Goal: Task Accomplishment & Management: Use online tool/utility

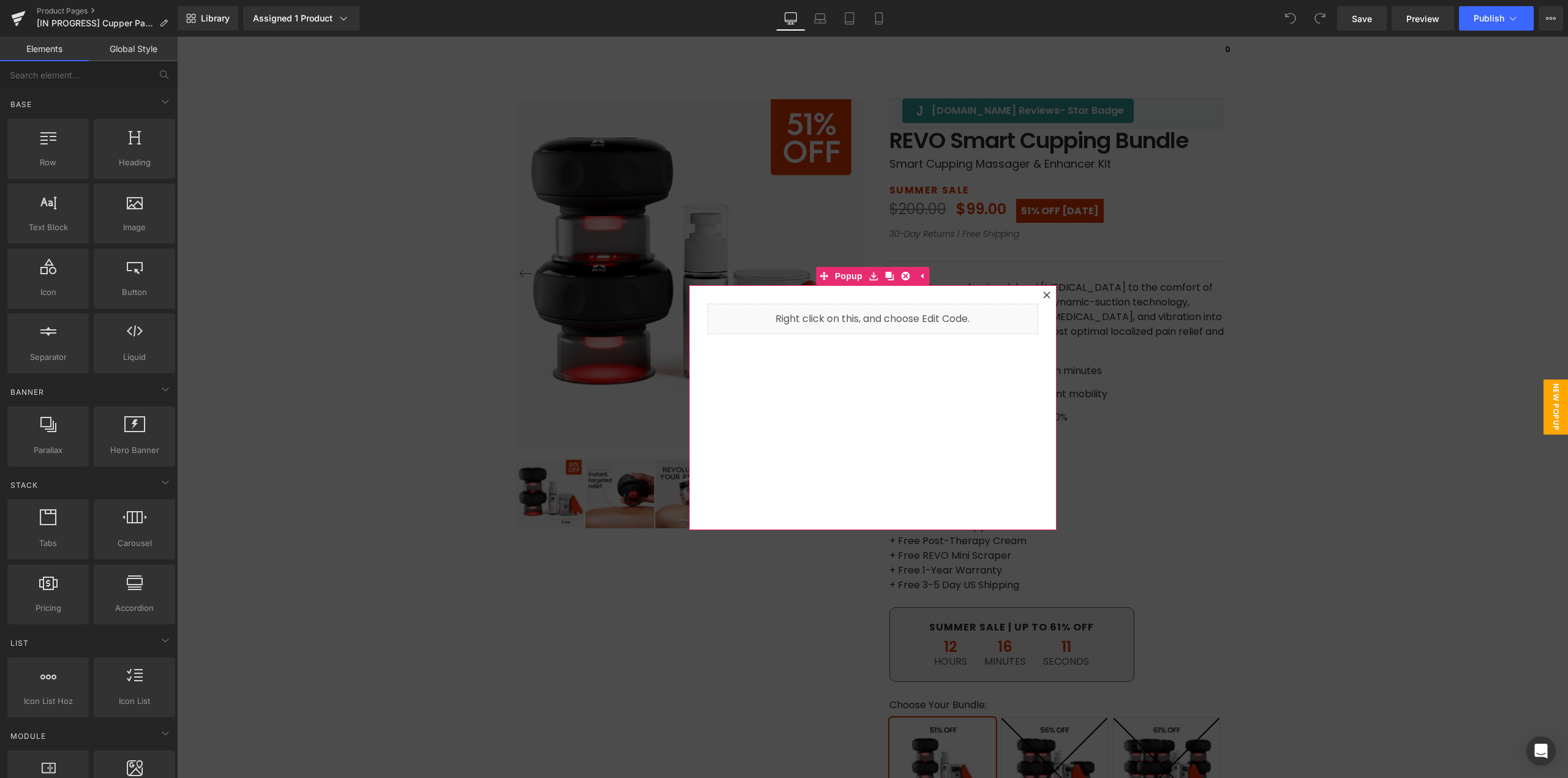
click at [1043, 298] on icon at bounding box center [1047, 295] width 8 height 8
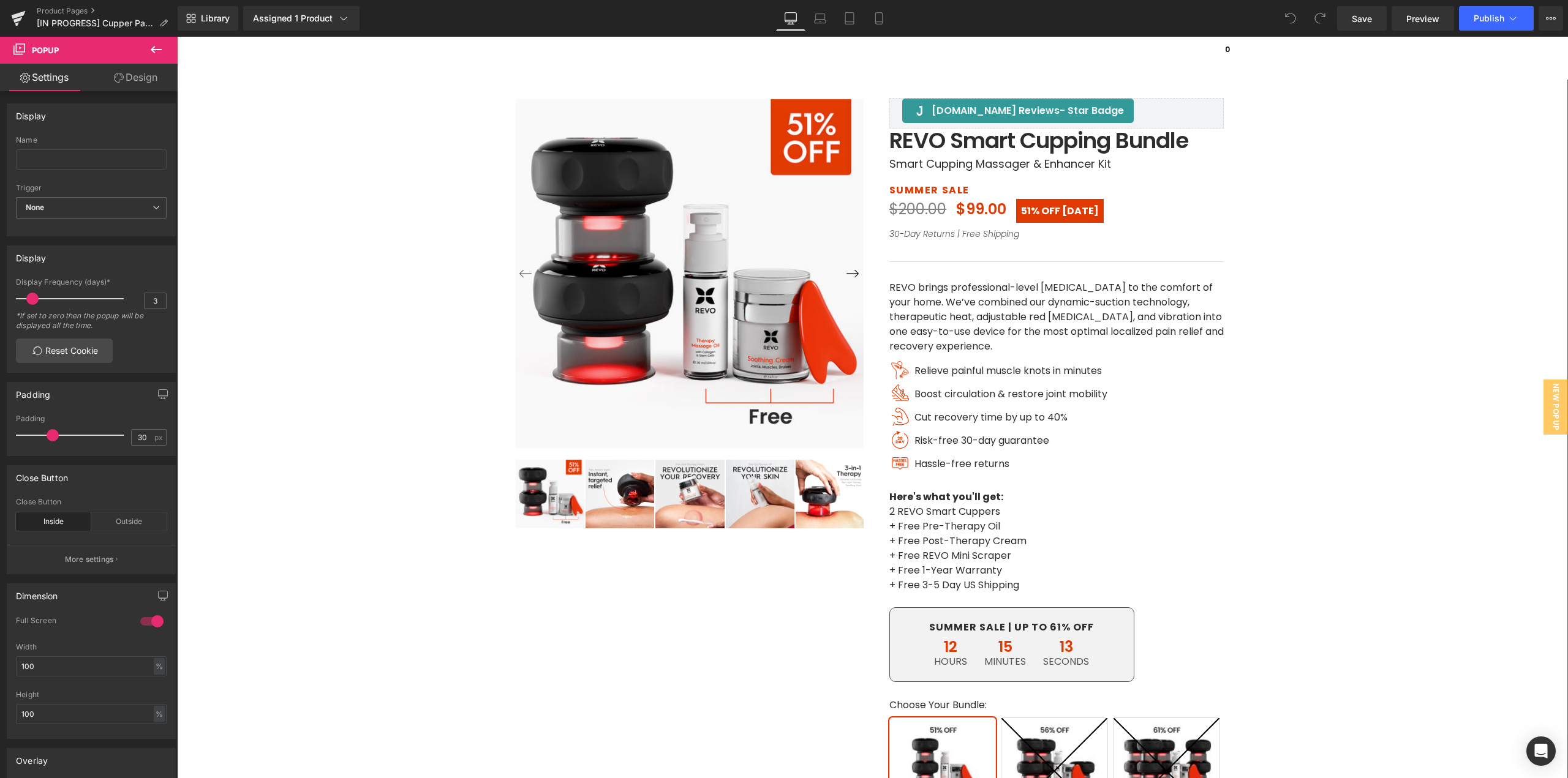
click at [1380, 300] on div "‹ ›" at bounding box center [872, 536] width 1379 height 1003
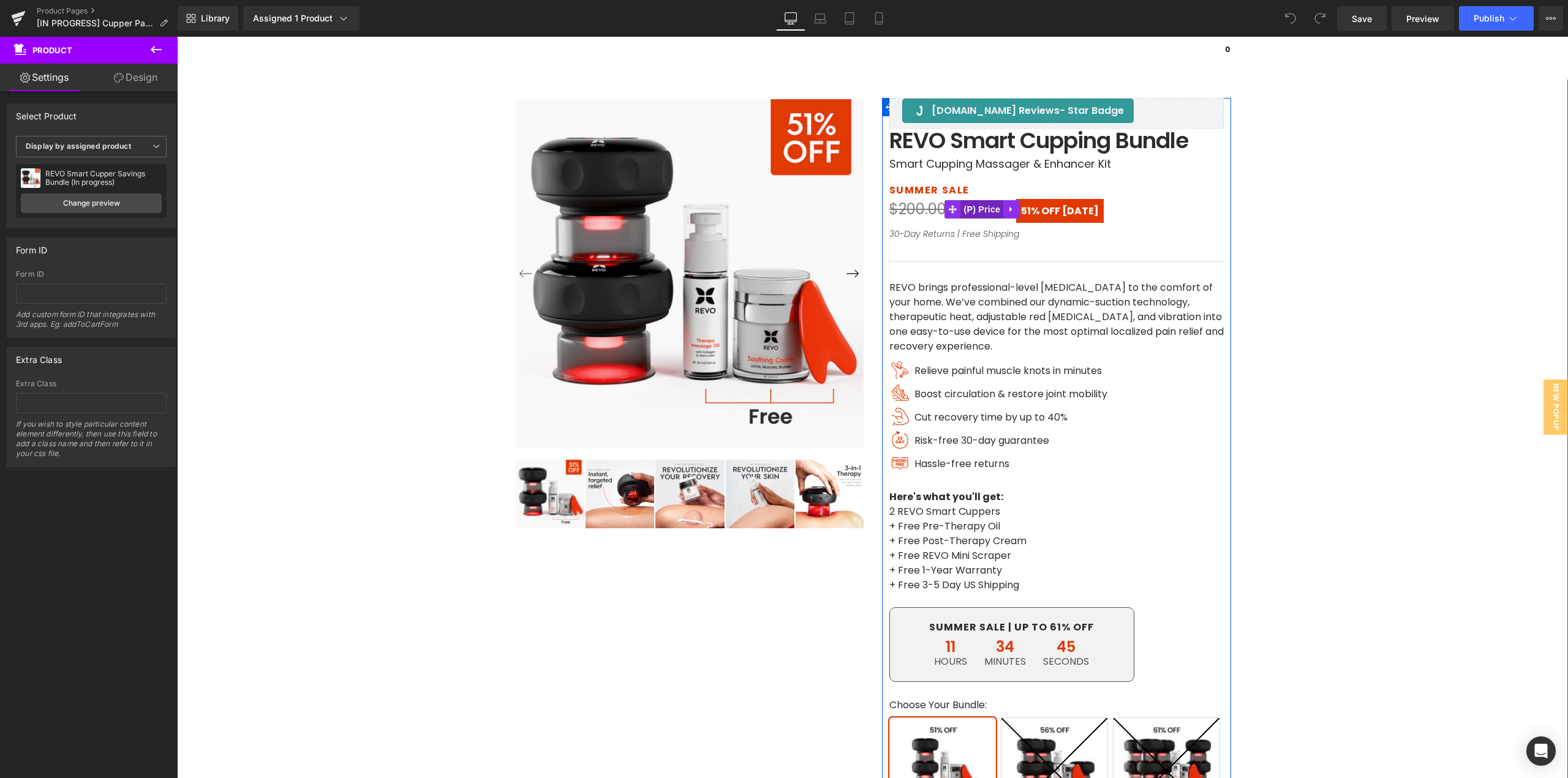
click at [974, 210] on span "(P) Price" at bounding box center [983, 209] width 43 height 18
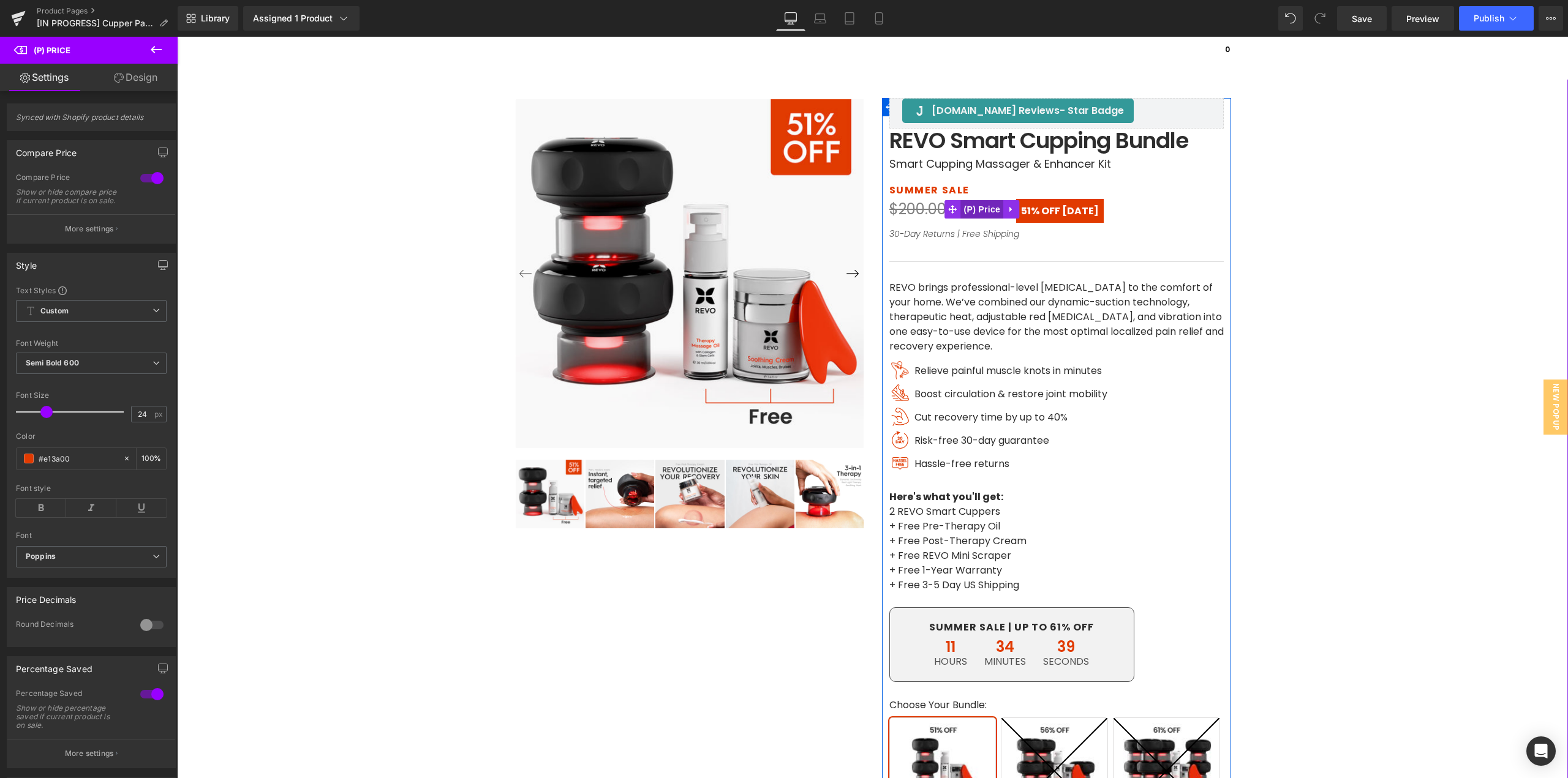
click at [980, 209] on span "(P) Price" at bounding box center [983, 209] width 43 height 18
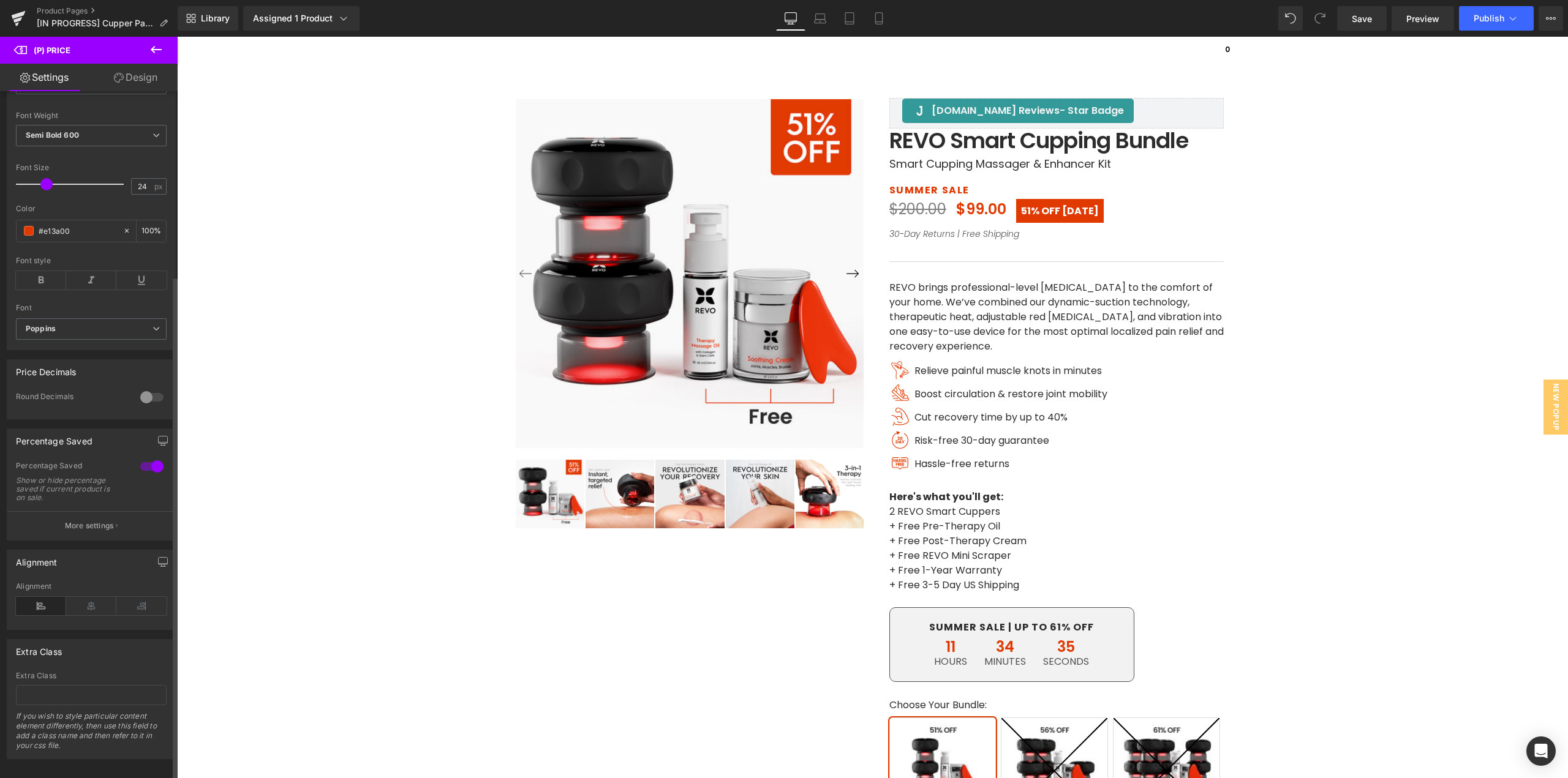
scroll to position [252, 0]
click at [67, 684] on input "text" at bounding box center [91, 689] width 151 height 20
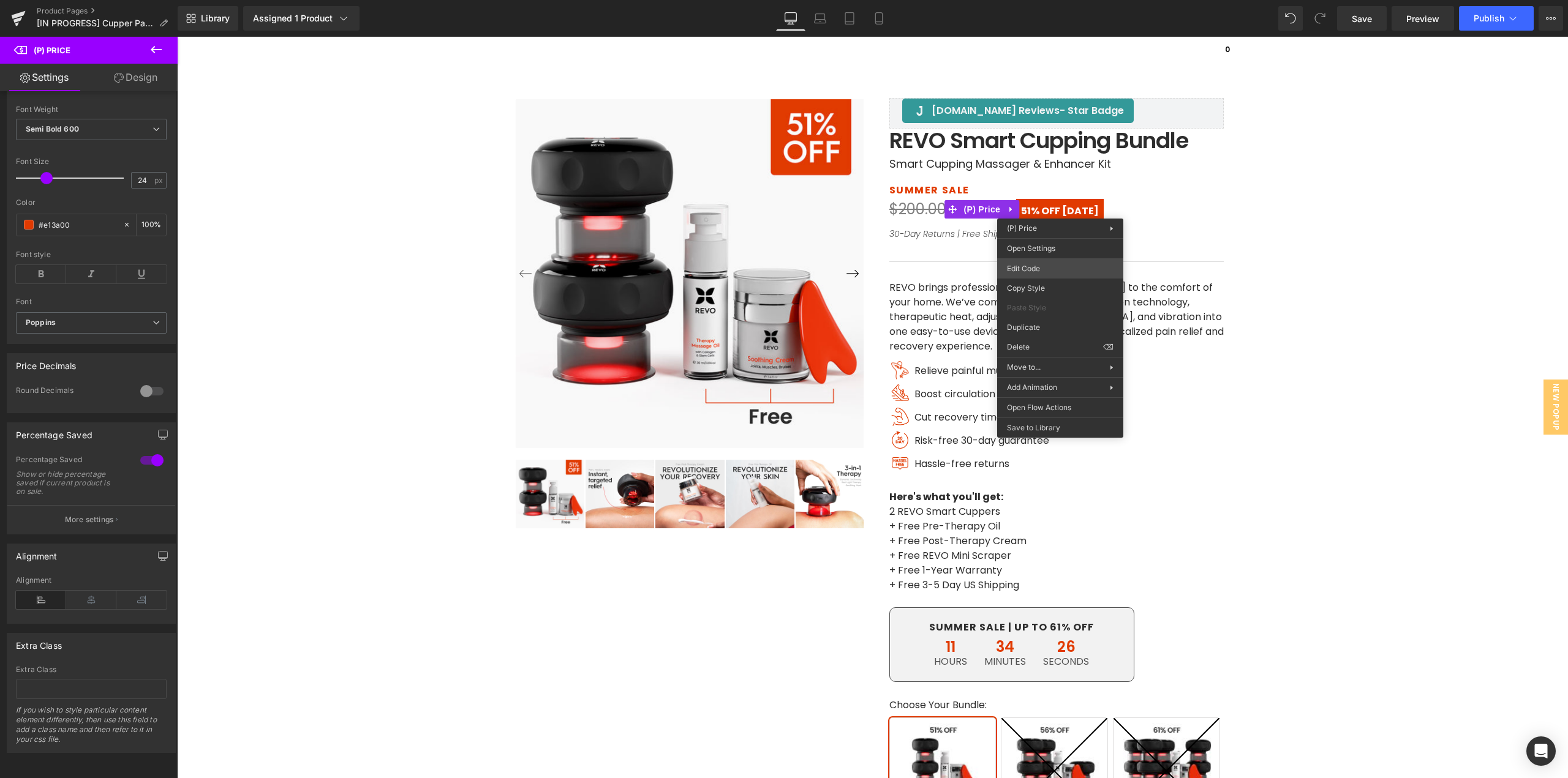
click at [1038, 0] on div "(P) Price You are previewing how the will restyle your page. You can not edit E…" at bounding box center [784, 0] width 1568 height 0
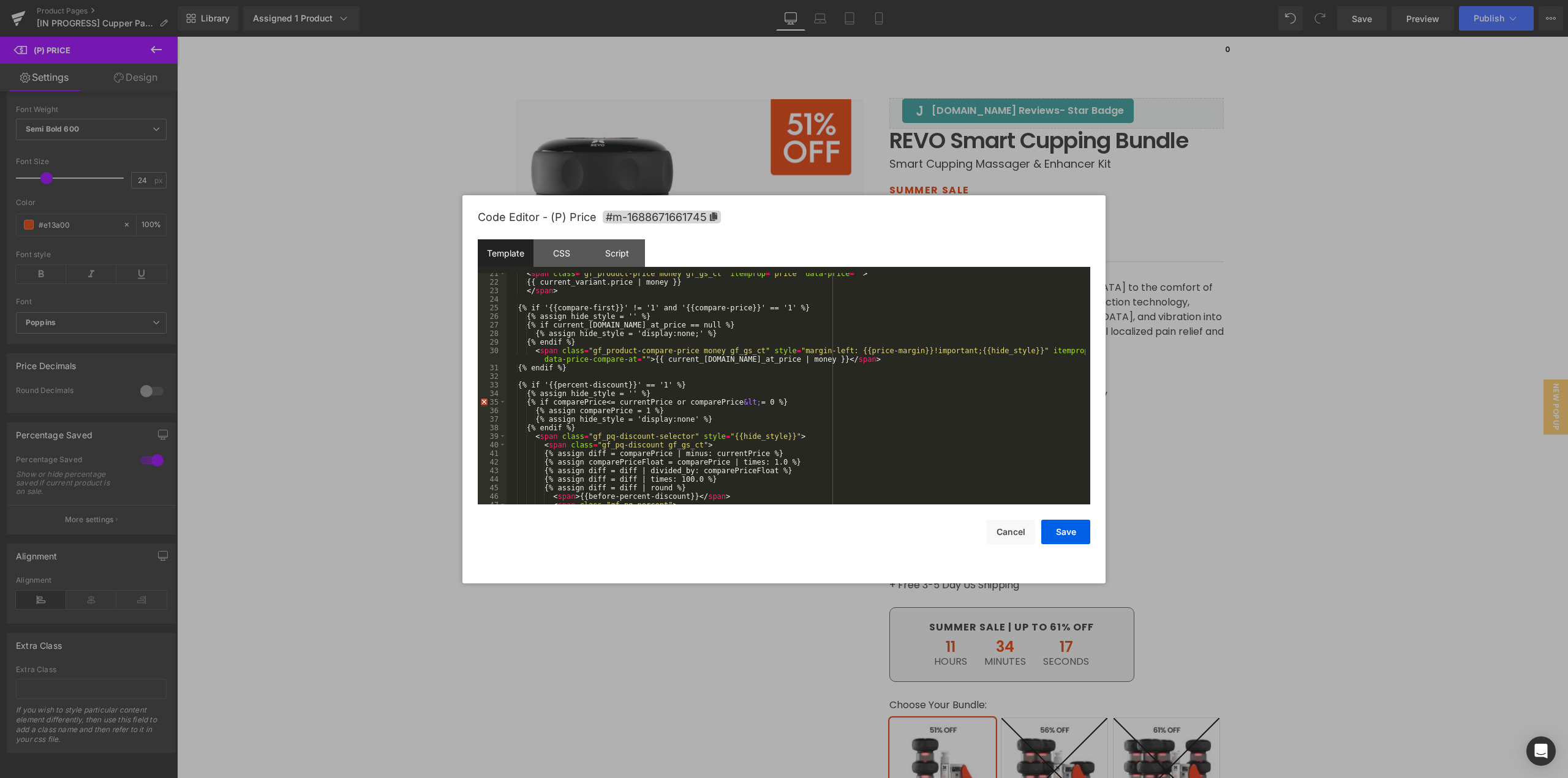
scroll to position [156, 0]
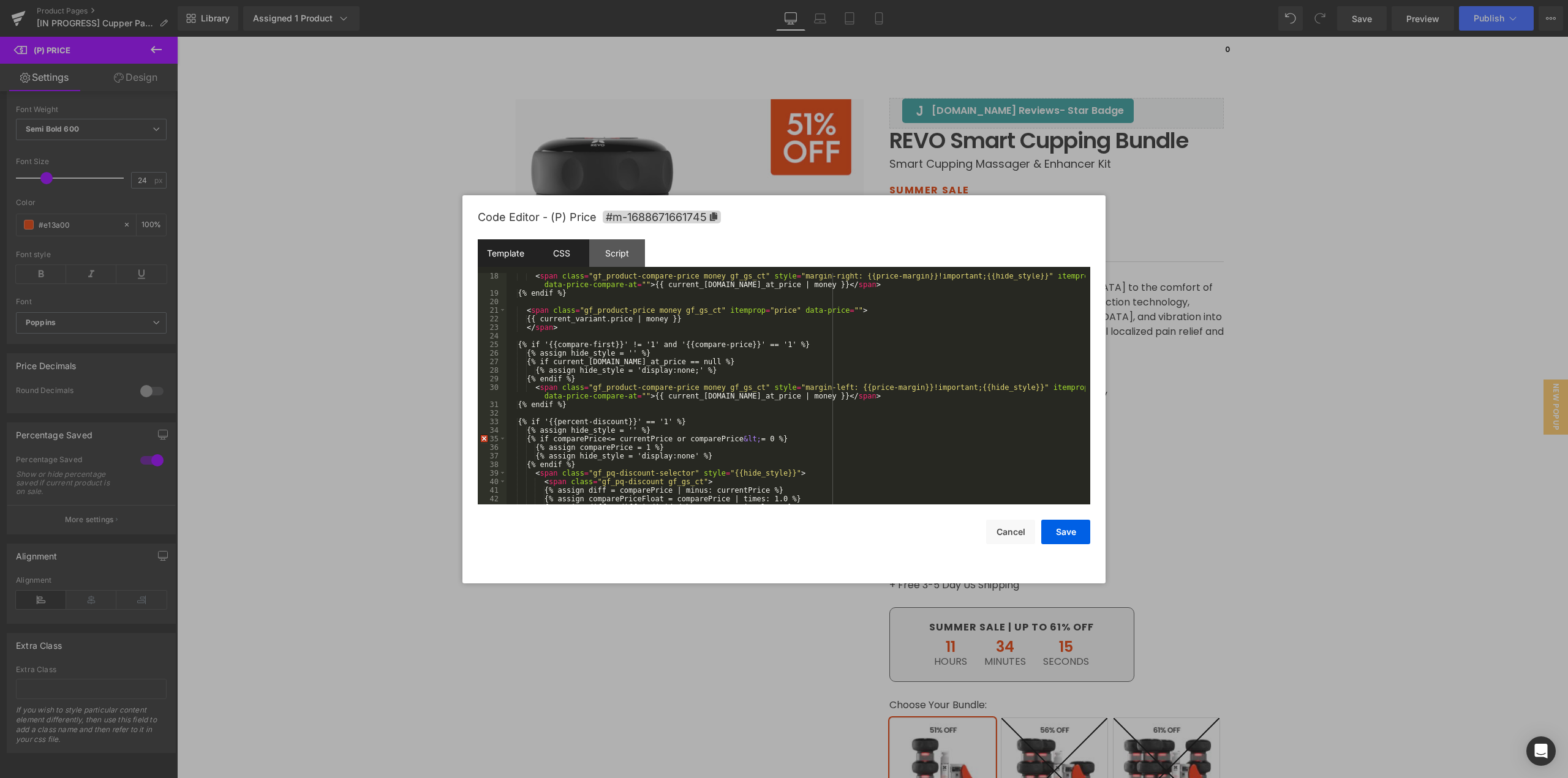
click at [576, 264] on div "CSS" at bounding box center [561, 254] width 56 height 28
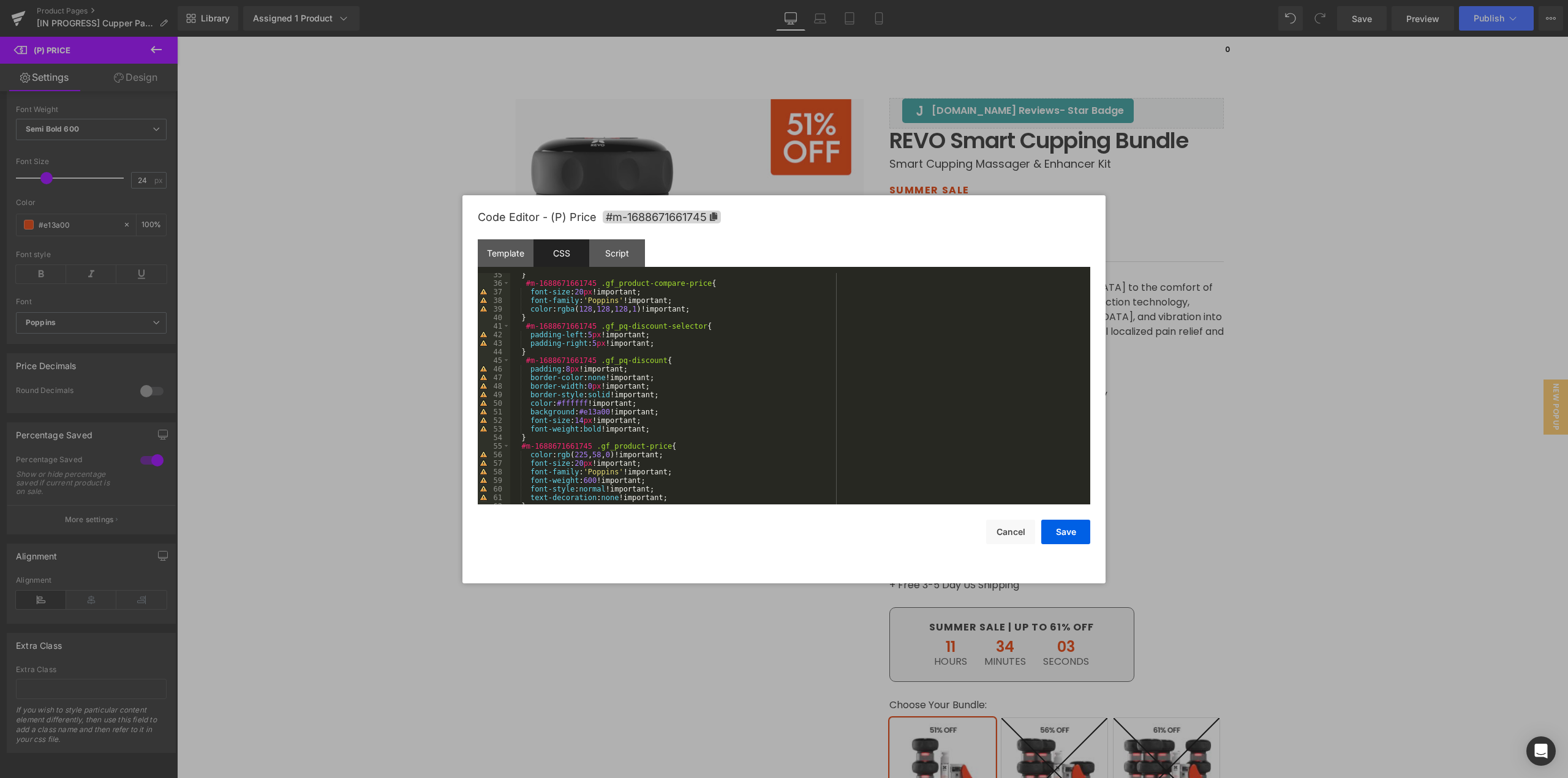
scroll to position [294, 0]
click at [659, 429] on div "} #m-1688671661745 .gf_product-compare-price { font-size : 20 px !important; fo…" at bounding box center [797, 395] width 575 height 249
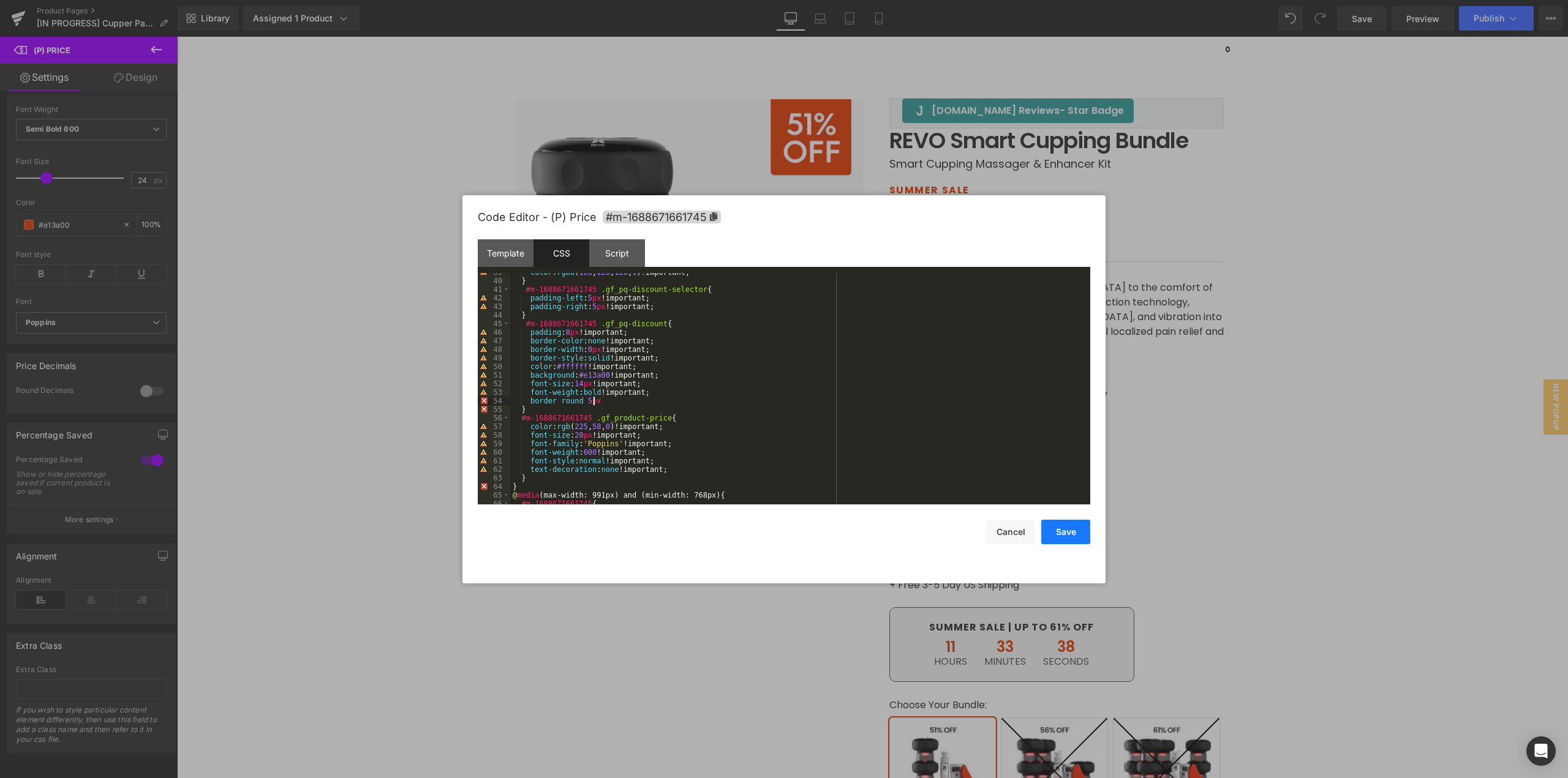
click at [1072, 530] on button "Save" at bounding box center [1066, 532] width 49 height 25
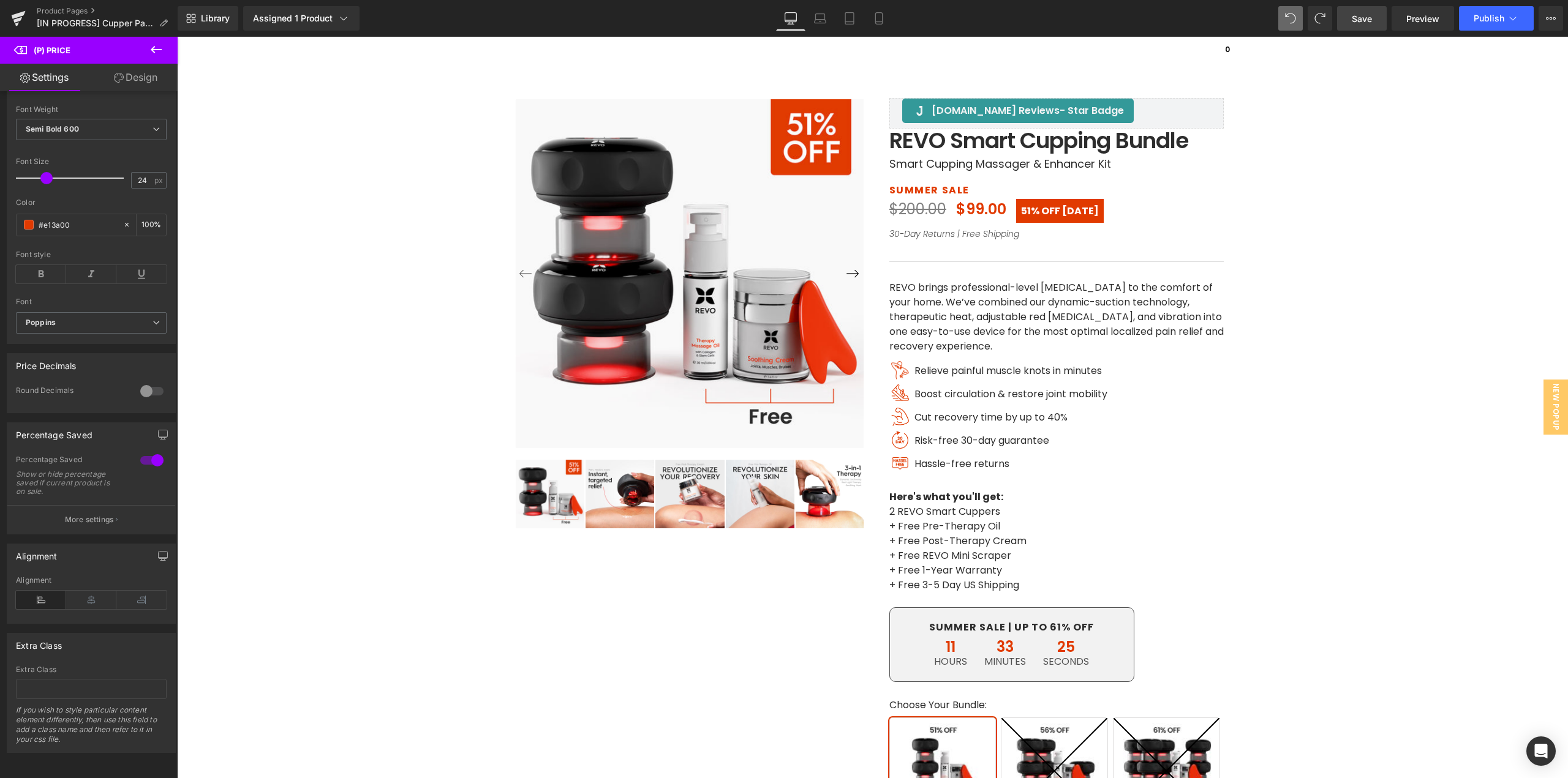
click at [1358, 19] on span "Save" at bounding box center [1362, 18] width 20 height 13
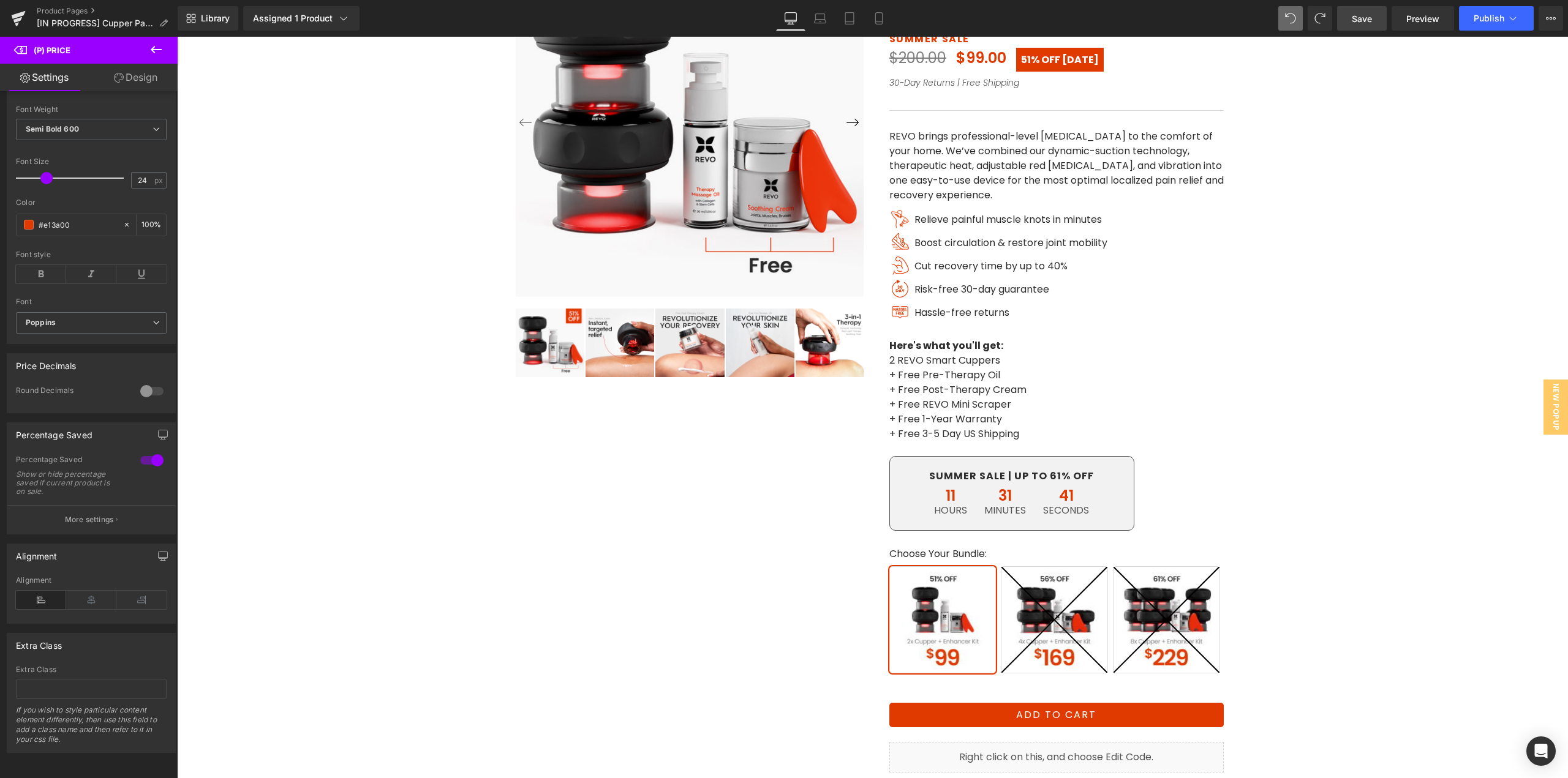
scroll to position [0, 0]
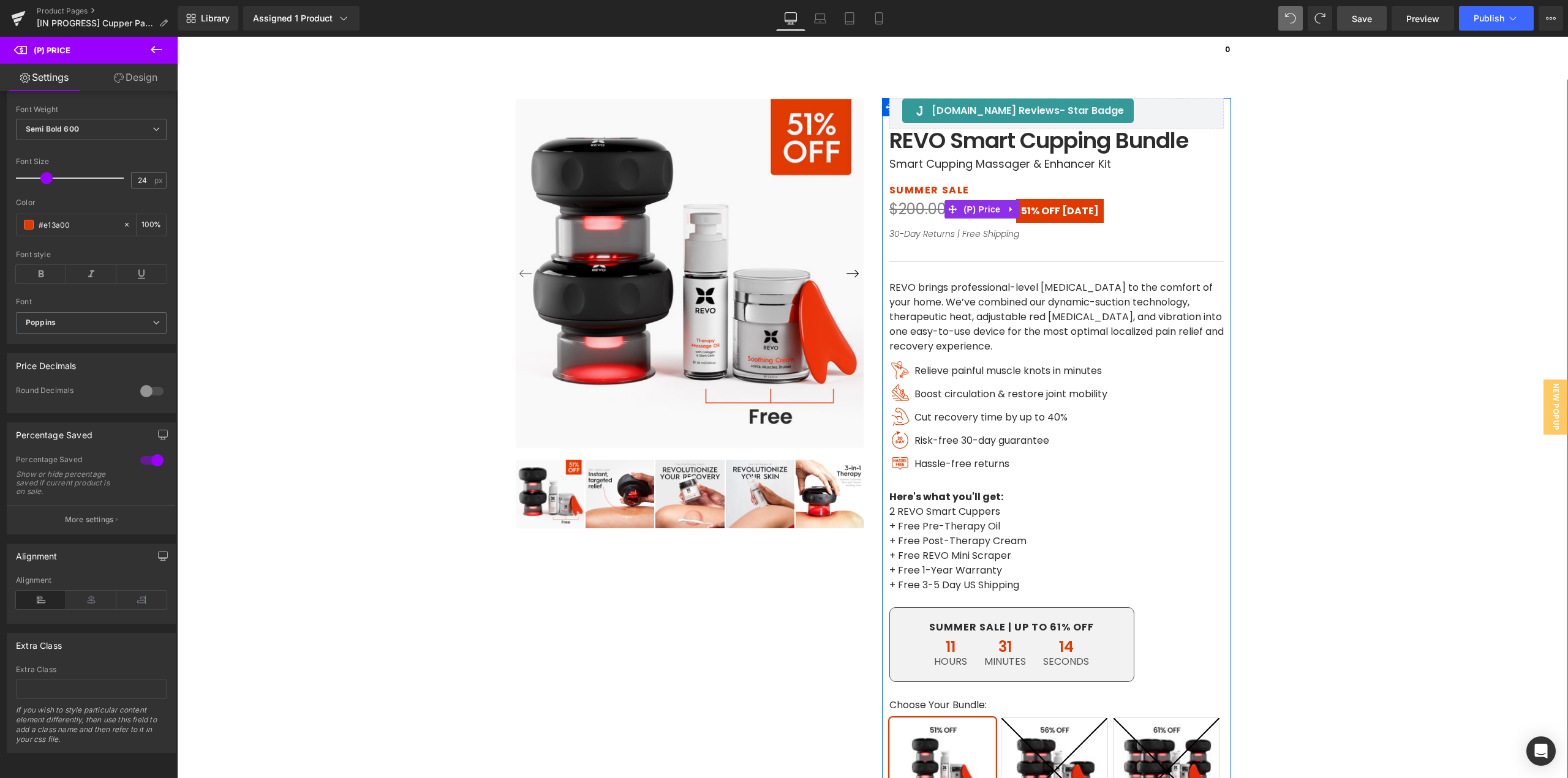
drag, startPoint x: 967, startPoint y: 213, endPoint x: 915, endPoint y: 232, distance: 55.4
click at [967, 213] on span "(P) Price" at bounding box center [983, 209] width 43 height 18
click at [94, 519] on button "More settings" at bounding box center [91, 520] width 168 height 29
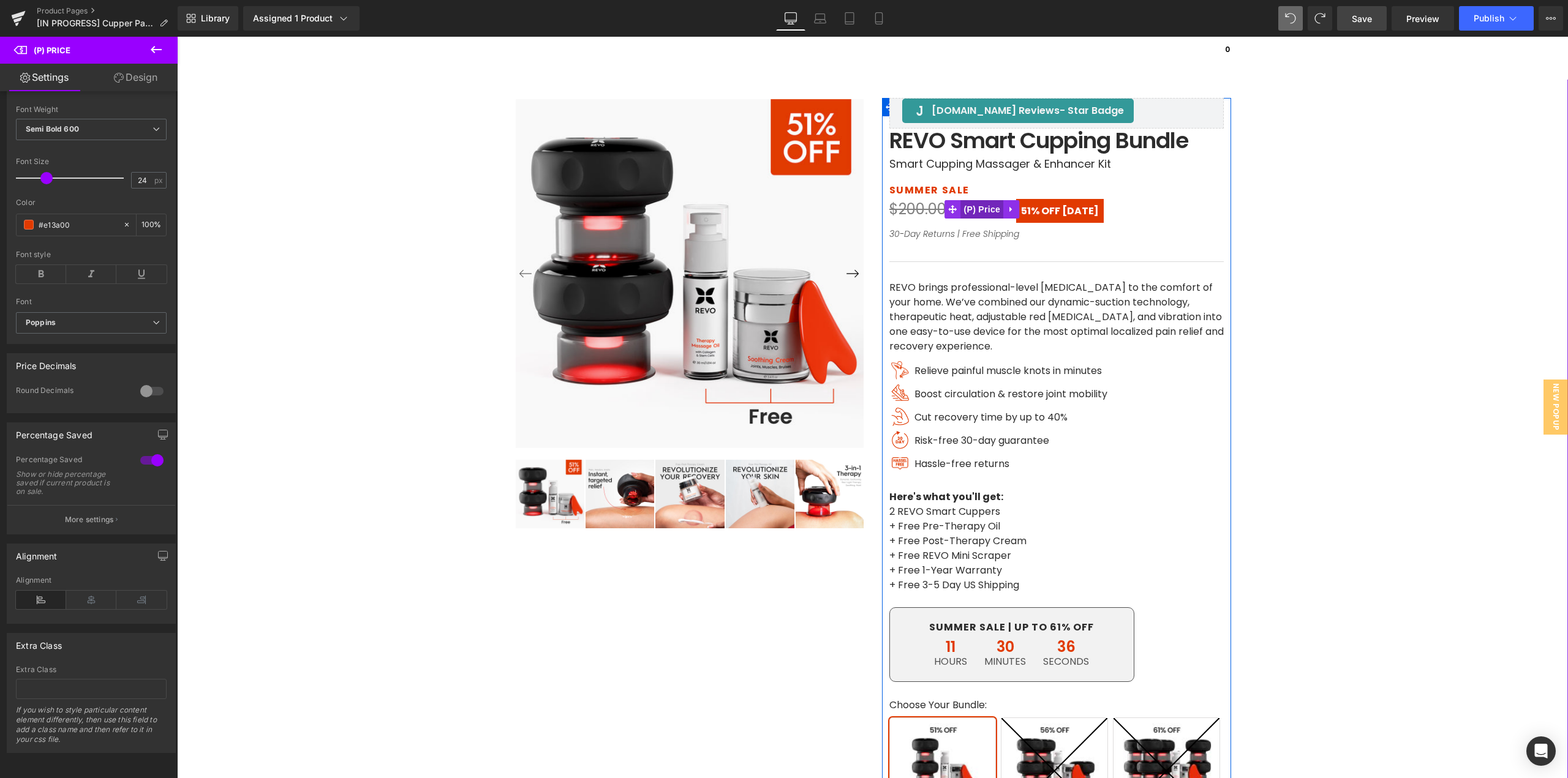
click at [971, 206] on span "(P) Price" at bounding box center [983, 209] width 43 height 18
drag, startPoint x: 94, startPoint y: 503, endPoint x: 102, endPoint y: 528, distance: 26.2
click at [94, 505] on button "More settings" at bounding box center [91, 520] width 168 height 29
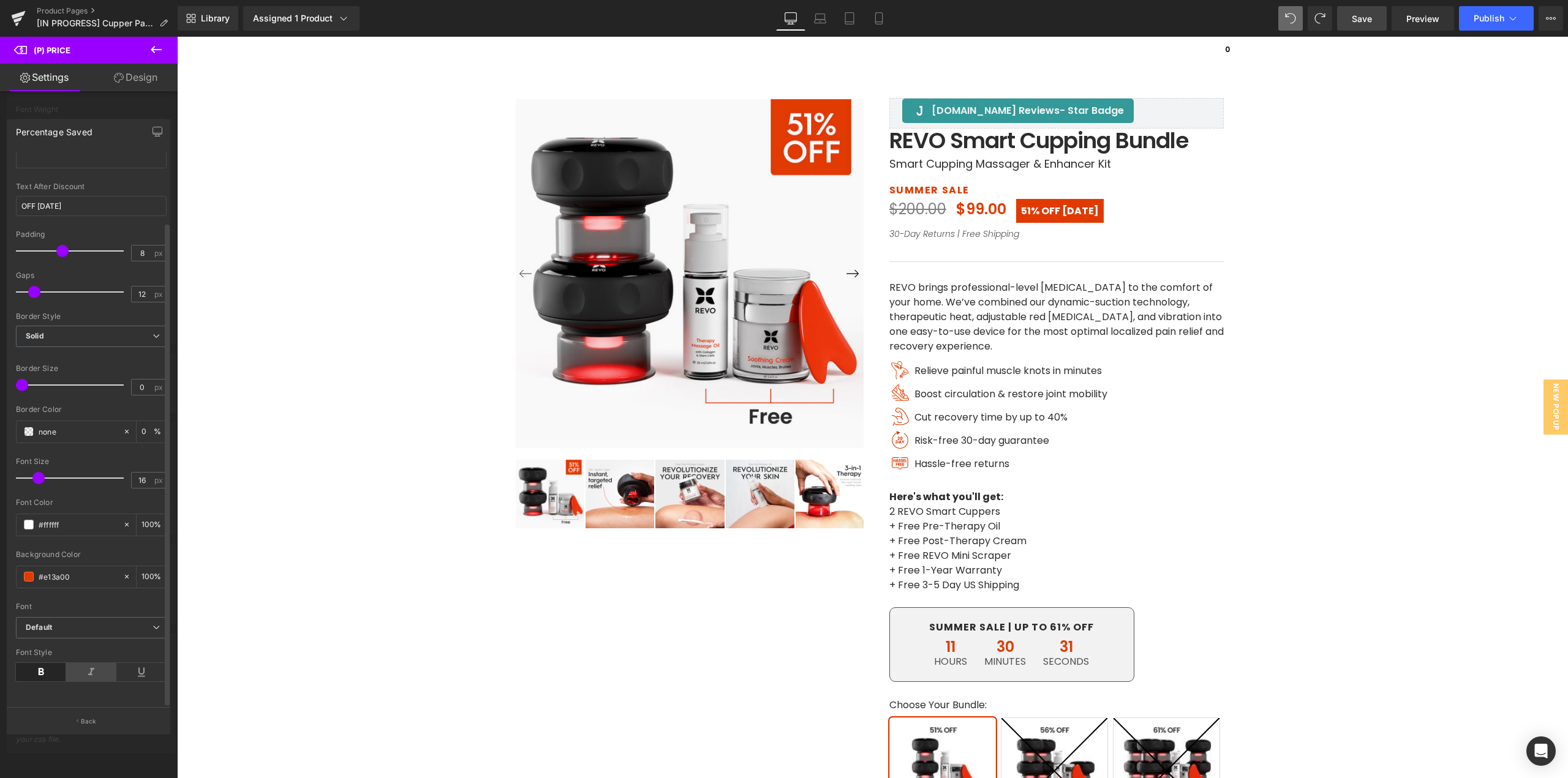
scroll to position [80, 0]
click at [43, 663] on icon at bounding box center [40, 672] width 50 height 18
click at [39, 472] on span at bounding box center [41, 478] width 12 height 12
drag, startPoint x: 35, startPoint y: 284, endPoint x: 51, endPoint y: 296, distance: 20.0
click at [51, 296] on div "Gaps 12 px" at bounding box center [91, 292] width 151 height 41
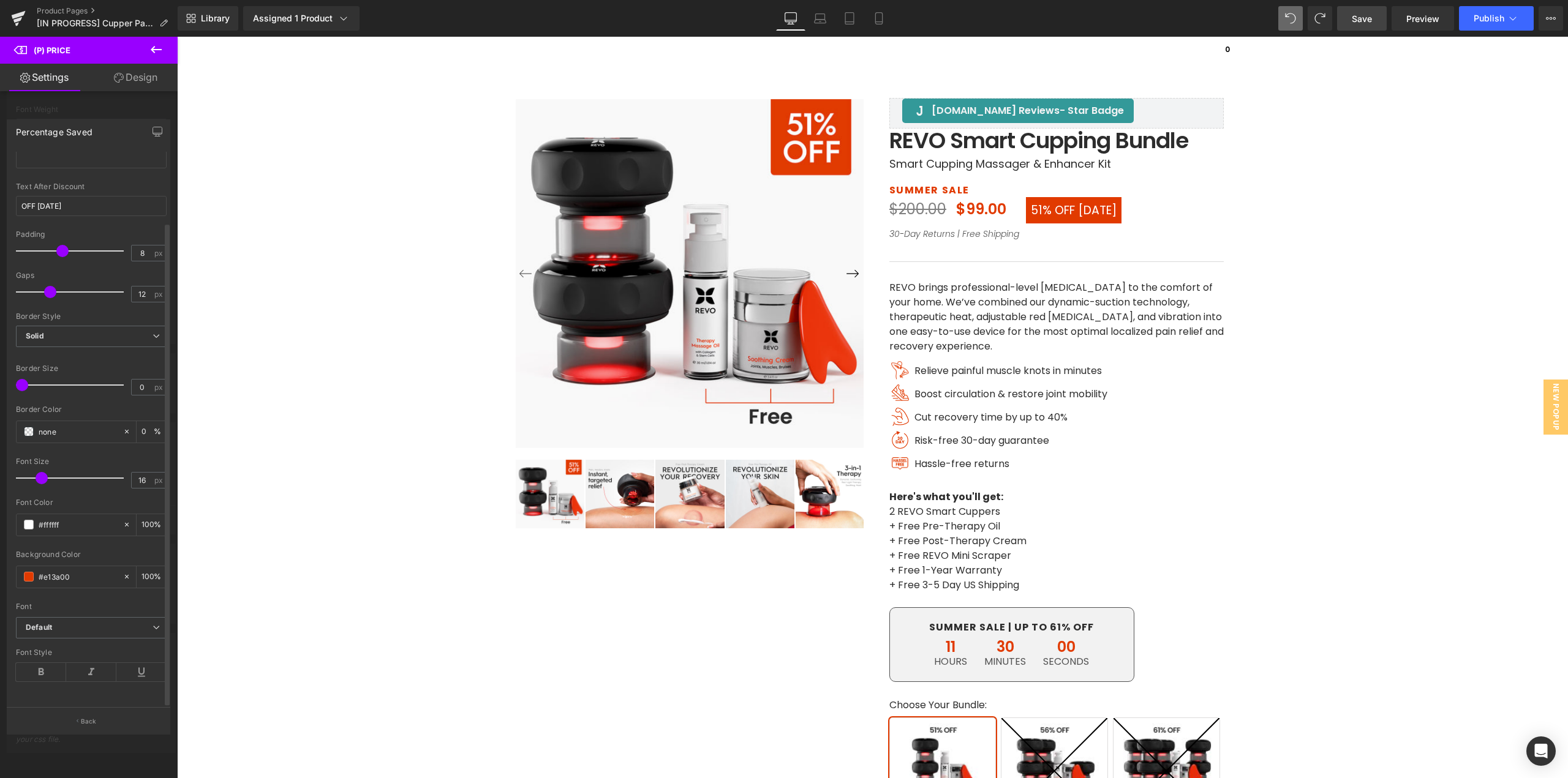
click at [65, 246] on span at bounding box center [62, 250] width 12 height 12
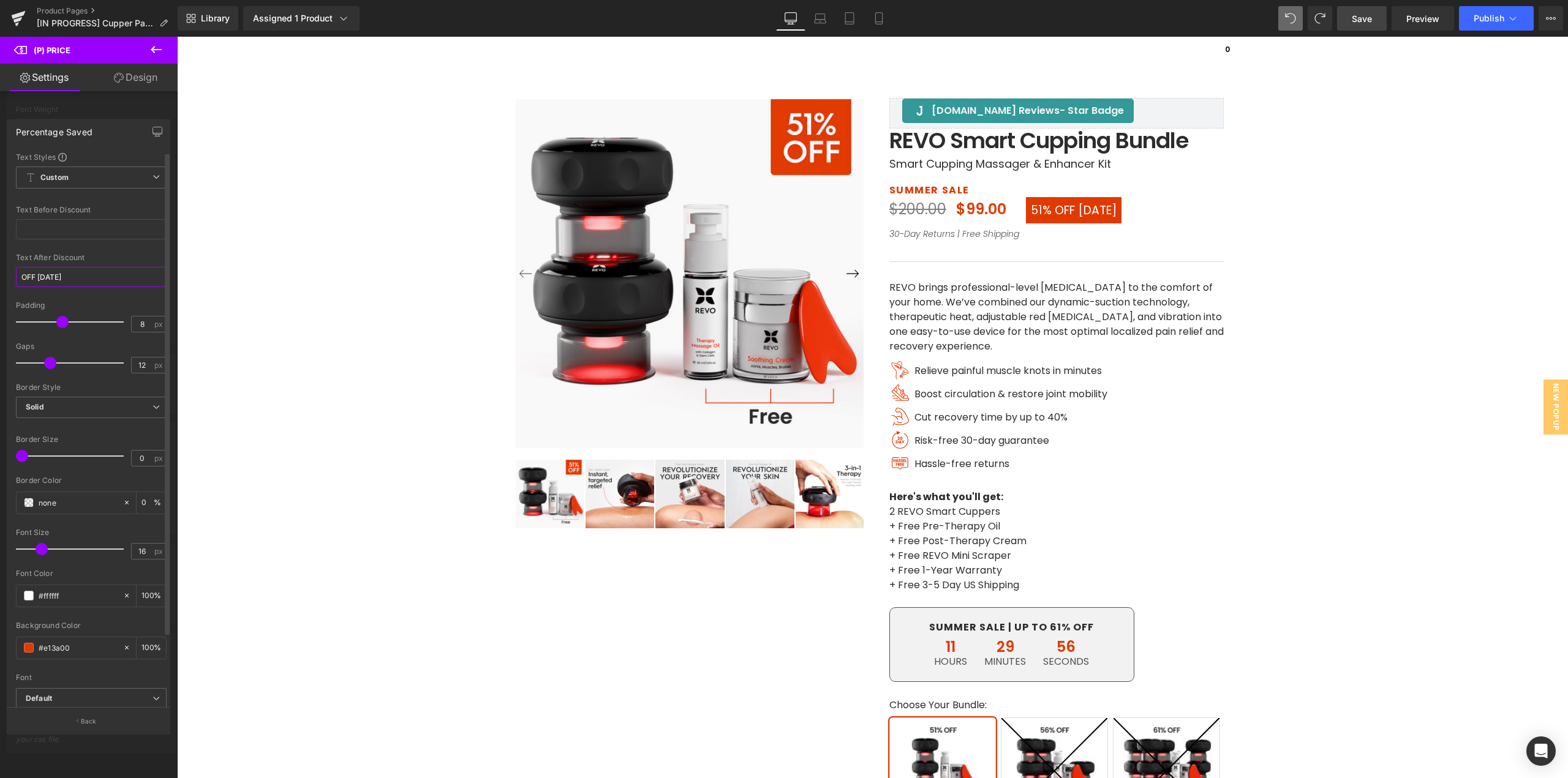
click at [17, 278] on input "OFF [DATE]" at bounding box center [91, 277] width 151 height 20
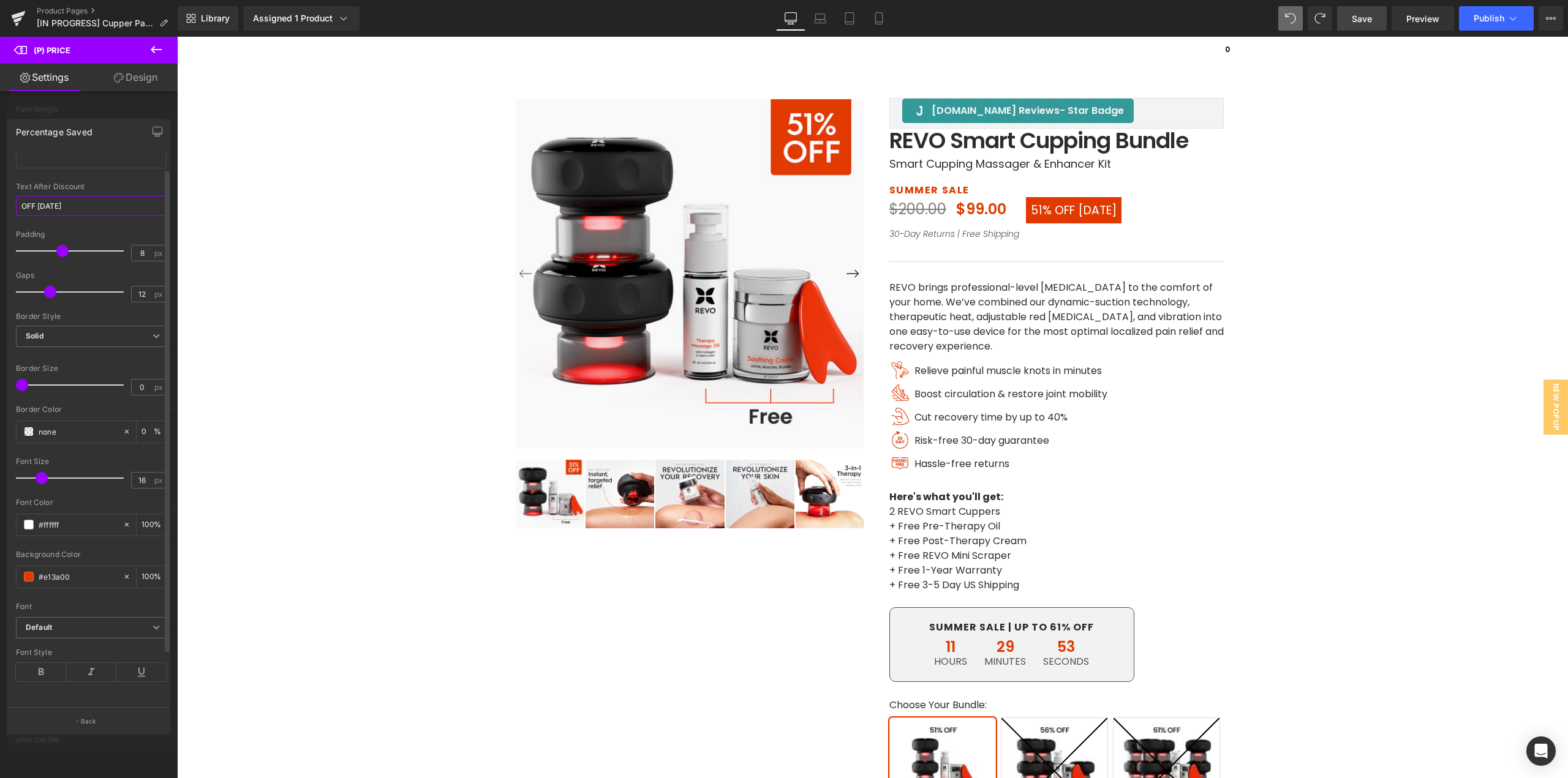
scroll to position [80, 0]
type input "OFF [DATE]"
click at [87, 663] on icon at bounding box center [91, 672] width 50 height 18
click at [35, 665] on icon at bounding box center [40, 672] width 50 height 18
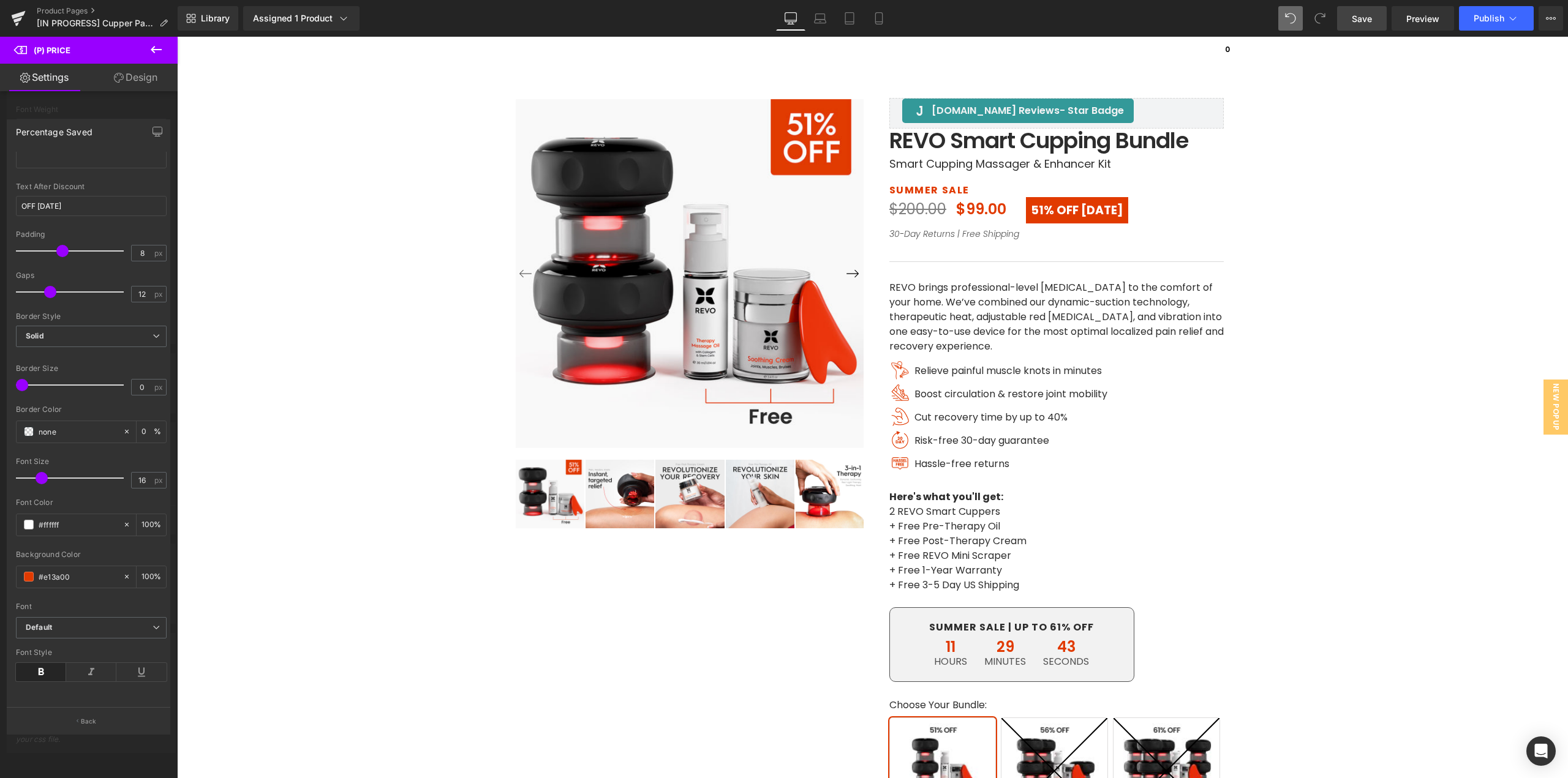
click at [116, 89] on link "Design" at bounding box center [135, 78] width 89 height 28
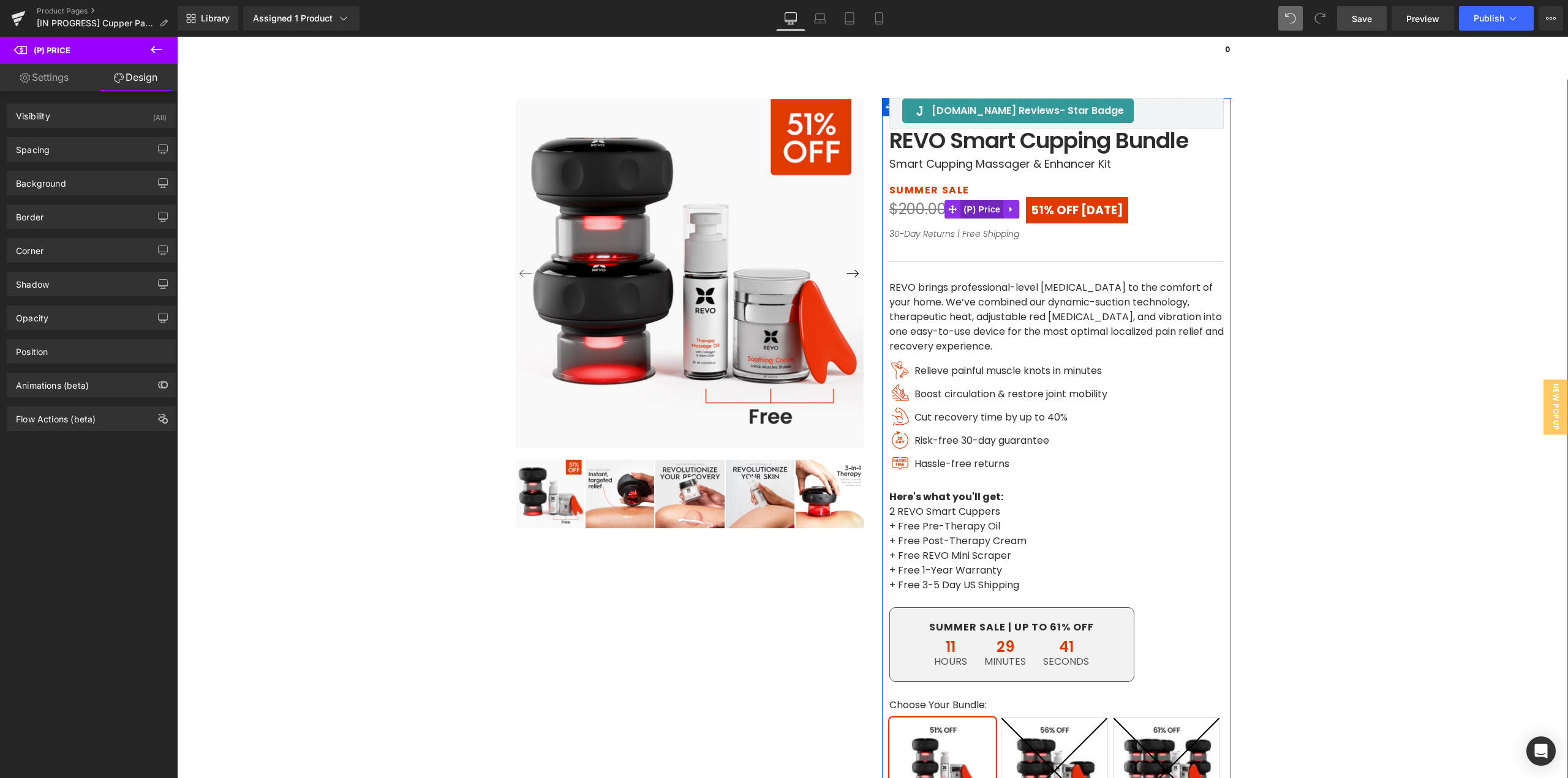
click at [968, 206] on span "(P) Price" at bounding box center [983, 209] width 43 height 18
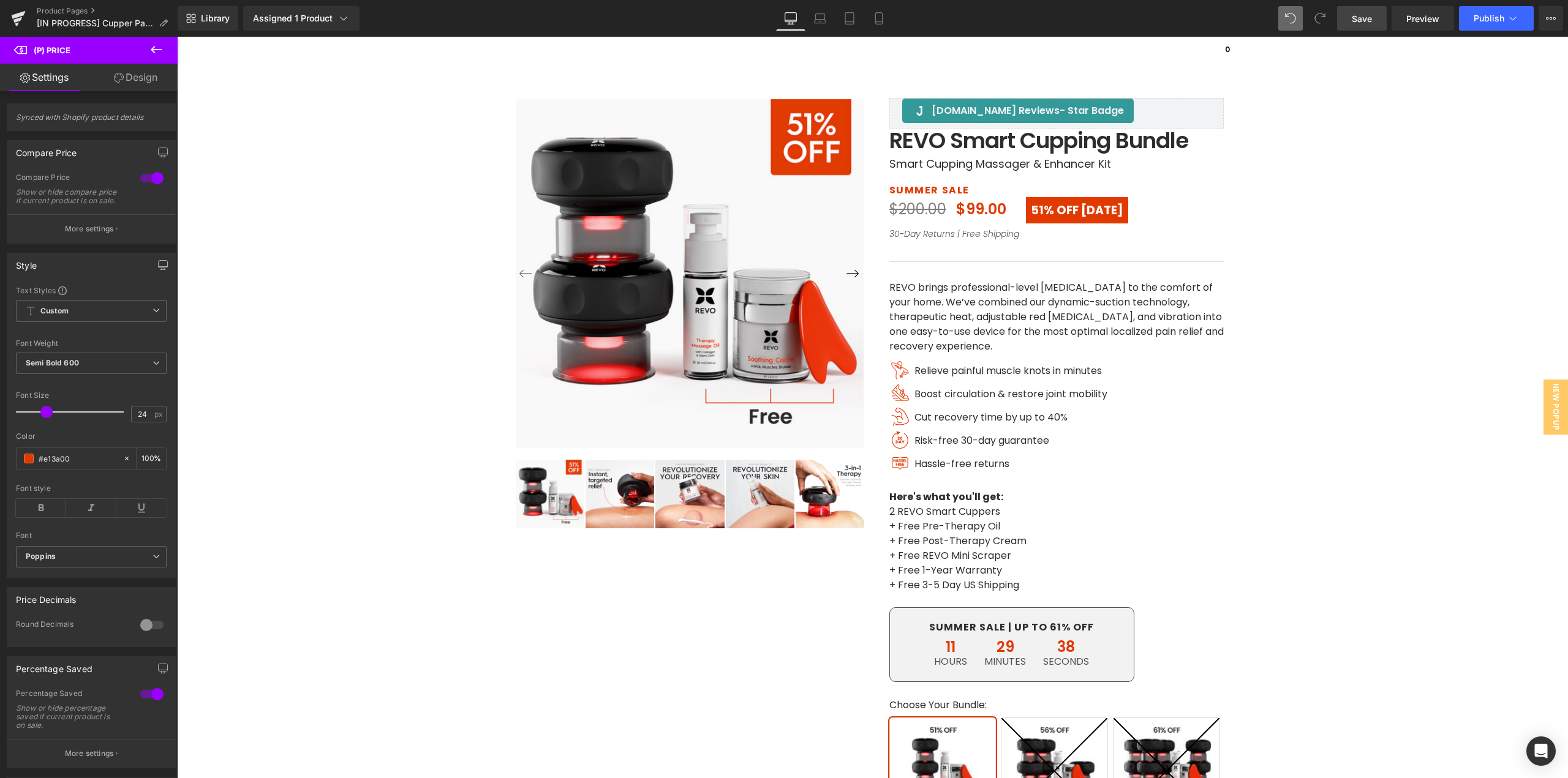
click at [132, 80] on link "Design" at bounding box center [135, 78] width 89 height 28
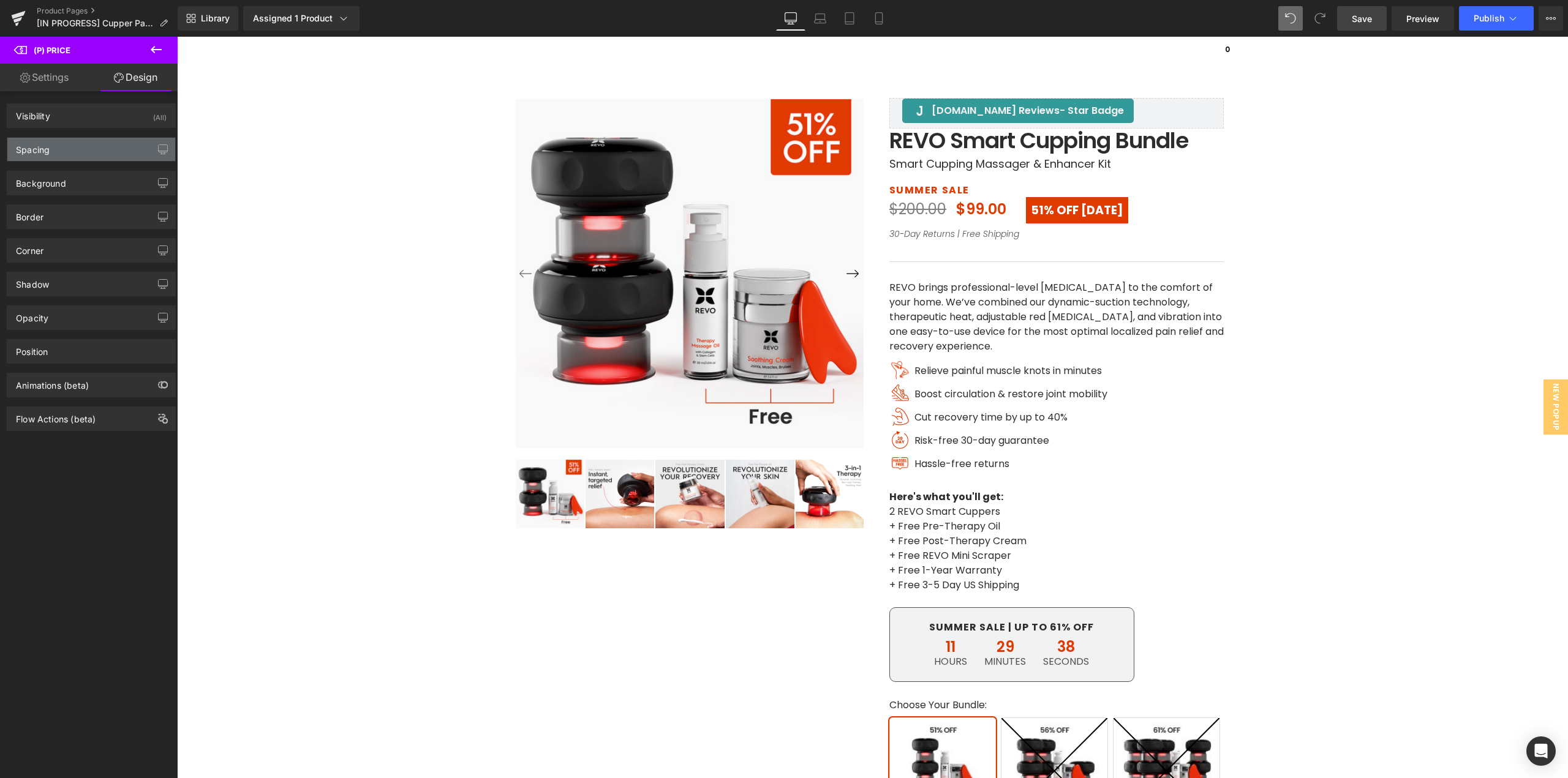
click at [65, 154] on div "Spacing" at bounding box center [91, 149] width 168 height 23
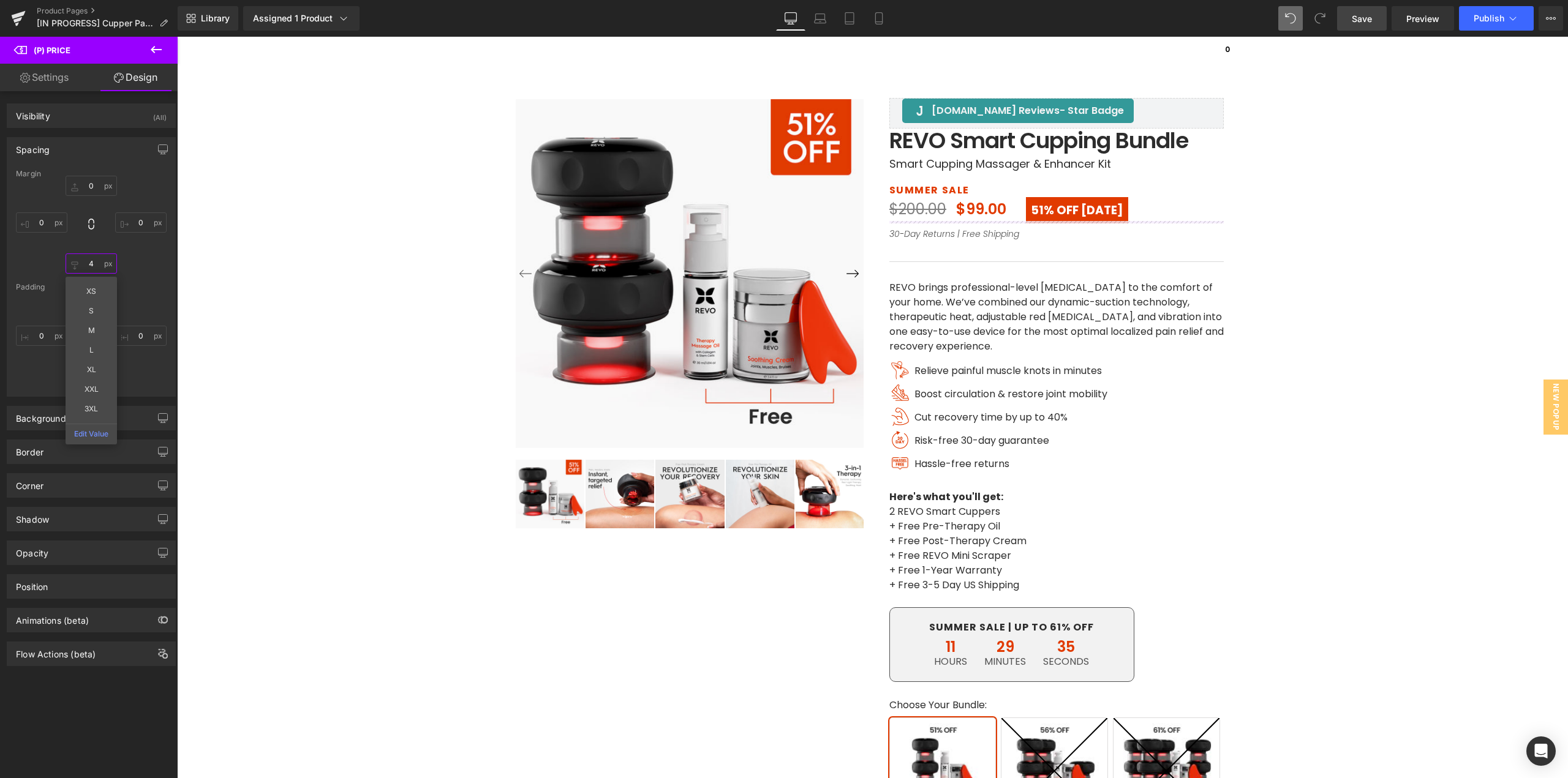
click at [90, 263] on input "text" at bounding box center [91, 264] width 51 height 20
type input "0"
click at [135, 273] on div "0 XS S M L XL XXL 3XL Edit Value" at bounding box center [91, 225] width 151 height 98
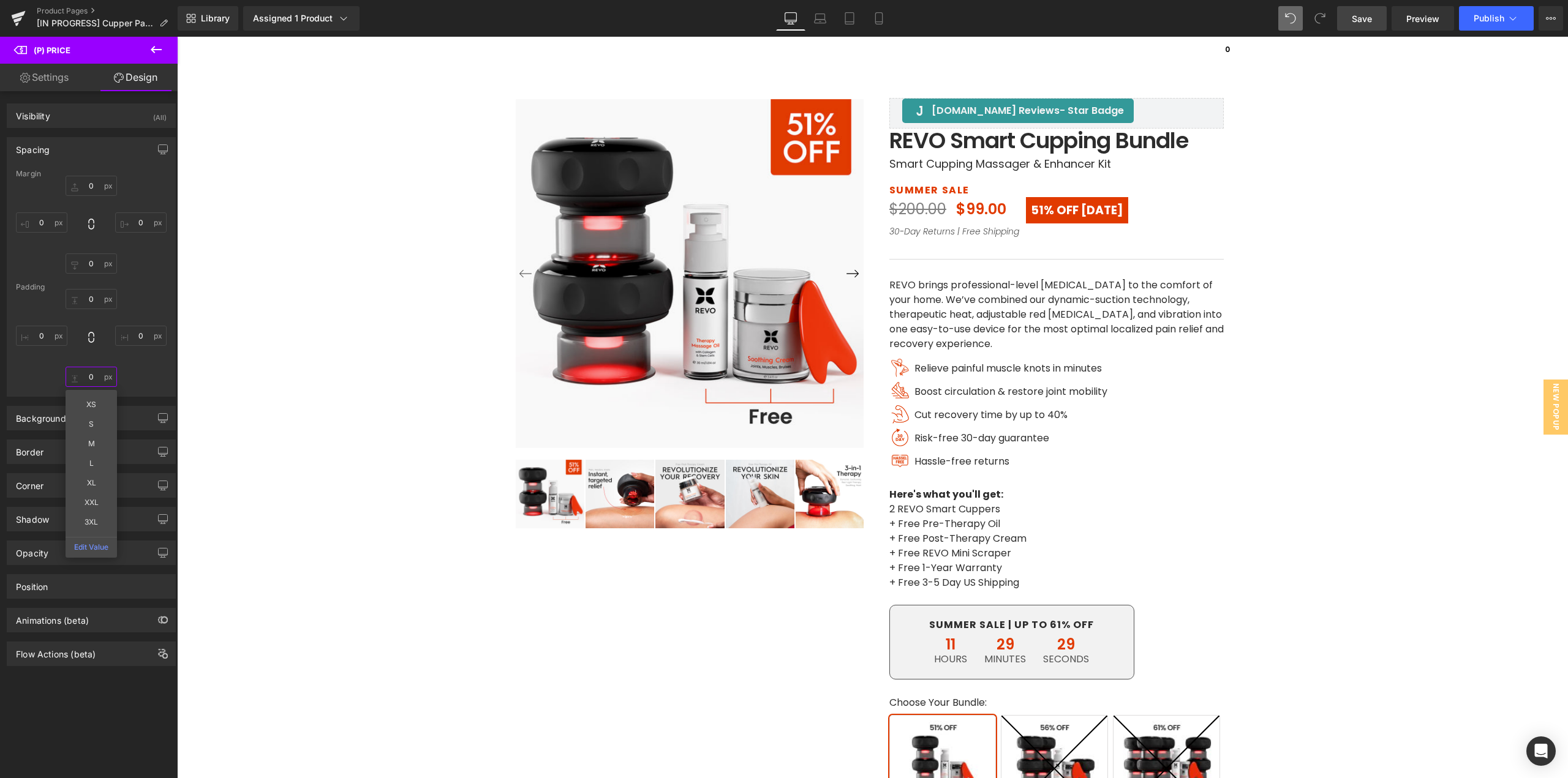
click at [94, 374] on input "text" at bounding box center [91, 377] width 51 height 20
type input "0"
click at [974, 212] on span "(P) Price" at bounding box center [983, 209] width 43 height 18
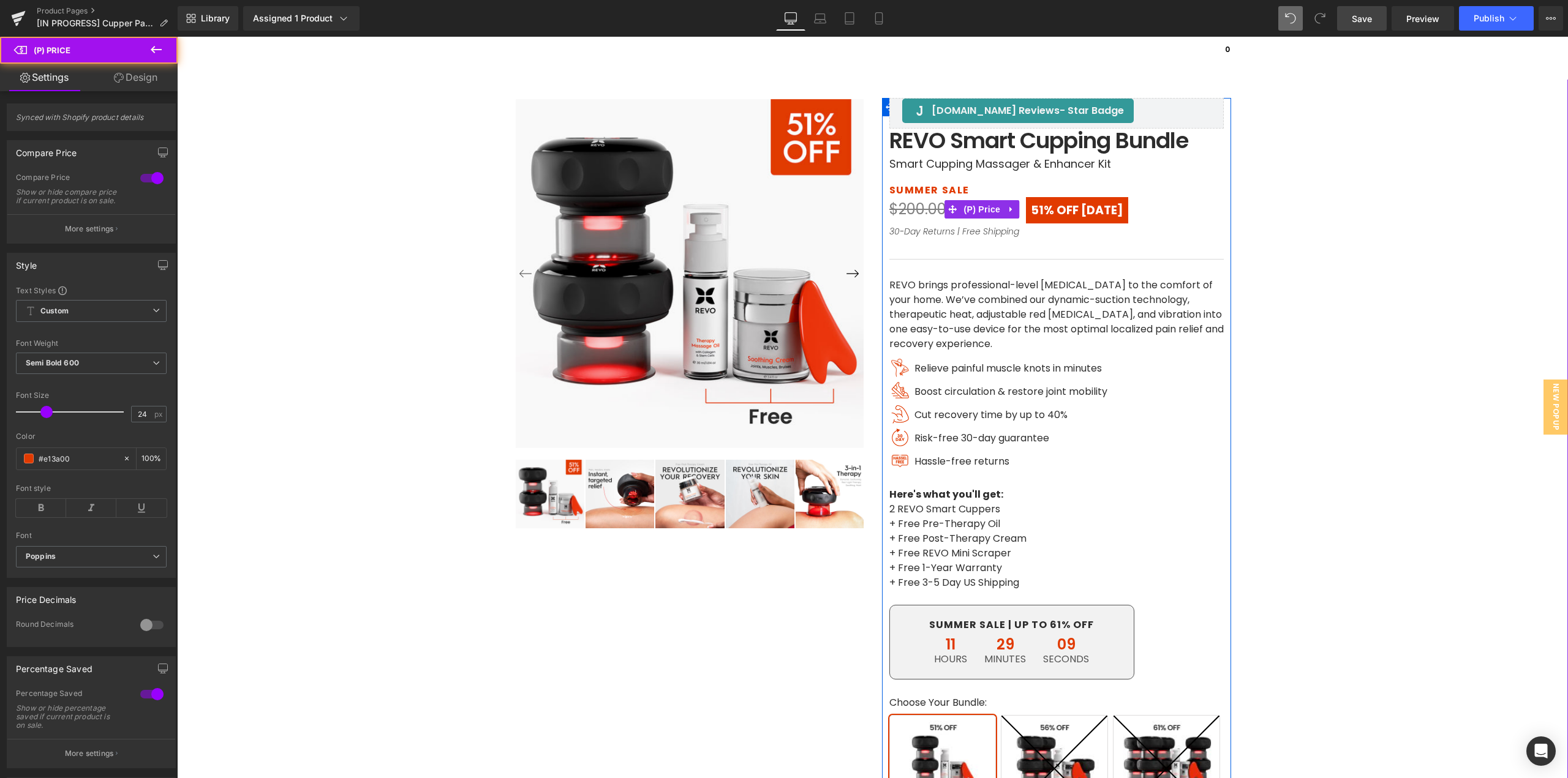
click at [1059, 213] on span "OFF [DATE]" at bounding box center [1090, 210] width 67 height 16
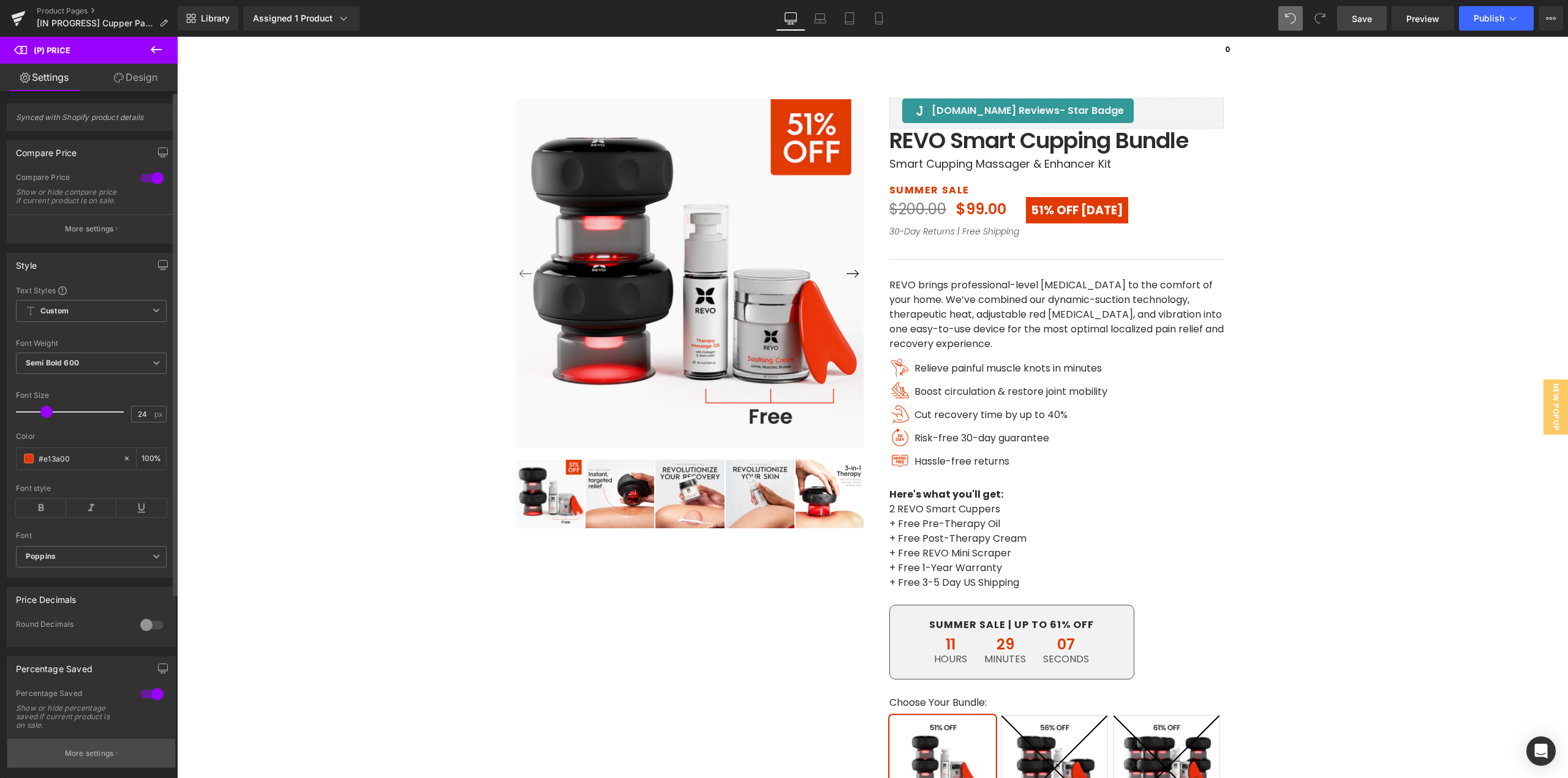
click at [77, 758] on p "More settings" at bounding box center [89, 753] width 49 height 11
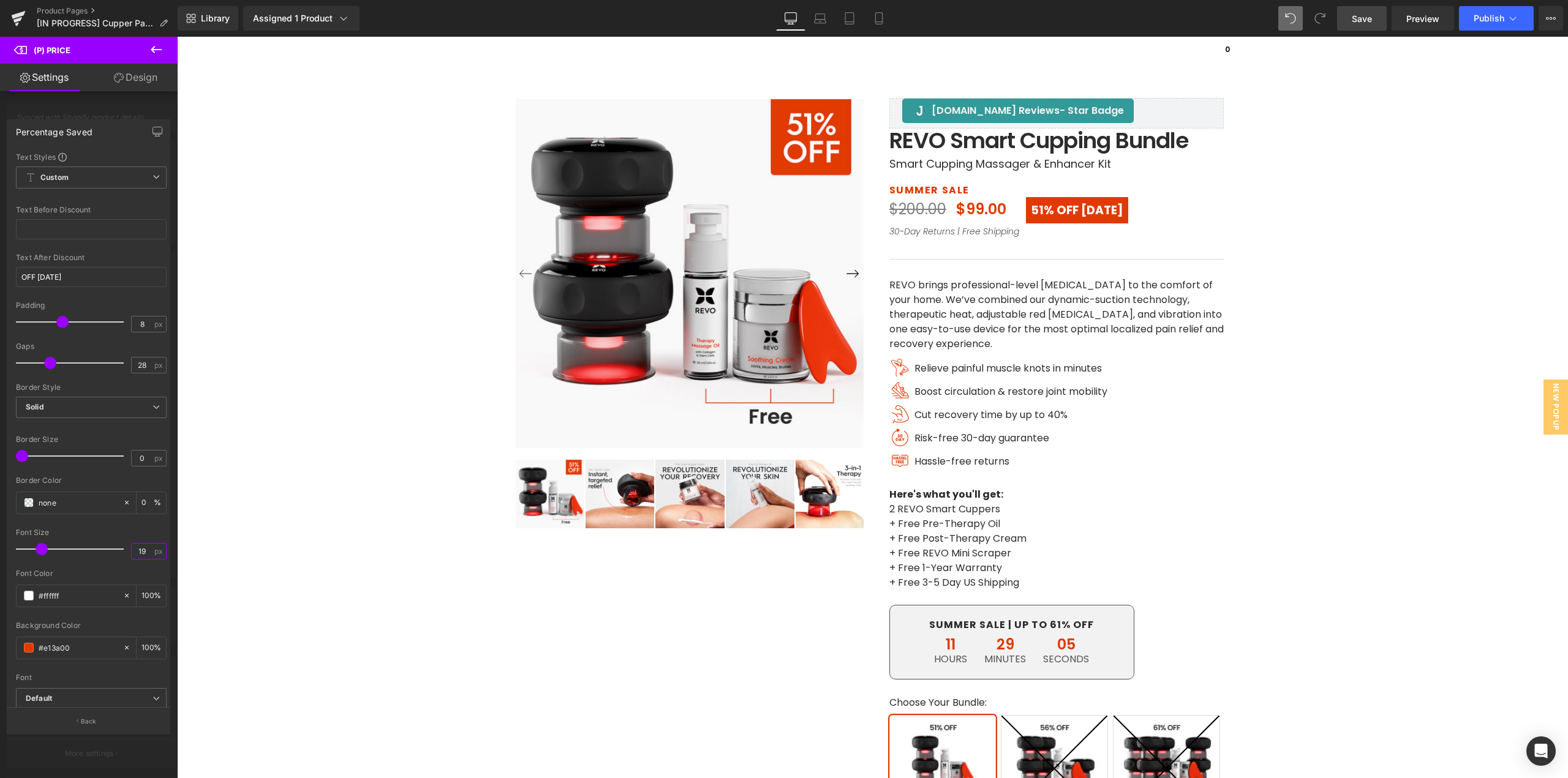
click at [145, 551] on input "19" at bounding box center [142, 552] width 22 height 15
click at [144, 553] on input "24" at bounding box center [142, 552] width 22 height 15
drag, startPoint x: 64, startPoint y: 322, endPoint x: 81, endPoint y: 336, distance: 22.0
click at [81, 336] on div "Padding 8 px" at bounding box center [91, 321] width 151 height 41
click at [140, 553] on input "20" at bounding box center [142, 552] width 22 height 15
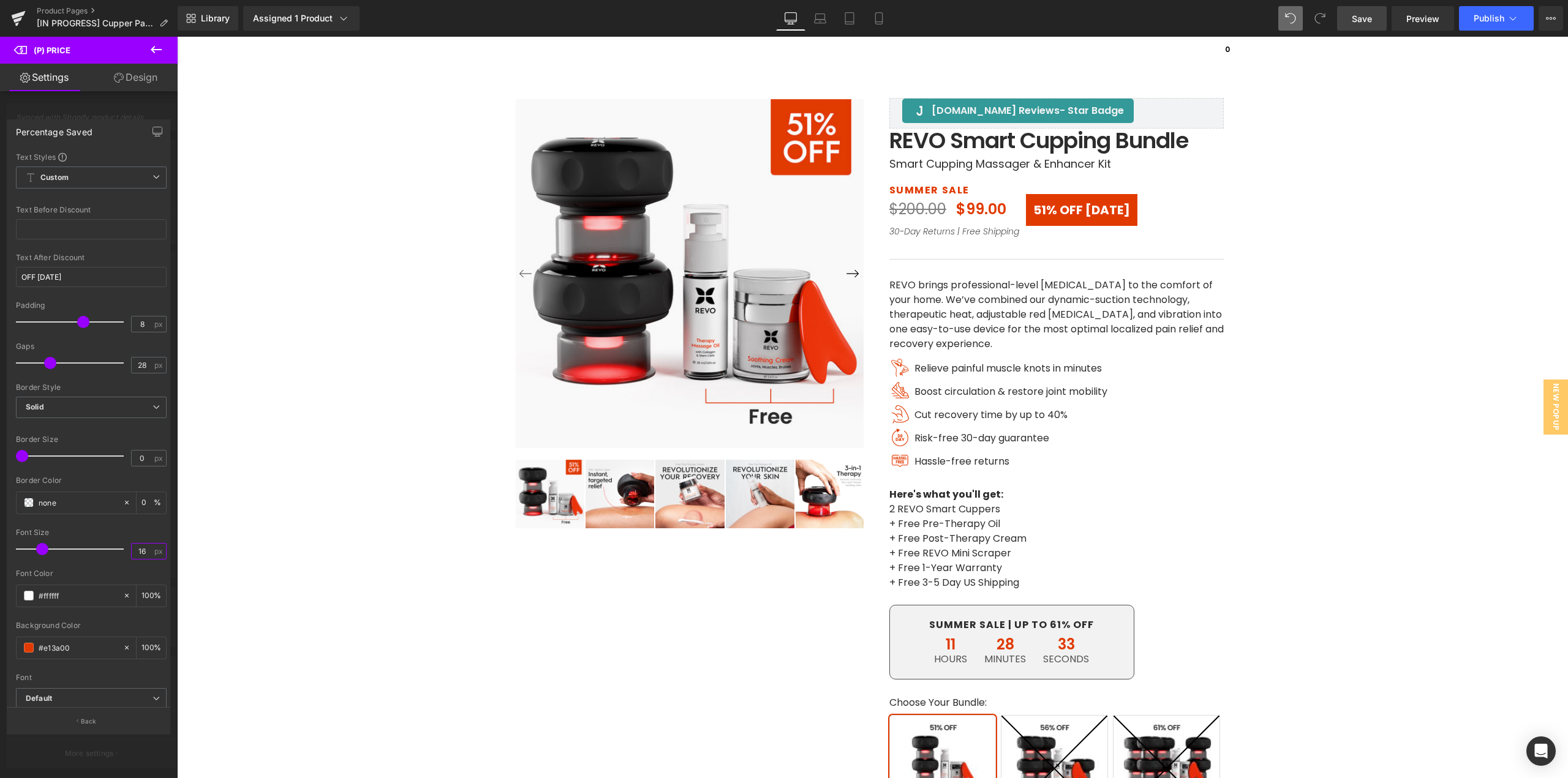
type input "16"
drag, startPoint x: 80, startPoint y: 321, endPoint x: 56, endPoint y: 330, distance: 25.6
click at [56, 330] on div at bounding box center [73, 322] width 102 height 25
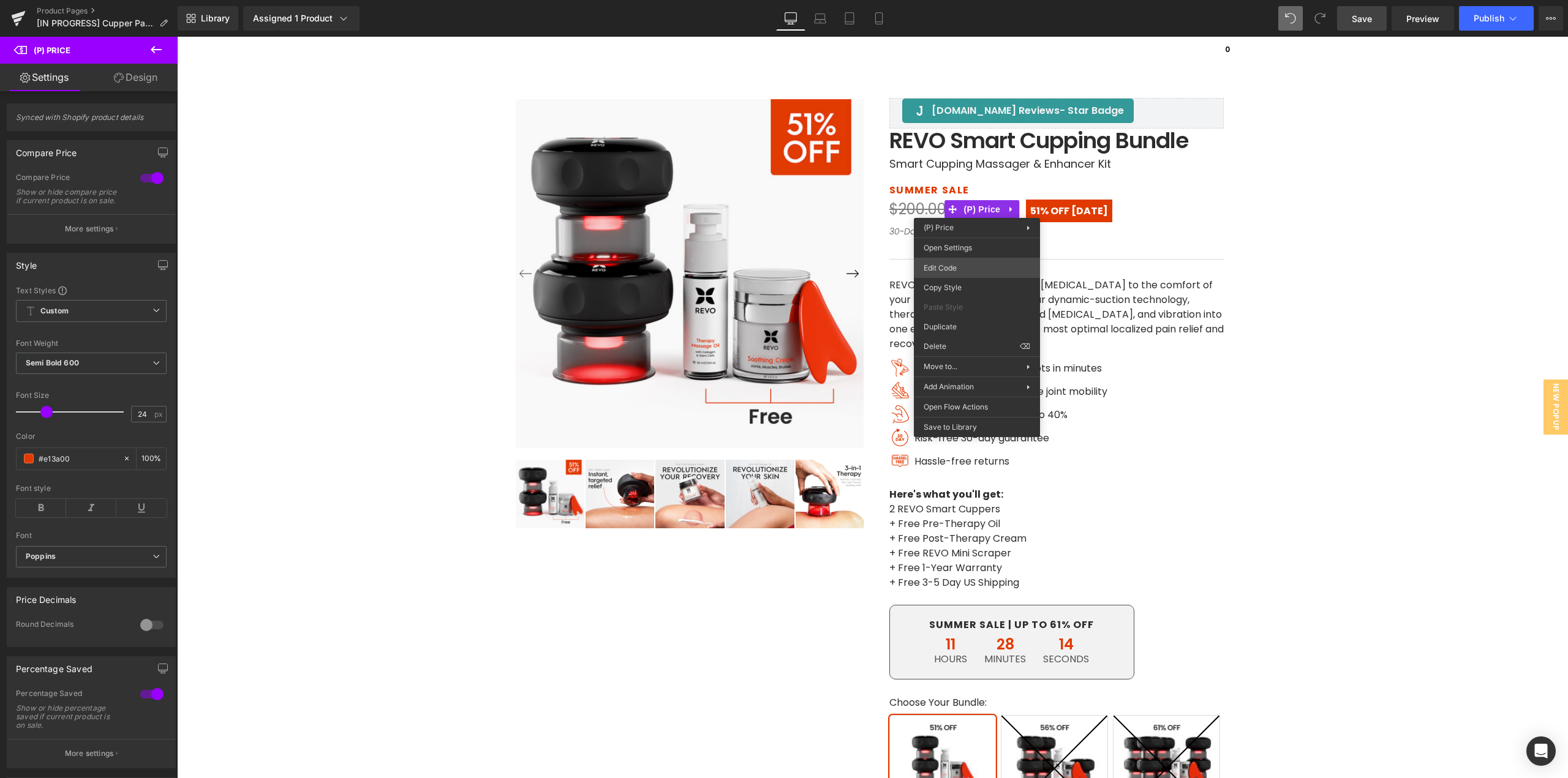
click at [942, 0] on div "(P) Price You are previewing how the will restyle your page. You can not edit E…" at bounding box center [784, 0] width 1568 height 0
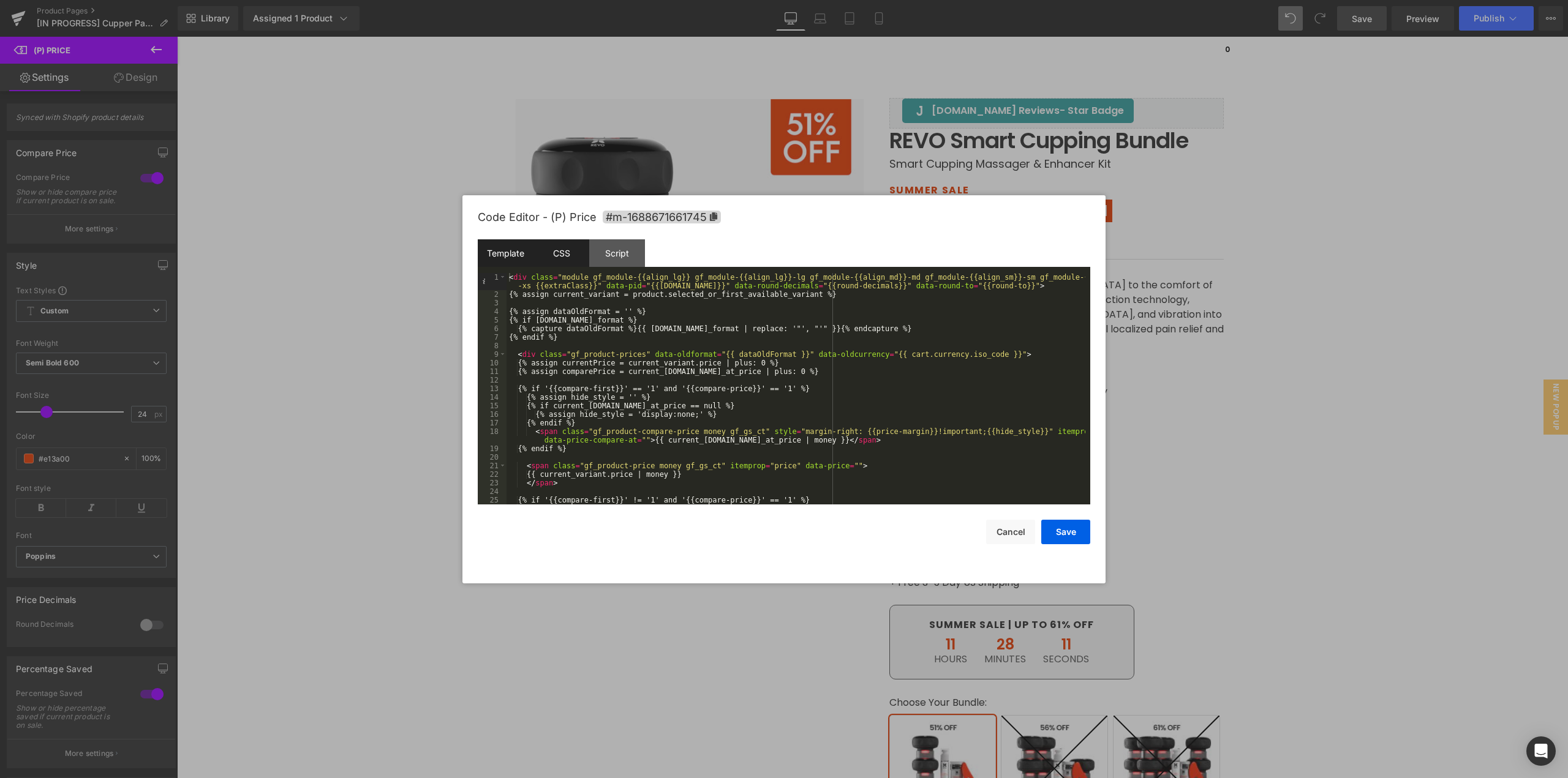
click at [570, 265] on div "CSS" at bounding box center [561, 254] width 56 height 28
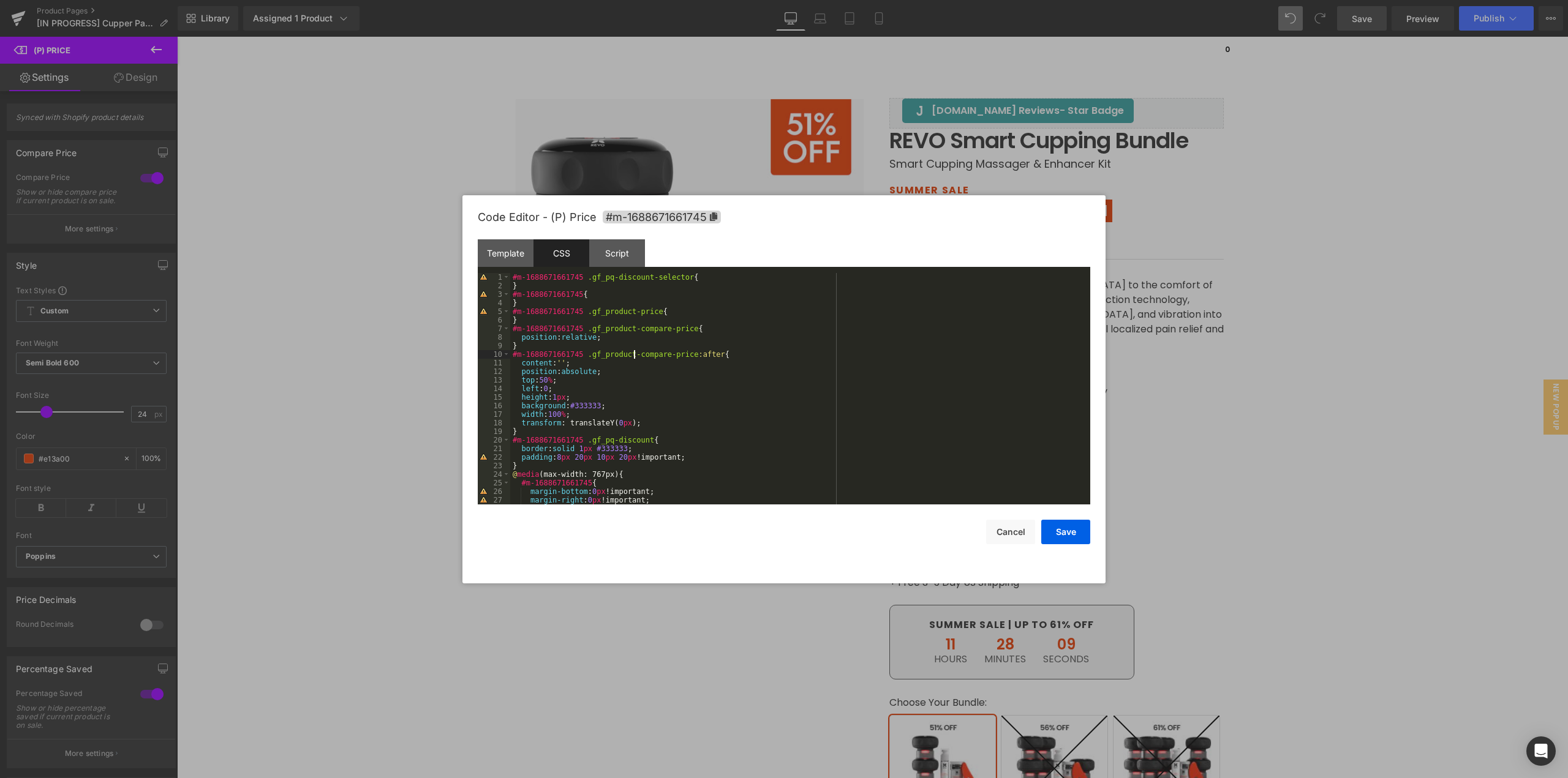
click at [632, 355] on div "#m-1688671661745 .gf_pq-discount-selector { } #m-1688671661745 { } #m-168867166…" at bounding box center [797, 397] width 575 height 249
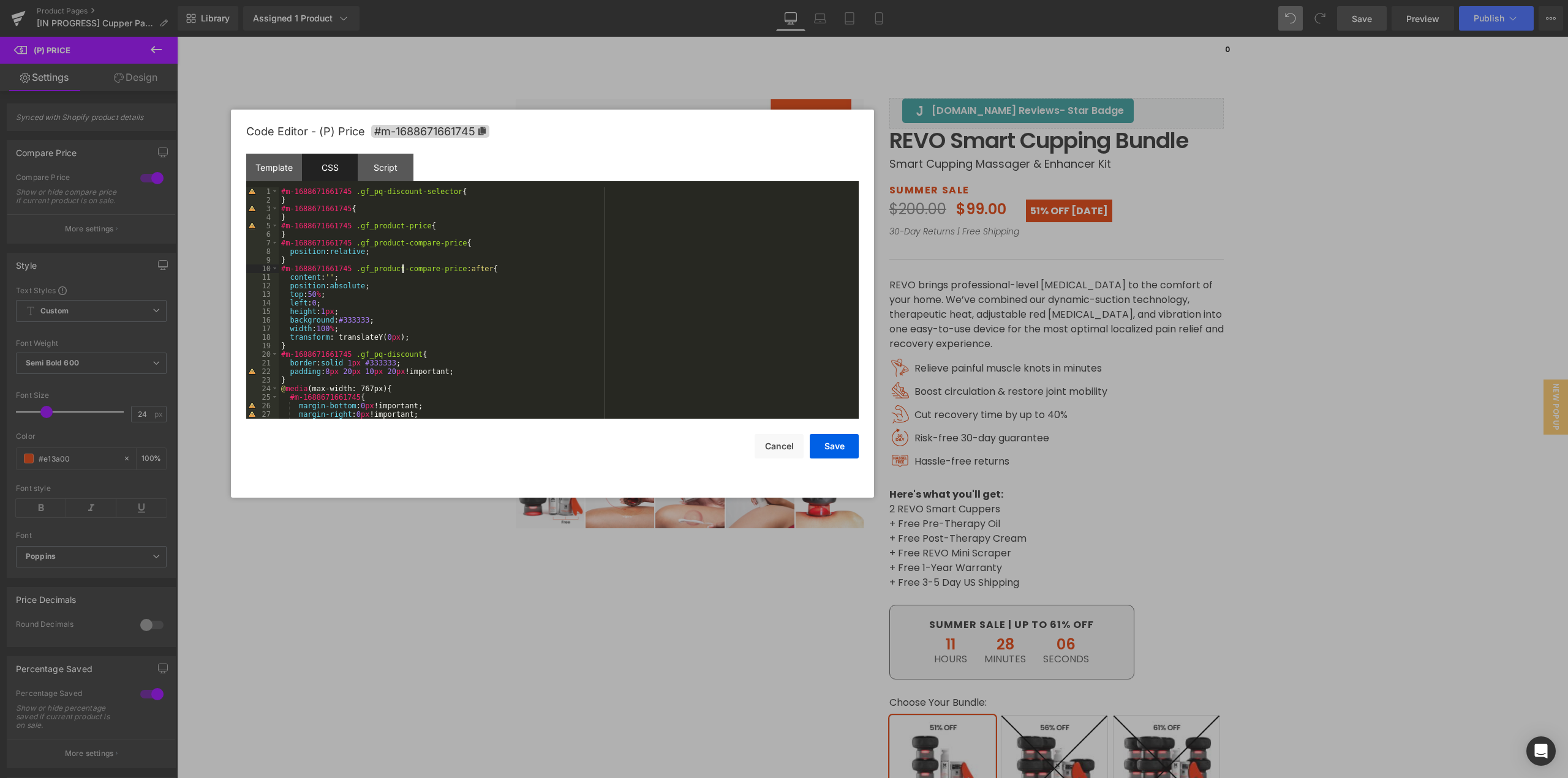
drag, startPoint x: 799, startPoint y: 228, endPoint x: 568, endPoint y: 144, distance: 245.8
click at [568, 144] on div "Code Editor - (P) Price #m-1688671661745" at bounding box center [552, 132] width 613 height 44
click at [313, 293] on div "#m-1688671661745 .gf_pq-discount-selector { } #m-1688671661745 { } #m-168867166…" at bounding box center [566, 311] width 575 height 249
drag, startPoint x: 317, startPoint y: 294, endPoint x: 310, endPoint y: 298, distance: 8.1
click at [310, 298] on div "#m-1688671661745 .gf_pq-discount-selector { } #m-1688671661745 { } #m-168867166…" at bounding box center [566, 311] width 575 height 249
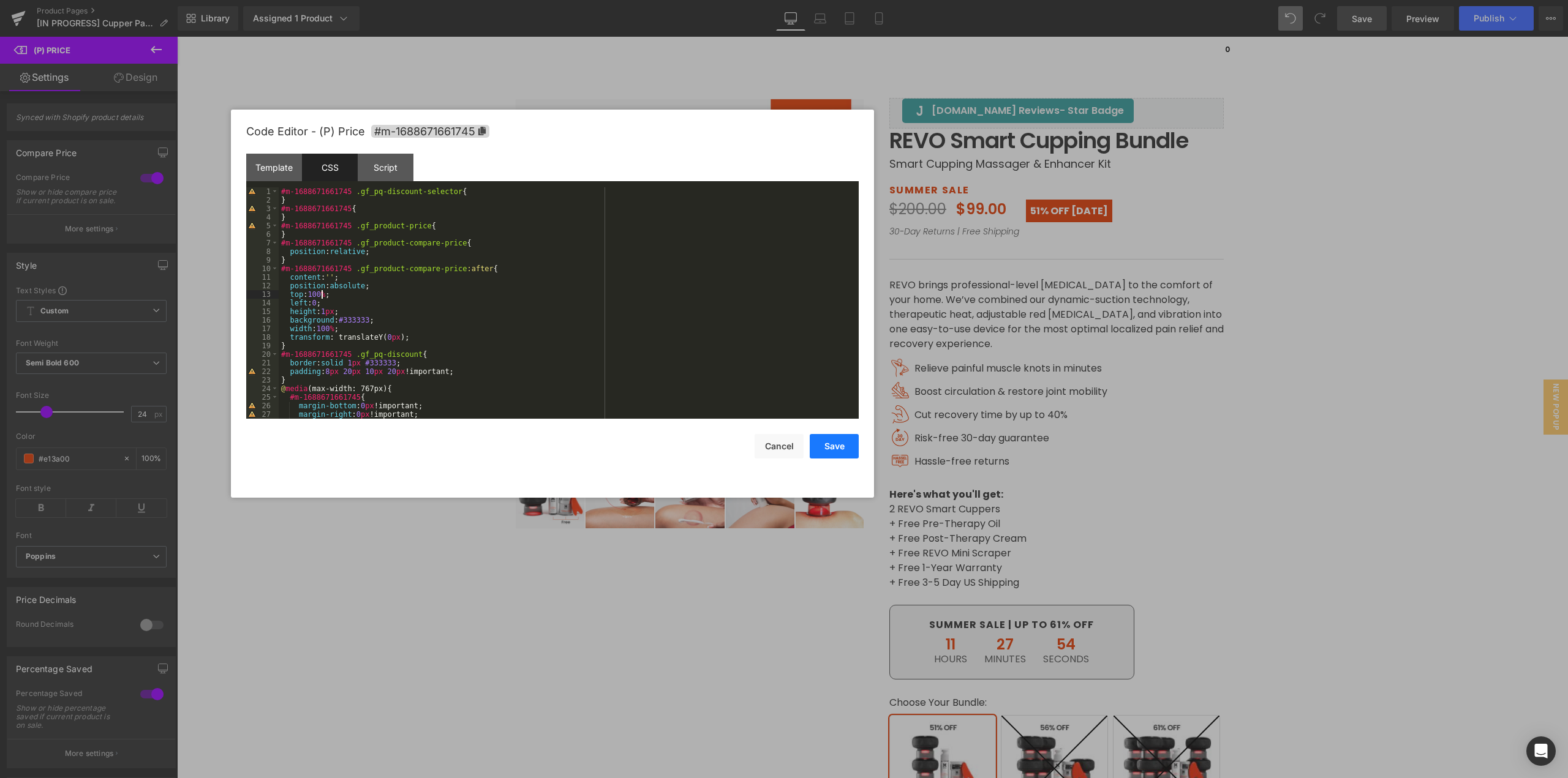
click at [836, 441] on button "Save" at bounding box center [834, 446] width 49 height 25
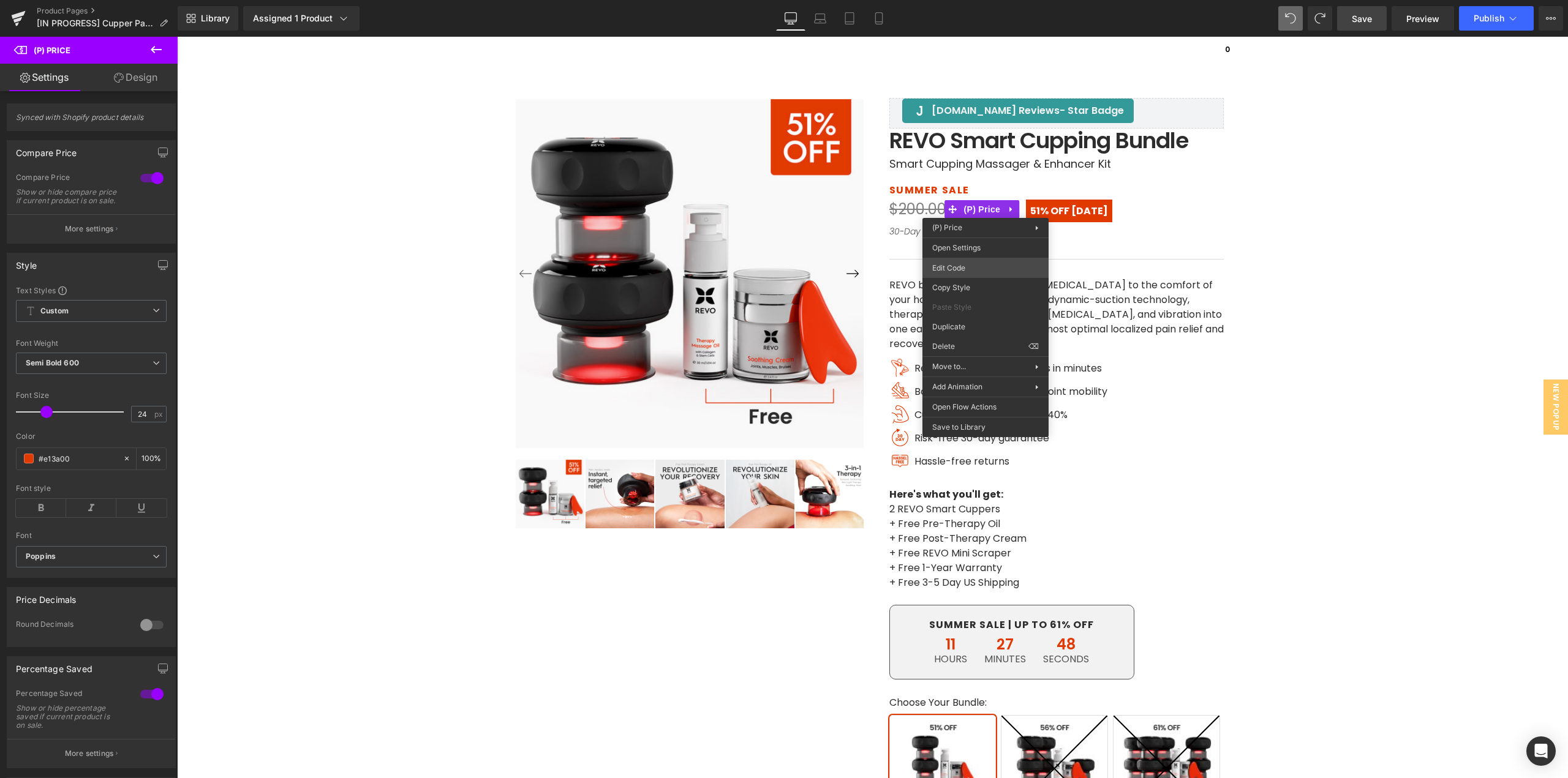
click at [965, 0] on div "(P) Price You are previewing how the will restyle your page. You can not edit E…" at bounding box center [784, 0] width 1568 height 0
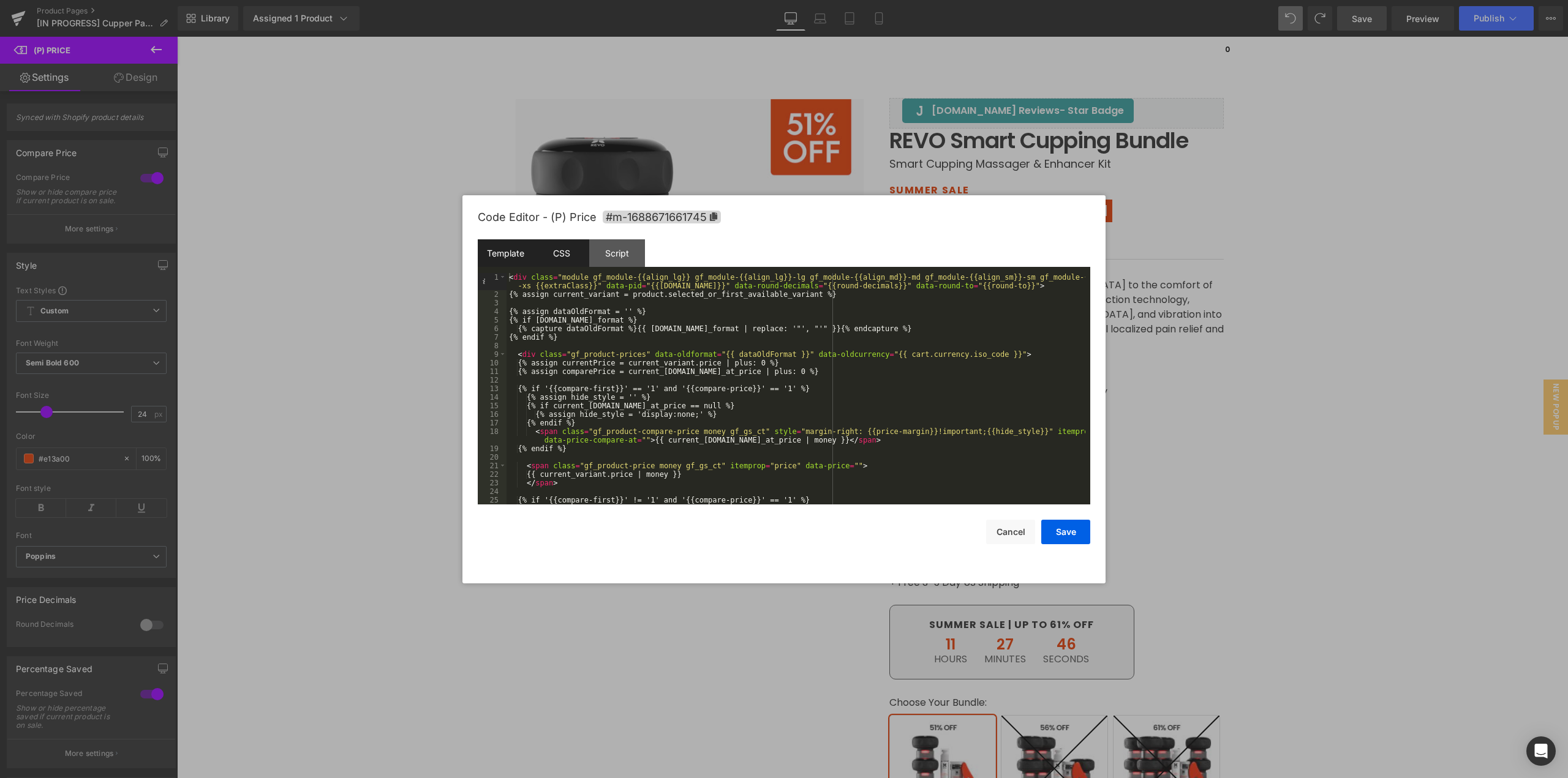
click at [552, 252] on div "CSS" at bounding box center [561, 254] width 56 height 28
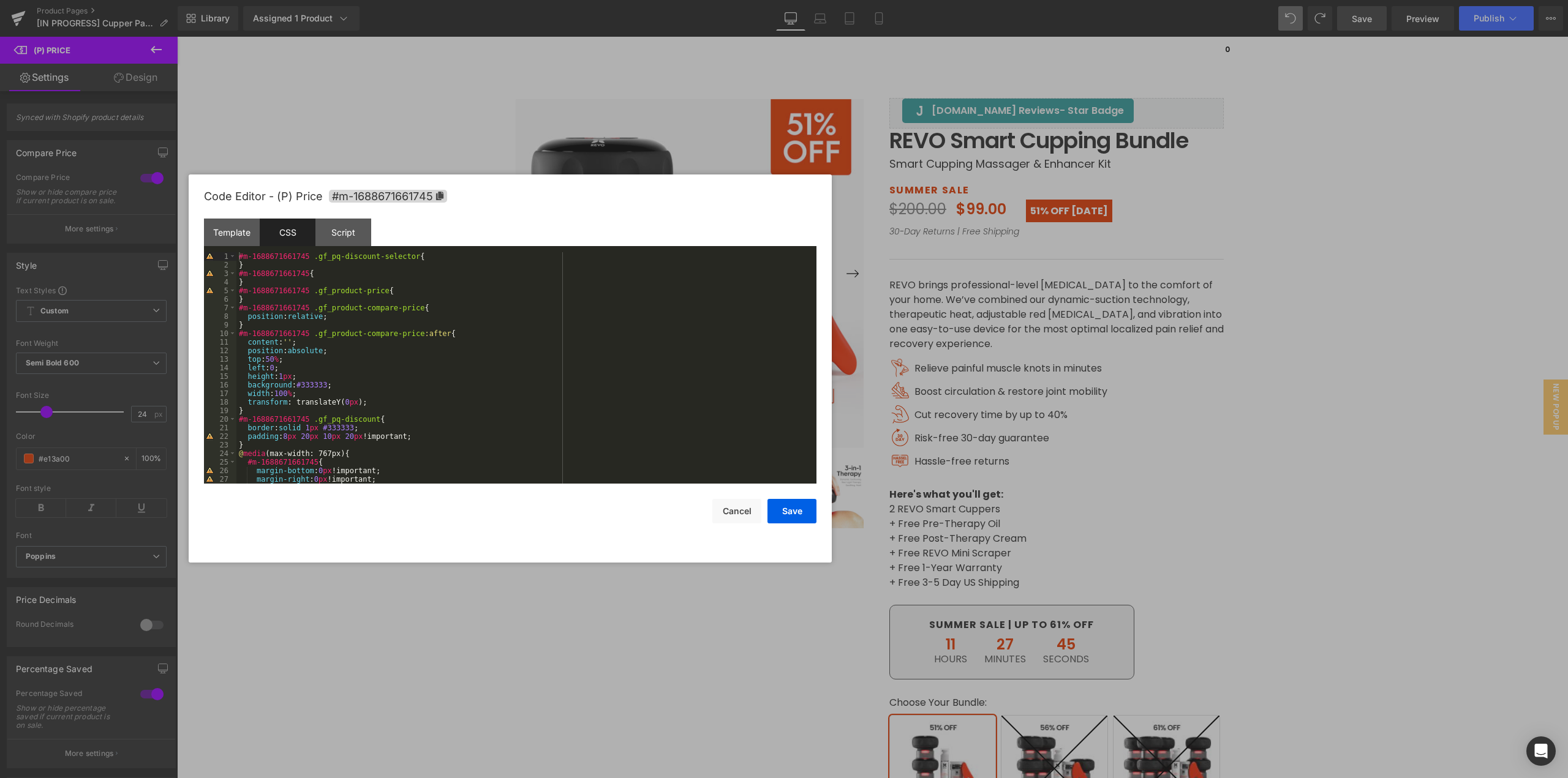
drag, startPoint x: 819, startPoint y: 209, endPoint x: 545, endPoint y: 188, distance: 274.8
click at [545, 188] on div "Code Editor - (P) Price #m-1688671661745" at bounding box center [510, 197] width 613 height 44
click at [405, 355] on div "#m-1688671661745 .gf_pq-discount-selector { } #m-1688671661745 { } #m-168867166…" at bounding box center [524, 376] width 575 height 249
click at [310, 372] on div "#m-1688671661745 .gf_pq-discount-selector { } #m-1688671661745 { } #m-168867166…" at bounding box center [524, 376] width 575 height 249
click at [342, 385] on div "#m-1688671661745 .gf_pq-discount-selector { } #m-1688671661745 { } #m-168867166…" at bounding box center [524, 376] width 575 height 249
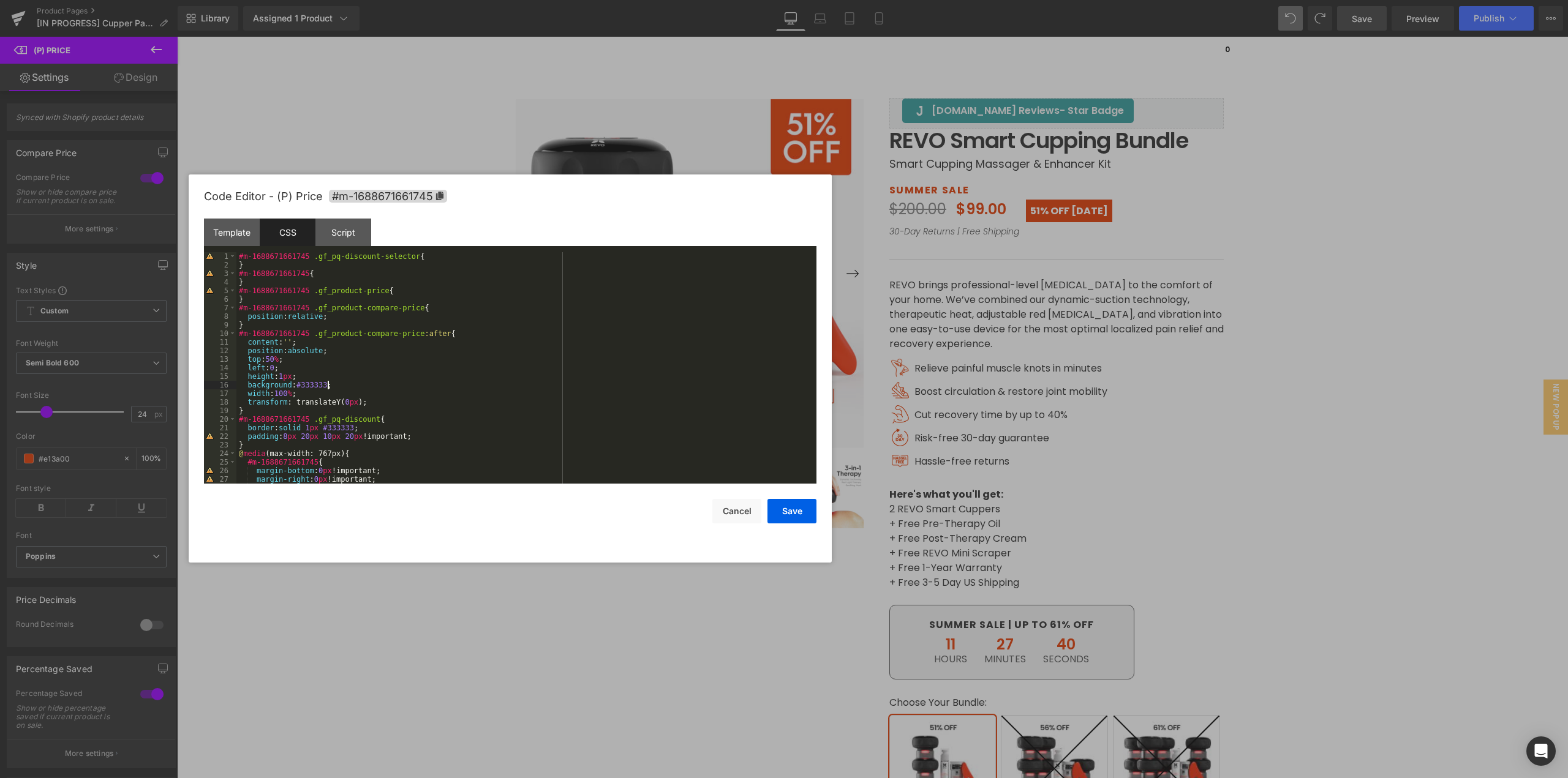
click at [409, 397] on div "#m-1688671661745 .gf_pq-discount-selector { } #m-1688671661745 { } #m-168867166…" at bounding box center [524, 376] width 575 height 249
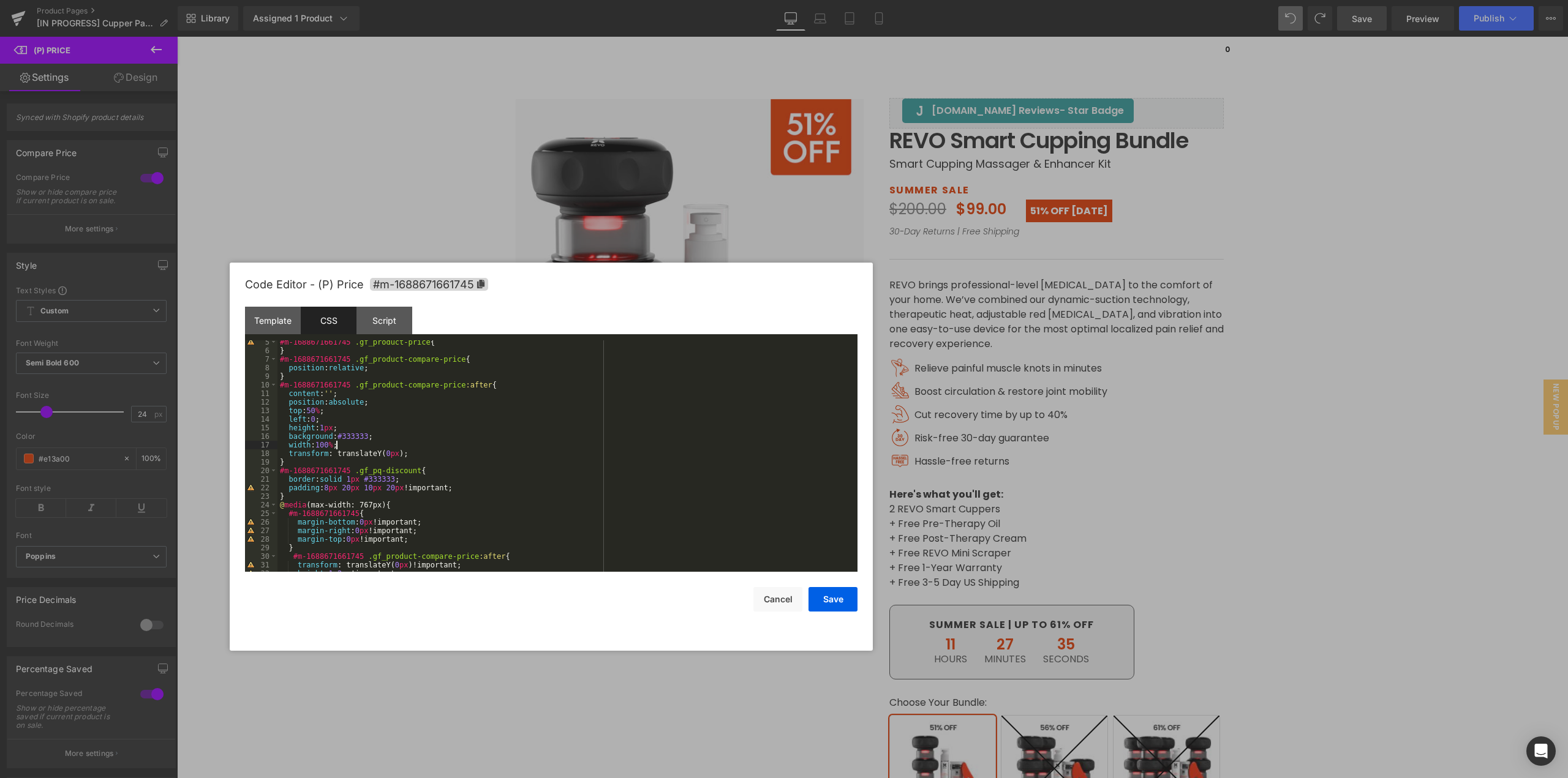
drag, startPoint x: 558, startPoint y: 201, endPoint x: 599, endPoint y: 288, distance: 96.2
click at [599, 288] on div "Code Editor - (P) Price #m-1688671661745" at bounding box center [551, 285] width 613 height 44
click at [326, 489] on div "#m-1688671661745 .gf_product-price { } #m-1688671661745 .gf_product-compare-pri…" at bounding box center [565, 462] width 575 height 249
click at [837, 596] on button "Save" at bounding box center [833, 599] width 49 height 25
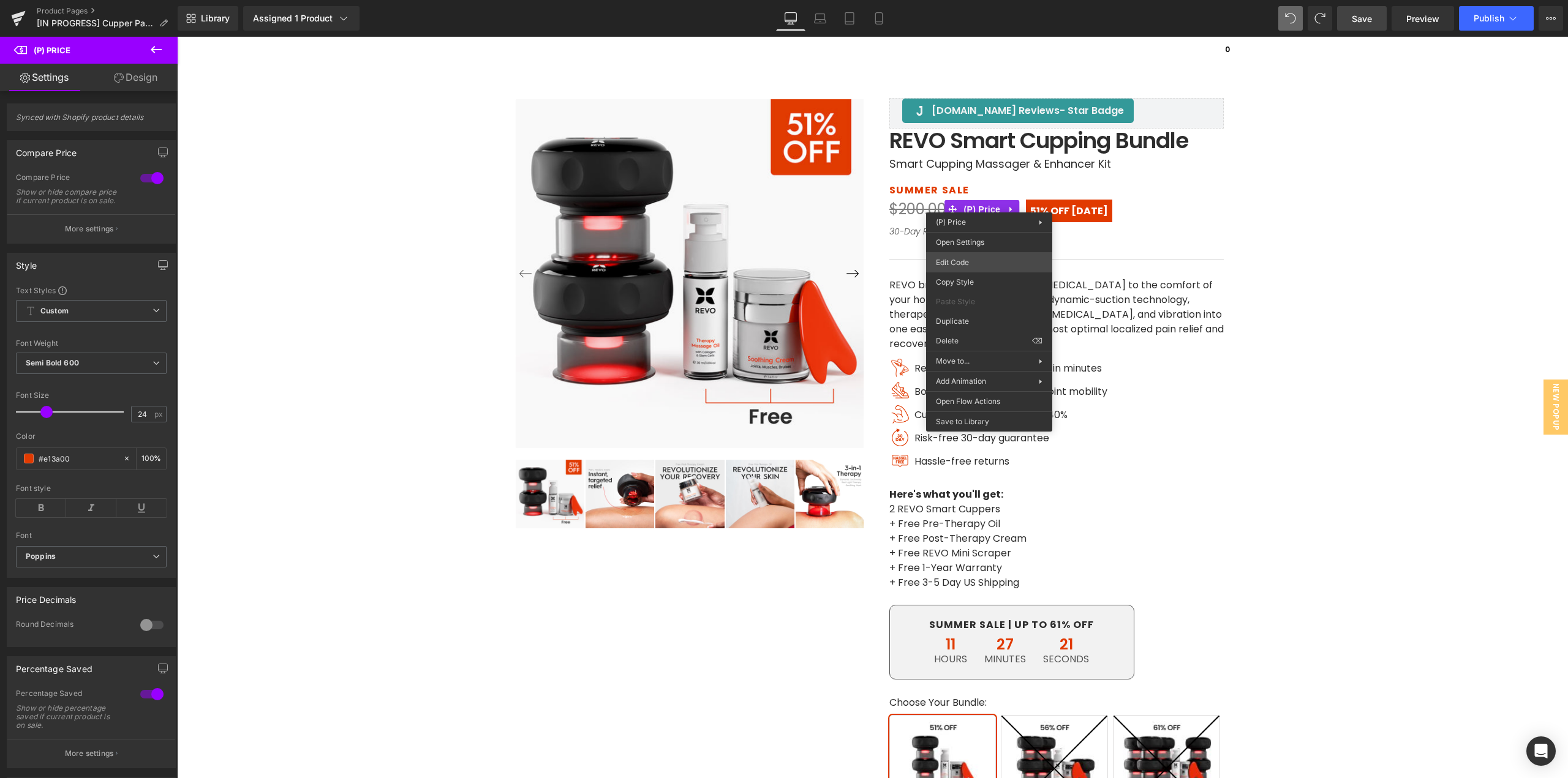
click at [957, 0] on div "(P) Price You are previewing how the will restyle your page. You can not edit E…" at bounding box center [784, 0] width 1568 height 0
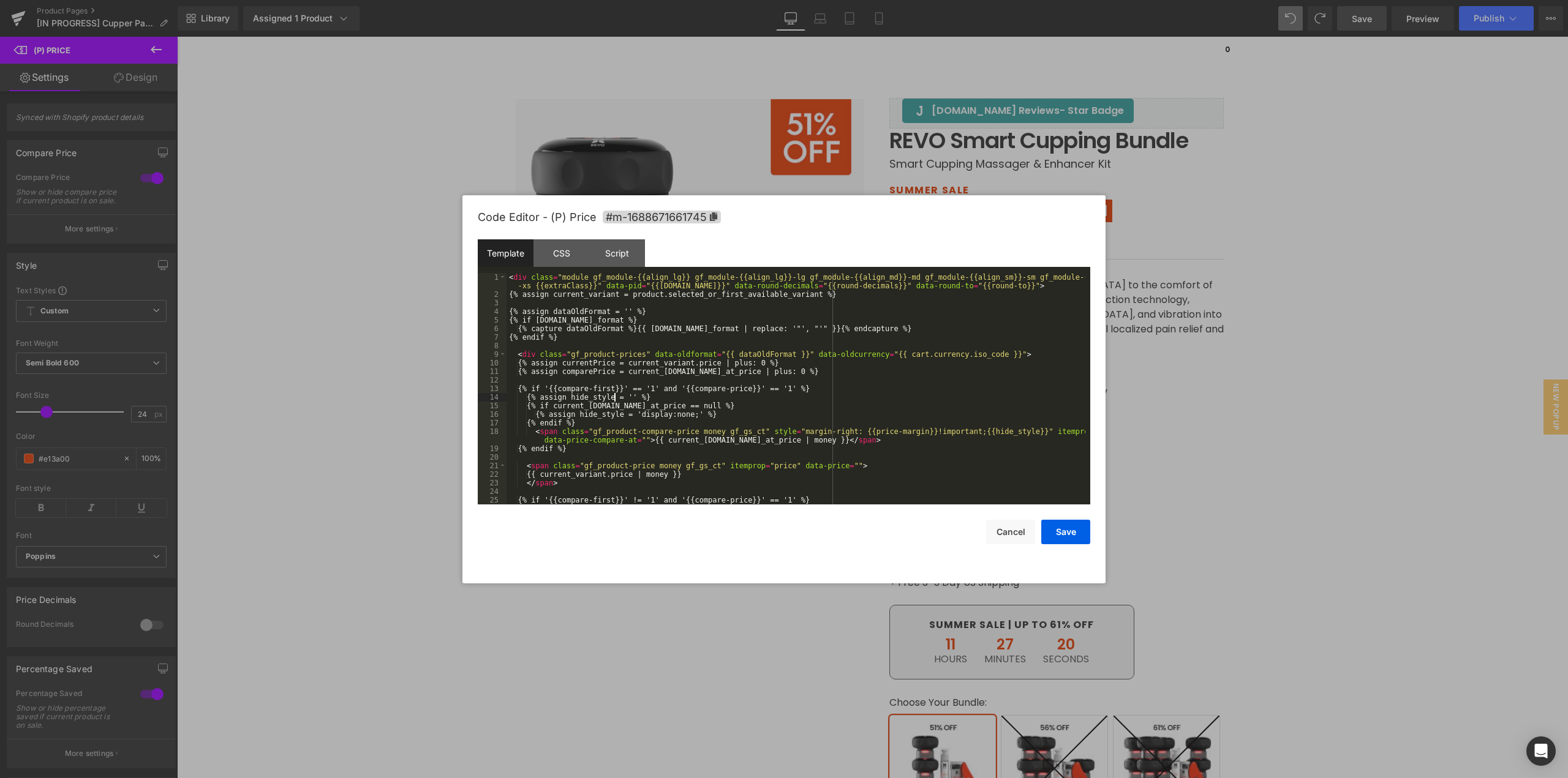
click at [614, 396] on div "< div class = "module gf_module-{{align_lg}} gf_module-{{align_lg}}-lg gf_modul…" at bounding box center [796, 402] width 579 height 257
click at [558, 254] on div "CSS" at bounding box center [561, 254] width 56 height 28
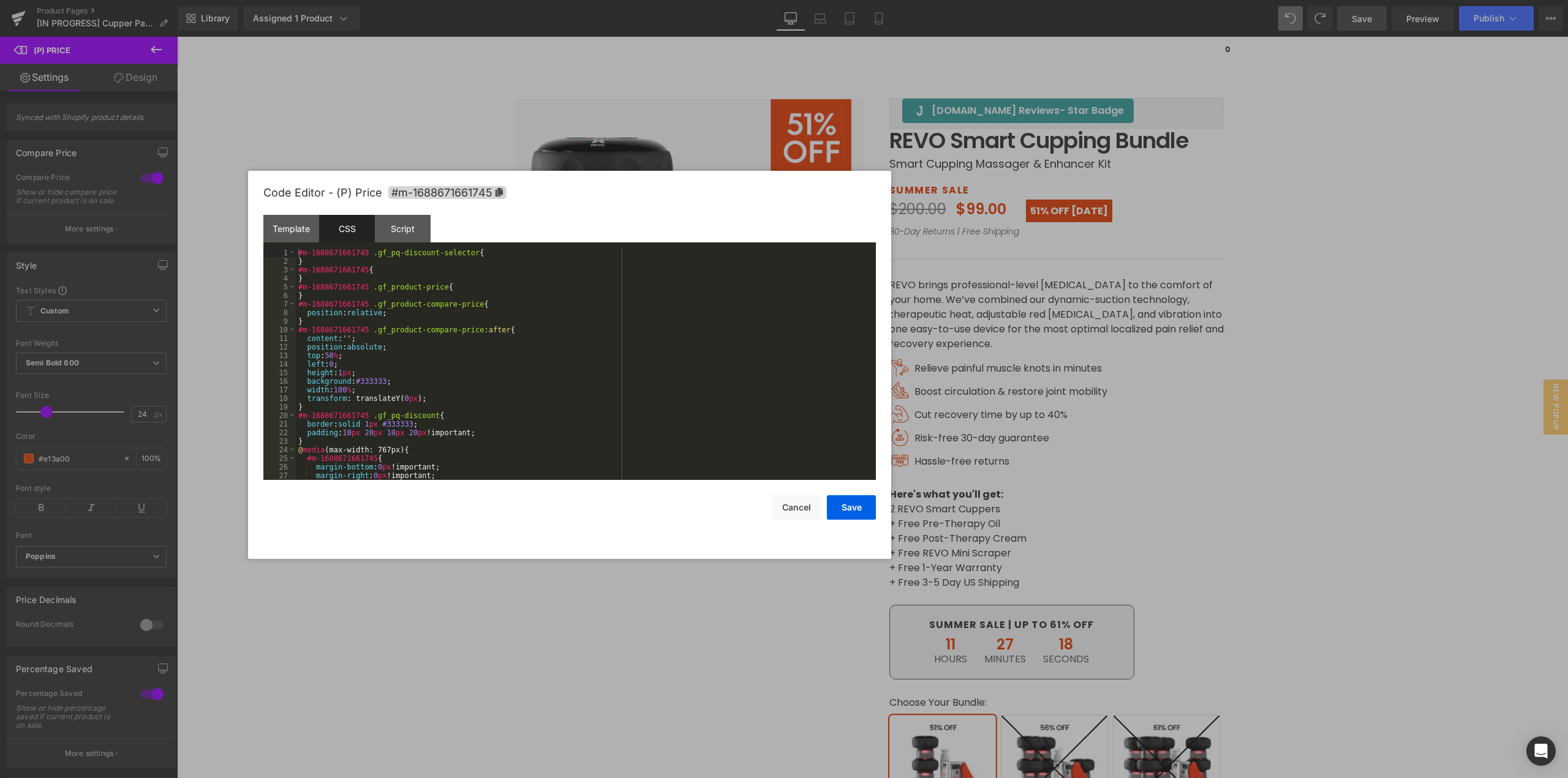
drag, startPoint x: 791, startPoint y: 209, endPoint x: 563, endPoint y: 191, distance: 228.7
click at [568, 186] on div "Code Editor - (P) Price #m-1688671661745" at bounding box center [569, 193] width 613 height 44
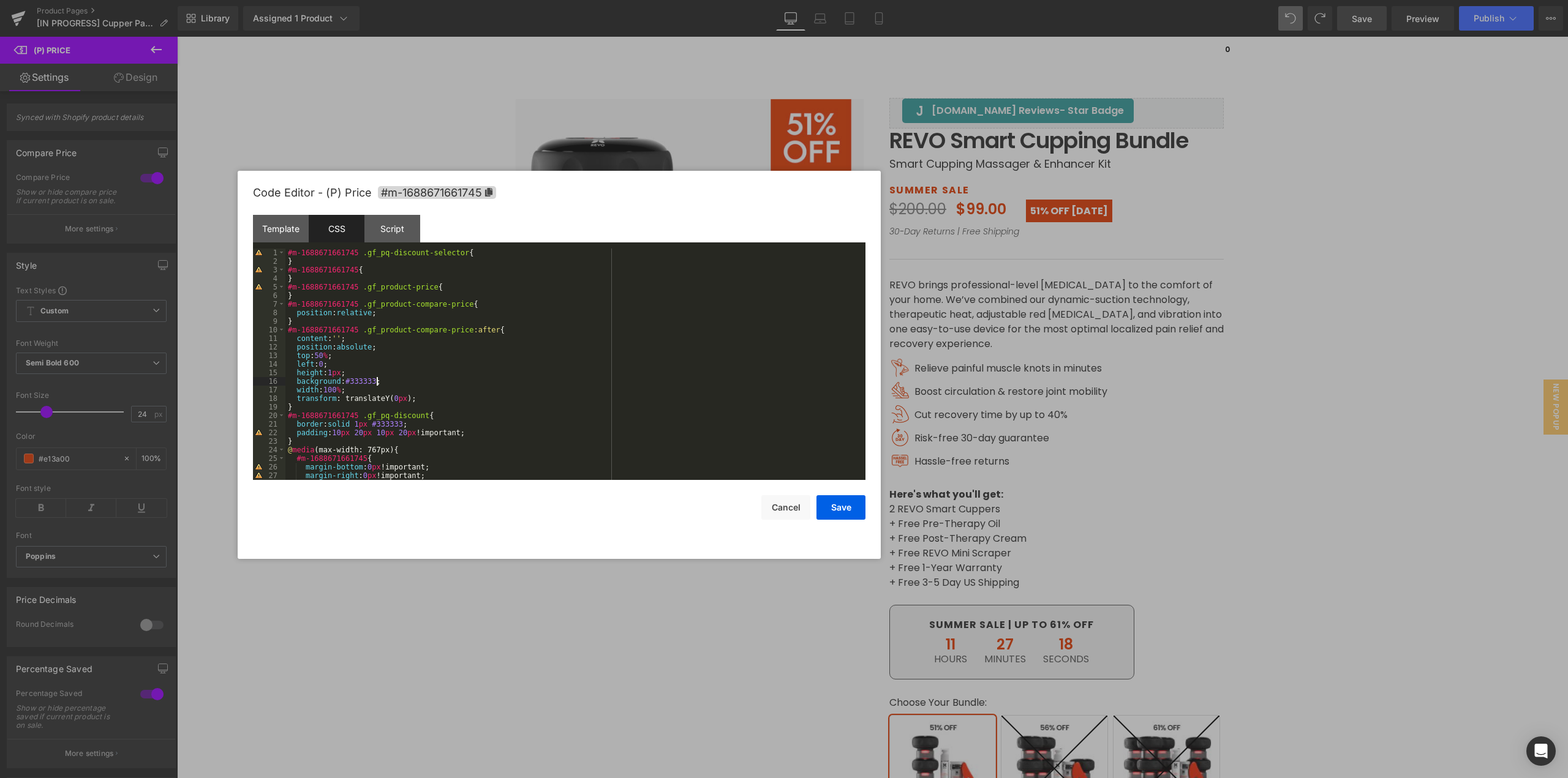
click at [466, 383] on div "#m-1688671661745 .gf_pq-discount-selector { } #m-1688671661745 { } #m-168867166…" at bounding box center [573, 373] width 575 height 249
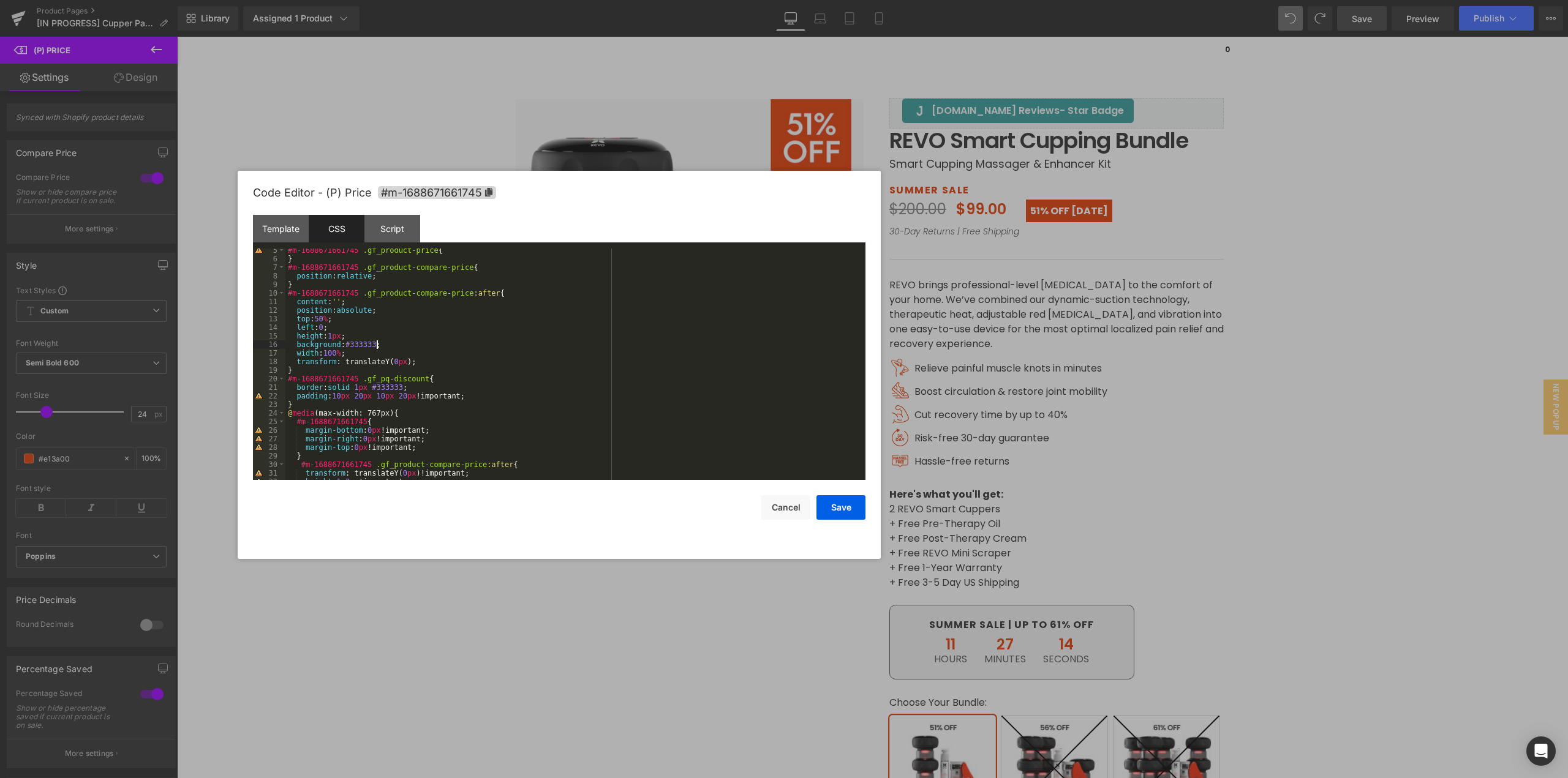
scroll to position [110, 0]
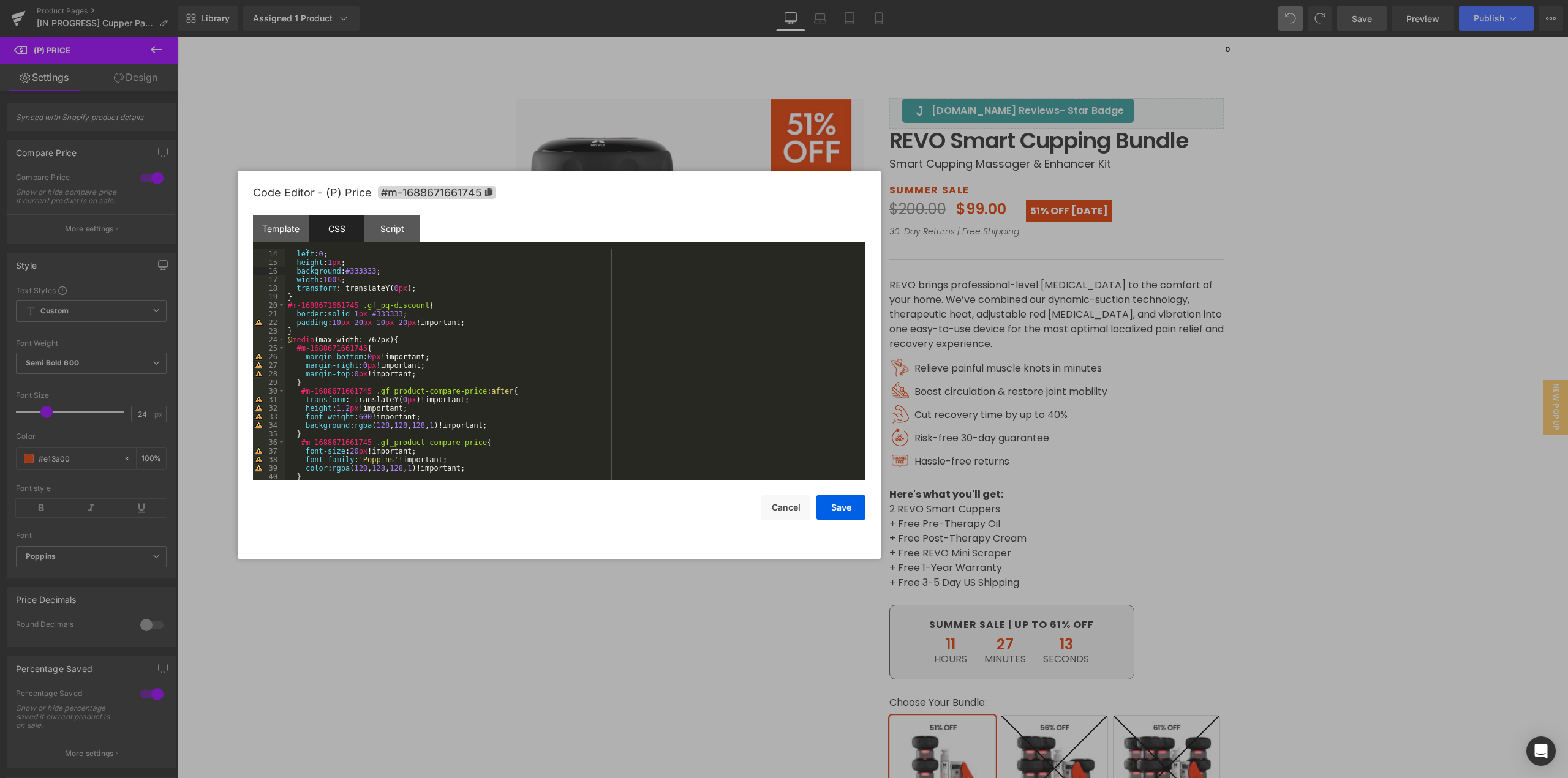
click at [358, 367] on div "top : 50 % ; left : 0 ; height : 1 px ; background : #333333 ; width : 100 % ; …" at bounding box center [573, 365] width 575 height 249
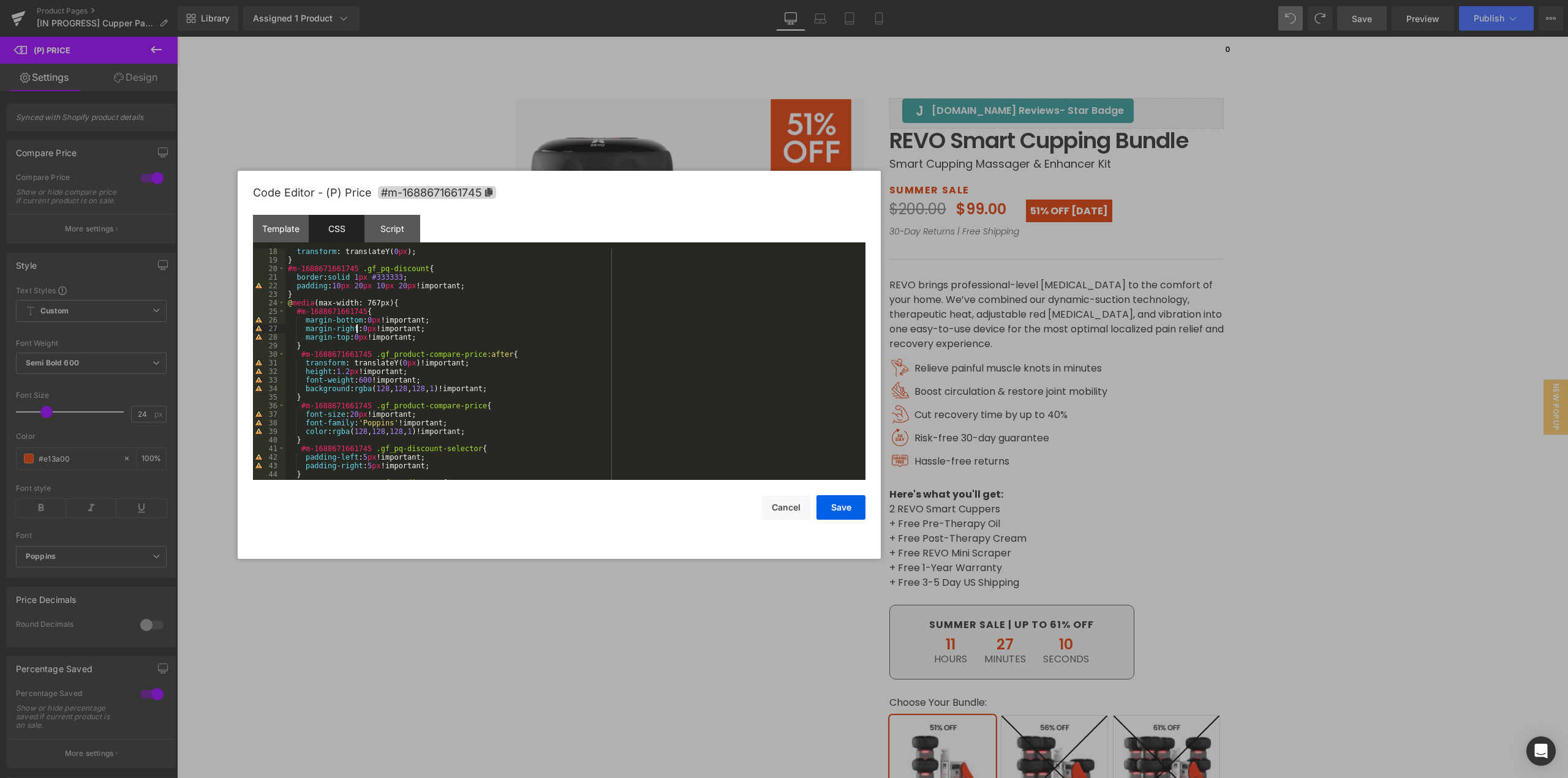
scroll to position [183, 0]
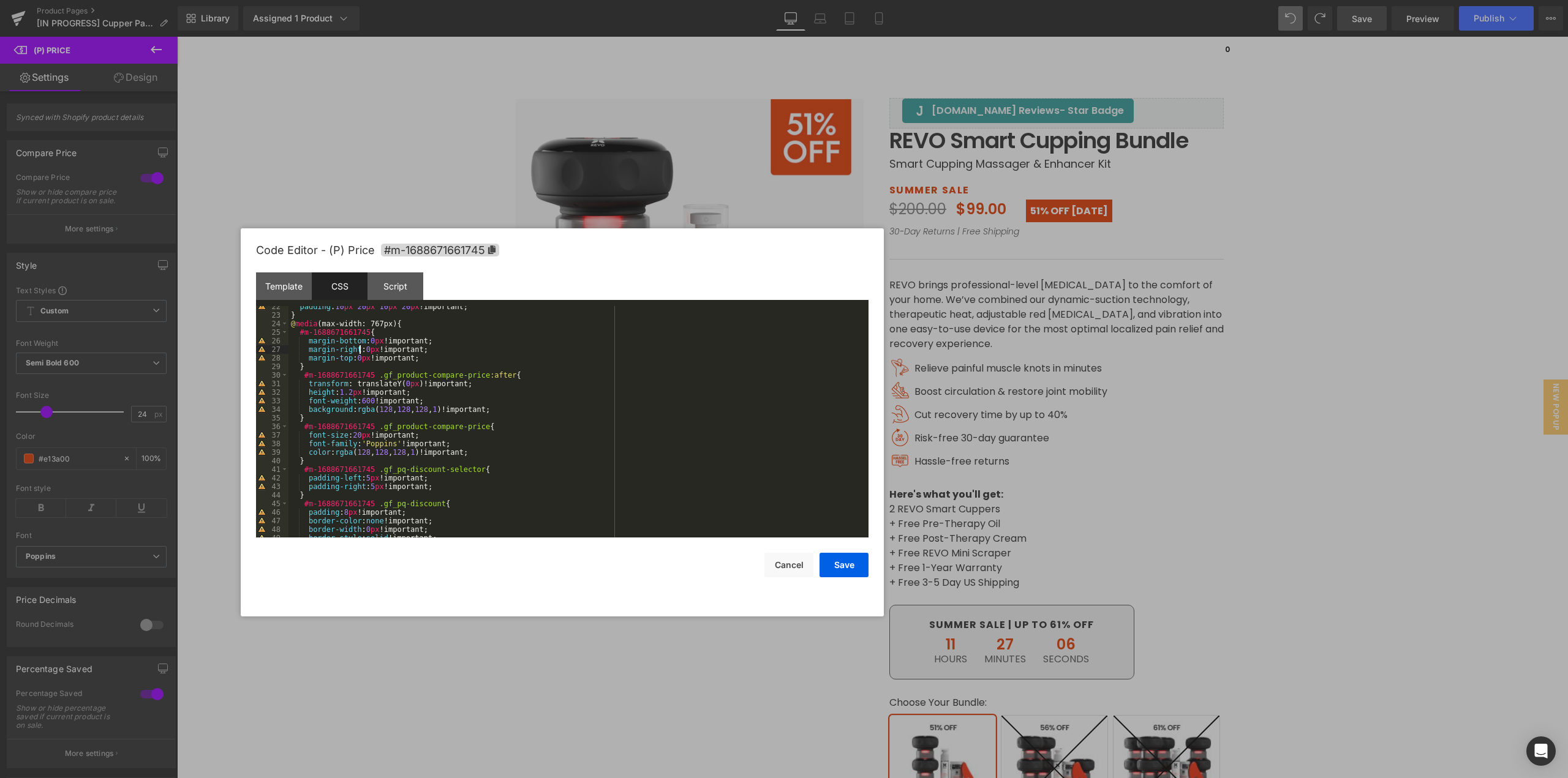
drag, startPoint x: 642, startPoint y: 197, endPoint x: 644, endPoint y: 254, distance: 57.0
click at [644, 254] on div "Code Editor - (P) Price #m-1688671661745" at bounding box center [563, 250] width 613 height 44
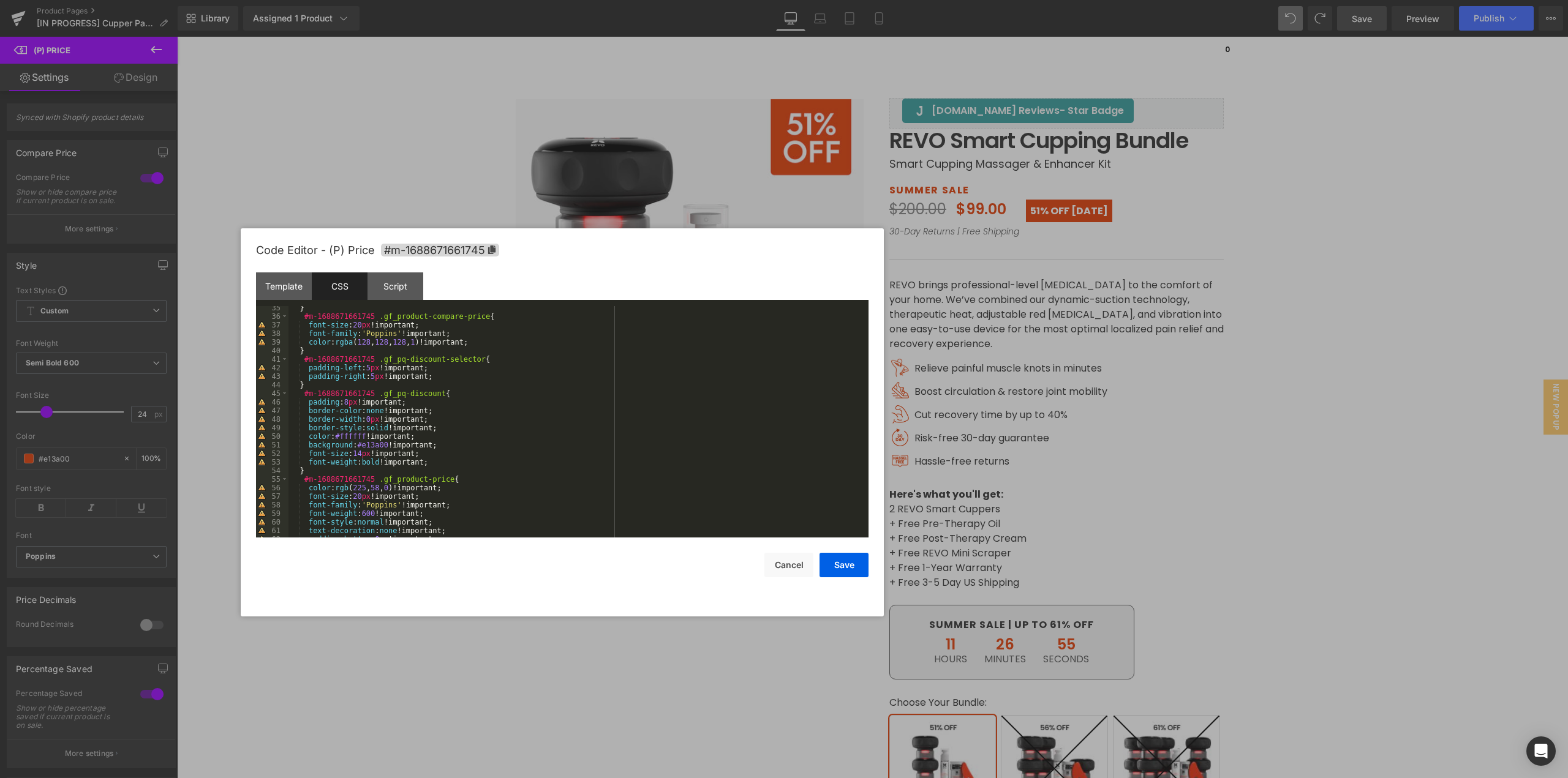
scroll to position [294, 0]
drag, startPoint x: 358, startPoint y: 454, endPoint x: 352, endPoint y: 454, distance: 6.0
click at [352, 454] on div "} #m-1688671661745 .gf_product-compare-price { font-size : 20 px !important; fo…" at bounding box center [576, 428] width 575 height 249
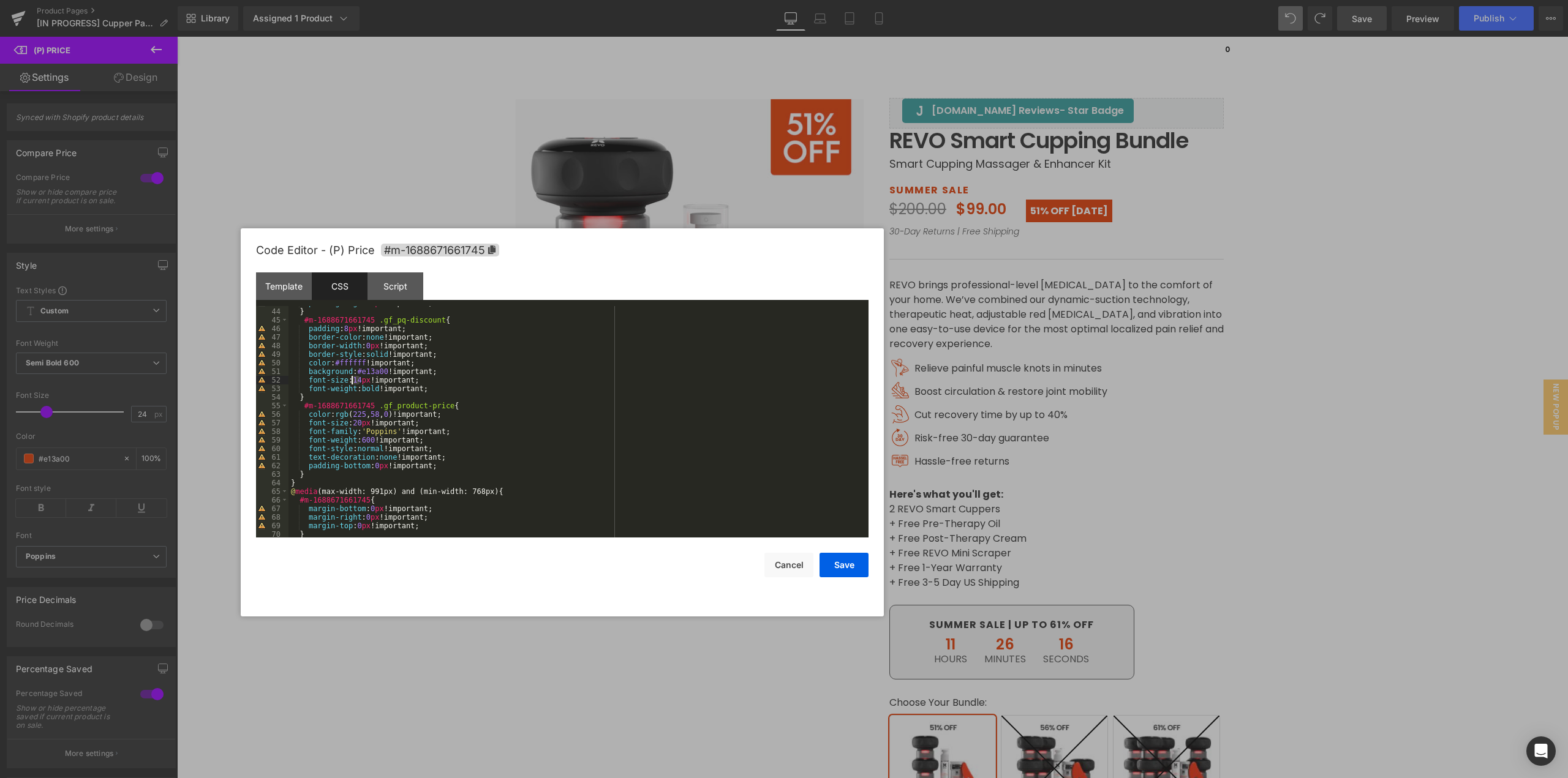
scroll to position [367, 0]
click at [344, 331] on div "padding-right : 5 px !important; } #m-1688671661745 .gf_pq-discount { padding :…" at bounding box center [576, 423] width 575 height 249
click at [430, 389] on div "padding-right : 5 px !important; } #m-1688671661745 .gf_pq-discount { padding :…" at bounding box center [576, 423] width 575 height 249
drag, startPoint x: 307, startPoint y: 507, endPoint x: 378, endPoint y: 509, distance: 71.0
click at [378, 509] on div "padding-right : 5 px !important; } #m-1688671661745 .gf_pq-discount { padding :…" at bounding box center [576, 423] width 575 height 249
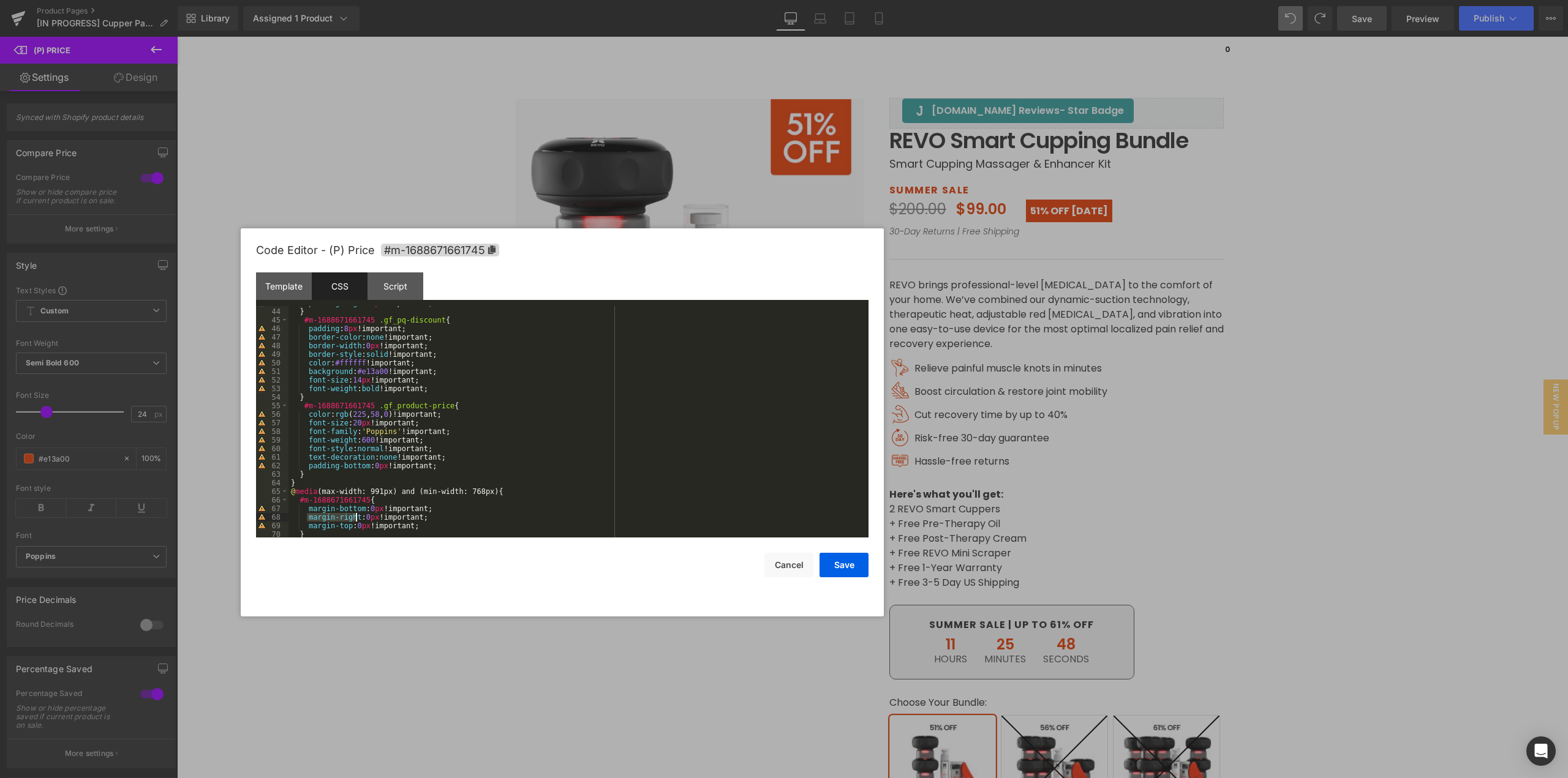
drag, startPoint x: 307, startPoint y: 517, endPoint x: 357, endPoint y: 517, distance: 50.0
click at [357, 517] on div "padding-right : 5 px !important; } #m-1688671661745 .gf_pq-discount { padding :…" at bounding box center [576, 423] width 575 height 249
click at [485, 440] on div "padding-right : 5 px !important; } #m-1688671661745 .gf_pq-discount { padding :…" at bounding box center [576, 423] width 575 height 249
click at [359, 438] on div "padding-right : 5 px !important; } #m-1688671661745 .gf_pq-discount { padding :…" at bounding box center [576, 423] width 575 height 249
drag, startPoint x: 375, startPoint y: 388, endPoint x: 359, endPoint y: 388, distance: 16.0
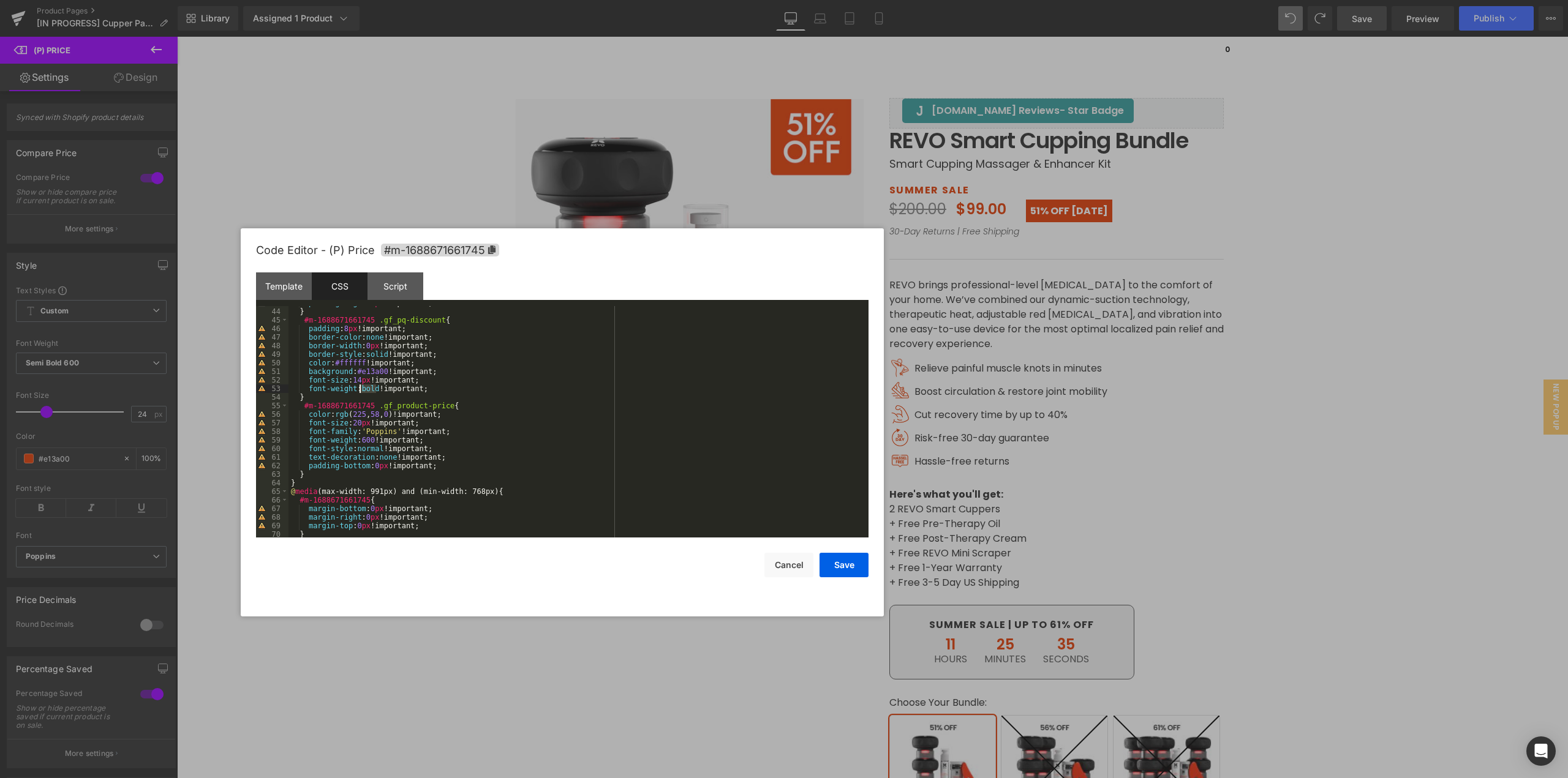
click at [359, 388] on div "padding-right : 5 px !important; } #m-1688671661745 .gf_pq-discount { padding :…" at bounding box center [576, 423] width 575 height 249
click at [833, 567] on button "Save" at bounding box center [843, 565] width 49 height 25
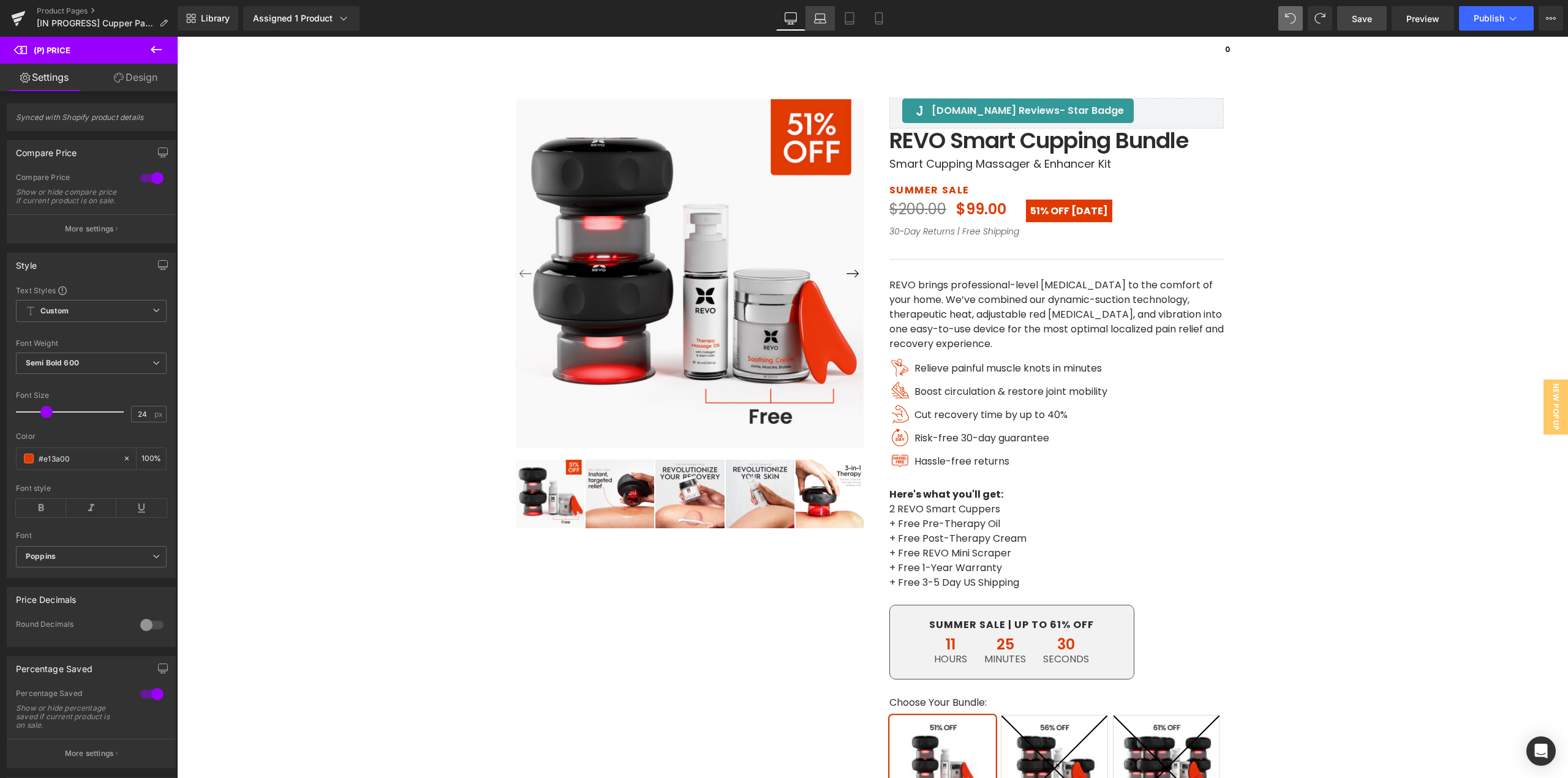
click at [823, 20] on icon at bounding box center [821, 22] width 11 height 4
click at [844, 23] on icon at bounding box center [849, 18] width 12 height 12
click at [843, 16] on link "Tablet" at bounding box center [850, 18] width 29 height 25
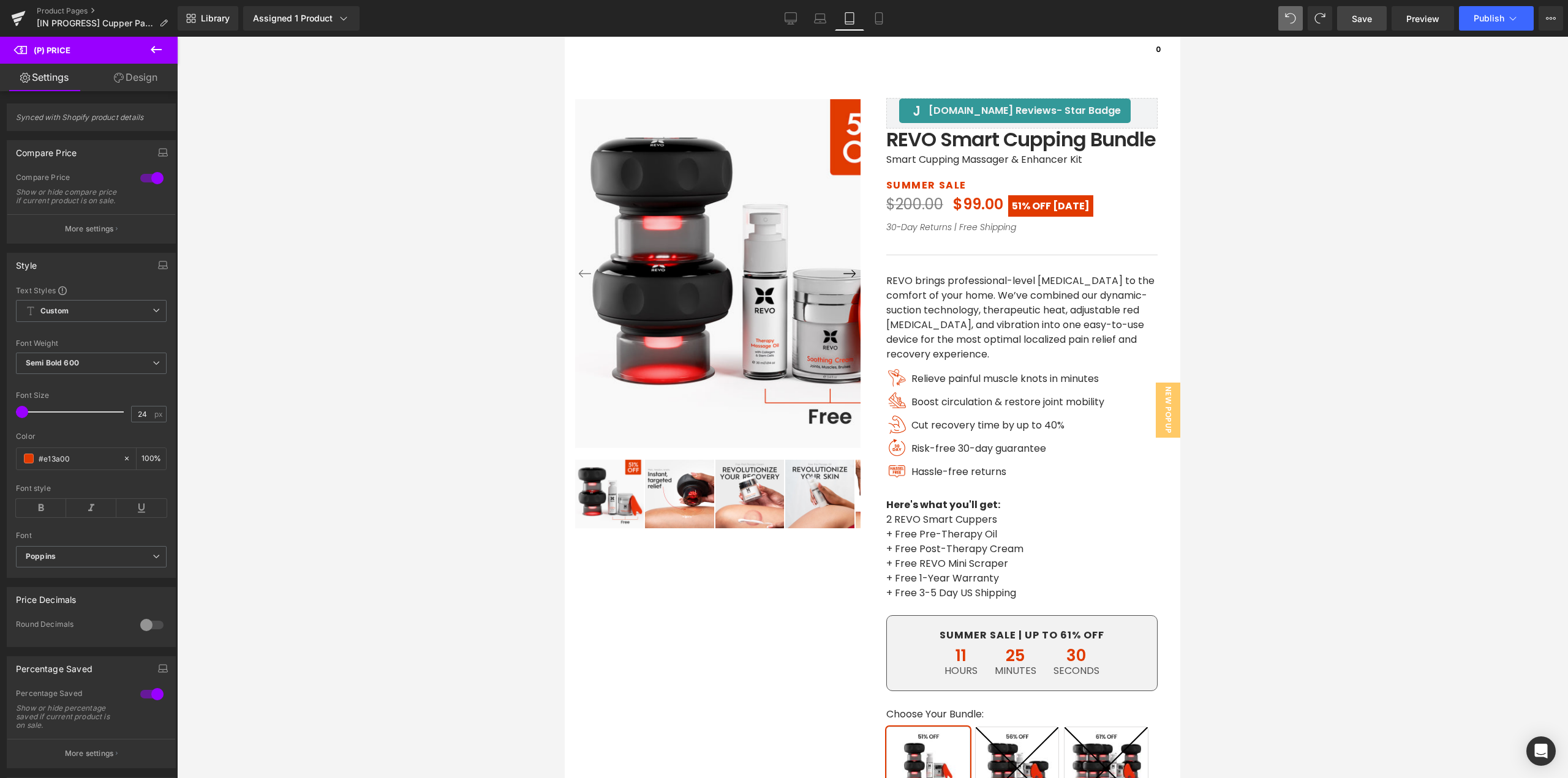
click at [1066, 206] on span "OFF [DATE]" at bounding box center [1061, 206] width 58 height 14
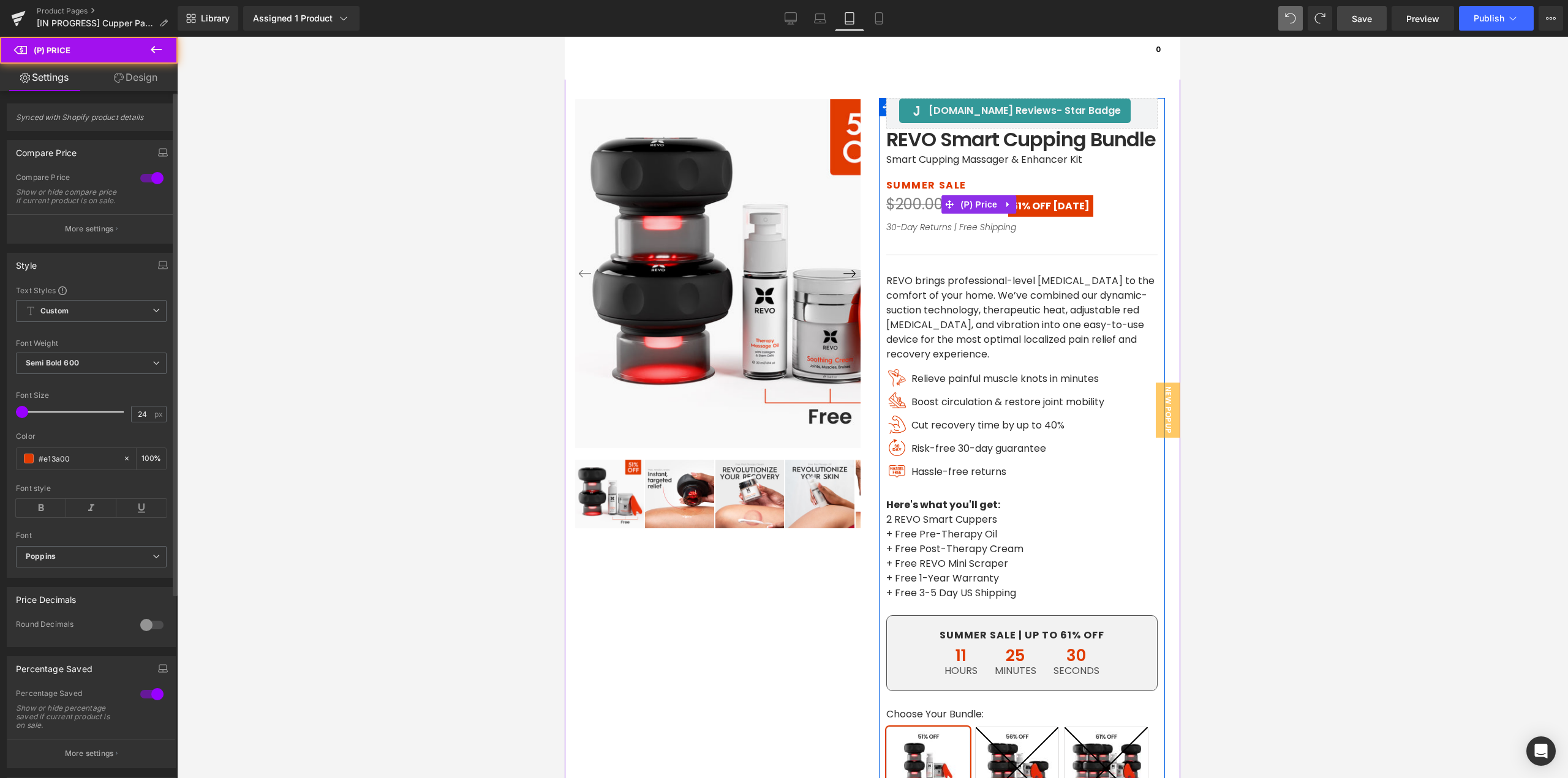
click at [826, 25] on link "Laptop" at bounding box center [820, 18] width 29 height 25
click at [811, 20] on link "Laptop" at bounding box center [820, 18] width 29 height 25
click at [96, 758] on p "More settings" at bounding box center [89, 753] width 49 height 11
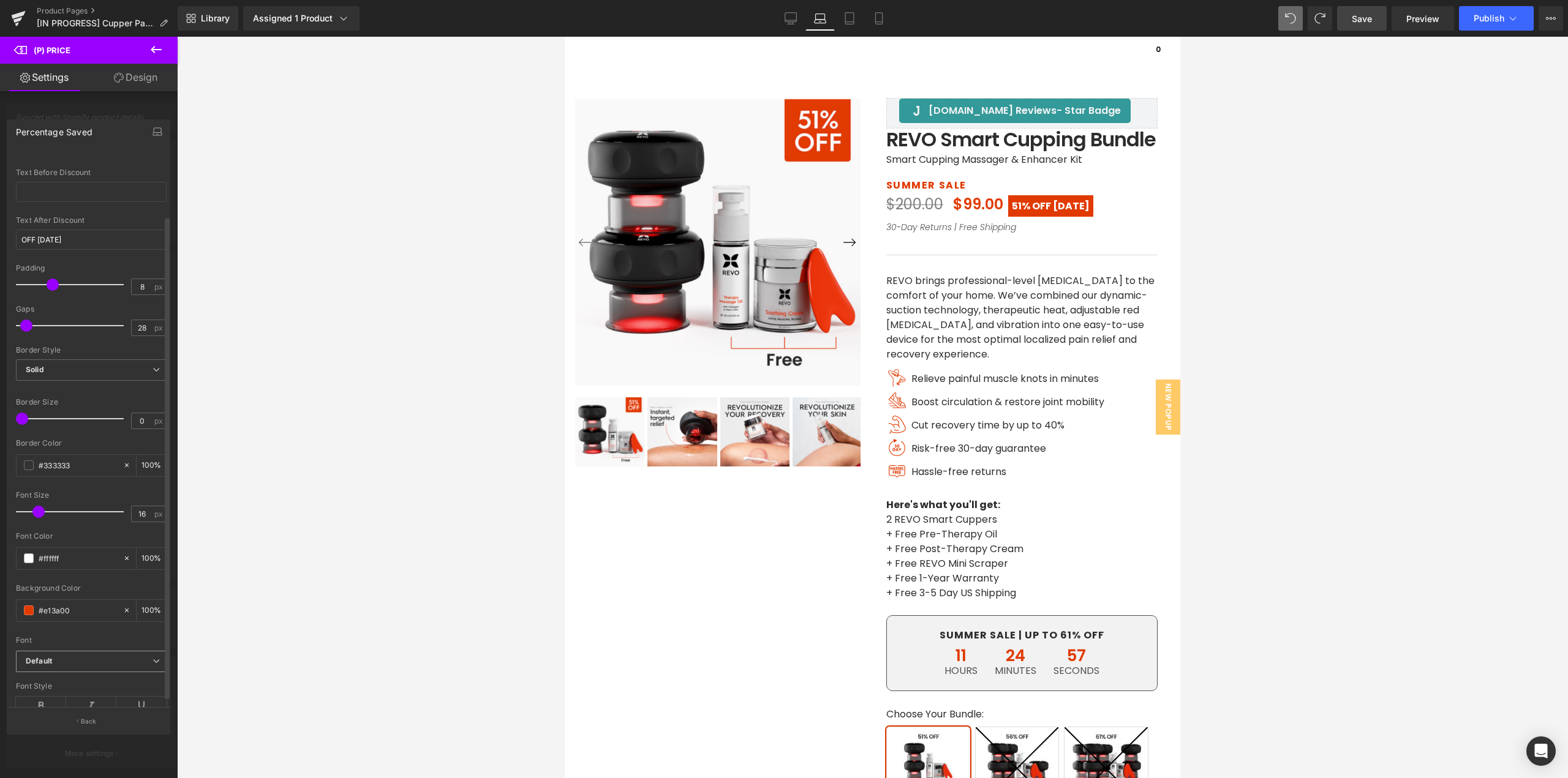
scroll to position [80, 0]
click at [44, 663] on icon at bounding box center [40, 672] width 50 height 18
click at [159, 132] on icon "button" at bounding box center [157, 131] width 9 height 9
click at [66, 653] on b "Default" at bounding box center [89, 658] width 127 height 10
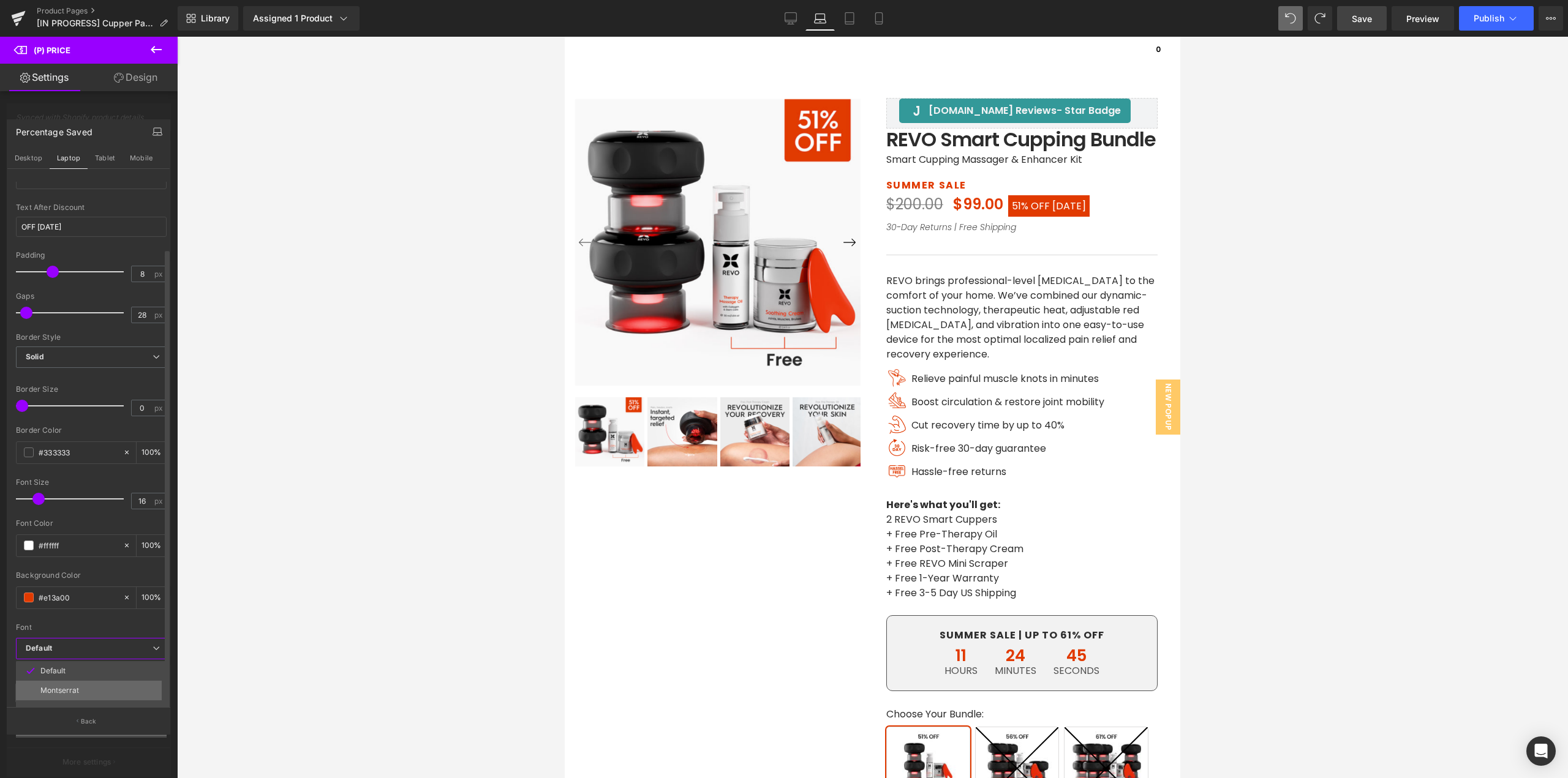
click at [54, 686] on p "Montserrat" at bounding box center [59, 691] width 39 height 9
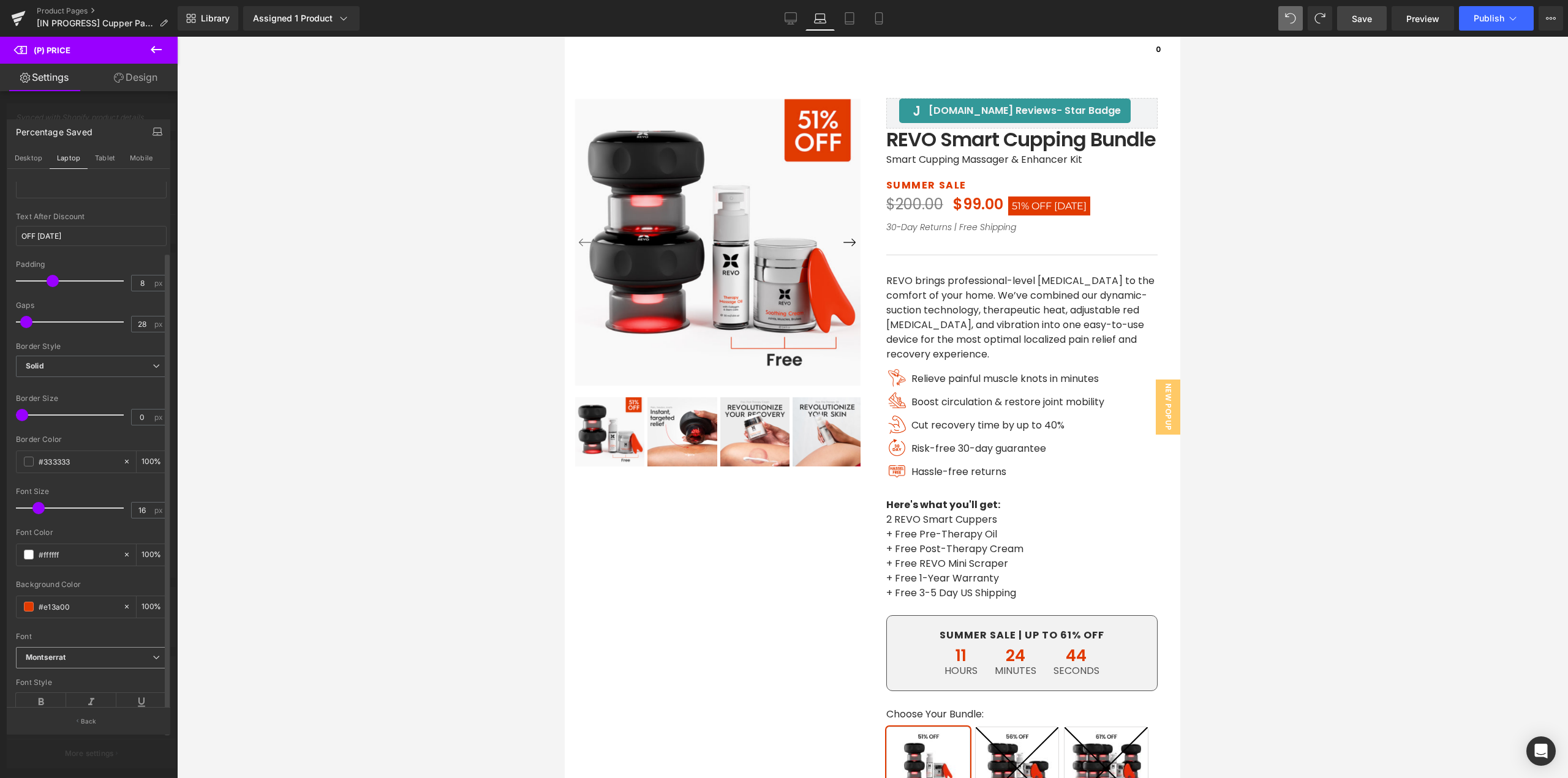
click at [75, 655] on span "Montserrat" at bounding box center [91, 658] width 151 height 22
click at [54, 672] on p "Default" at bounding box center [53, 671] width 25 height 9
click at [20, 162] on button "Desktop" at bounding box center [28, 157] width 42 height 21
click at [114, 162] on button "Tablet" at bounding box center [104, 157] width 35 height 21
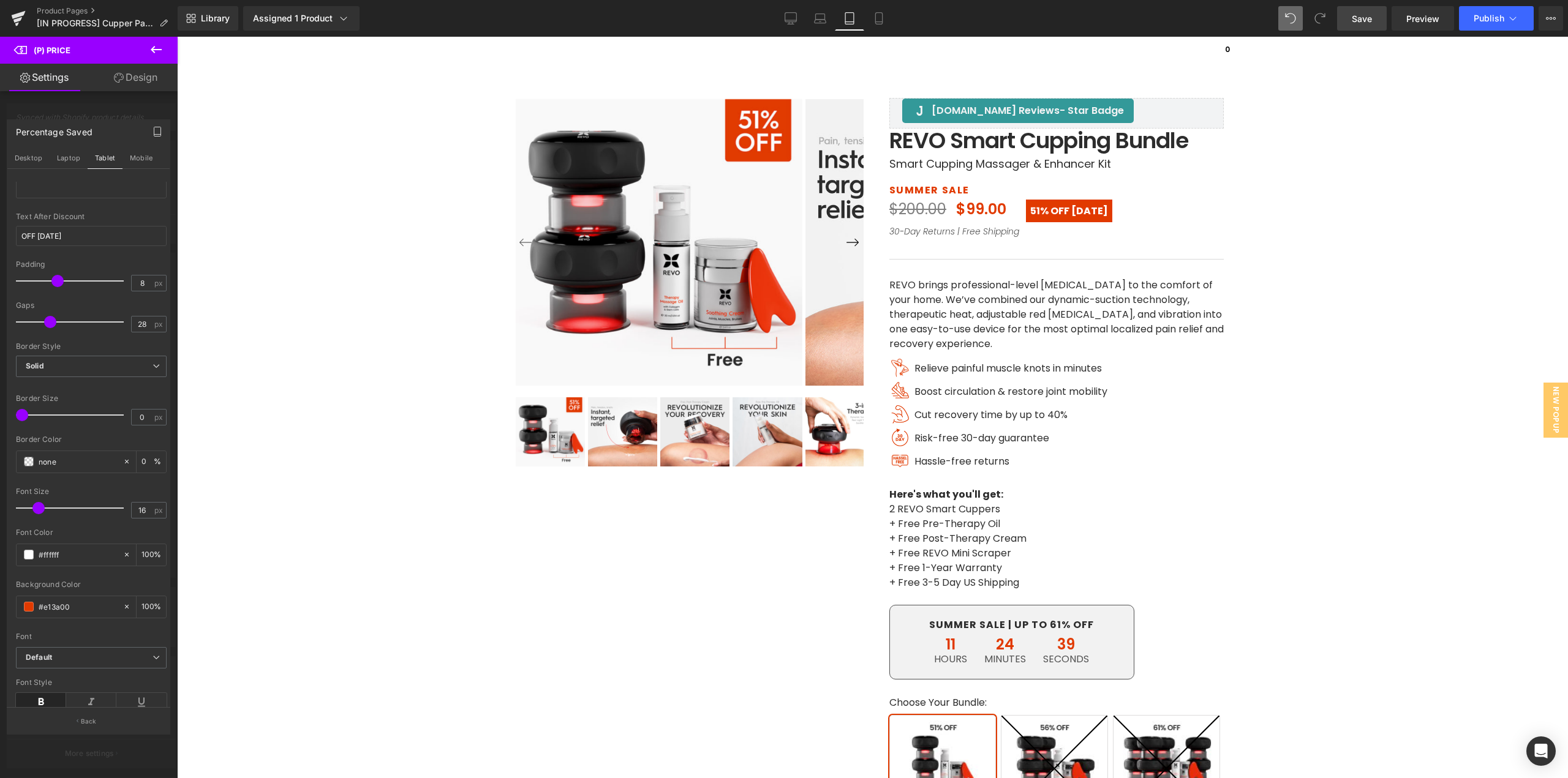
scroll to position [4, 0]
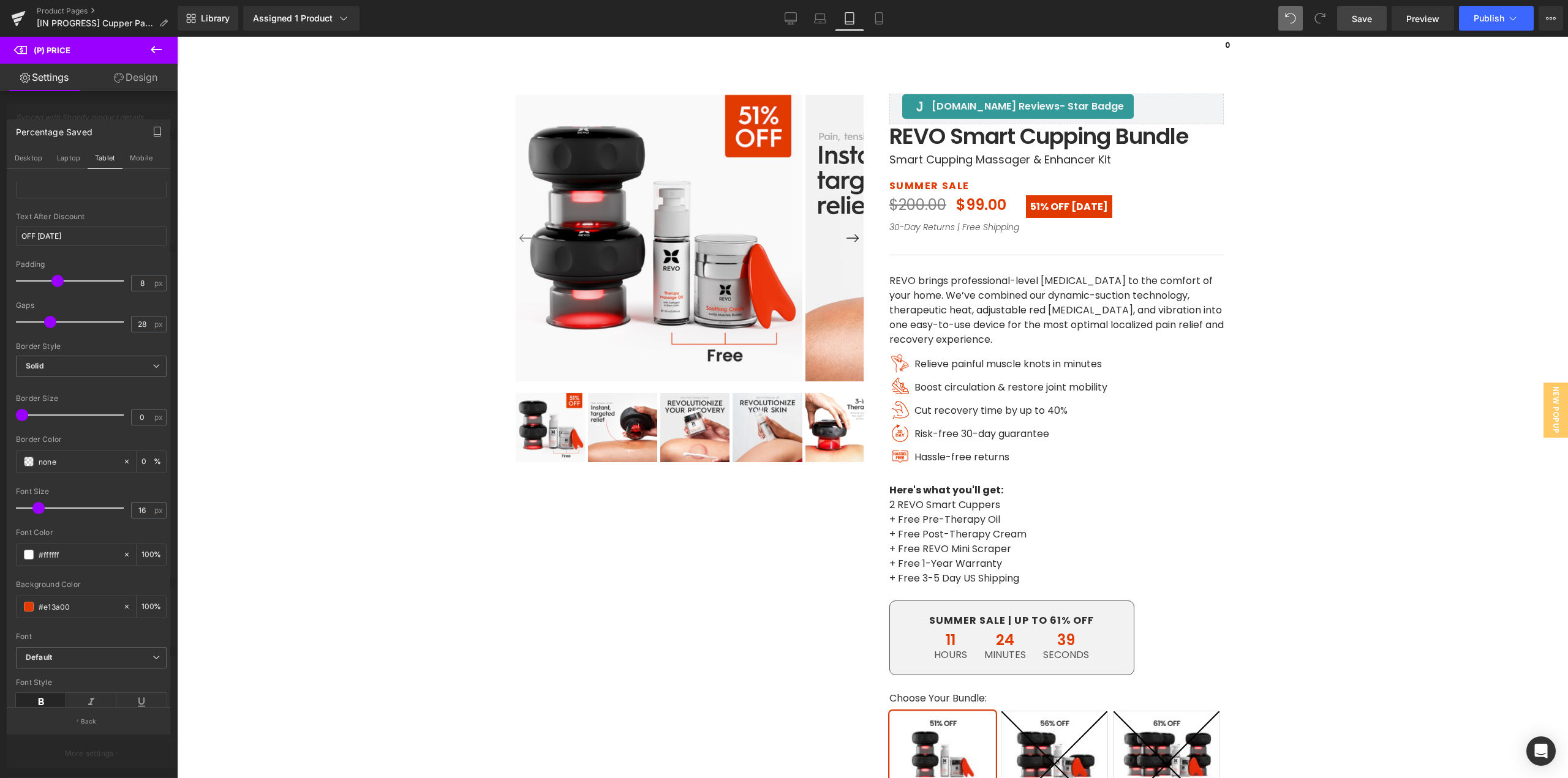
click at [29, 700] on icon at bounding box center [40, 702] width 50 height 18
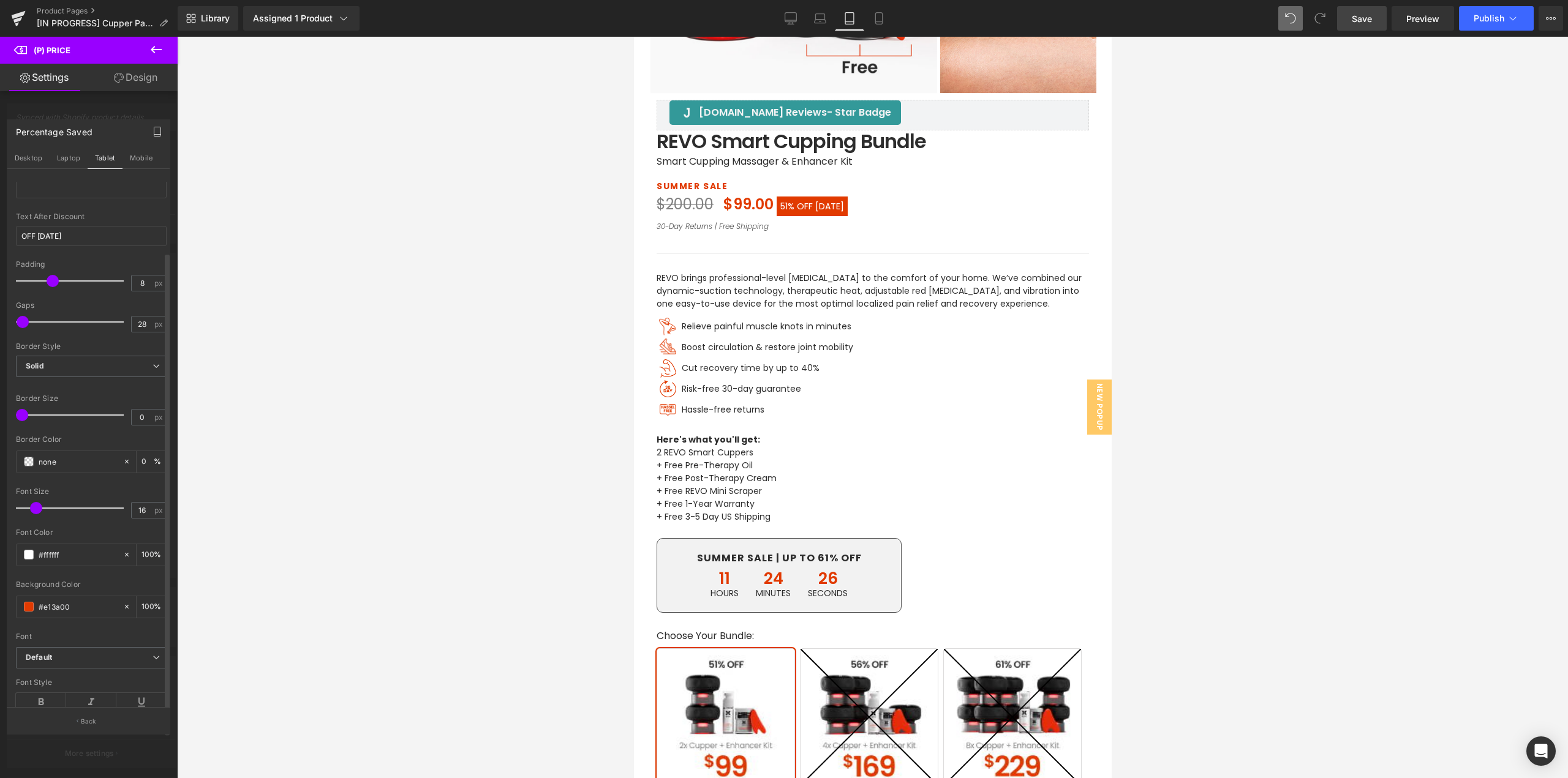
scroll to position [453, 0]
click at [152, 135] on icon "button" at bounding box center [157, 131] width 9 height 9
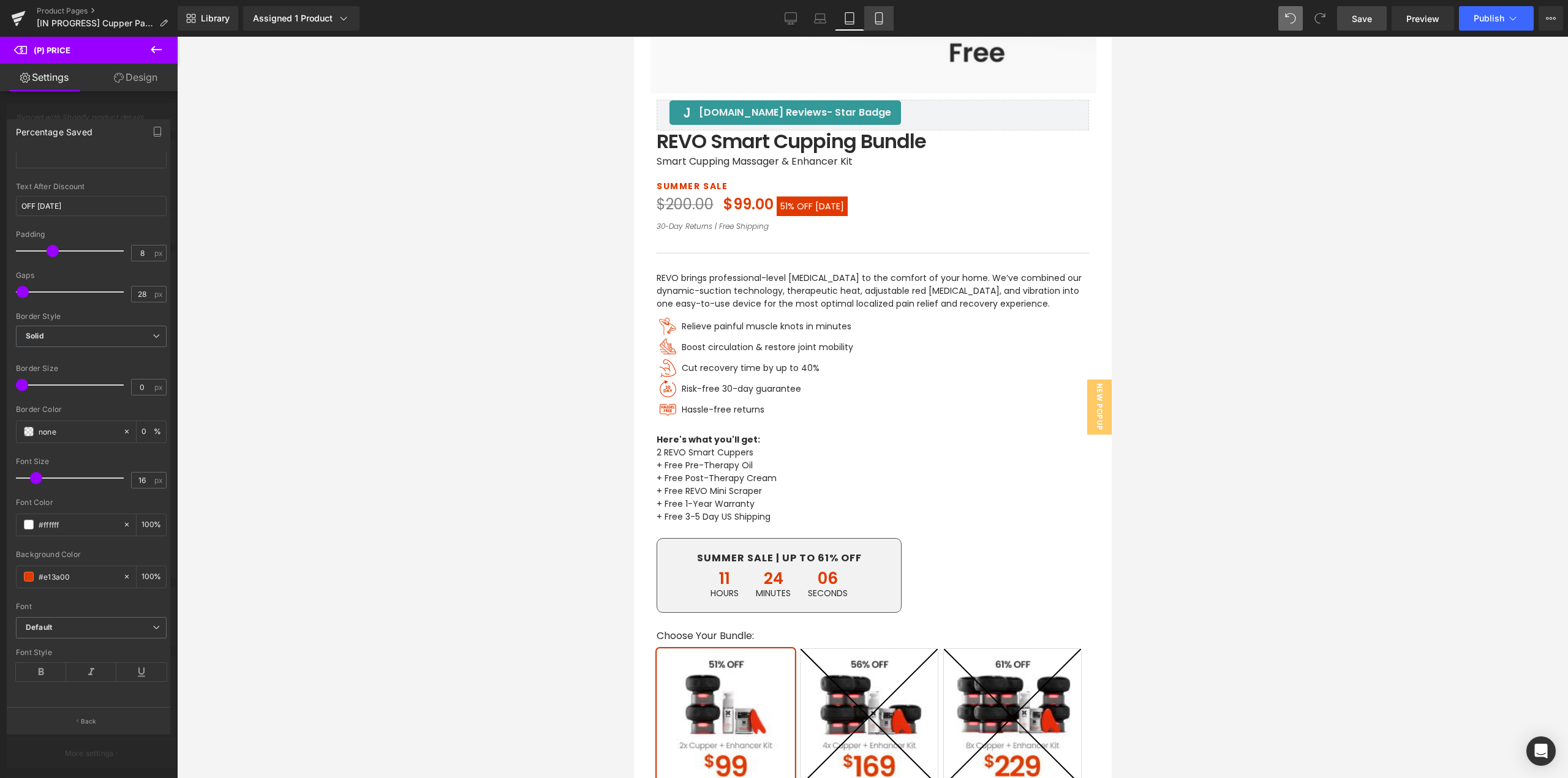
click at [879, 15] on icon at bounding box center [879, 18] width 12 height 12
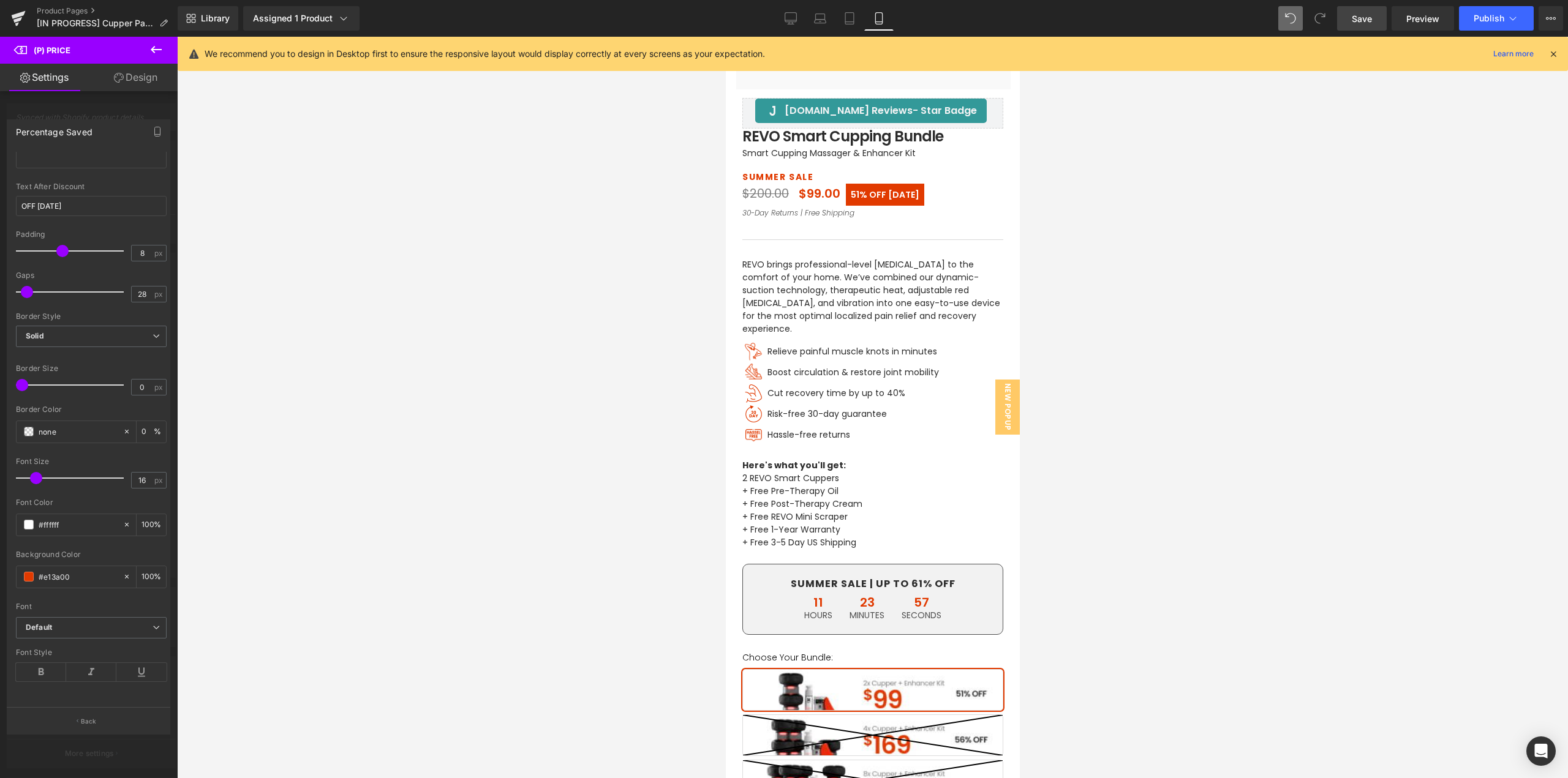
scroll to position [187, 0]
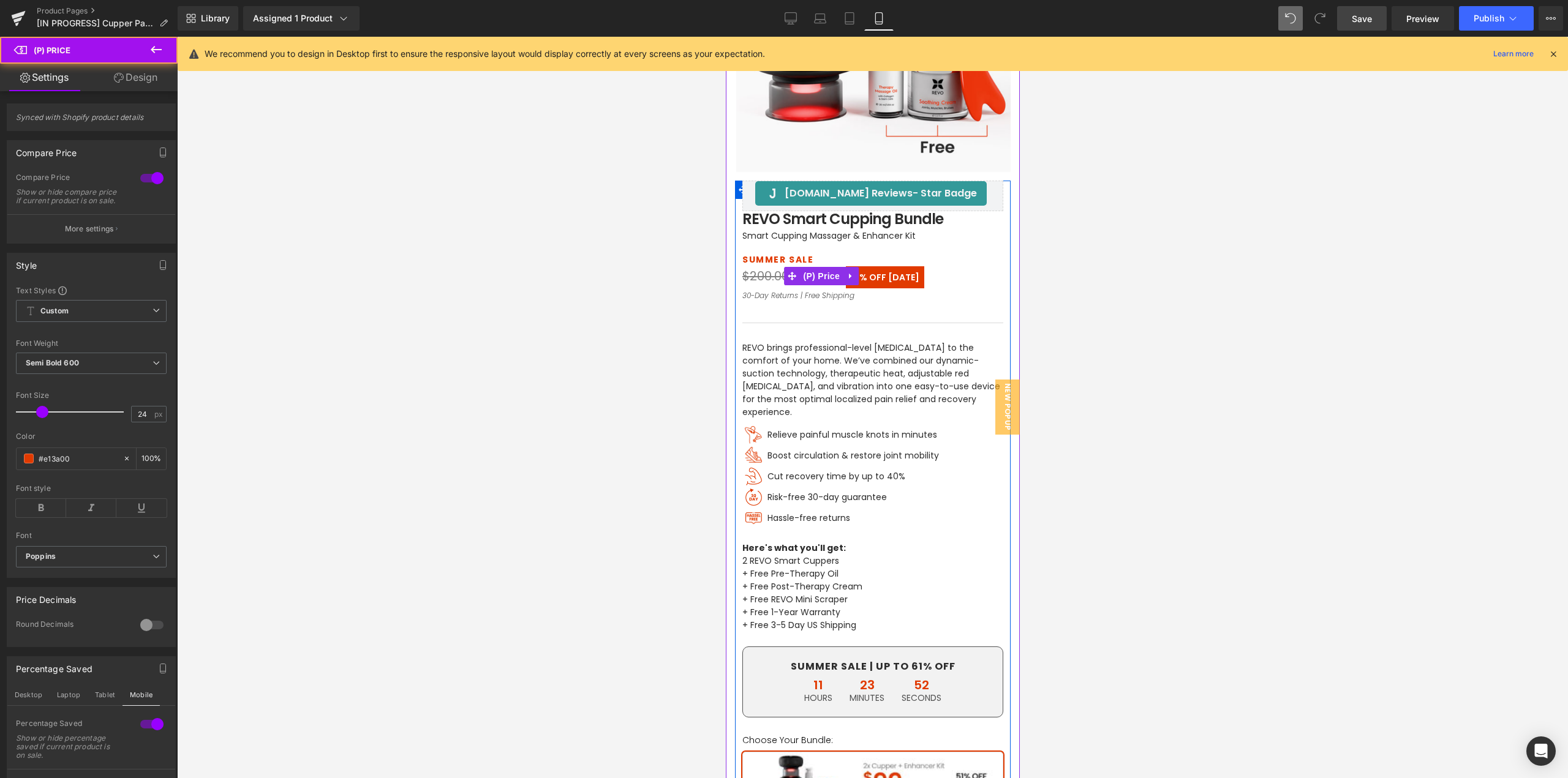
click at [885, 277] on span "OFF [DATE]" at bounding box center [893, 277] width 50 height 12
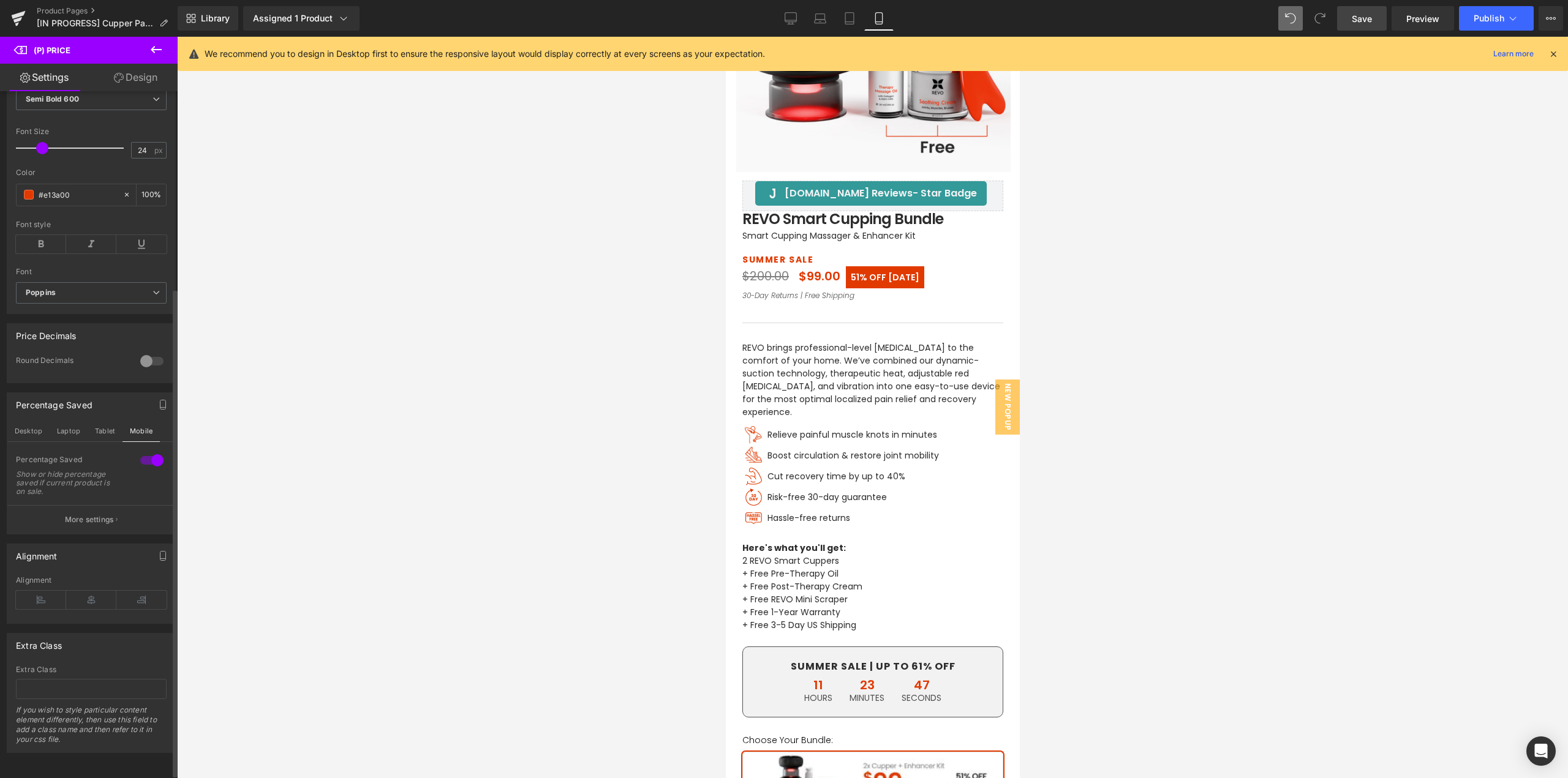
scroll to position [37, 0]
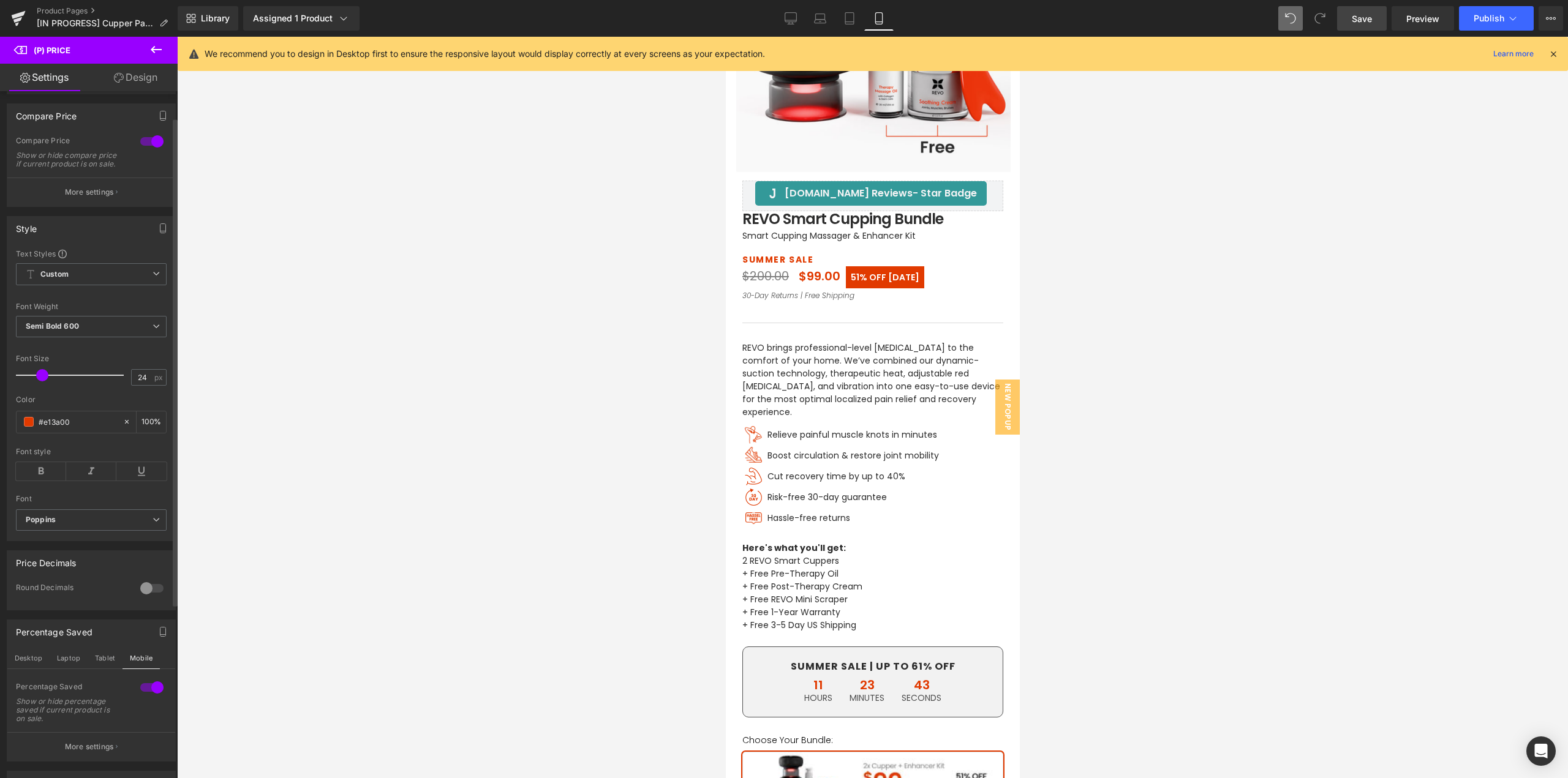
drag, startPoint x: 91, startPoint y: 752, endPoint x: 98, endPoint y: 638, distance: 114.2
click at [90, 752] on p "More settings" at bounding box center [89, 746] width 49 height 11
click at [790, 24] on icon at bounding box center [791, 24] width 6 height 0
click at [790, 22] on icon at bounding box center [791, 17] width 11 height 9
click at [877, 21] on icon at bounding box center [879, 18] width 12 height 12
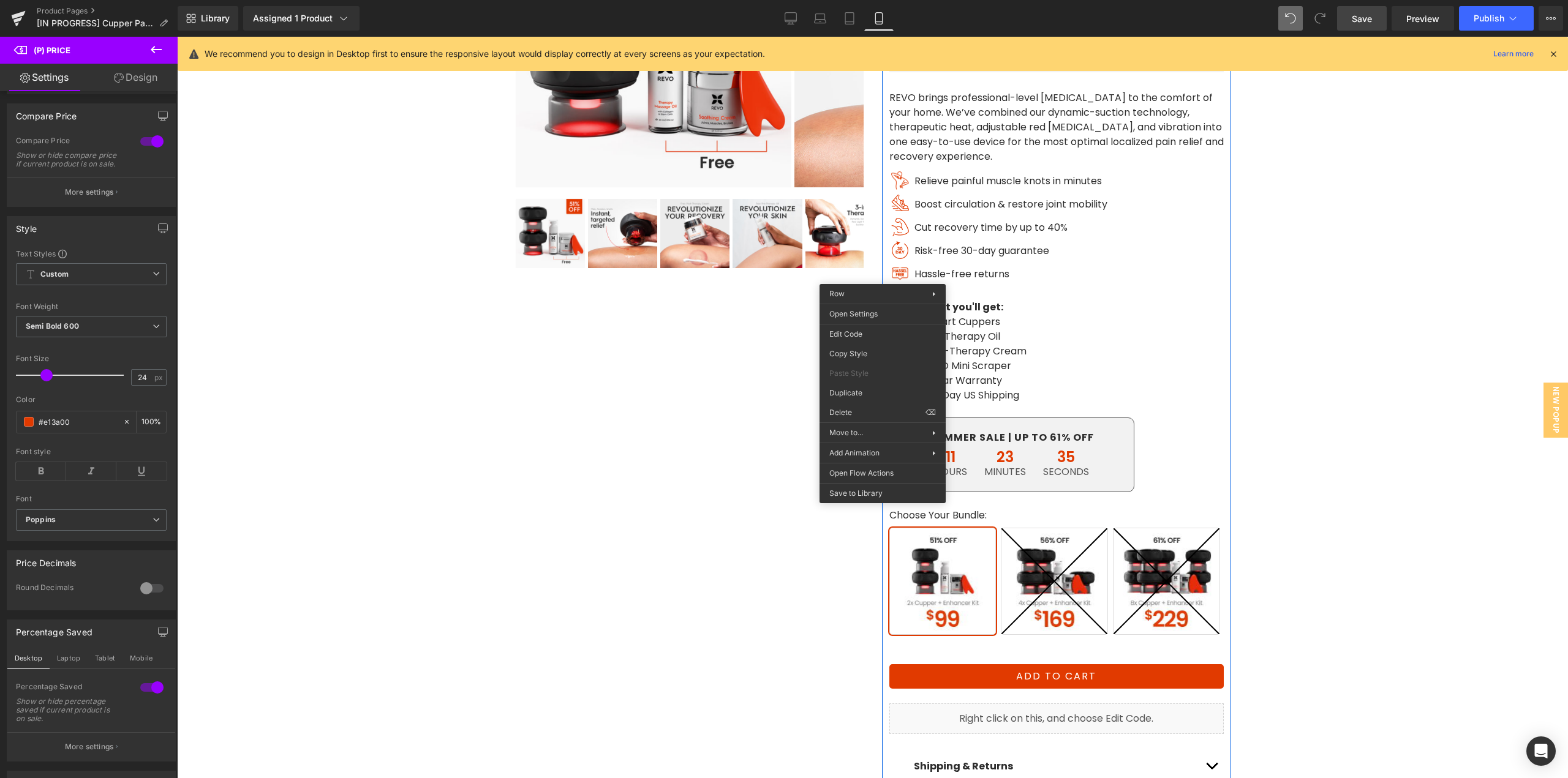
scroll to position [0, 0]
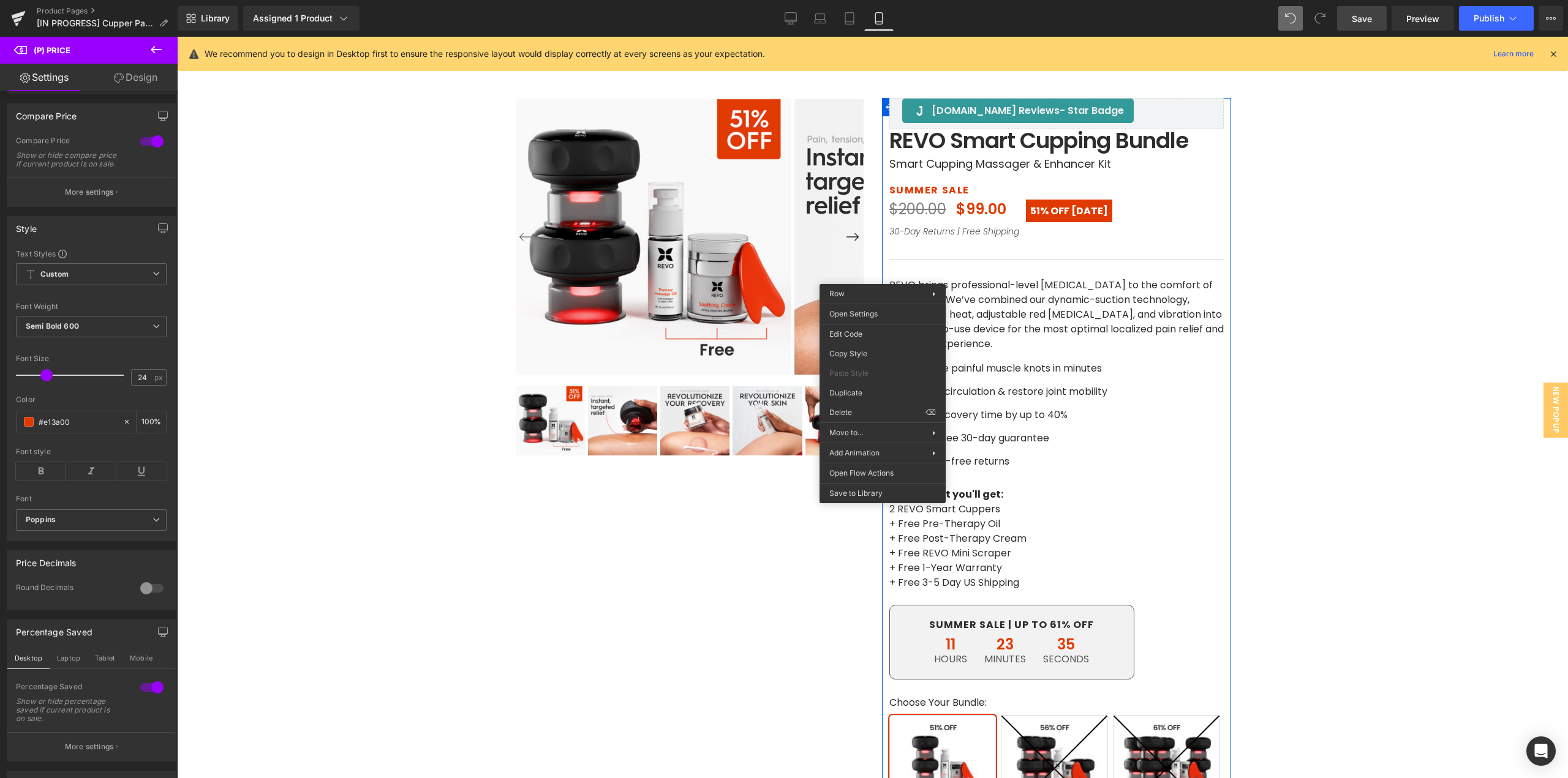
click at [885, 18] on icon at bounding box center [879, 18] width 12 height 12
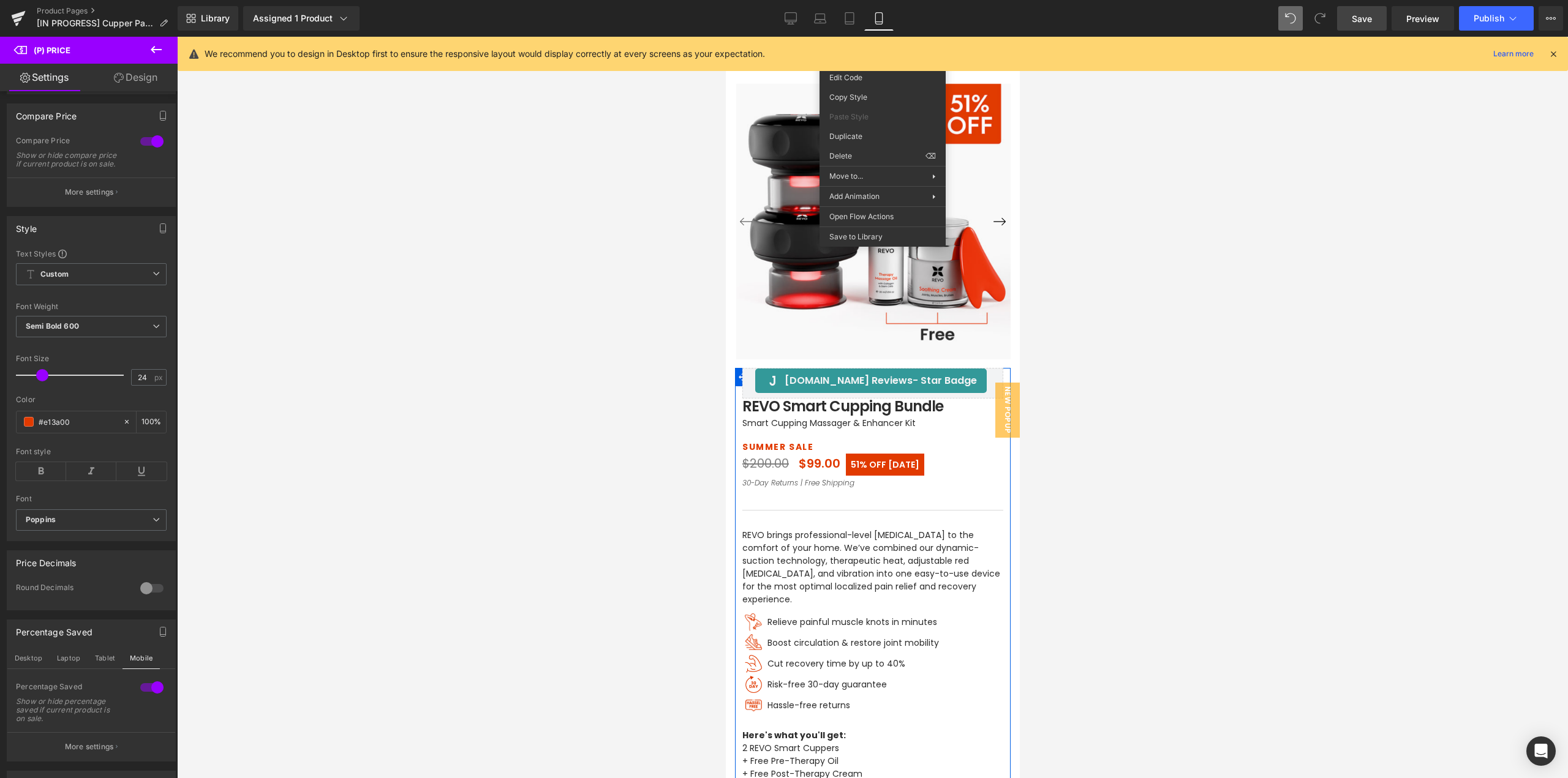
scroll to position [257, 0]
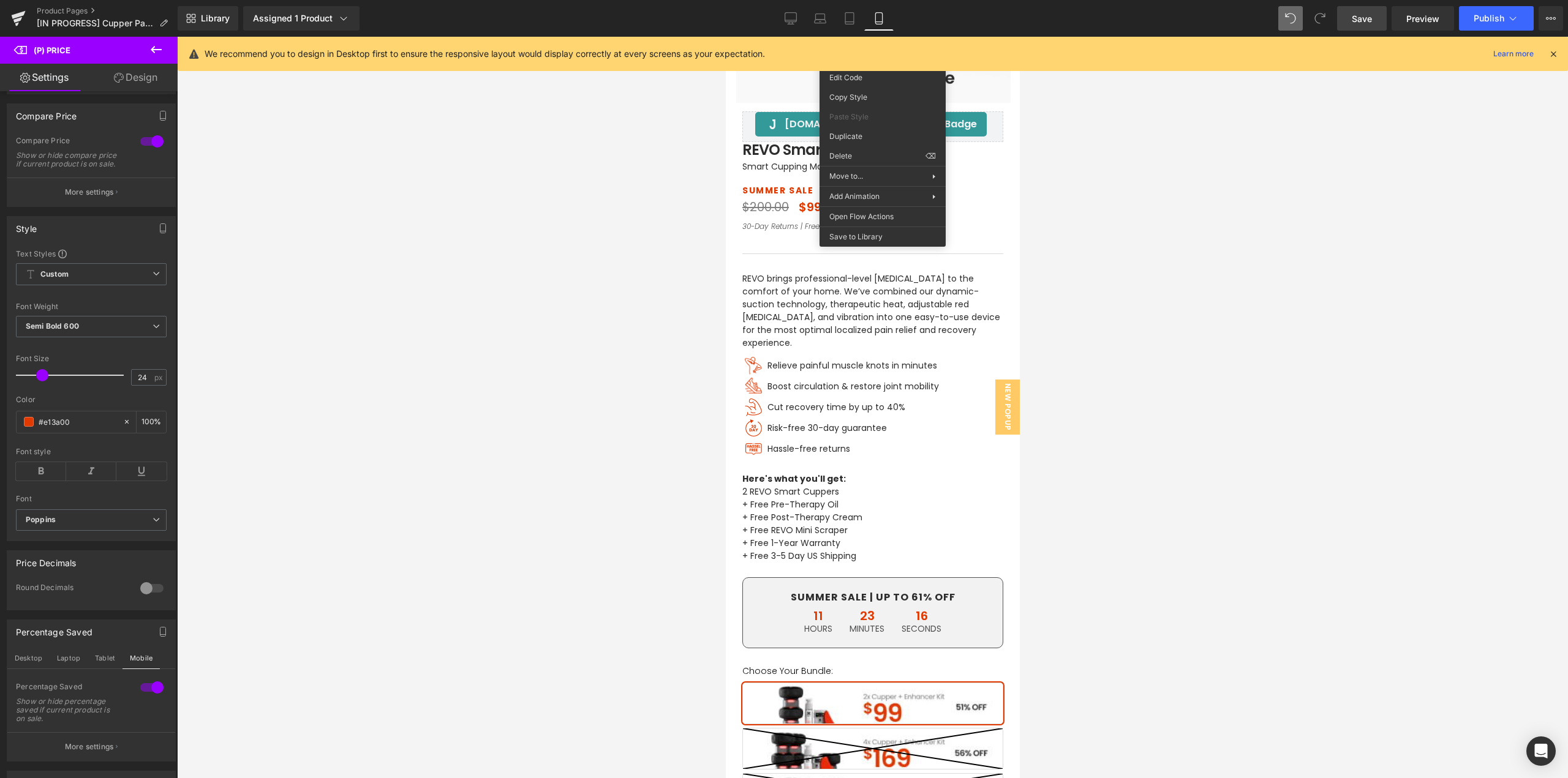
click at [1185, 392] on div at bounding box center [873, 407] width 1391 height 741
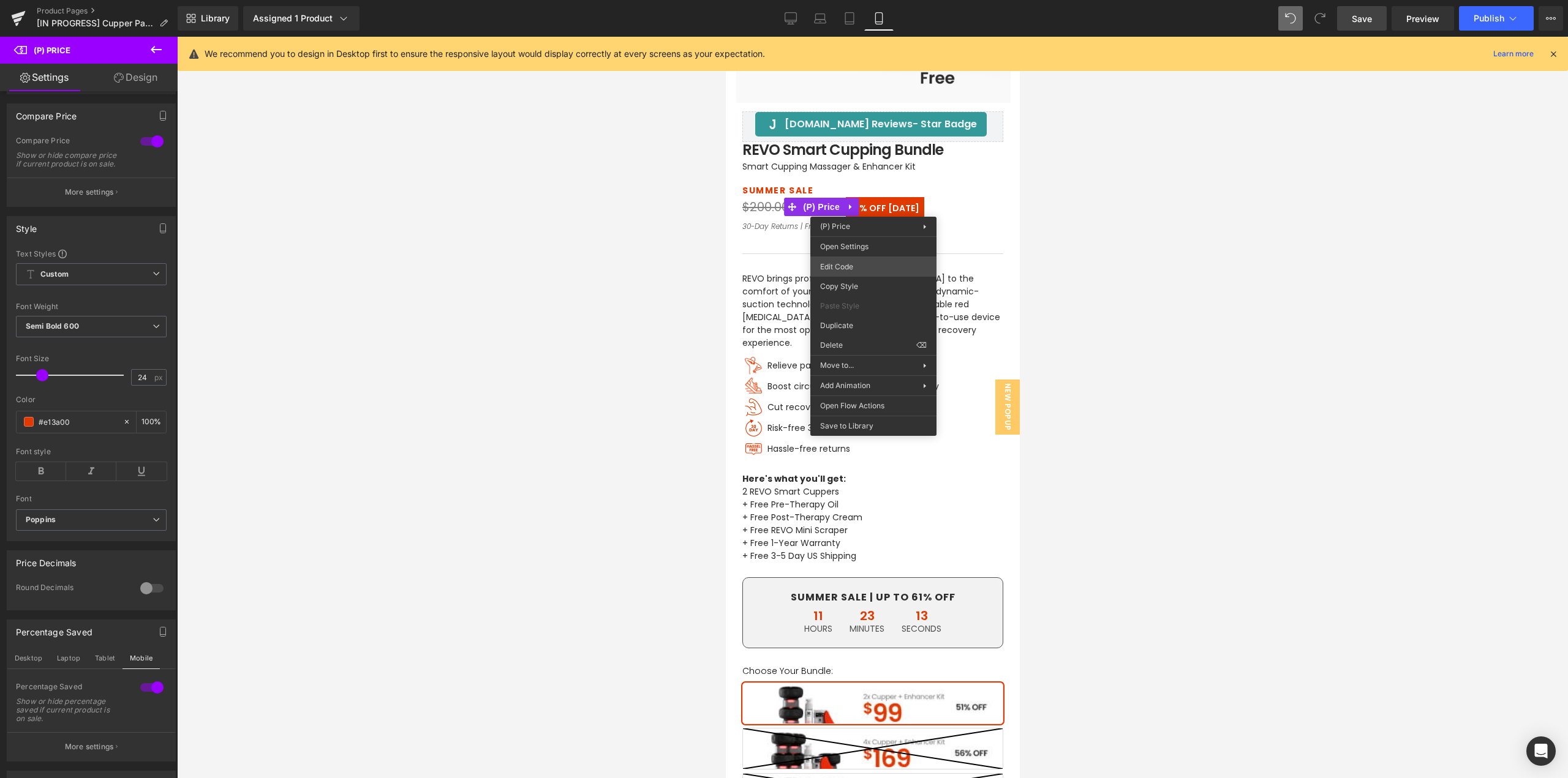
click at [848, 0] on div "(P) Price You are previewing how the will restyle your page. You can not edit E…" at bounding box center [784, 0] width 1568 height 0
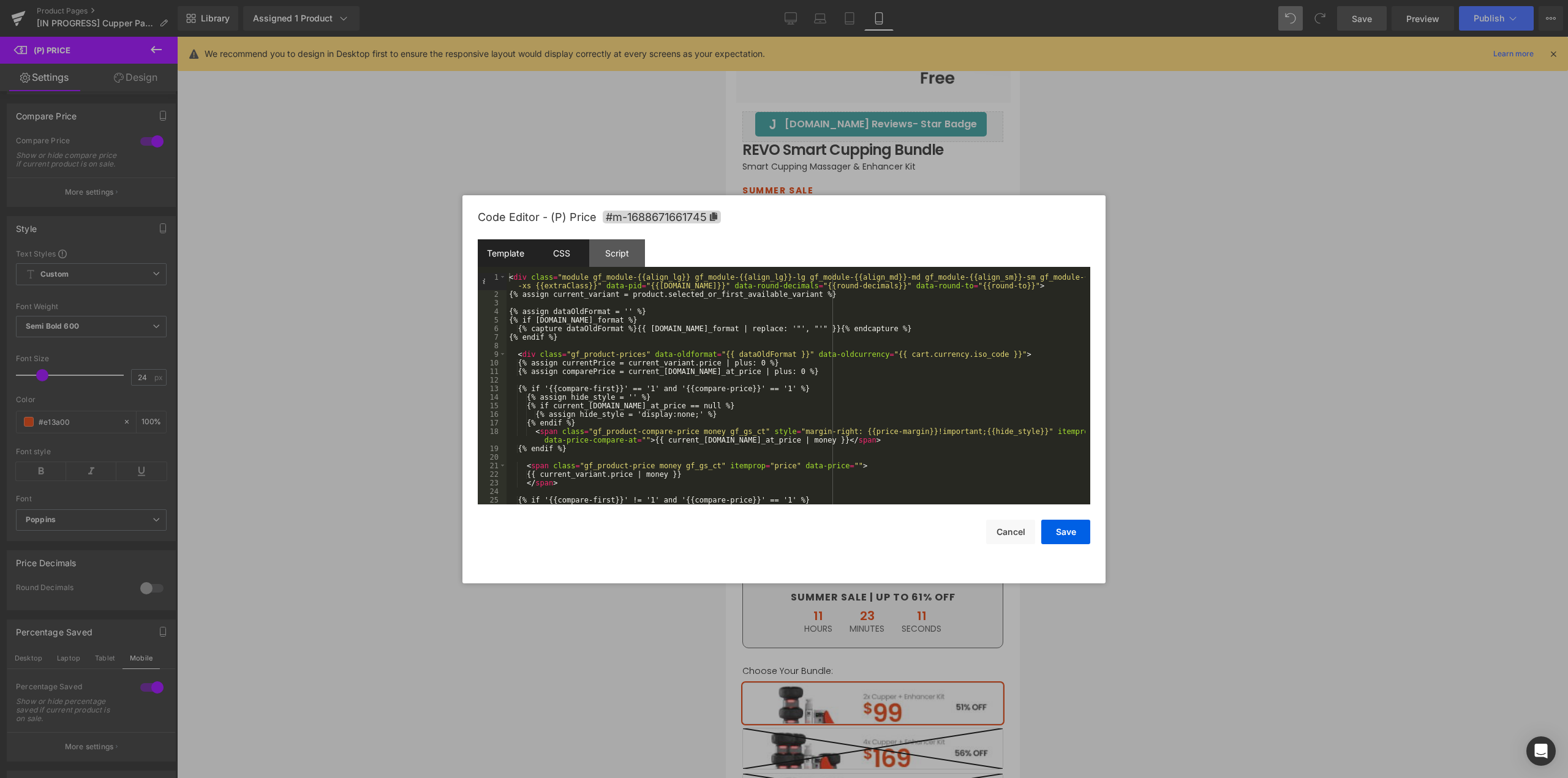
click at [566, 263] on div "CSS" at bounding box center [561, 254] width 56 height 28
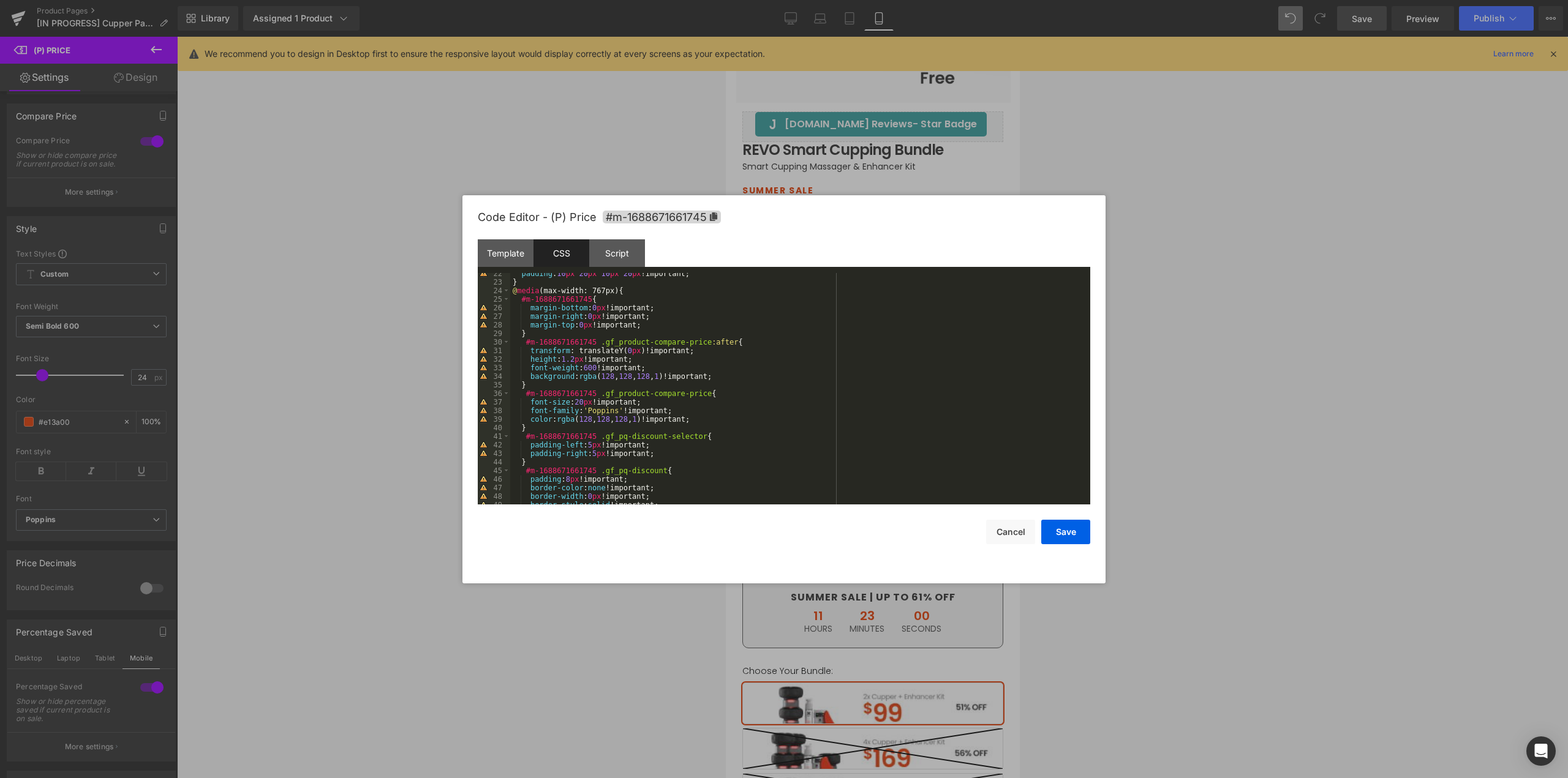
scroll to position [257, 0]
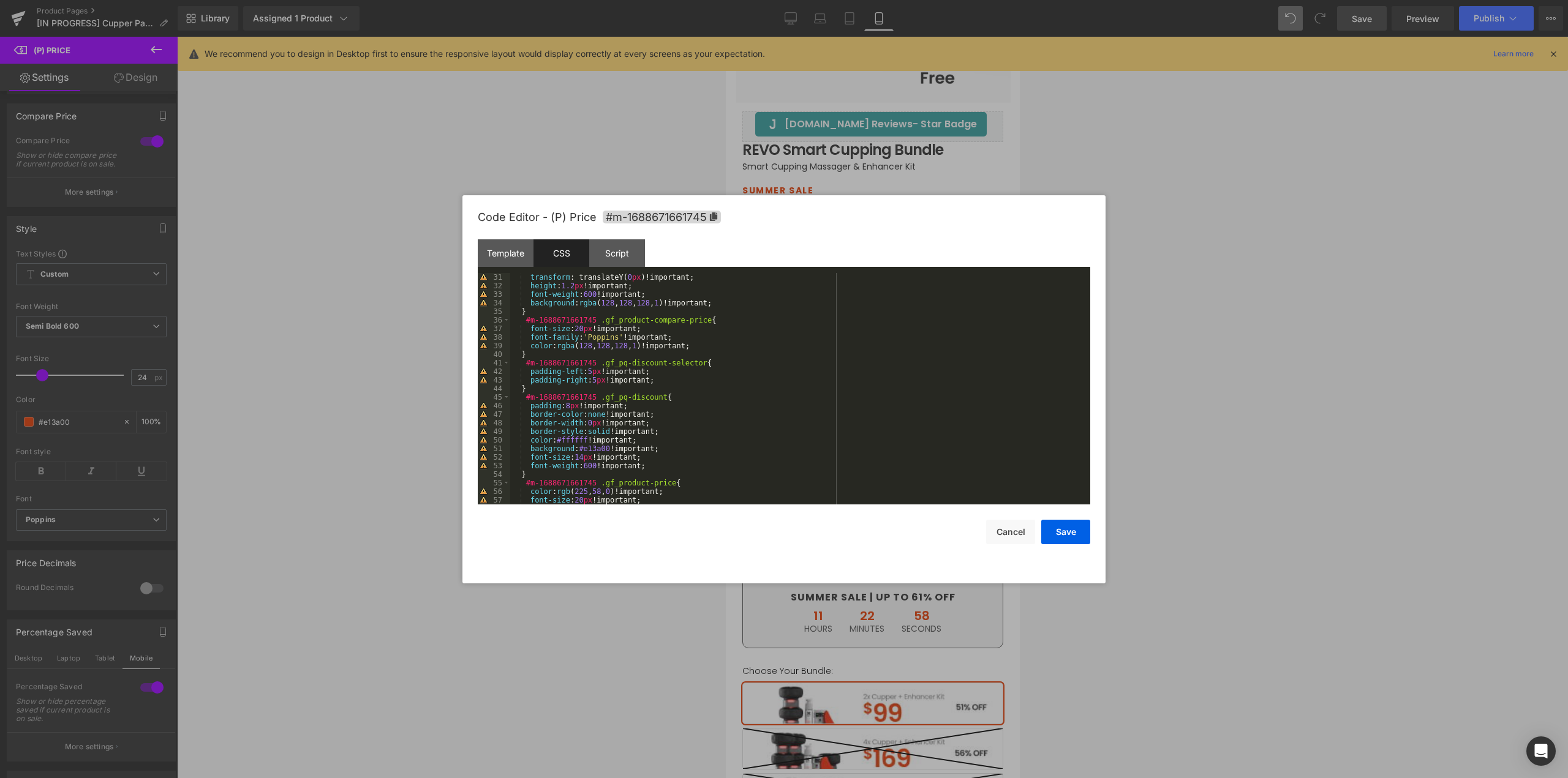
click at [671, 397] on div "transform : translateY( 0 px )!important; height : 1.2 px !important; font-weig…" at bounding box center [797, 397] width 575 height 249
drag, startPoint x: 670, startPoint y: 394, endPoint x: 514, endPoint y: 400, distance: 156.1
click at [514, 400] on div "transform : translateY( 0 px )!important; height : 1.2 px !important; font-weig…" at bounding box center [797, 397] width 575 height 249
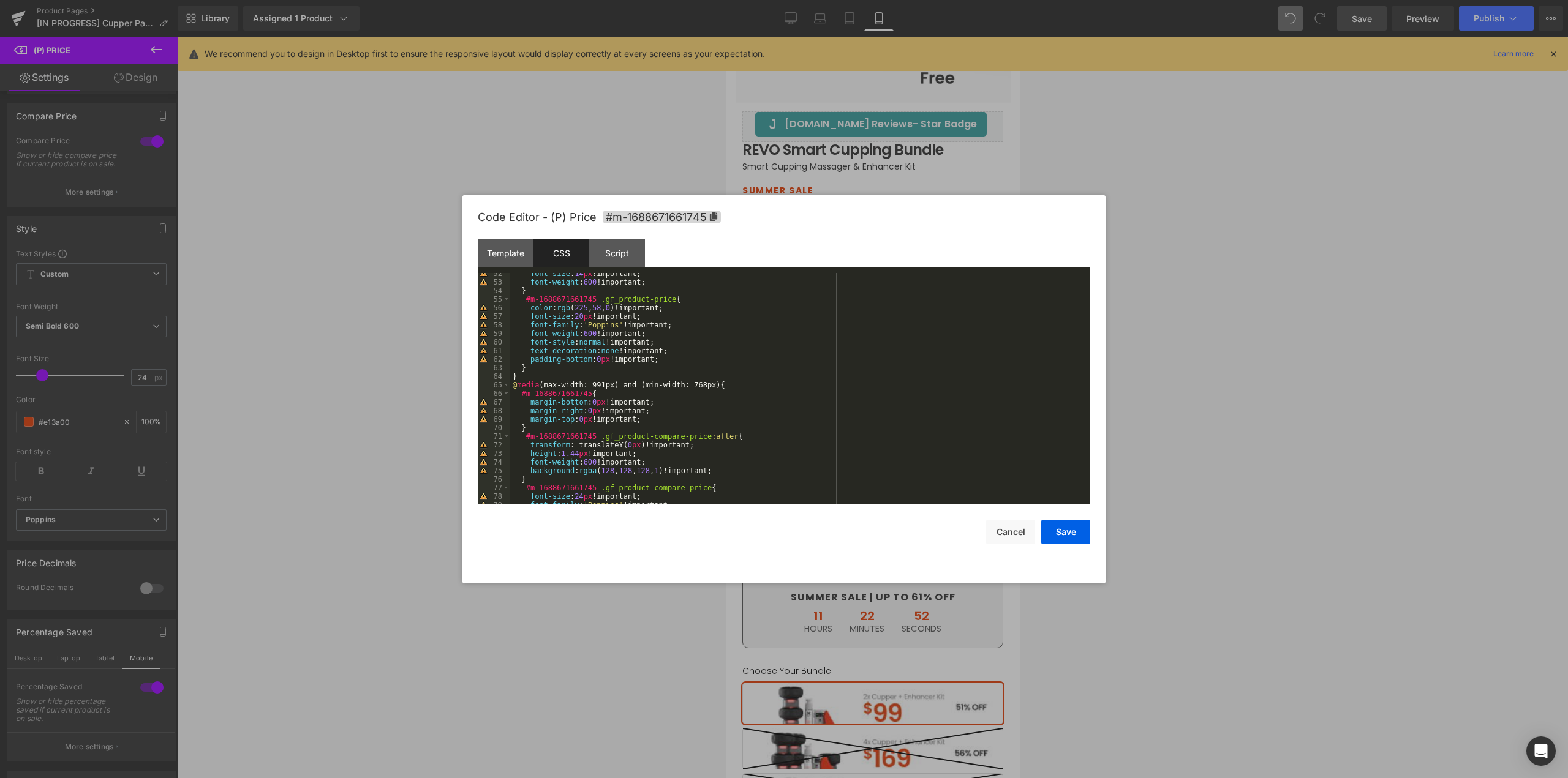
scroll to position [367, 0]
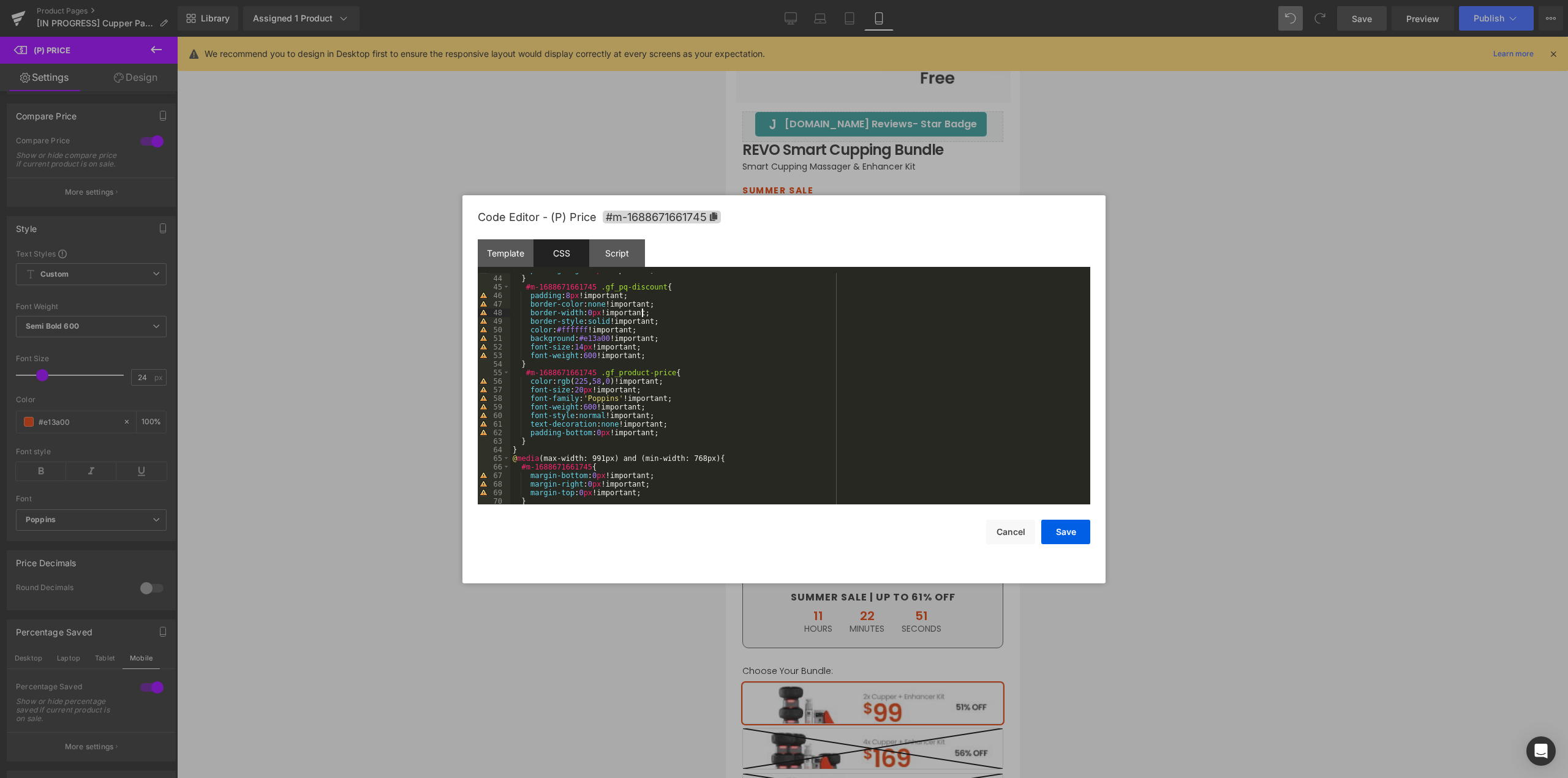
click at [714, 314] on div "padding-right : 5 px !important; } #m-1688671661745 .gf_pq-discount { padding :…" at bounding box center [797, 390] width 575 height 249
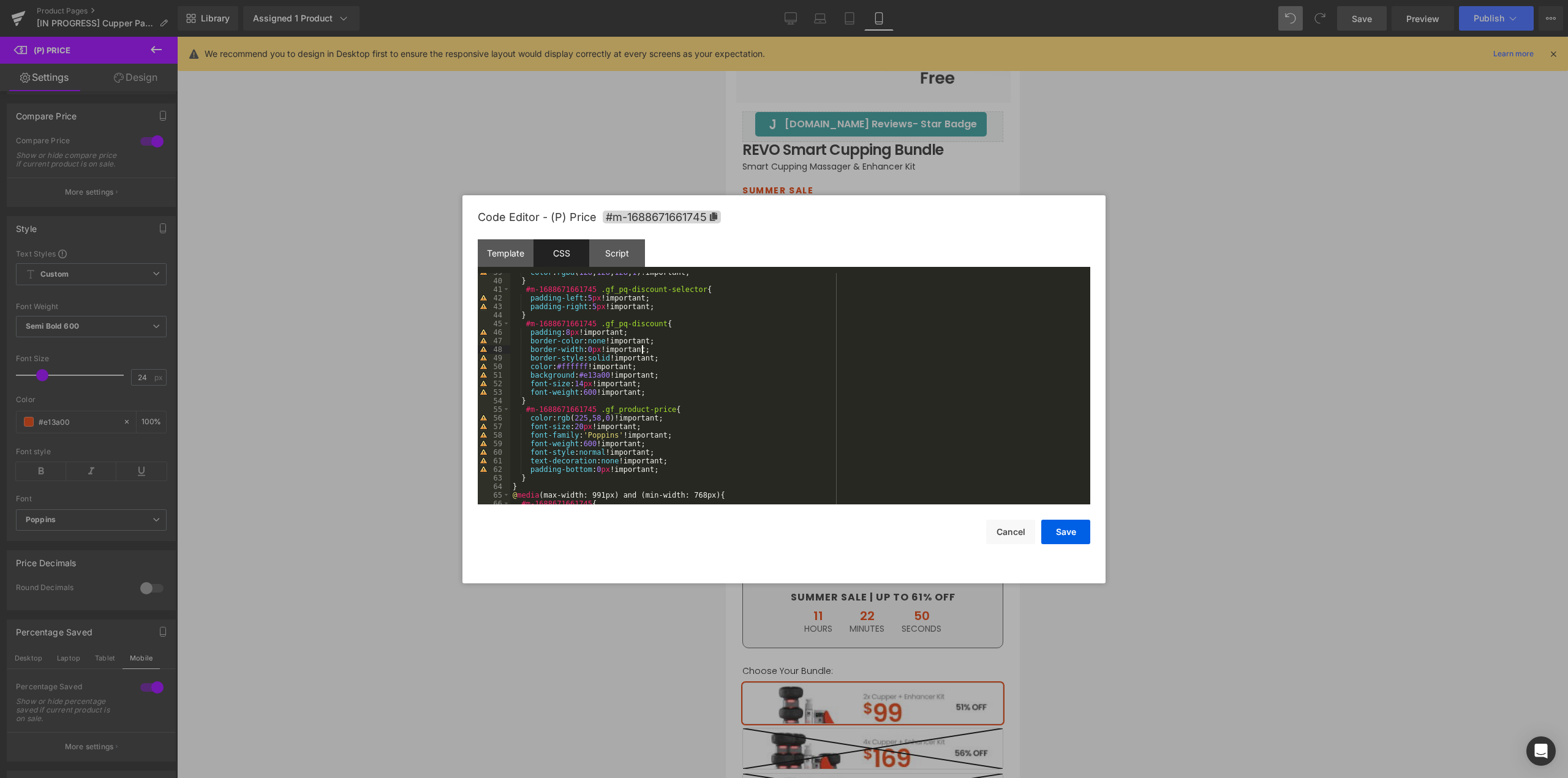
scroll to position [331, 0]
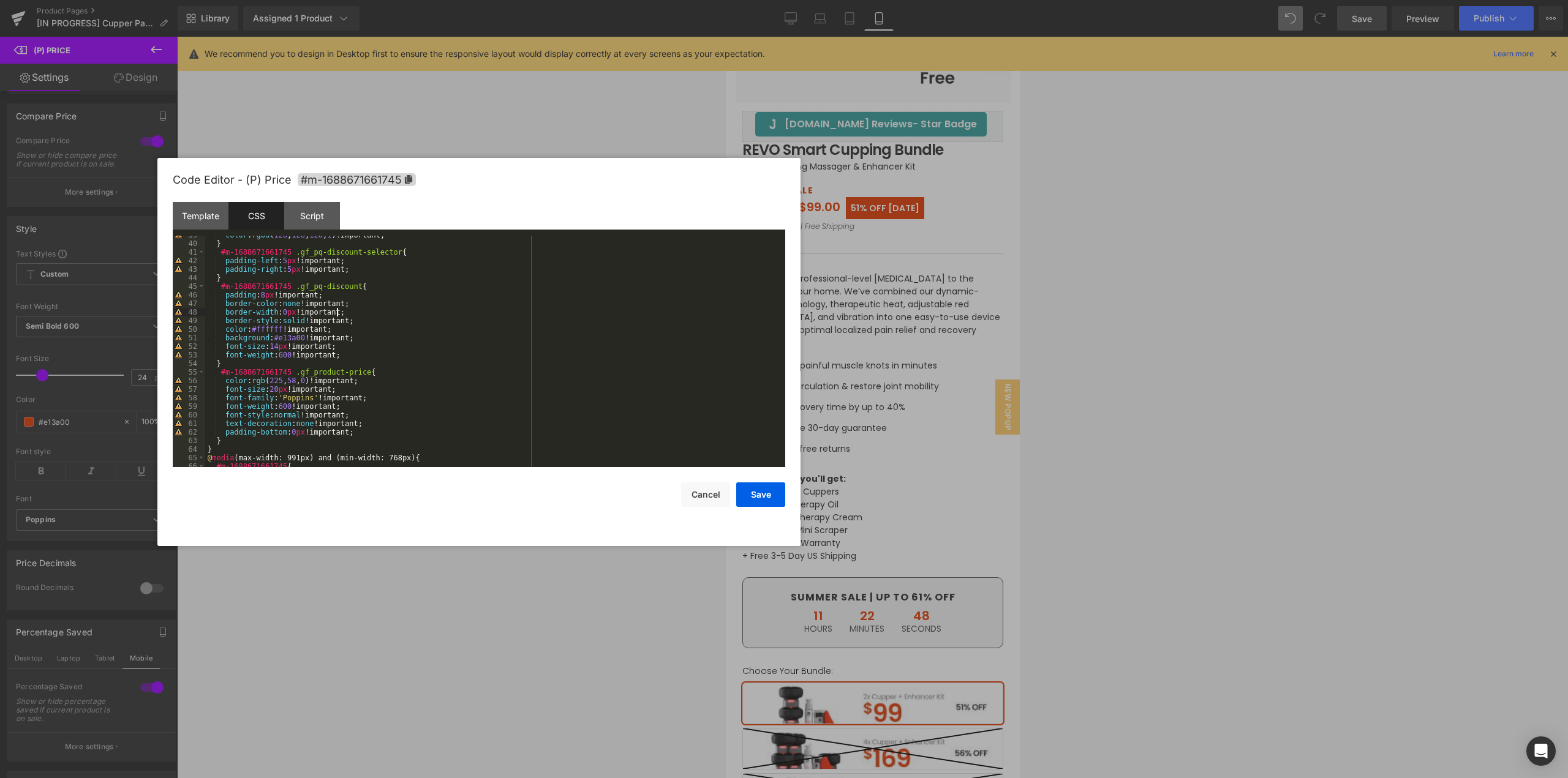
drag, startPoint x: 728, startPoint y: 213, endPoint x: 510, endPoint y: 179, distance: 220.6
click at [510, 179] on div "Code Editor - (P) Price #m-1688671661745" at bounding box center [479, 180] width 613 height 44
drag, startPoint x: 287, startPoint y: 354, endPoint x: 277, endPoint y: 357, distance: 10.4
click at [277, 357] on div "color : rgba ( 128 , 128 , 128 , 1 )!important; } #m-1688671661745 .gf_pq-disco…" at bounding box center [492, 354] width 575 height 249
click at [770, 494] on button "Save" at bounding box center [761, 494] width 49 height 25
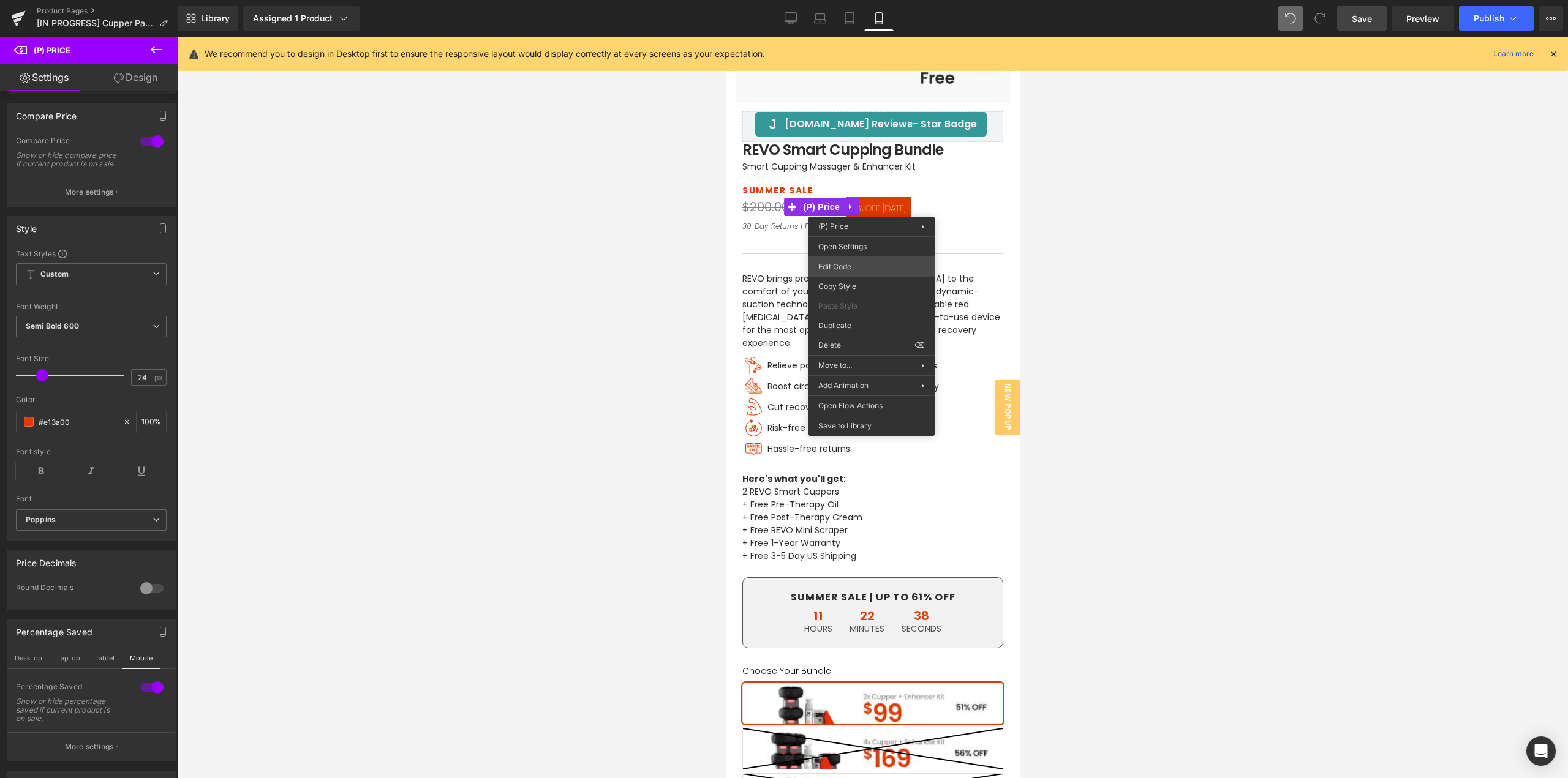
click at [857, 0] on div "(P) Price You are previewing how the will restyle your page. You can not edit E…" at bounding box center [784, 0] width 1568 height 0
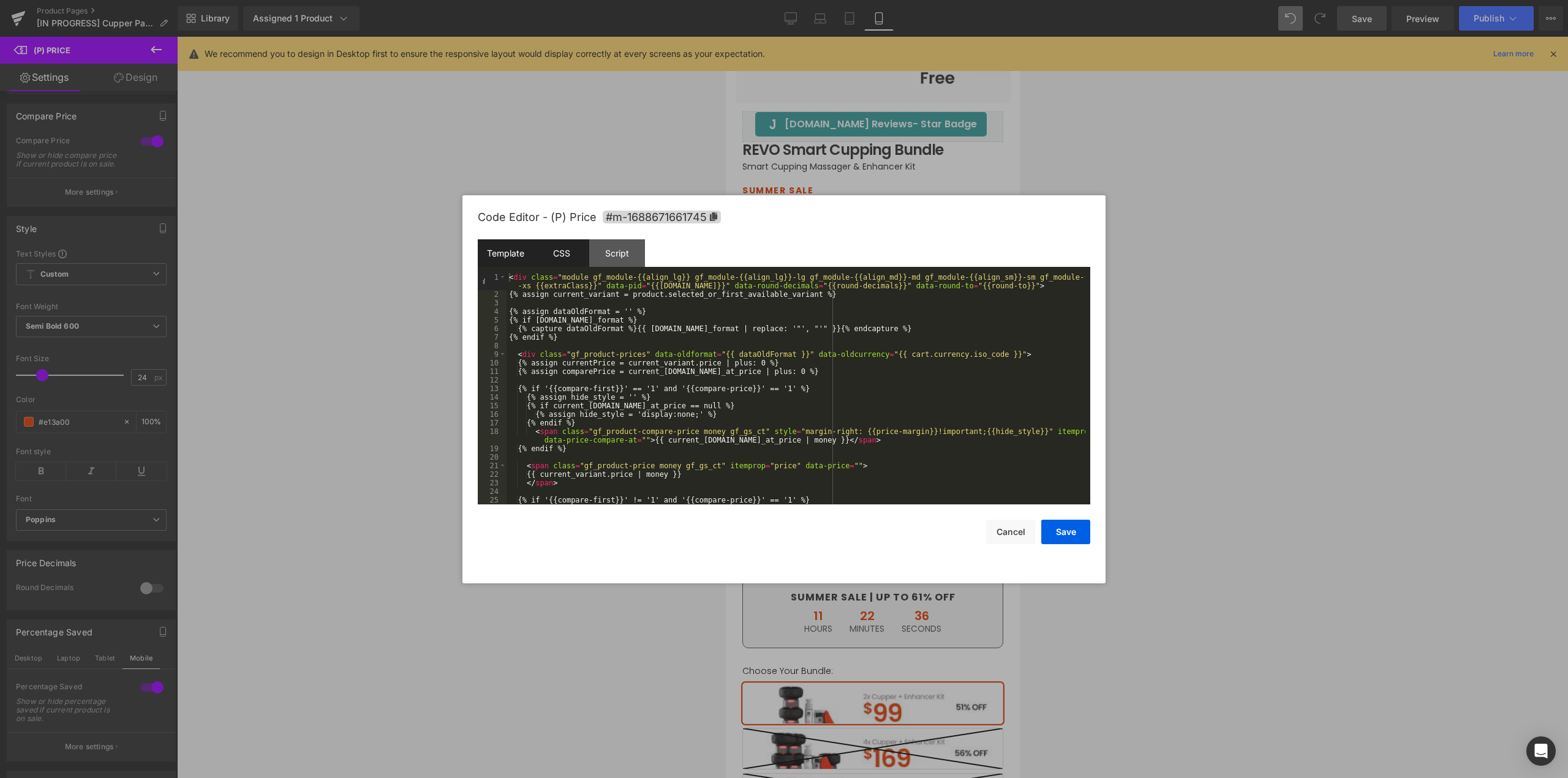
drag, startPoint x: 554, startPoint y: 263, endPoint x: 580, endPoint y: 255, distance: 27.2
click at [554, 262] on div "CSS" at bounding box center [561, 254] width 56 height 28
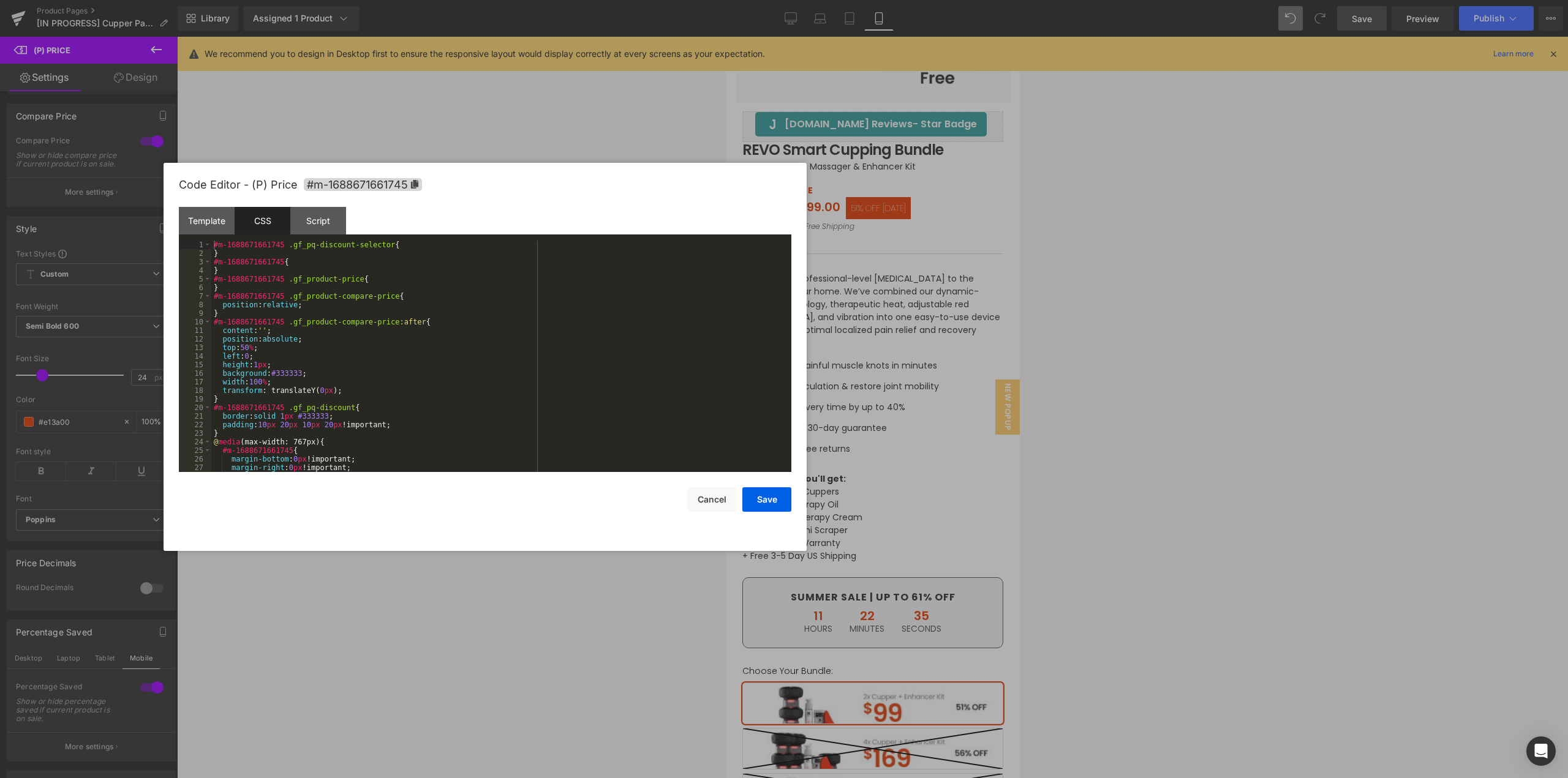
drag, startPoint x: 609, startPoint y: 197, endPoint x: 505, endPoint y: 252, distance: 117.6
click at [542, 187] on div "Code Editor - (P) Price #m-1688671661745" at bounding box center [485, 185] width 613 height 44
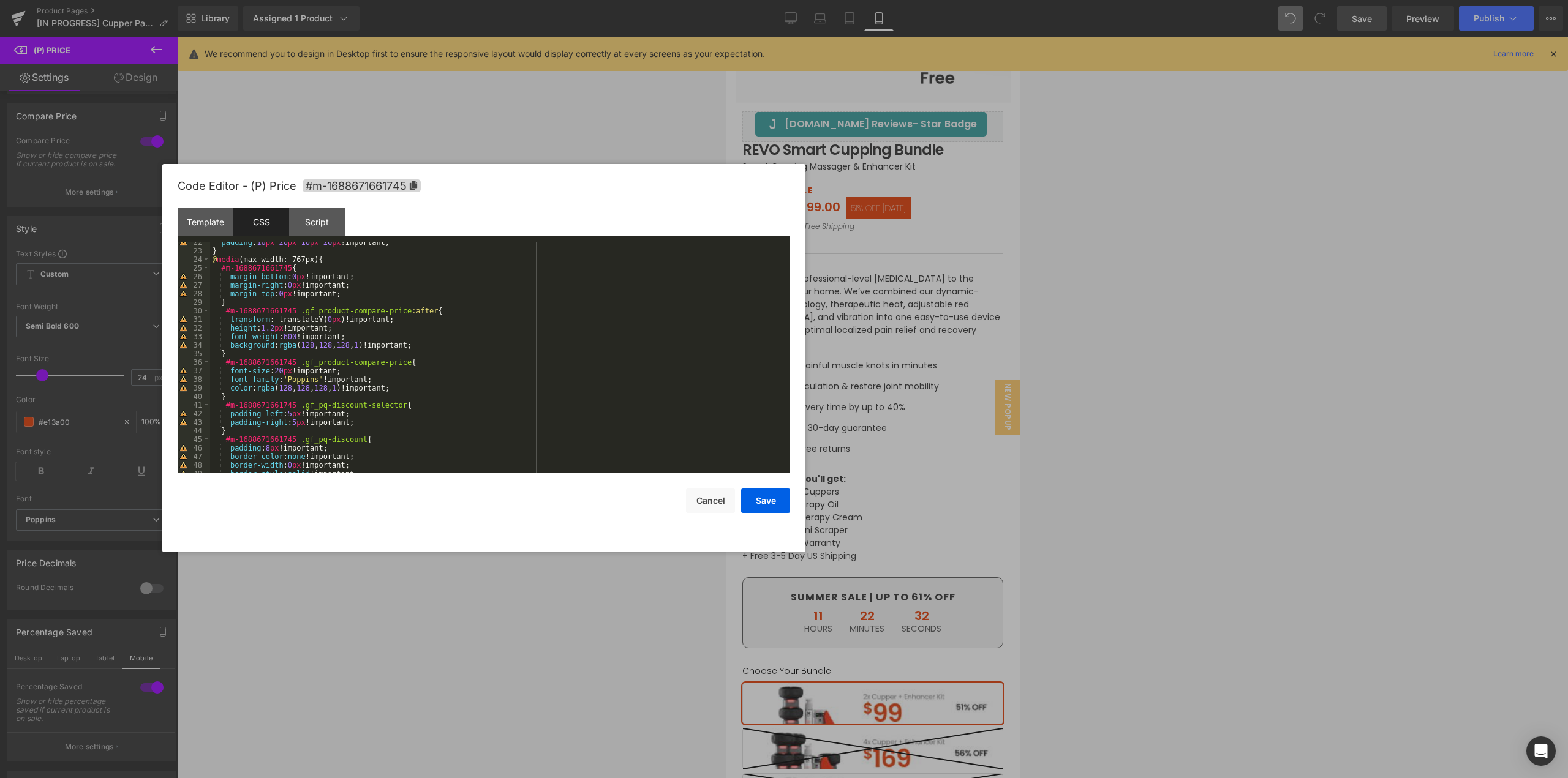
scroll to position [257, 0]
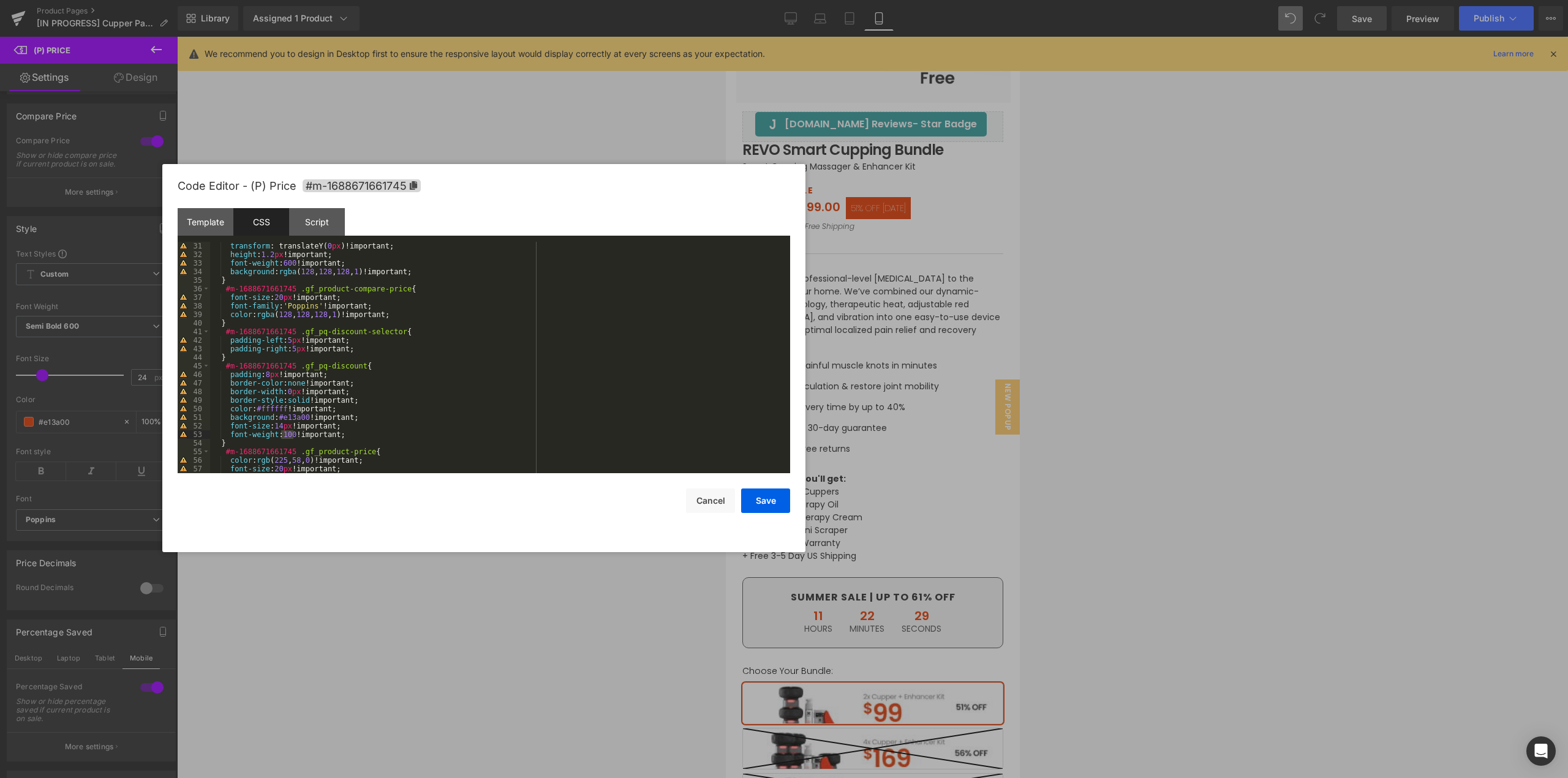
drag, startPoint x: 292, startPoint y: 432, endPoint x: 281, endPoint y: 433, distance: 11.0
click at [281, 433] on div "transform : translateY( 0 px )!important; height : 1.2 px !important; font-weig…" at bounding box center [497, 366] width 575 height 249
click at [375, 433] on div "transform : translateY( 0 px )!important; height : 1.2 px !important; font-weig…" at bounding box center [497, 366] width 575 height 249
drag, startPoint x: 279, startPoint y: 426, endPoint x: 273, endPoint y: 428, distance: 6.3
click at [273, 428] on div "transform : translateY( 0 px )!important; height : 1.2 px !important; font-weig…" at bounding box center [497, 366] width 575 height 249
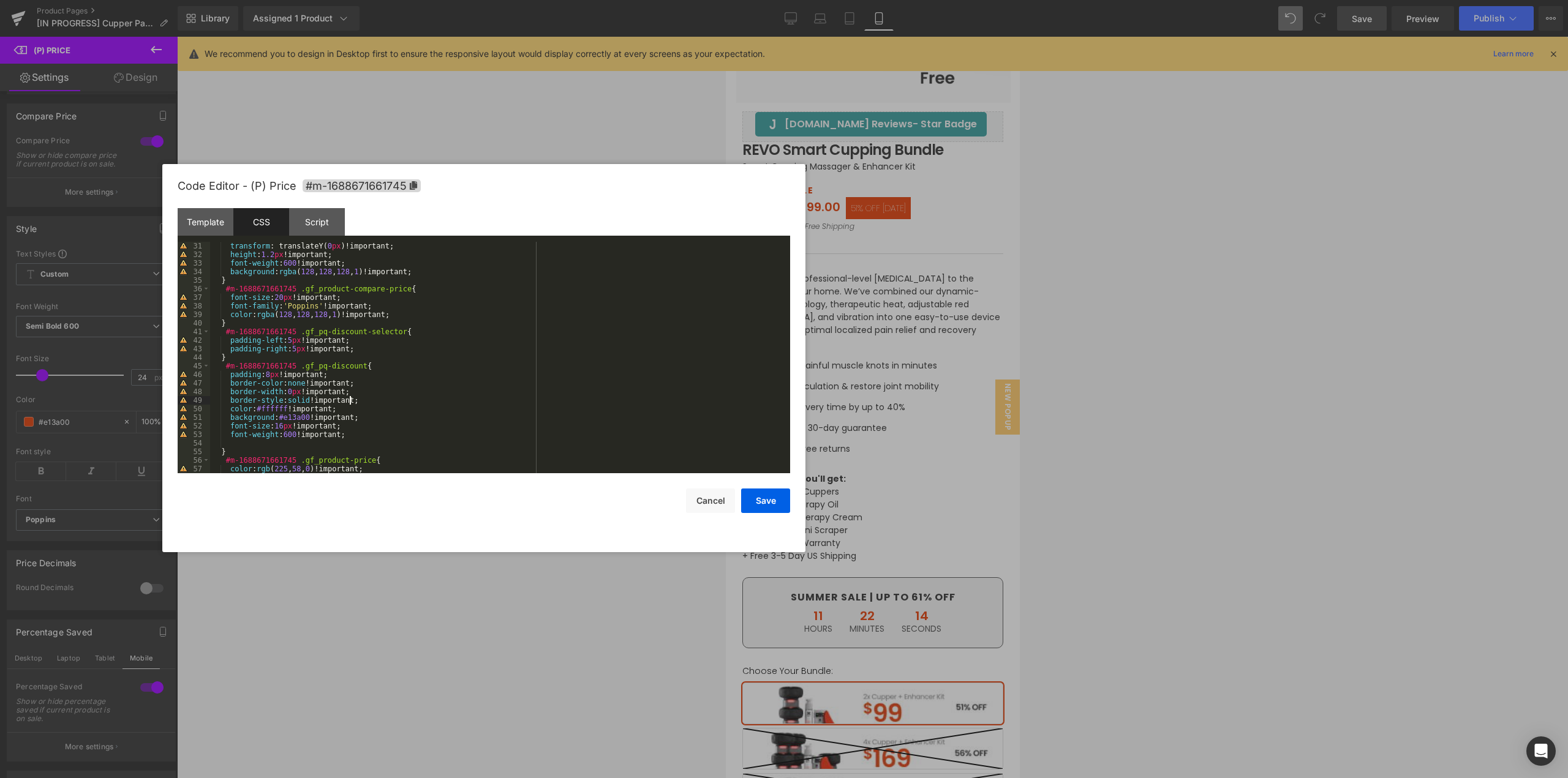
click at [430, 402] on div "transform : translateY( 0 px )!important; height : 1.2 px !important; font-weig…" at bounding box center [497, 366] width 575 height 249
click at [354, 417] on div "transform : translateY( 0 px )!important; height : 1.2 px !important; font-weig…" at bounding box center [497, 366] width 575 height 249
click at [346, 431] on div "transform : translateY( 0 px )!important; height : 1.2 px !important; font-weig…" at bounding box center [497, 366] width 575 height 249
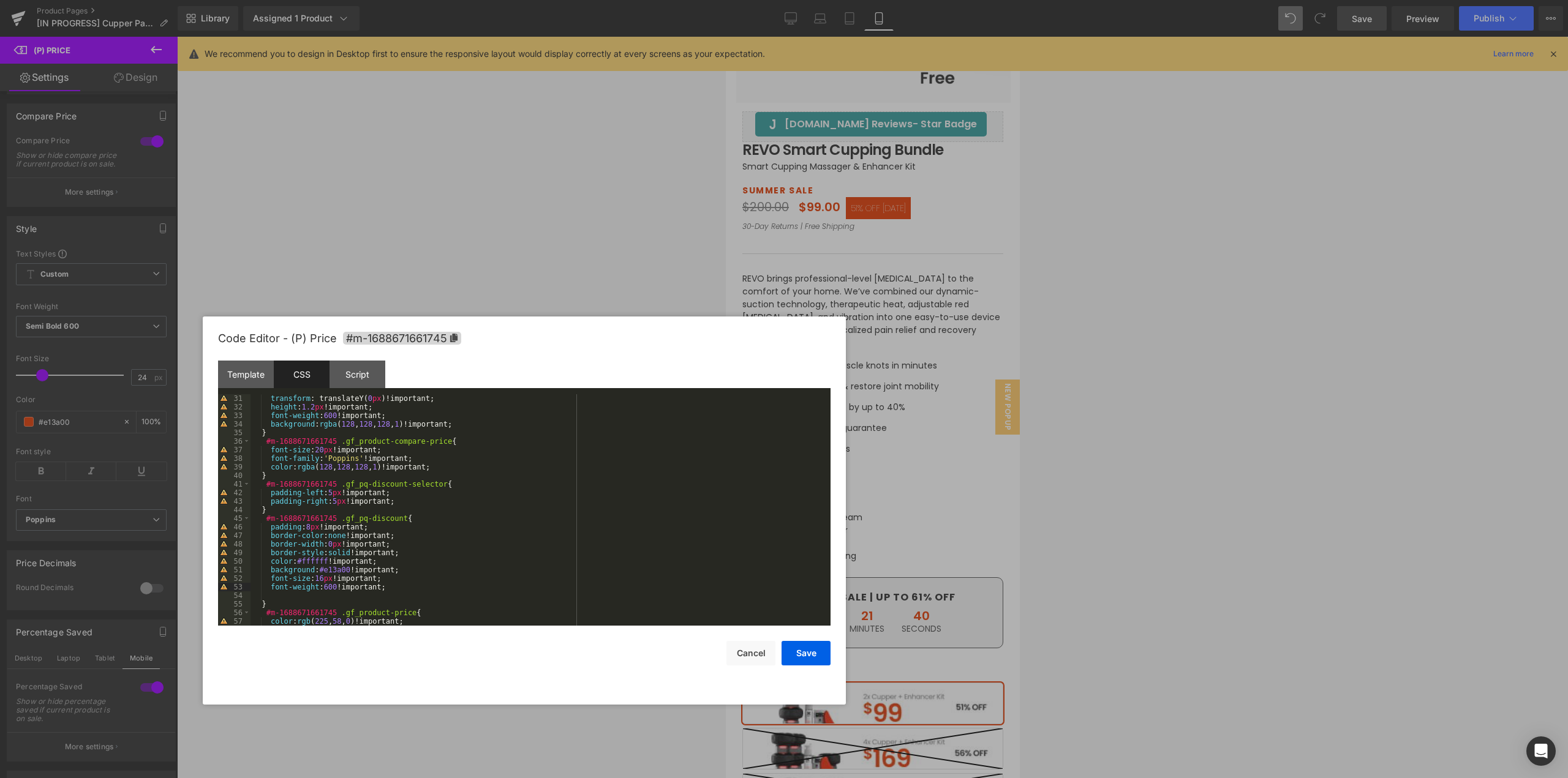
drag, startPoint x: 513, startPoint y: 192, endPoint x: 554, endPoint y: 344, distance: 157.4
click at [554, 344] on div "Code Editor - (P) Price #m-1688671661745" at bounding box center [525, 339] width 613 height 44
click at [306, 526] on div "transform : translateY( 0 px )!important; height : 1.2 px !important; font-weig…" at bounding box center [538, 518] width 575 height 249
click at [364, 528] on div "transform : translateY( 0 px )!important; height : 1.2 px !important; font-weig…" at bounding box center [538, 518] width 575 height 249
drag, startPoint x: 397, startPoint y: 502, endPoint x: 270, endPoint y: 491, distance: 127.5
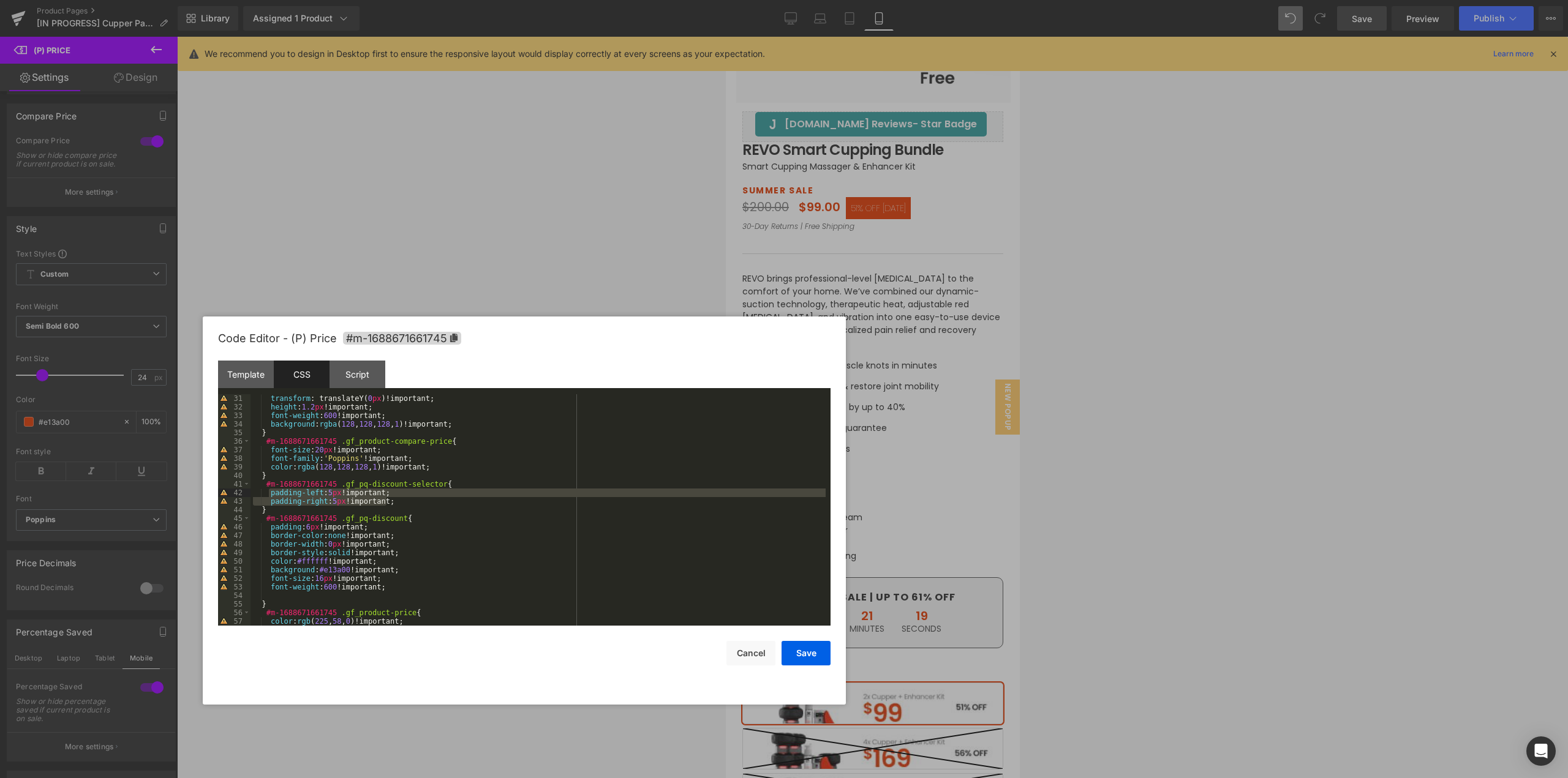
click at [270, 491] on div "transform : translateY( 0 px )!important; height : 1.2 px !important; font-weig…" at bounding box center [538, 518] width 575 height 249
drag, startPoint x: 364, startPoint y: 527, endPoint x: 270, endPoint y: 526, distance: 94.0
click at [270, 526] on div "transform : translateY( 0 px )!important; height : 1.2 px !important; font-weig…" at bounding box center [538, 518] width 575 height 249
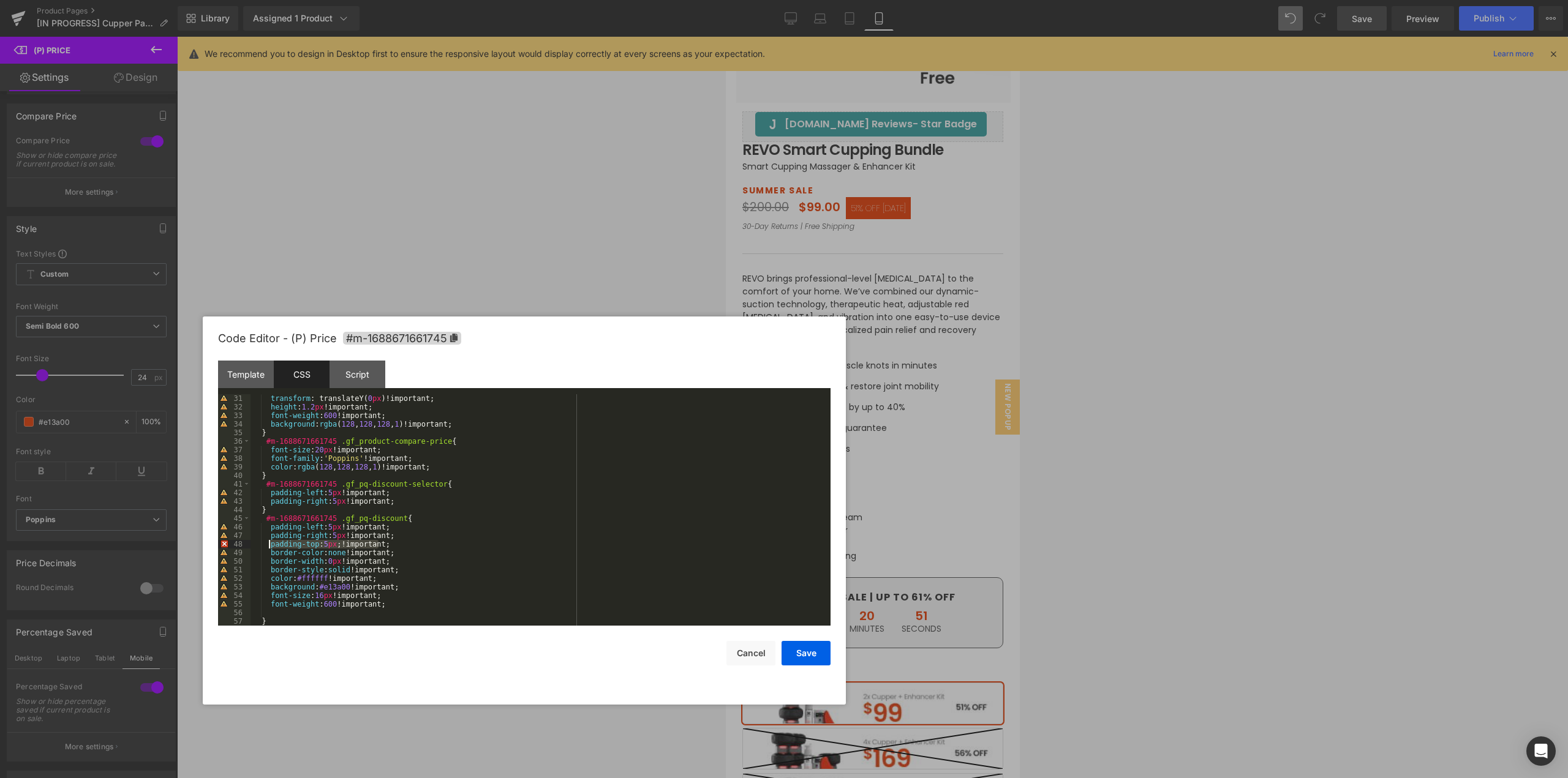
drag, startPoint x: 386, startPoint y: 543, endPoint x: 270, endPoint y: 545, distance: 116.0
click at [270, 545] on div "transform : translateY( 0 px )!important; height : 1.2 px !important; font-weig…" at bounding box center [538, 518] width 575 height 249
paste textarea
drag, startPoint x: 313, startPoint y: 553, endPoint x: 301, endPoint y: 553, distance: 12.0
click at [301, 553] on div "transform : translateY( 0 px )!important; height : 1.2 px !important; font-weig…" at bounding box center [538, 518] width 575 height 249
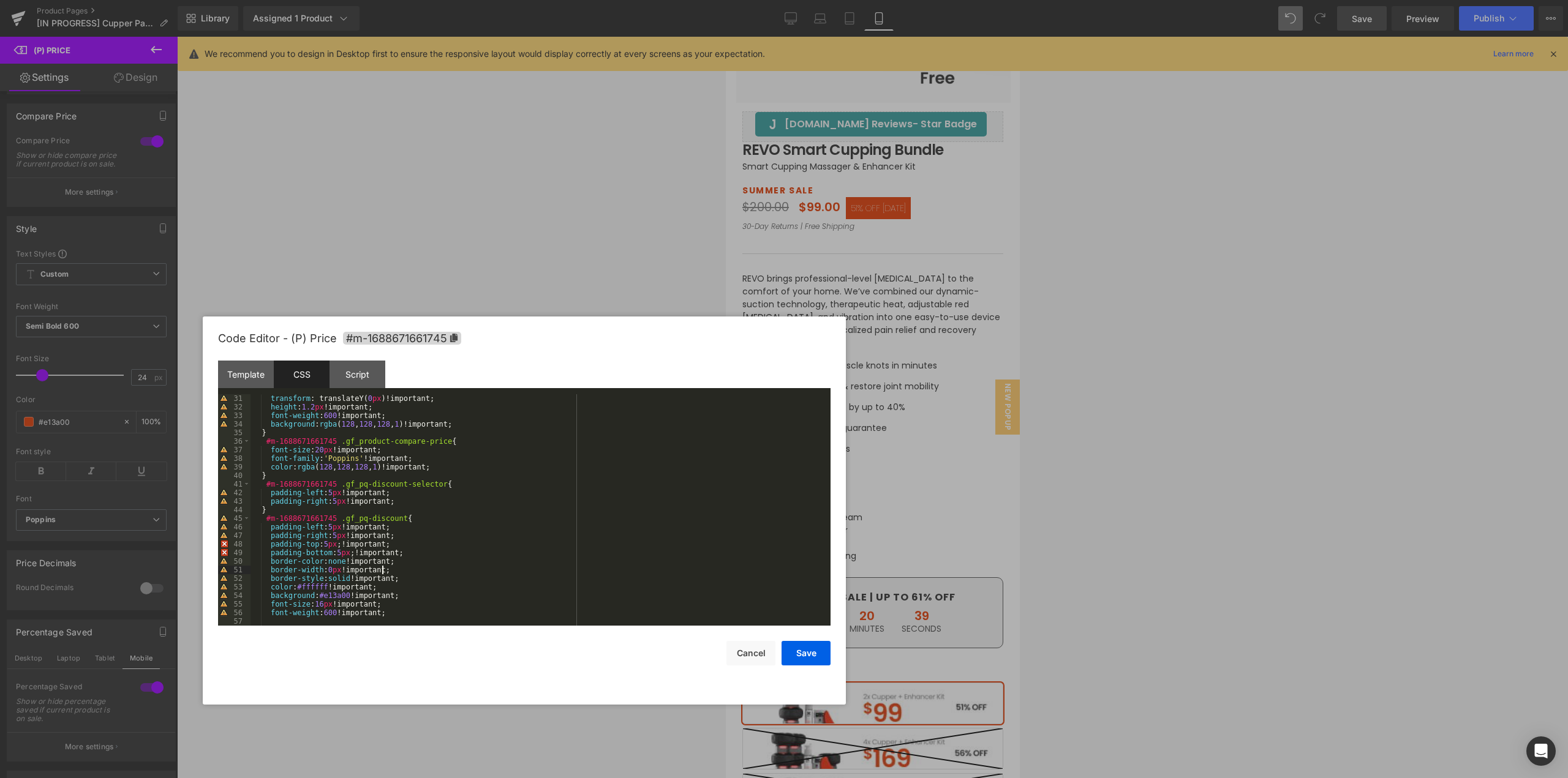
click at [528, 569] on div "transform : translateY( 0 px )!important; height : 1.2 px !important; font-weig…" at bounding box center [538, 518] width 575 height 249
click at [474, 568] on div "transform : translateY( 0 px )!important; height : 1.2 px !important; font-weig…" at bounding box center [538, 518] width 575 height 249
click at [354, 537] on div "transform : translateY( 0 px )!important; height : 1.2 px !important; font-weig…" at bounding box center [538, 518] width 575 height 249
click at [819, 657] on button "Save" at bounding box center [806, 653] width 49 height 25
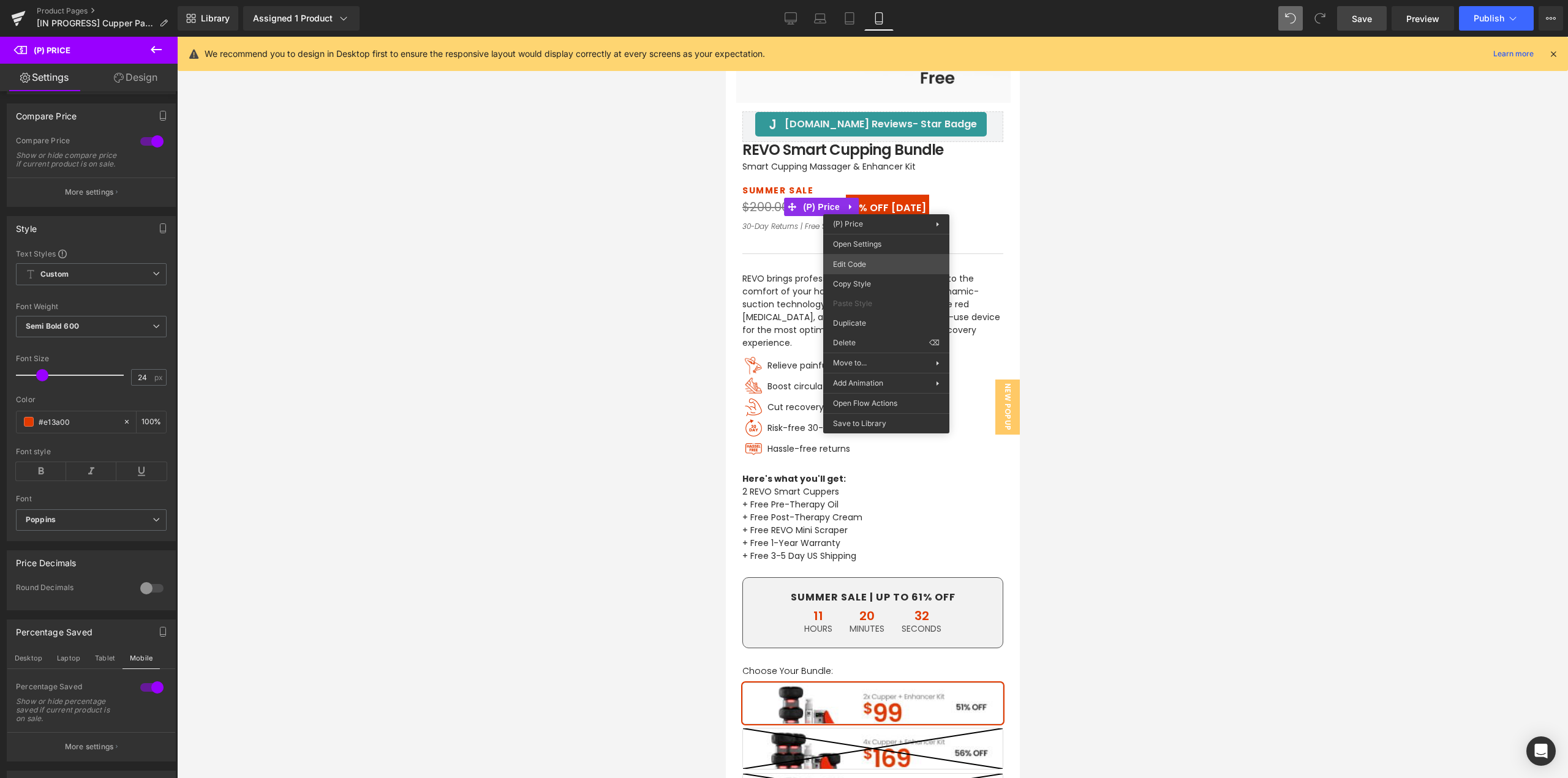
click at [857, 0] on div "(P) Price You are previewing how the will restyle your page. You can not edit E…" at bounding box center [784, 0] width 1568 height 0
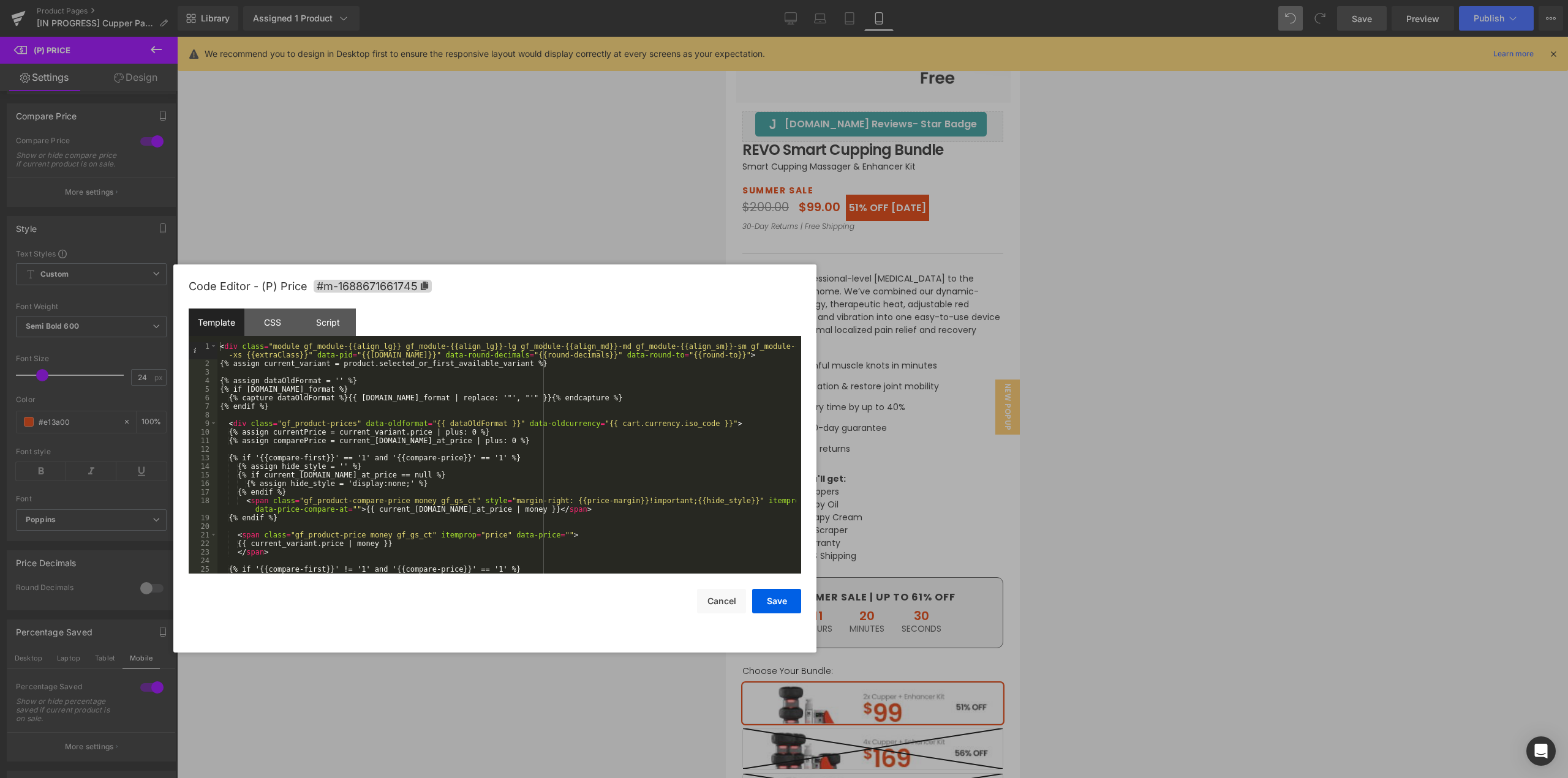
drag, startPoint x: 509, startPoint y: 304, endPoint x: 542, endPoint y: 278, distance: 42.0
click at [542, 278] on div "Code Editor - (P) Price #m-1688671661745" at bounding box center [495, 287] width 613 height 44
click at [273, 328] on div "CSS" at bounding box center [273, 323] width 56 height 28
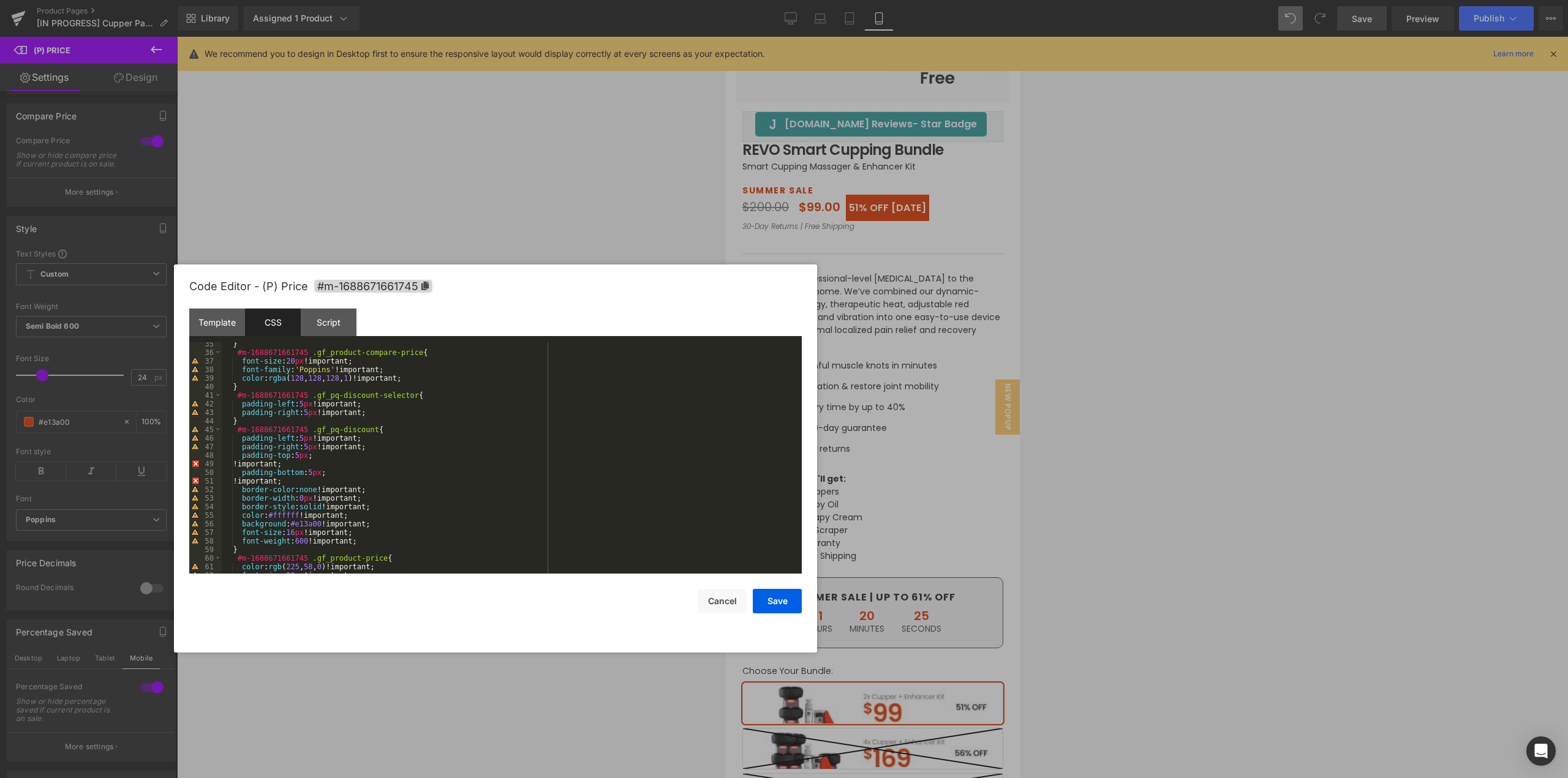
scroll to position [294, 0]
drag, startPoint x: 241, startPoint y: 462, endPoint x: 278, endPoint y: 478, distance: 40.3
click at [241, 463] on div "} #m-1688671661745 .gf_product-compare-price { font-size : 20 px !important; fo…" at bounding box center [509, 464] width 575 height 249
click at [240, 472] on div "} #m-1688671661745 .gf_product-compare-price { font-size : 20 px !important; fo…" at bounding box center [509, 464] width 575 height 249
click at [316, 460] on div "} #m-1688671661745 .gf_product-compare-price { font-size : 20 px !important; fo…" at bounding box center [509, 464] width 575 height 249
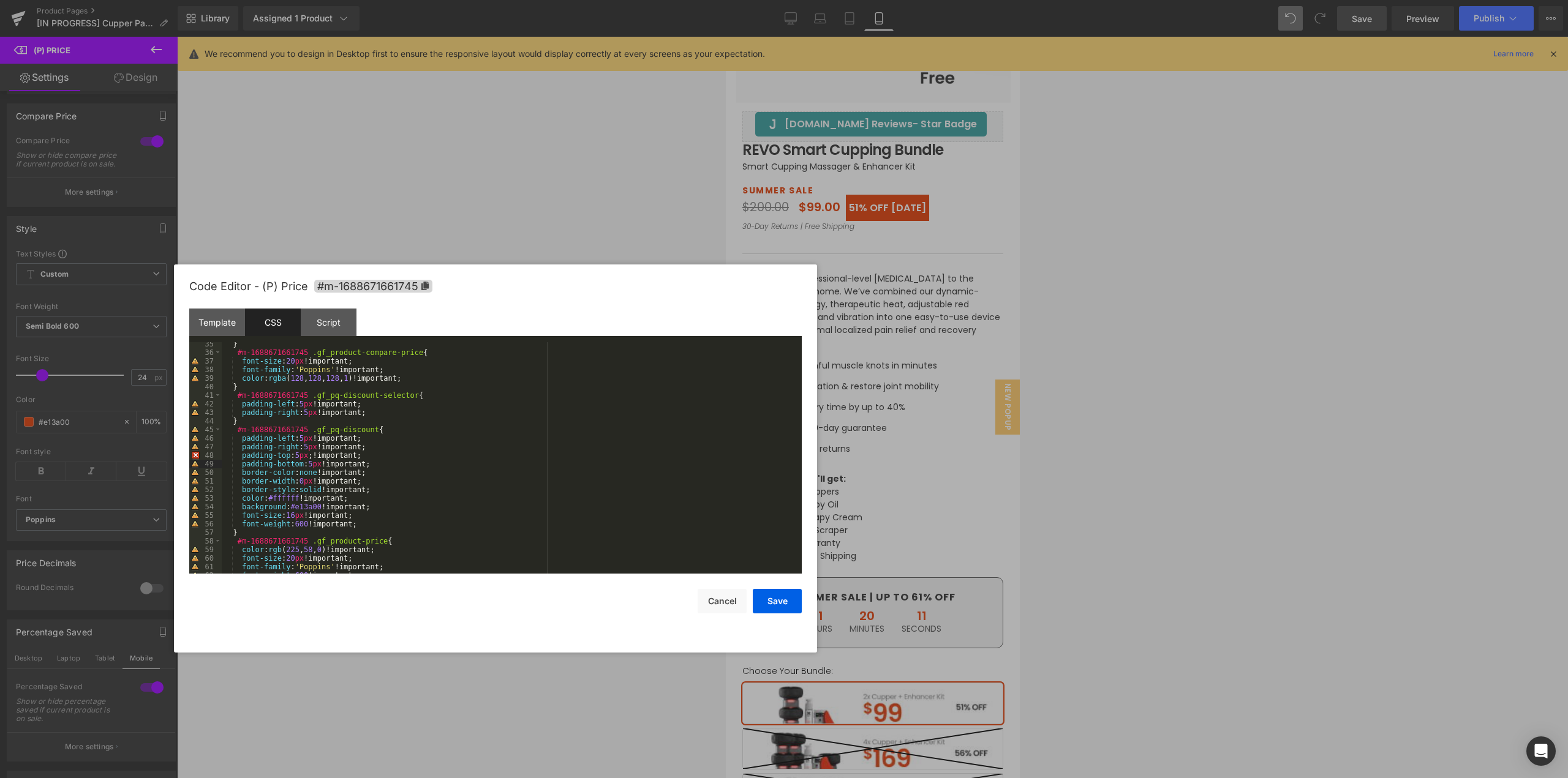
click at [304, 456] on div "} #m-1688671661745 .gf_product-compare-price { font-size : 20 px !important; fo…" at bounding box center [509, 464] width 575 height 249
click at [424, 487] on div "} #m-1688671661745 .gf_product-compare-price { font-size : 20 px !important; fo…" at bounding box center [509, 464] width 575 height 249
click at [290, 455] on div "} #m-1688671661745 .gf_product-compare-price { font-size : 20 px !important; fo…" at bounding box center [509, 464] width 575 height 249
click at [301, 467] on div "} #m-1688671661745 .gf_product-compare-price { font-size : 20 px !important; fo…" at bounding box center [509, 464] width 575 height 249
click at [790, 602] on button "Save" at bounding box center [777, 601] width 49 height 25
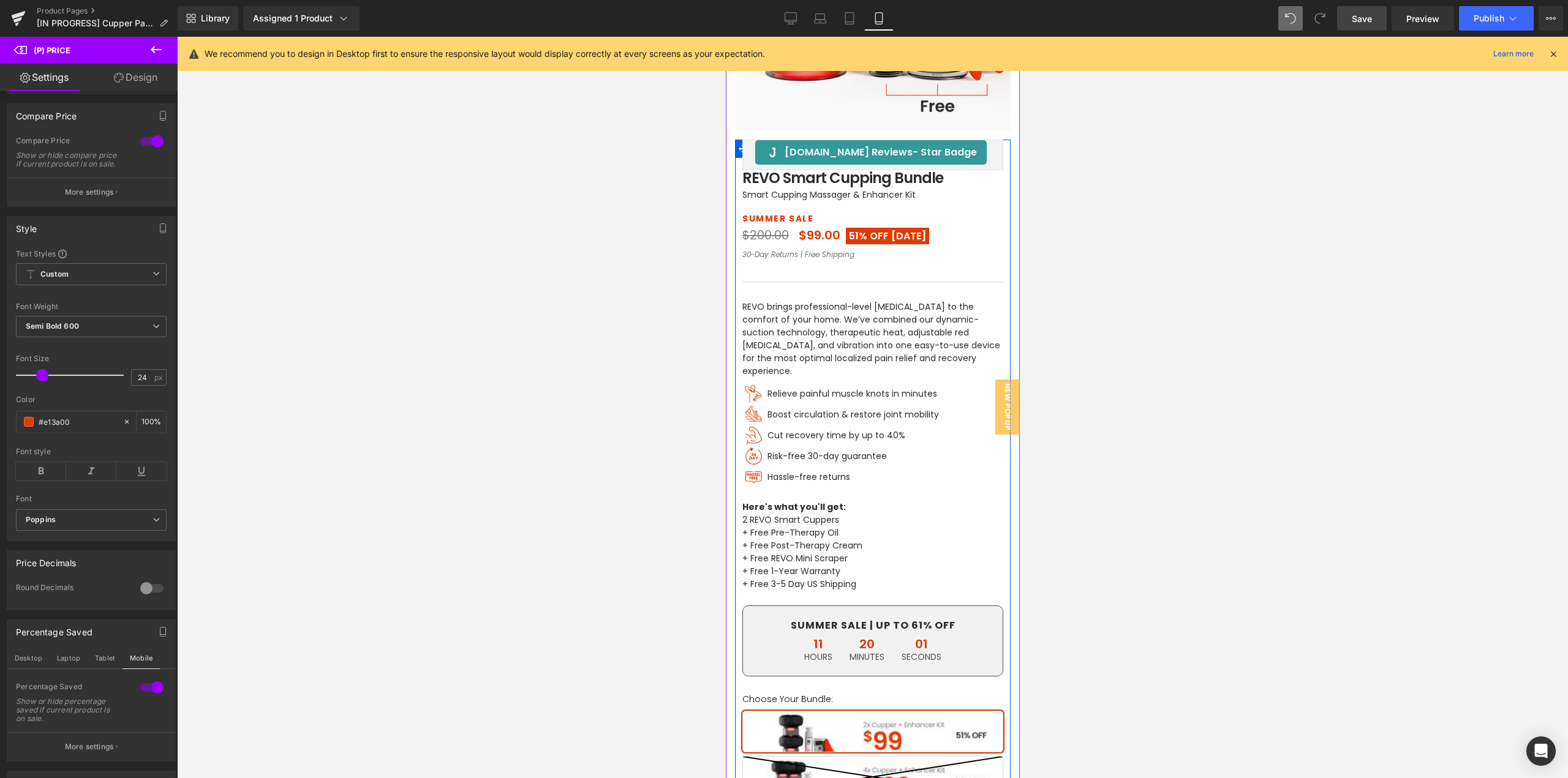
scroll to position [195, 0]
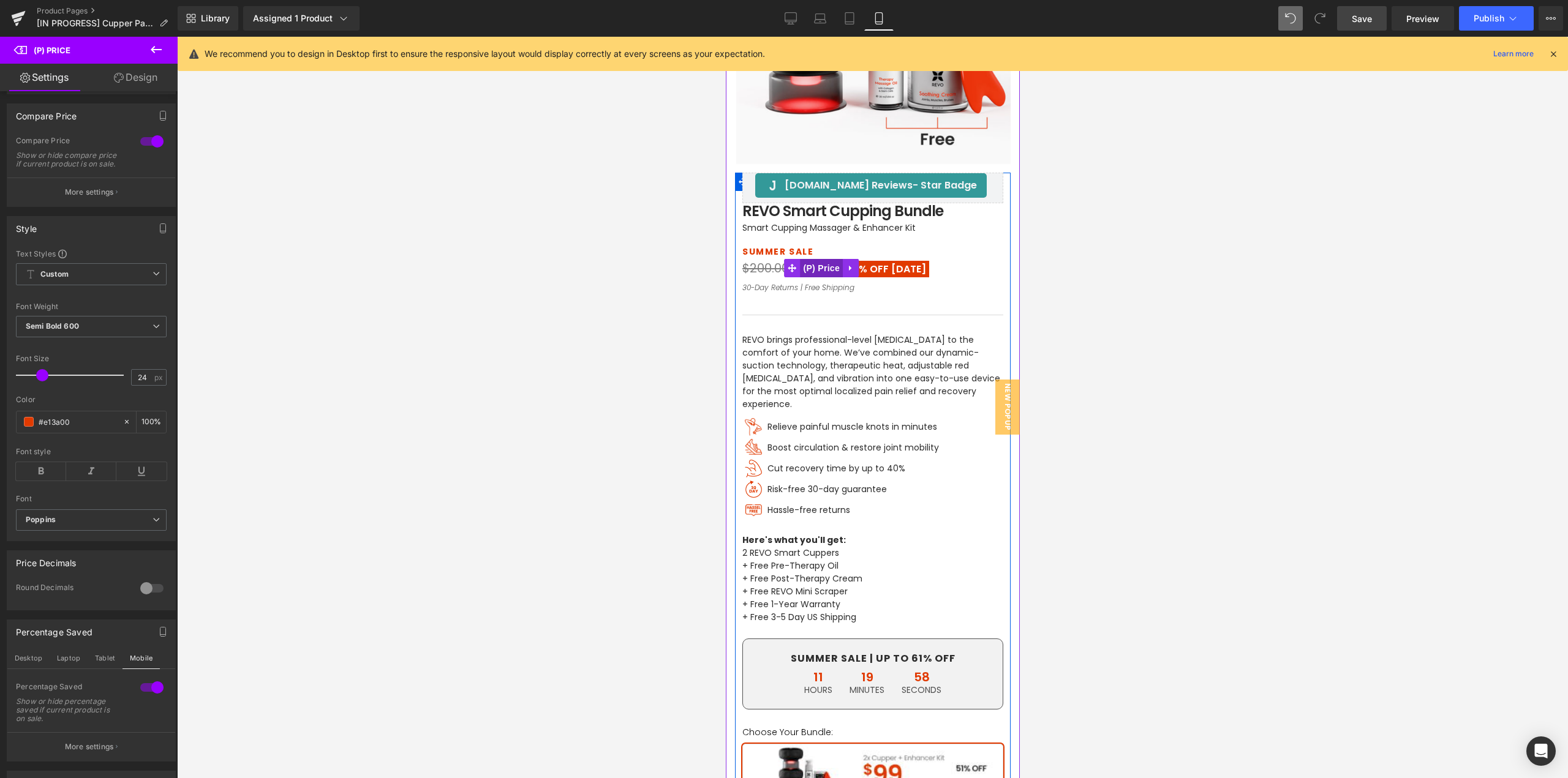
click at [824, 267] on span "(P) Price" at bounding box center [821, 268] width 43 height 18
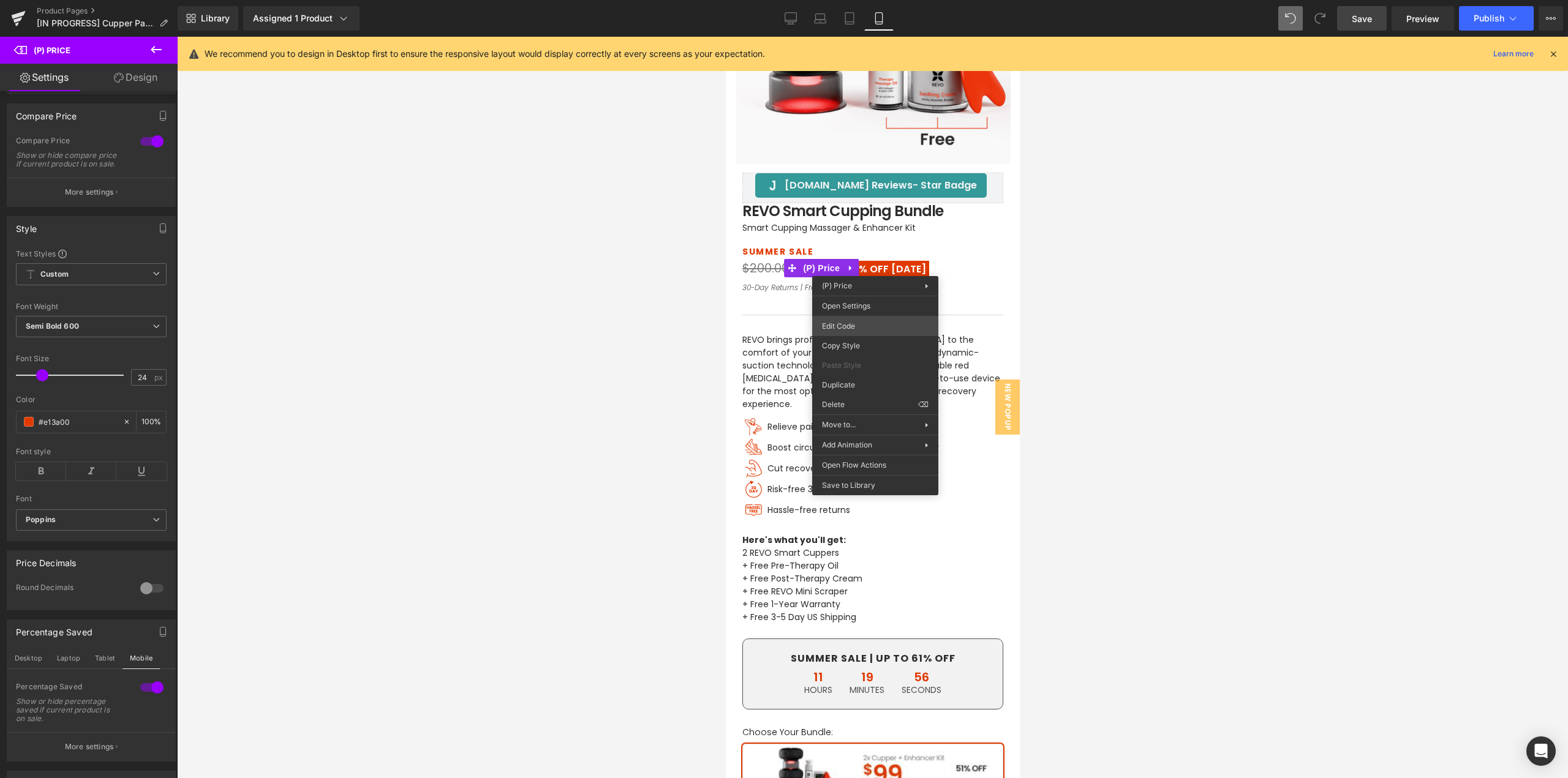
click at [852, 0] on div "(P) Price You are previewing how the will restyle your page. You can not edit E…" at bounding box center [784, 0] width 1568 height 0
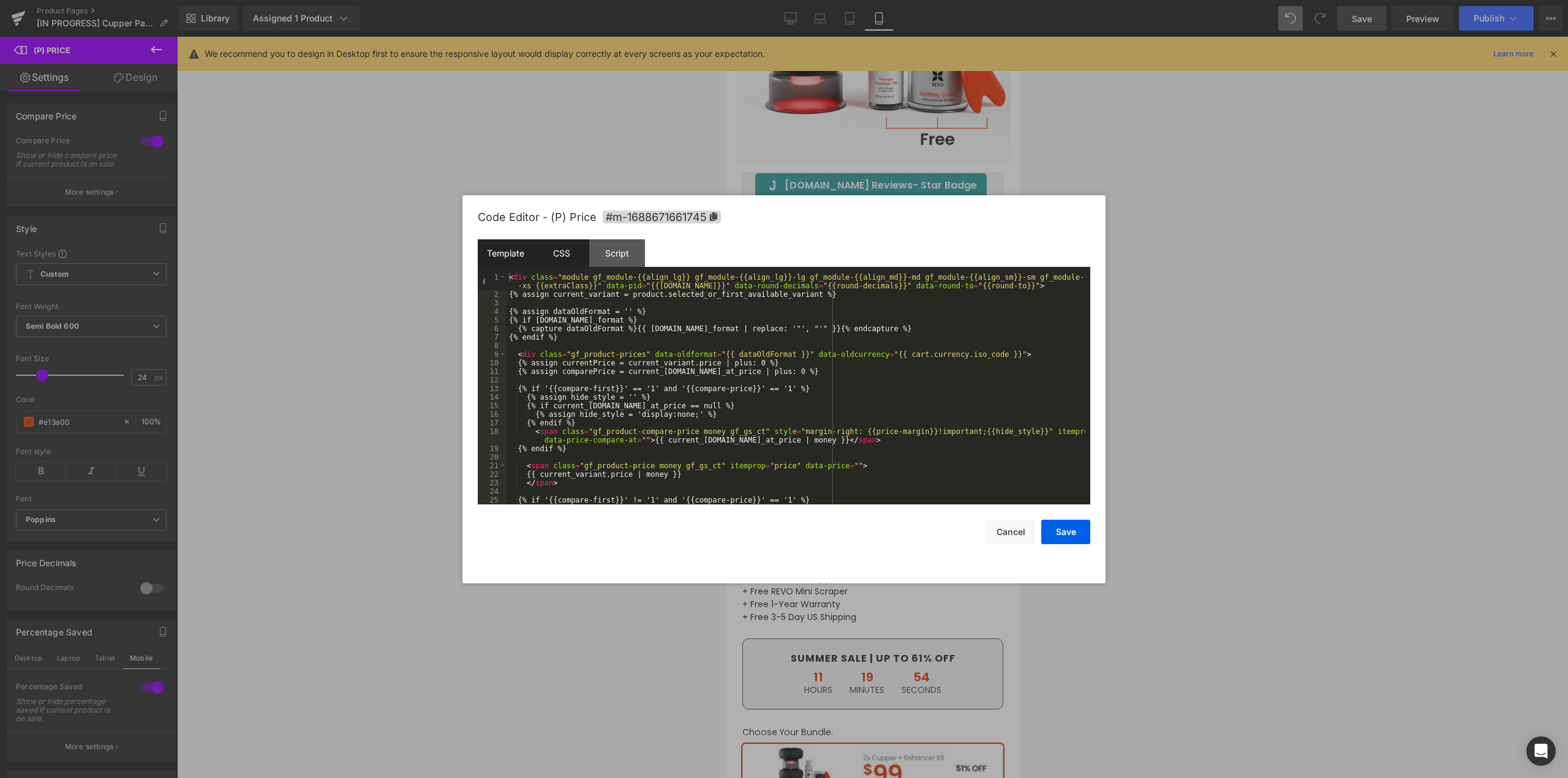
click at [572, 261] on div "CSS" at bounding box center [561, 254] width 56 height 28
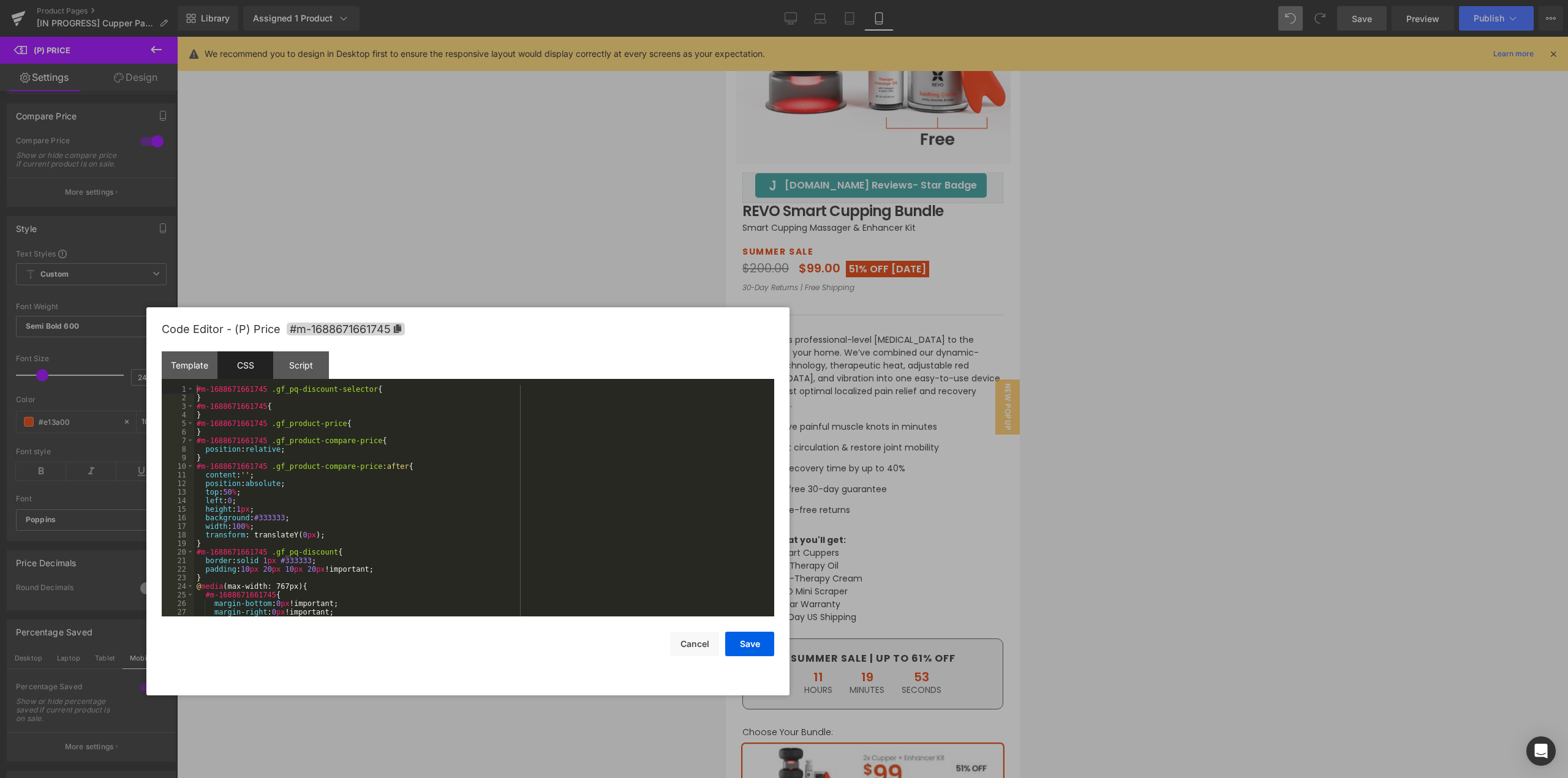
drag, startPoint x: 767, startPoint y: 259, endPoint x: 497, endPoint y: 348, distance: 284.3
click at [497, 340] on div "Code Editor - (P) Price #m-1688671661745" at bounding box center [468, 330] width 613 height 44
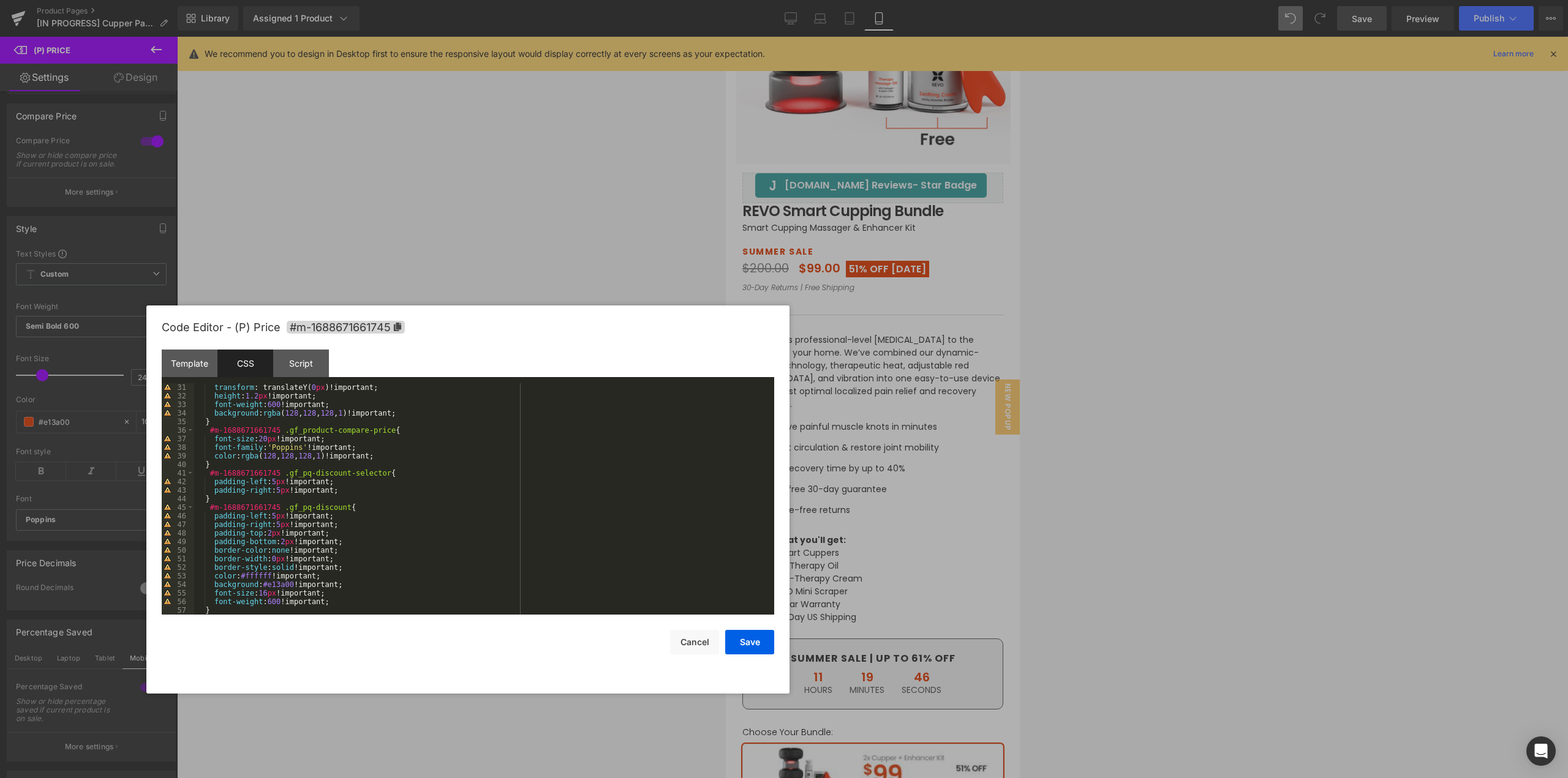
scroll to position [294, 0]
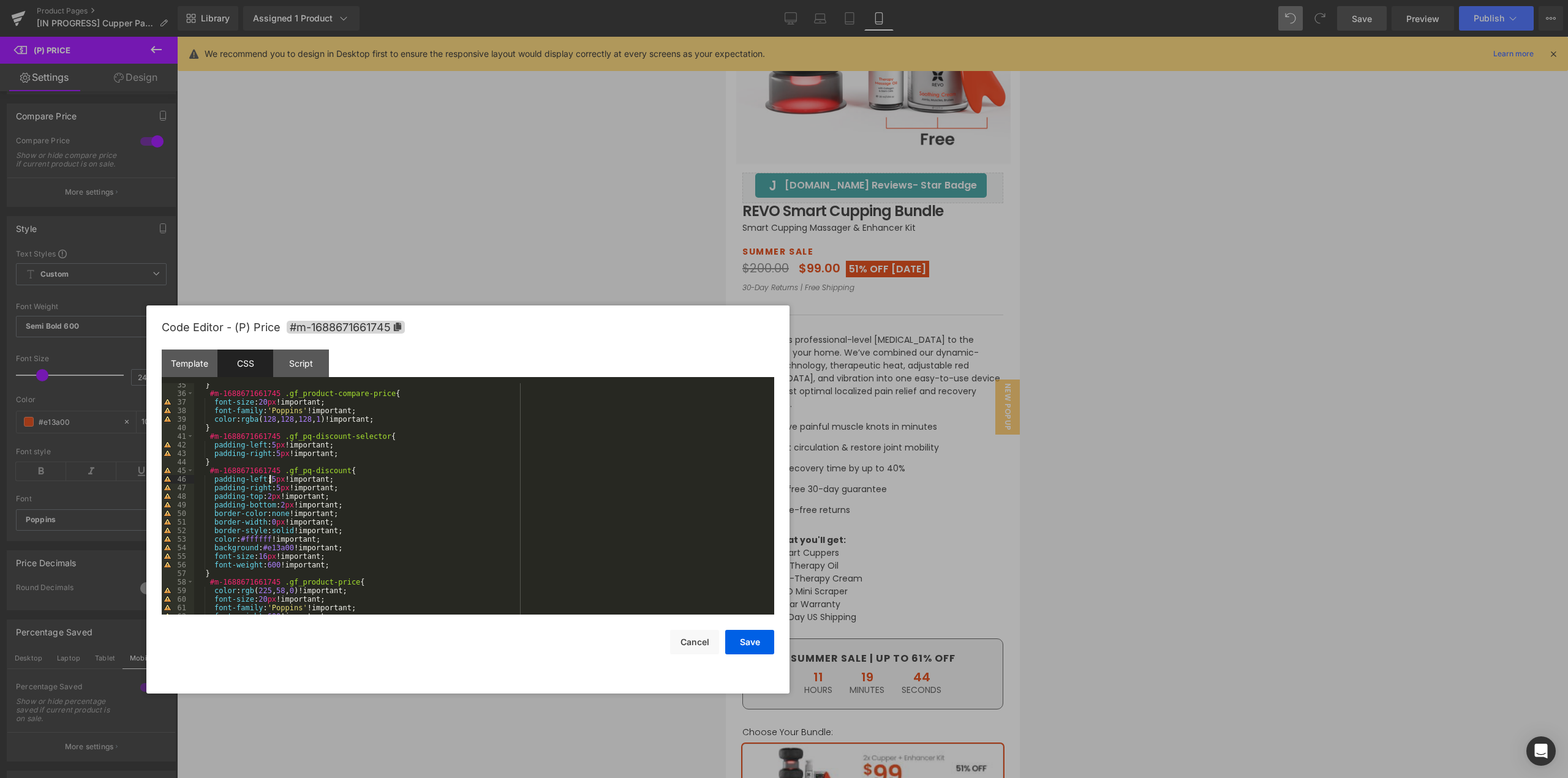
click at [271, 481] on div "} #m-1688671661745 .gf_product-compare-price { font-size : 20 px !important; fo…" at bounding box center [482, 505] width 575 height 249
click at [275, 489] on div "} #m-1688671661745 .gf_product-compare-price { font-size : 20 px !important; fo…" at bounding box center [482, 505] width 575 height 249
click at [413, 555] on div "} #m-1688671661745 .gf_product-compare-price { font-size : 20 px !important; fo…" at bounding box center [482, 505] width 575 height 249
click at [745, 643] on button "Save" at bounding box center [749, 642] width 49 height 25
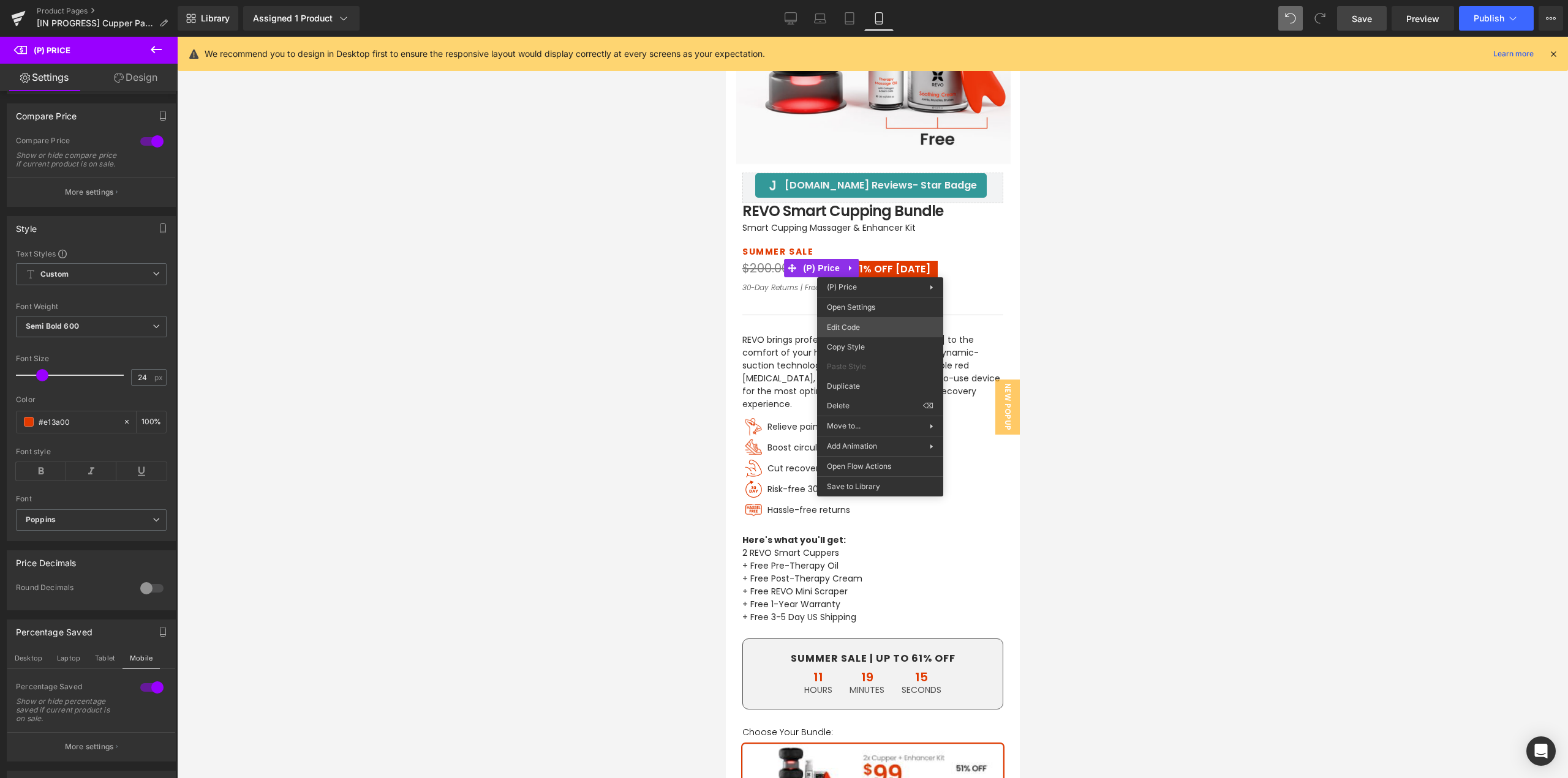
click at [857, 0] on div "(P) Price You are previewing how the will restyle your page. You can not edit E…" at bounding box center [784, 0] width 1568 height 0
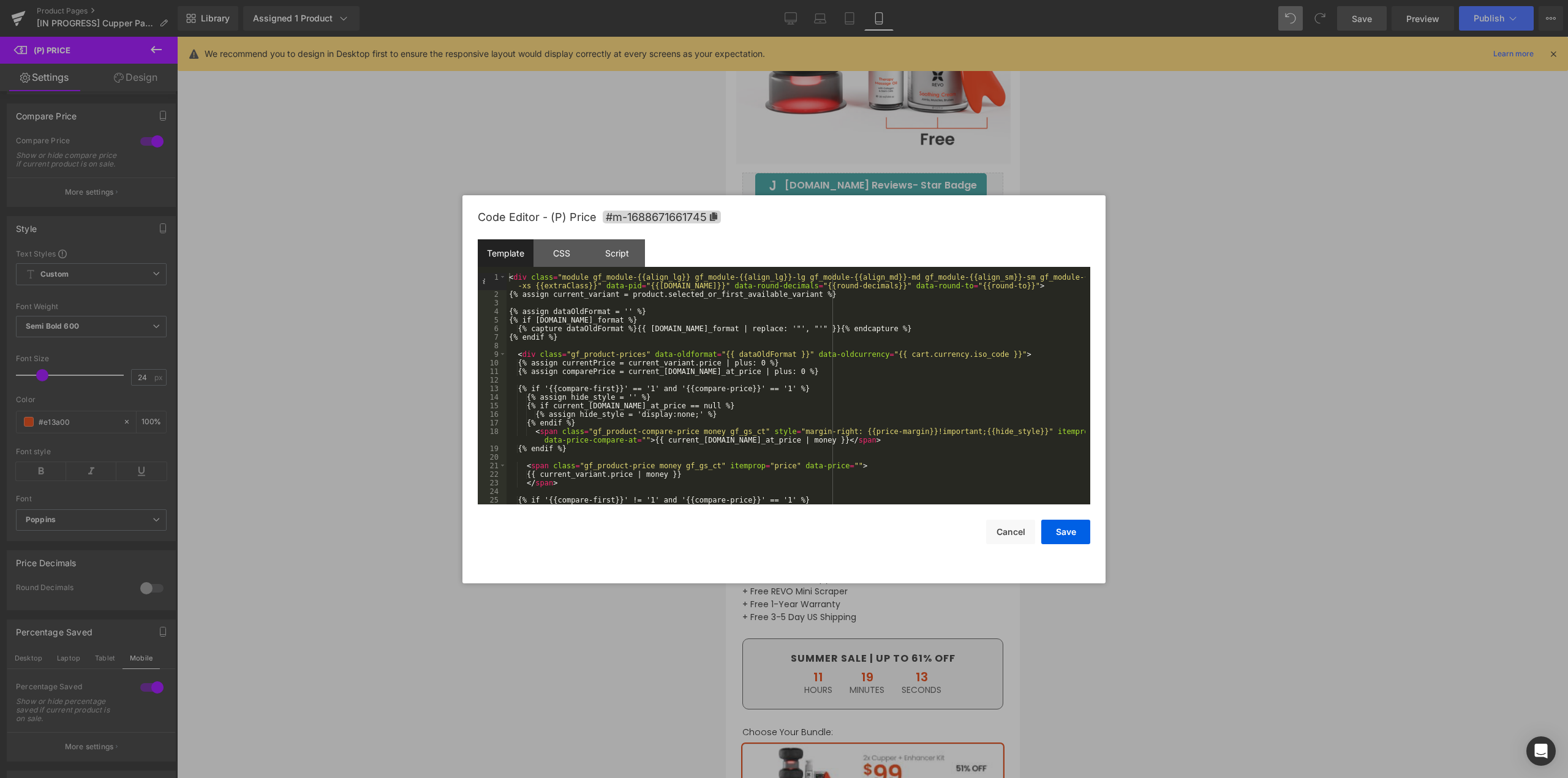
click at [574, 259] on div "CSS" at bounding box center [561, 254] width 56 height 28
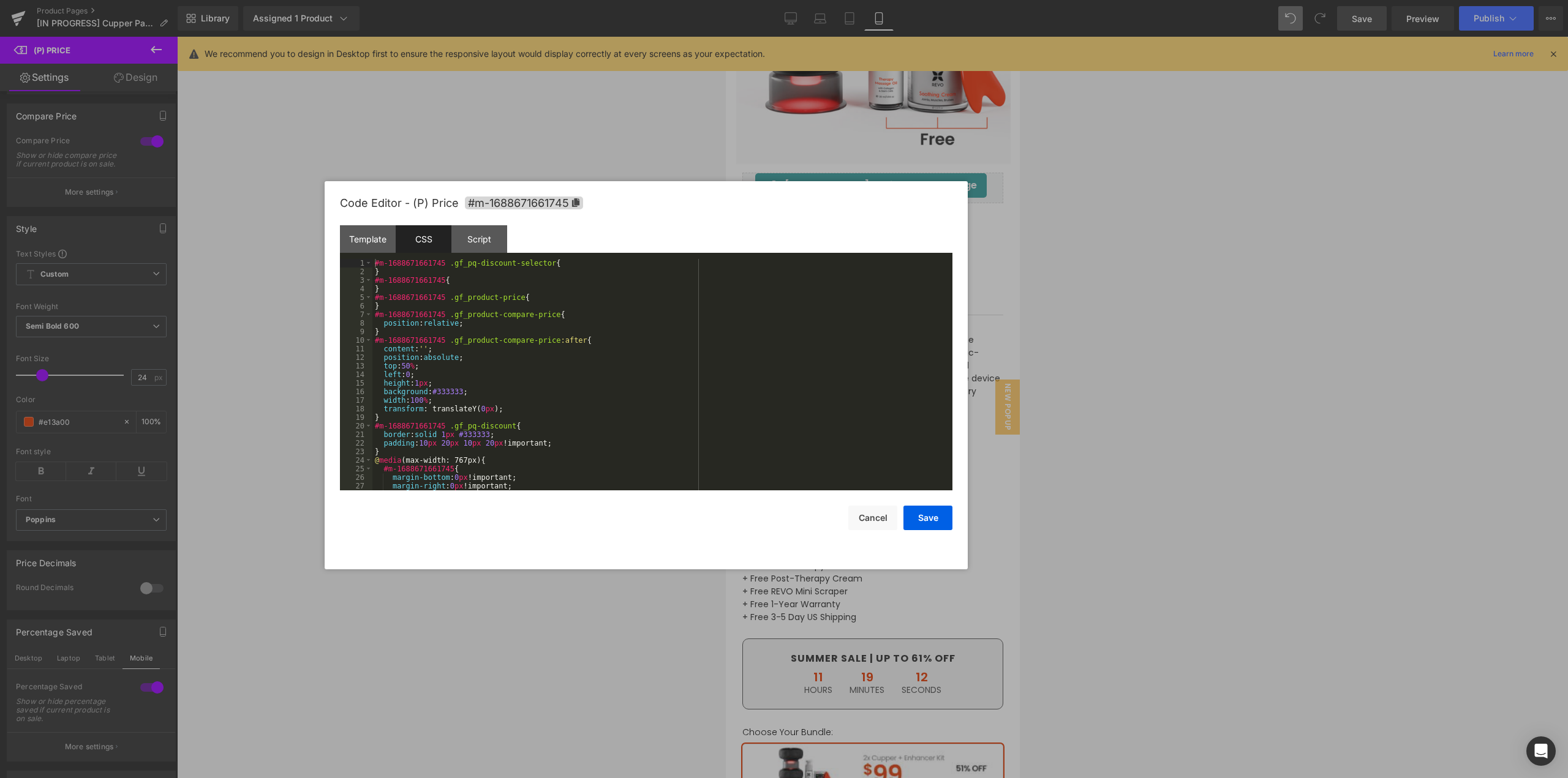
drag, startPoint x: 814, startPoint y: 218, endPoint x: 627, endPoint y: 233, distance: 187.6
click at [652, 203] on div "Code Editor - (P) Price #m-1688671661745" at bounding box center [646, 204] width 613 height 44
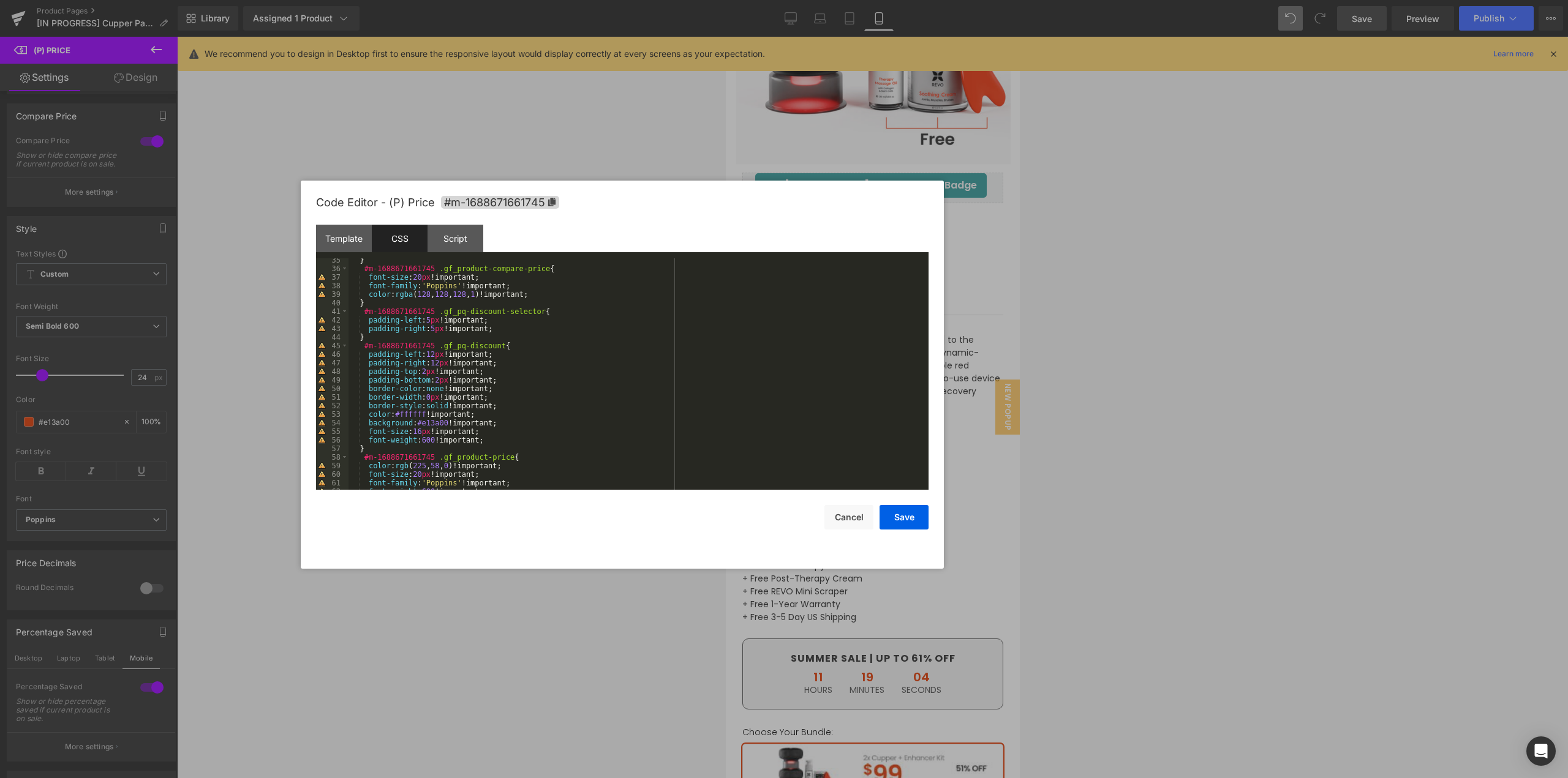
click at [489, 438] on div "} #m-1688671661745 .gf_product-compare-price { font-size : 20 px !important; fo…" at bounding box center [636, 380] width 575 height 249
paste textarea
click at [476, 442] on div "} #m-1688671661745 .gf_product-compare-price { font-size : 20 px !important; fo…" at bounding box center [636, 380] width 575 height 249
drag, startPoint x: 478, startPoint y: 438, endPoint x: 432, endPoint y: 441, distance: 46.1
click at [432, 441] on div "} #m-1688671661745 .gf_product-compare-price { font-size : 20 px !important; fo…" at bounding box center [636, 380] width 575 height 249
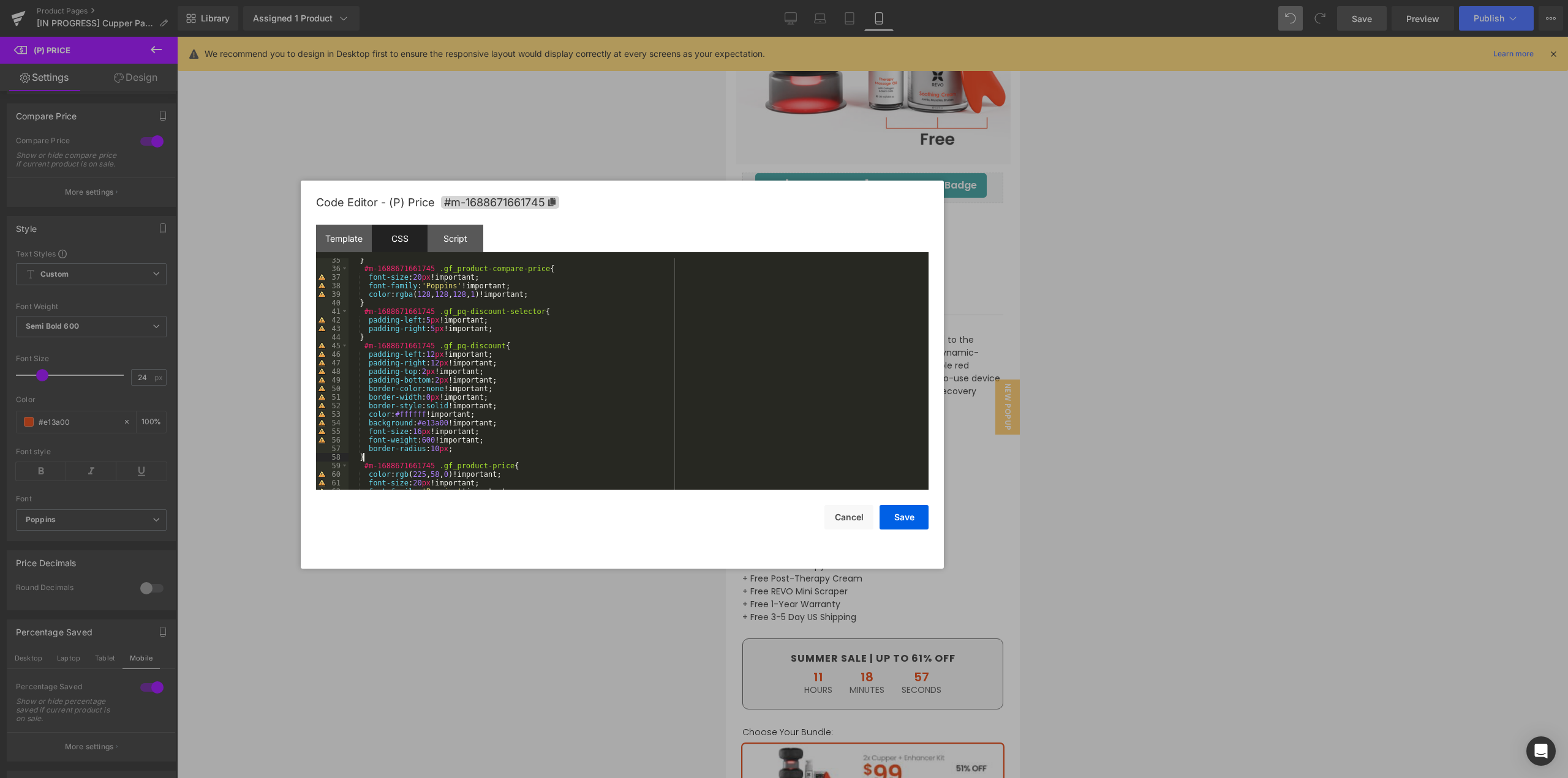
click at [456, 453] on div "} #m-1688671661745 .gf_product-compare-price { font-size : 20 px !important; fo…" at bounding box center [636, 380] width 575 height 249
click at [458, 449] on div "} #m-1688671661745 .gf_product-compare-price { font-size : 20 px !important; fo…" at bounding box center [636, 380] width 575 height 249
click at [446, 452] on div "} #m-1688671661745 .gf_product-compare-price { font-size : 20 px !important; fo…" at bounding box center [636, 380] width 575 height 249
click at [447, 451] on div "} #m-1688671661745 .gf_product-compare-price { font-size : 20 px !important; fo…" at bounding box center [636, 380] width 575 height 249
drag, startPoint x: 436, startPoint y: 448, endPoint x: 428, endPoint y: 450, distance: 8.2
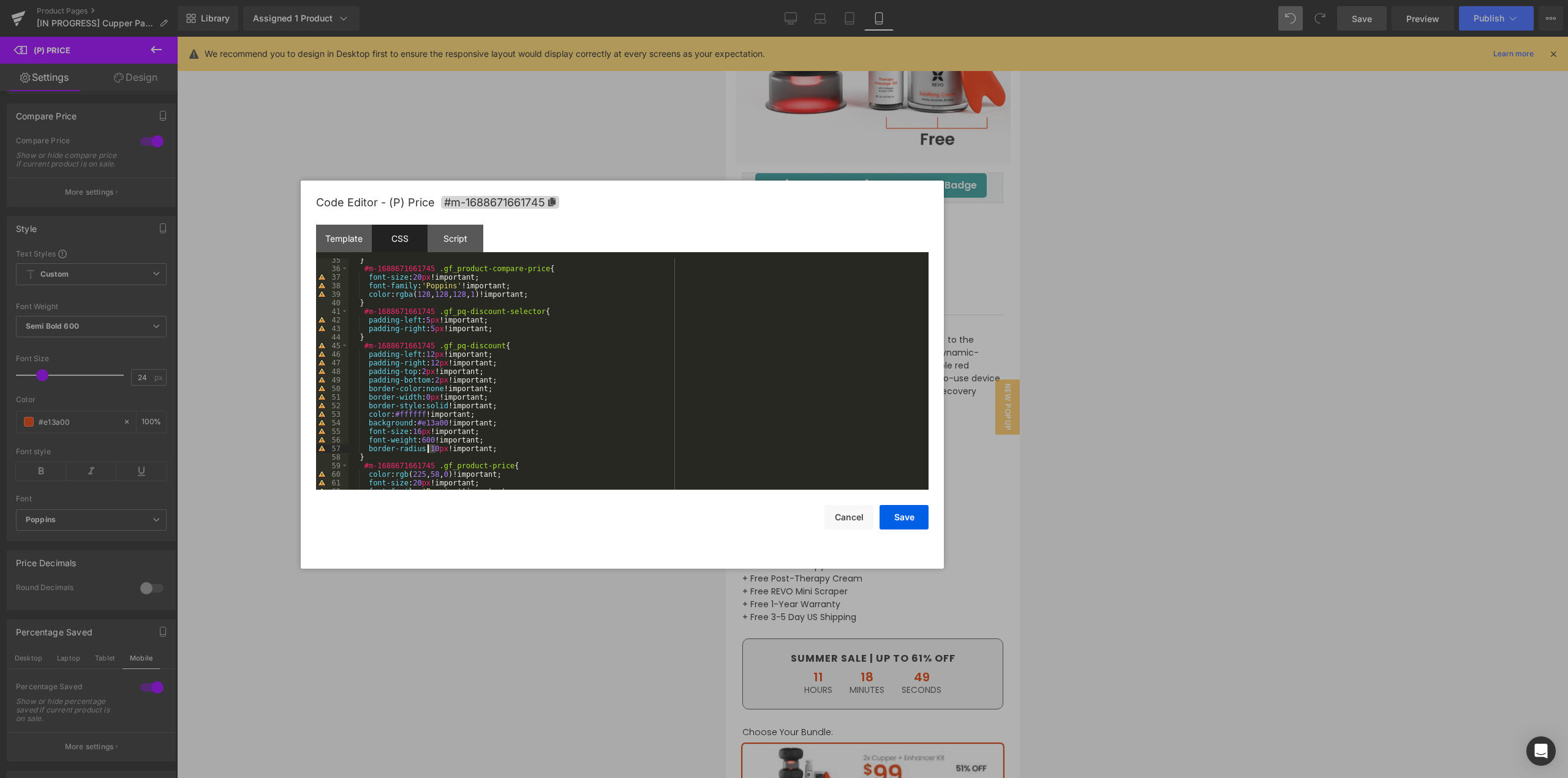
click at [428, 450] on div "} #m-1688671661745 .gf_product-compare-price { font-size : 20 px !important; fo…" at bounding box center [636, 380] width 575 height 249
click at [890, 515] on button "Save" at bounding box center [904, 517] width 49 height 25
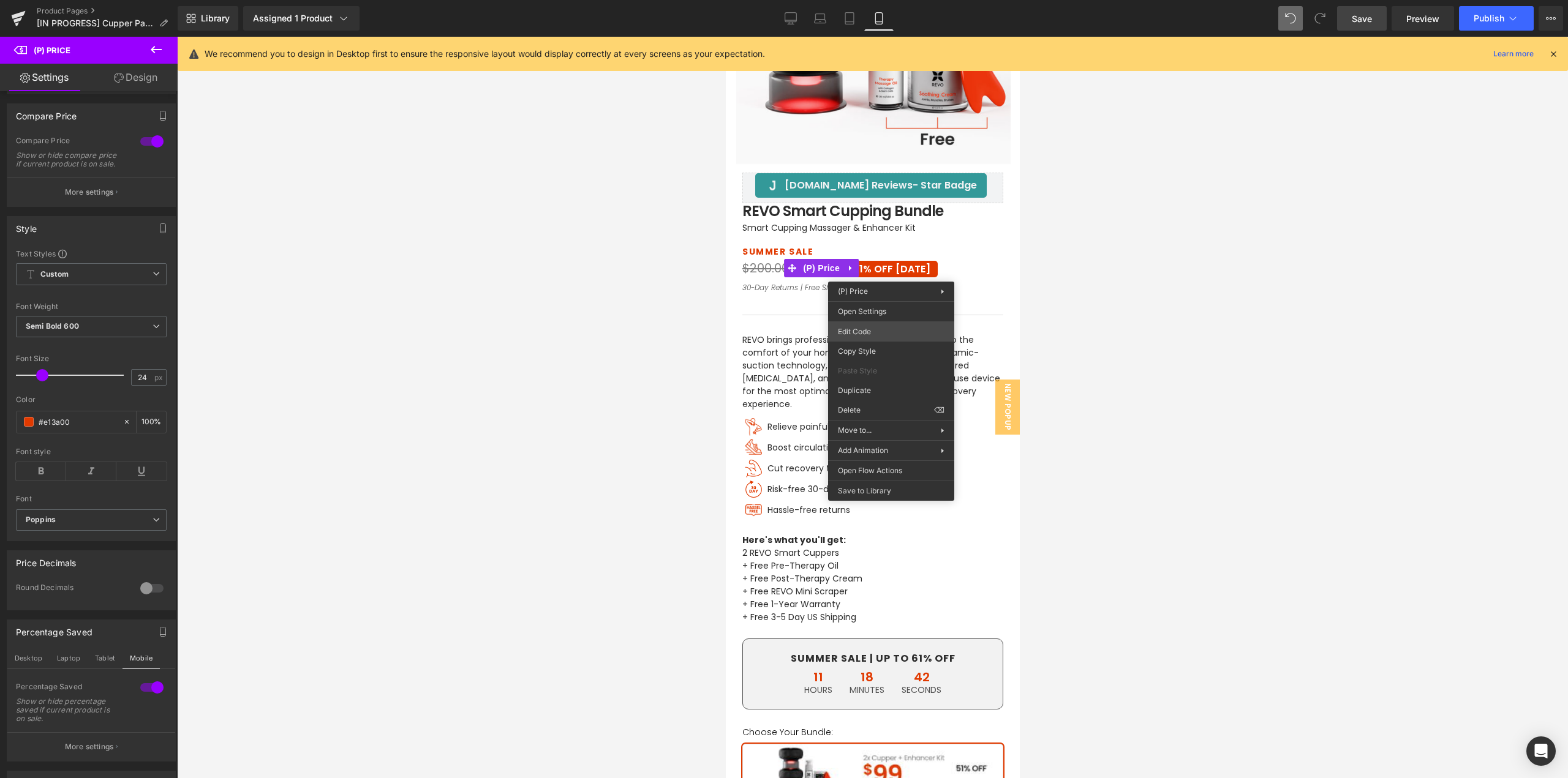
click at [859, 0] on div "(P) Price You are previewing how the will restyle your page. You can not edit E…" at bounding box center [784, 0] width 1568 height 0
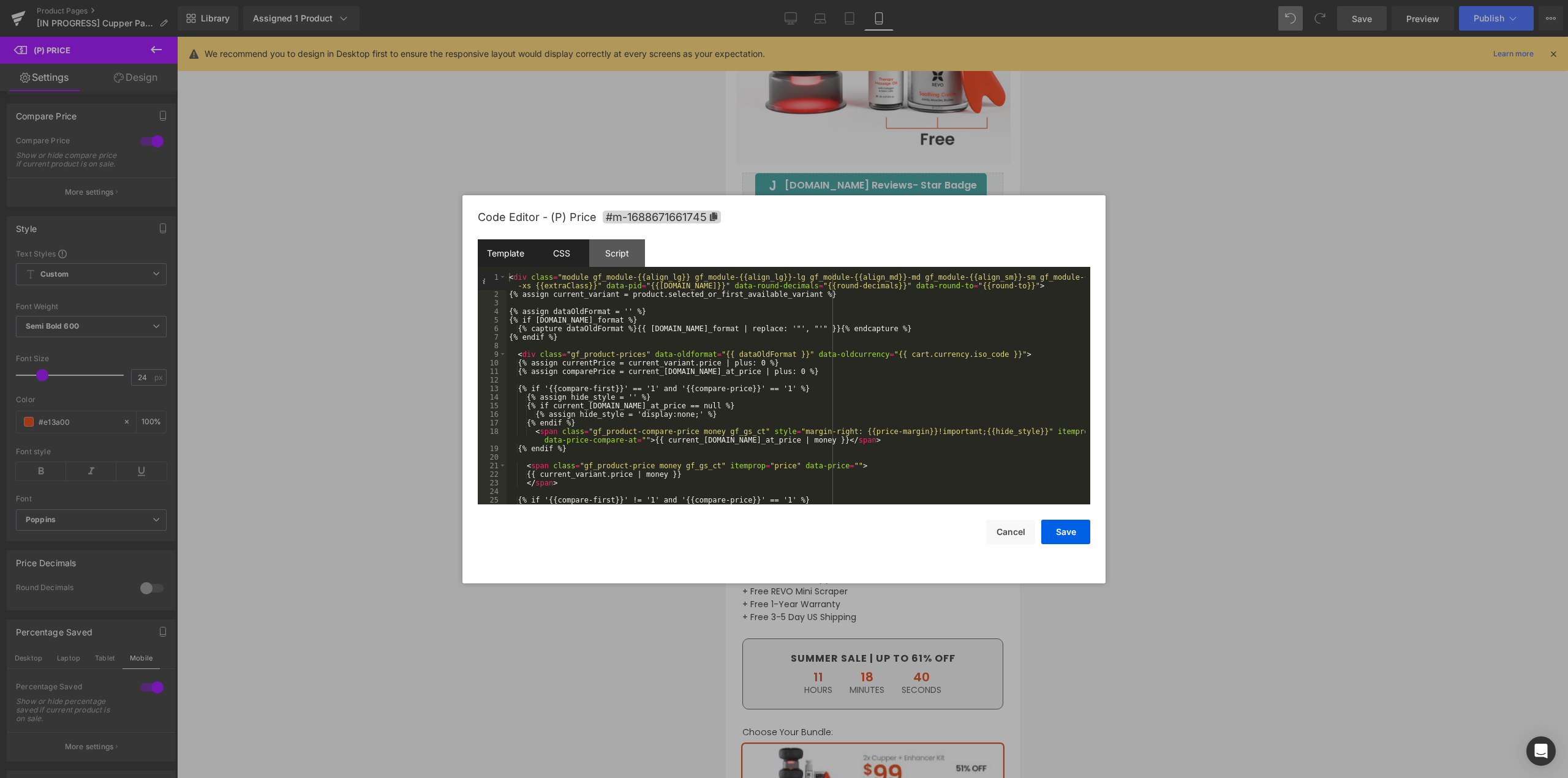
click at [567, 257] on div "CSS" at bounding box center [561, 254] width 56 height 28
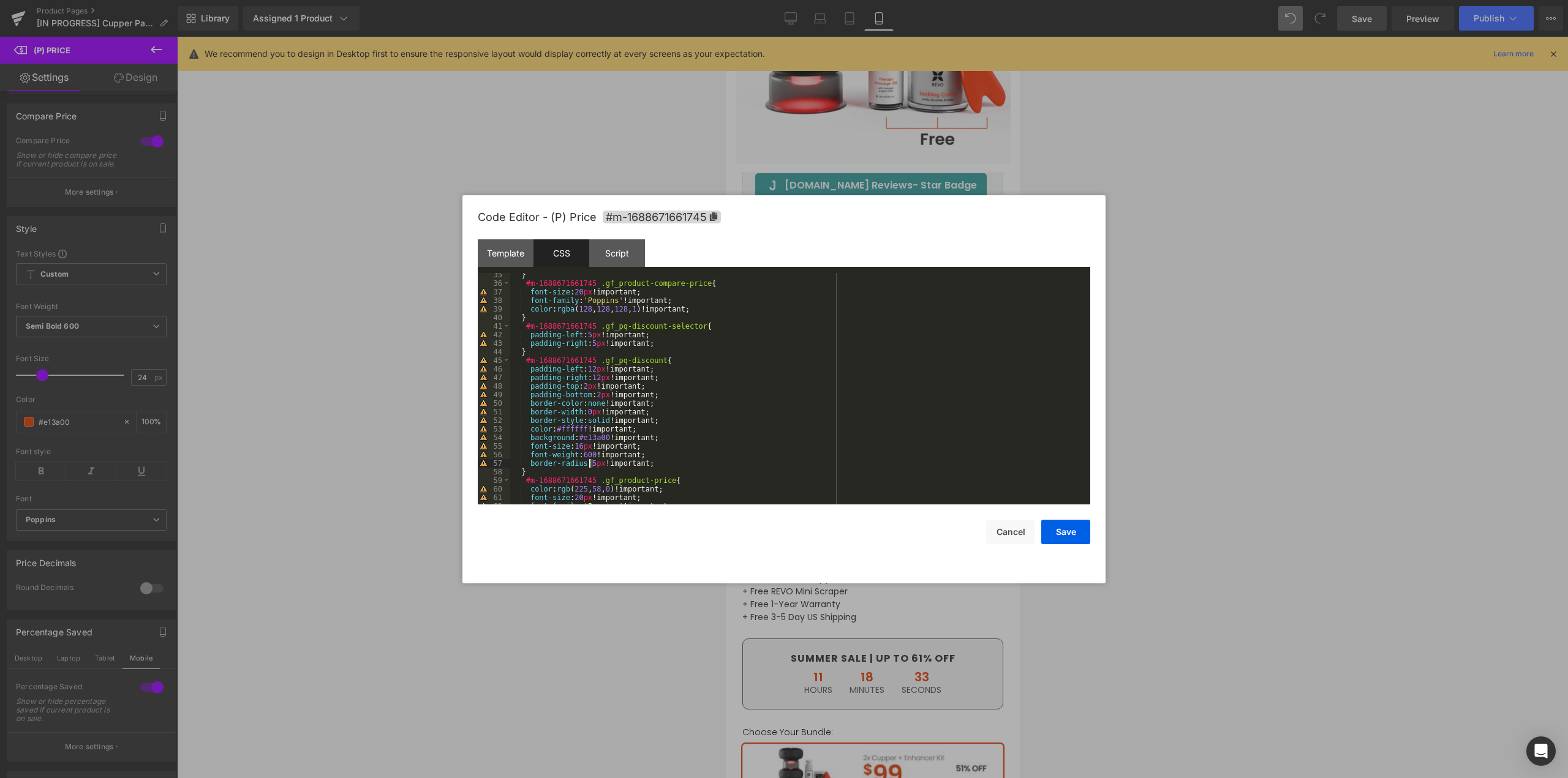
click at [590, 459] on div "} #m-1688671661745 .gf_product-compare-price { font-size : 20 px !important; fo…" at bounding box center [797, 395] width 575 height 249
click at [1058, 538] on button "Save" at bounding box center [1066, 532] width 49 height 25
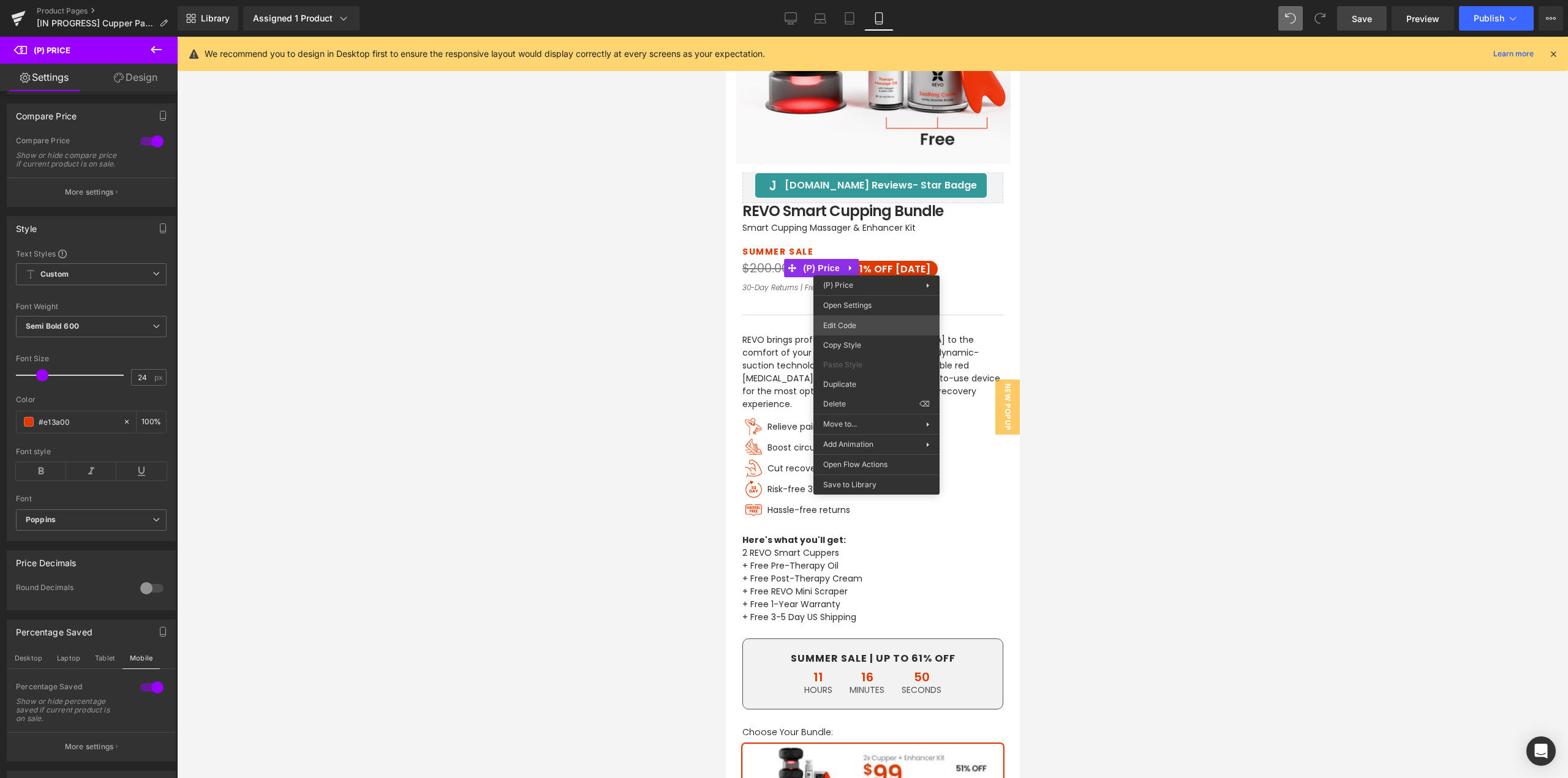
click at [848, 0] on div "(P) Price You are previewing how the will restyle your page. You can not edit E…" at bounding box center [784, 0] width 1568 height 0
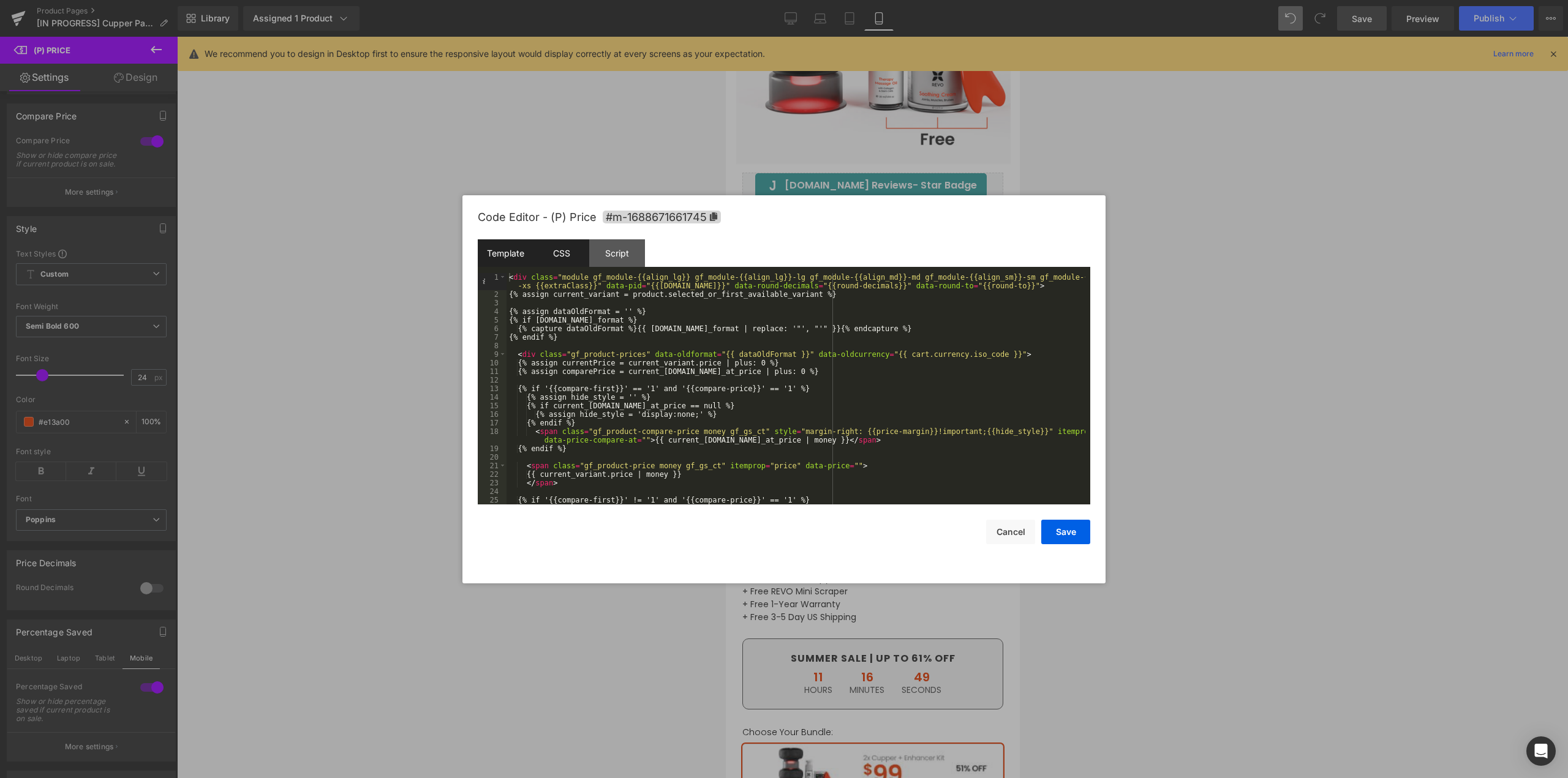
click at [557, 254] on div "CSS" at bounding box center [561, 254] width 56 height 28
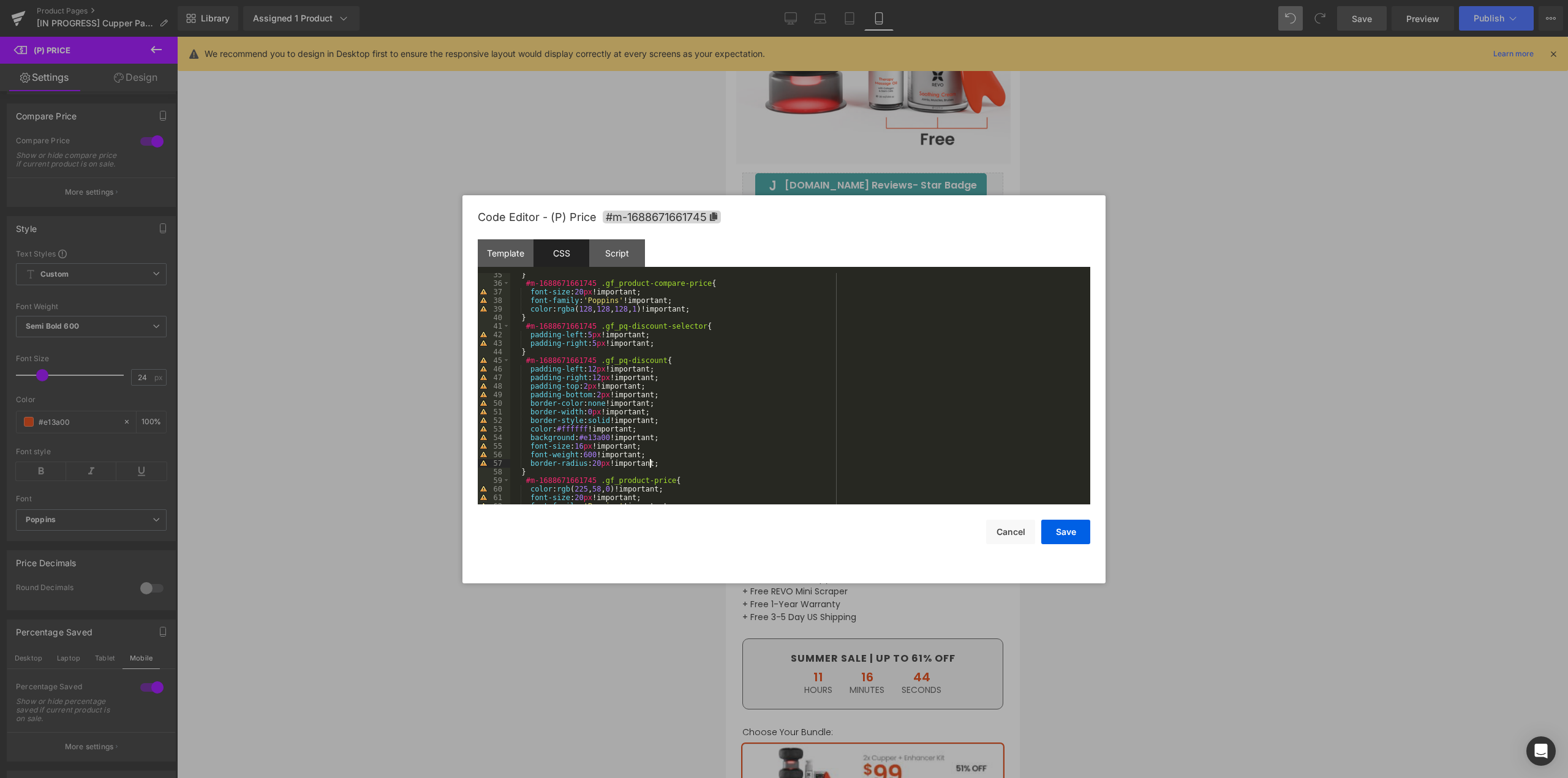
click at [661, 461] on div "} #m-1688671661745 .gf_product-compare-price { font-size : 20 px !important; fo…" at bounding box center [797, 395] width 575 height 249
click at [676, 417] on div "} #m-1688671661745 .gf_product-compare-price { font-size : 20 px !important; fo…" at bounding box center [797, 395] width 575 height 249
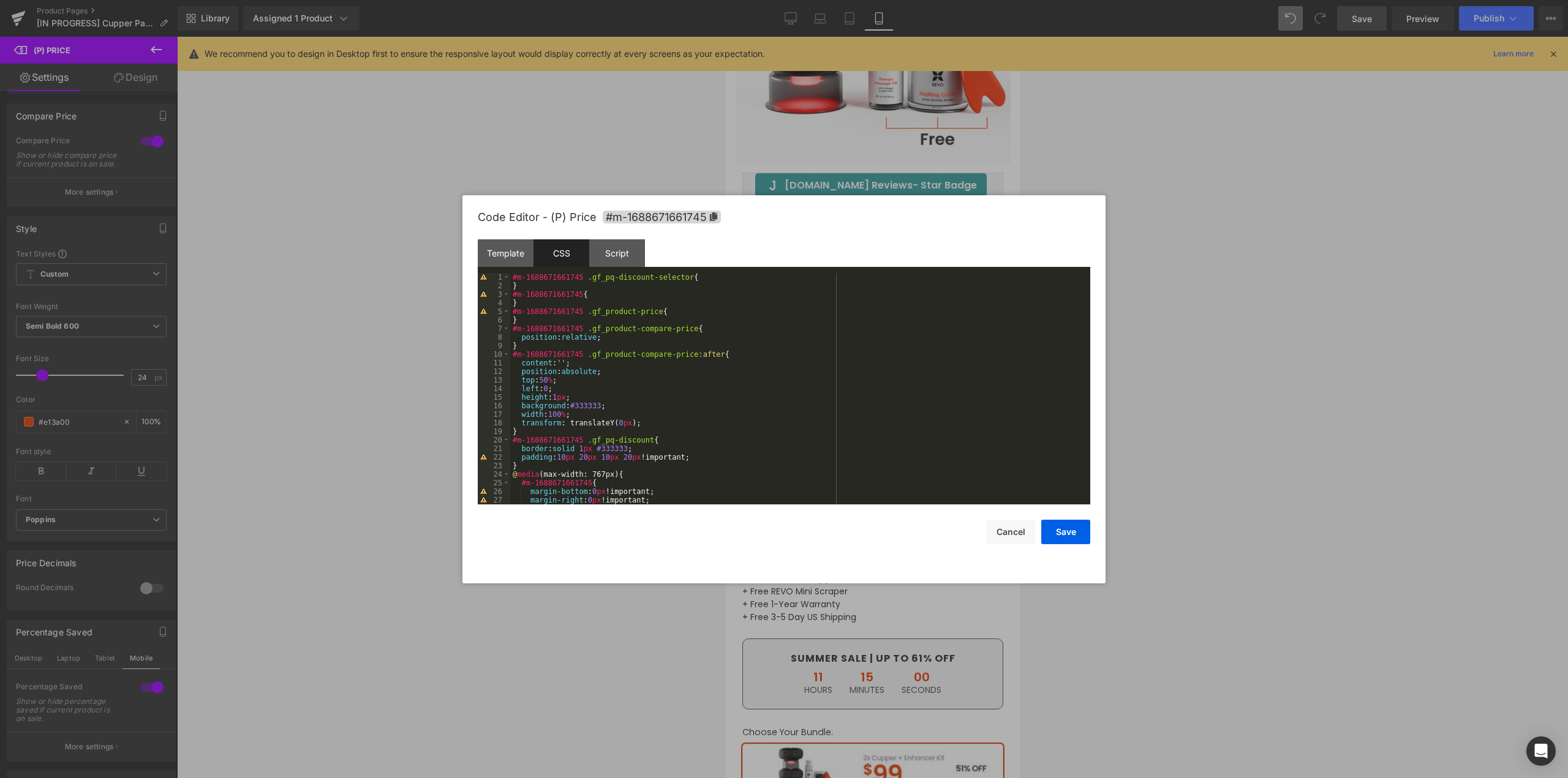
scroll to position [0, 0]
click at [599, 339] on div "#m-1688671661745 .gf_pq-discount-selector { } #m-1688671661745 { } #m-168867166…" at bounding box center [797, 397] width 575 height 249
drag, startPoint x: 605, startPoint y: 340, endPoint x: 523, endPoint y: 336, distance: 82.1
click at [523, 336] on div "#m-1688671661745 .gf_pq-discount-selector { } #m-1688671661745 { } #m-168867166…" at bounding box center [797, 397] width 575 height 249
click at [616, 380] on div "#m-1688671661745 .gf_pq-discount-selector { } #m-1688671661745 { } #m-168867166…" at bounding box center [797, 397] width 575 height 249
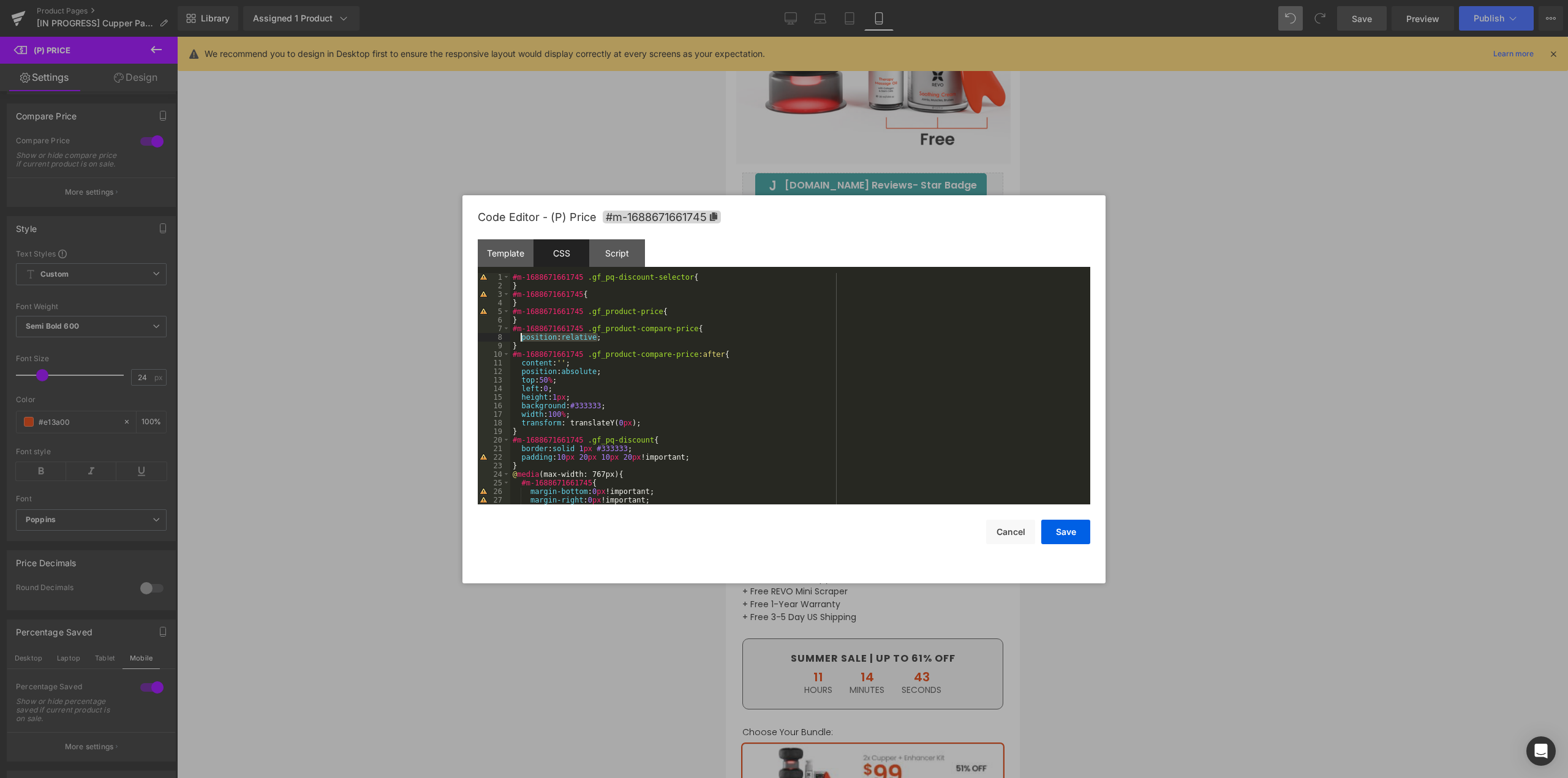
drag, startPoint x: 599, startPoint y: 338, endPoint x: 522, endPoint y: 339, distance: 77.0
click at [522, 339] on div "#m-1688671661745 .gf_pq-discount-selector { } #m-1688671661745 { } #m-168867166…" at bounding box center [797, 397] width 575 height 249
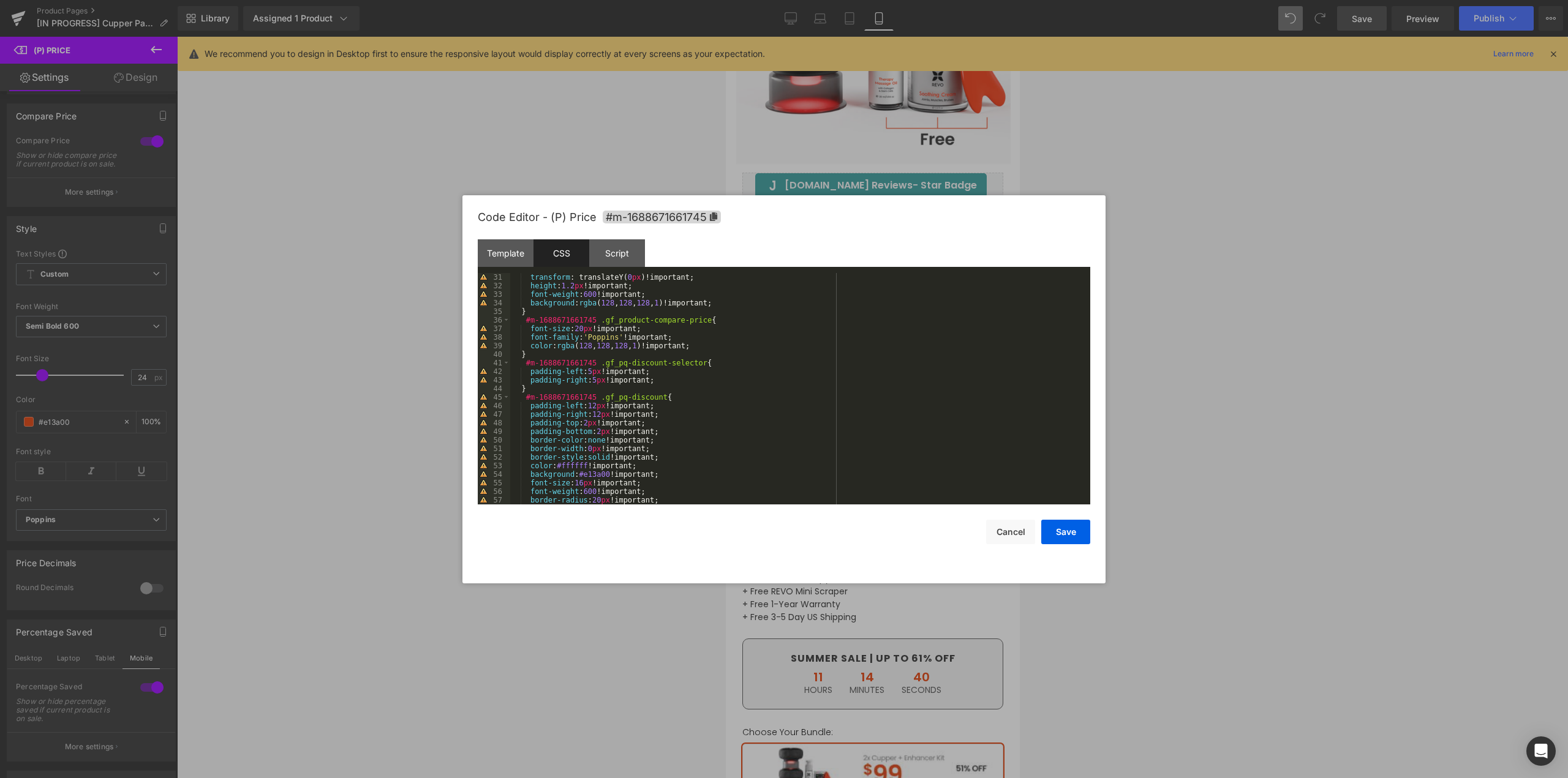
scroll to position [367, 0]
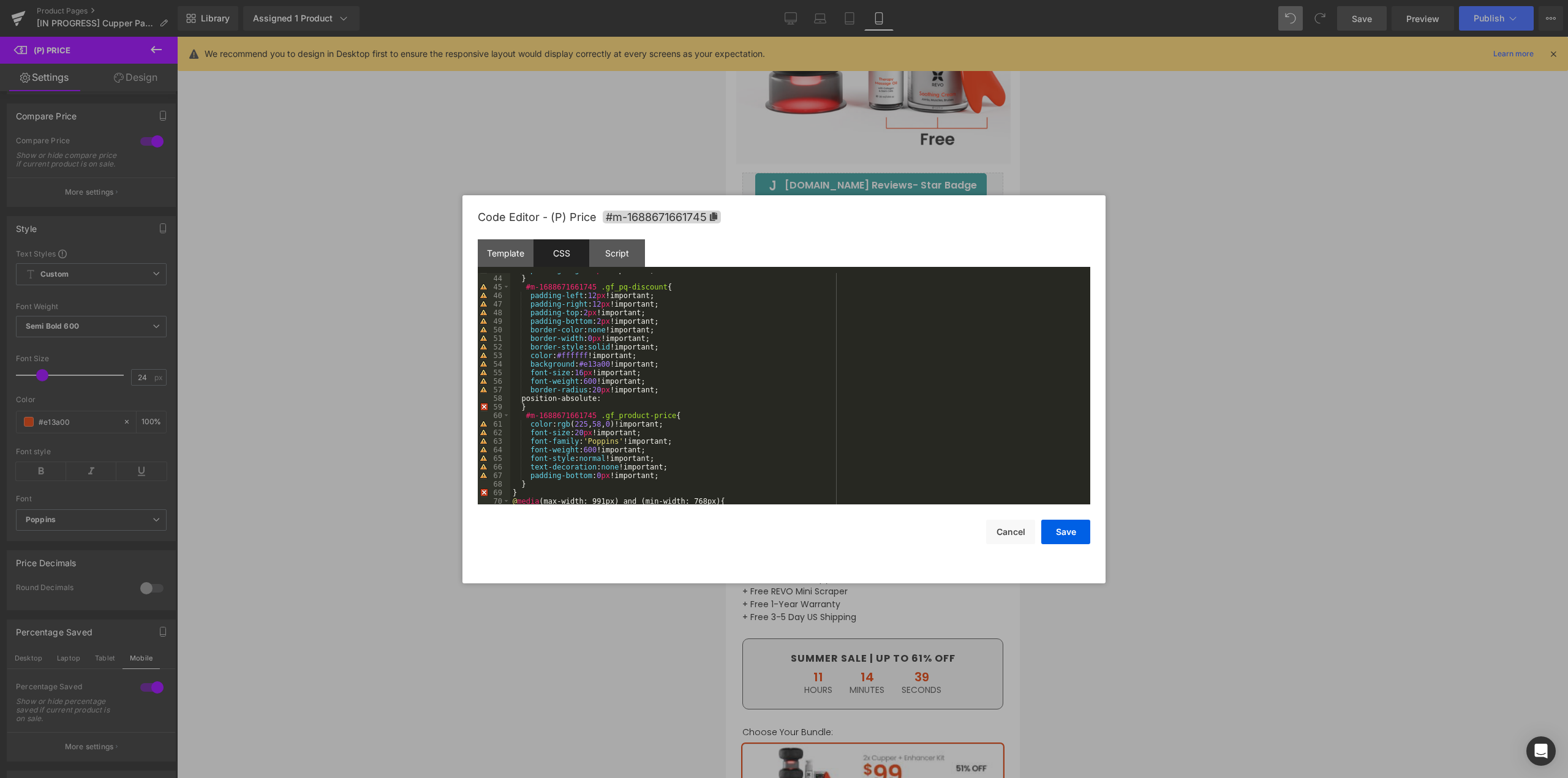
click at [660, 396] on div "padding-right : 5 px !important; } #m-1688671661745 .gf_pq-discount { padding-l…" at bounding box center [797, 390] width 575 height 249
paste textarea
drag, startPoint x: 606, startPoint y: 390, endPoint x: 663, endPoint y: 390, distance: 57.0
click at [663, 390] on div "padding-right : 5 px !important; } #m-1688671661745 .gf_pq-discount { padding-l…" at bounding box center [797, 390] width 575 height 249
click at [569, 406] on div "padding-right : 5 px !important; } #m-1688671661745 .gf_pq-discount { padding-l…" at bounding box center [797, 390] width 575 height 249
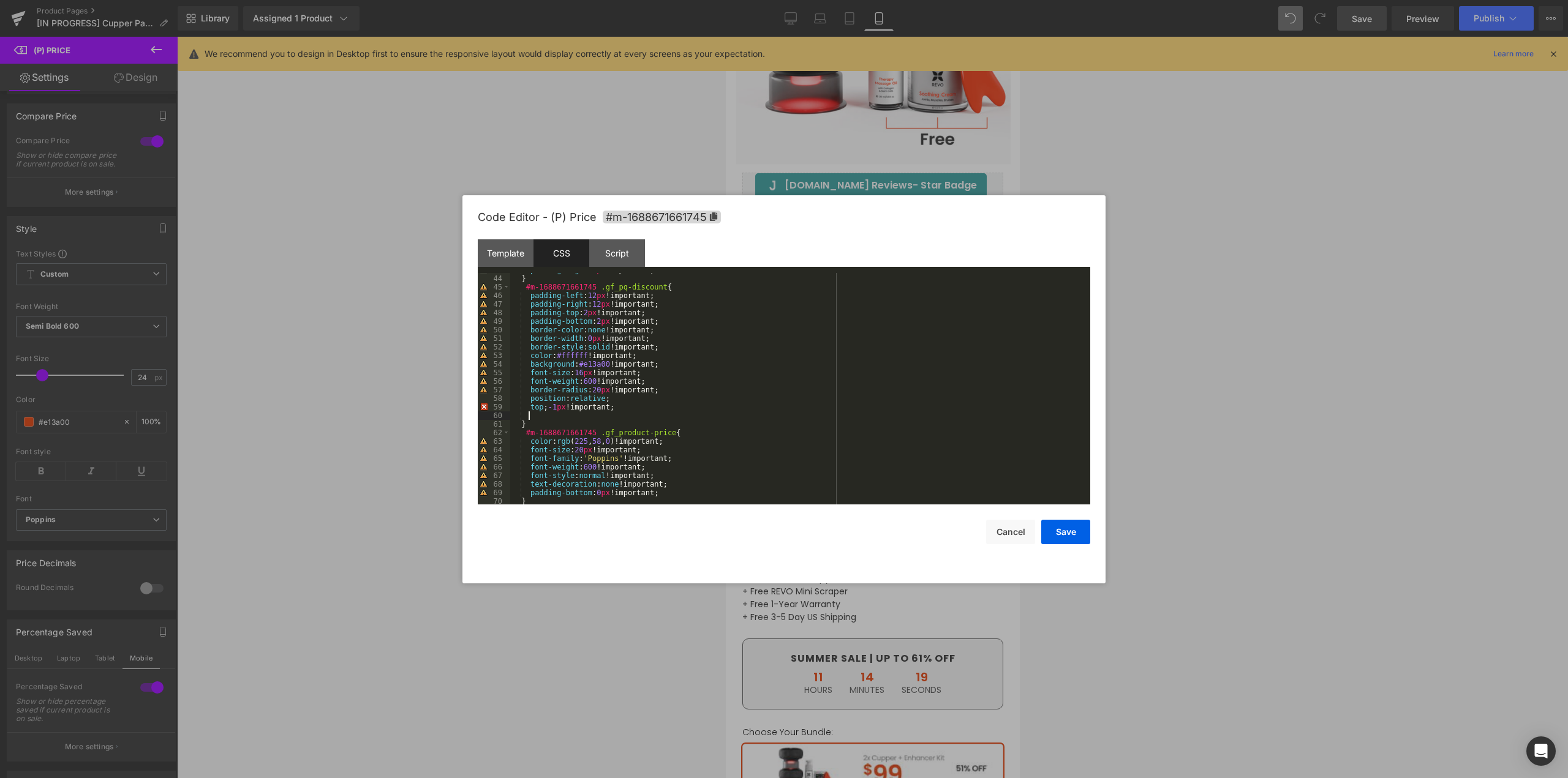
click at [554, 417] on div "padding-right : 5 px !important; } #m-1688671661745 .gf_pq-discount { padding-l…" at bounding box center [797, 390] width 575 height 249
click at [554, 407] on div "padding-right : 5 px !important; } #m-1688671661745 .gf_pq-discount { padding-l…" at bounding box center [797, 390] width 575 height 249
click at [549, 407] on div "padding-right : 5 px !important; } #m-1688671661745 .gf_pq-discount { padding-l…" at bounding box center [797, 390] width 575 height 249
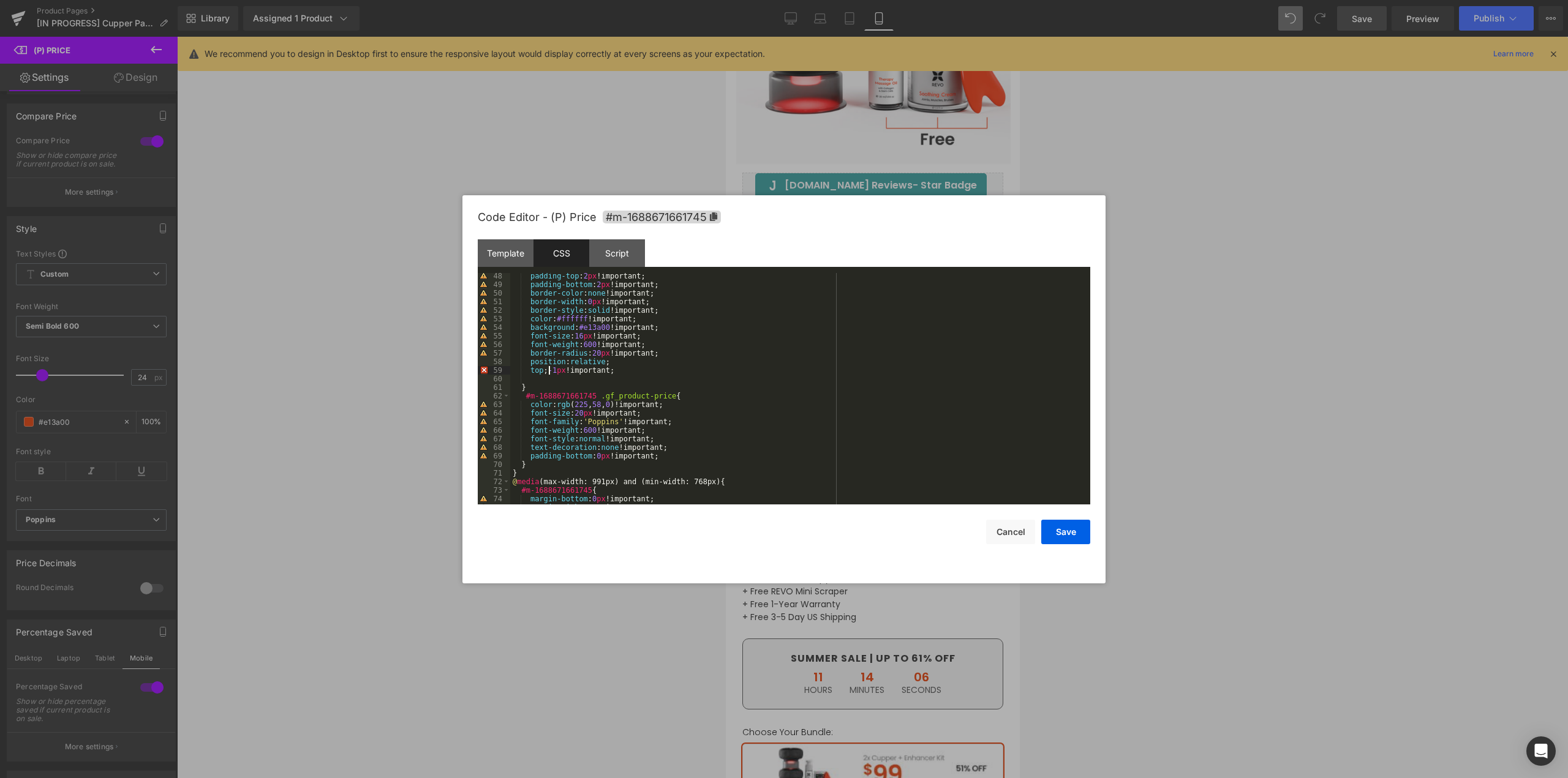
scroll to position [441, 0]
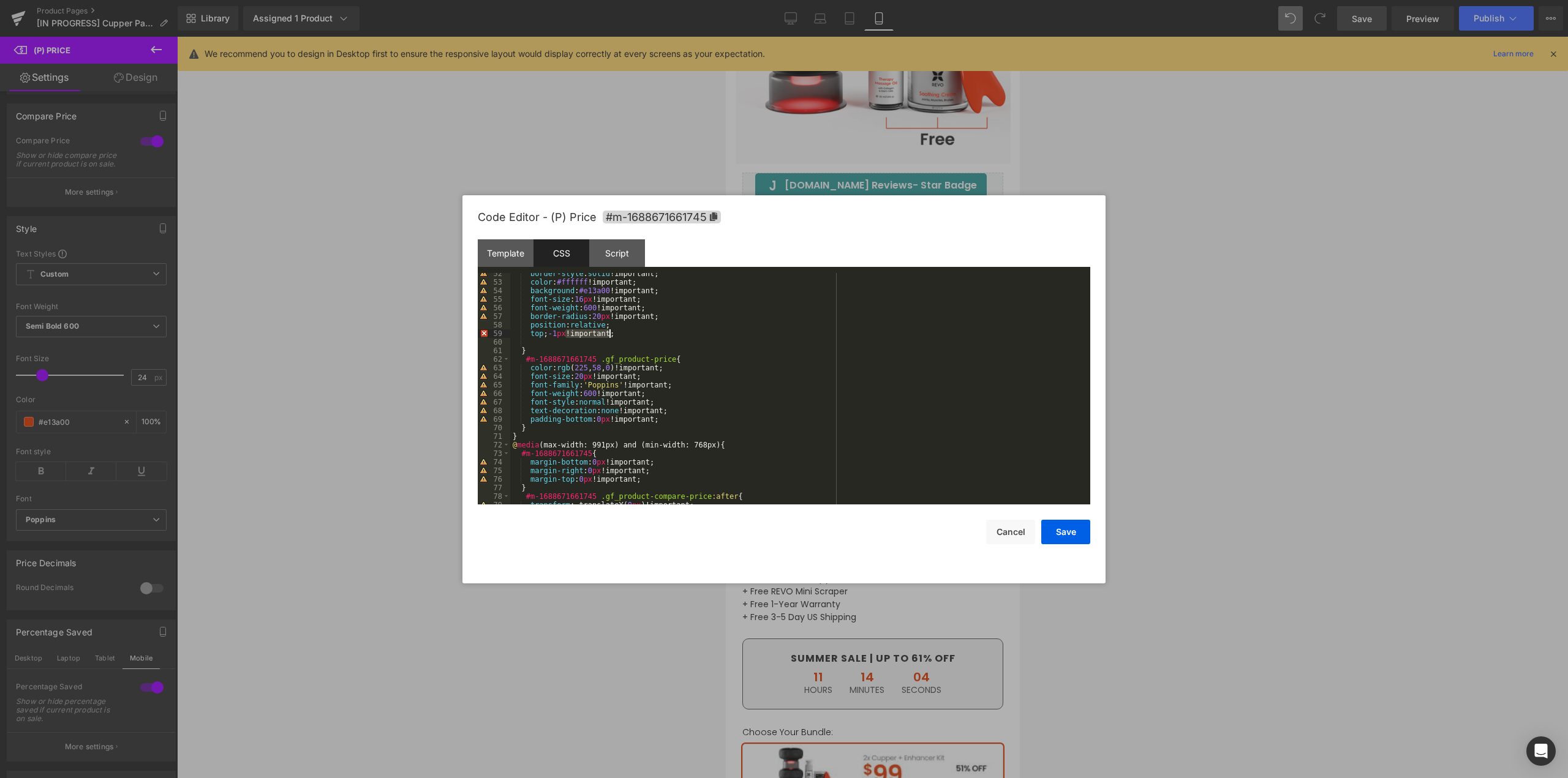
drag, startPoint x: 567, startPoint y: 332, endPoint x: 645, endPoint y: 336, distance: 78.1
click at [645, 336] on div "border-style : solid !important; color : #ffffff !important; background : #e13a…" at bounding box center [797, 393] width 575 height 249
click at [1065, 533] on button "Save" at bounding box center [1066, 532] width 49 height 25
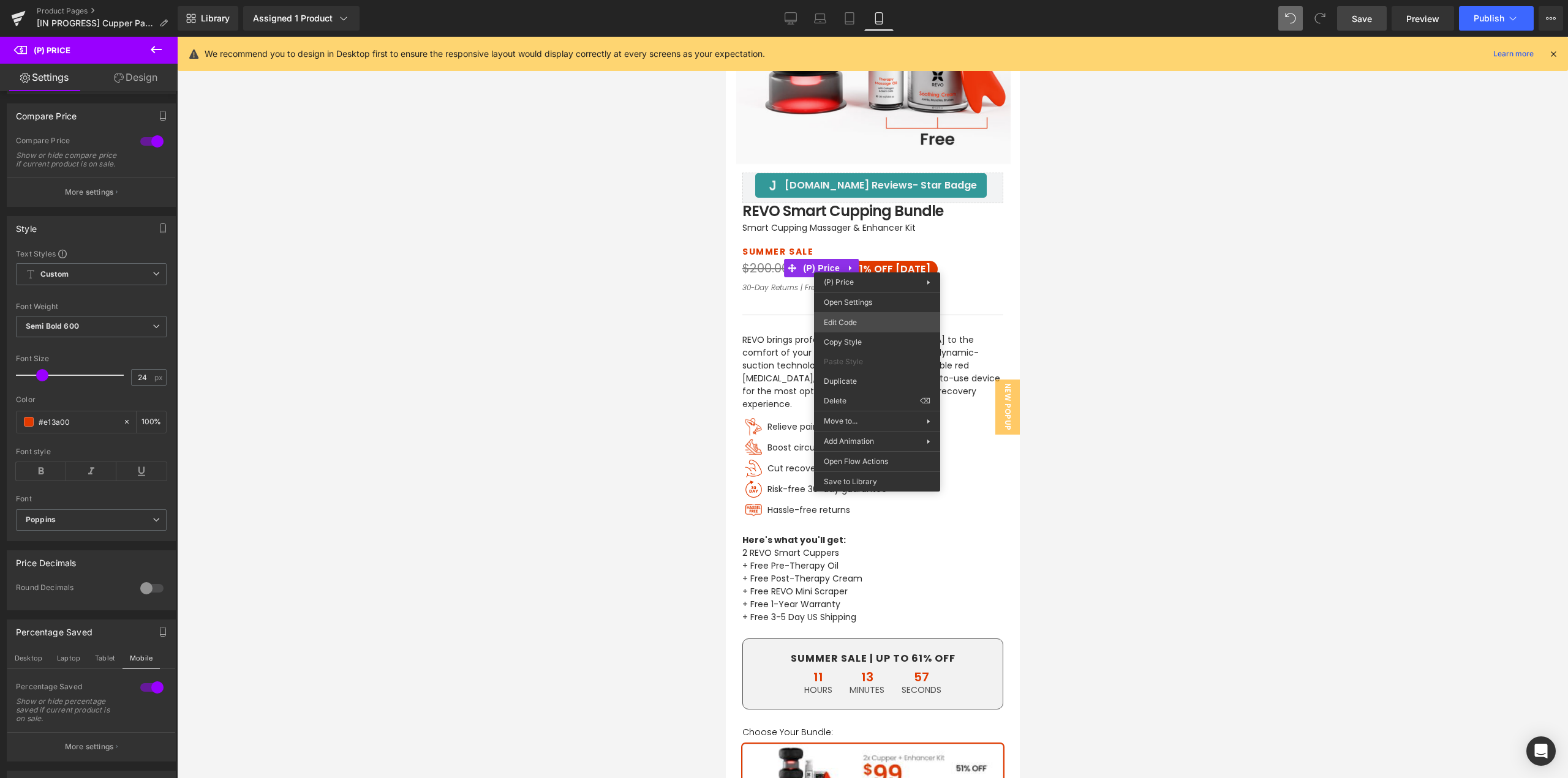
click at [850, 0] on div "(P) Price You are previewing how the will restyle your page. You can not edit E…" at bounding box center [784, 0] width 1568 height 0
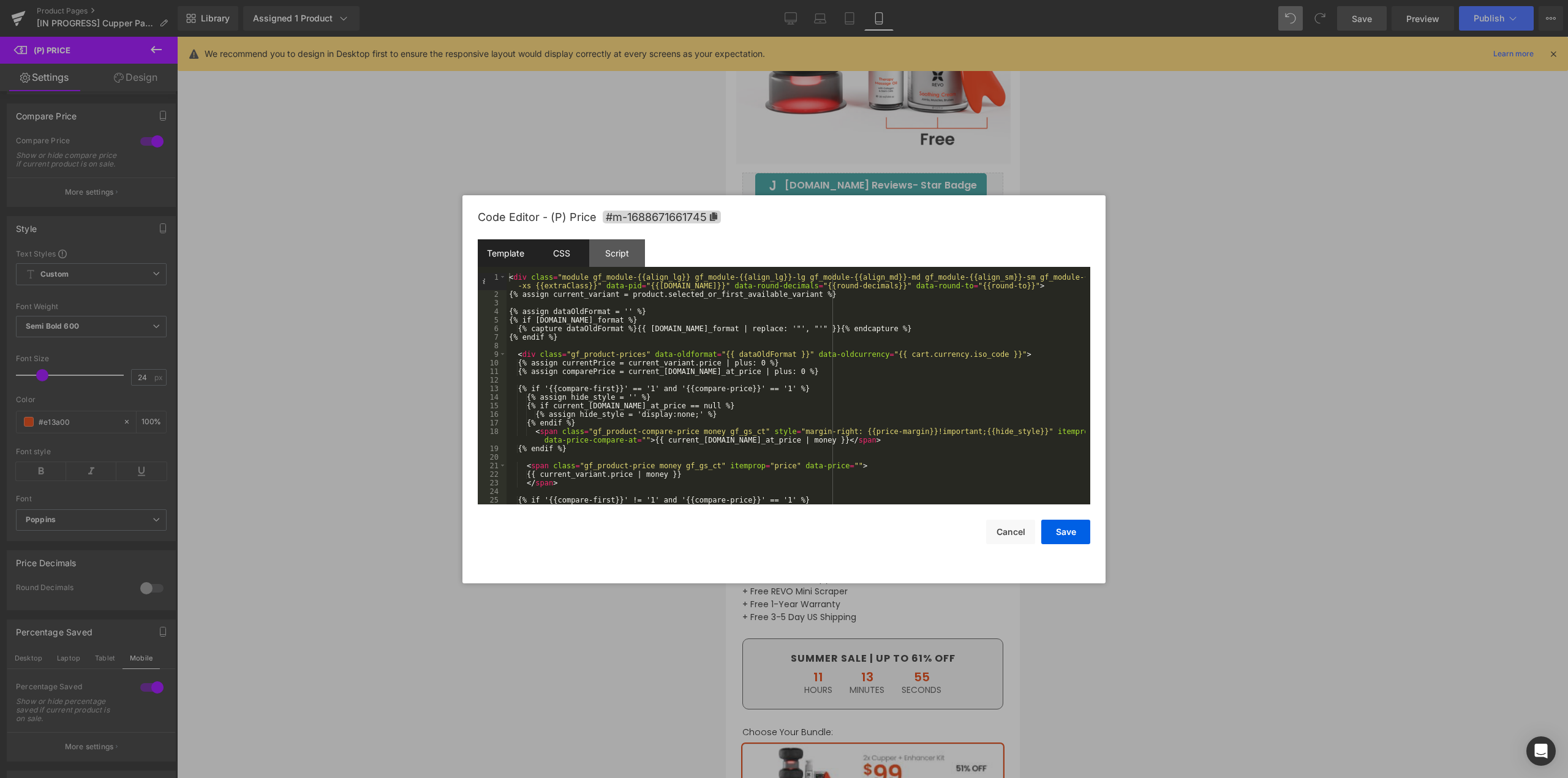
click at [574, 257] on div "CSS" at bounding box center [561, 254] width 56 height 28
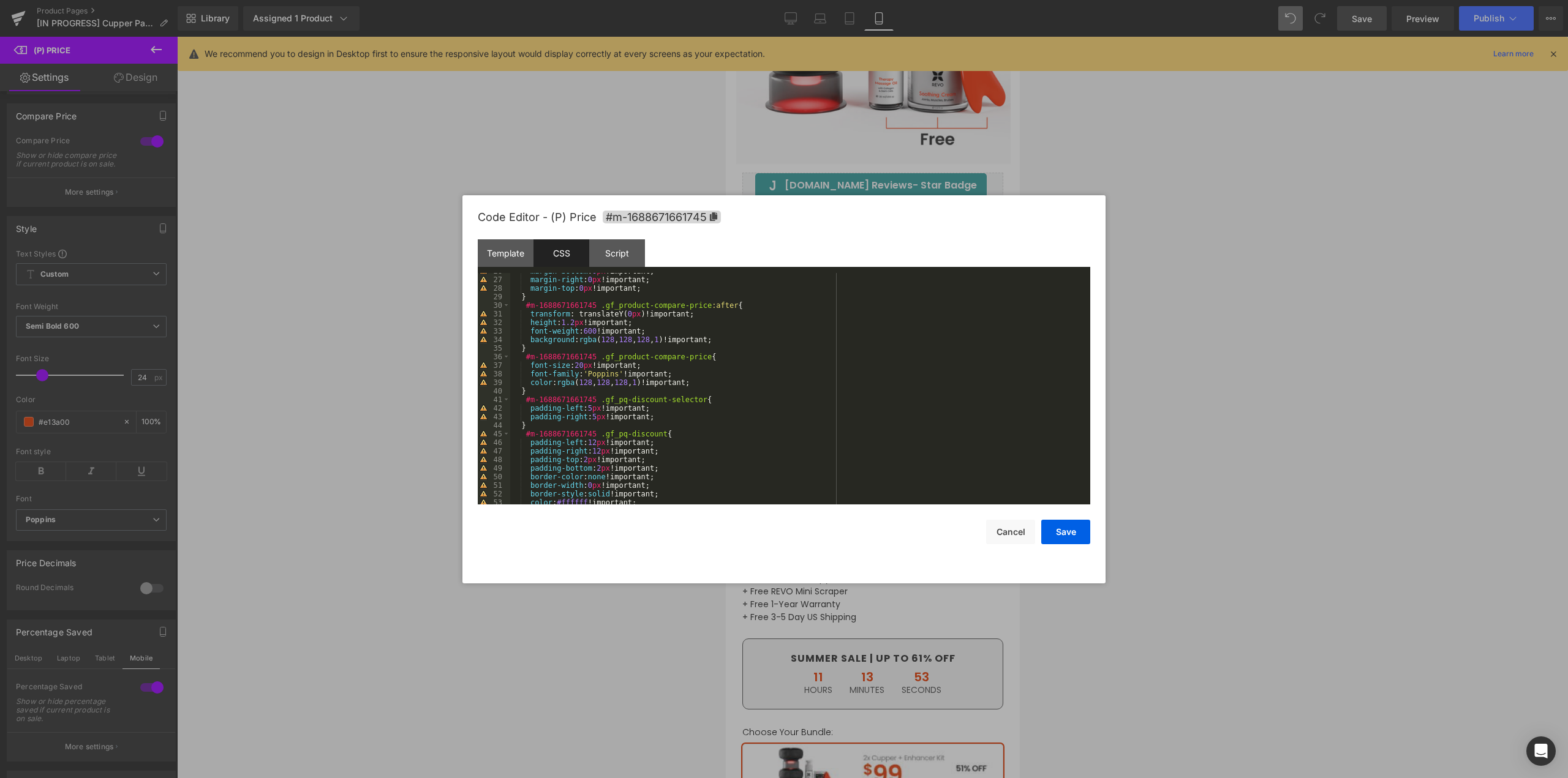
scroll to position [331, 0]
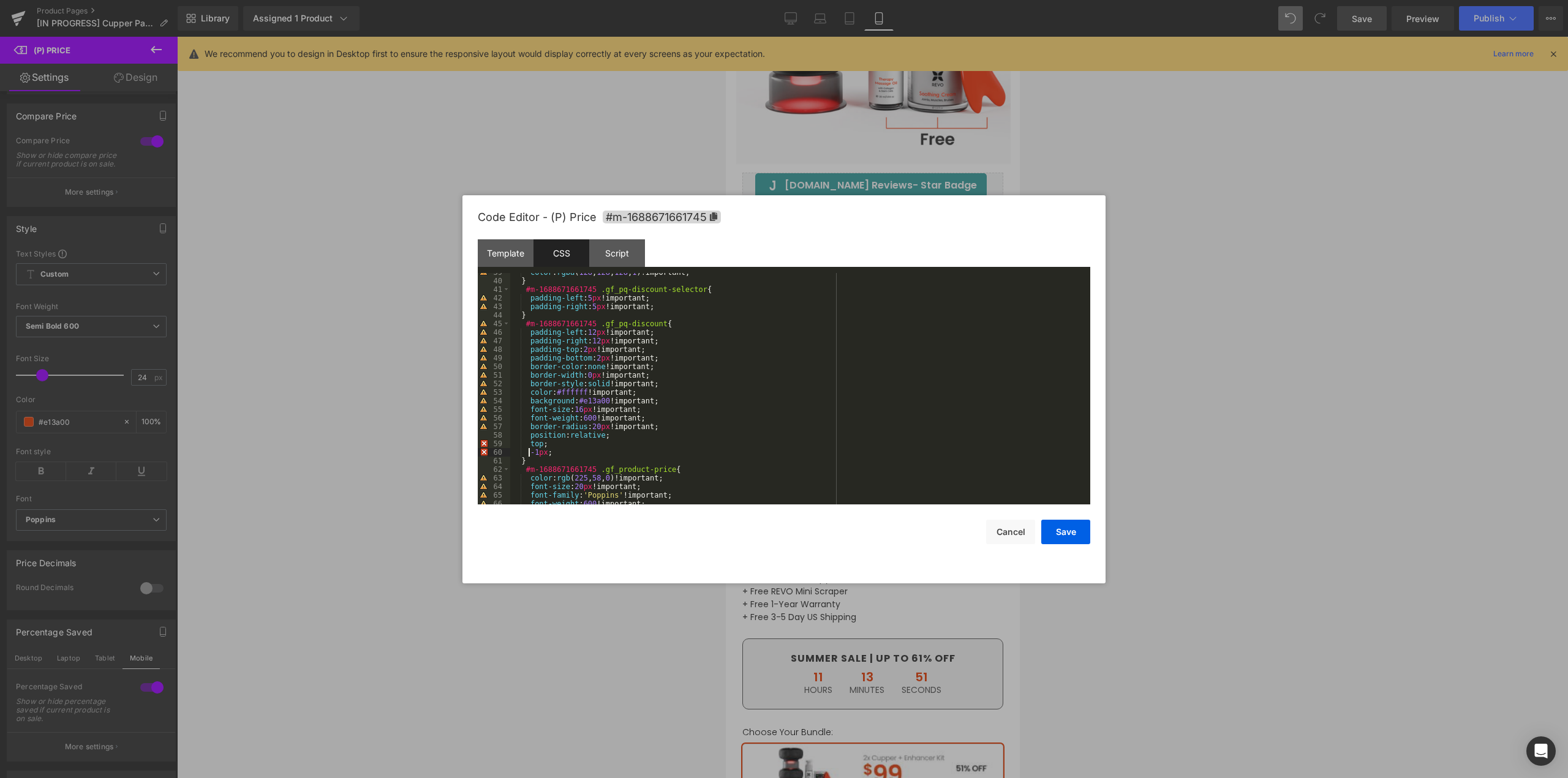
click at [530, 452] on div "color : rgba ( 128 , 128 , 128 , 1 )!important; } #m-1688671661745 .gf_pq-disco…" at bounding box center [797, 392] width 575 height 249
click at [547, 445] on div "color : rgba ( 128 , 128 , 128 , 1 )!important; } #m-1688671661745 .gf_pq-disco…" at bounding box center [797, 392] width 575 height 249
click at [611, 435] on div "color : rgba ( 128 , 128 , 128 , 1 )!important; } #m-1688671661745 .gf_pq-disco…" at bounding box center [797, 392] width 575 height 249
drag, startPoint x: 559, startPoint y: 457, endPoint x: 536, endPoint y: 445, distance: 25.9
click at [536, 445] on div "color : rgba ( 128 , 128 , 128 , 1 )!important; } #m-1688671661745 .gf_pq-disco…" at bounding box center [797, 392] width 575 height 249
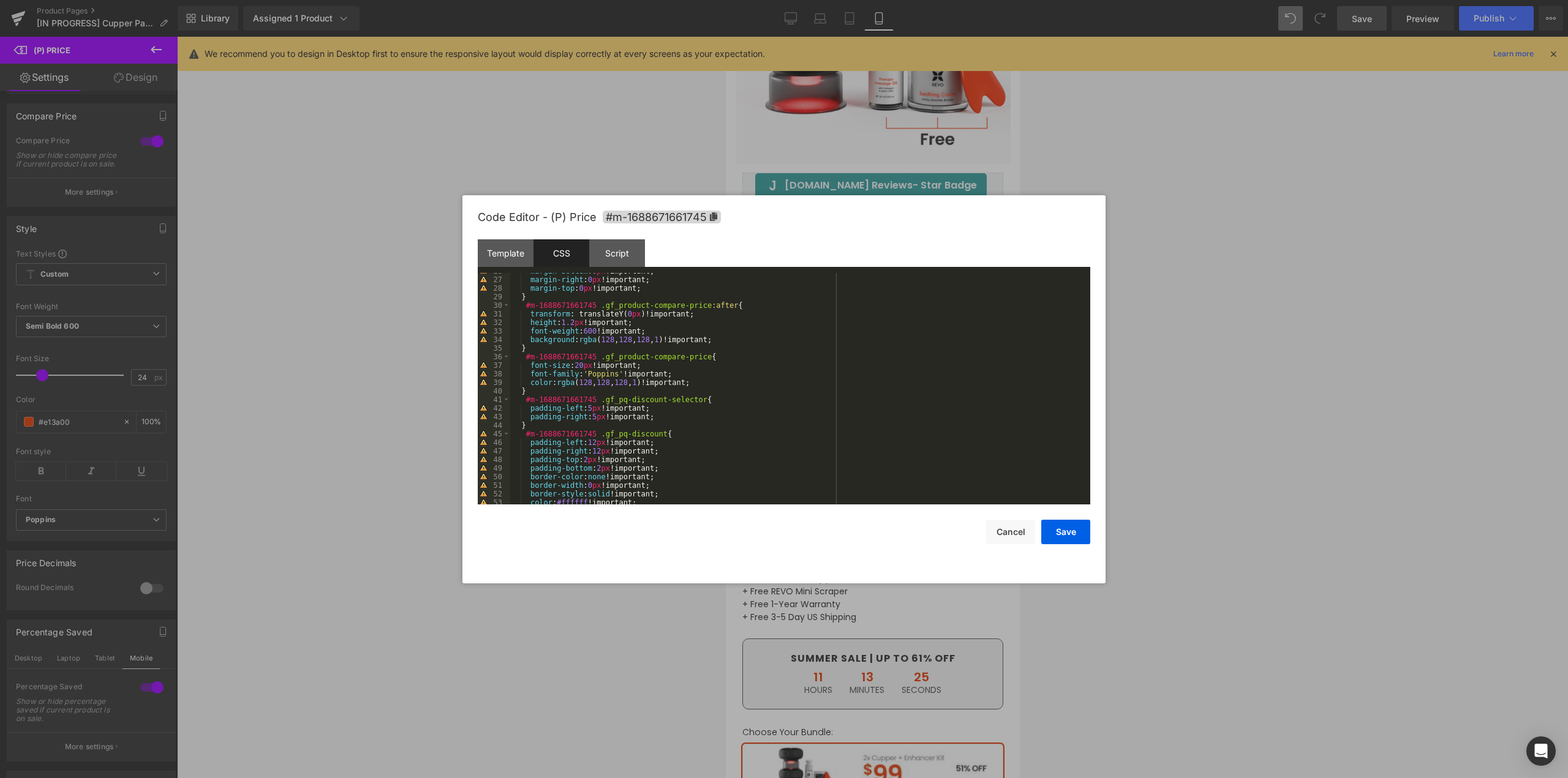
scroll to position [294, 0]
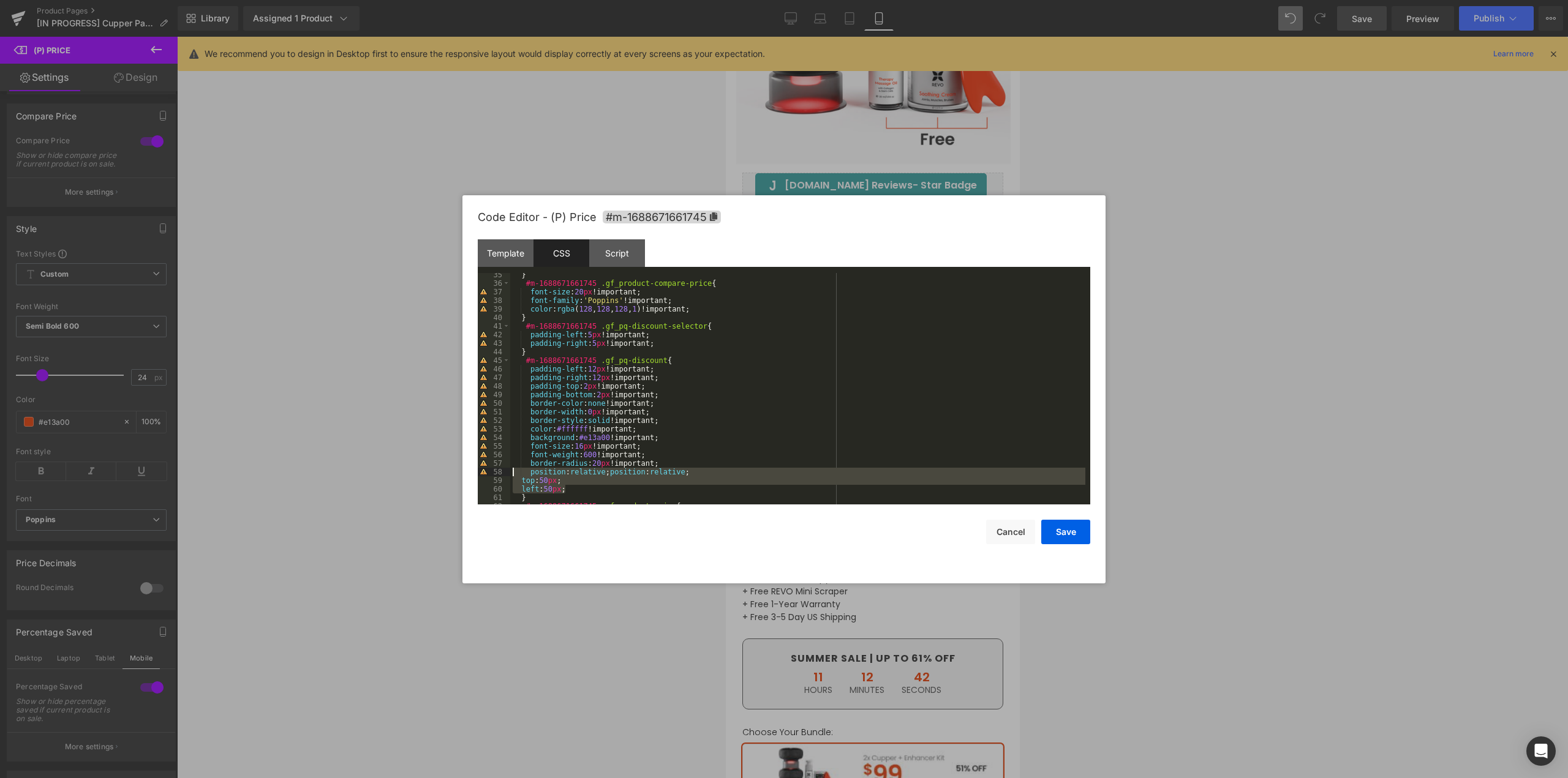
drag, startPoint x: 590, startPoint y: 490, endPoint x: 518, endPoint y: 474, distance: 73.8
click at [518, 474] on div "} #m-1688671661745 .gf_product-compare-price { font-size : 20 px !important; fo…" at bounding box center [797, 395] width 575 height 249
click at [528, 471] on div "} #m-1688671661745 .gf_product-compare-price { font-size : 20 px !important; fo…" at bounding box center [797, 389] width 575 height 232
click at [518, 483] on div "} #m-1688671661745 .gf_product-compare-price { font-size : 20 px !important; fo…" at bounding box center [797, 395] width 575 height 249
click at [520, 481] on div "} #m-1688671661745 .gf_product-compare-price { font-size : 20 px !important; fo…" at bounding box center [797, 395] width 575 height 249
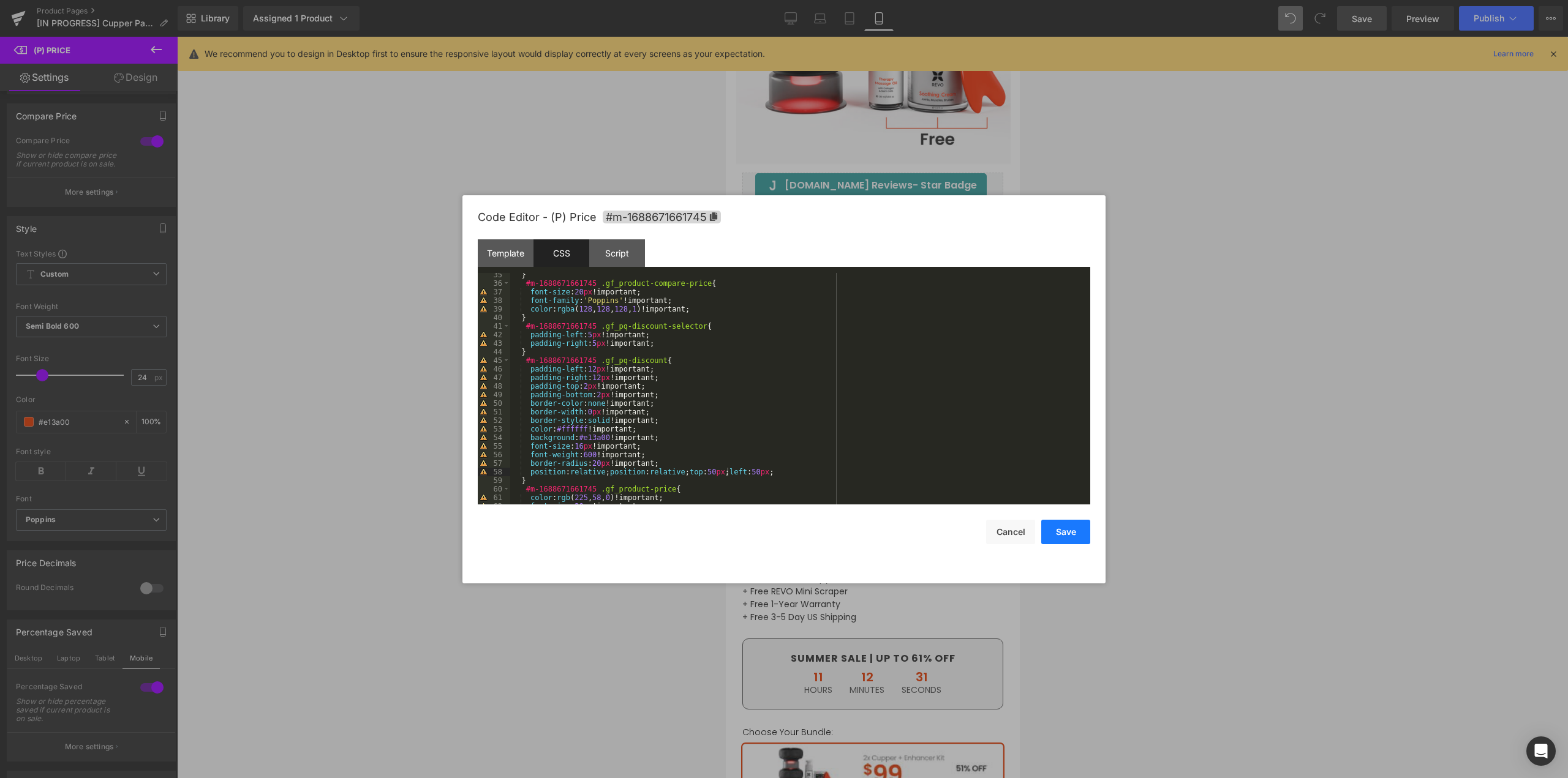
click at [1068, 528] on button "Save" at bounding box center [1066, 532] width 49 height 25
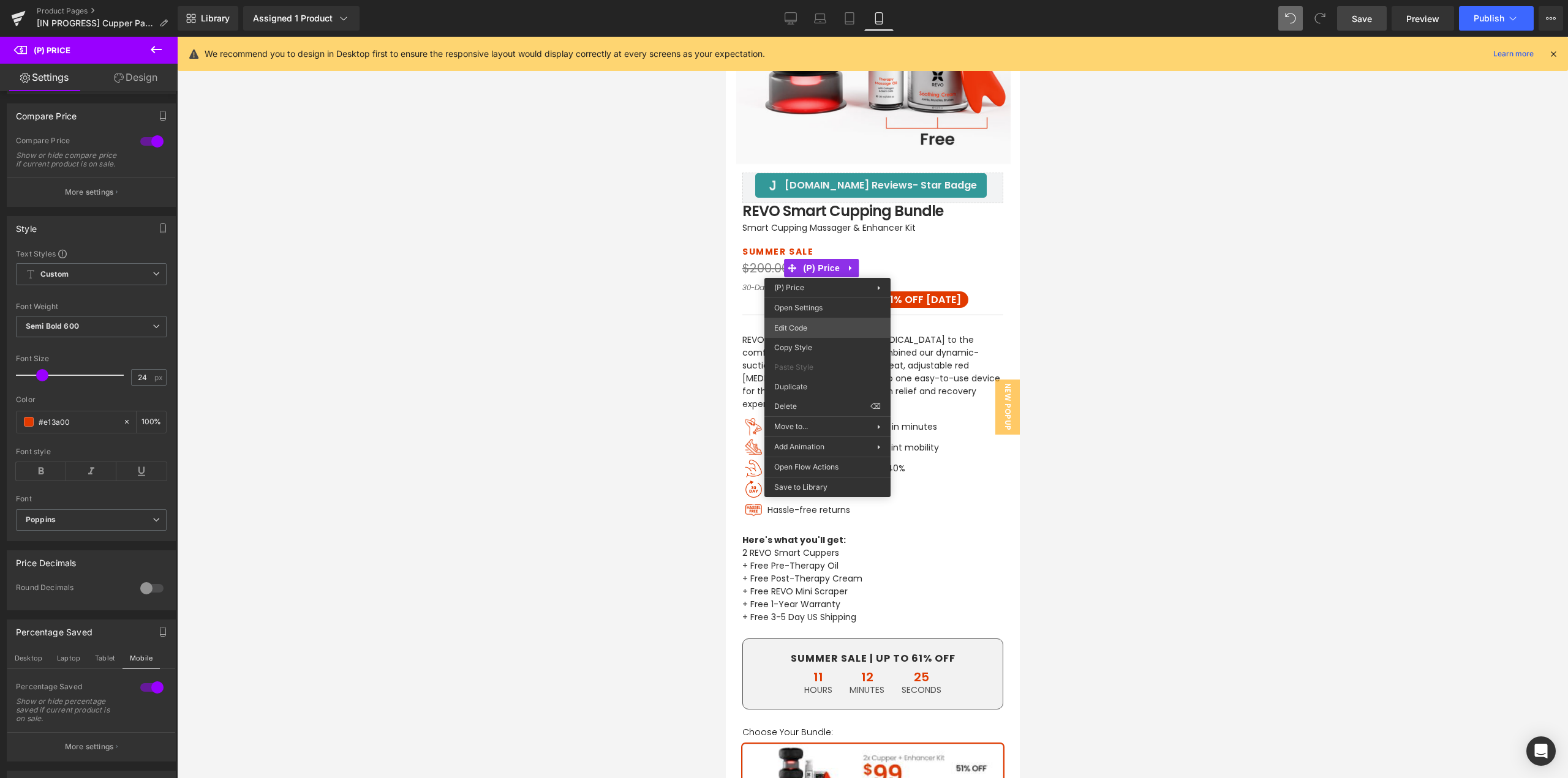
click at [807, 0] on div "(P) Price You are previewing how the will restyle your page. You can not edit E…" at bounding box center [784, 0] width 1568 height 0
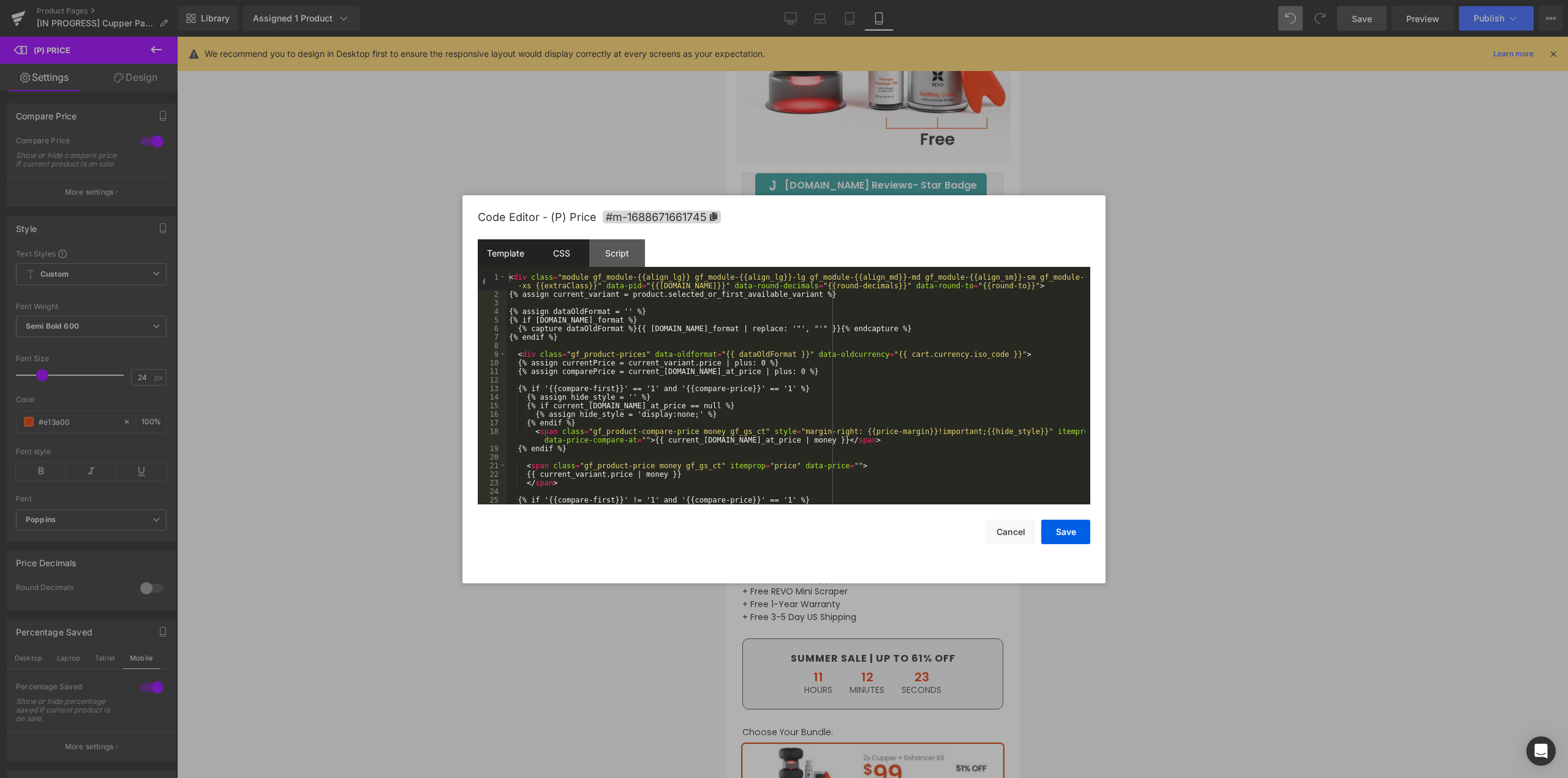
click at [547, 264] on div "CSS" at bounding box center [561, 254] width 56 height 28
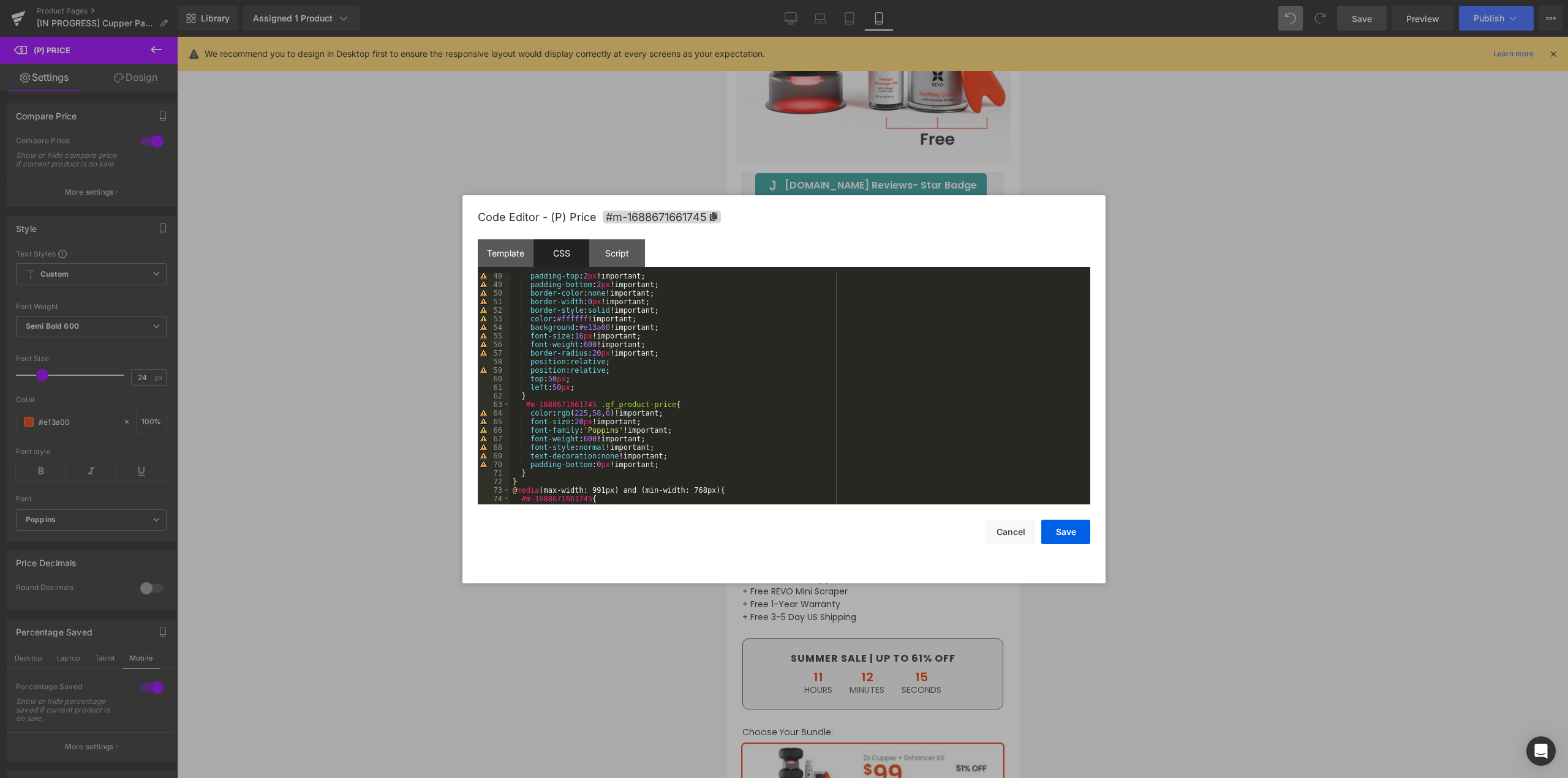
scroll to position [404, 0]
drag, startPoint x: 556, startPoint y: 376, endPoint x: 549, endPoint y: 376, distance: 7.0
click at [549, 376] on div "padding-top : 2 px !important; padding-bottom : 2 px !important; border-color :…" at bounding box center [797, 396] width 575 height 249
drag, startPoint x: 569, startPoint y: 385, endPoint x: 529, endPoint y: 389, distance: 40.2
click at [529, 389] on div "padding-top : 2 px !important; padding-bottom : 2 px !important; border-color :…" at bounding box center [797, 396] width 575 height 249
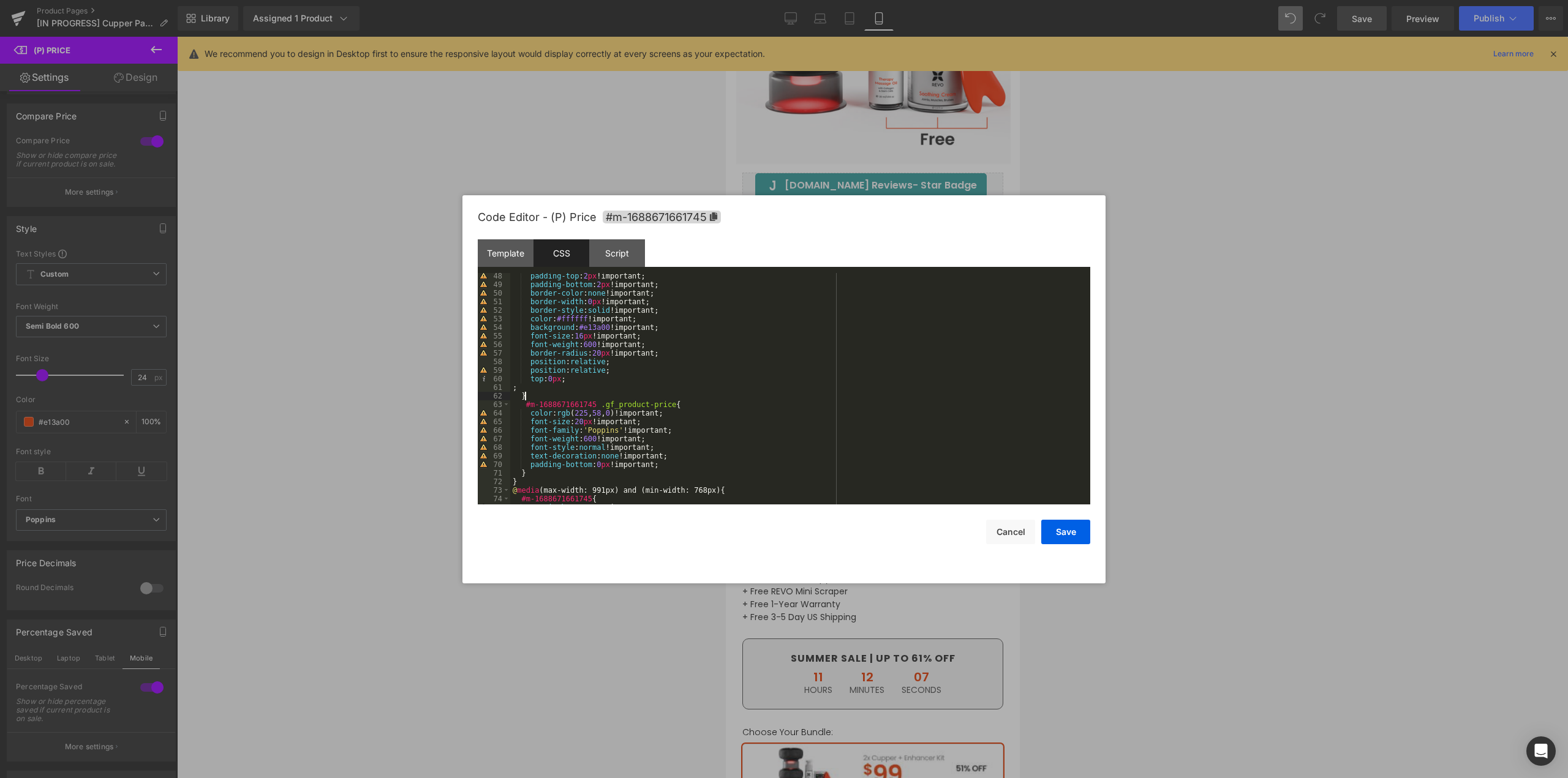
click at [569, 393] on div "padding-top : 2 px !important; padding-bottom : 2 px !important; border-color :…" at bounding box center [797, 396] width 575 height 249
click at [569, 388] on div "padding-top : 2 px !important; padding-bottom : 2 px !important; border-color :…" at bounding box center [797, 396] width 575 height 249
click at [552, 381] on div "padding-top : 2 px !important; padding-bottom : 2 px !important; border-color :…" at bounding box center [797, 396] width 575 height 249
click at [1060, 536] on button "Save" at bounding box center [1066, 532] width 49 height 25
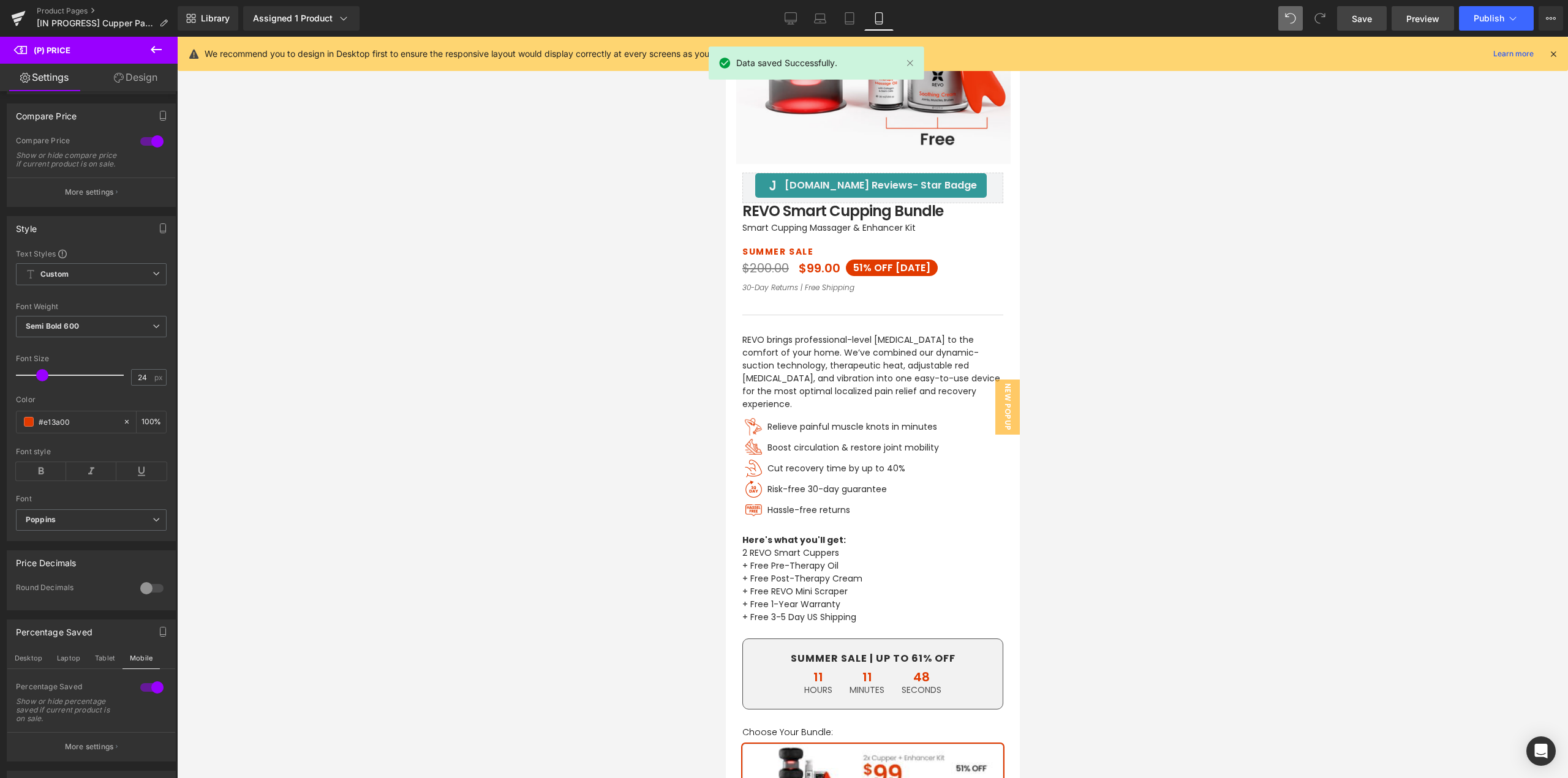
click at [1416, 19] on span "Preview" at bounding box center [1423, 18] width 33 height 13
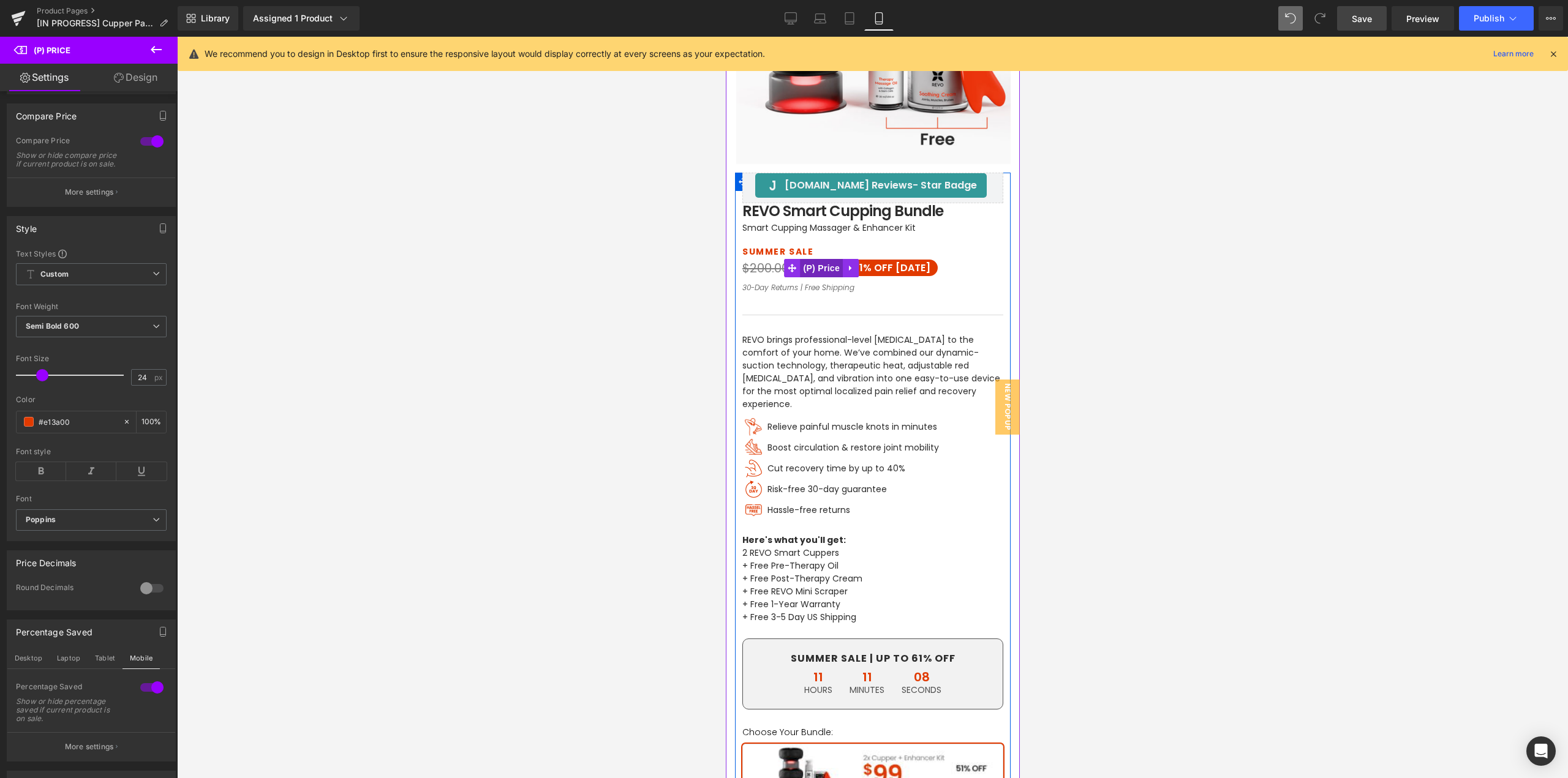
click at [808, 268] on span "(P) Price" at bounding box center [821, 268] width 43 height 18
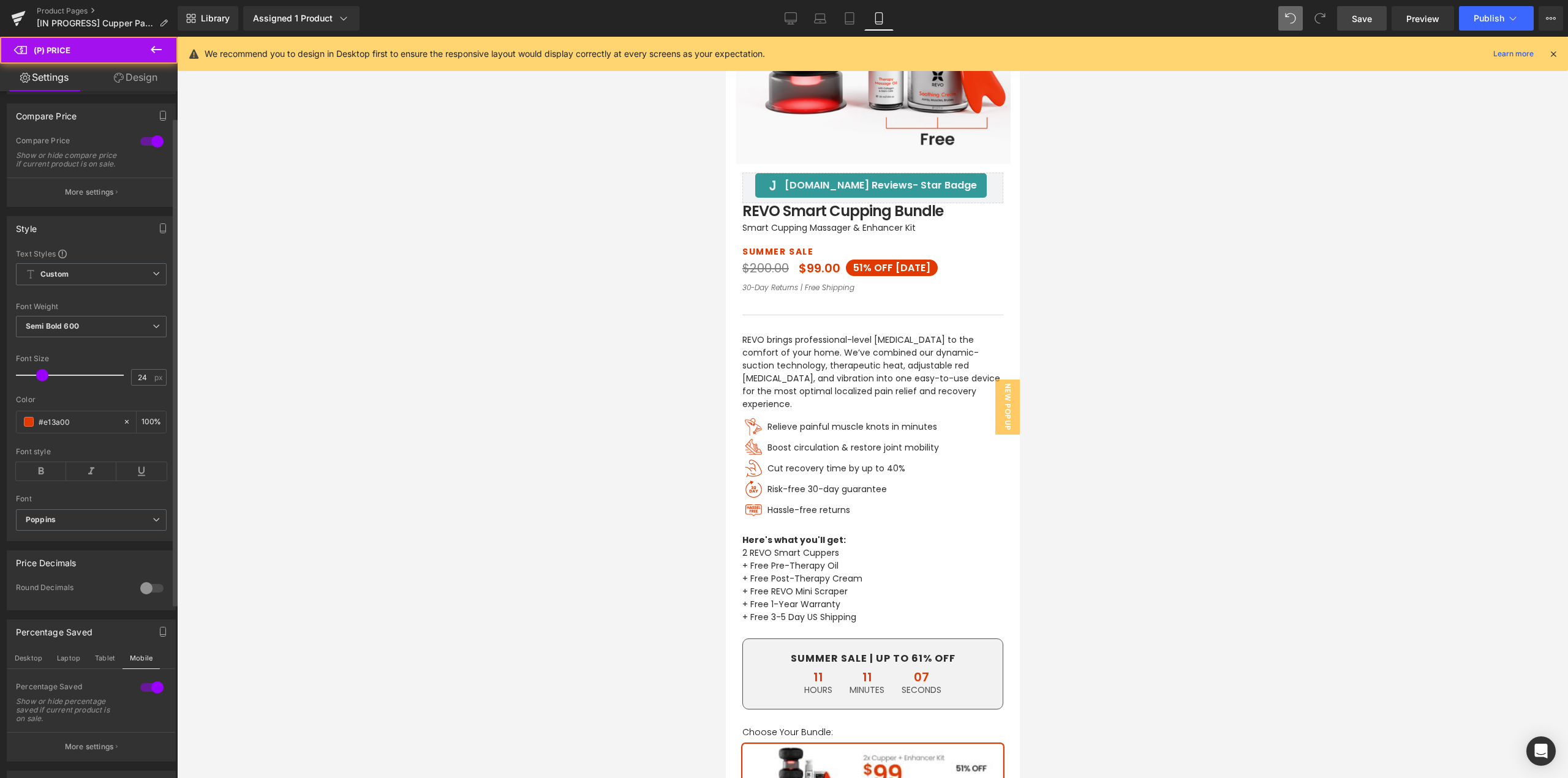
click at [77, 751] on p "More settings" at bounding box center [89, 746] width 49 height 11
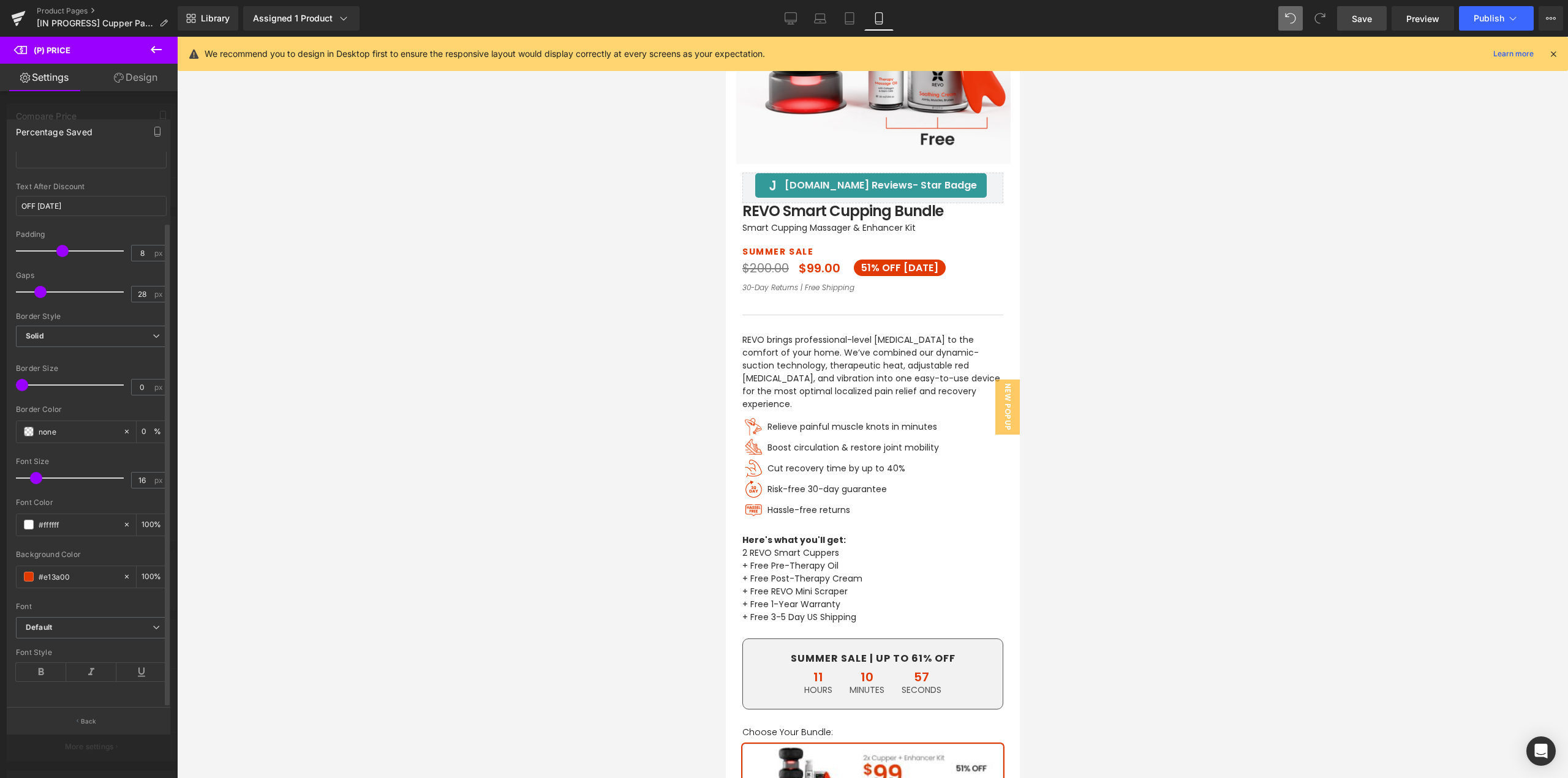
drag, startPoint x: 28, startPoint y: 281, endPoint x: 40, endPoint y: 287, distance: 13.4
click at [40, 287] on span at bounding box center [40, 292] width 12 height 12
click at [1364, 22] on span "Save" at bounding box center [1362, 18] width 20 height 13
click at [850, 22] on icon at bounding box center [850, 22] width 9 height 0
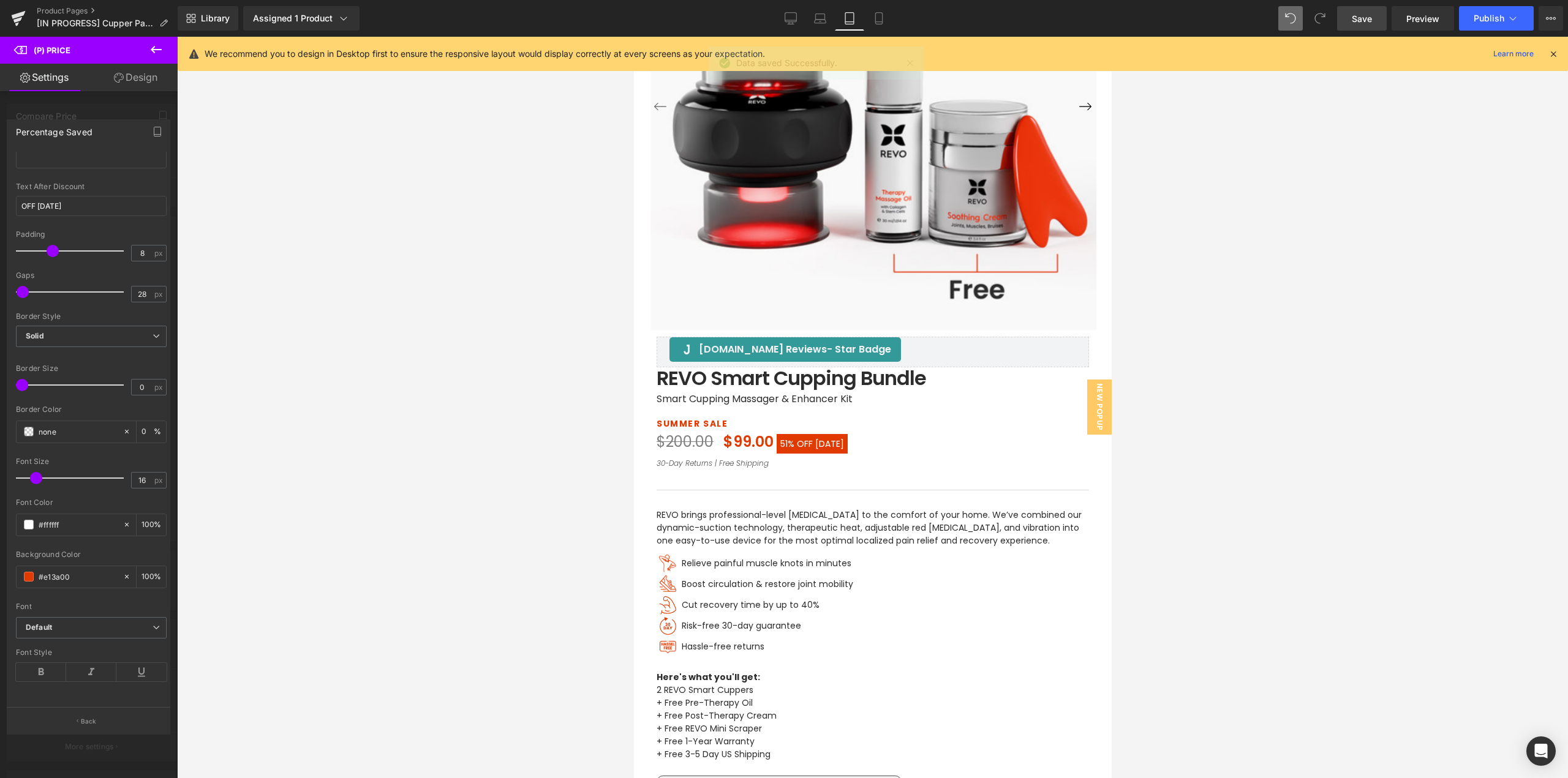
scroll to position [388, 0]
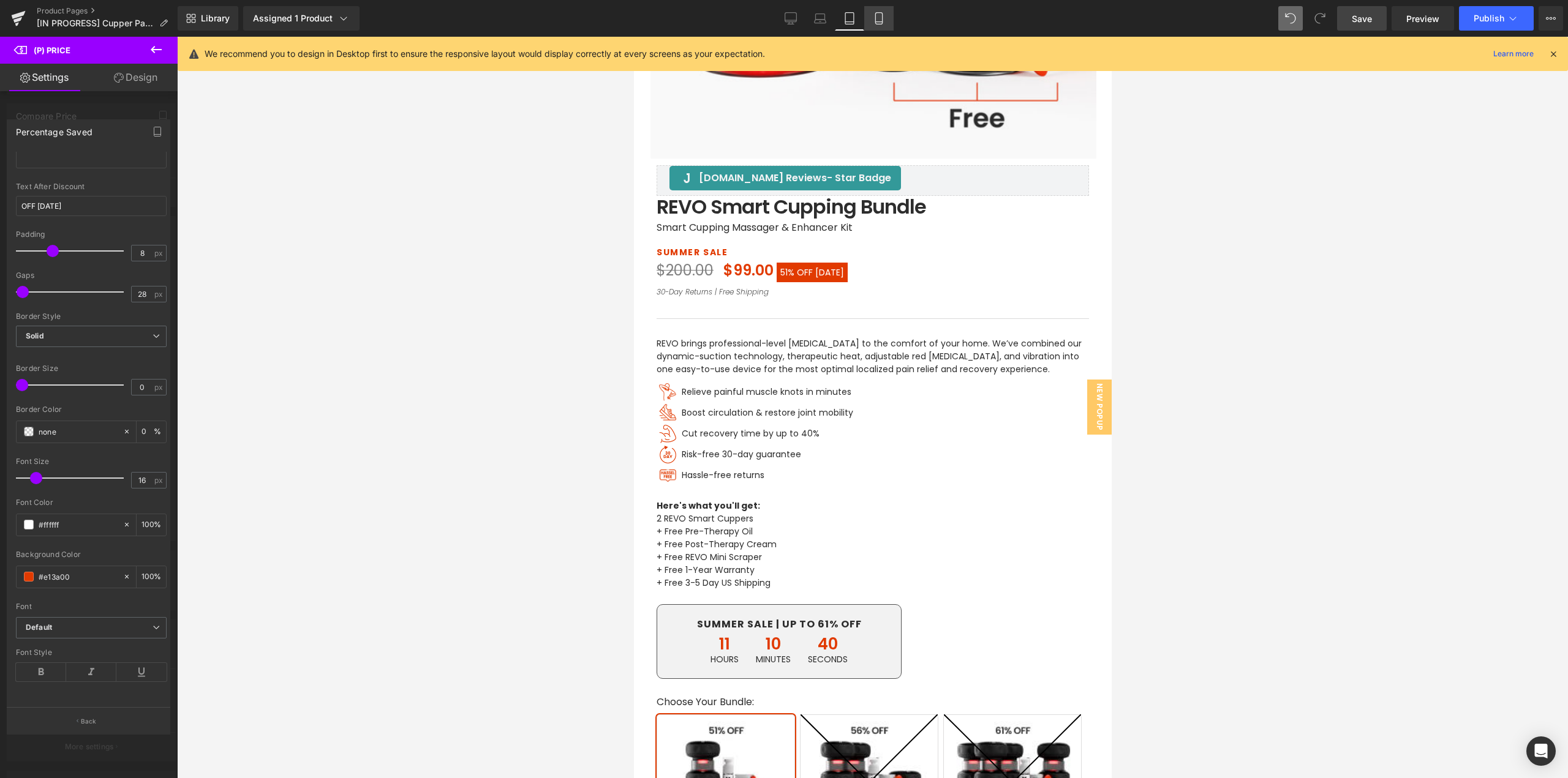
click at [887, 25] on link "Mobile" at bounding box center [879, 18] width 29 height 25
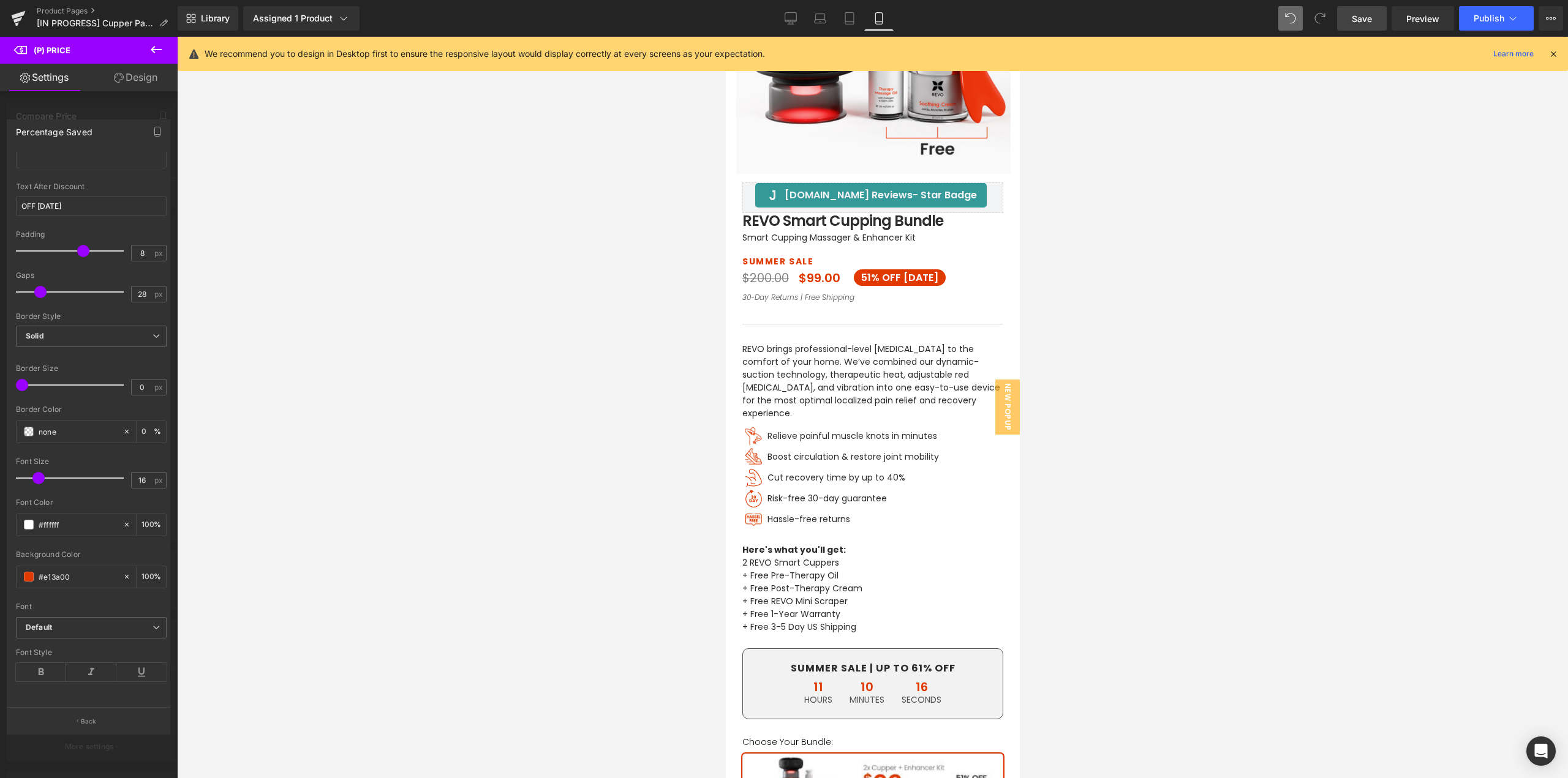
scroll to position [183, 0]
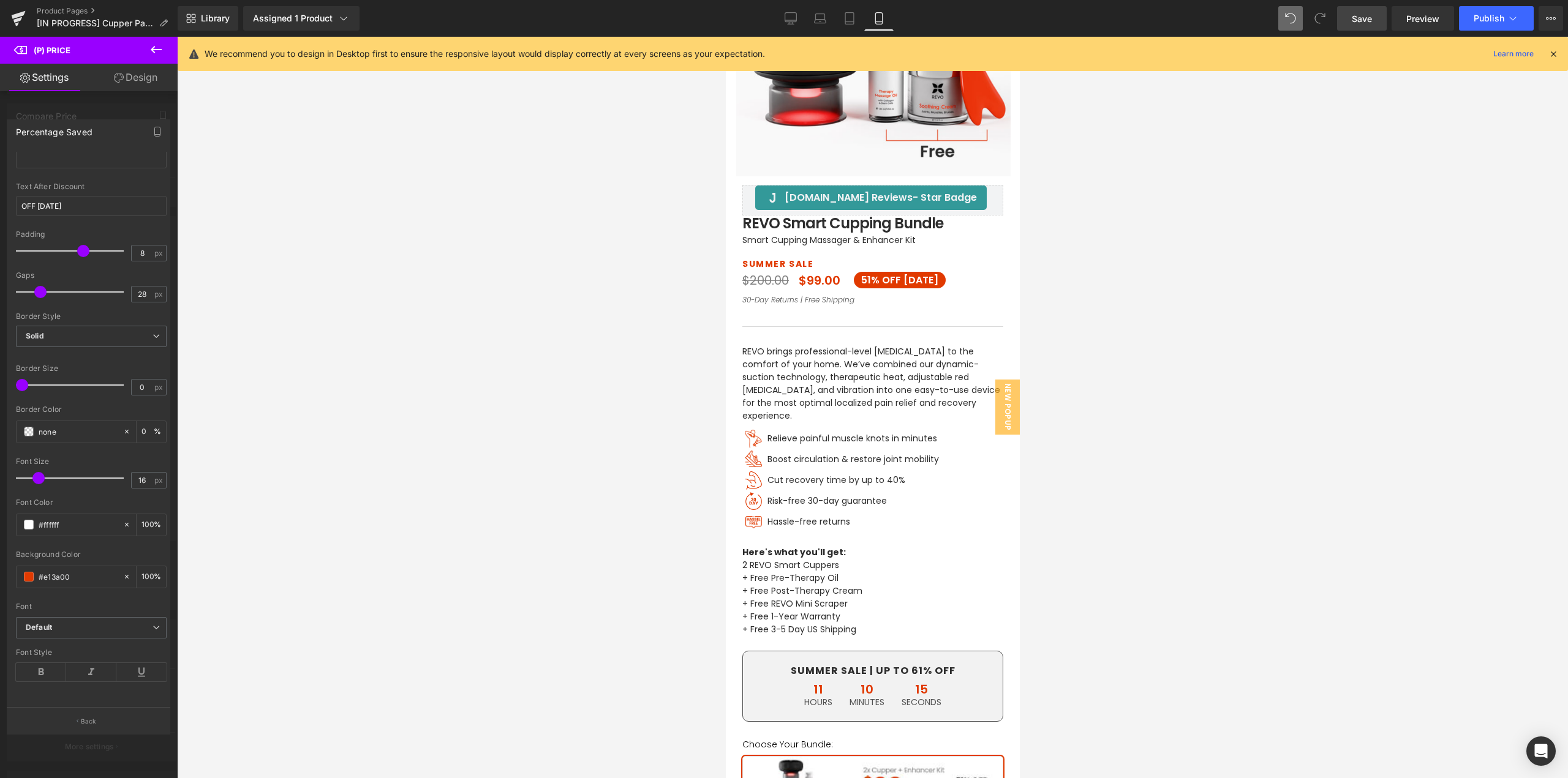
click at [898, 279] on div at bounding box center [872, 407] width 294 height 741
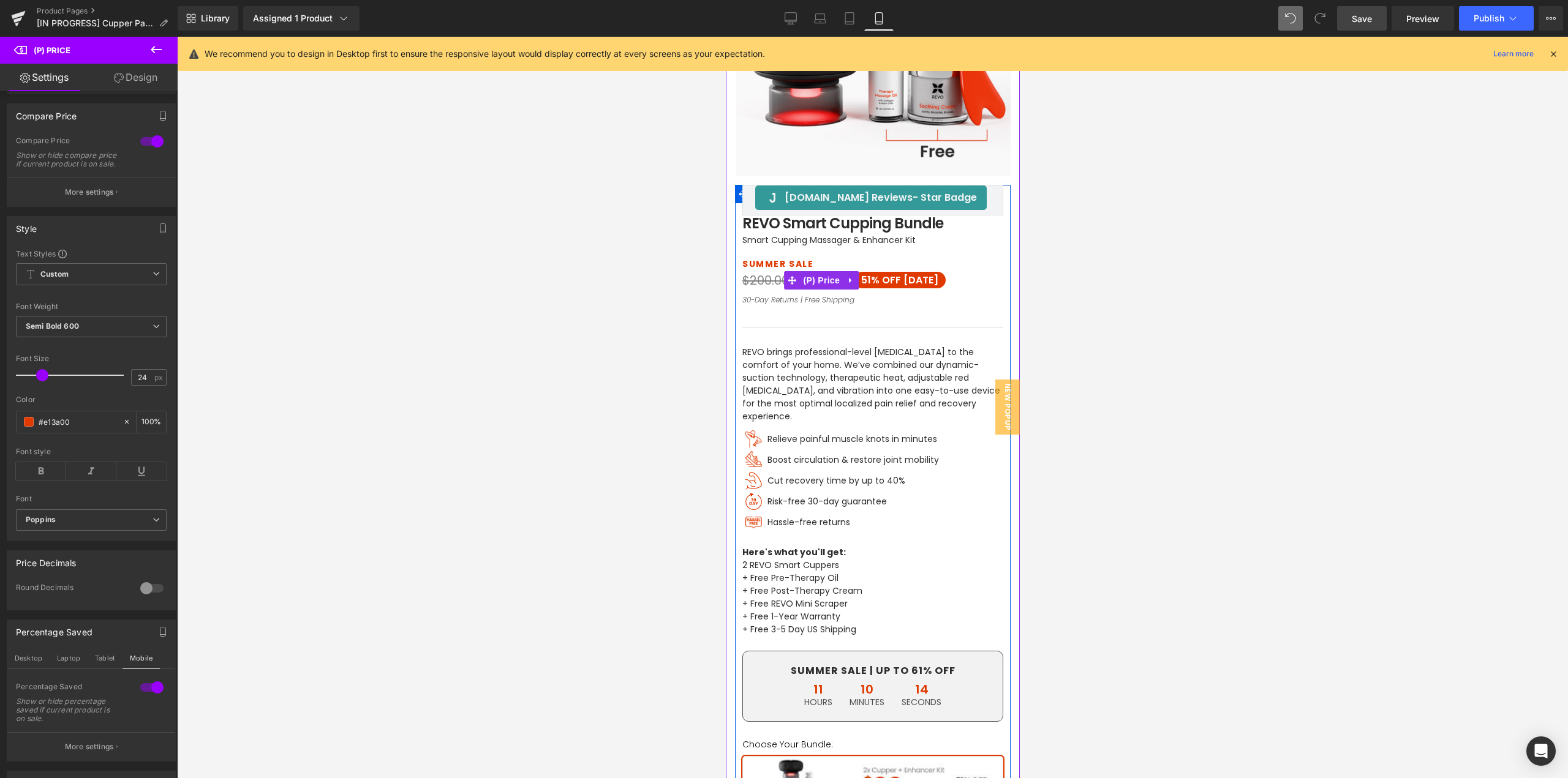
click at [885, 280] on span "OFF [DATE]" at bounding box center [909, 280] width 56 height 14
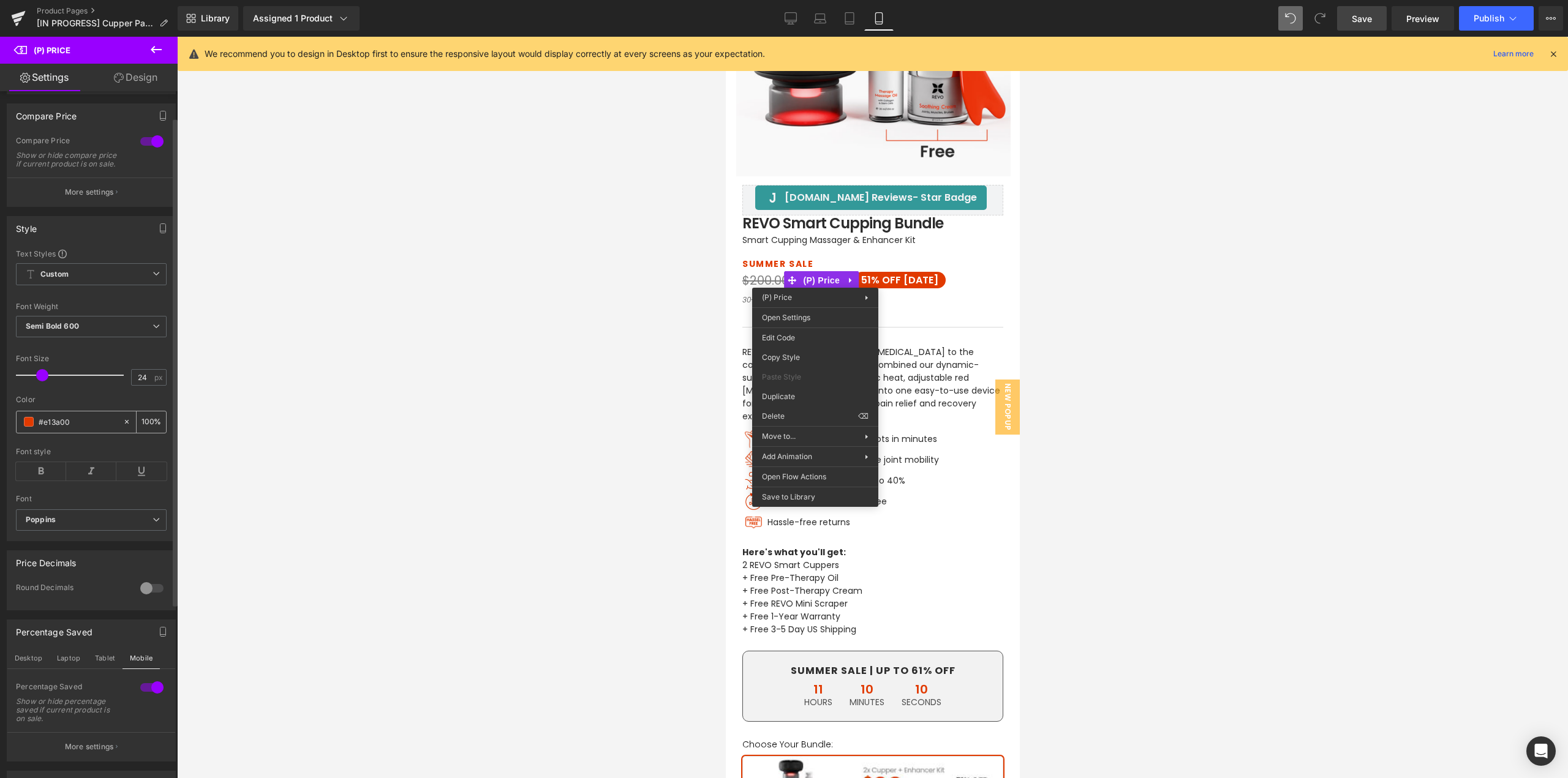
click at [32, 427] on span at bounding box center [28, 421] width 9 height 9
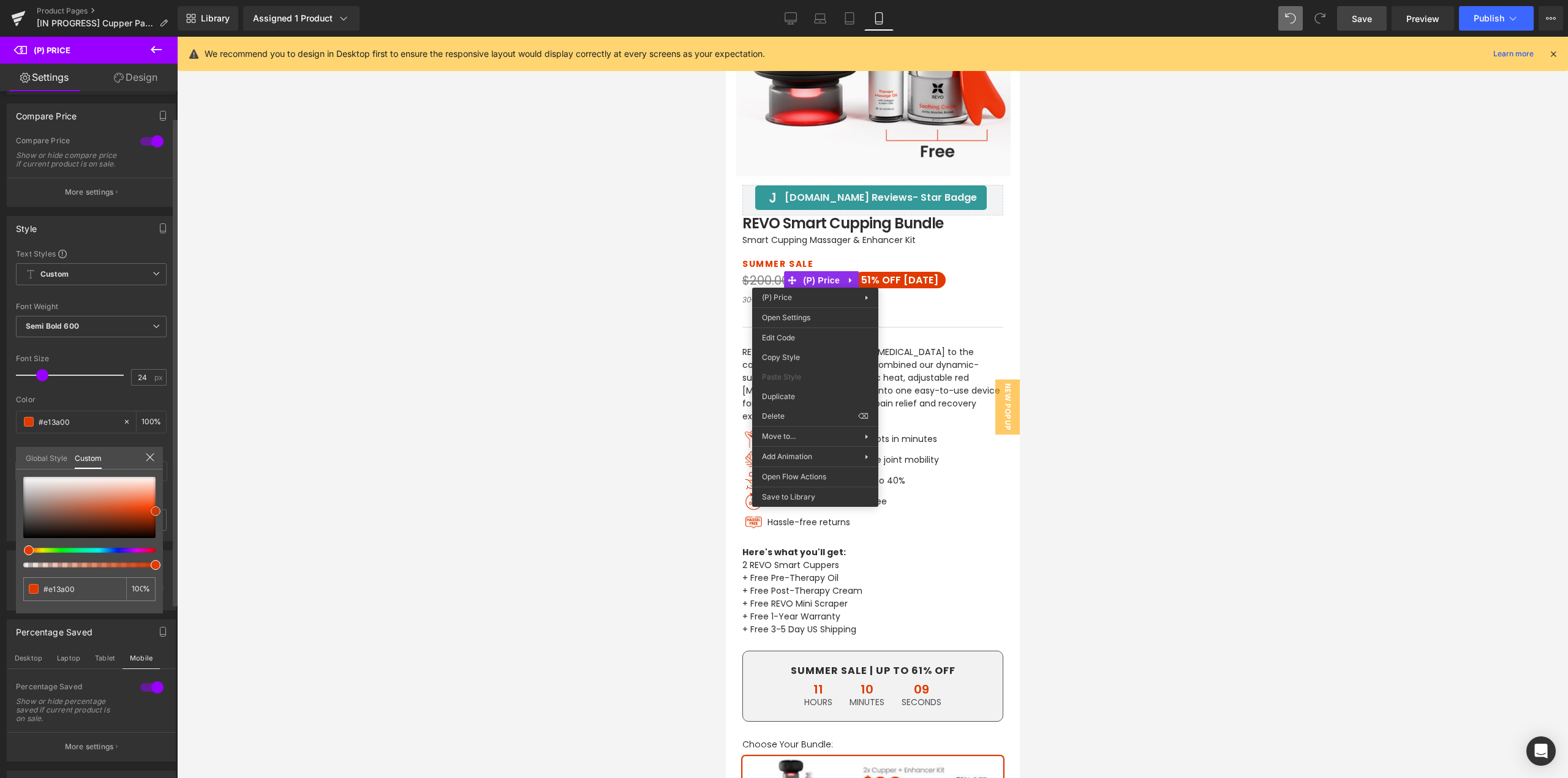
click at [67, 502] on div at bounding box center [89, 507] width 132 height 61
click at [44, 509] on div at bounding box center [89, 507] width 132 height 61
drag, startPoint x: 15, startPoint y: 527, endPoint x: 22, endPoint y: 520, distance: 9.9
click at [23, 520] on div at bounding box center [89, 507] width 132 height 61
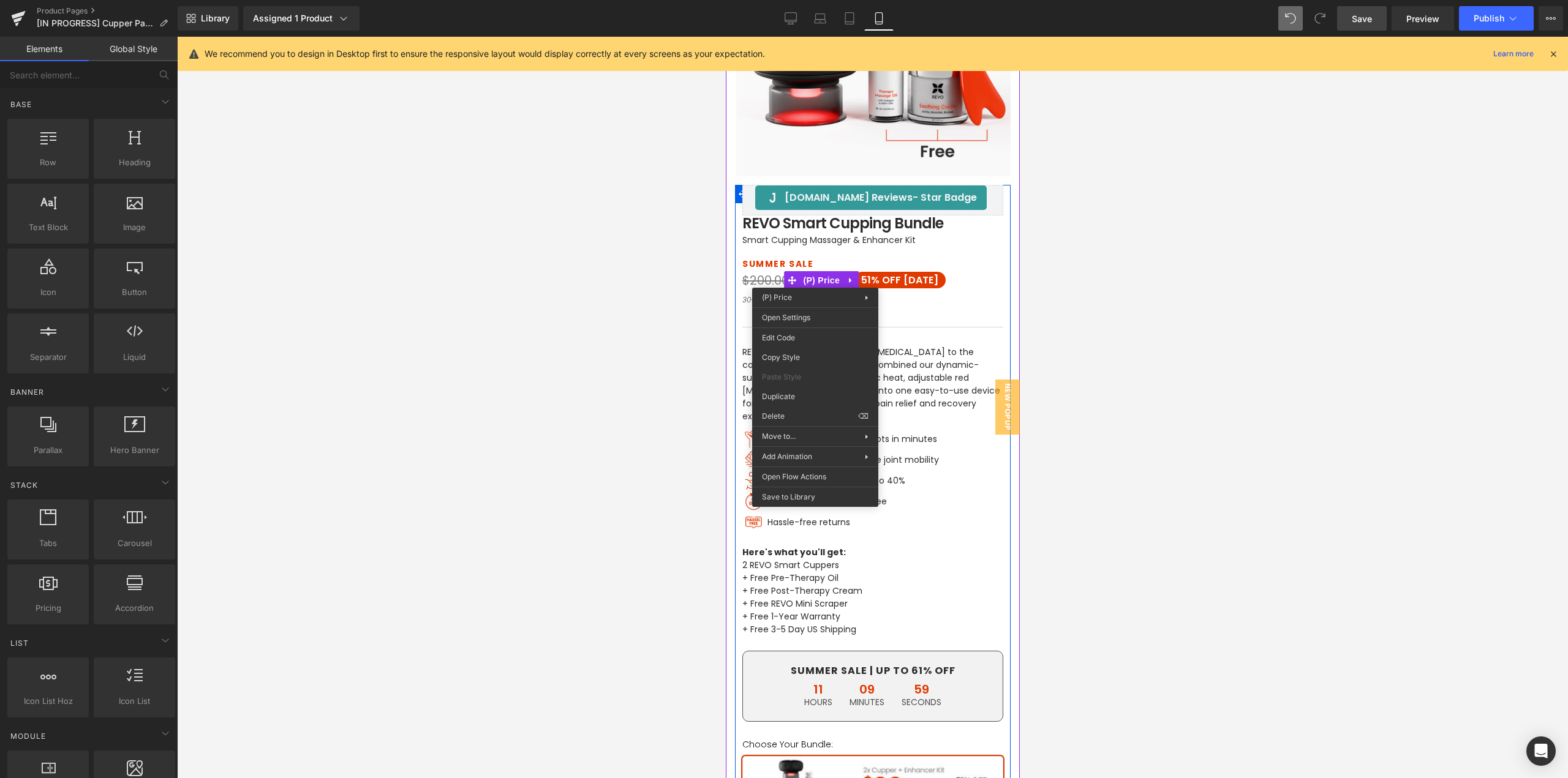
click at [909, 285] on span "OFF [DATE]" at bounding box center [909, 280] width 56 height 14
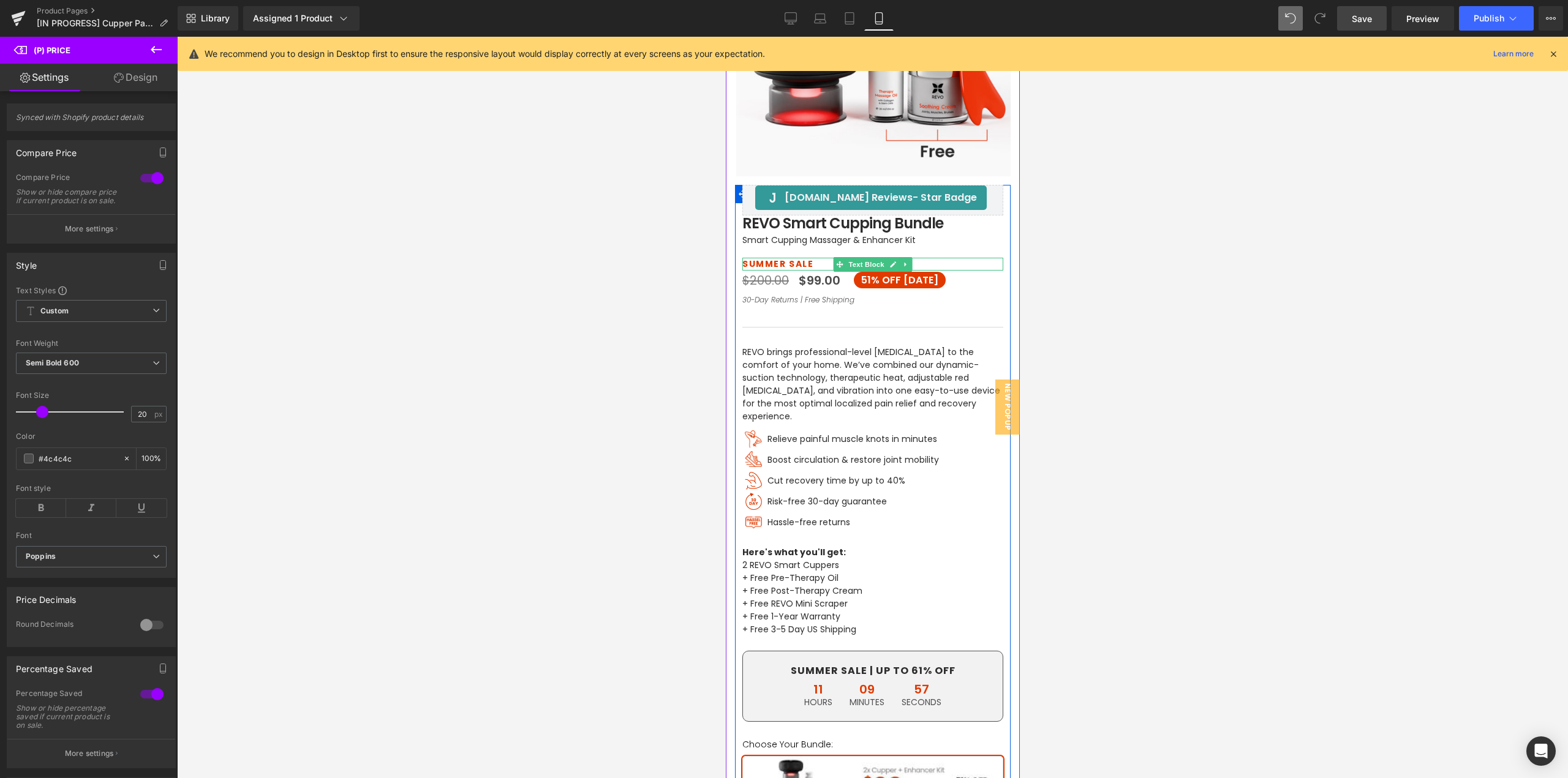
click at [766, 263] on p "SUMMER SALE" at bounding box center [872, 264] width 261 height 13
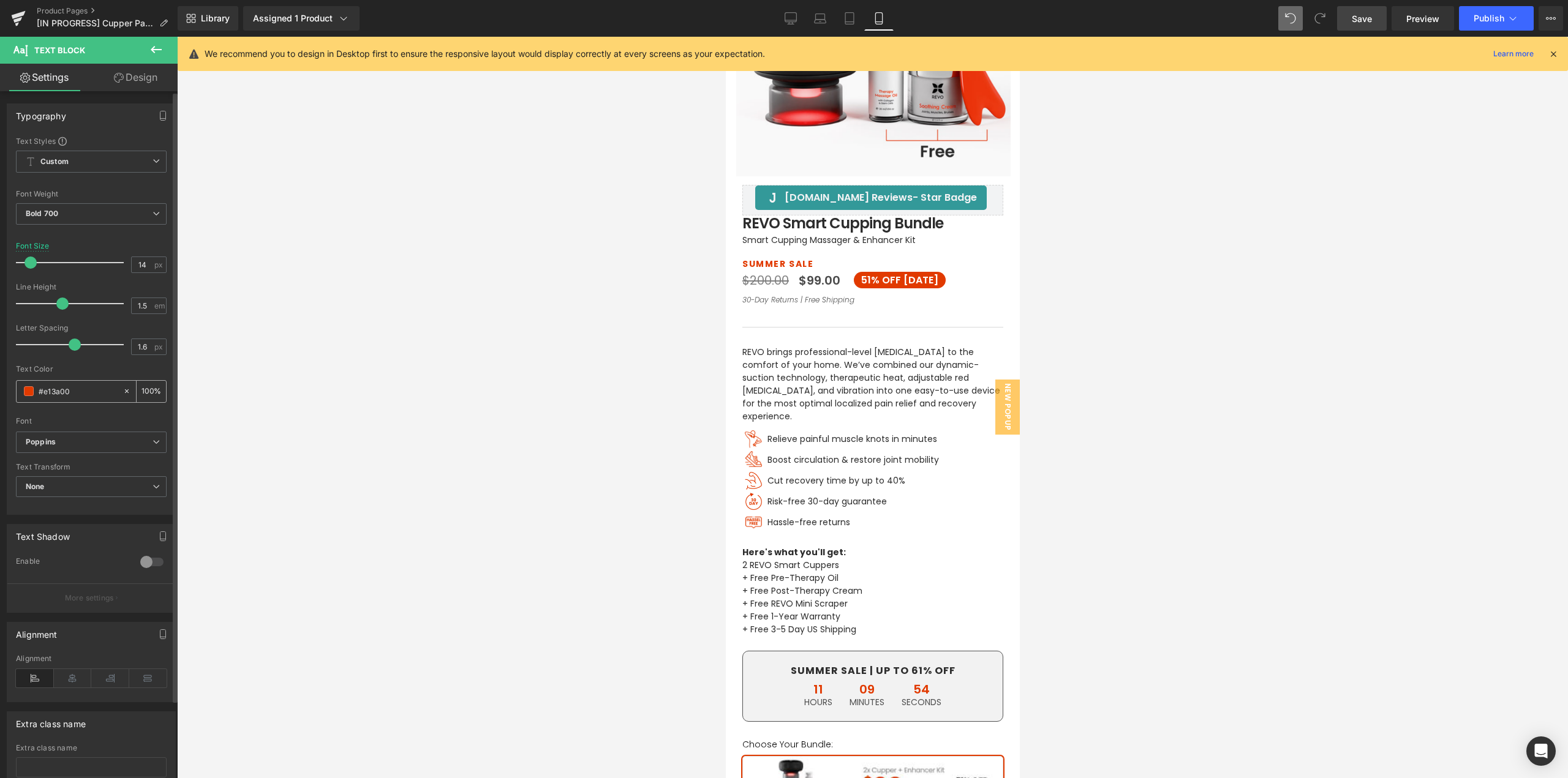
drag, startPoint x: 87, startPoint y: 389, endPoint x: 24, endPoint y: 393, distance: 63.1
click at [4, 390] on div "Typography Text Styles Custom Paragraph 1 Paragraph 2 Paragraph 3 Paragraph 4 C…" at bounding box center [91, 304] width 183 height 421
click at [817, 280] on span "(P) Price" at bounding box center [821, 280] width 43 height 18
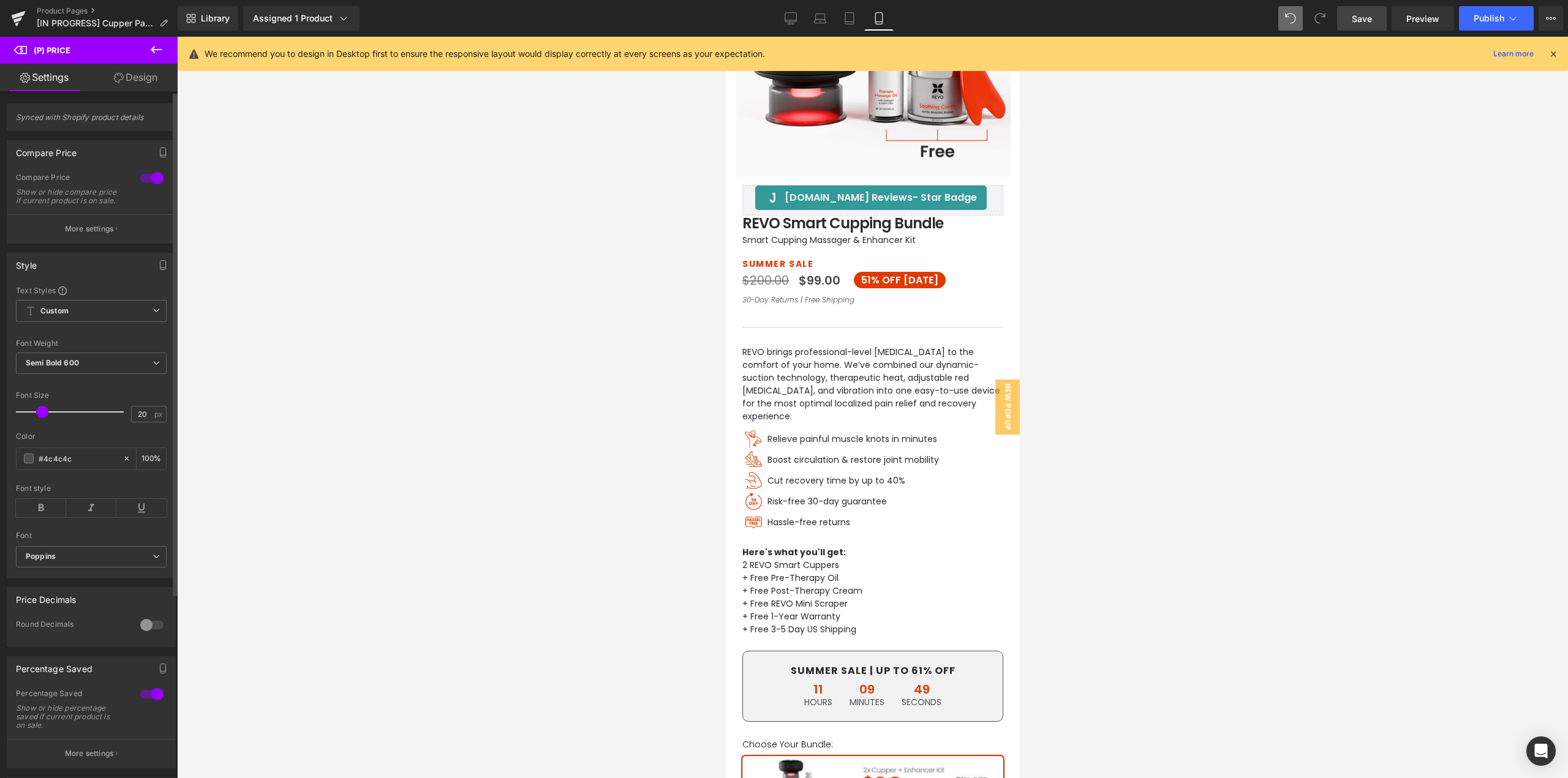
drag, startPoint x: 56, startPoint y: 470, endPoint x: 2, endPoint y: 470, distance: 54.0
click at [1, 470] on div "Style Text Styles Custom HEADING Heading 1 Heading 2 Heading 3 Heading 4 Headin…" at bounding box center [91, 411] width 183 height 335
paste input "e13a00"
type input "#e13a00"
click at [761, 261] on p "SUMMER SALE" at bounding box center [872, 264] width 261 height 13
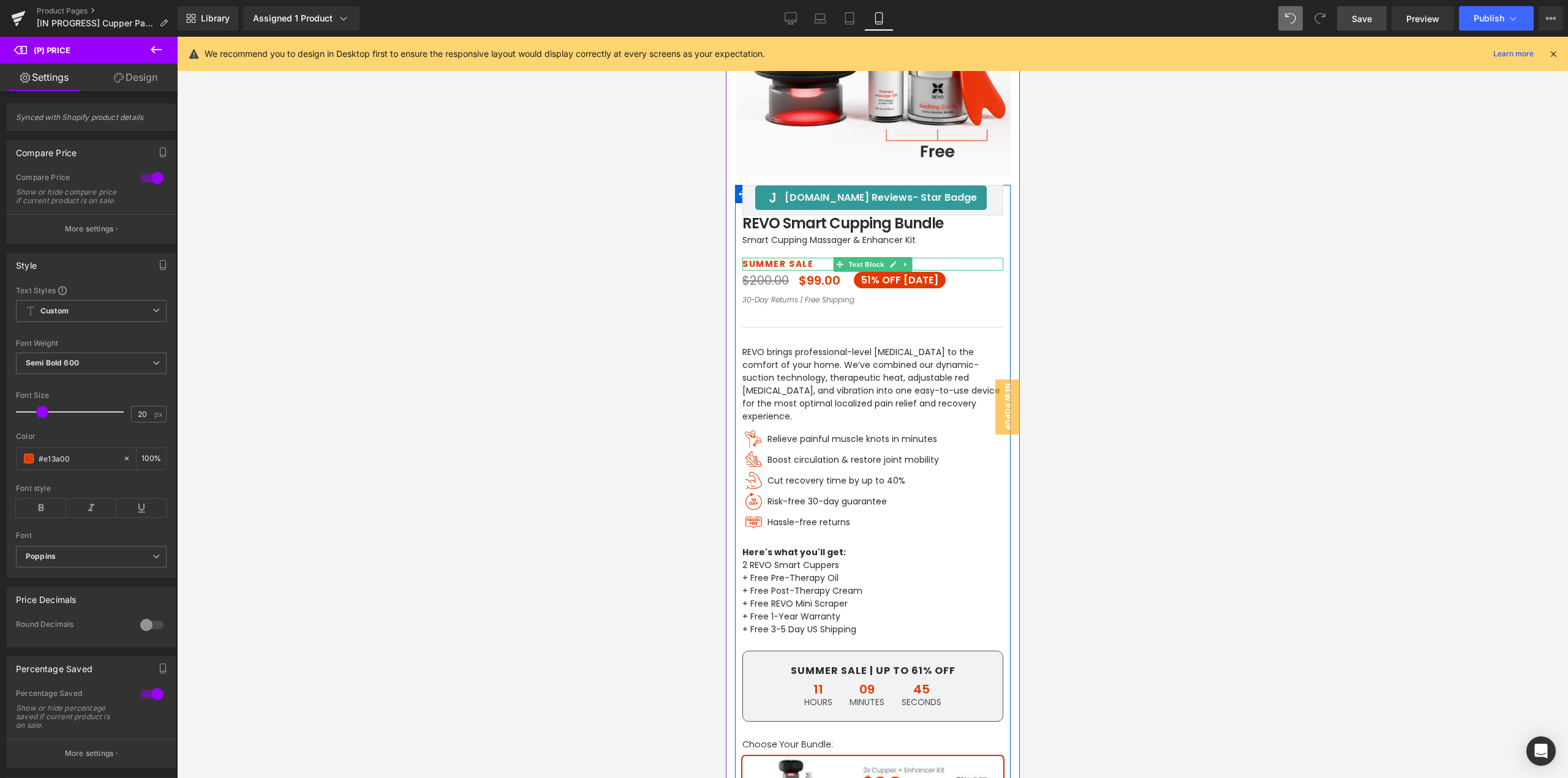
click at [770, 262] on p "SUMMER SALE" at bounding box center [872, 264] width 261 height 13
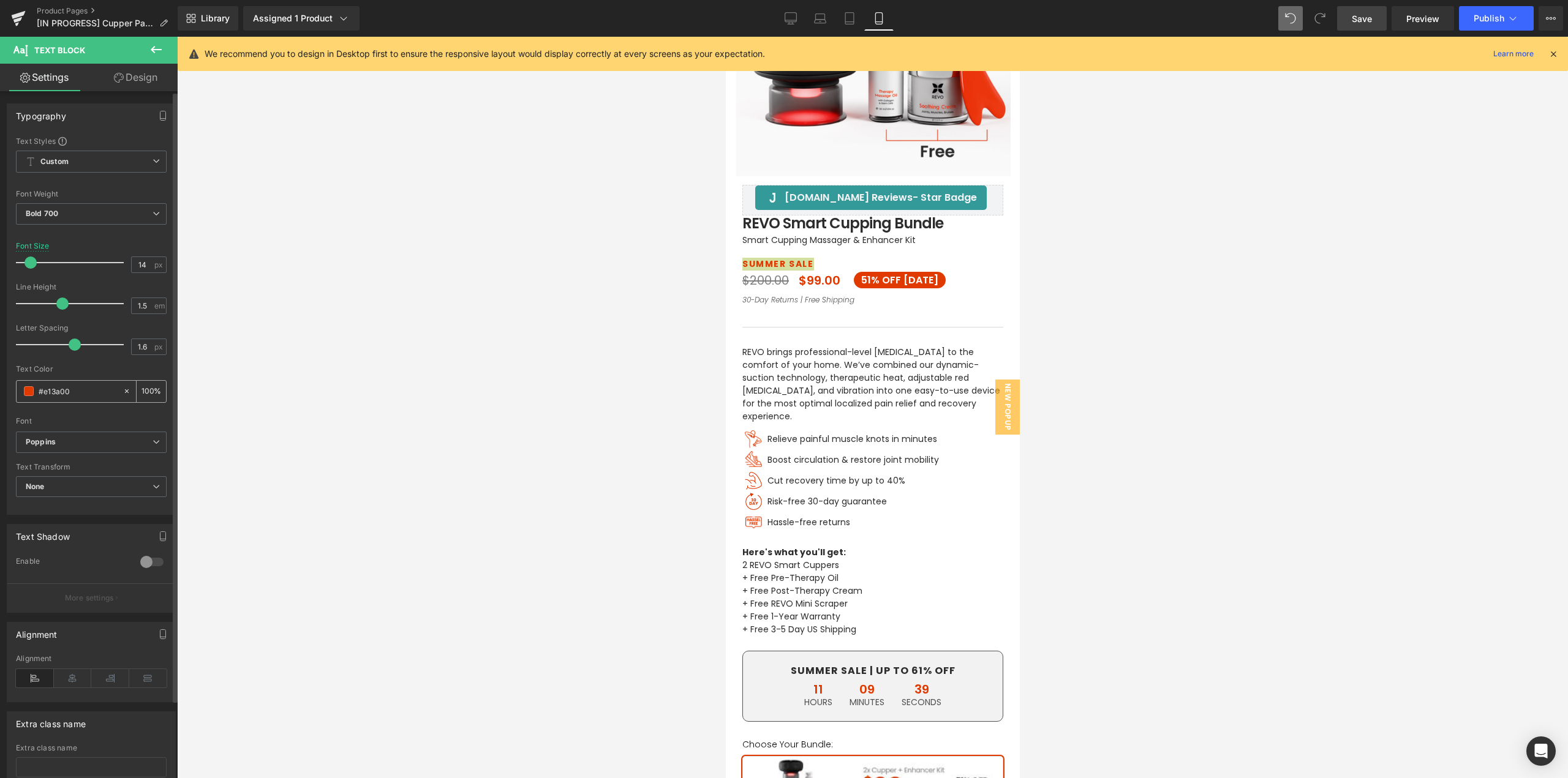
click at [27, 388] on span at bounding box center [28, 391] width 9 height 9
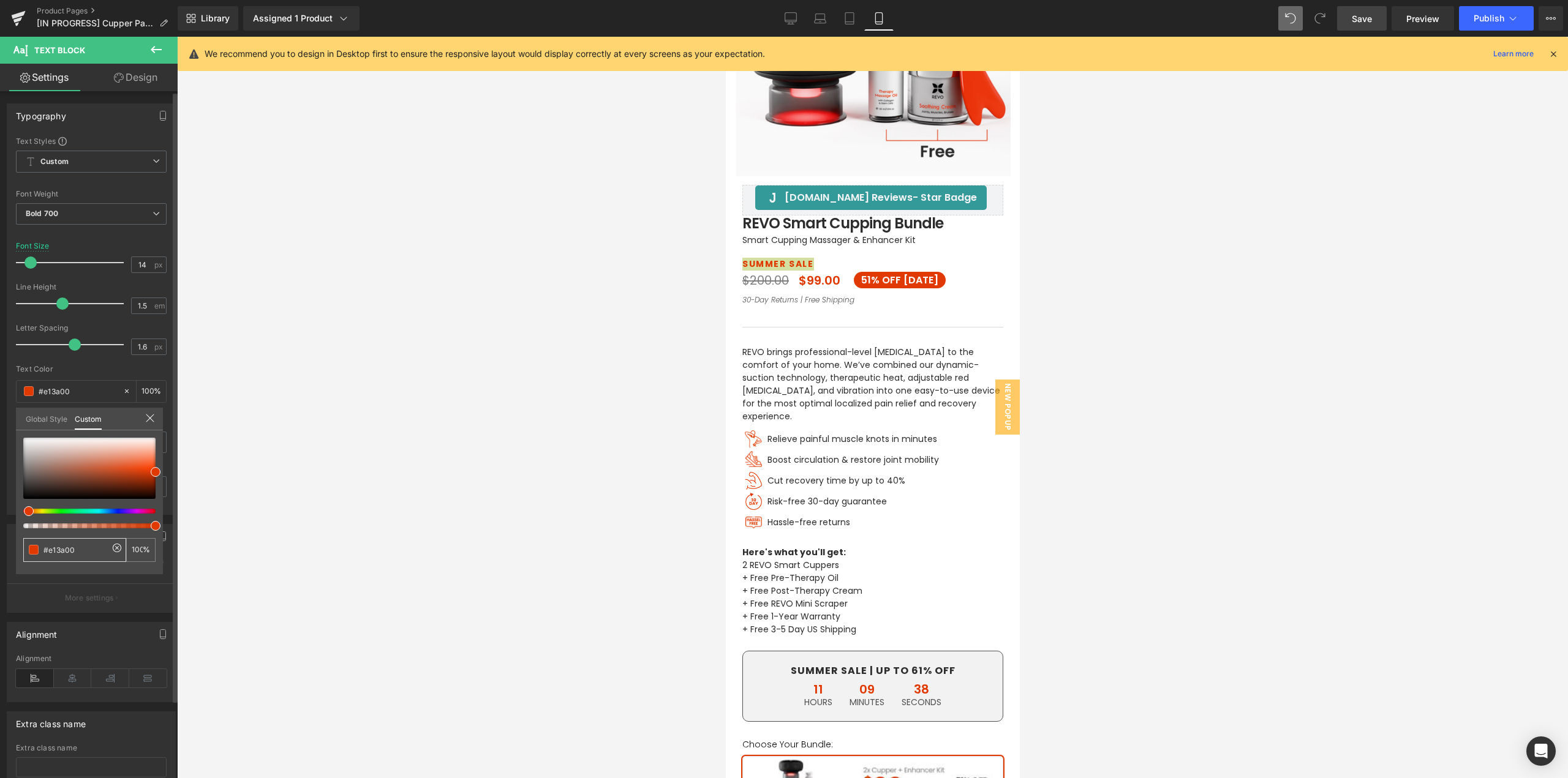
click at [52, 544] on input "#e13a00" at bounding box center [76, 550] width 65 height 13
type input "2d2d2d"
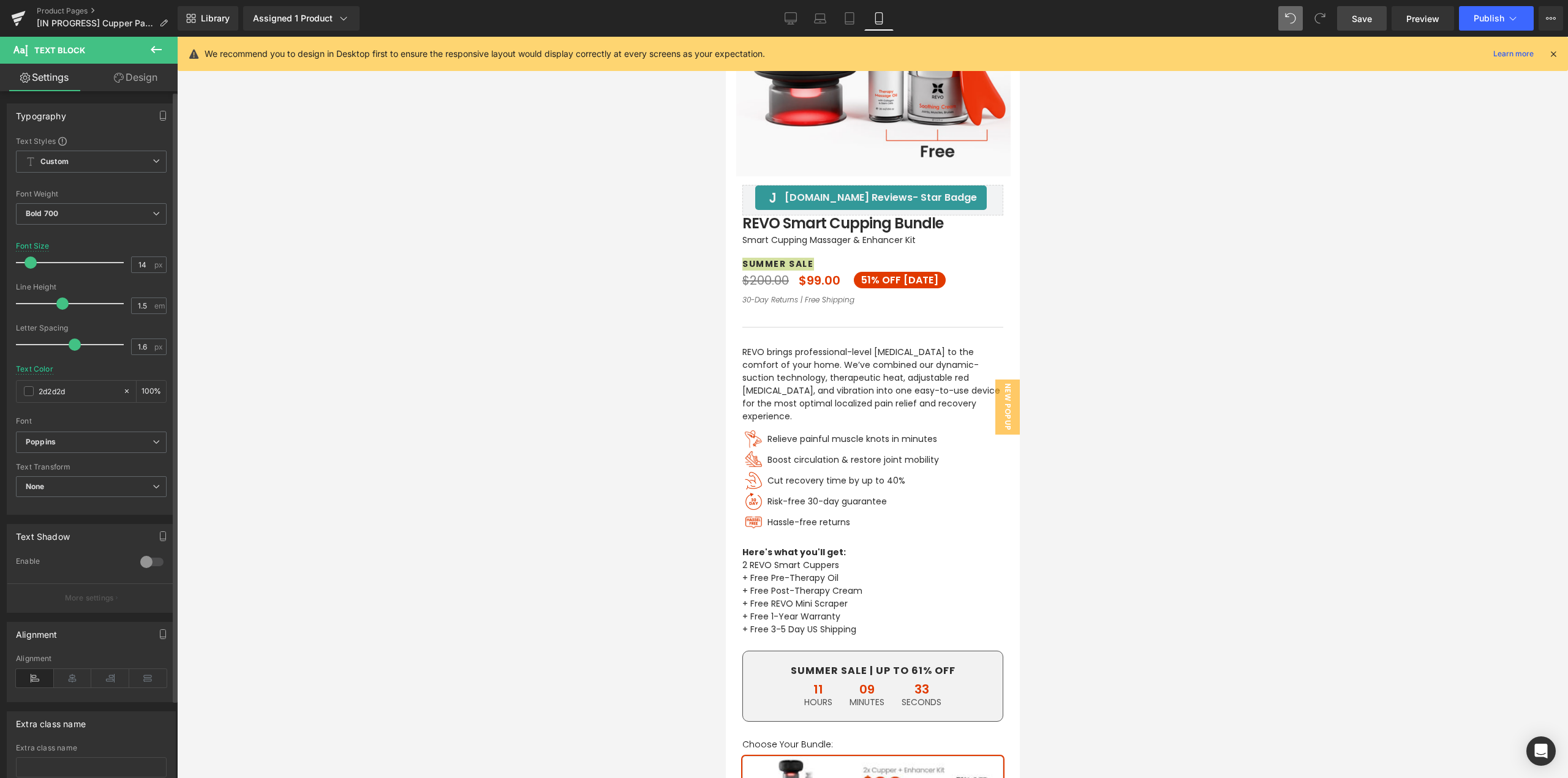
click at [1255, 340] on div at bounding box center [873, 407] width 1391 height 741
click at [764, 264] on p "SUMMER SALE" at bounding box center [872, 264] width 261 height 13
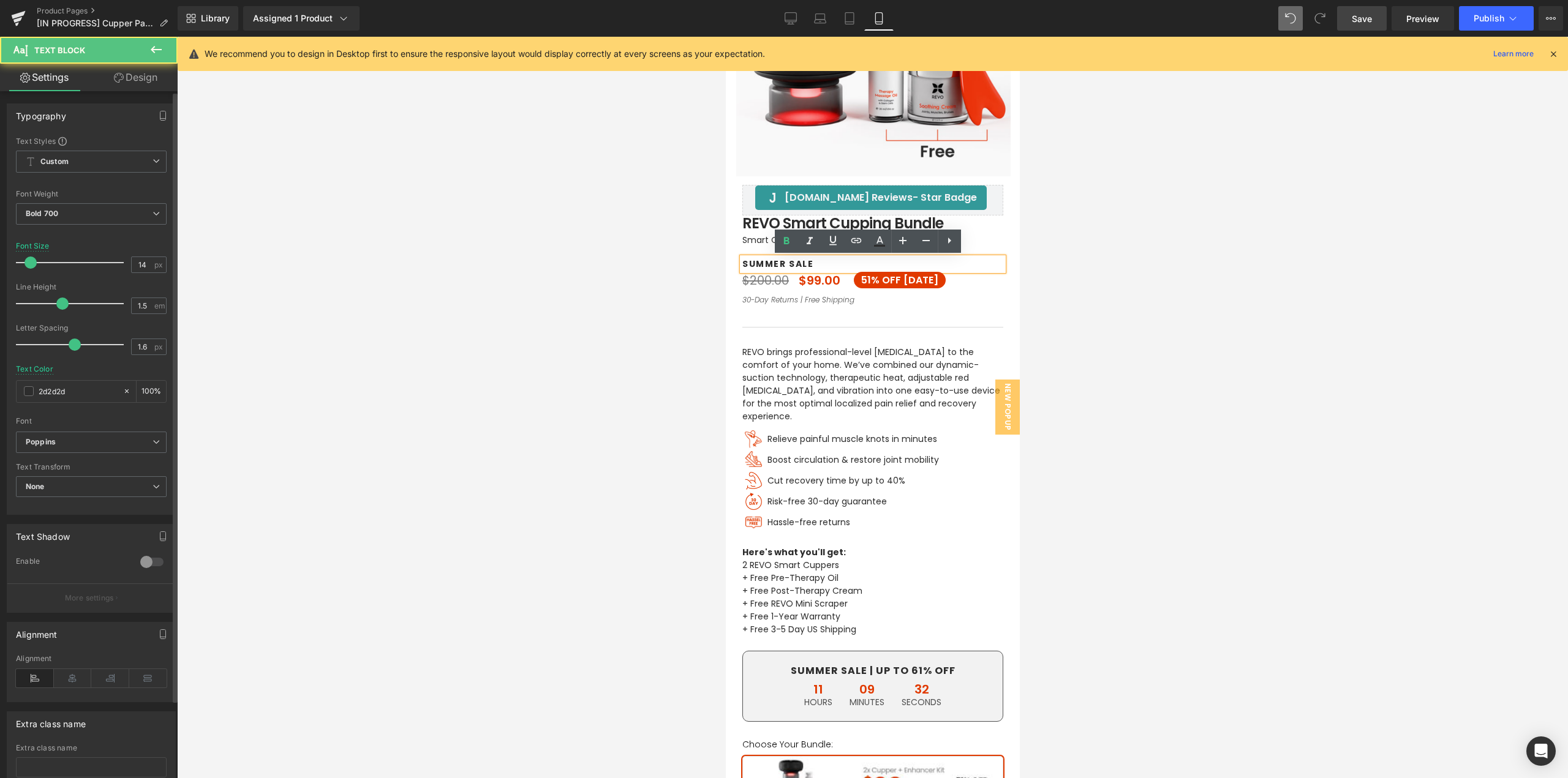
click at [856, 365] on p "REVO brings professional-level [MEDICAL_DATA] to the comfort of your home. We’v…" at bounding box center [872, 385] width 261 height 77
click at [1127, 367] on div at bounding box center [873, 407] width 1391 height 741
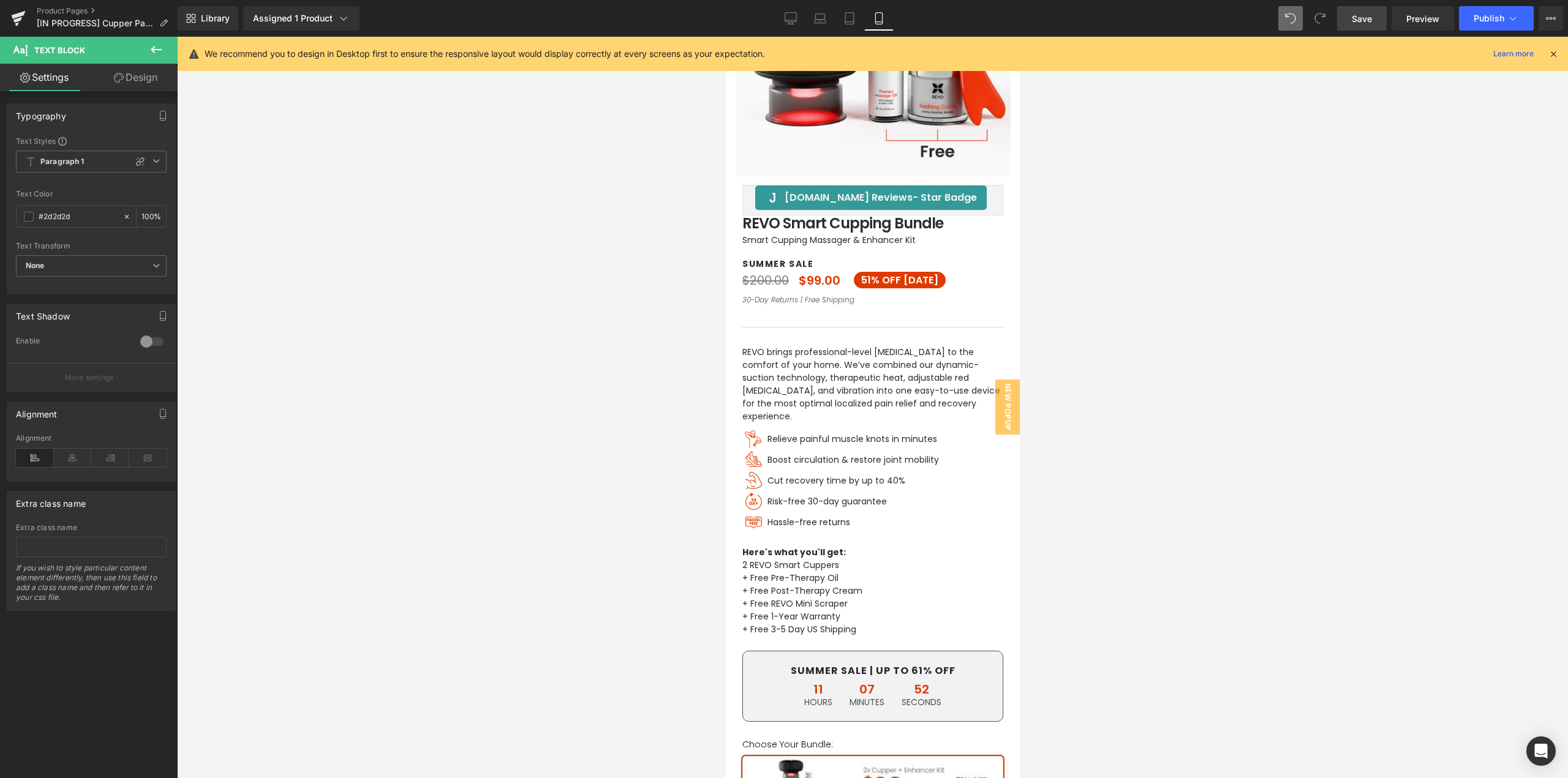
click at [1372, 16] on span "Save" at bounding box center [1362, 18] width 20 height 13
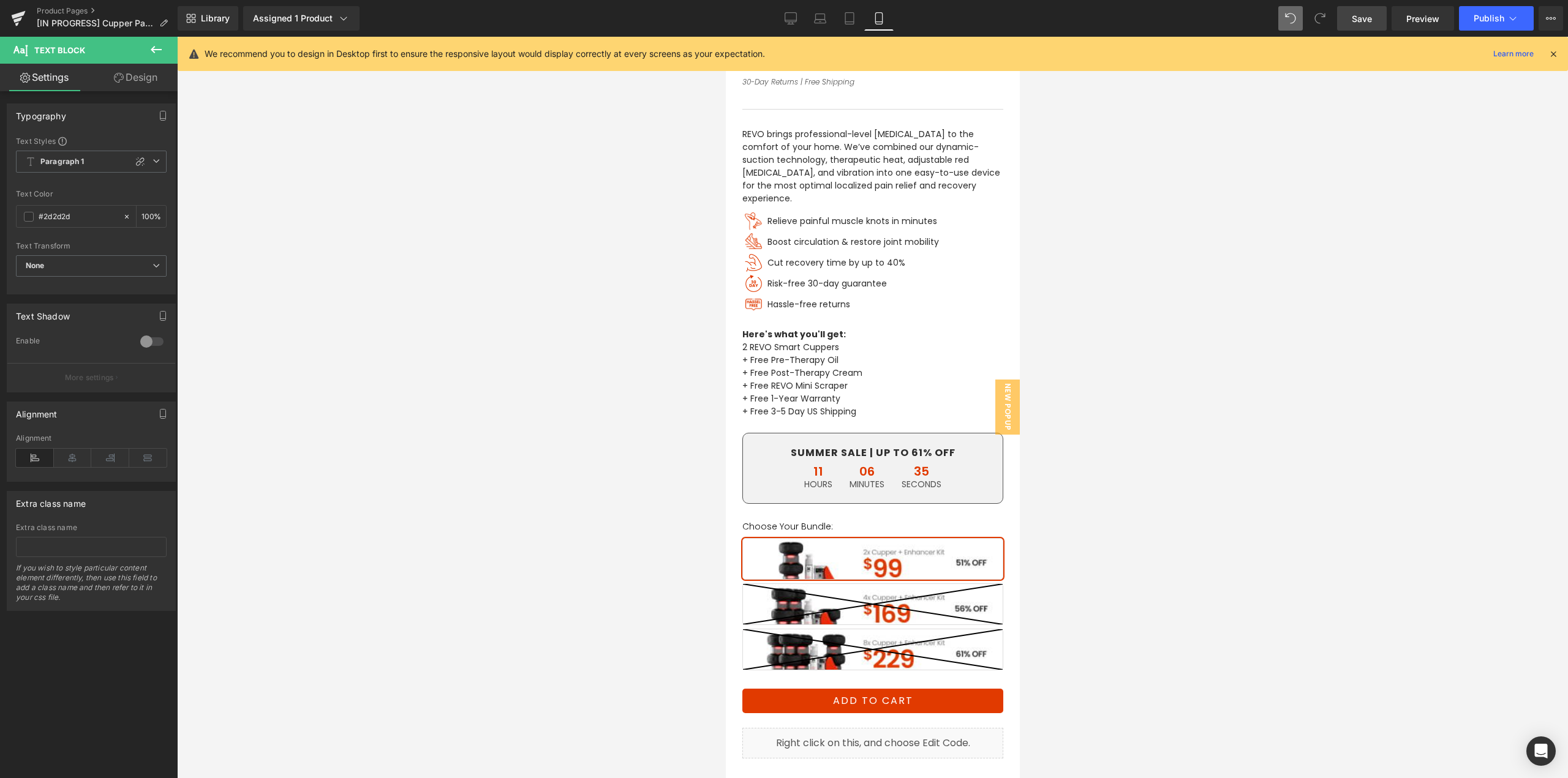
scroll to position [244, 0]
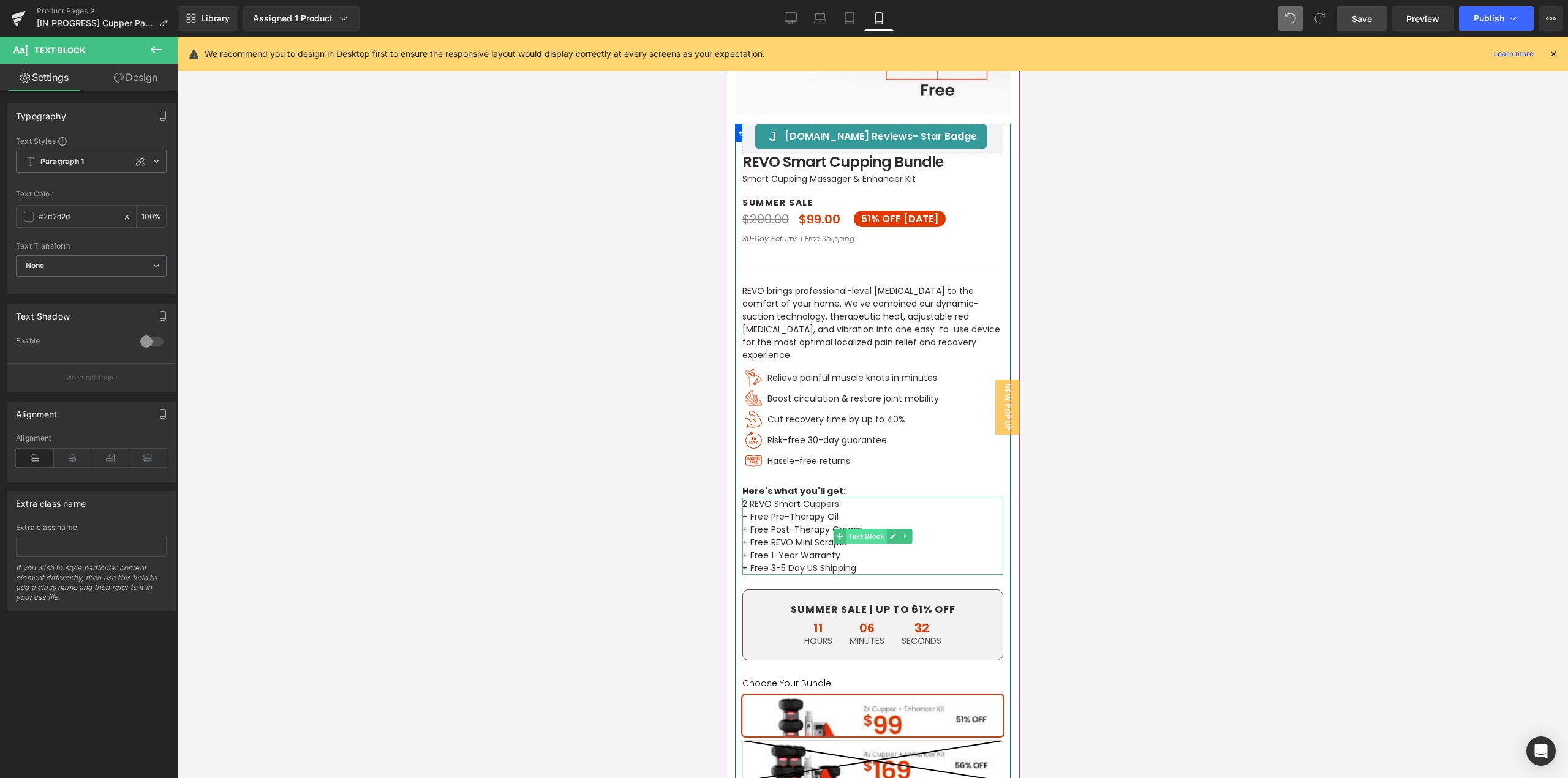
click at [852, 529] on span "Text Block" at bounding box center [866, 536] width 40 height 15
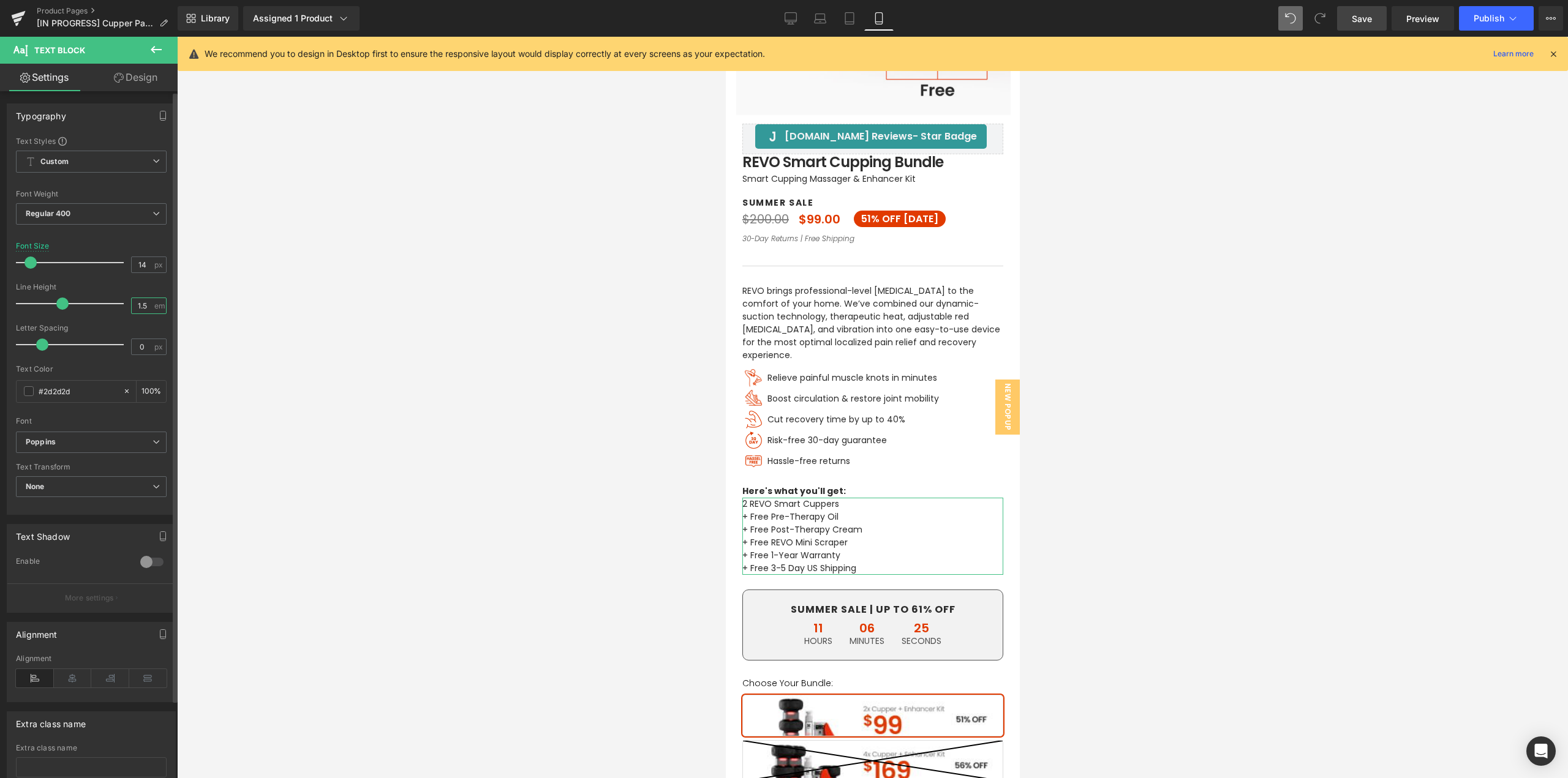
drag, startPoint x: 145, startPoint y: 305, endPoint x: 73, endPoint y: 297, distance: 72.4
click at [73, 297] on div "Line Height 1.5 em" at bounding box center [91, 303] width 151 height 41
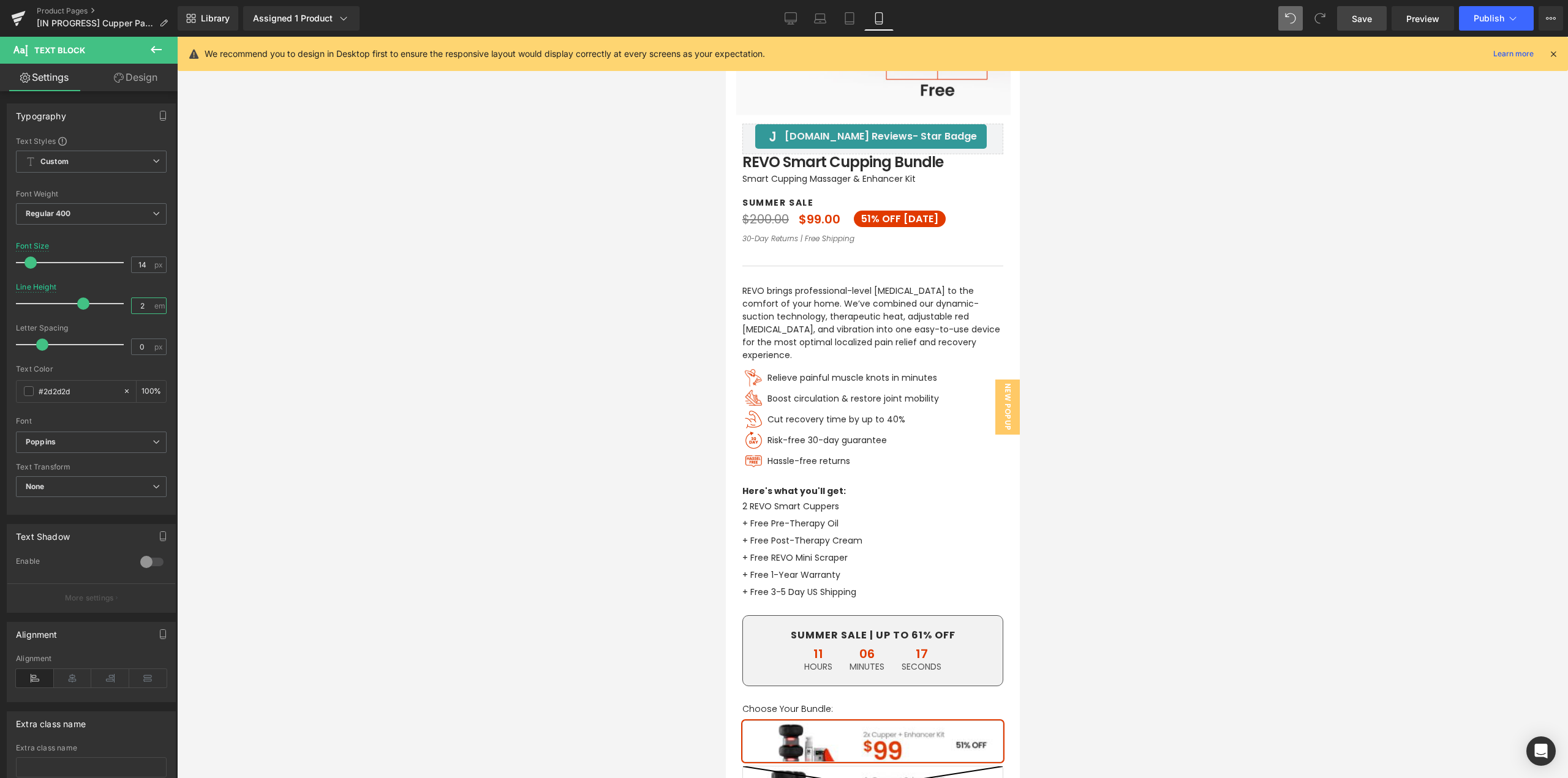
type input "2"
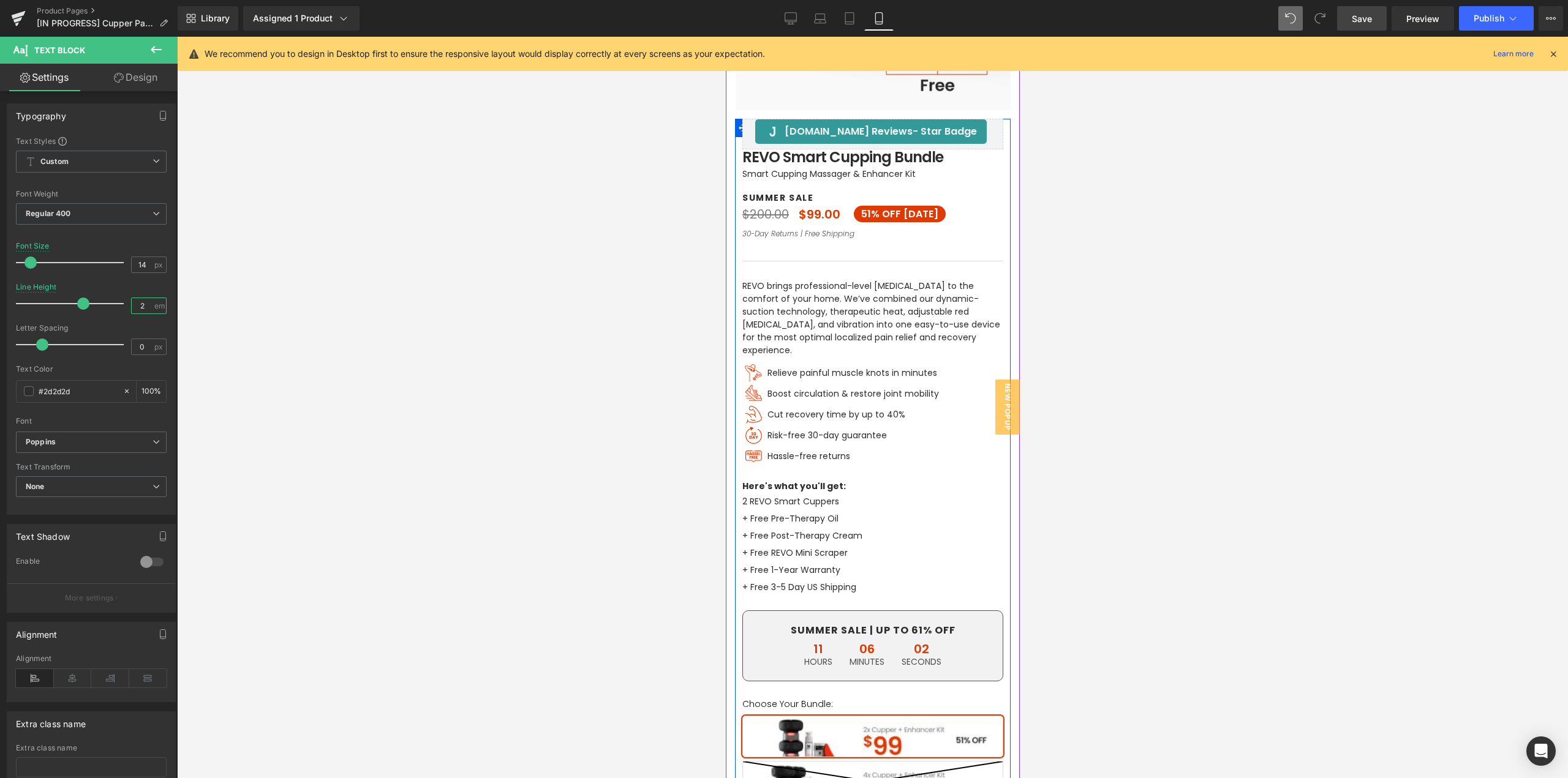
scroll to position [367, 0]
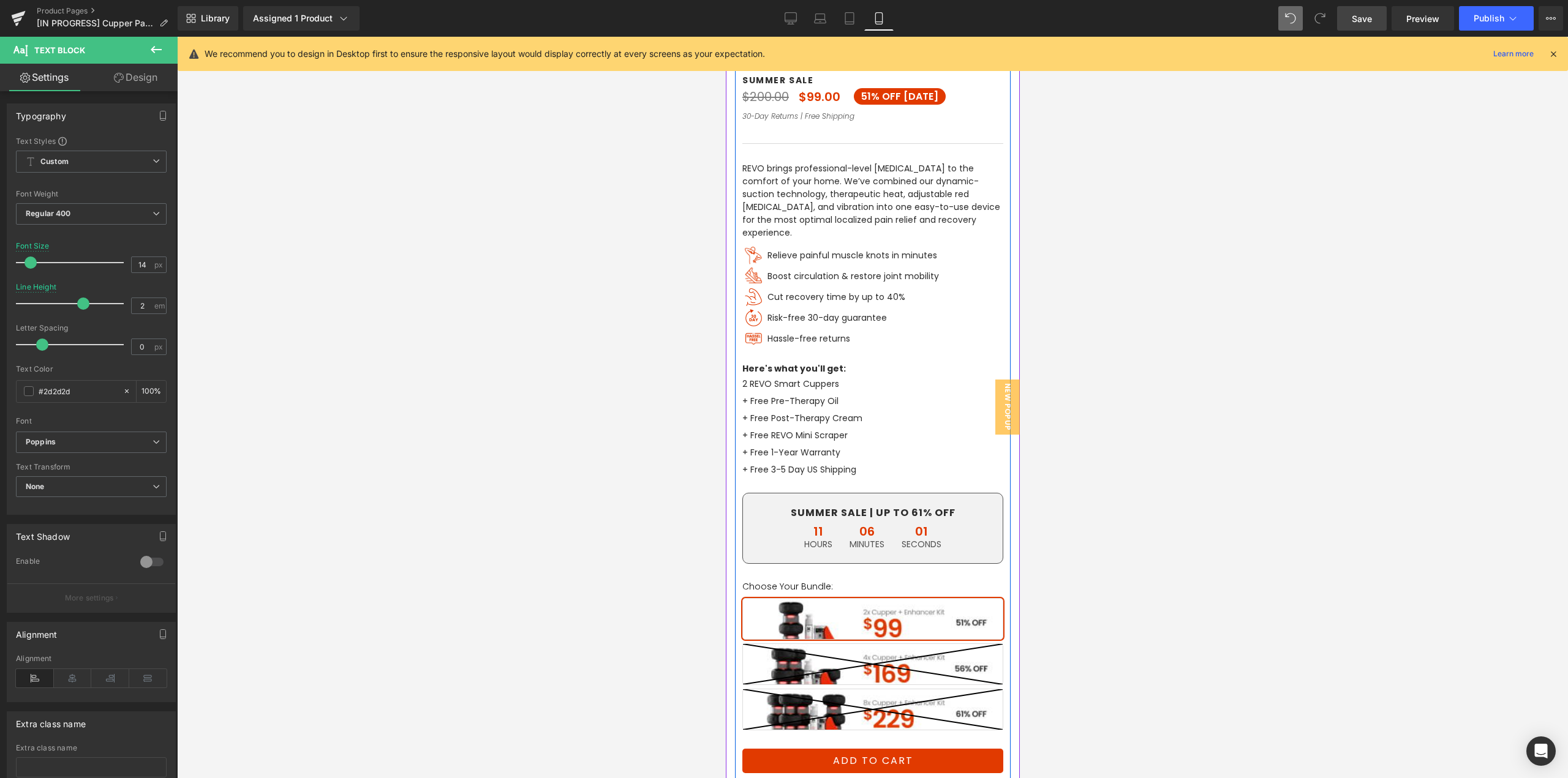
click at [885, 615] on span "Buy 2" at bounding box center [872, 619] width 261 height 42
click at [821, 15] on icon at bounding box center [820, 18] width 12 height 12
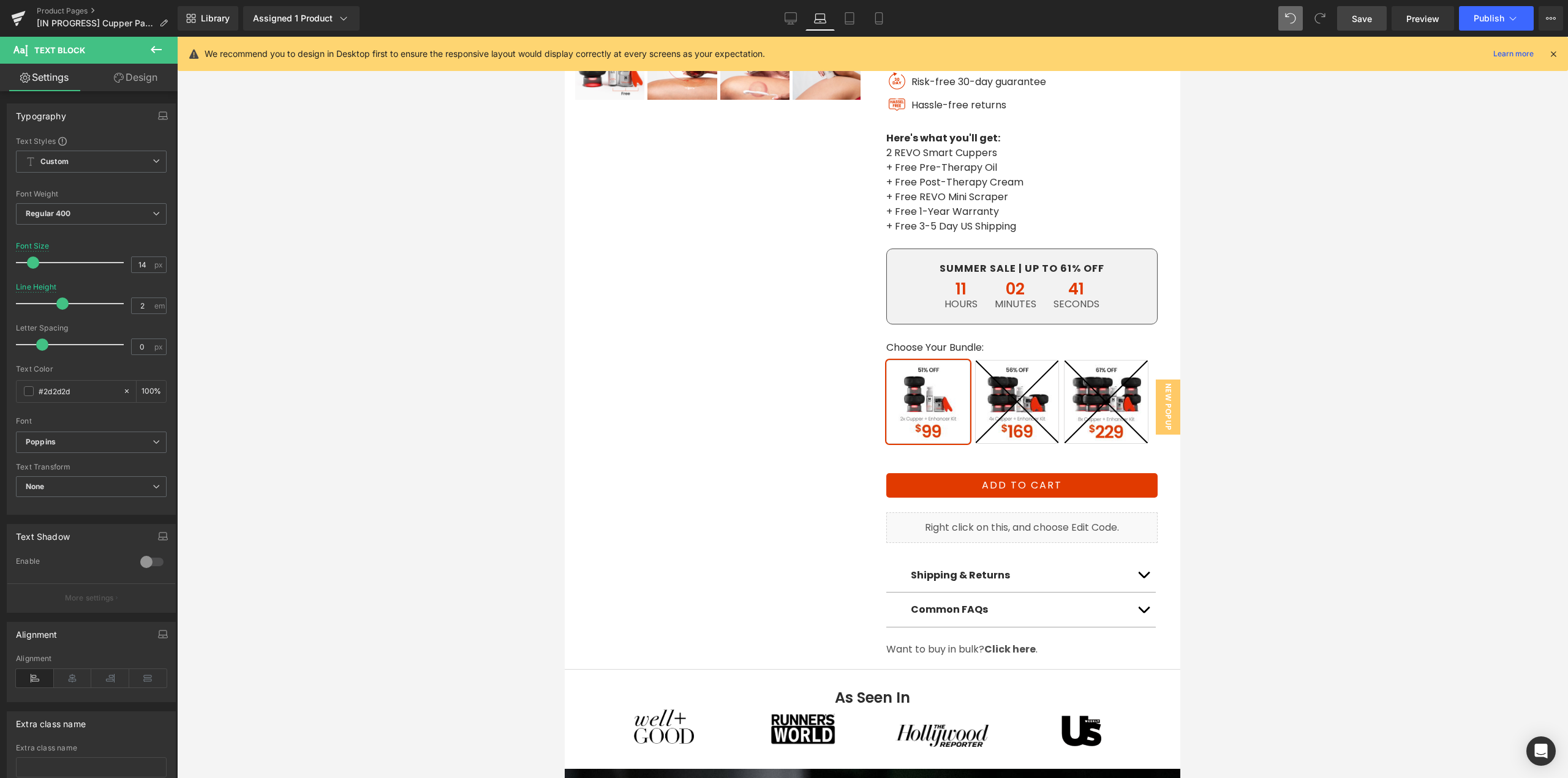
scroll to position [149, 0]
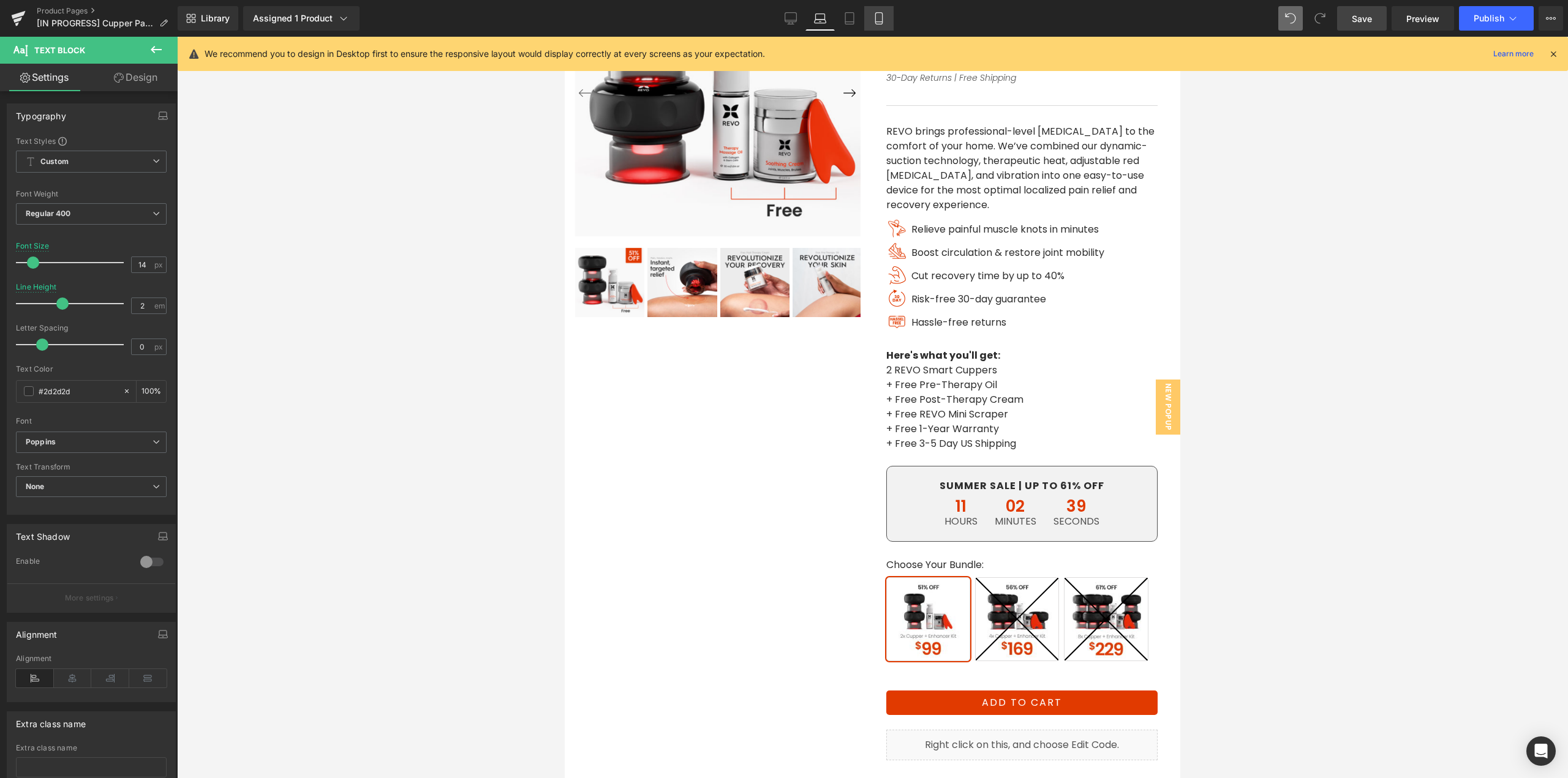
drag, startPoint x: 881, startPoint y: 16, endPoint x: 239, endPoint y: 239, distance: 679.6
click at [881, 16] on icon at bounding box center [879, 18] width 12 height 12
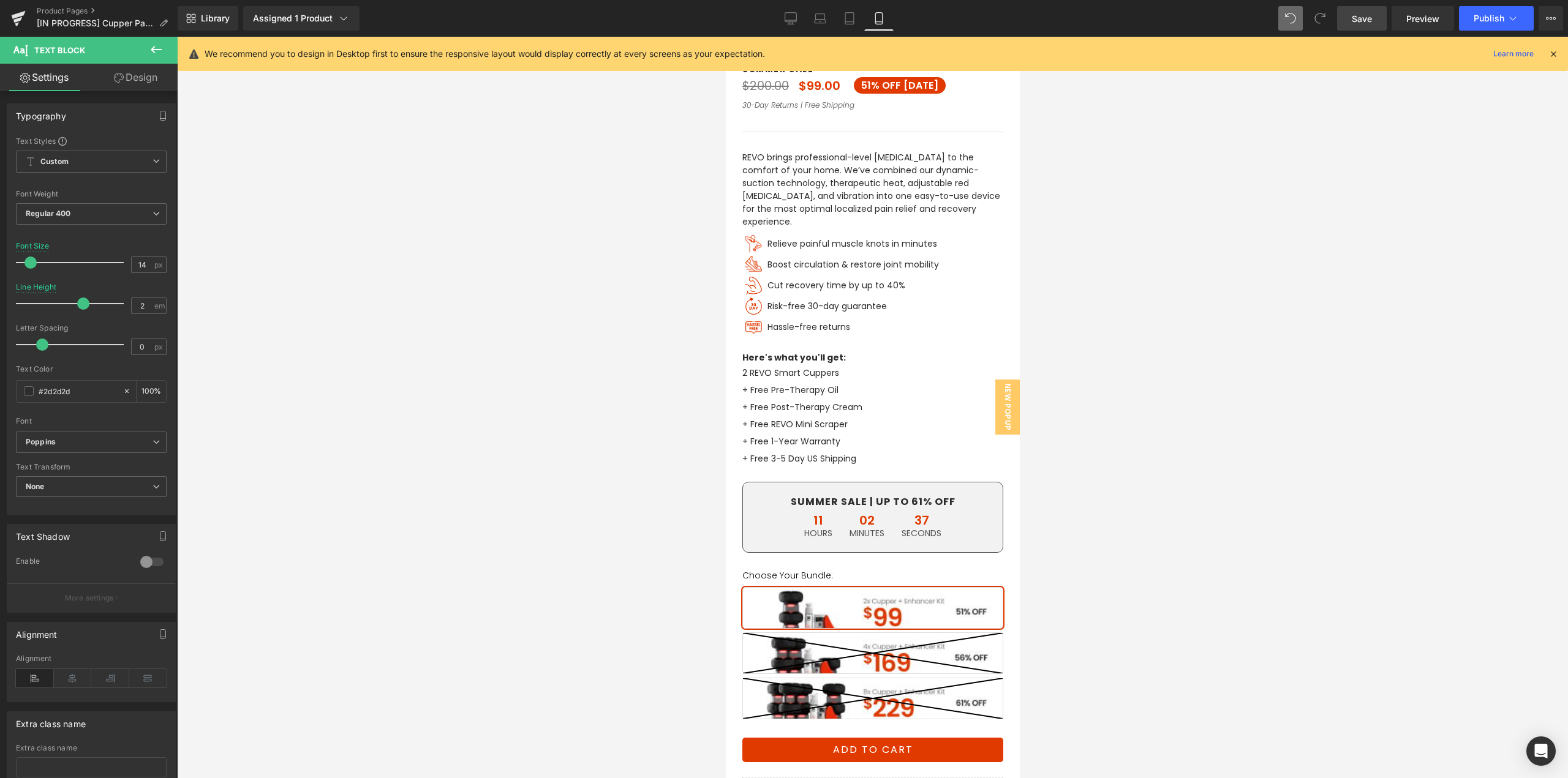
scroll to position [367, 0]
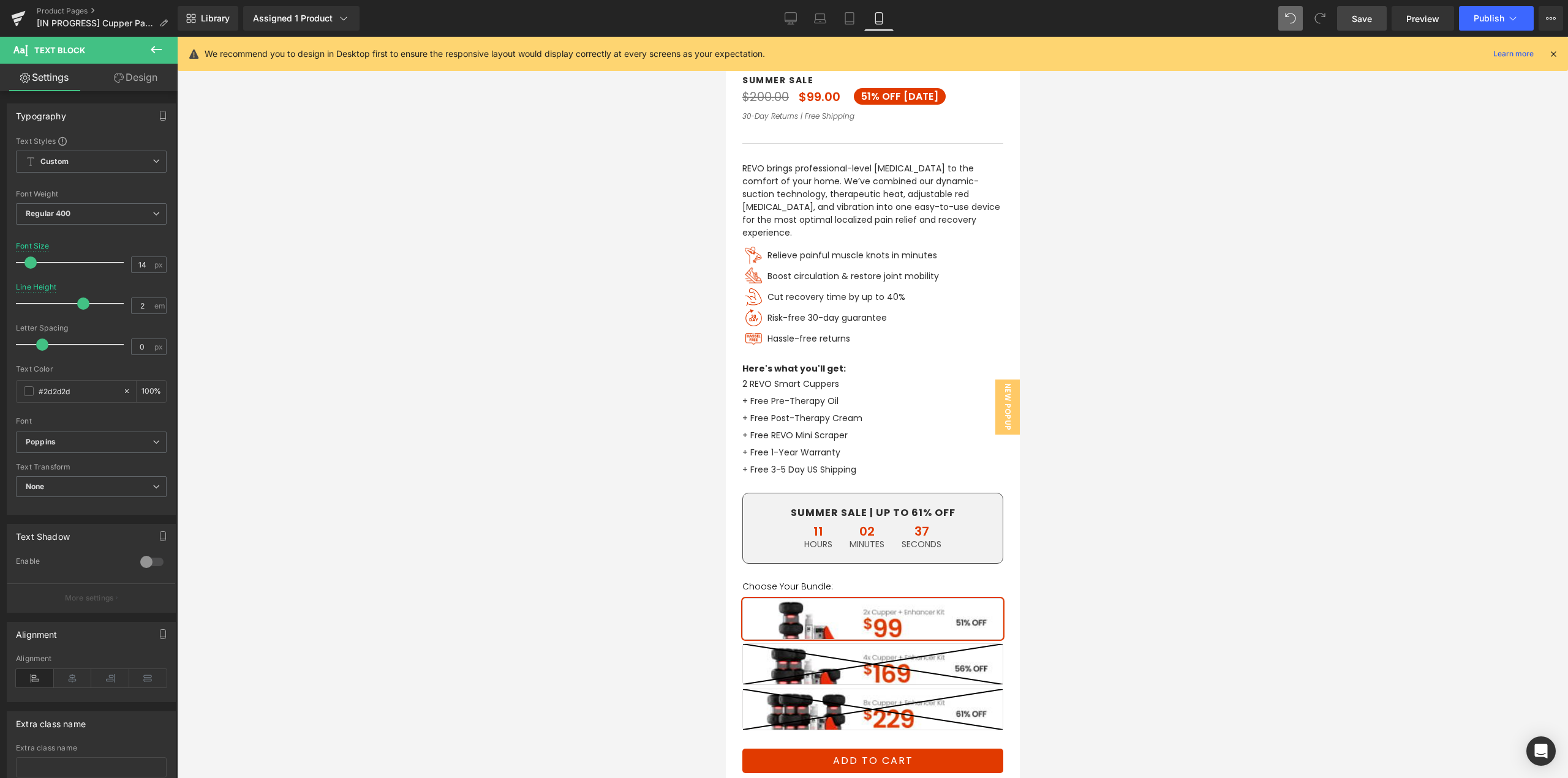
click at [804, 186] on p "REVO brings professional-level [MEDICAL_DATA] to the comfort of your home. We’v…" at bounding box center [872, 201] width 261 height 77
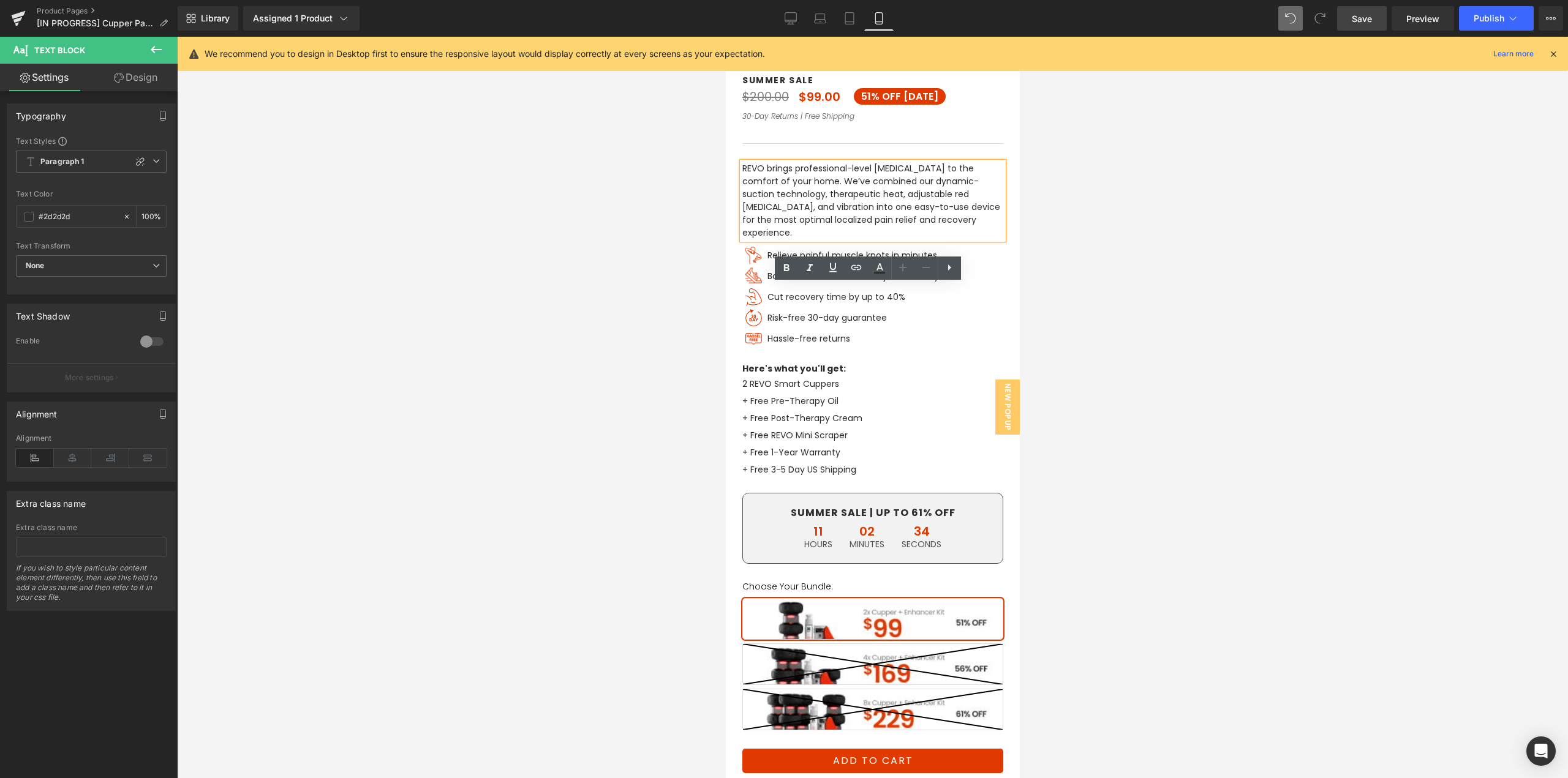
click at [781, 63] on p "Smart Cupping Massager & Enhancer Kit" at bounding box center [872, 56] width 261 height 13
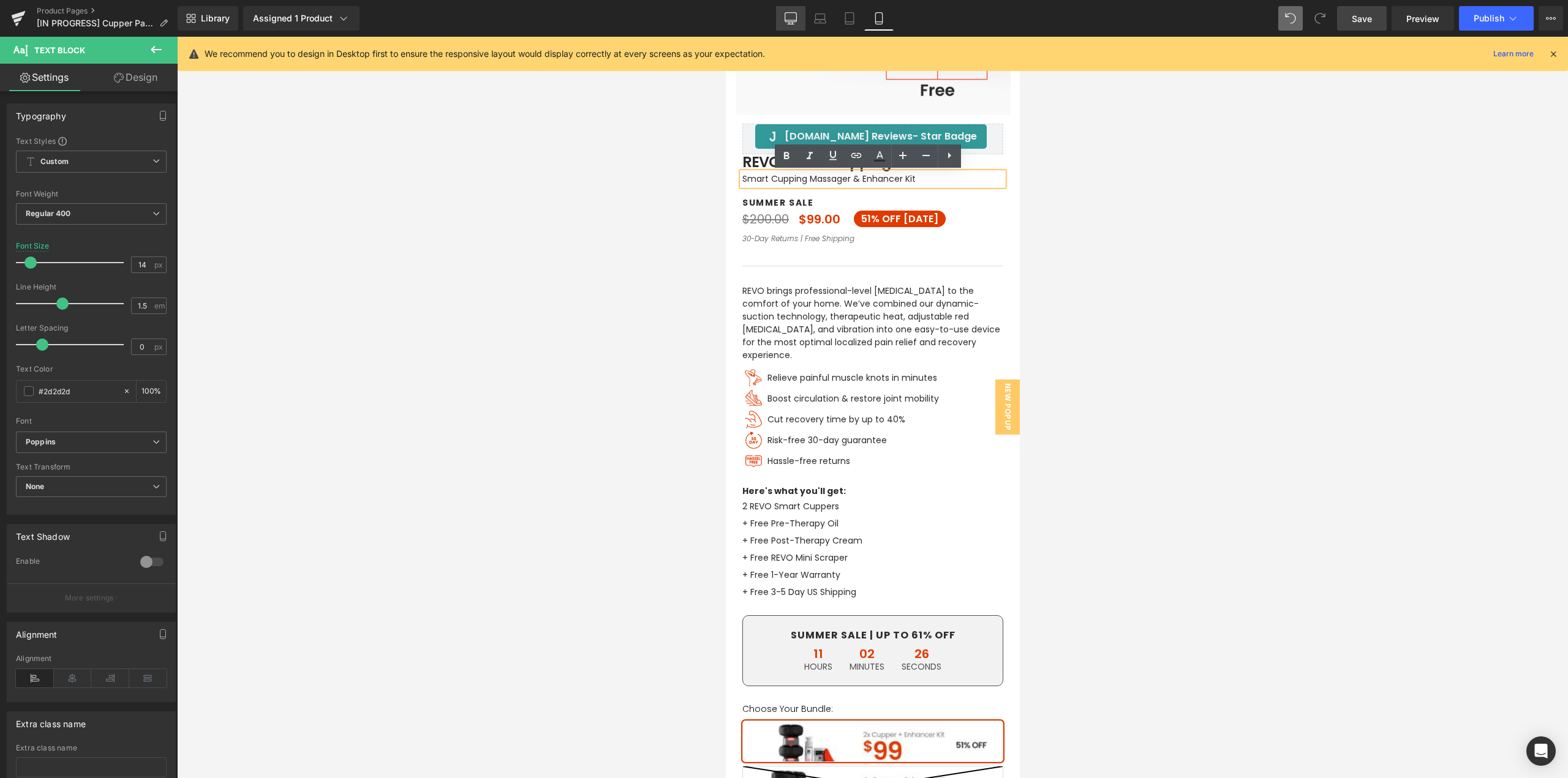
click at [793, 23] on icon at bounding box center [791, 23] width 4 height 3
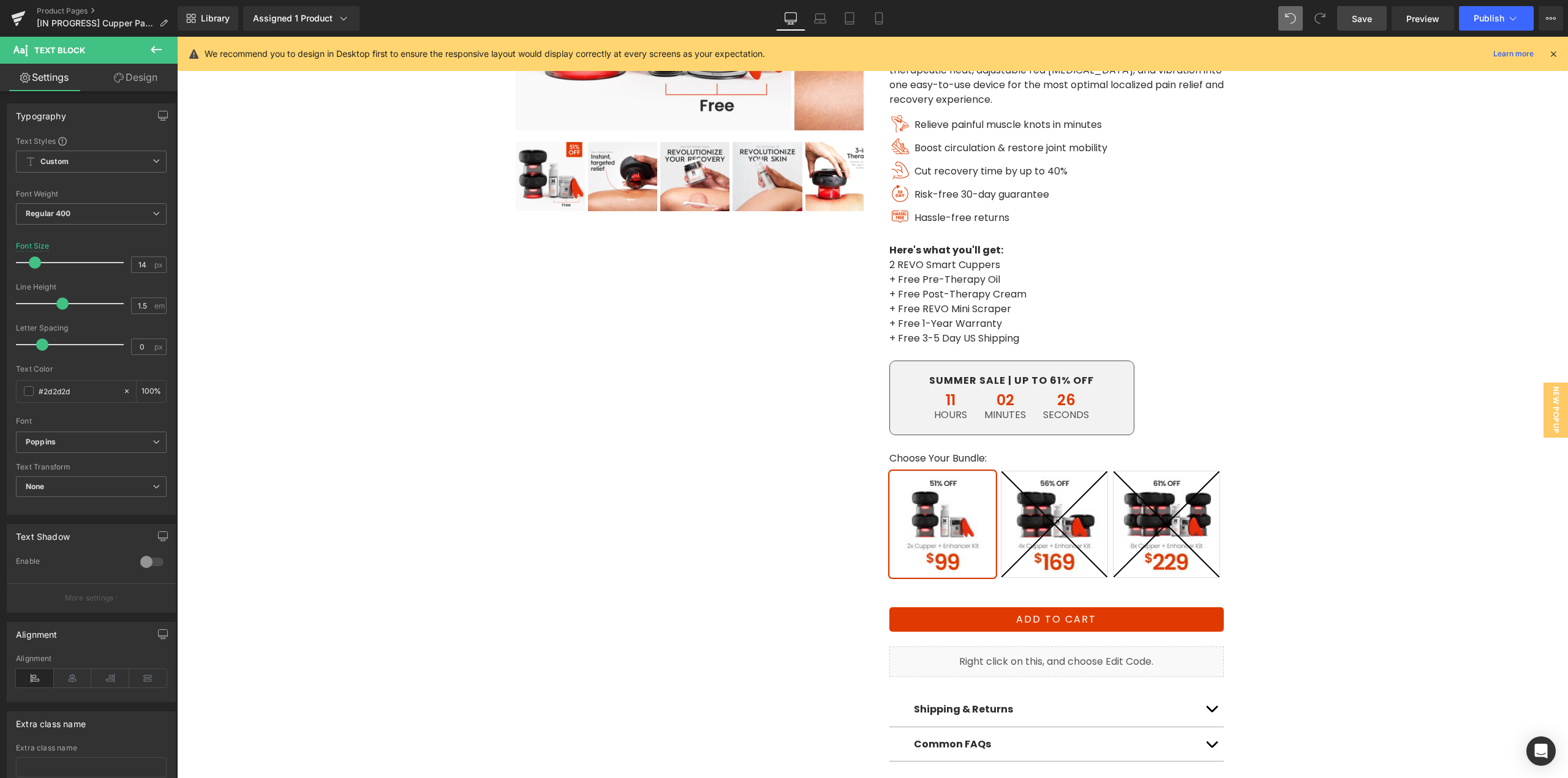
scroll to position [0, 0]
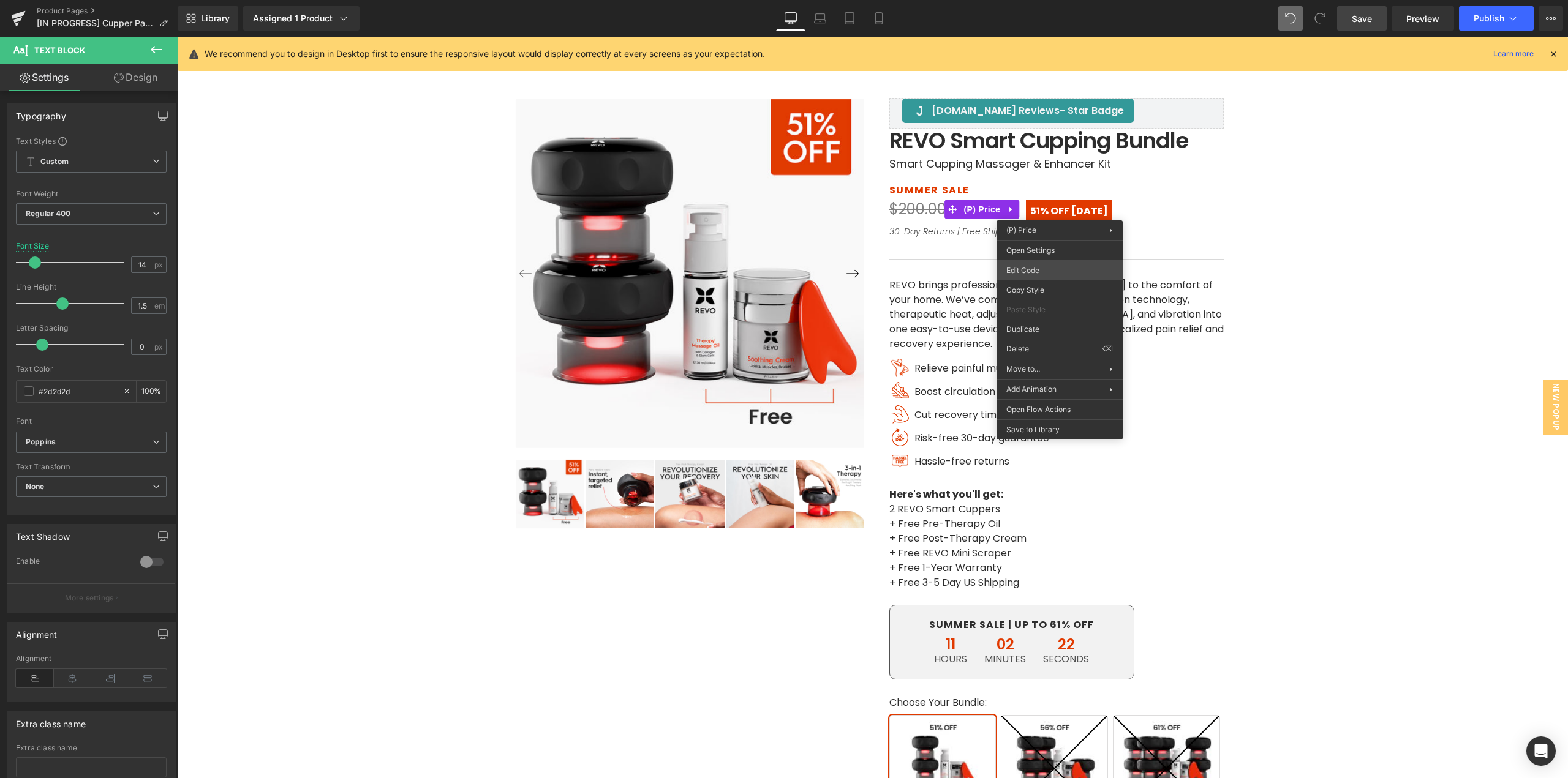
click at [1040, 0] on div "Text Block You are previewing how the will restyle your page. You can not edit …" at bounding box center [784, 0] width 1568 height 0
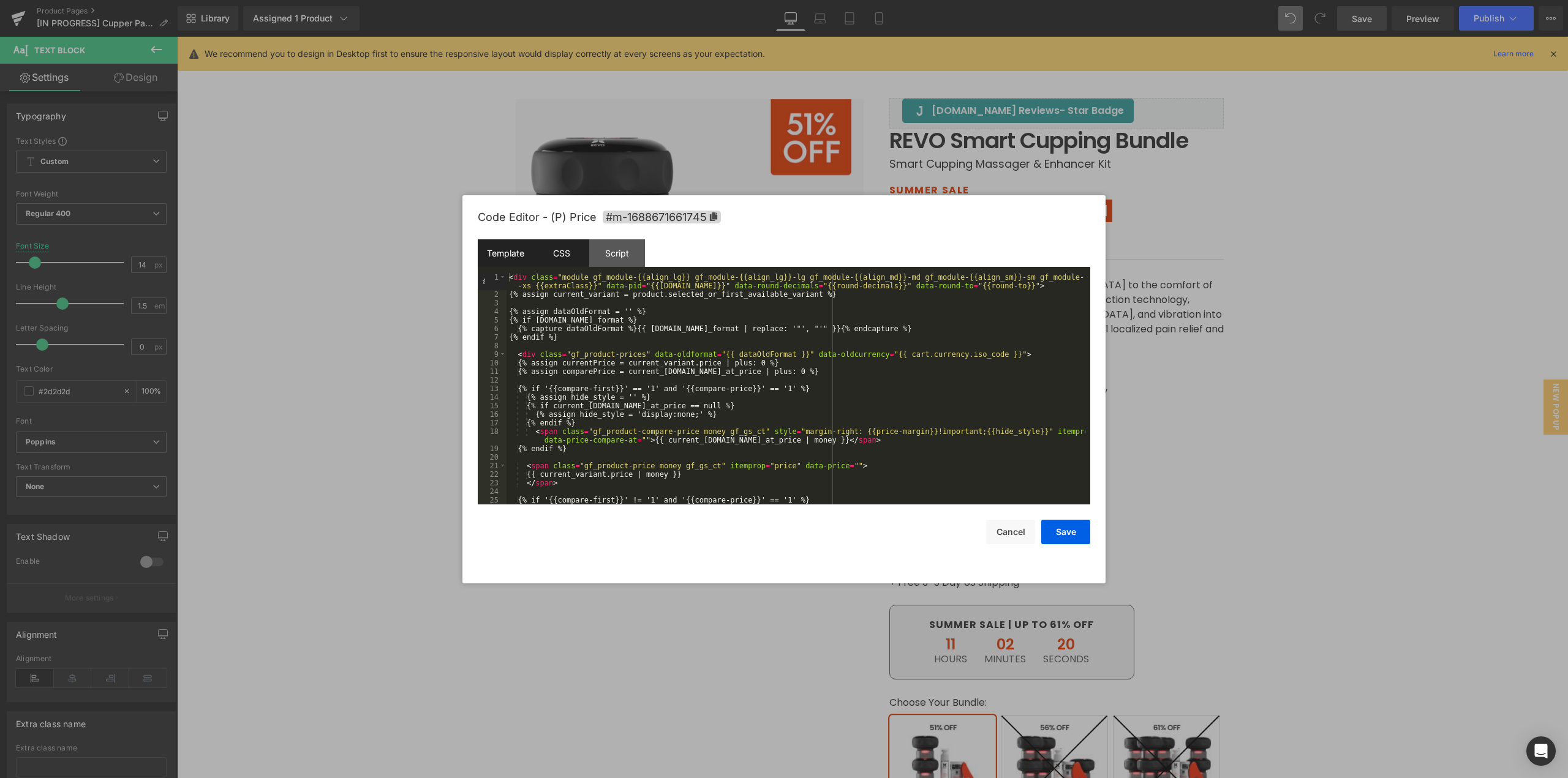
click at [570, 250] on div "CSS" at bounding box center [561, 254] width 56 height 28
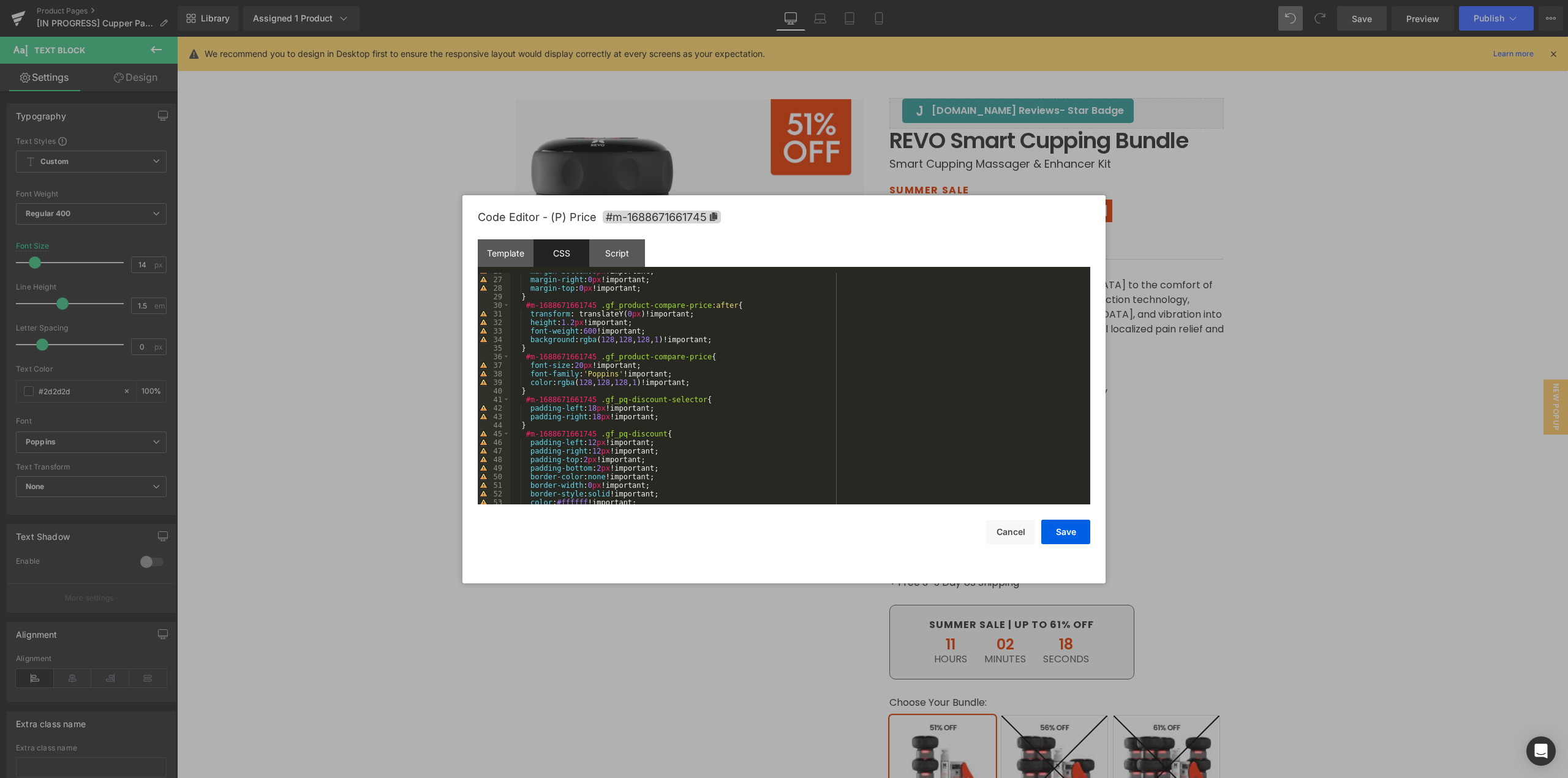
scroll to position [294, 0]
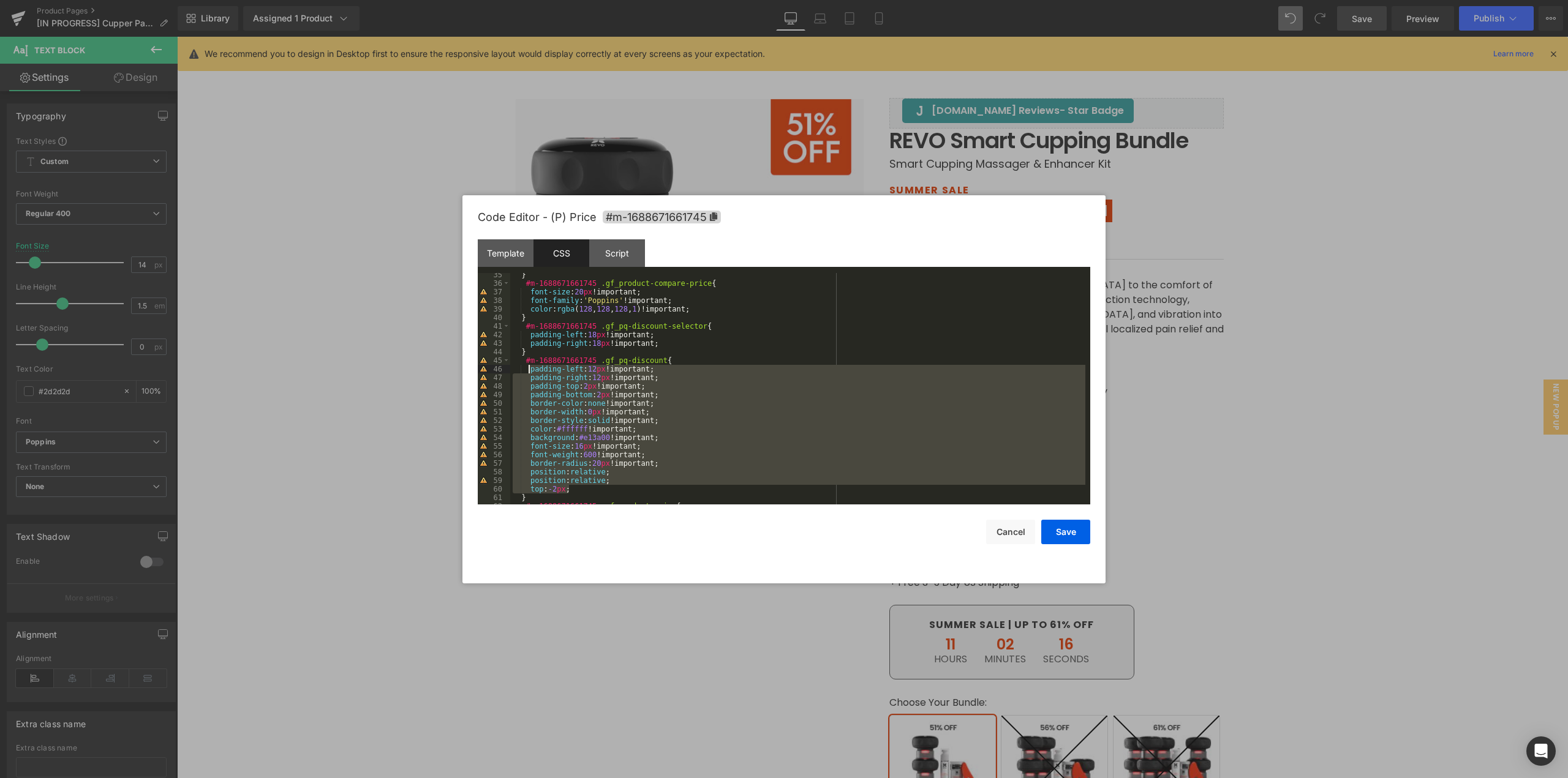
drag, startPoint x: 582, startPoint y: 488, endPoint x: 530, endPoint y: 370, distance: 128.9
click at [530, 370] on div "} #m-1688671661745 .gf_product-compare-price { font-size : 20 px !important; fo…" at bounding box center [797, 395] width 575 height 249
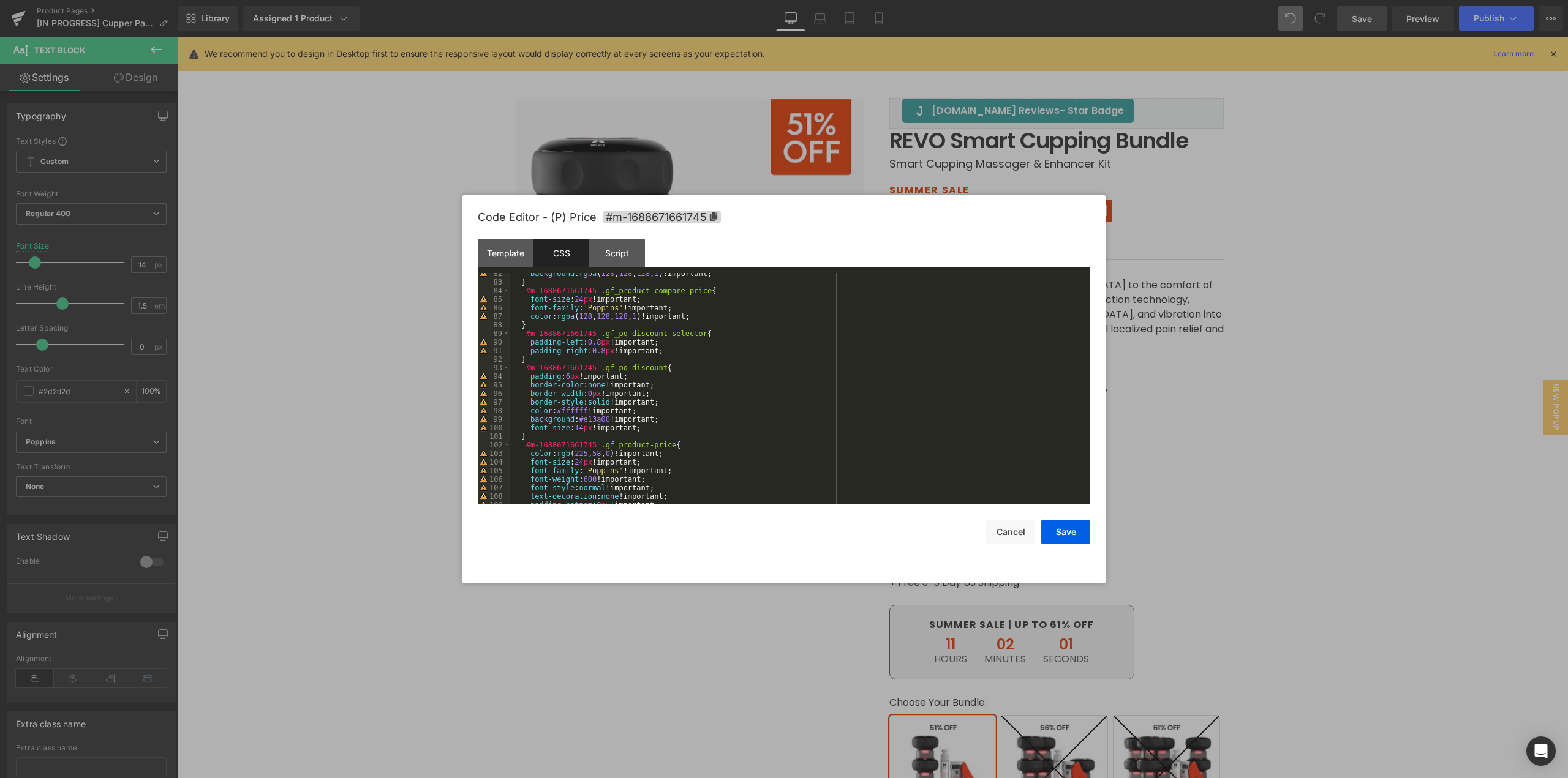
scroll to position [735, 0]
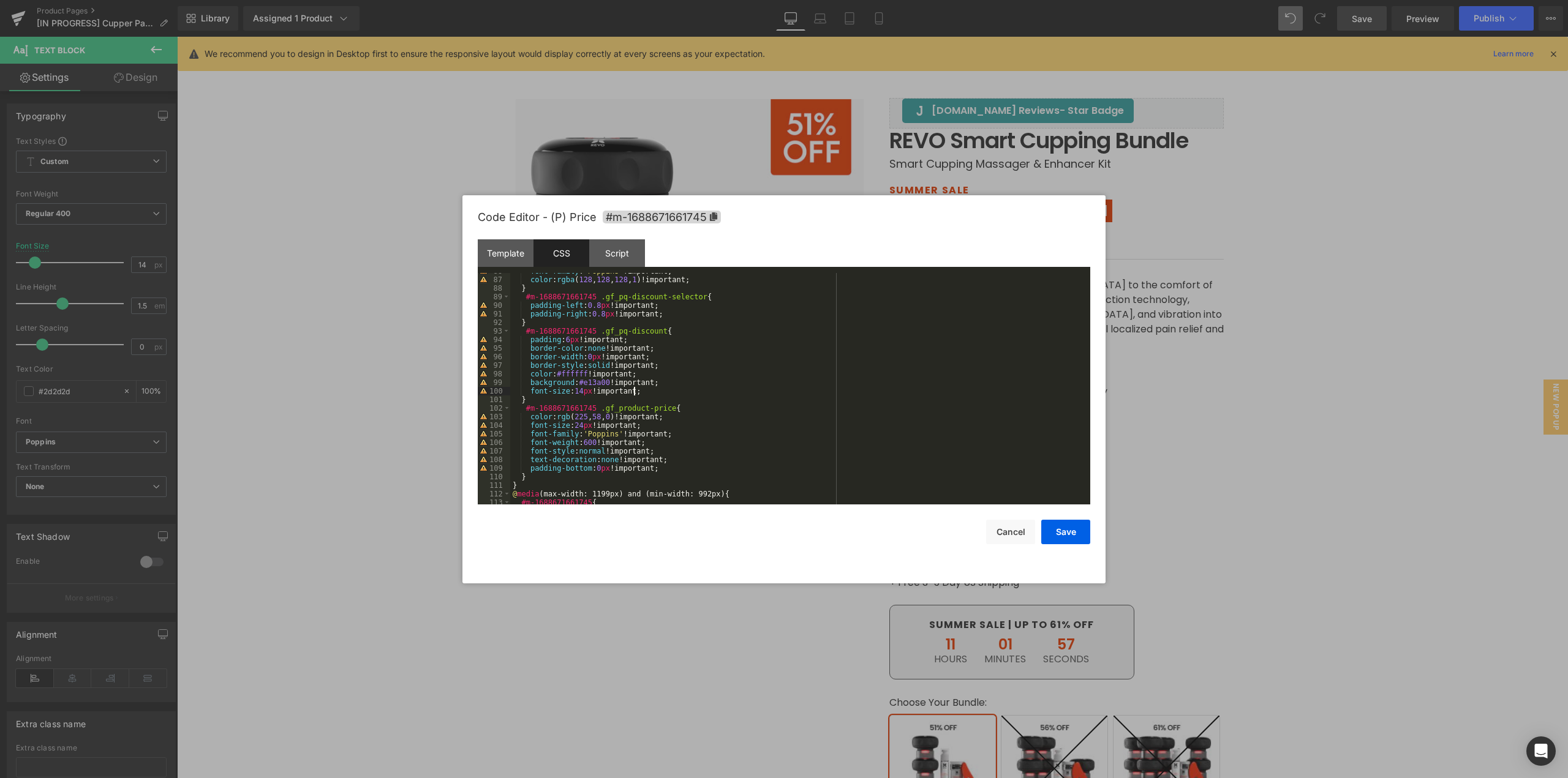
click at [647, 393] on div "font-family : ' Poppins ' !important; color : rgba ( 128 , 128 , 128 , 1 )!impo…" at bounding box center [797, 391] width 575 height 249
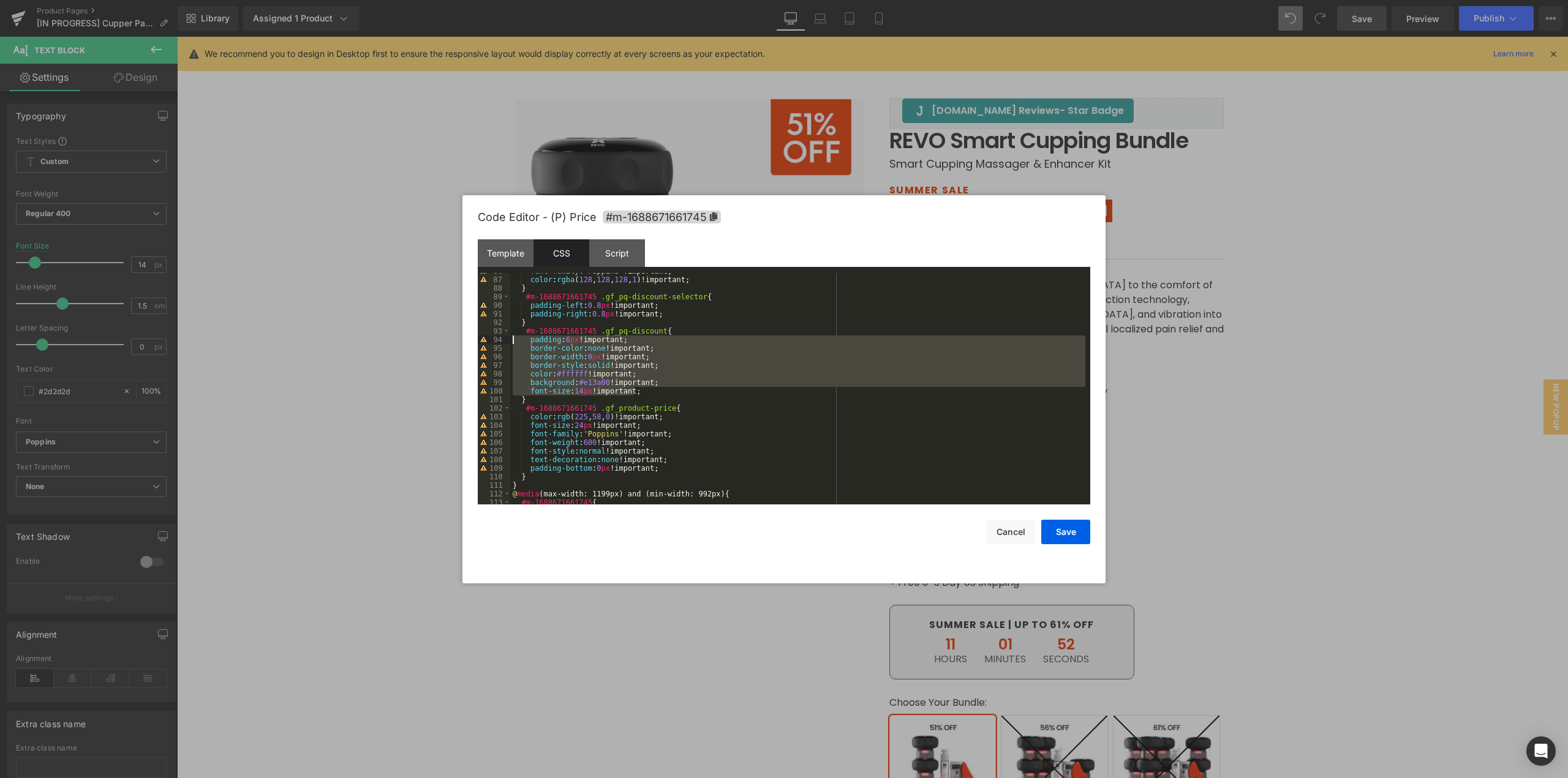
drag, startPoint x: 658, startPoint y: 388, endPoint x: 513, endPoint y: 342, distance: 152.1
click at [513, 342] on div "font-family : ' Poppins ' !important; color : rgba ( 128 , 128 , 128 , 1 )!impo…" at bounding box center [797, 391] width 575 height 249
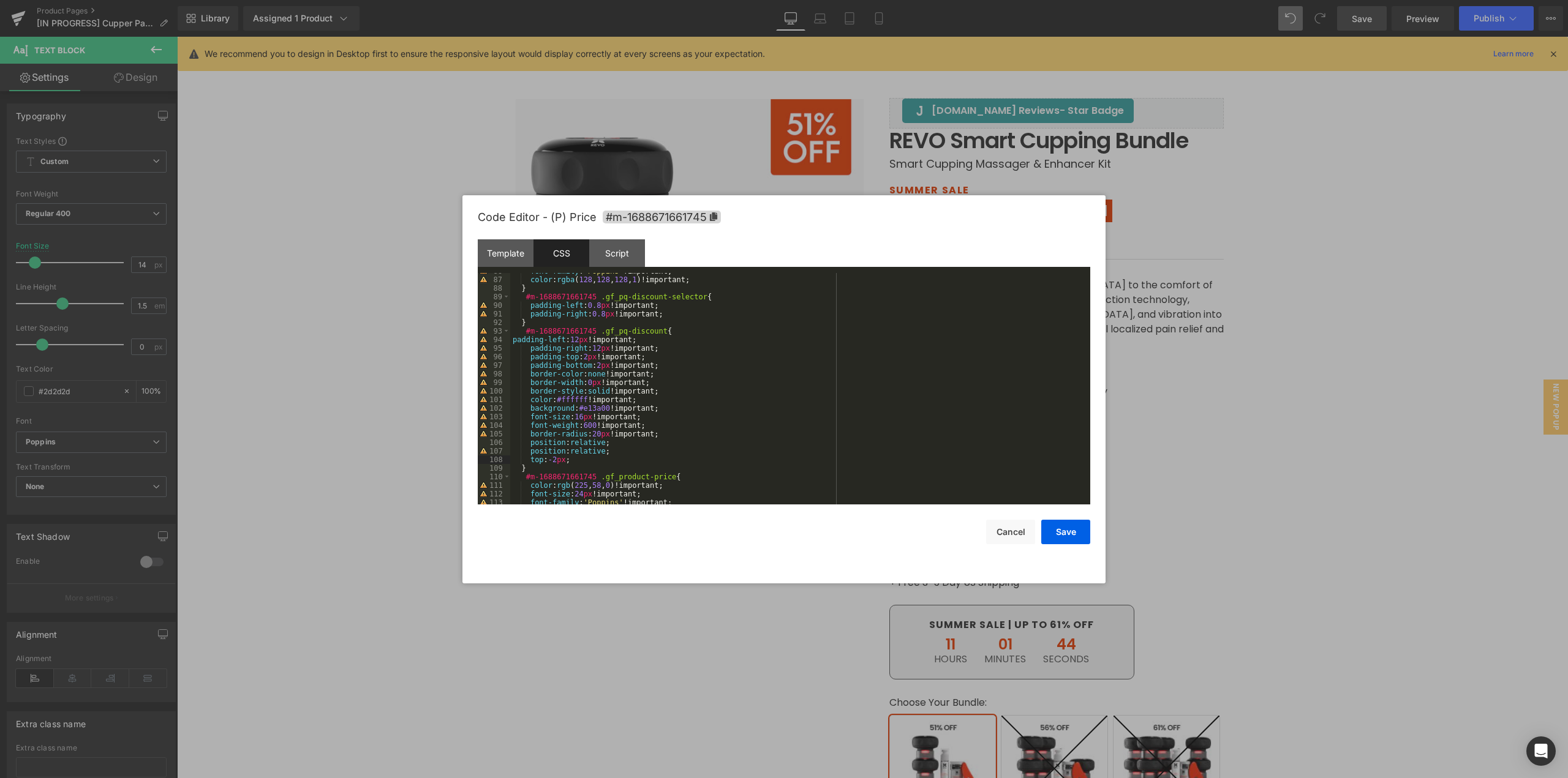
click at [513, 341] on div "font-family : ' Poppins ' !important; color : rgba ( 128 , 128 , 128 , 1 )!impo…" at bounding box center [797, 391] width 575 height 249
click at [1074, 535] on button "Save" at bounding box center [1066, 532] width 49 height 25
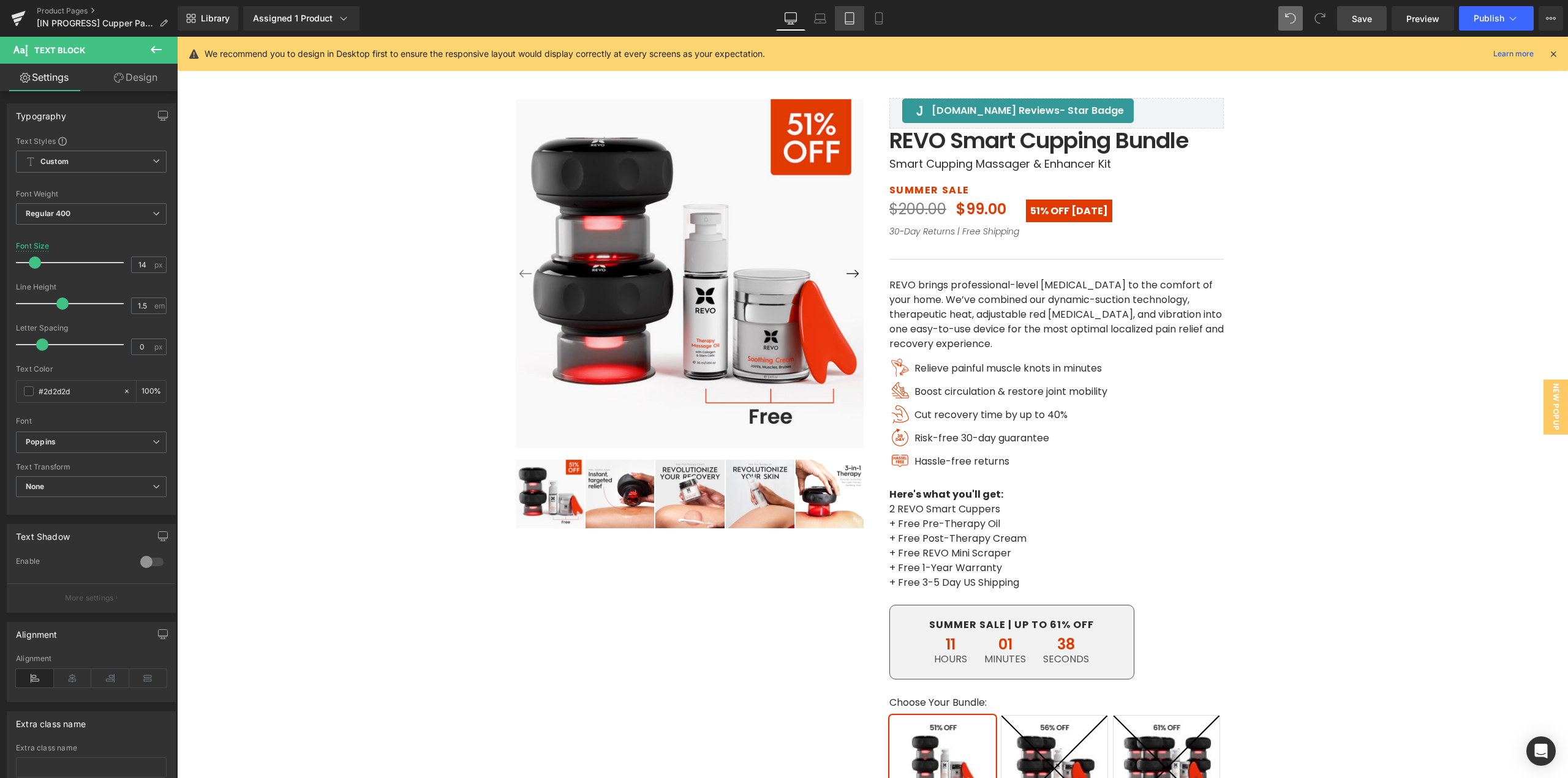
click at [843, 19] on icon at bounding box center [849, 18] width 12 height 12
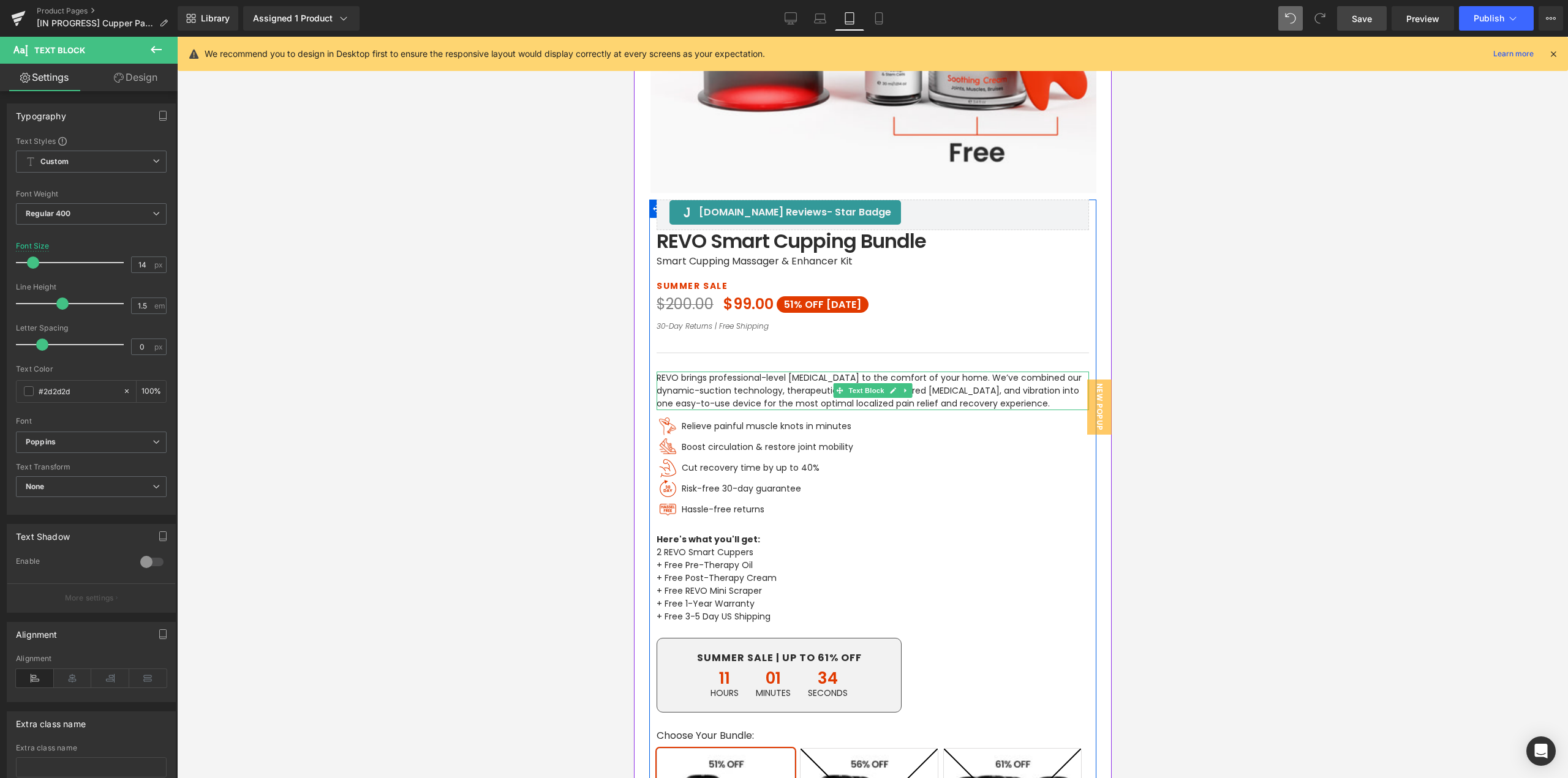
scroll to position [330, 0]
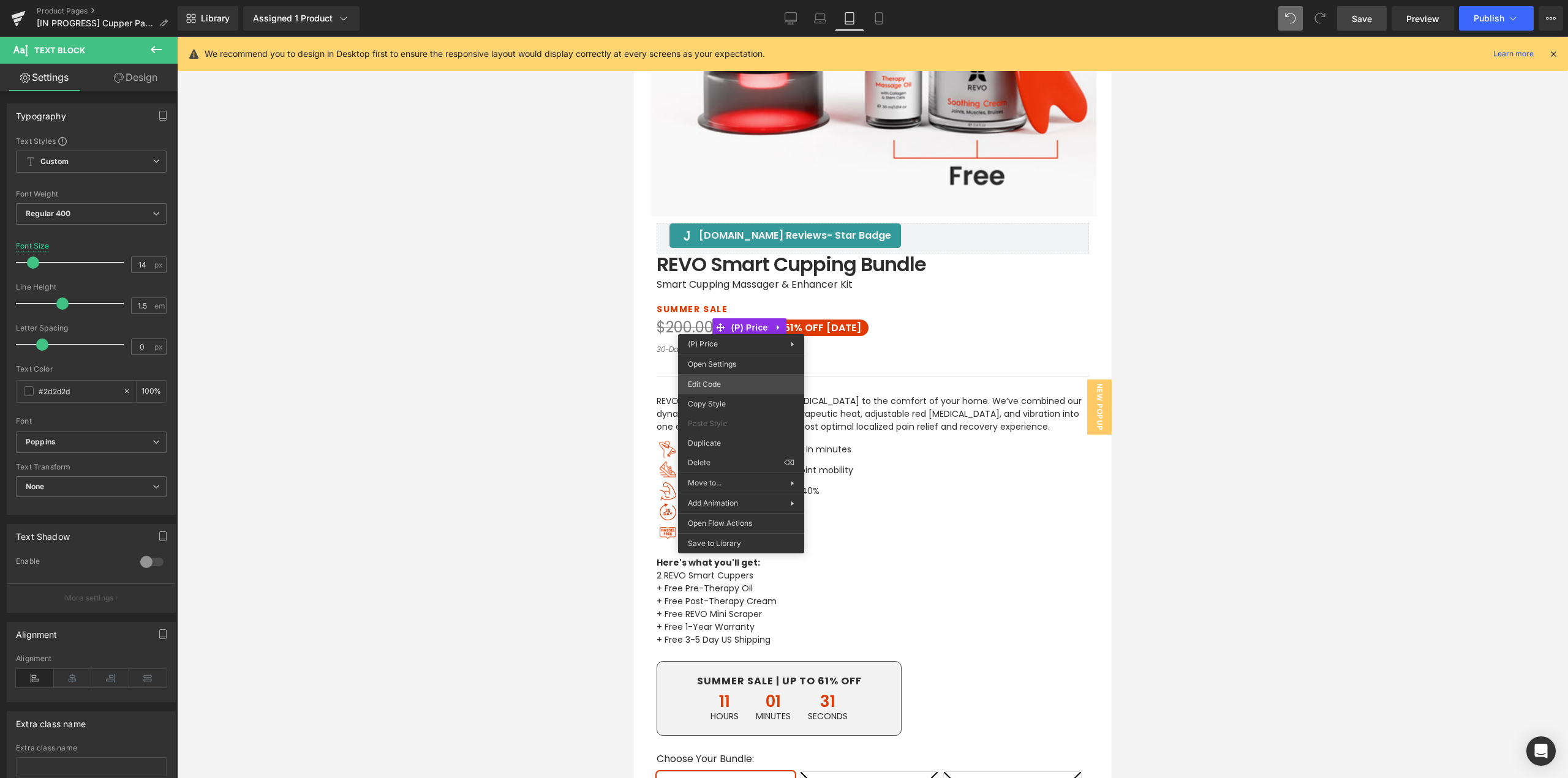
click at [726, 0] on div "Text Block You are previewing how the will restyle your page. You can not edit …" at bounding box center [784, 0] width 1568 height 0
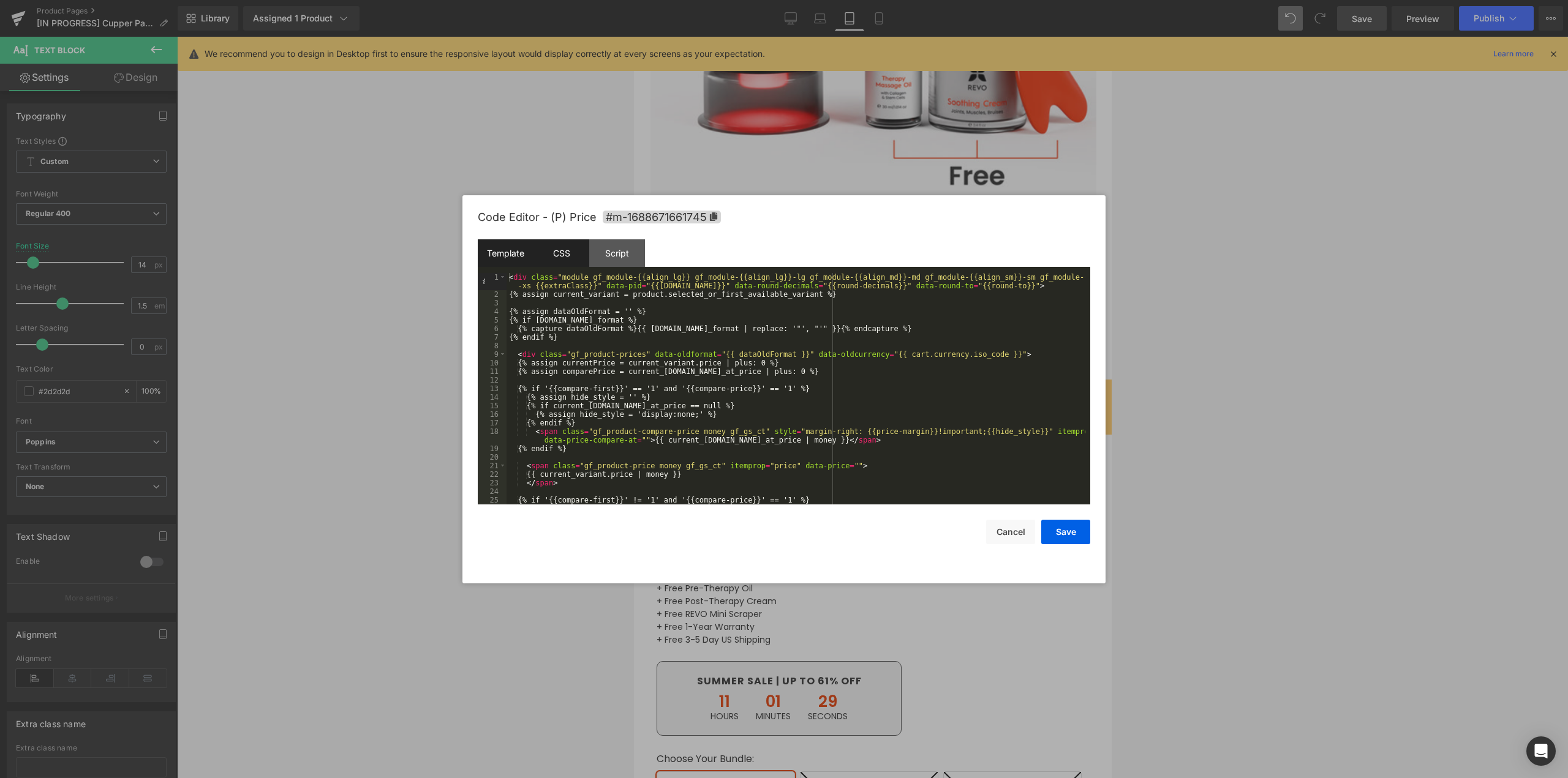
click at [559, 257] on div "CSS" at bounding box center [561, 254] width 56 height 28
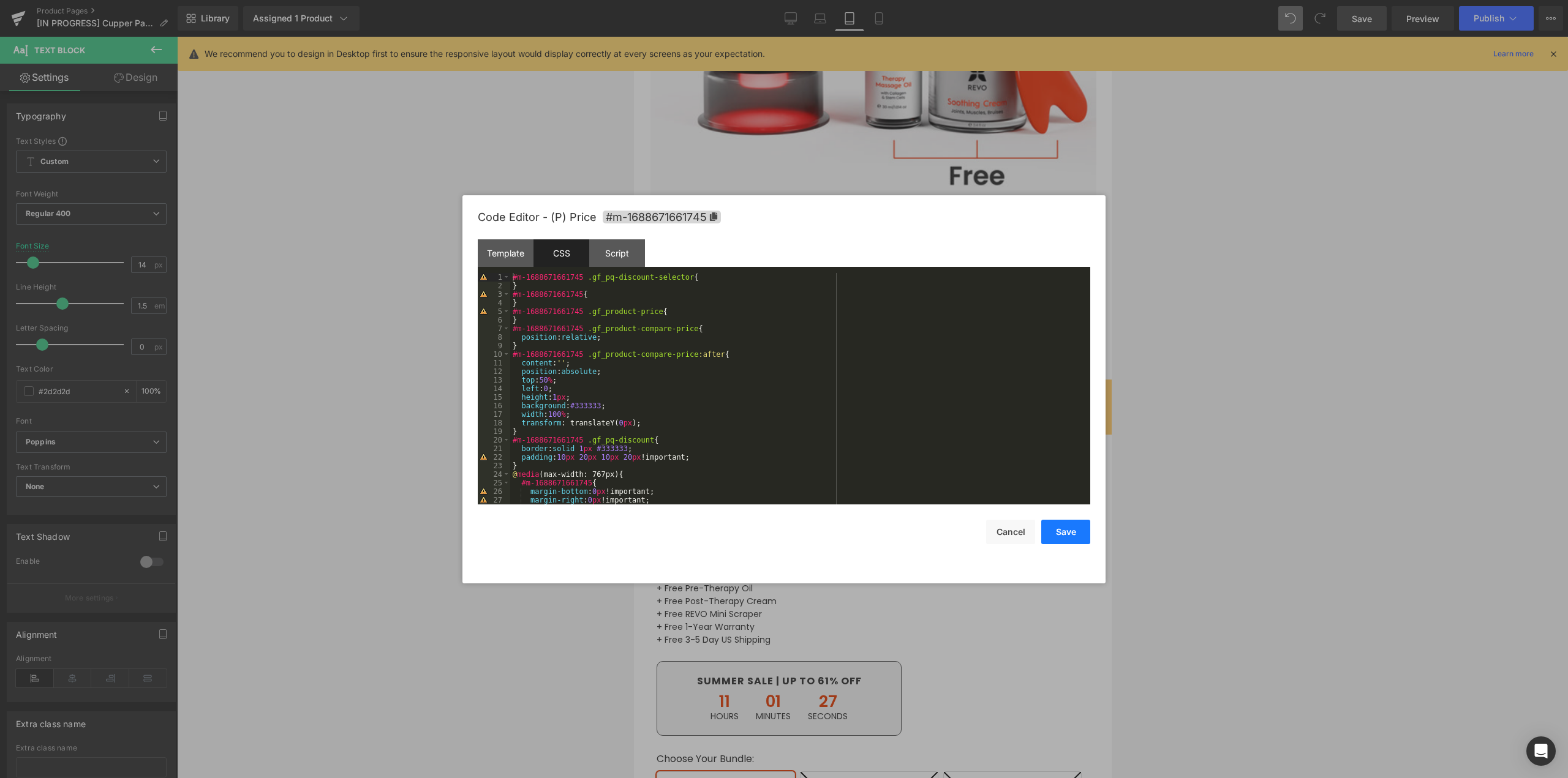
click at [1065, 536] on button "Save" at bounding box center [1066, 532] width 49 height 25
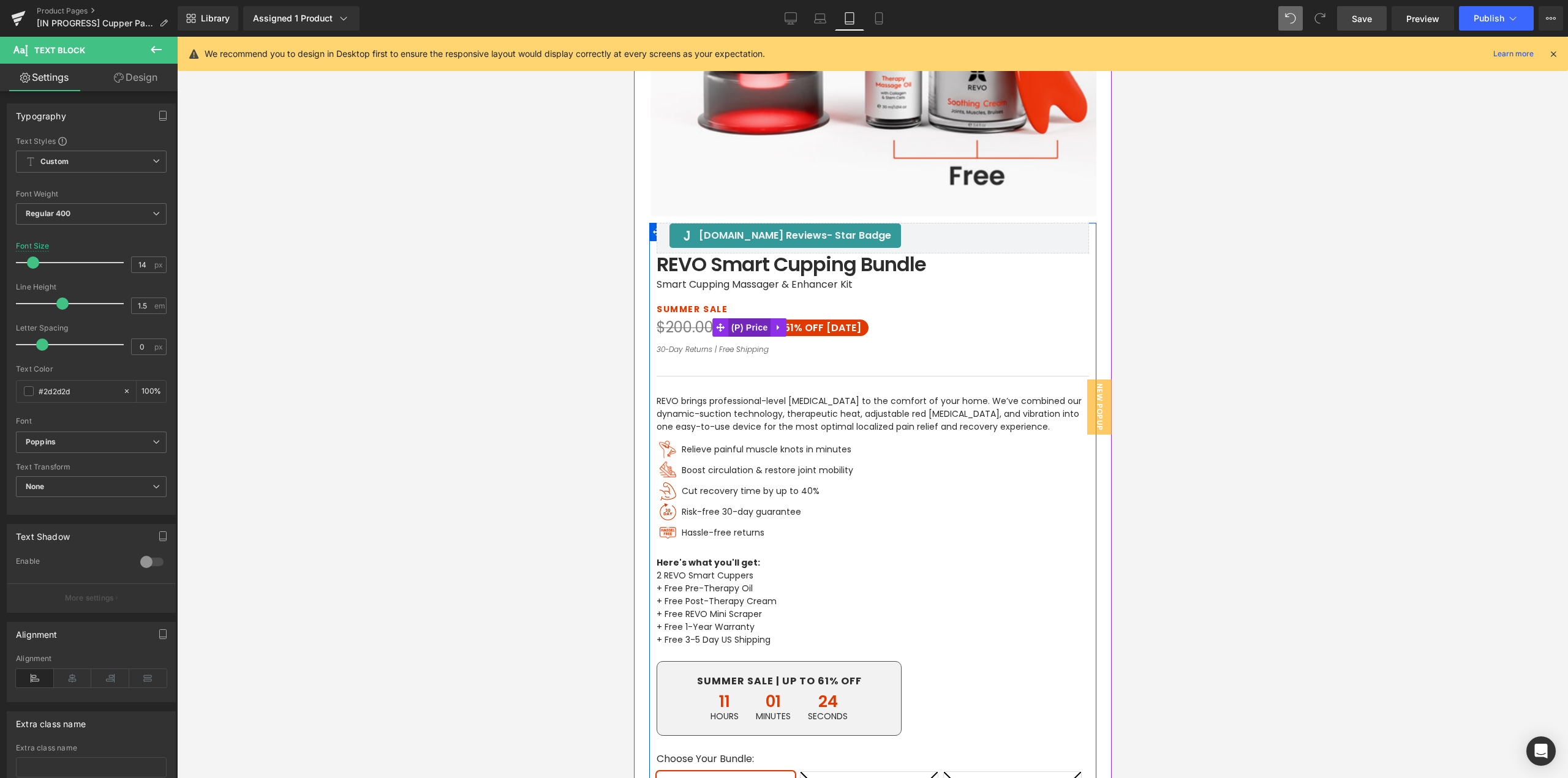
click at [754, 324] on span "(P) Price" at bounding box center [749, 327] width 43 height 18
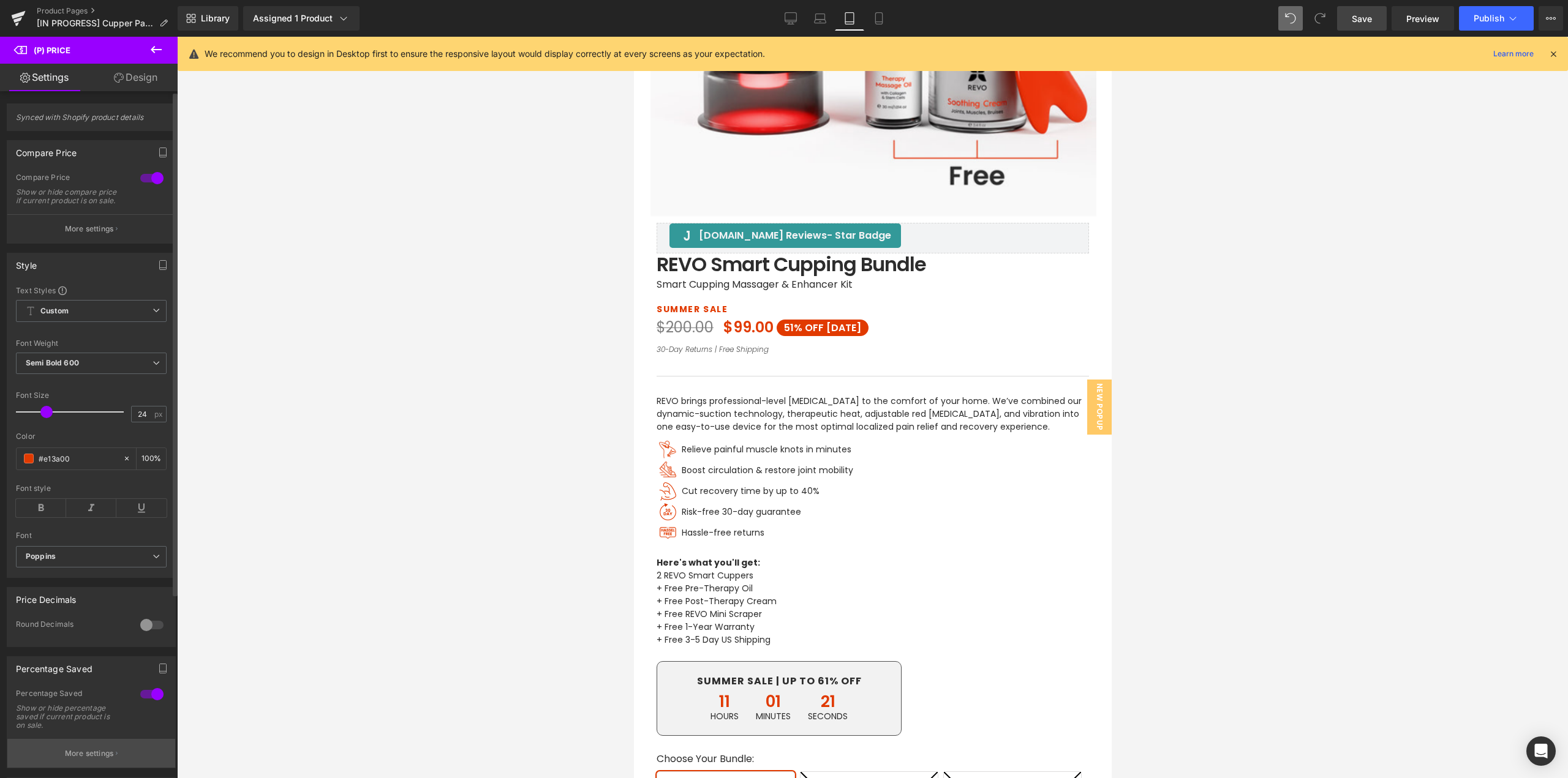
click at [87, 759] on p "More settings" at bounding box center [89, 753] width 49 height 11
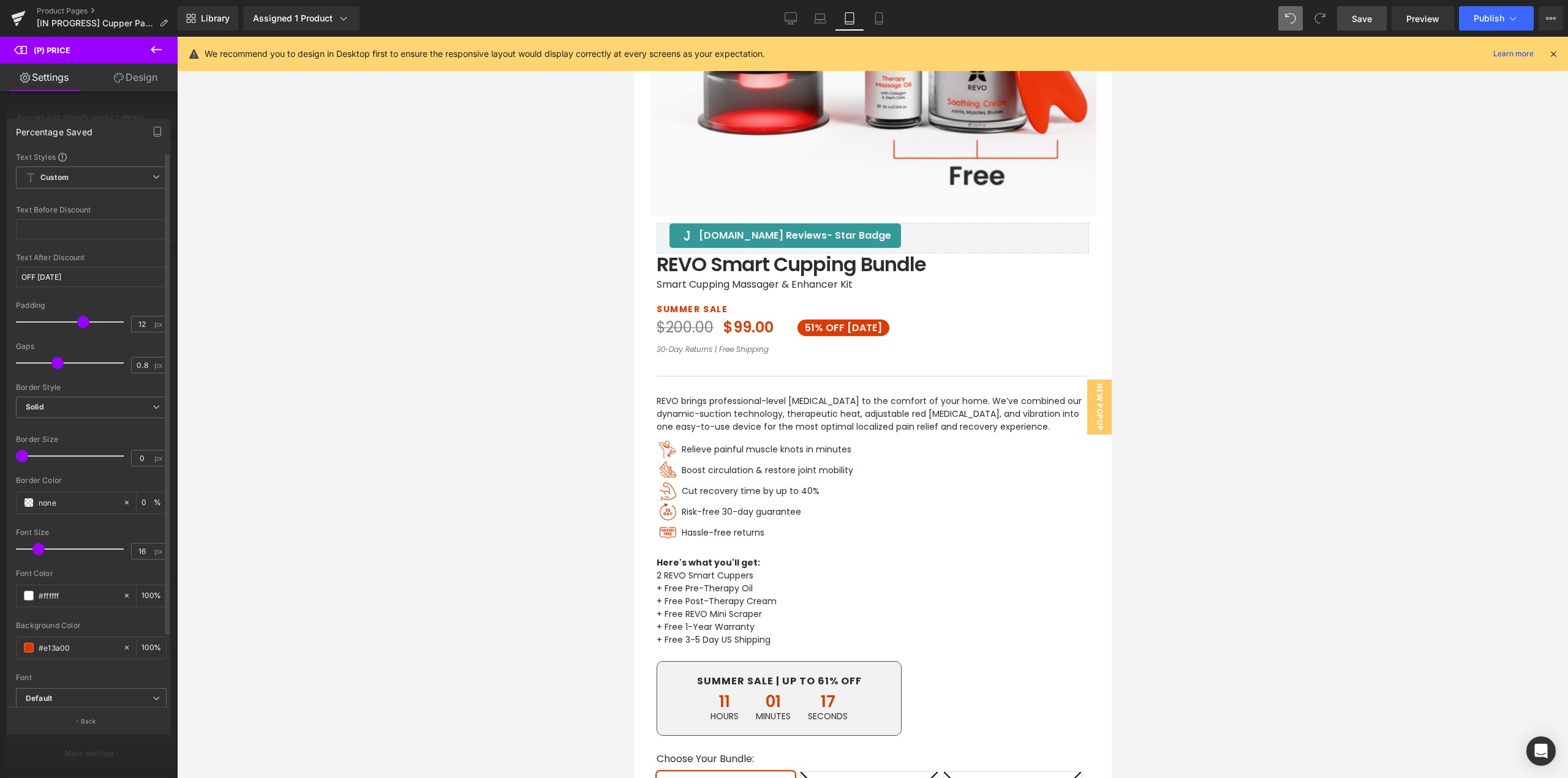
drag, startPoint x: 24, startPoint y: 367, endPoint x: 57, endPoint y: 368, distance: 33.0
click at [57, 368] on span at bounding box center [57, 362] width 12 height 12
click at [146, 366] on input "0.8" at bounding box center [142, 365] width 22 height 15
type input "24"
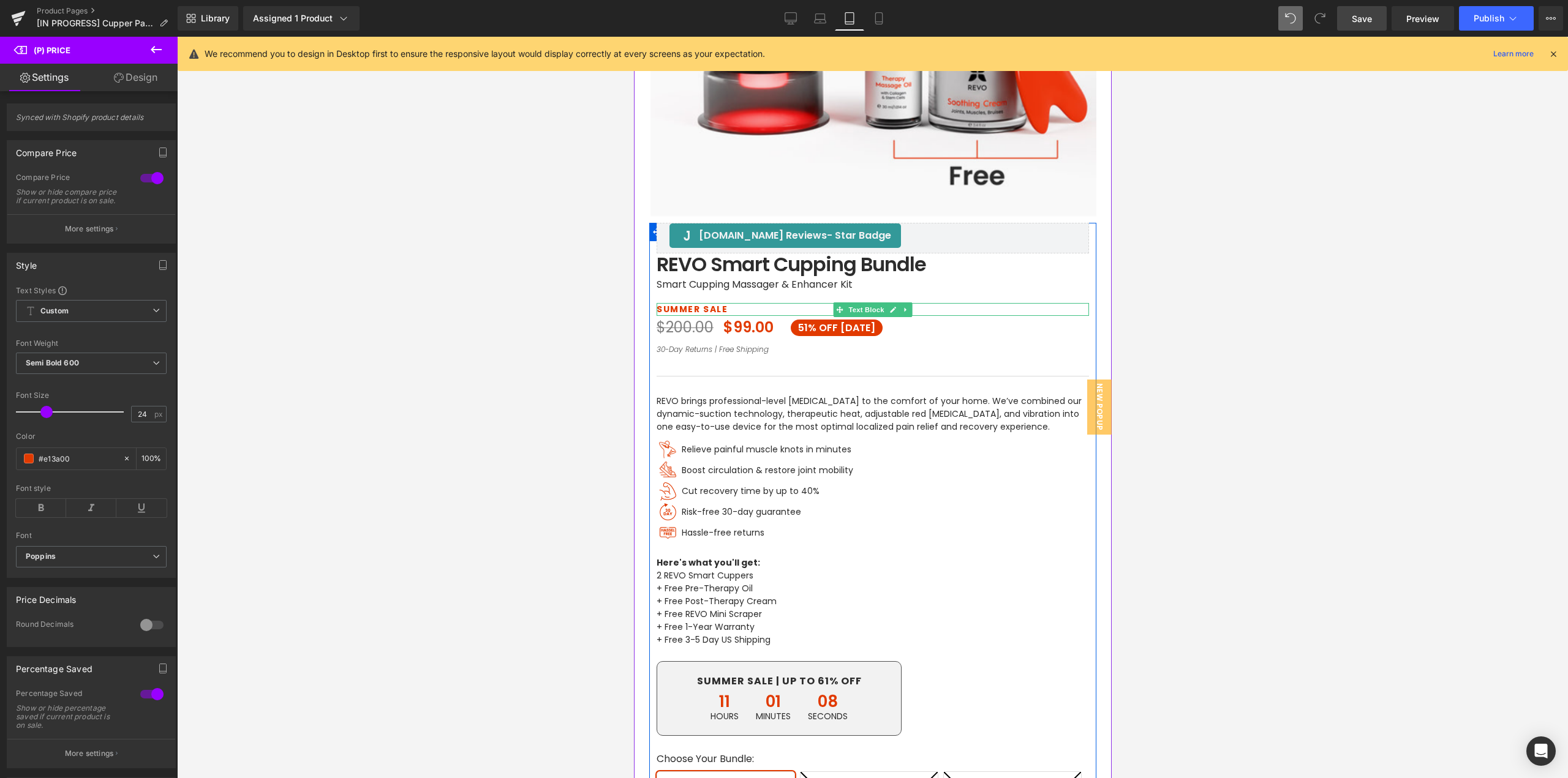
click at [707, 309] on p "SUMMER SALE" at bounding box center [872, 309] width 432 height 13
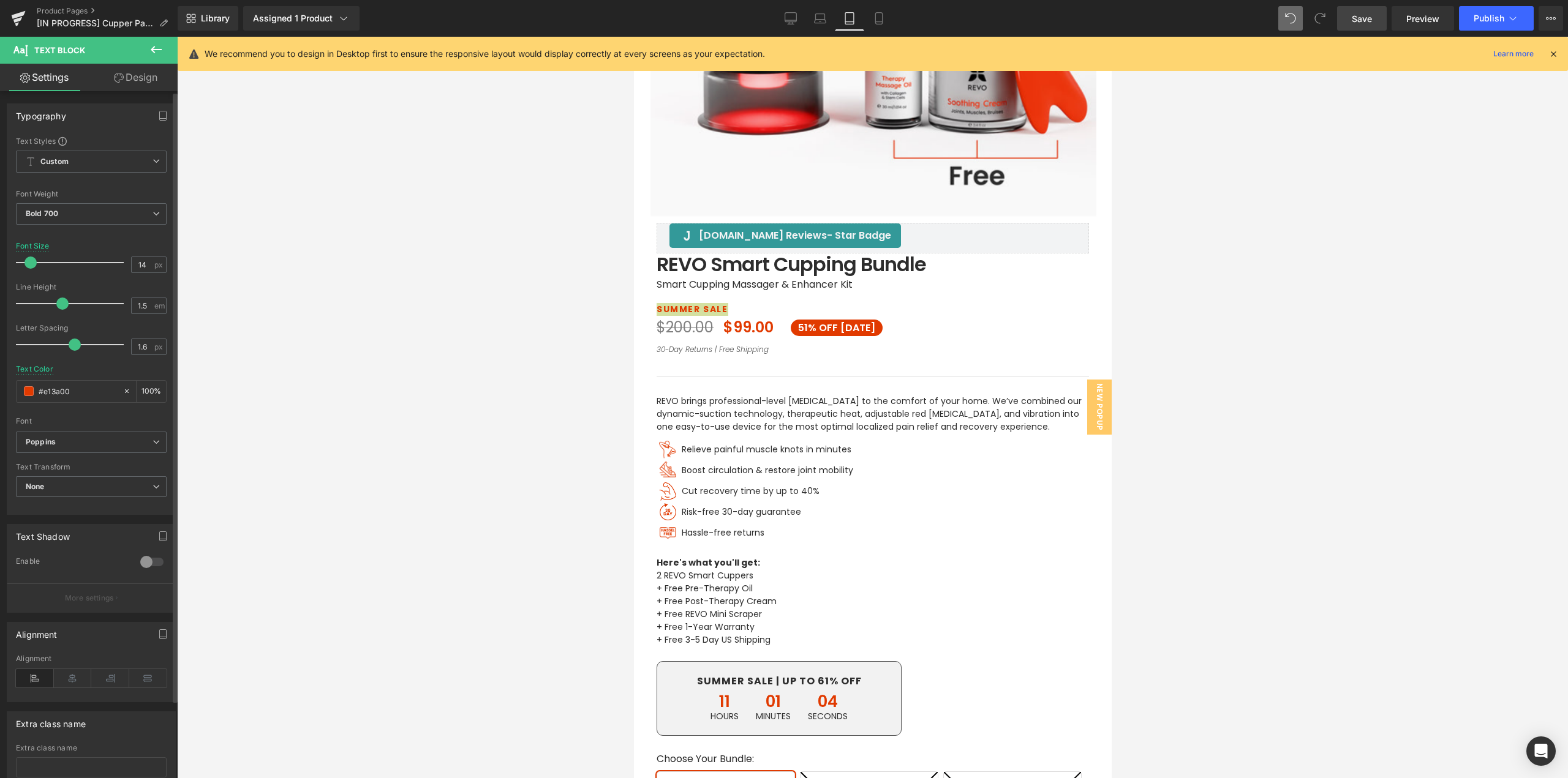
drag, startPoint x: 70, startPoint y: 392, endPoint x: 0, endPoint y: 392, distance: 70.0
click at [0, 392] on div "Typography Text Styles Custom Paragraph 1 Paragraph 2 Paragraph 3 Paragraph 4 C…" at bounding box center [91, 304] width 183 height 421
type input "2d2d2d"
click at [825, 328] on span "OFF [DATE]" at bounding box center [846, 328] width 56 height 14
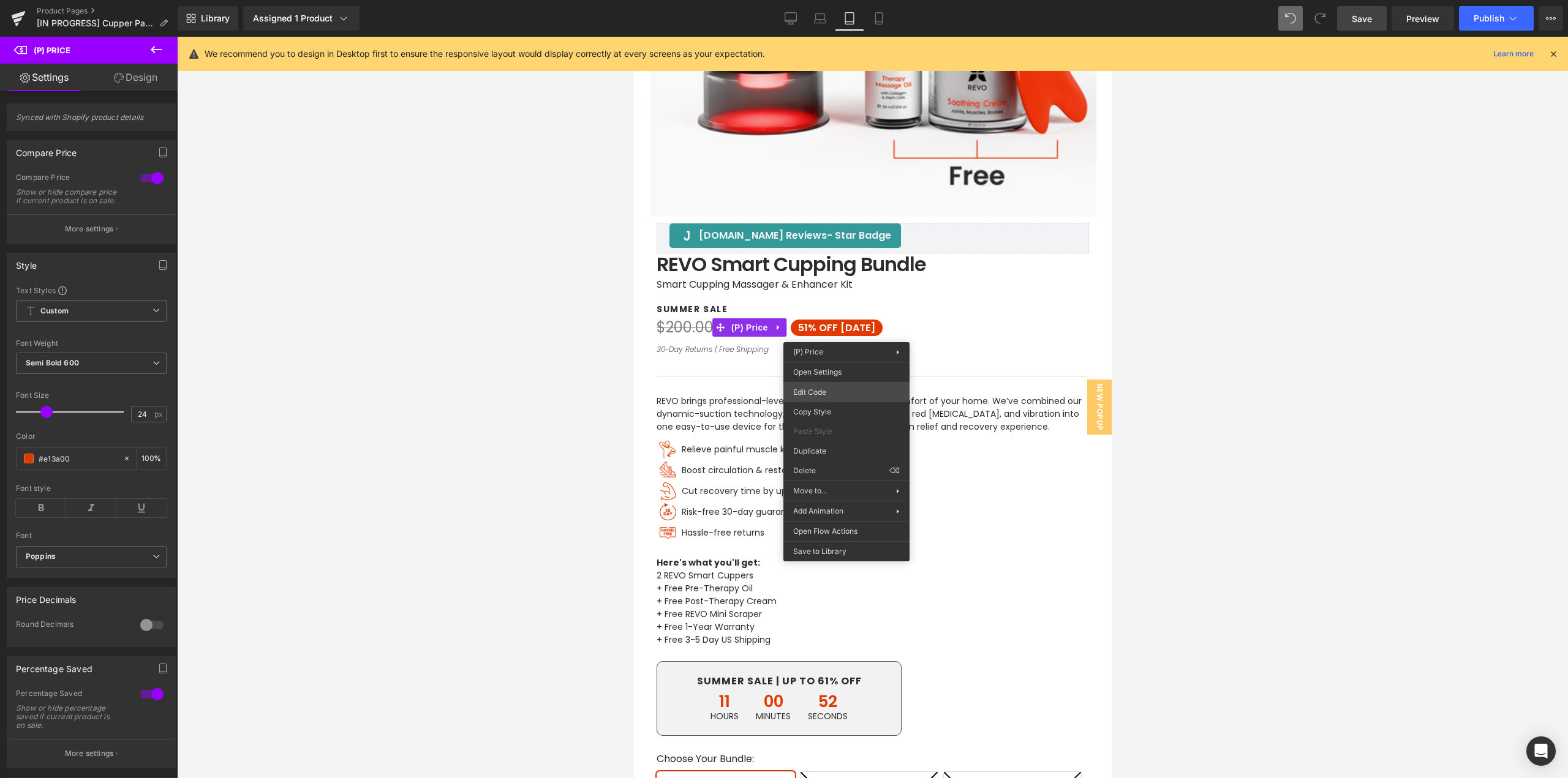
click at [809, 0] on div "(P) Price You are previewing how the will restyle your page. You can not edit E…" at bounding box center [784, 0] width 1568 height 0
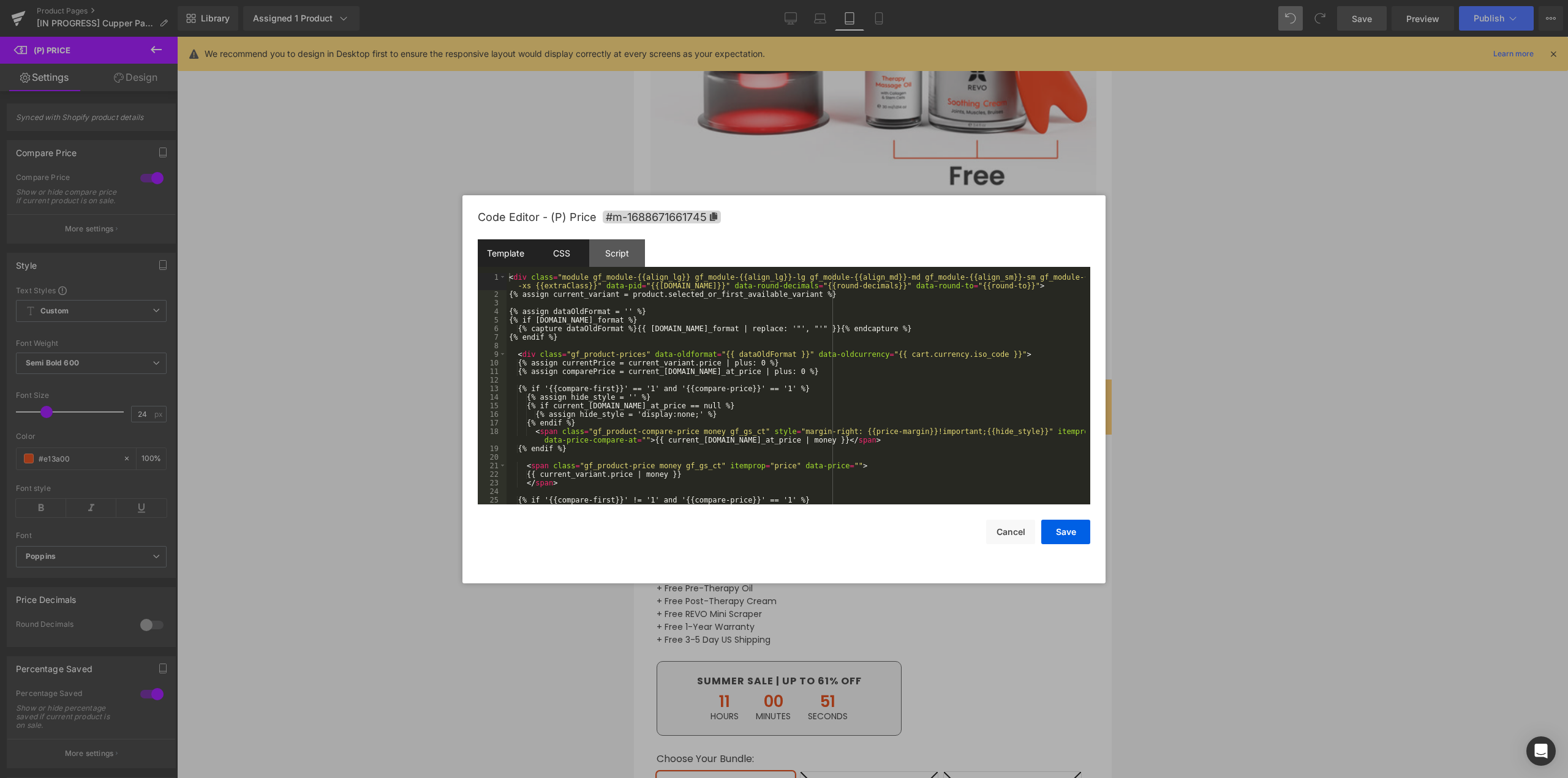
click at [547, 253] on div "CSS" at bounding box center [561, 254] width 56 height 28
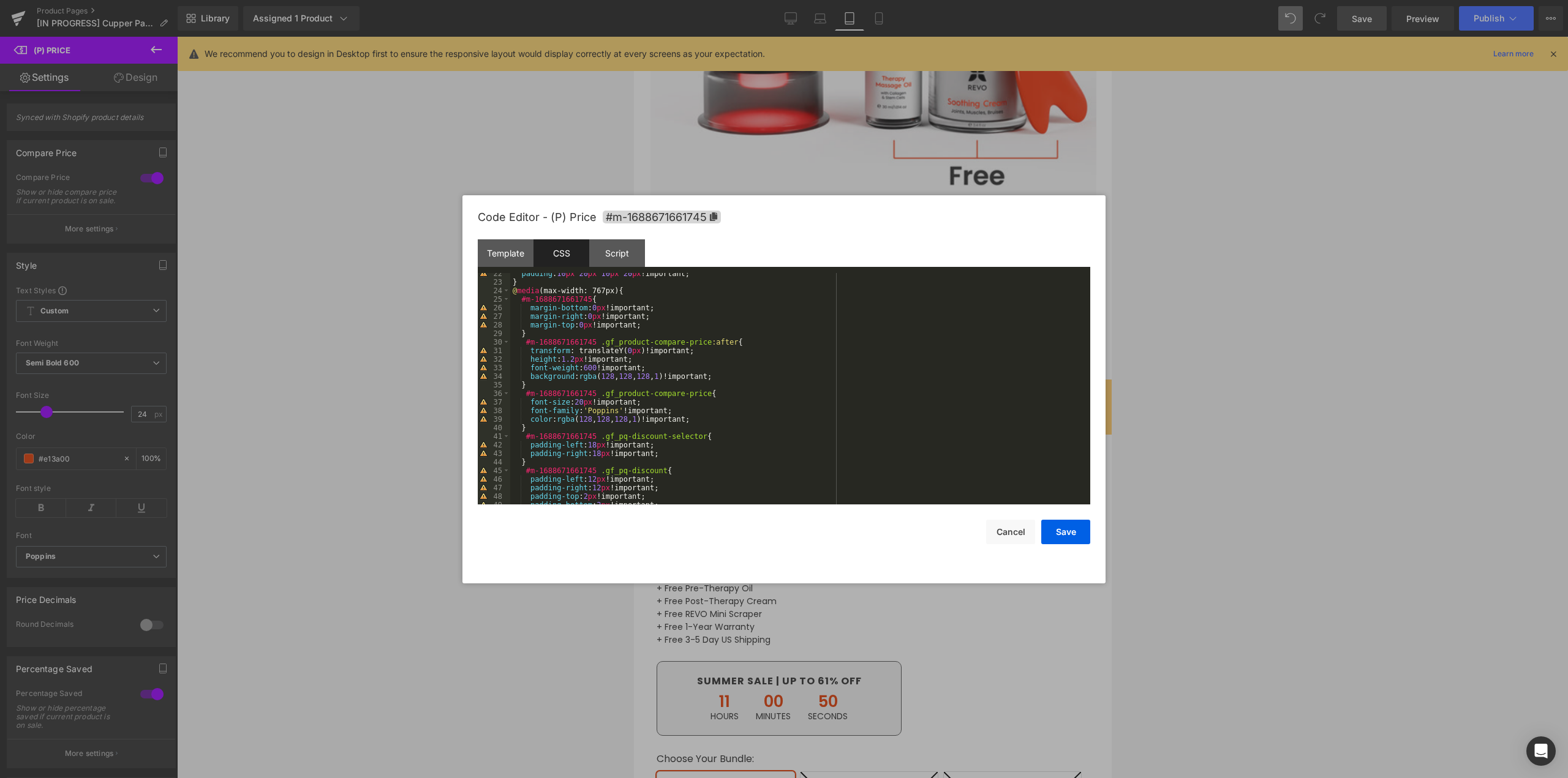
scroll to position [183, 0]
click at [856, 397] on div "padding : 10 px 20 px 10 px 20 px !important; } @ media (max-width: 767px) { #m…" at bounding box center [797, 393] width 575 height 249
type input "pq"
click at [916, 288] on span at bounding box center [915, 290] width 16 height 9
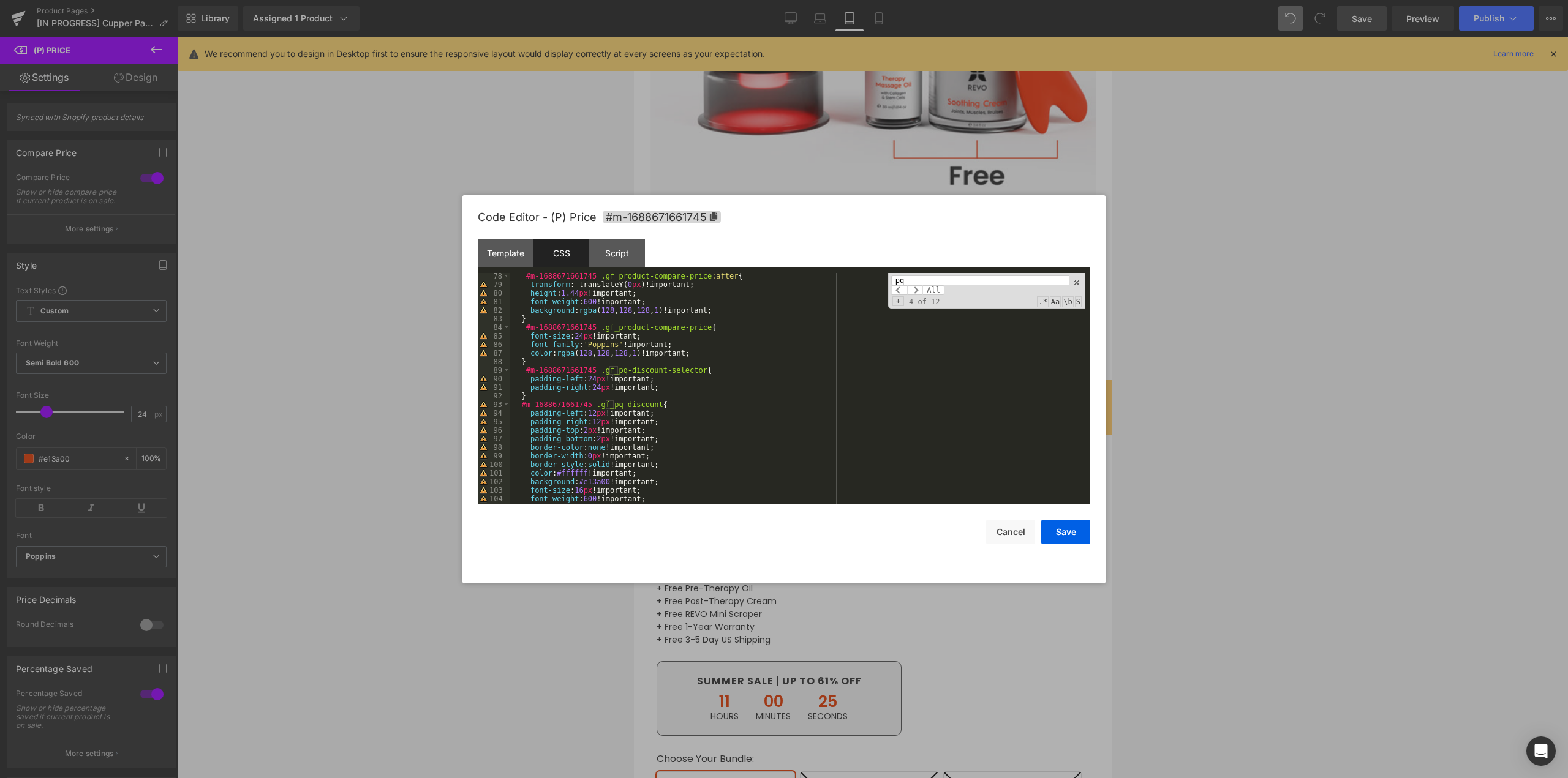
scroll to position [698, 0]
click at [586, 374] on div "background : rgba ( 128 , 128 , 128 , 1 )!important; } #m-1688671661745 .gf_pro…" at bounding box center [797, 393] width 575 height 249
drag, startPoint x: 596, startPoint y: 383, endPoint x: 590, endPoint y: 383, distance: 6.0
click at [590, 383] on div "background : rgba ( 128 , 128 , 128 , 1 )!important; } #m-1688671661745 .gf_pro…" at bounding box center [797, 393] width 575 height 249
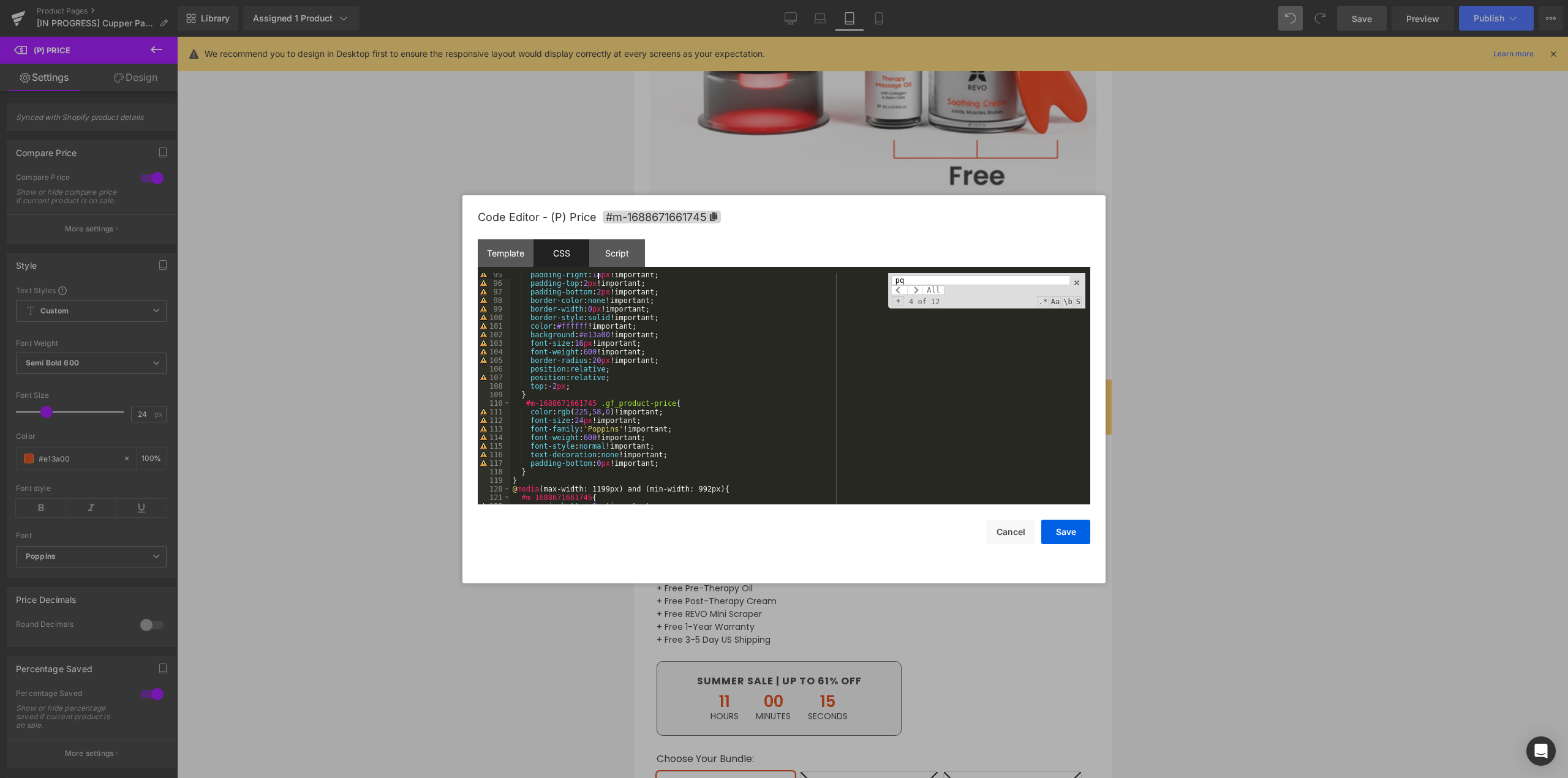
scroll to position [772, 0]
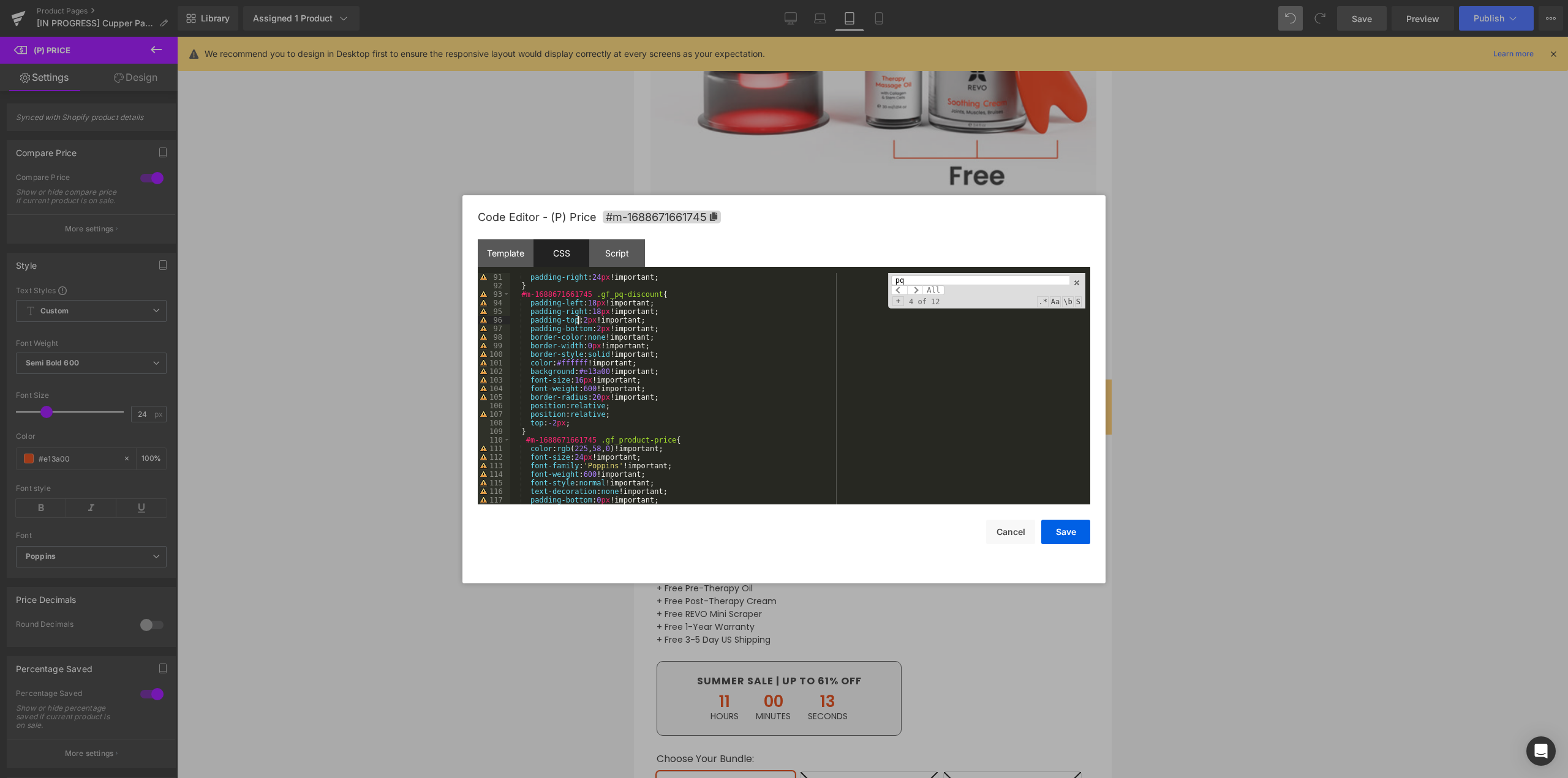
click at [577, 319] on div "padding-right : 24 px !important; } #m-1688671661745 .gf_pq-discount { padding-…" at bounding box center [797, 397] width 575 height 249
click at [590, 332] on div "padding-right : 24 px !important; } #m-1688671661745 .gf_pq-discount { padding-…" at bounding box center [797, 397] width 575 height 249
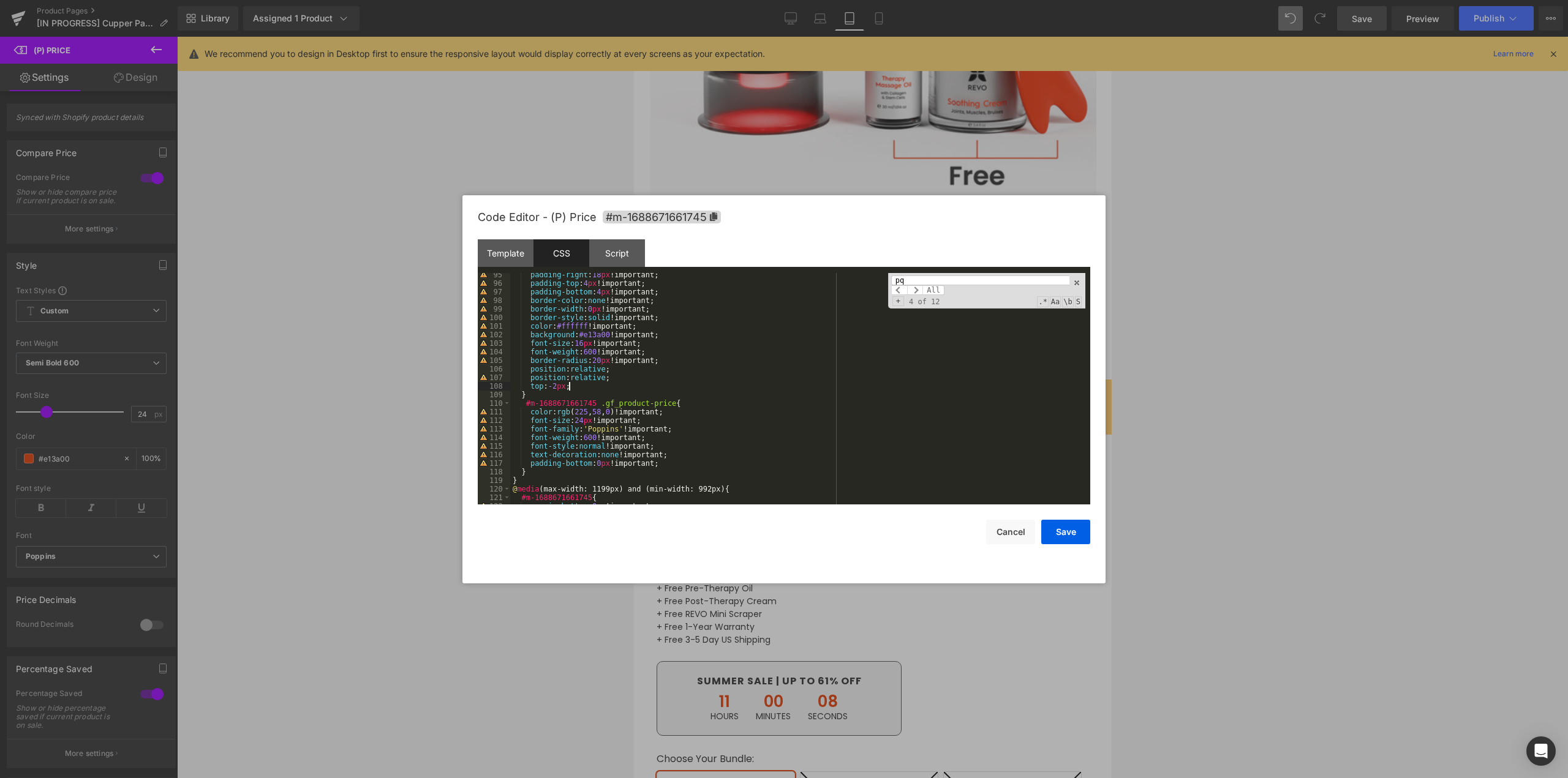
scroll to position [698, 0]
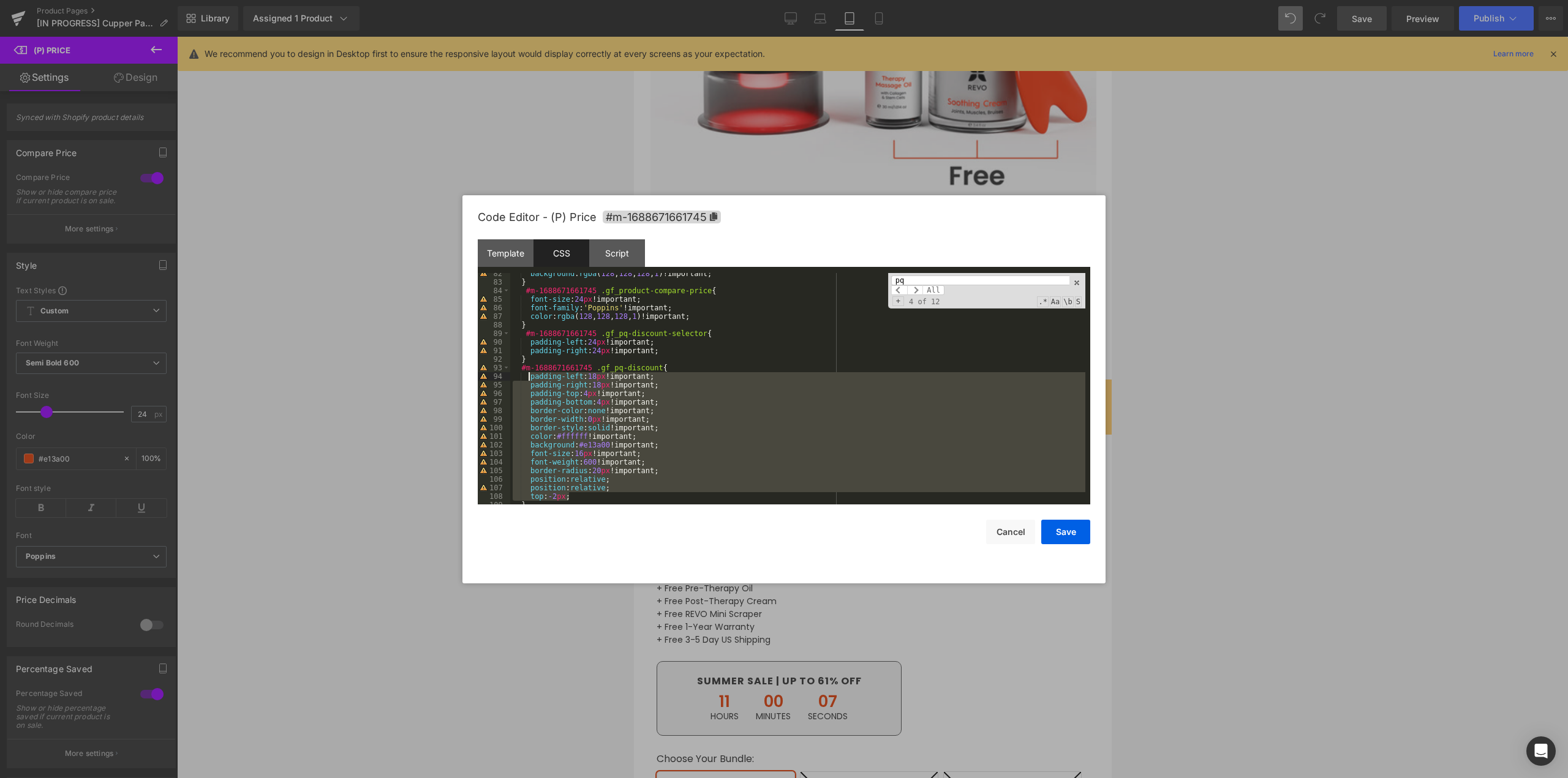
drag, startPoint x: 574, startPoint y: 390, endPoint x: 528, endPoint y: 379, distance: 47.3
click at [528, 379] on div "background : rgba ( 128 , 128 , 128 , 1 )!important; } #m-1688671661745 .gf_pro…" at bounding box center [797, 393] width 575 height 249
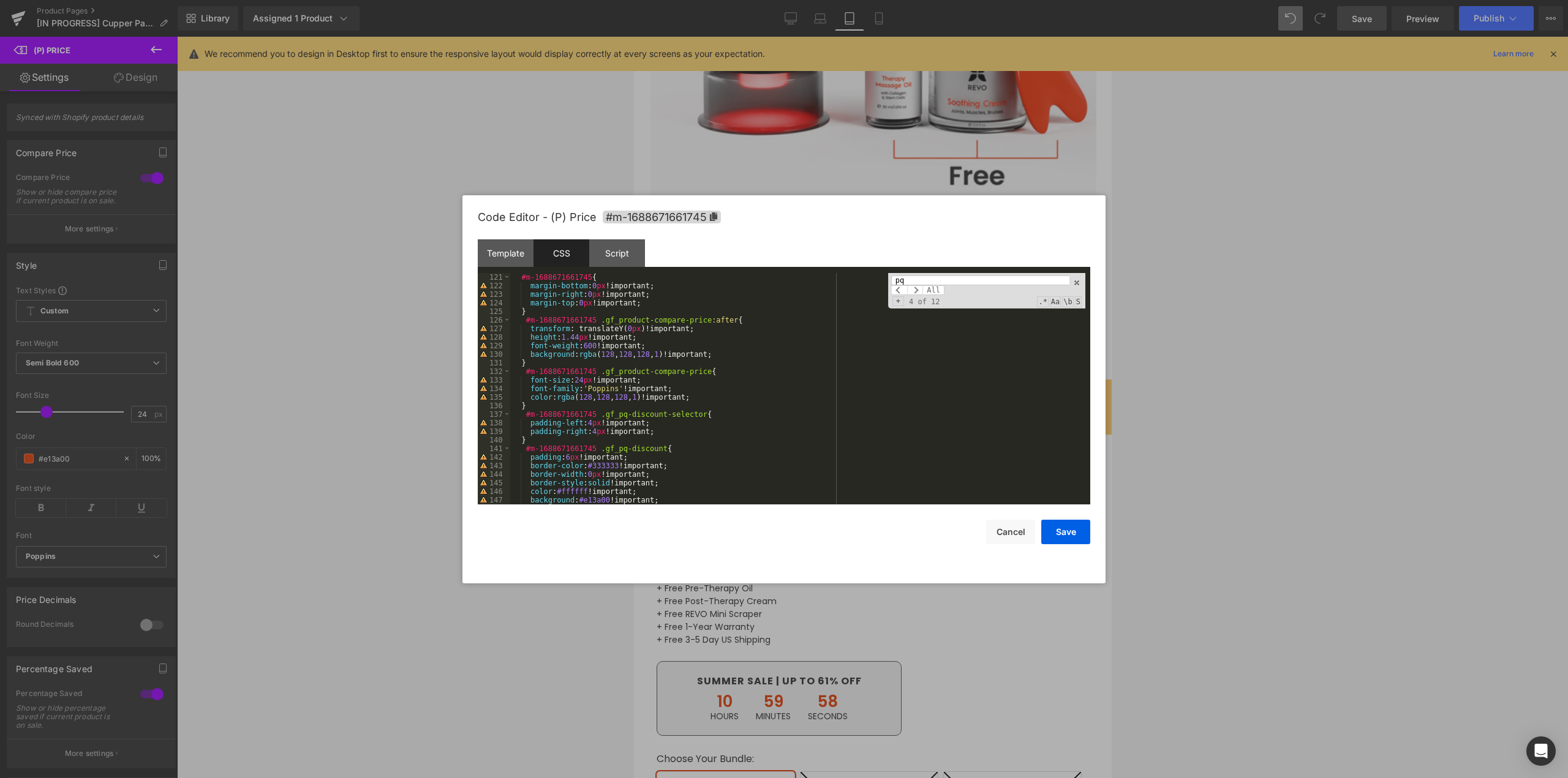
scroll to position [1066, 0]
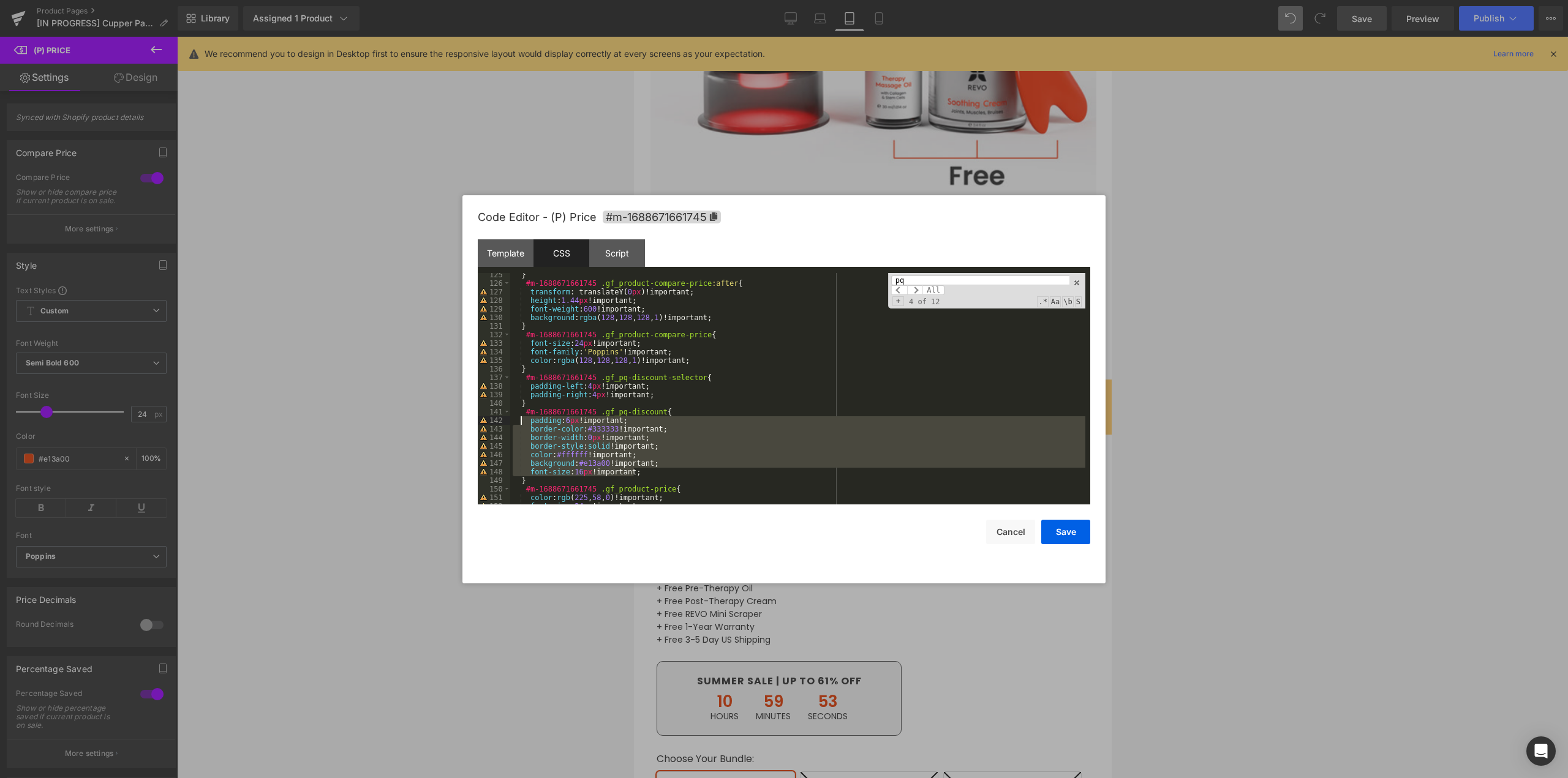
drag, startPoint x: 642, startPoint y: 471, endPoint x: 527, endPoint y: 419, distance: 126.2
click at [527, 419] on div "} #m-1688671661745 .gf_product-compare-price :after { transform : translateY( 0…" at bounding box center [797, 395] width 575 height 249
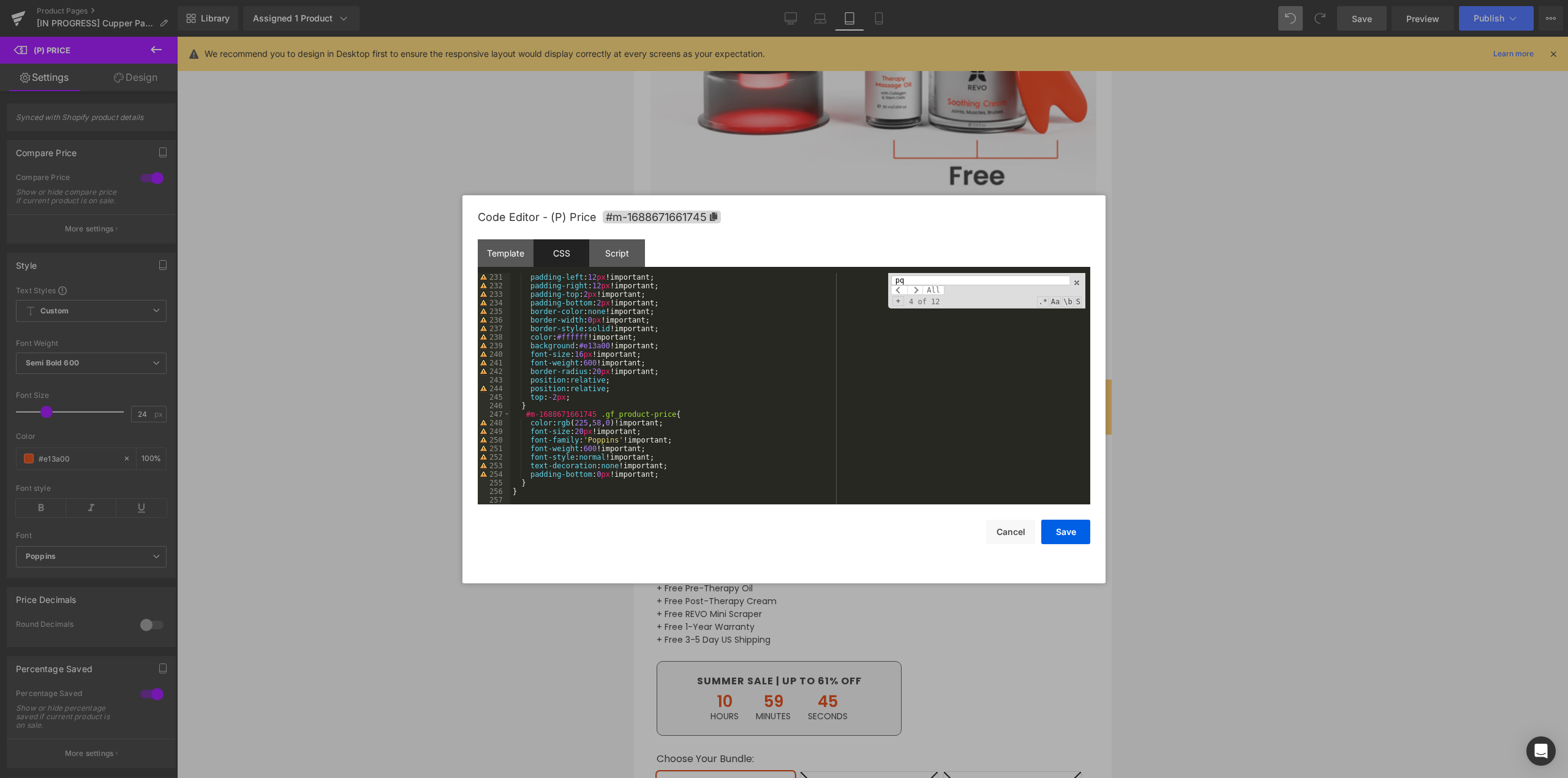
scroll to position [1898, 0]
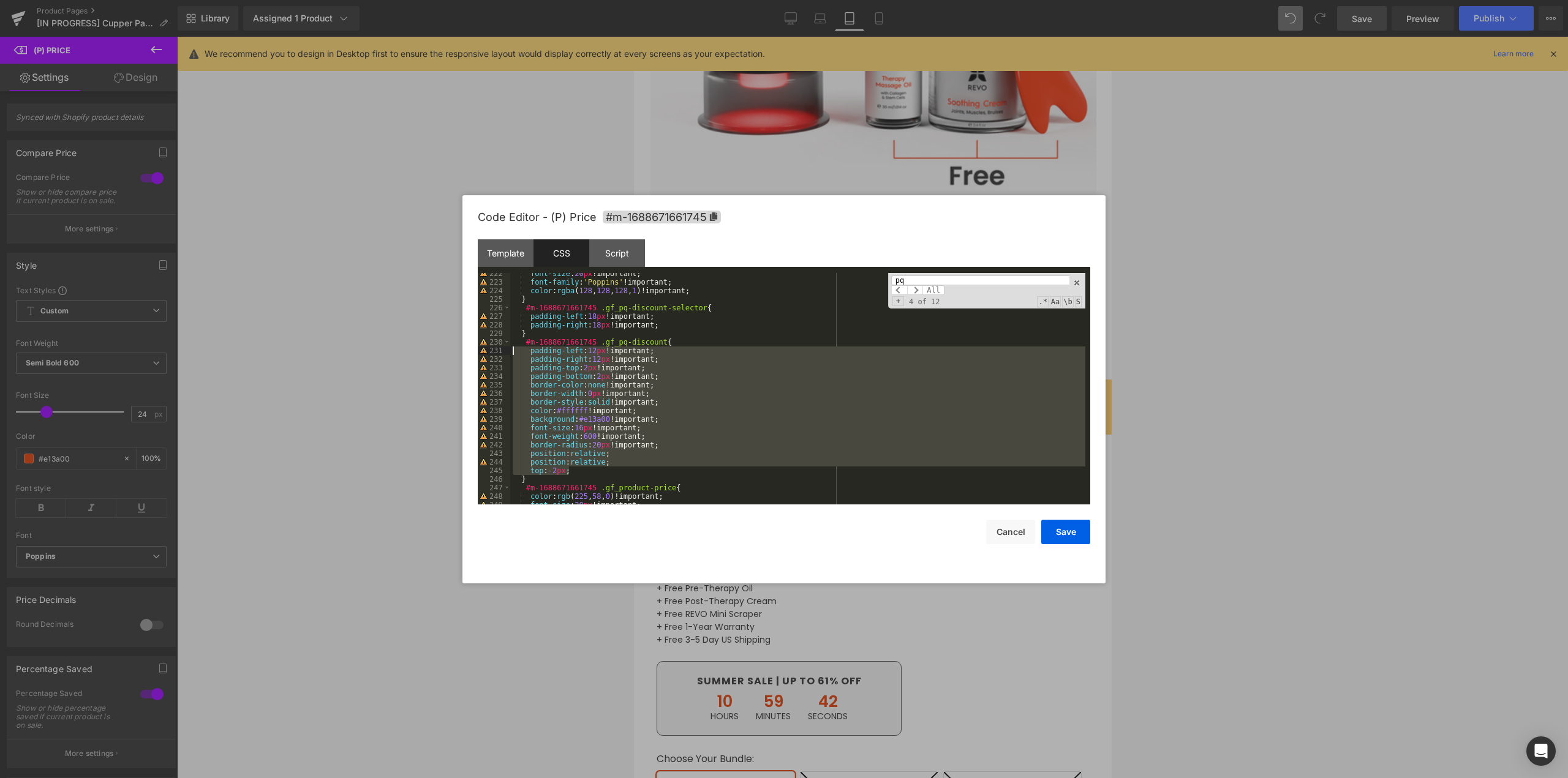
drag, startPoint x: 600, startPoint y: 467, endPoint x: 514, endPoint y: 352, distance: 143.6
click at [514, 352] on div "font-size : 20 px !important; font-family : ' Poppins ' !important; color : rgb…" at bounding box center [797, 393] width 575 height 249
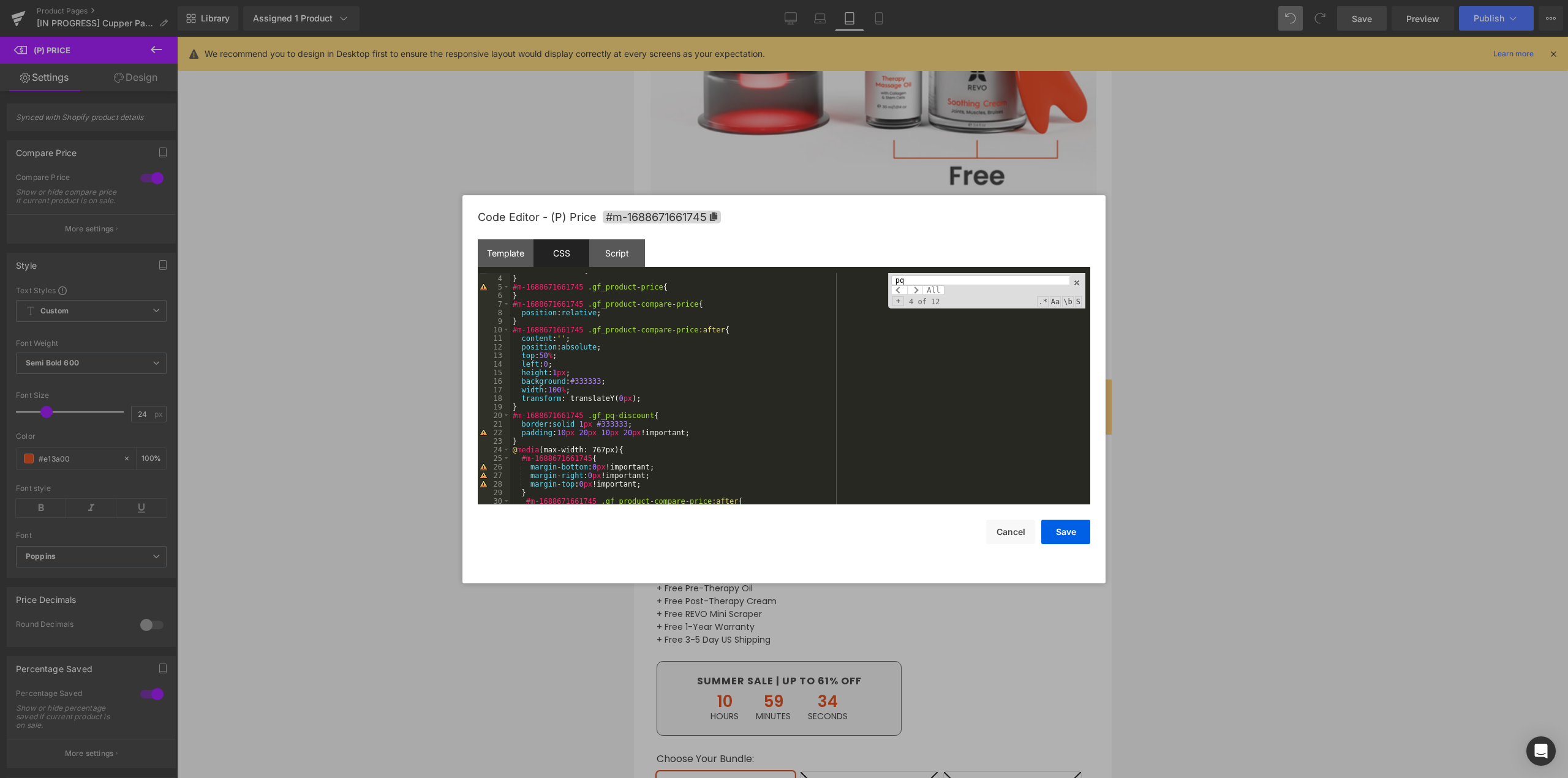
scroll to position [0, 0]
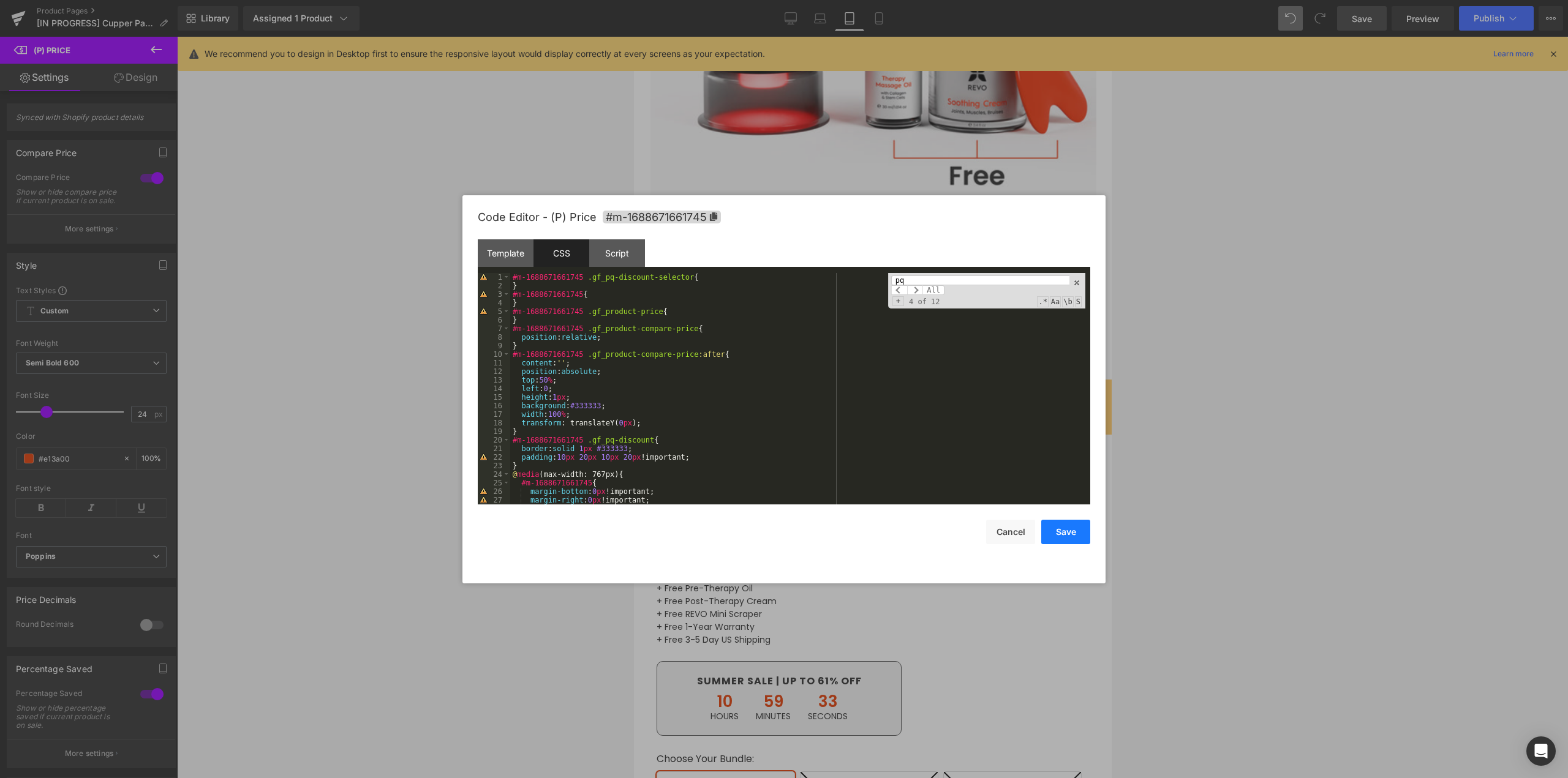
click at [1065, 536] on button "Save" at bounding box center [1066, 532] width 49 height 25
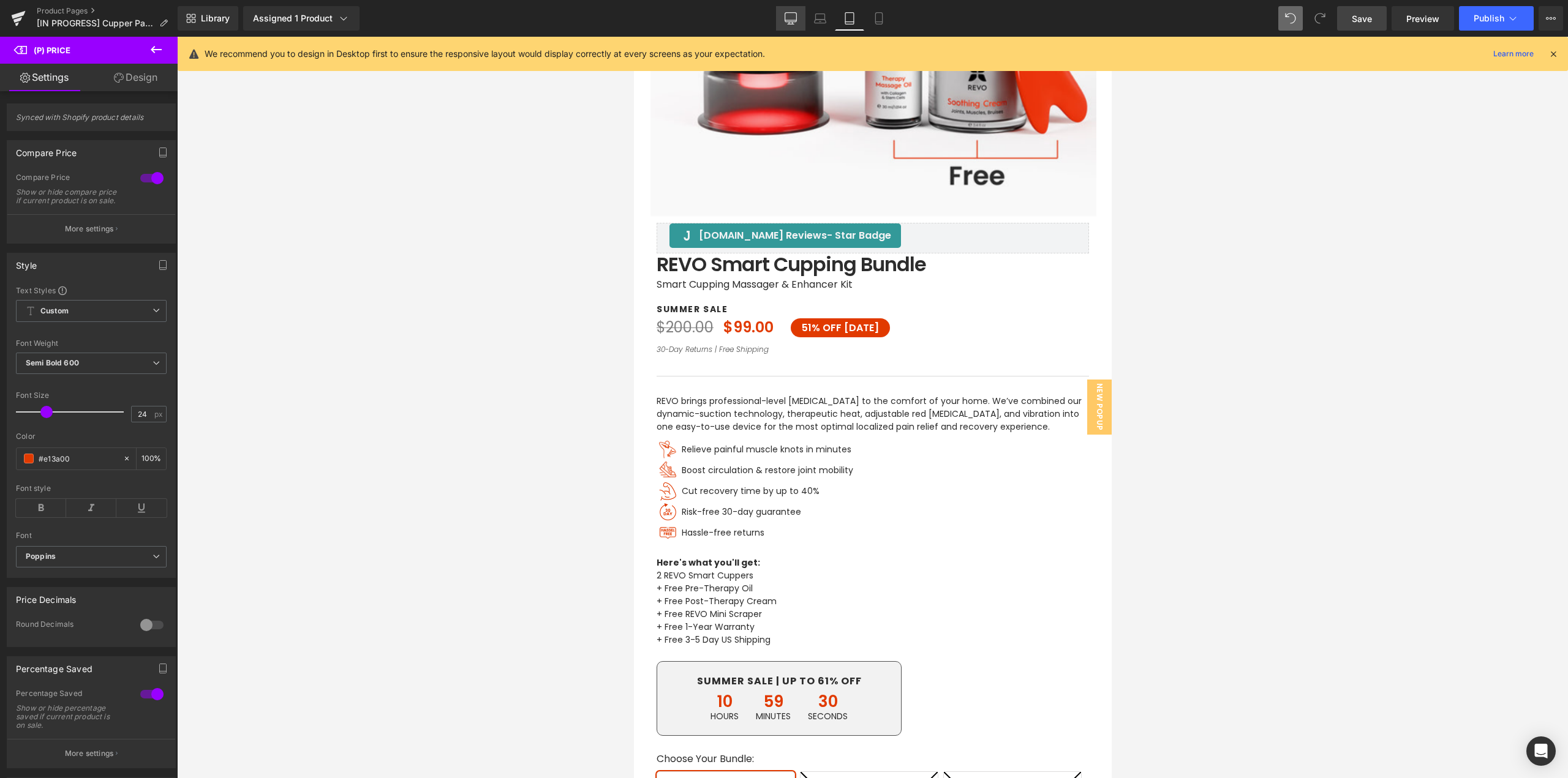
drag, startPoint x: 818, startPoint y: 20, endPoint x: 789, endPoint y: 17, distance: 29.2
click at [818, 20] on icon at bounding box center [821, 22] width 11 height 4
click at [789, 17] on icon at bounding box center [790, 18] width 12 height 12
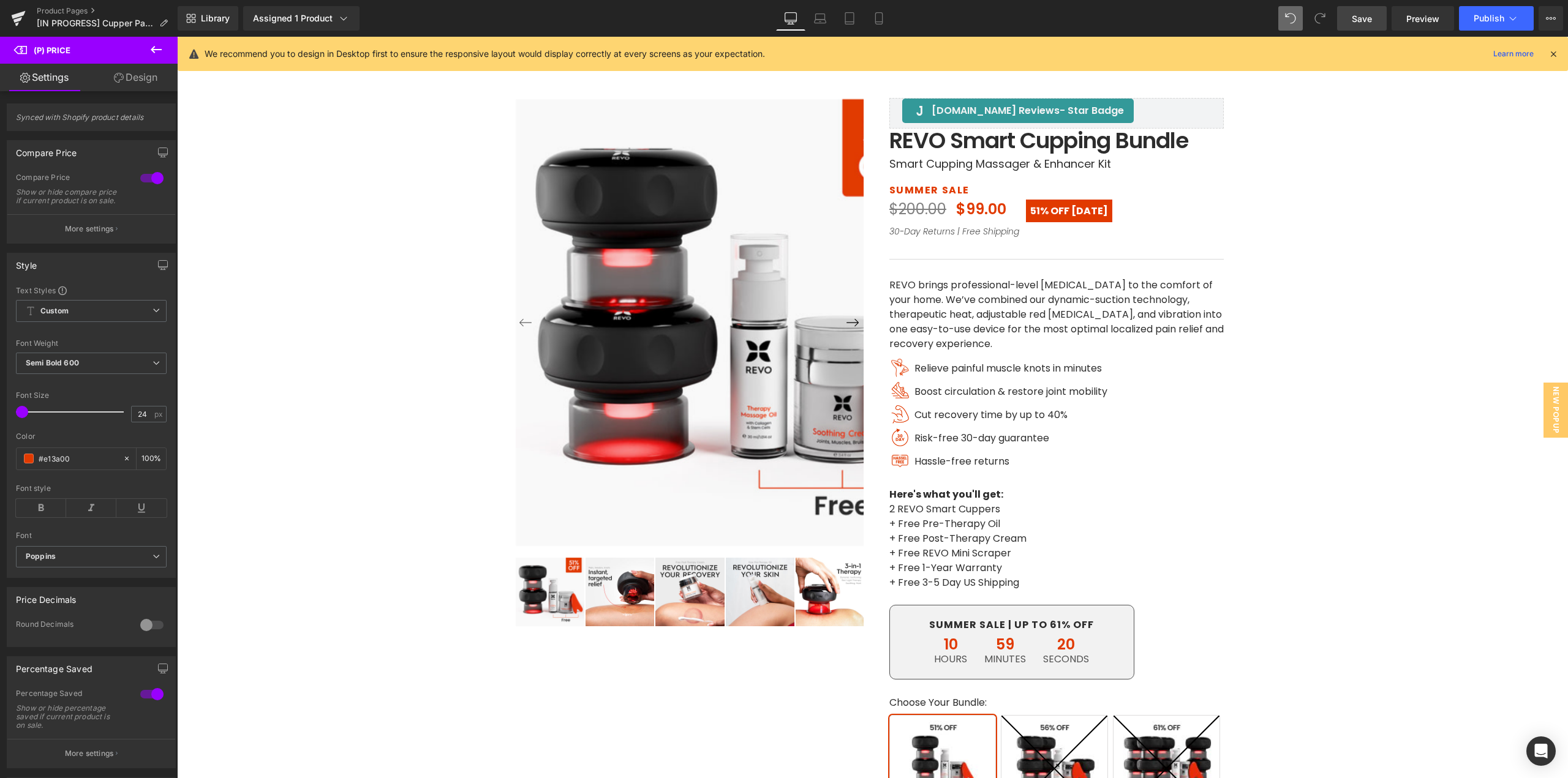
scroll to position [4, 0]
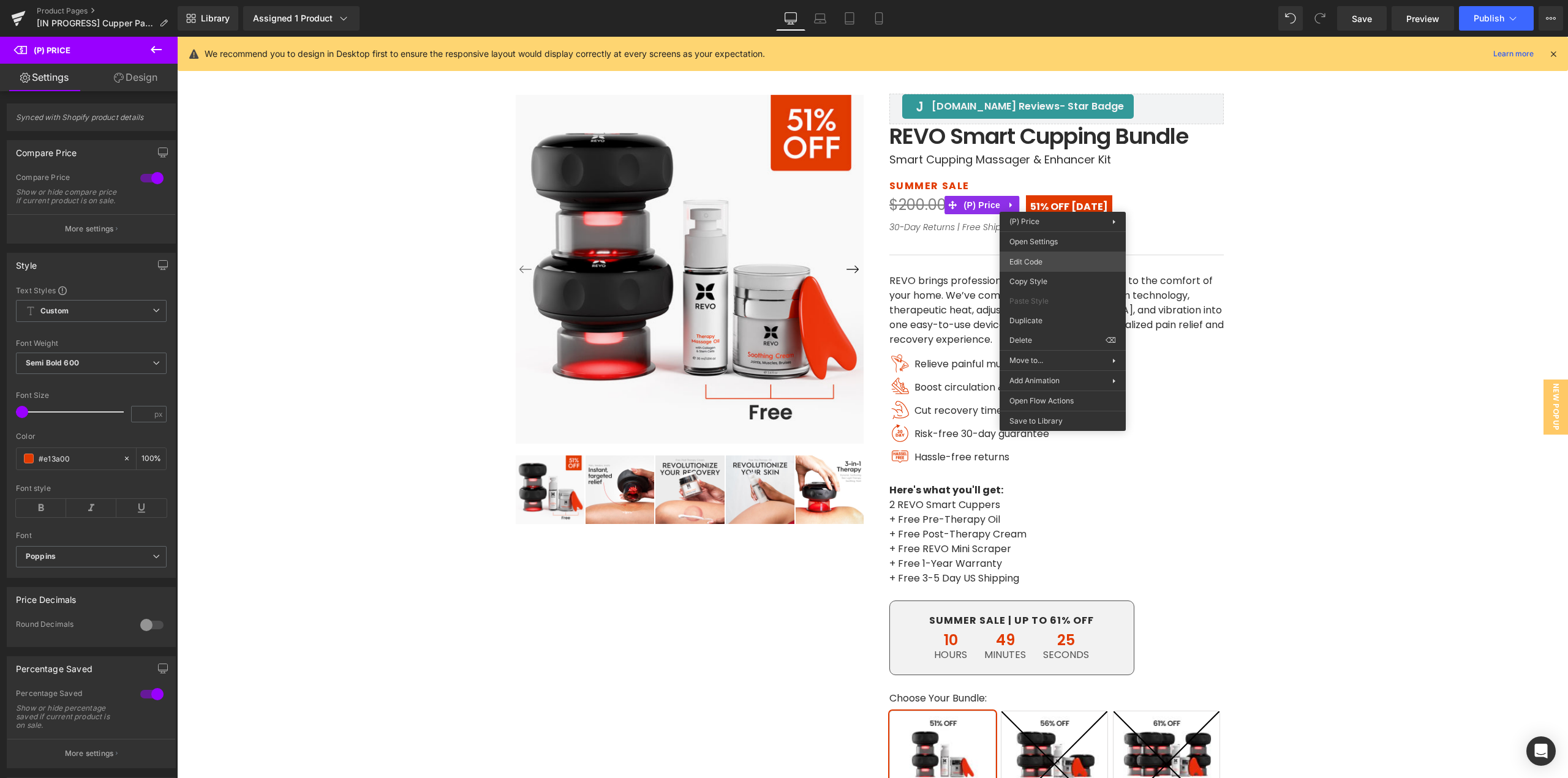
click at [1030, 0] on div "(P) Price You are previewing how the will restyle your page. You can not edit E…" at bounding box center [784, 0] width 1568 height 0
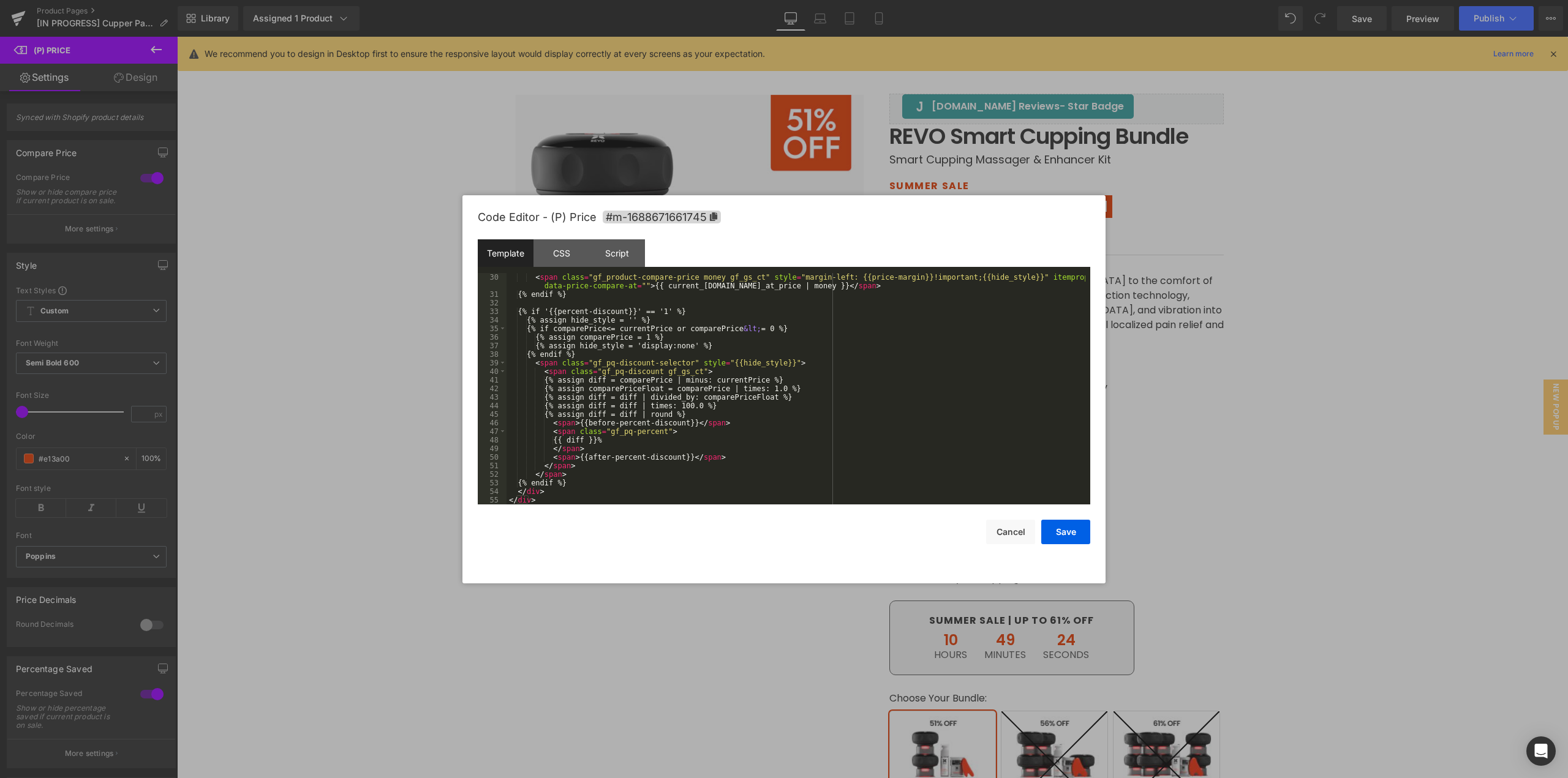
scroll to position [266, 0]
click at [556, 254] on div "CSS" at bounding box center [561, 254] width 56 height 28
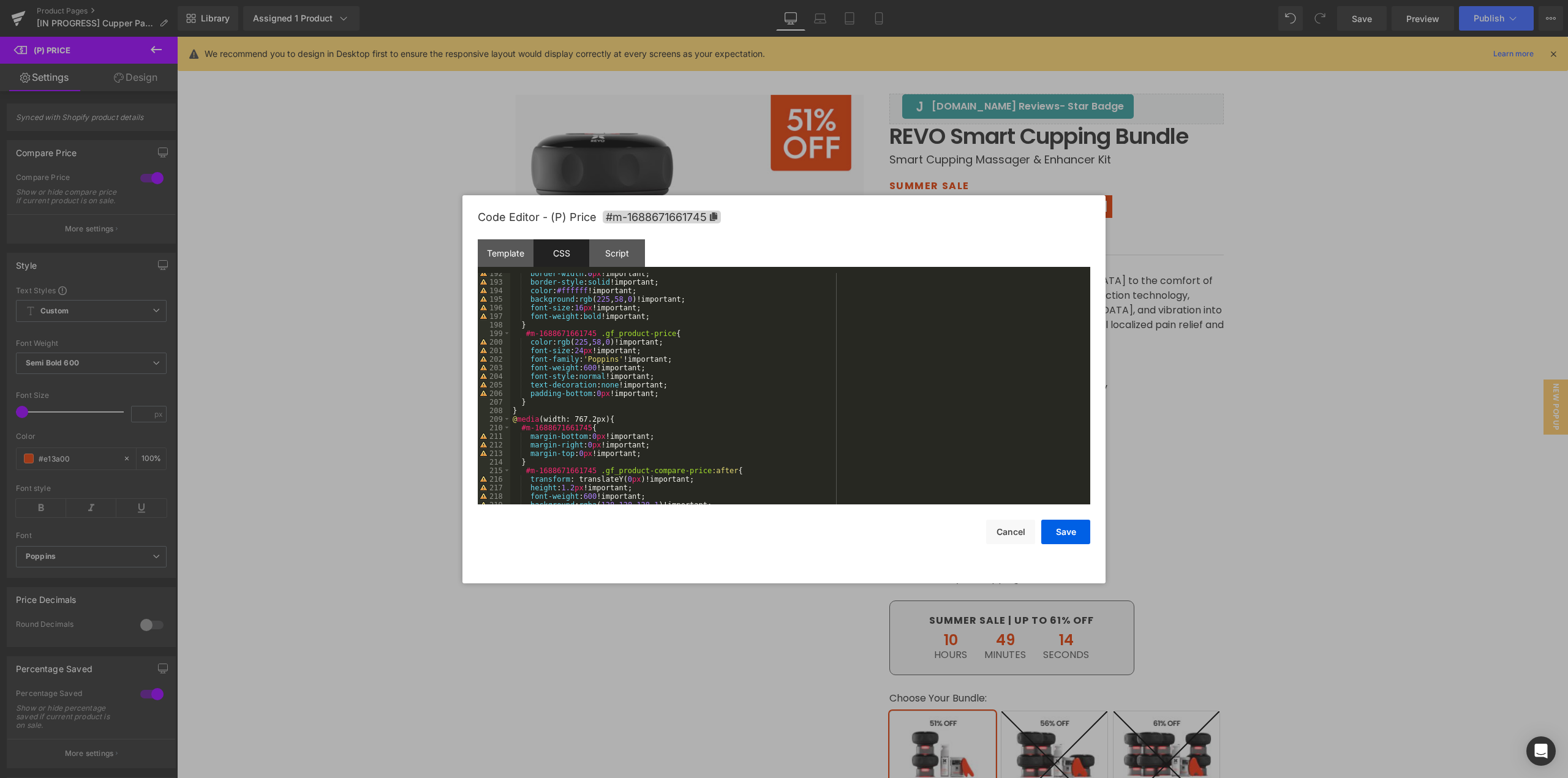
scroll to position [1567, 0]
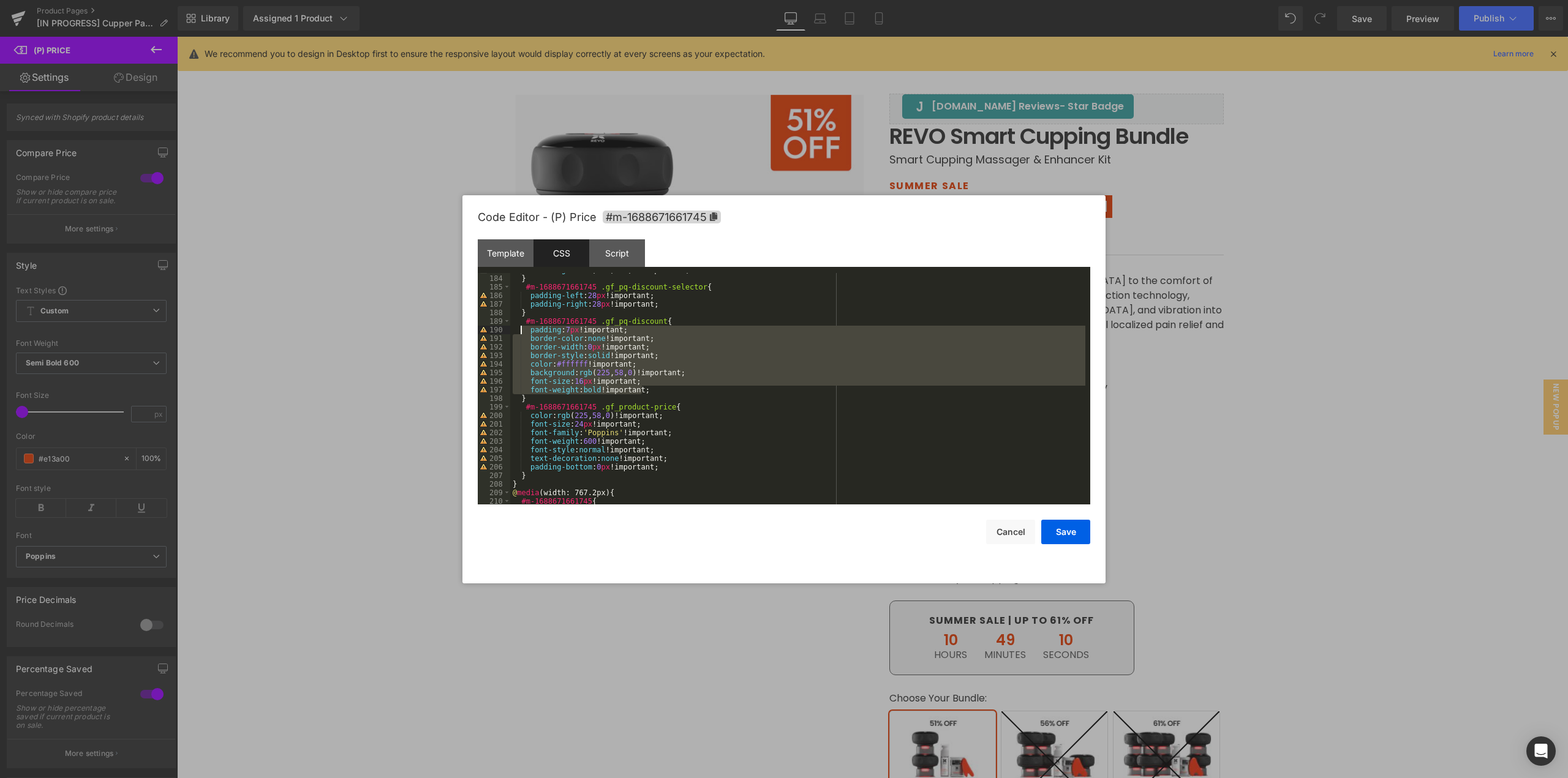
drag, startPoint x: 647, startPoint y: 390, endPoint x: 523, endPoint y: 330, distance: 137.8
click at [523, 330] on div "color : rgba ( 128 , 128 , 128 , 1 )!important; } #m-1688671661745 .gf_pq-disco…" at bounding box center [797, 390] width 575 height 249
paste textarea
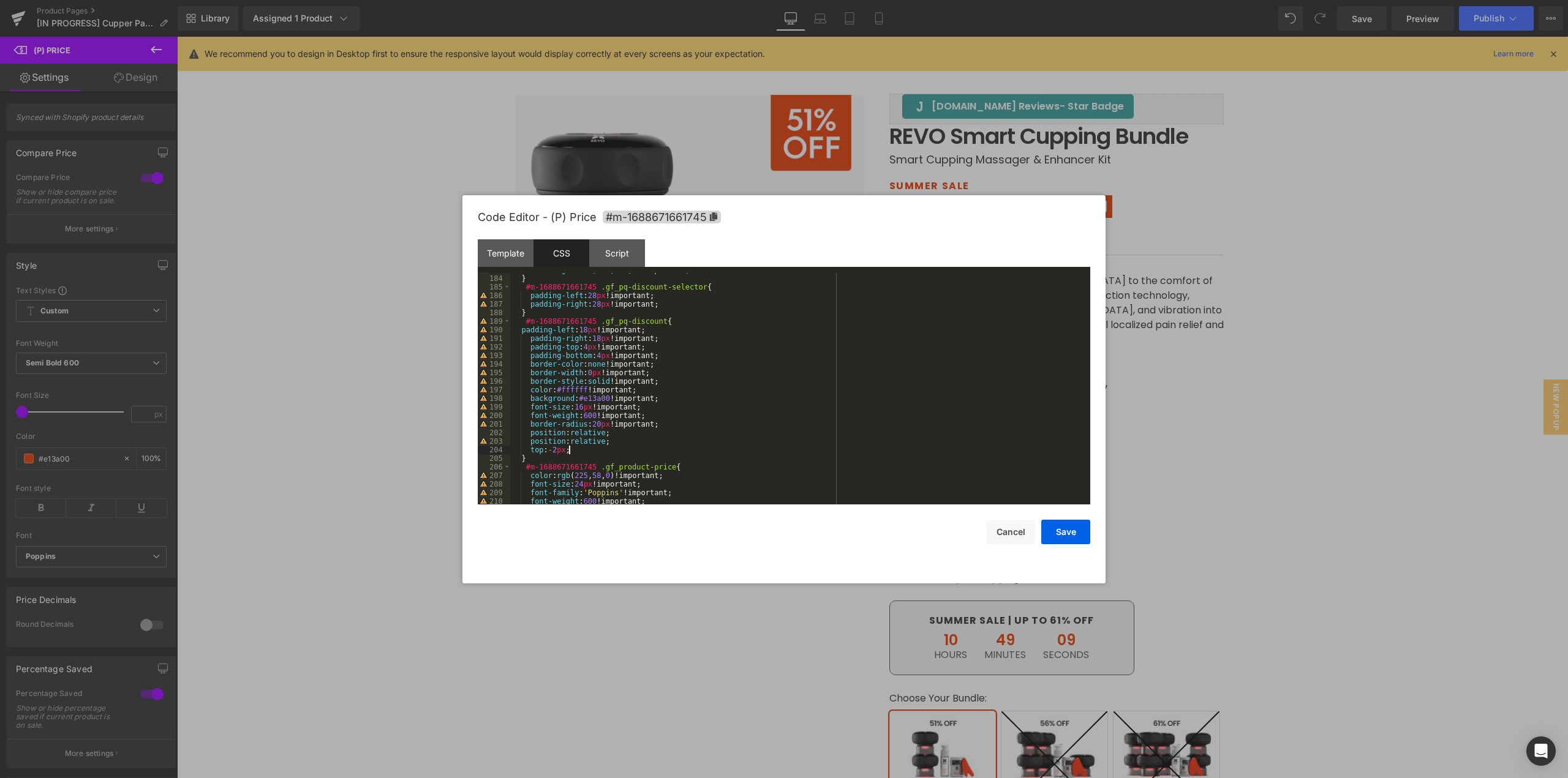
click at [520, 330] on div "color : rgba ( 128 , 128 , 128 , 1 )!important; } #m-1688671661745 .gf_pq-disco…" at bounding box center [797, 390] width 575 height 249
click at [1055, 538] on button "Save" at bounding box center [1066, 532] width 49 height 25
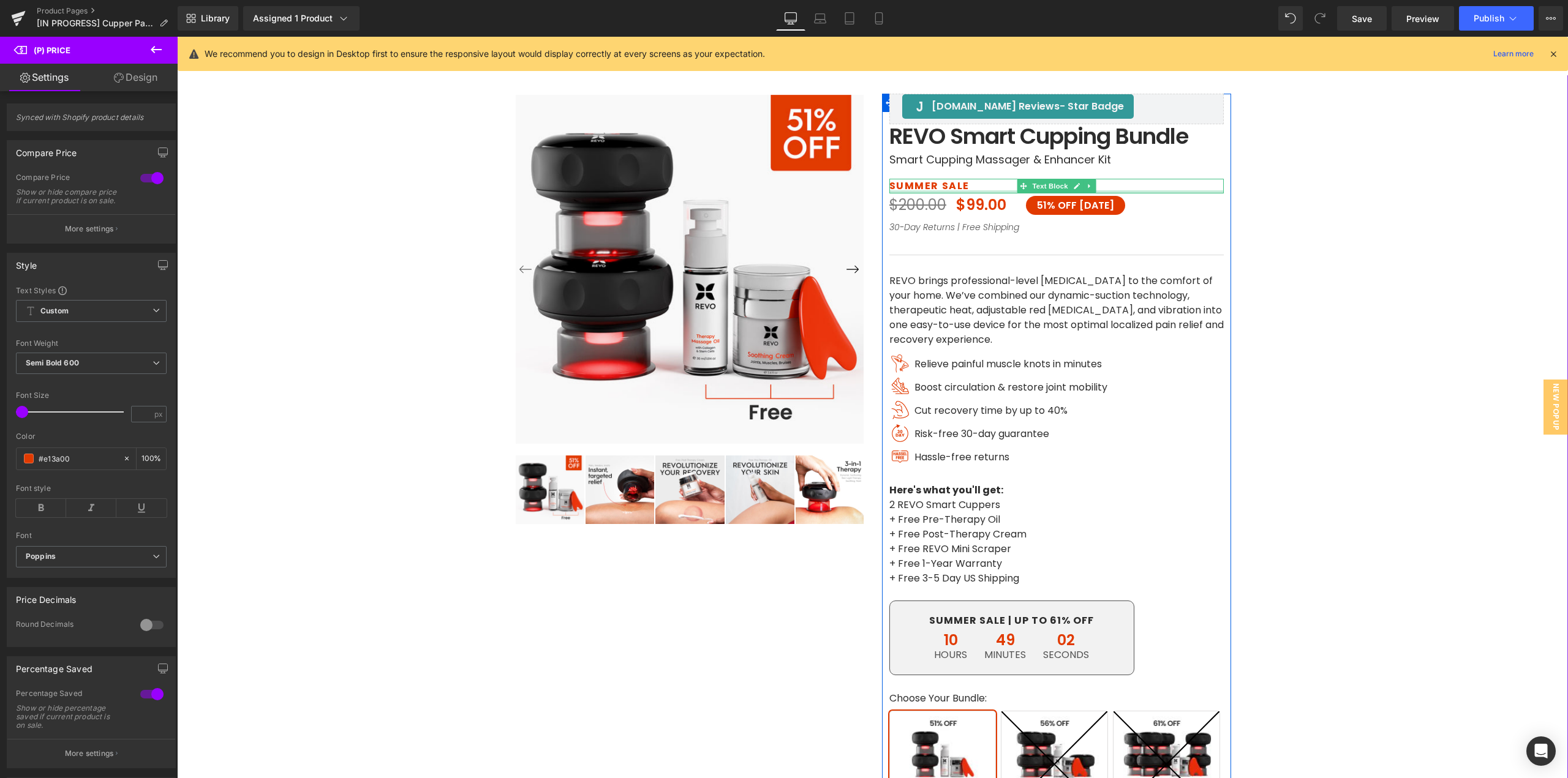
click at [920, 189] on p "SUMMER SALE" at bounding box center [1057, 186] width 335 height 15
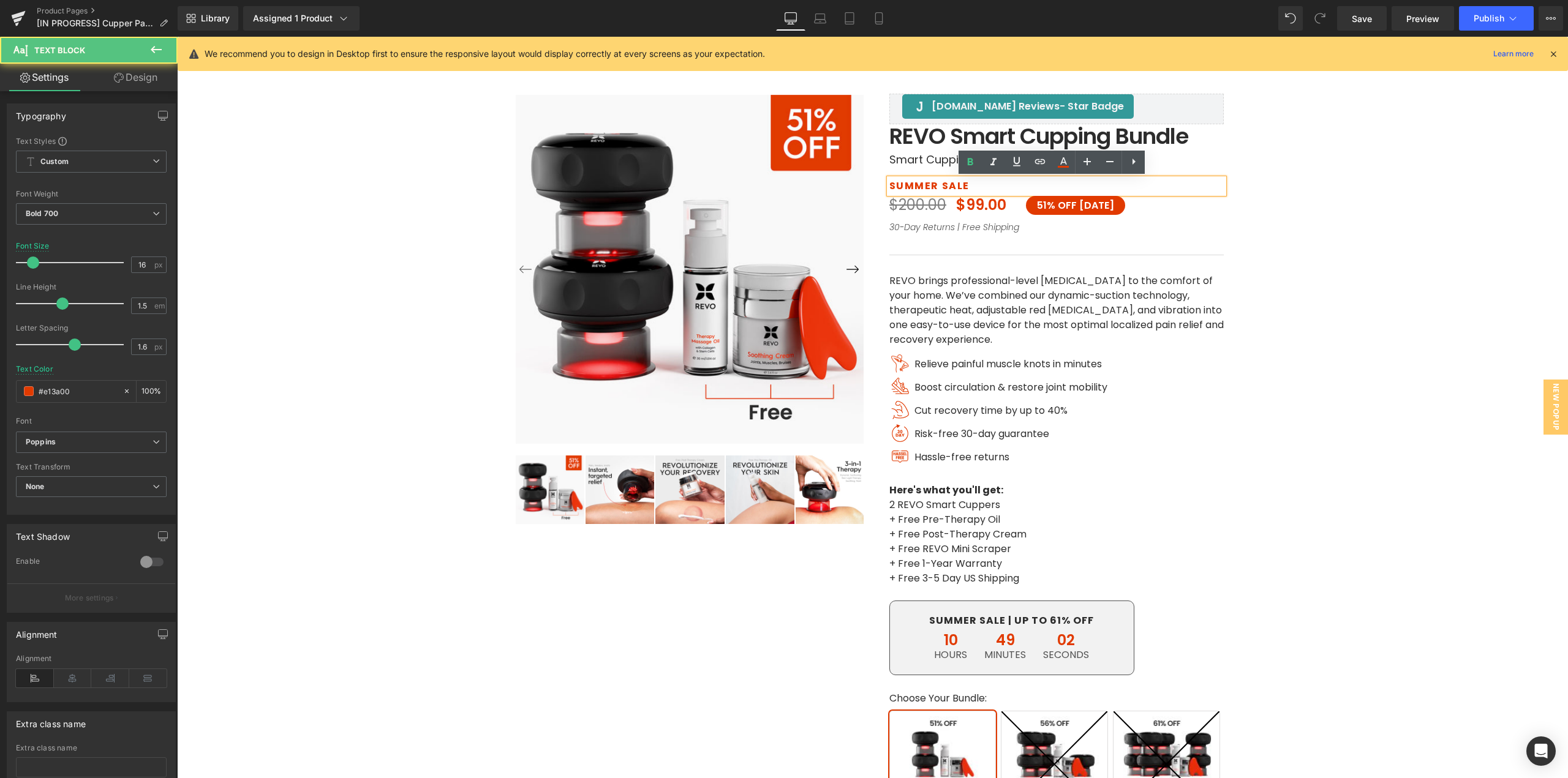
click at [928, 185] on p "SUMMER SALE" at bounding box center [1057, 186] width 335 height 15
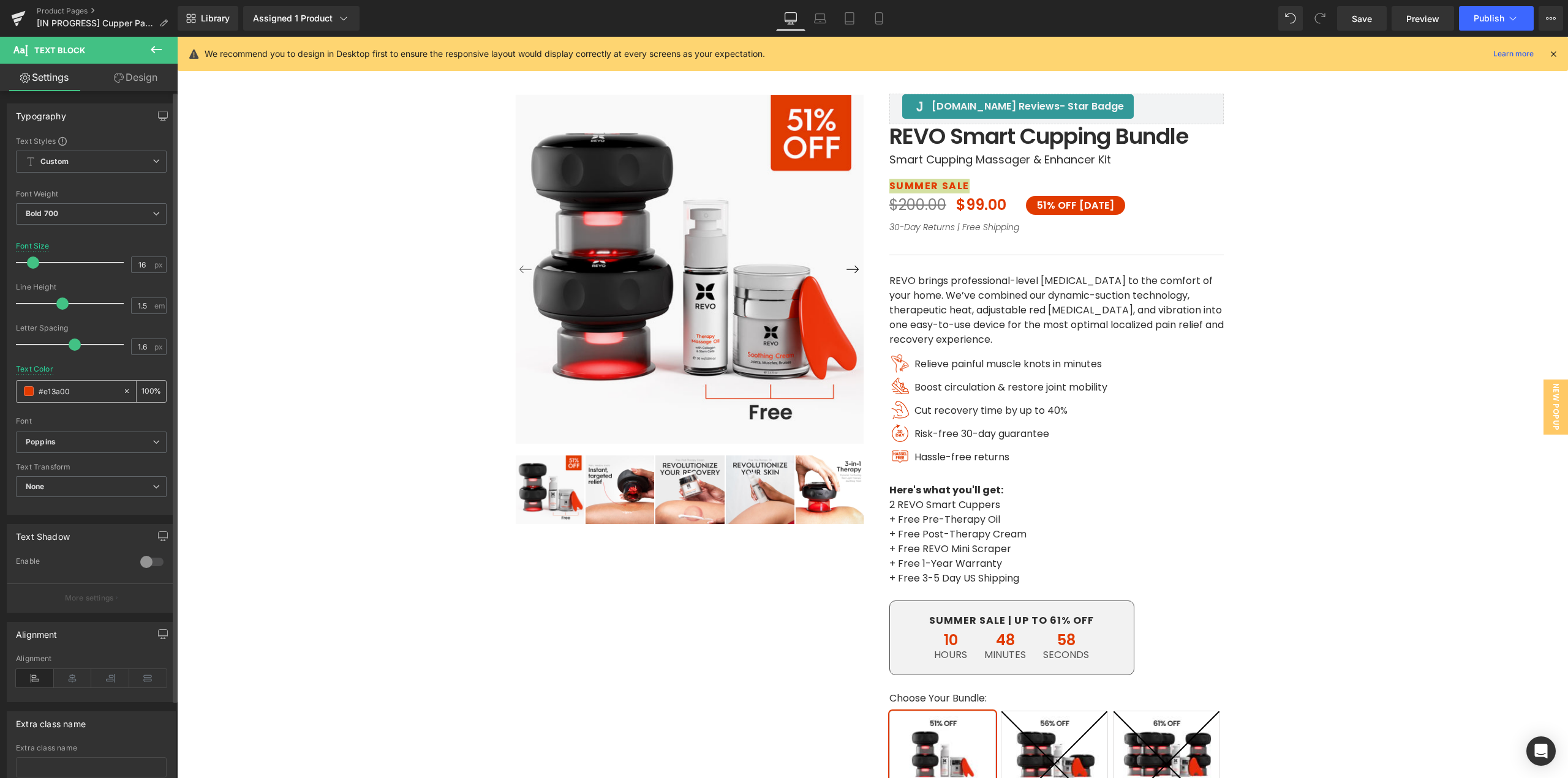
click at [78, 390] on input "#e13a00" at bounding box center [78, 391] width 78 height 13
type input "2d"
type input "0"
type input "2d2d2"
type input "87"
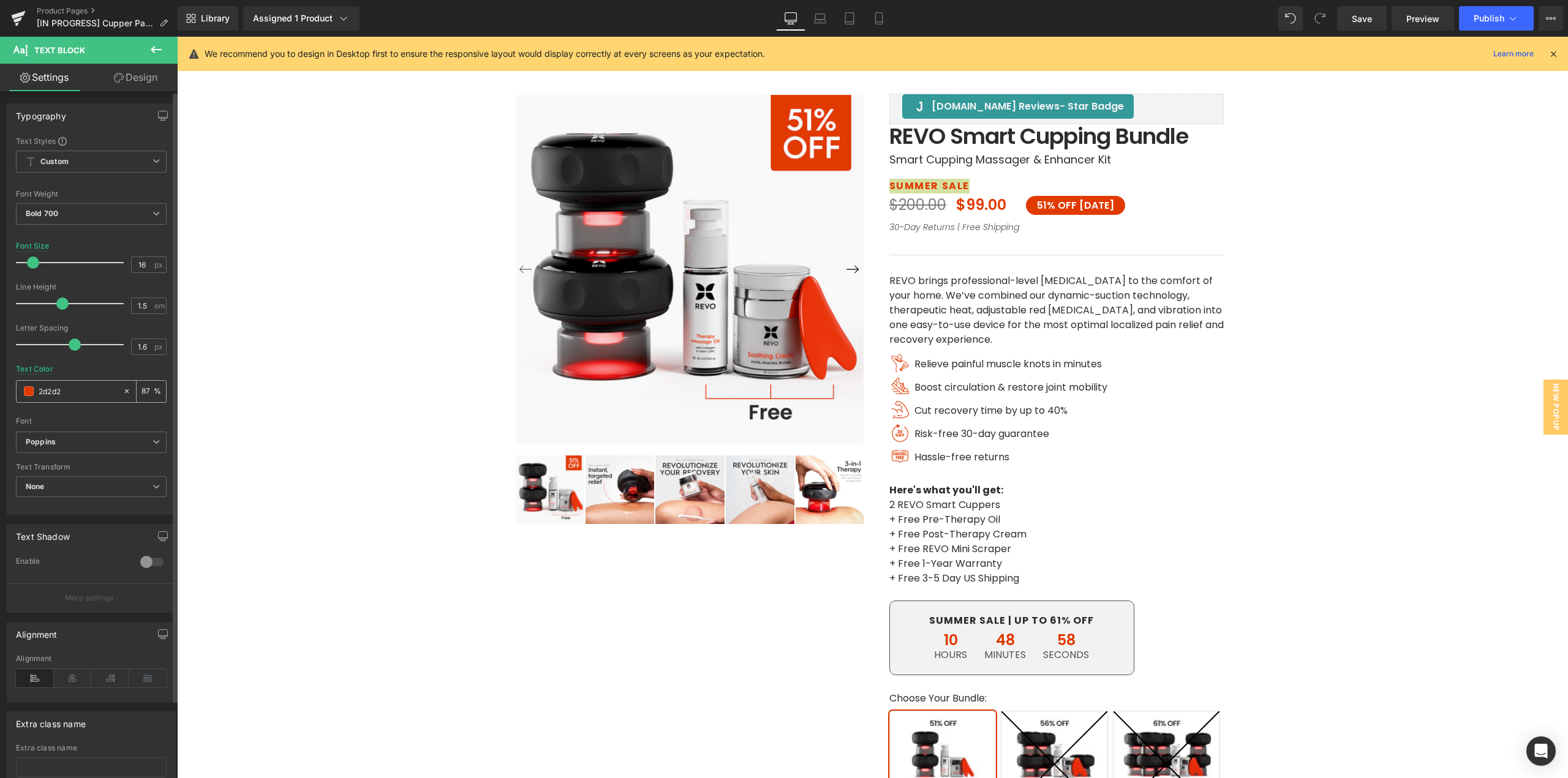
type input "2d2d2d"
type input "100"
click at [1245, 461] on div "‹ ›" at bounding box center [872, 531] width 1379 height 1000
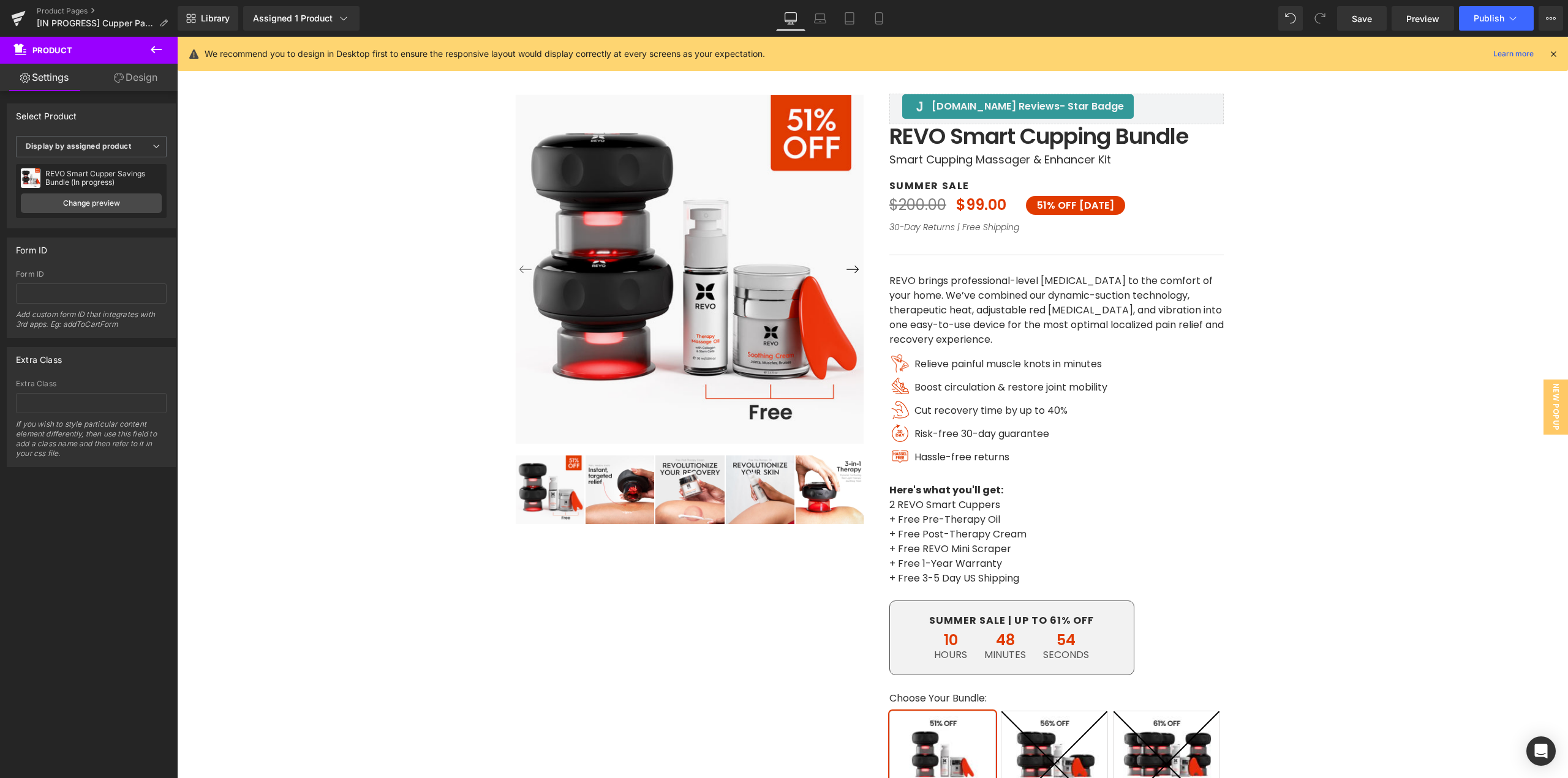
click at [1360, 32] on div "Library Assigned 1 Product Product Preview REVO Smart Cupper Savings Bundle (In…" at bounding box center [873, 18] width 1391 height 37
click at [1366, 23] on span "Save" at bounding box center [1362, 18] width 20 height 13
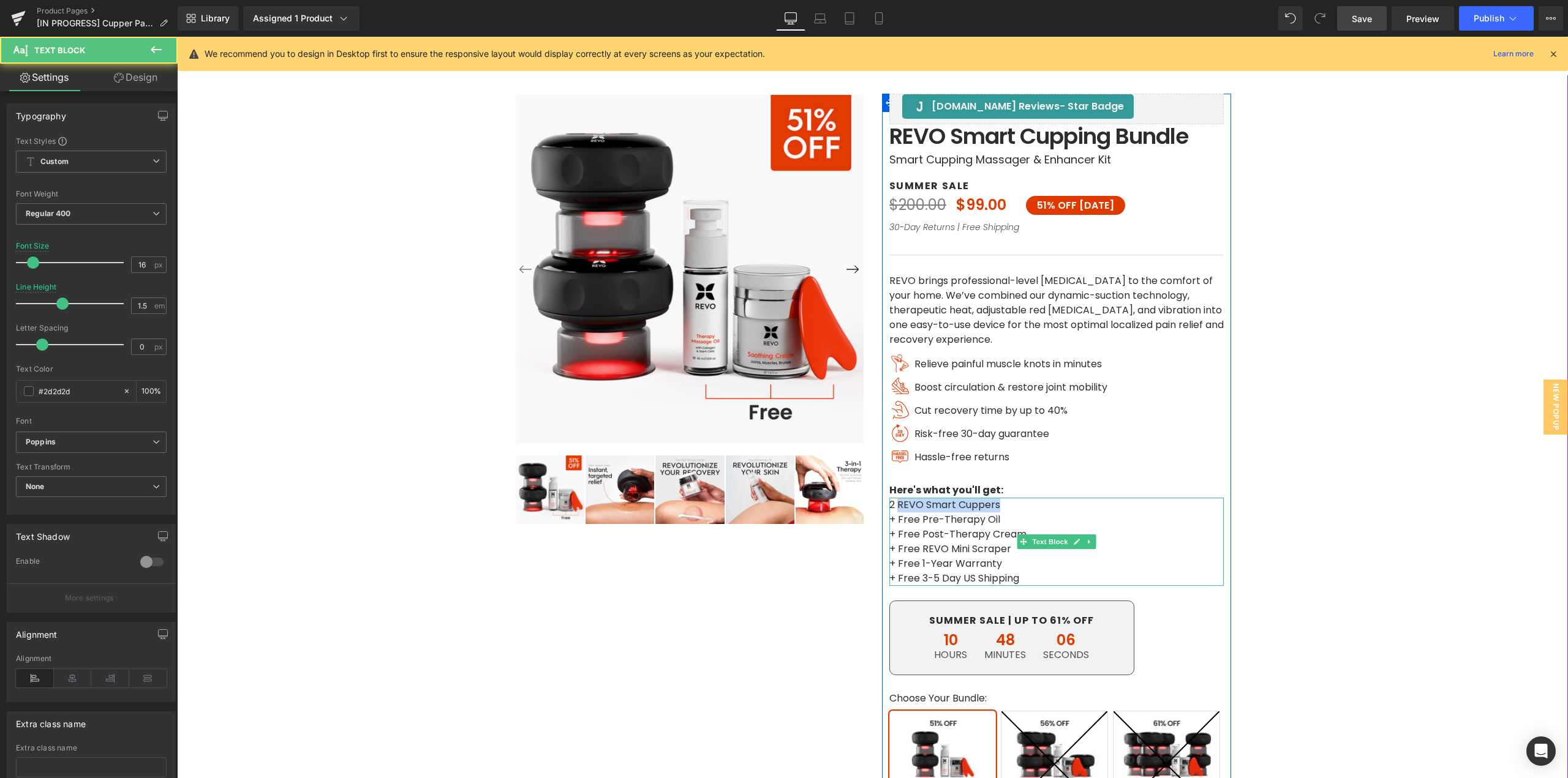
click at [893, 503] on p "2 REVO Smart Cuppers" at bounding box center [1057, 505] width 335 height 15
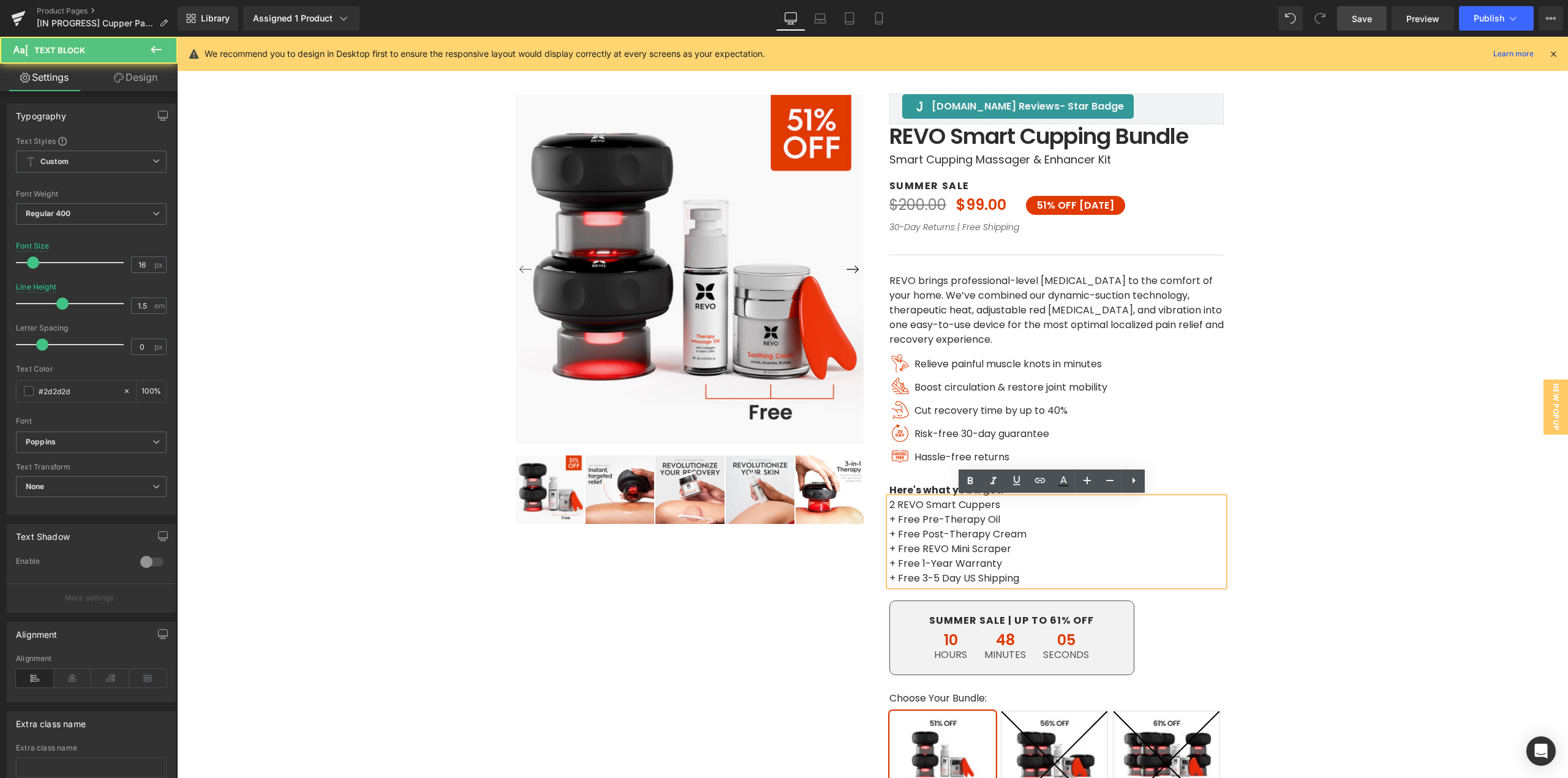
click at [890, 507] on p "2 REVO Smart Cuppers" at bounding box center [1057, 505] width 335 height 15
drag, startPoint x: 886, startPoint y: 505, endPoint x: 993, endPoint y: 505, distance: 107.0
click at [993, 505] on p "2 REVO Smart Cuppers" at bounding box center [1057, 505] width 335 height 15
copy p "2 REVO Smart Cuppers"
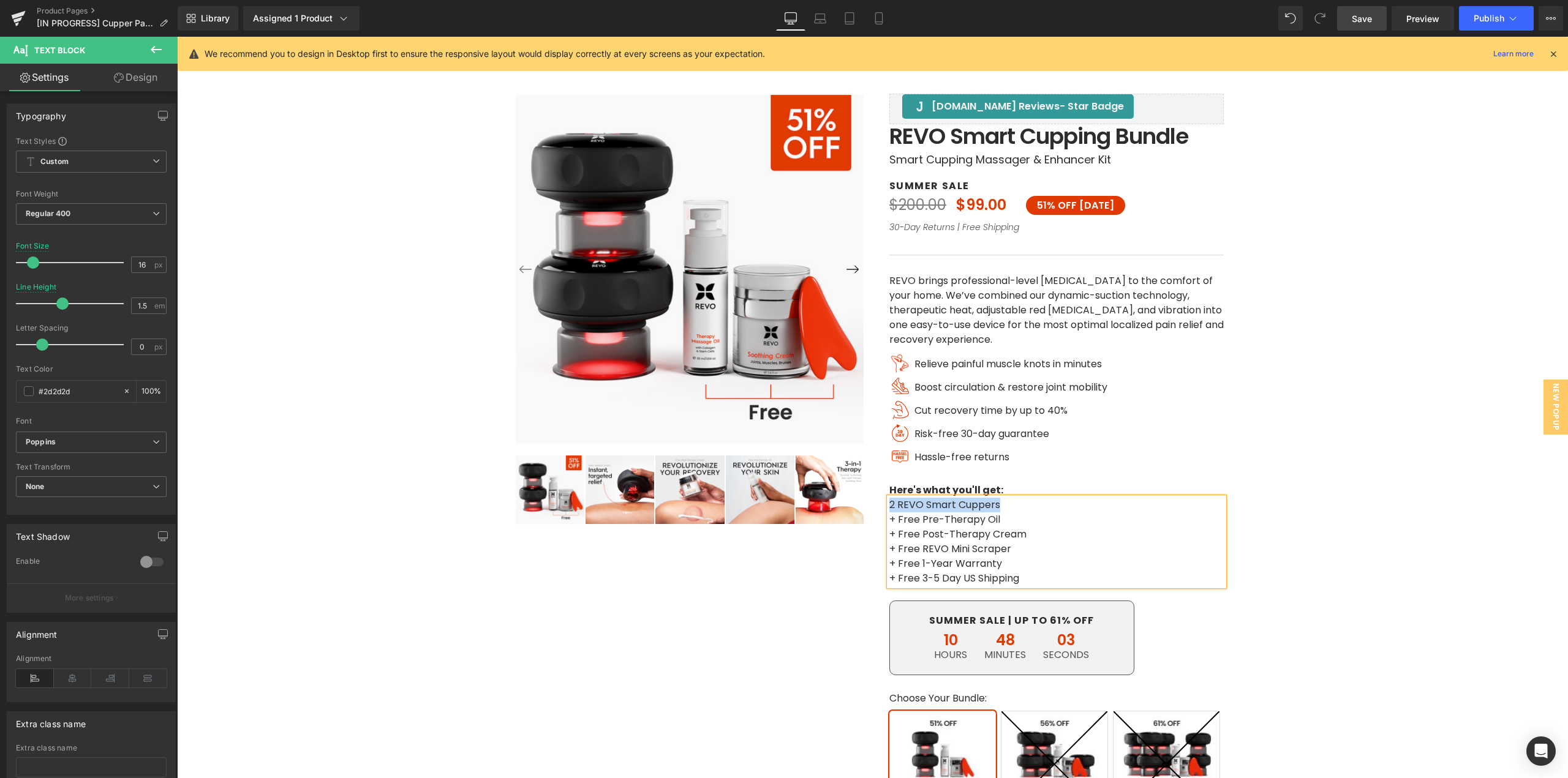
click at [938, 366] on span "Relieve painful muscle knots in minutes" at bounding box center [1008, 364] width 187 height 14
click at [940, 365] on span "Relieve painful muscle knots in minutes" at bounding box center [1008, 364] width 187 height 14
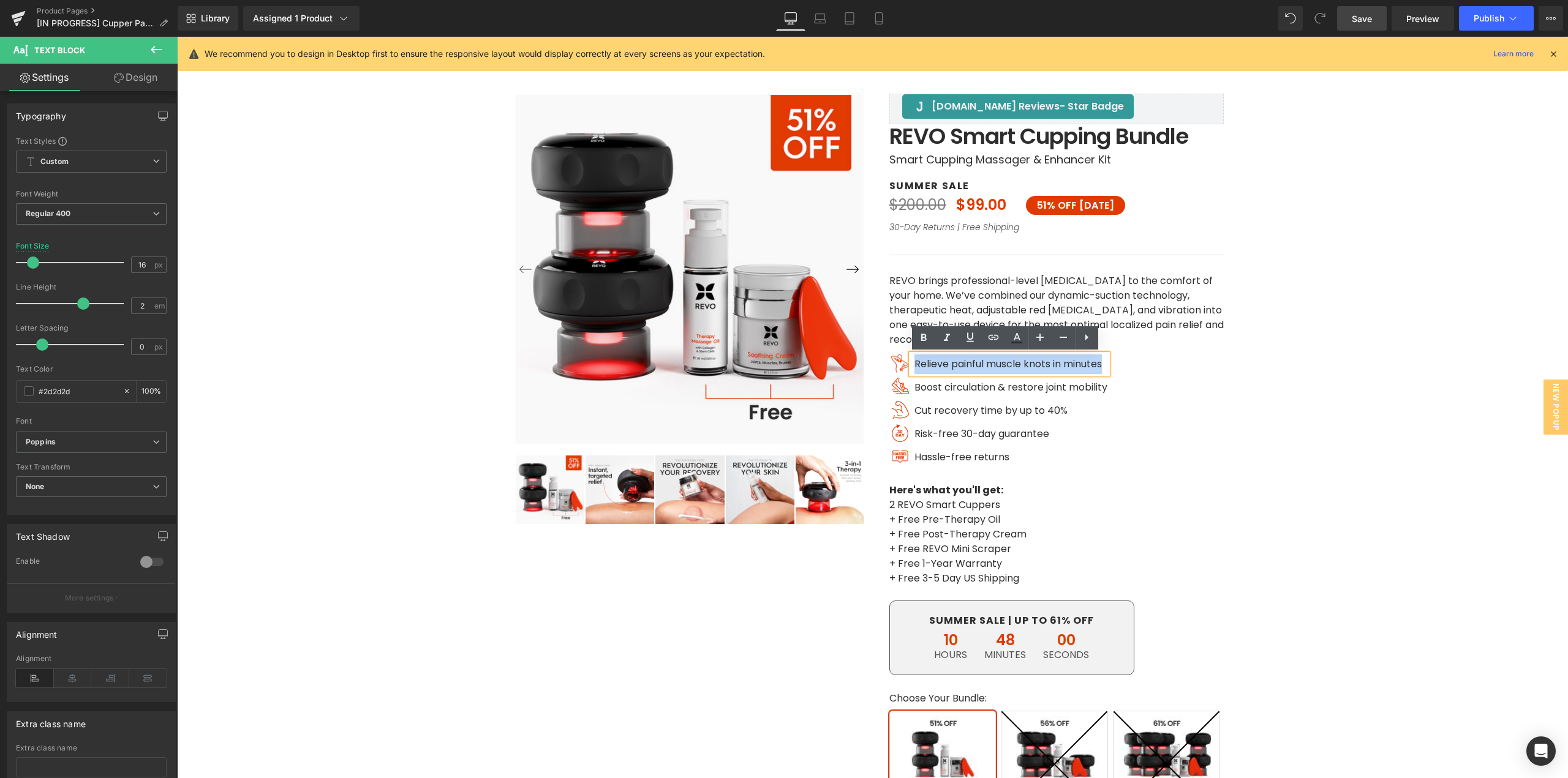
drag, startPoint x: 912, startPoint y: 364, endPoint x: 1107, endPoint y: 367, distance: 195.0
click at [1107, 367] on div "Image Relieve painful muscle knots in minutes Text Block Image Boost circulatio…" at bounding box center [1057, 414] width 335 height 118
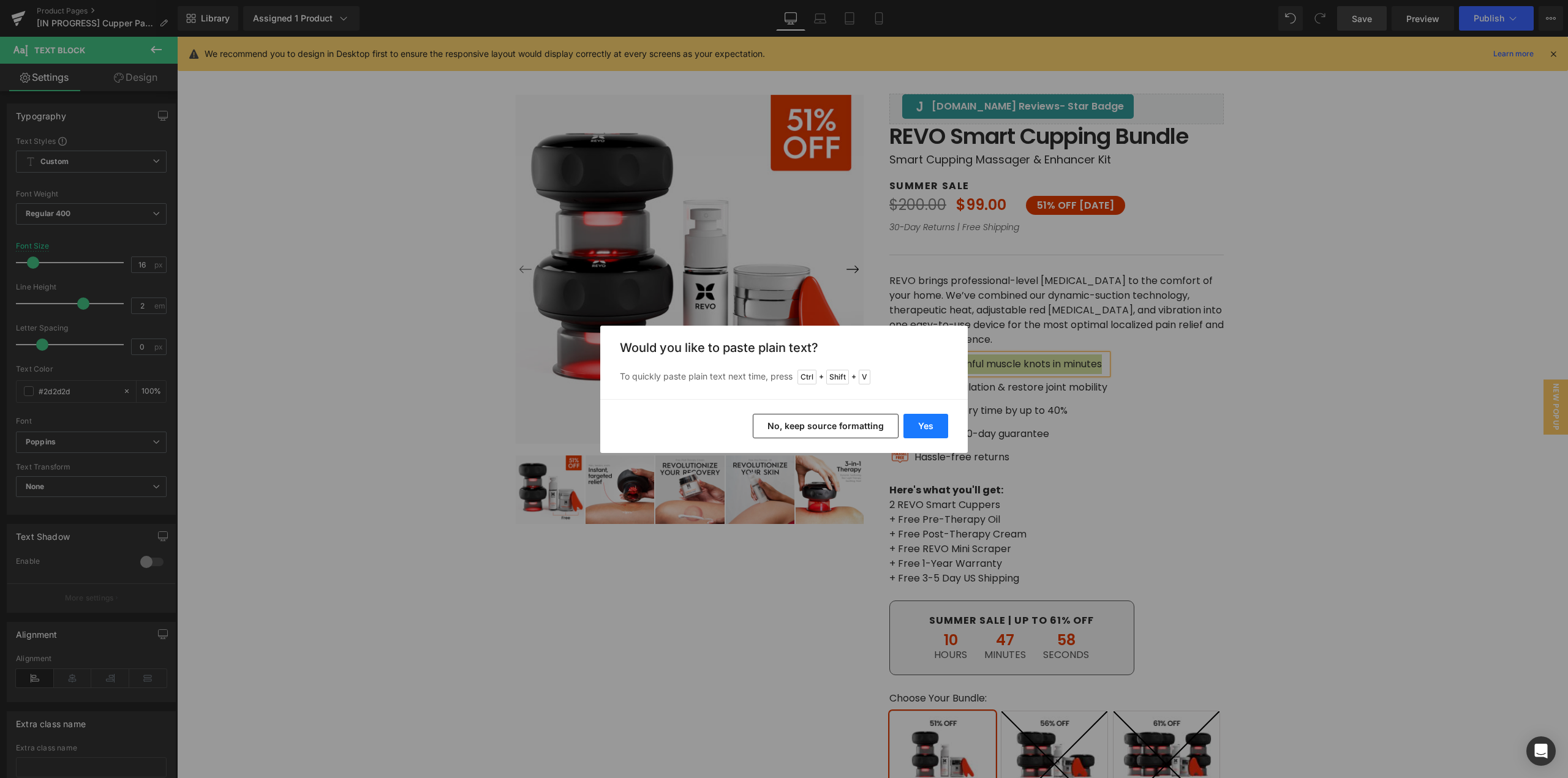
click at [930, 433] on button "Yes" at bounding box center [926, 426] width 45 height 25
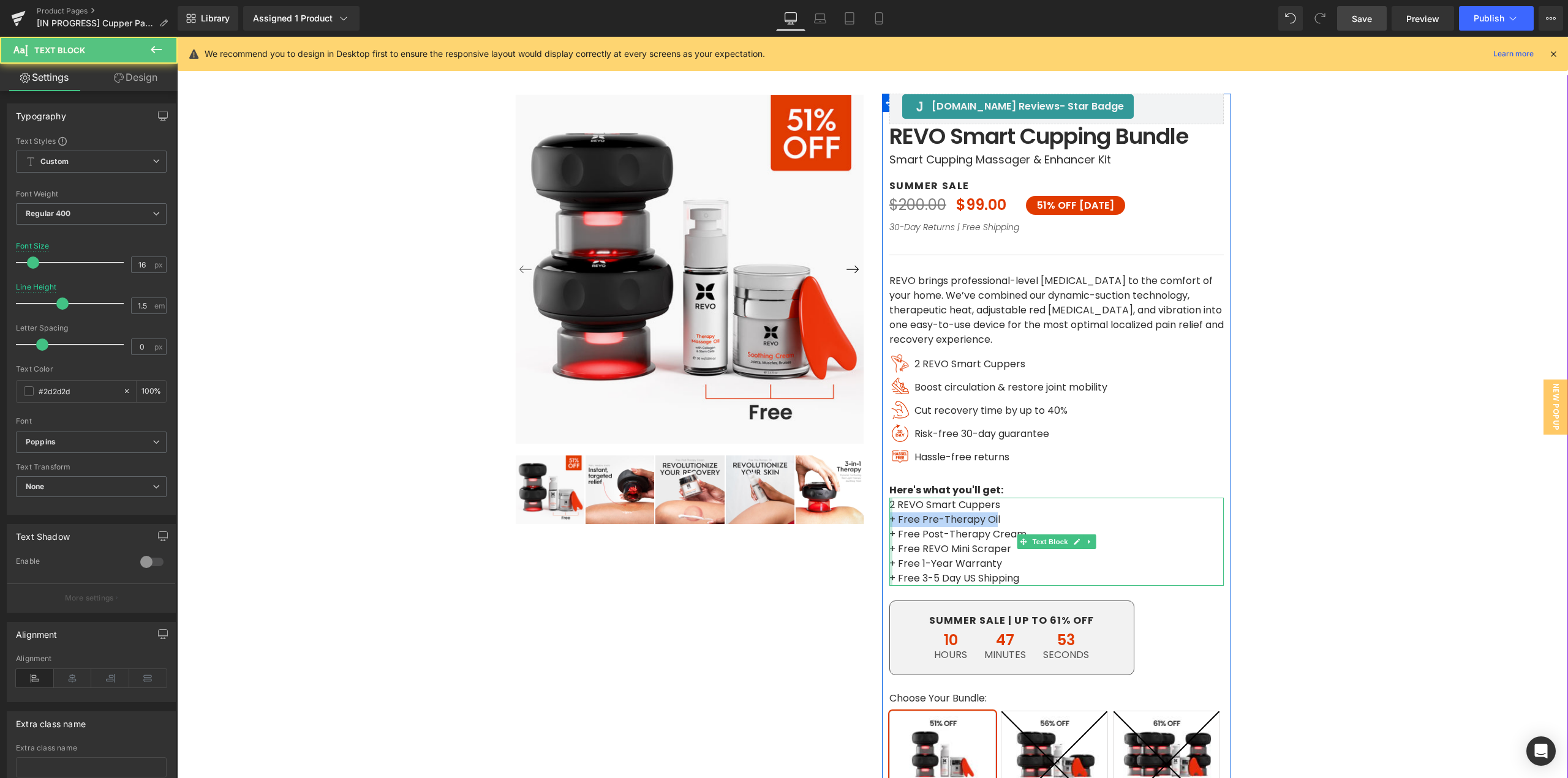
drag, startPoint x: 911, startPoint y: 520, endPoint x: 887, endPoint y: 521, distance: 24.0
click at [890, 521] on div "2 REVO Smart Cuppers + Free Pre-Therapy Oil + Free Post-Therapy Cream + Free RE…" at bounding box center [1057, 541] width 335 height 88
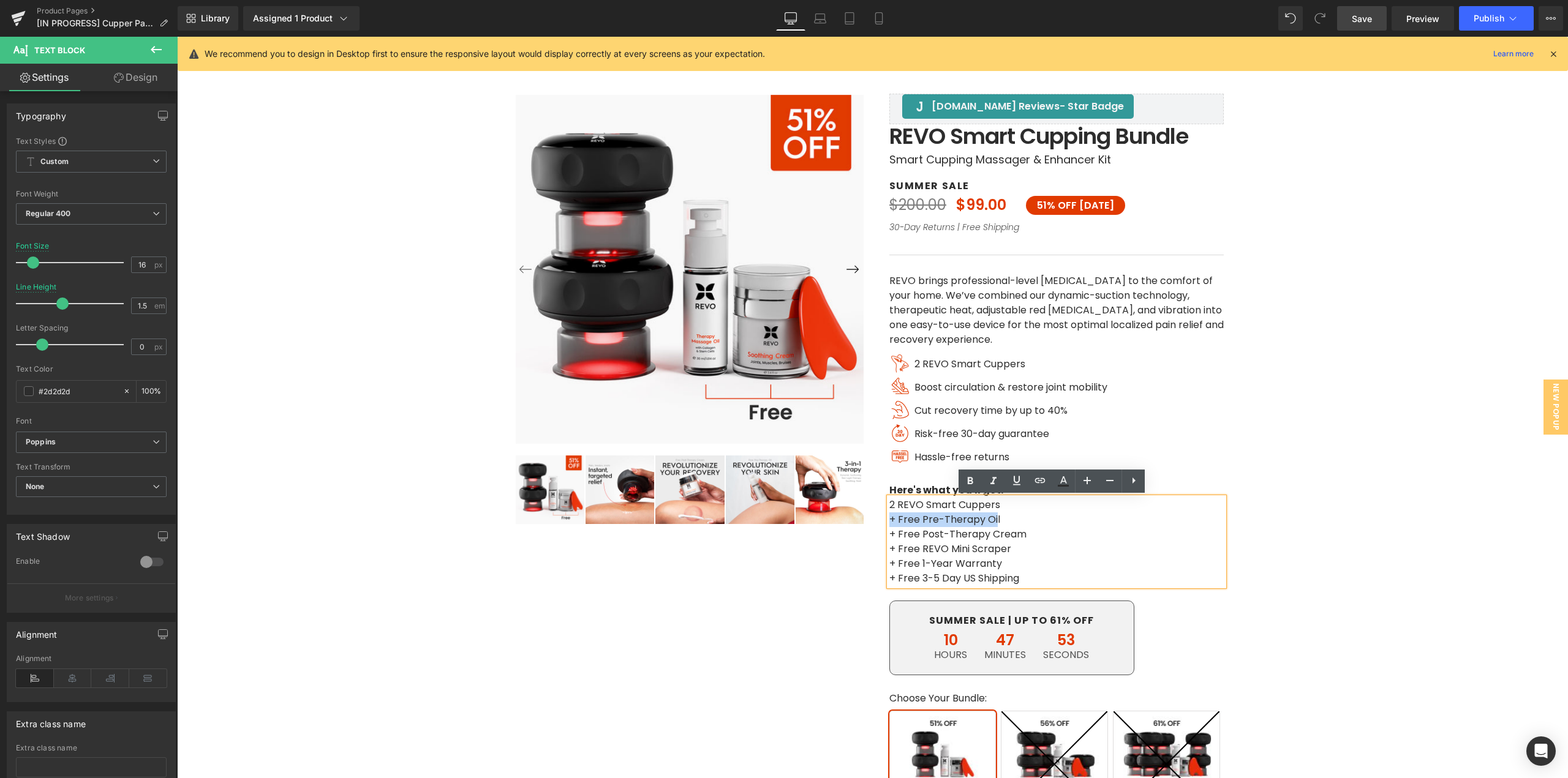
copy p "+ Free Pre-Therapy Oi"
click at [926, 388] on span "Boost circulation & restore joint mobility" at bounding box center [1011, 387] width 193 height 14
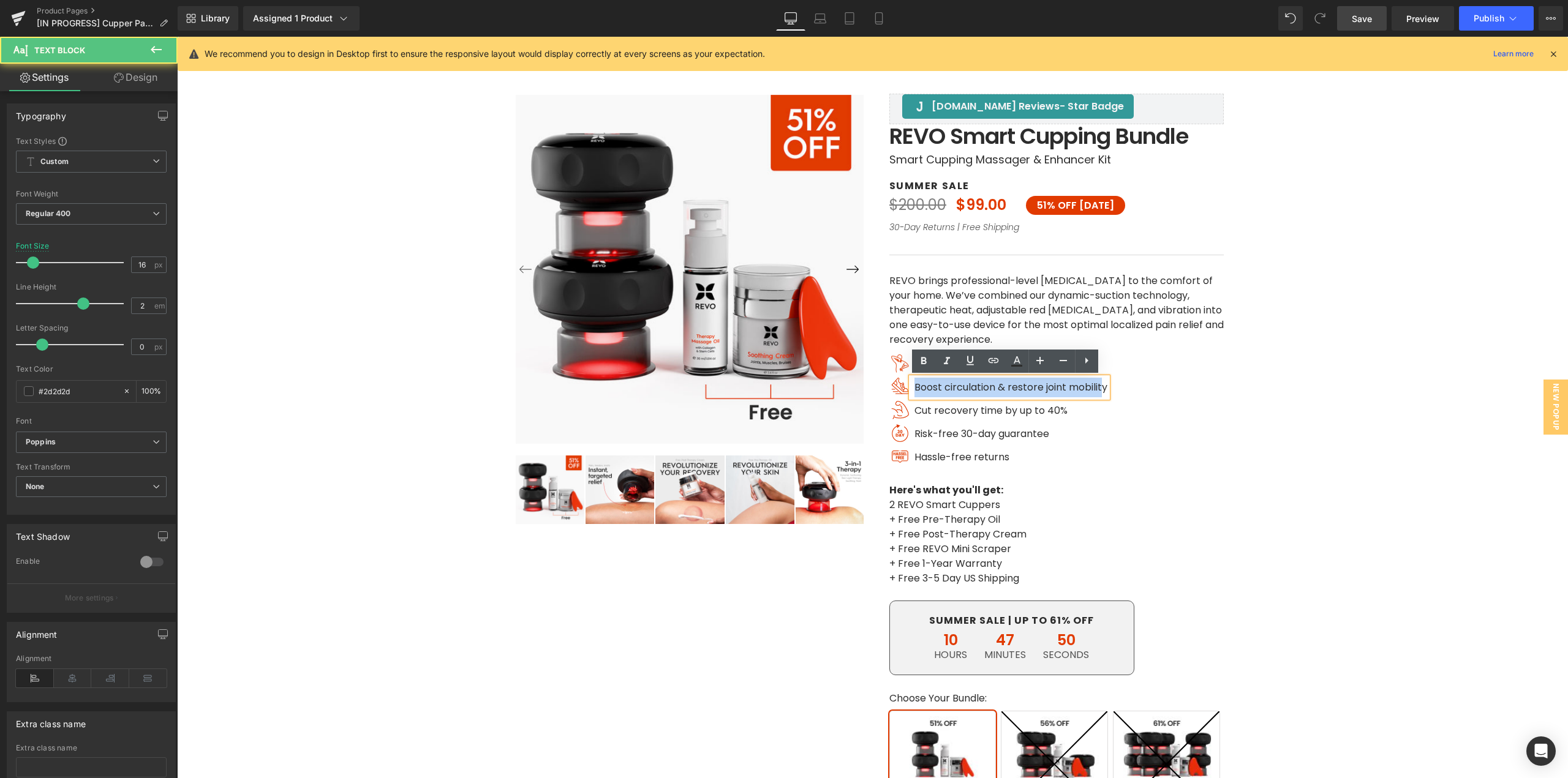
drag, startPoint x: 911, startPoint y: 386, endPoint x: 1102, endPoint y: 390, distance: 191.0
click at [1102, 390] on span "Boost circulation & restore joint mobility" at bounding box center [1011, 387] width 193 height 14
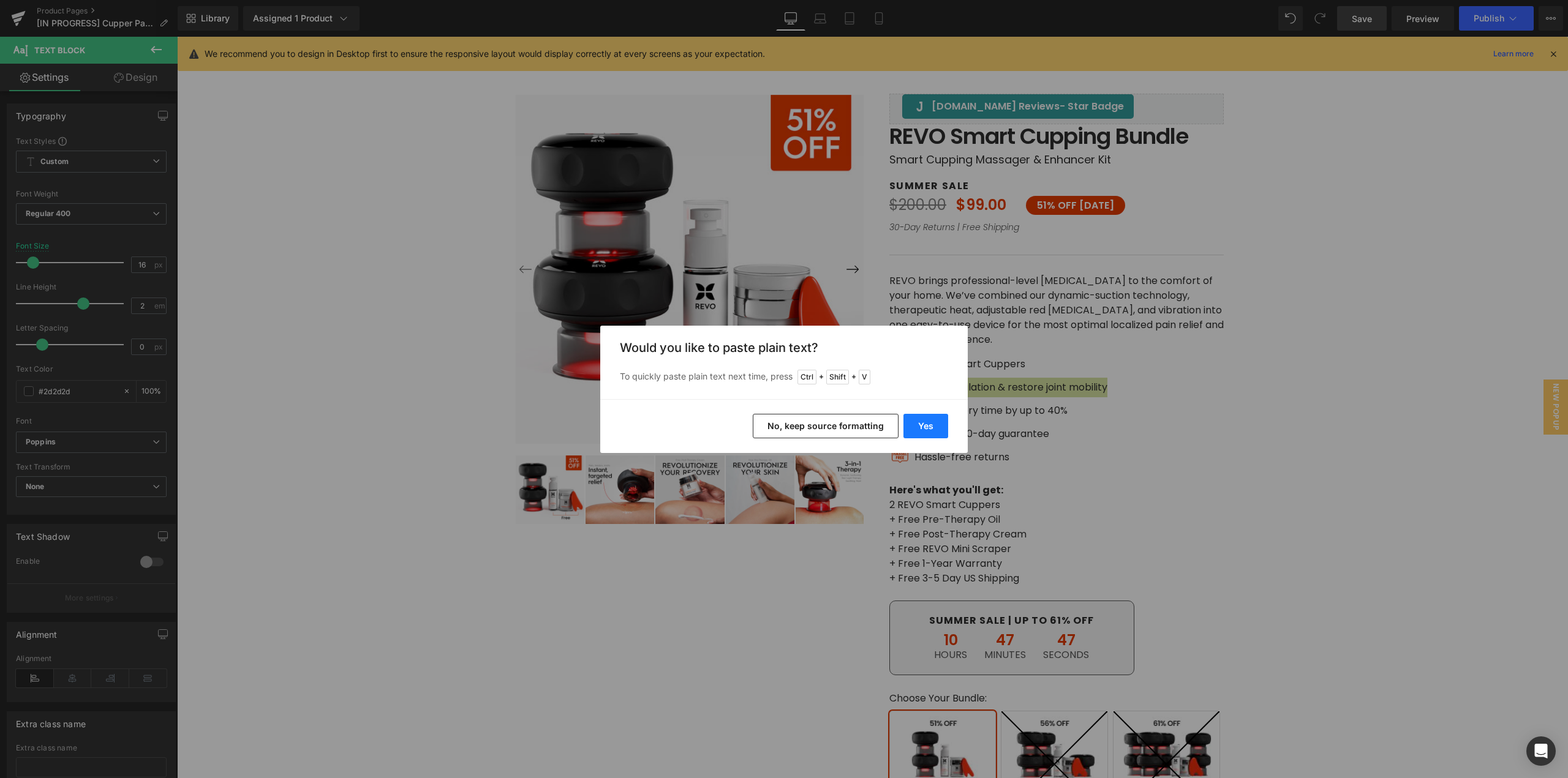
click at [912, 429] on button "Yes" at bounding box center [926, 426] width 45 height 25
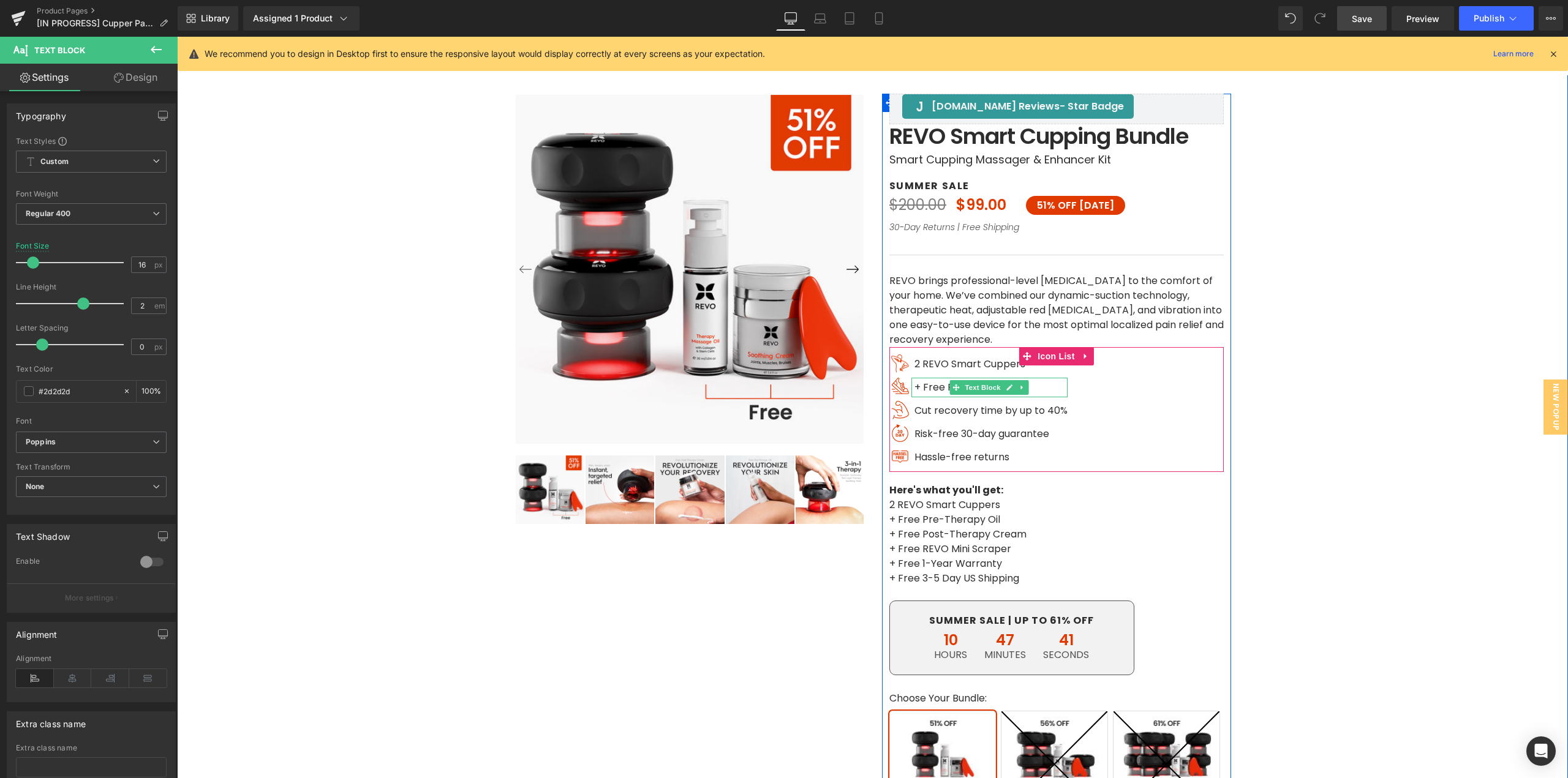
click at [1038, 387] on p "+ Free Pre-Therapy Oi" at bounding box center [991, 387] width 153 height 20
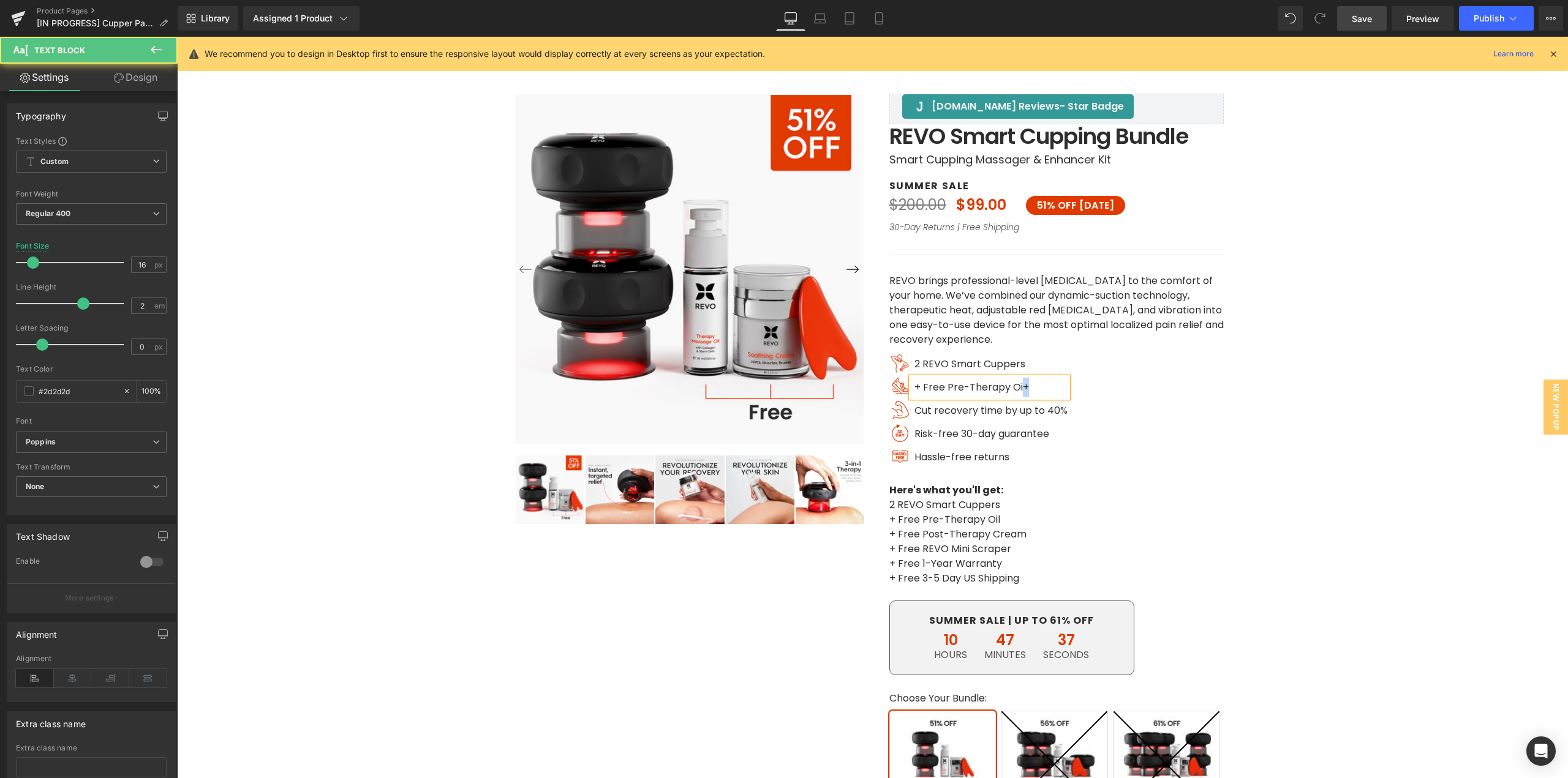
click at [1021, 391] on span "+ Free Pre-Therapy Oi+" at bounding box center [971, 387] width 115 height 14
click at [967, 535] on p "+ Free Post-Therapy Cream" at bounding box center [1057, 534] width 335 height 15
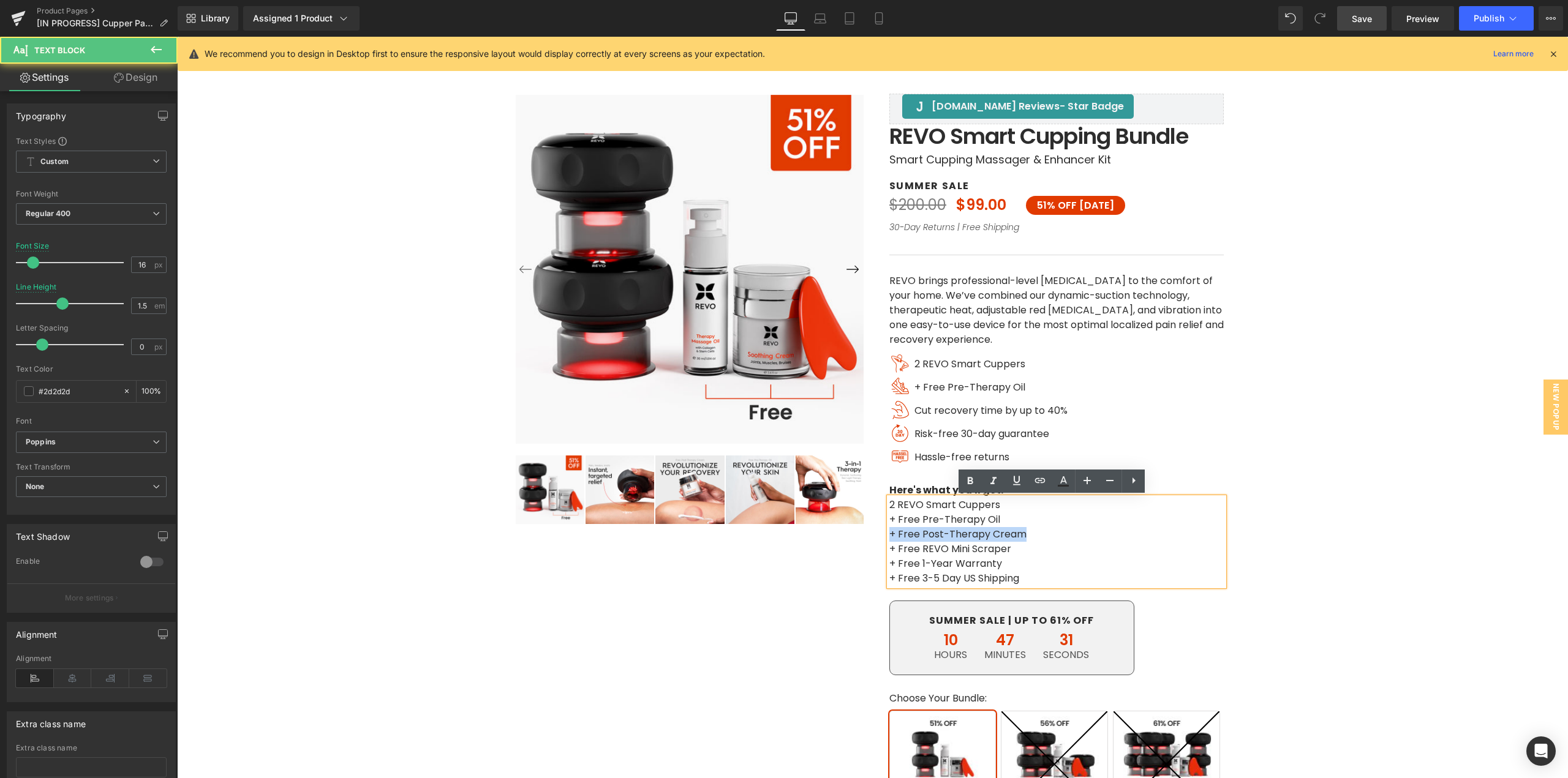
drag, startPoint x: 1018, startPoint y: 533, endPoint x: 867, endPoint y: 538, distance: 151.1
click at [867, 538] on div "‹ ›" at bounding box center [873, 531] width 735 height 1000
copy p "+ Free Post-Therapy Cream"
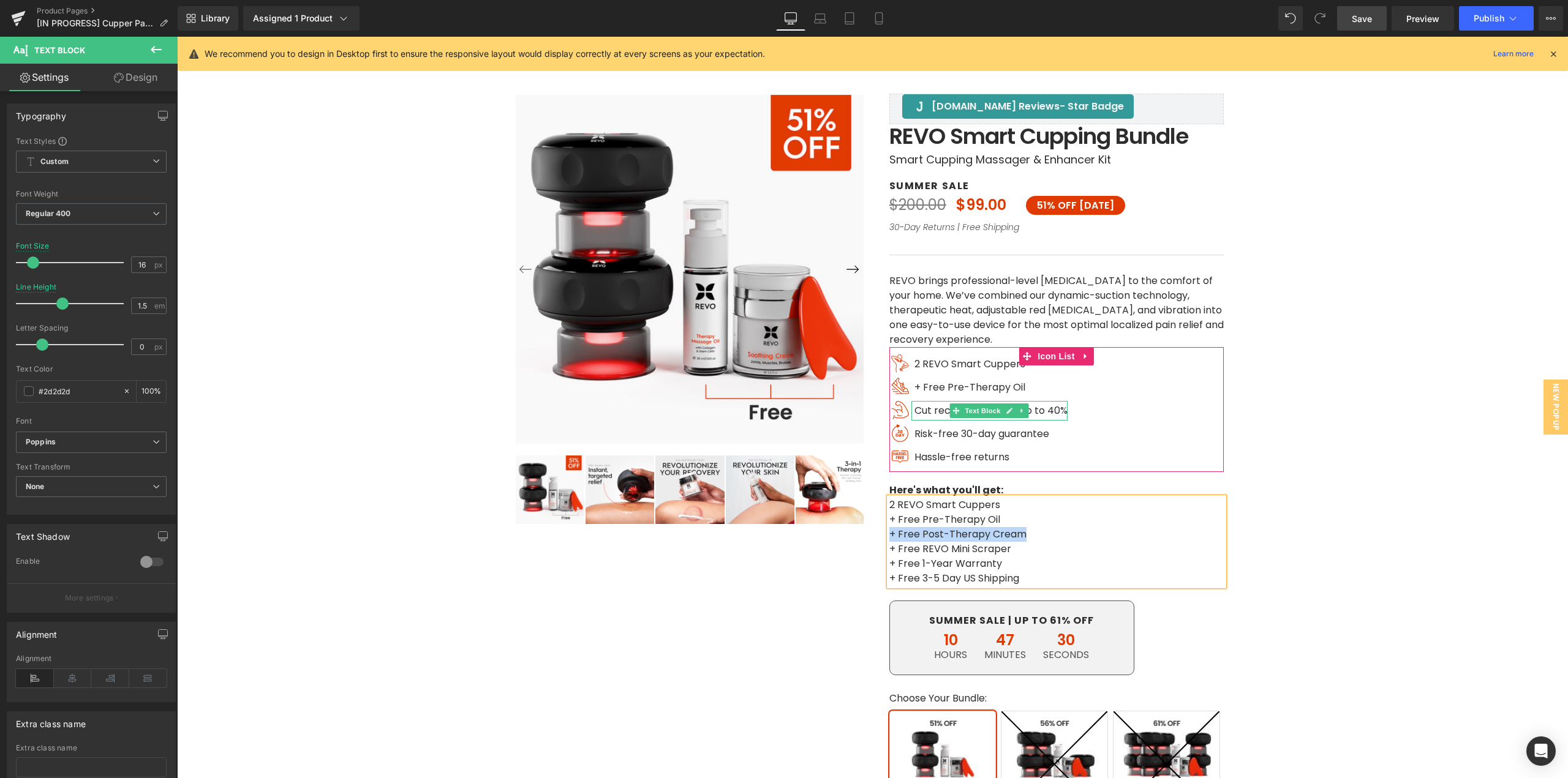
click at [923, 411] on span "Cut recovery time by up to 40%" at bounding box center [991, 411] width 153 height 14
click at [919, 410] on span "Cut recovery time by up to 40%" at bounding box center [991, 411] width 153 height 14
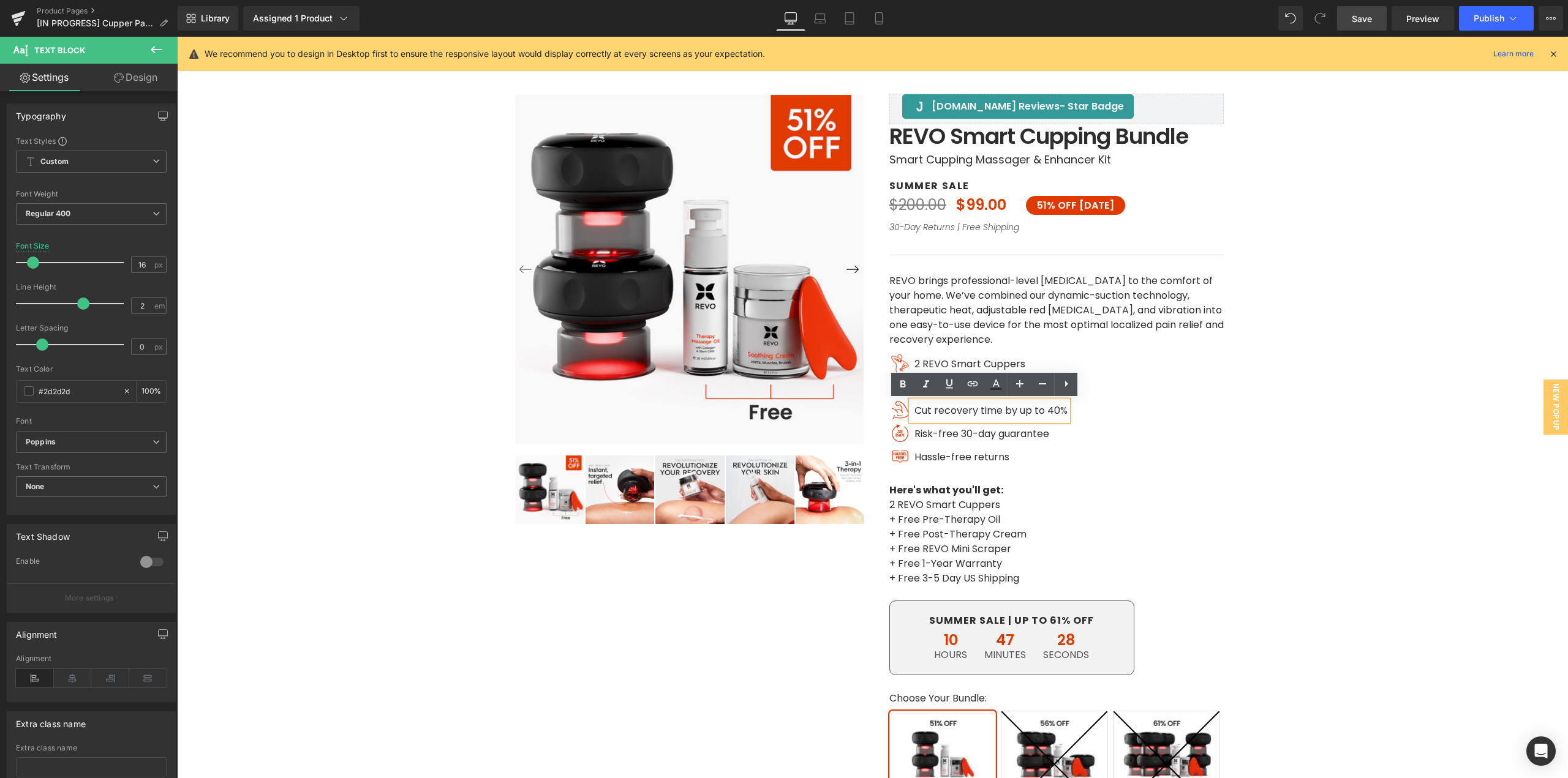
click at [919, 410] on span "Cut recovery time by up to 40%" at bounding box center [991, 411] width 153 height 14
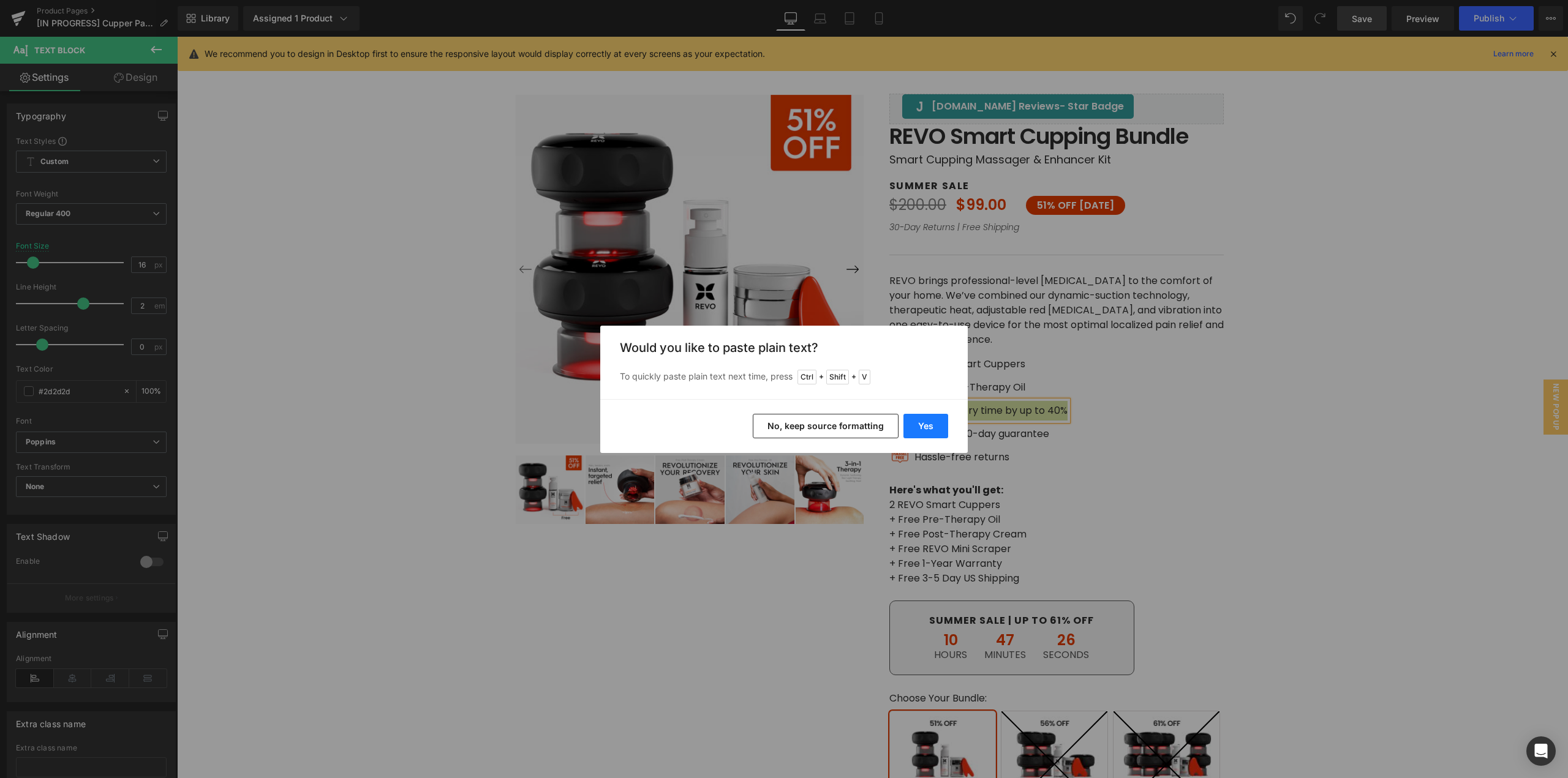
click at [926, 425] on button "Yes" at bounding box center [926, 426] width 45 height 25
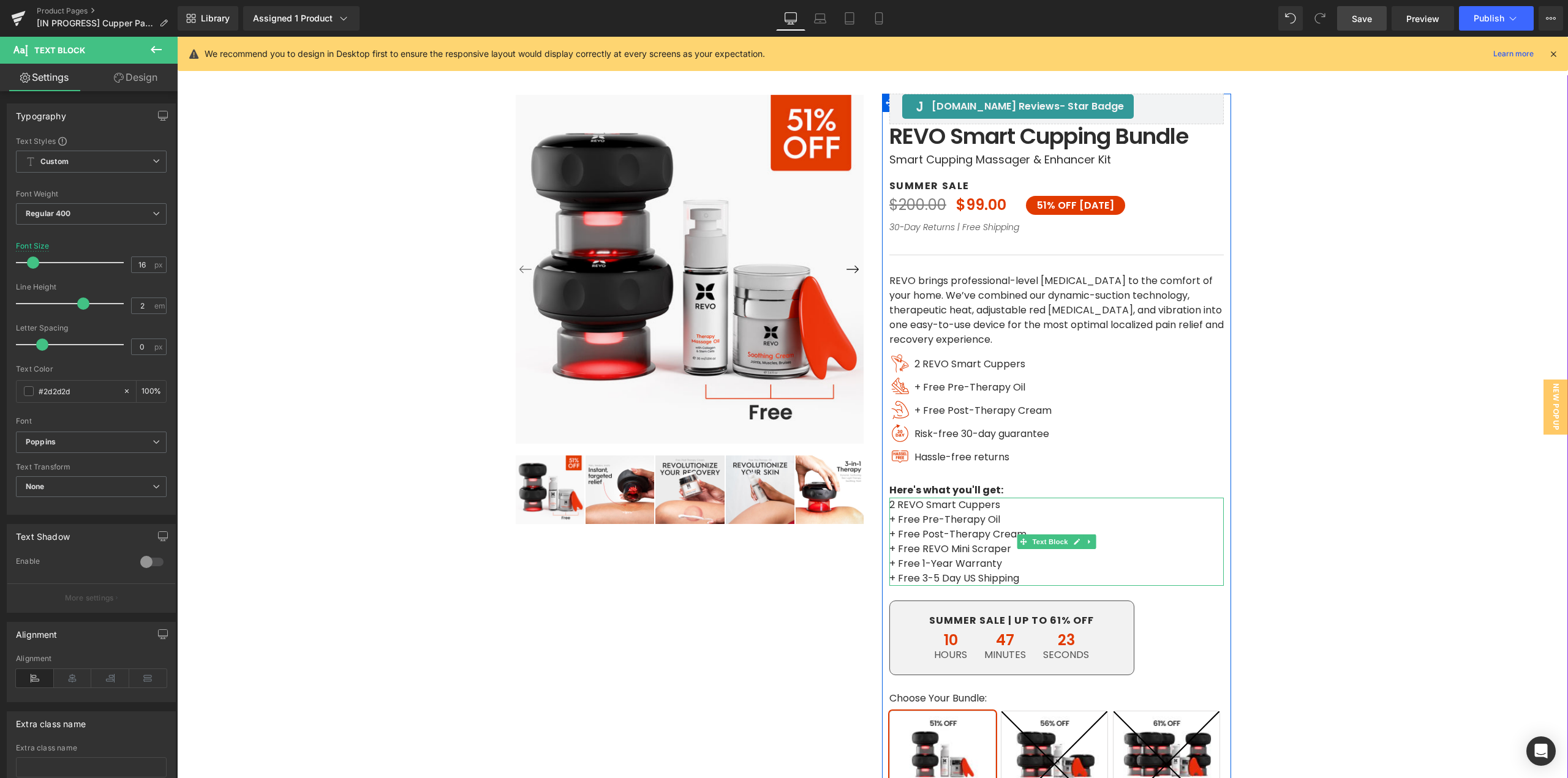
click at [890, 548] on p "+ Free REVO Mini Scraper" at bounding box center [1057, 549] width 335 height 15
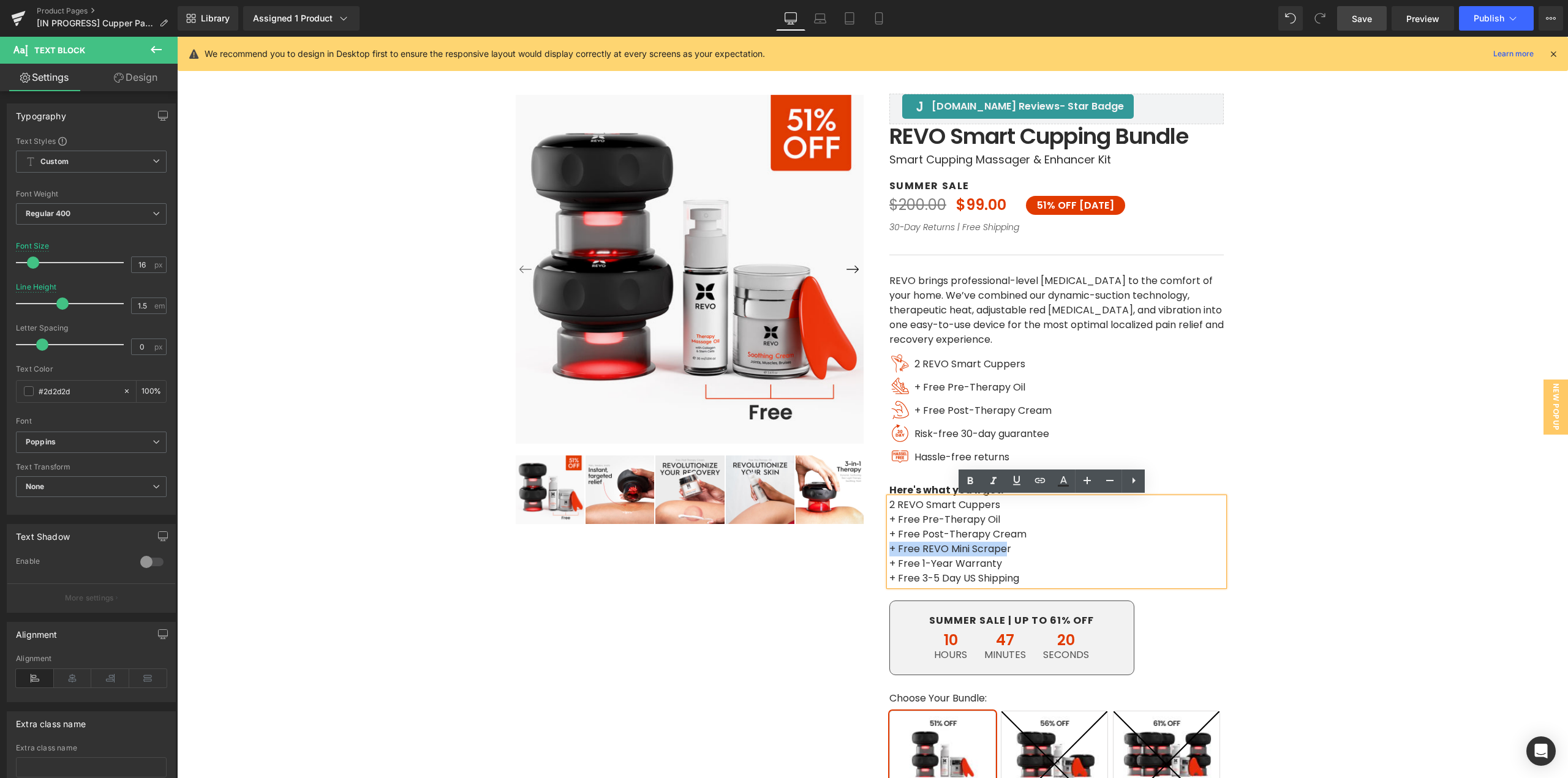
drag, startPoint x: 886, startPoint y: 549, endPoint x: 1003, endPoint y: 552, distance: 117.0
click at [1003, 552] on p "+ Free REVO Mini Scraper" at bounding box center [1057, 549] width 335 height 15
drag, startPoint x: 1005, startPoint y: 551, endPoint x: 888, endPoint y: 550, distance: 117.0
click at [890, 550] on p "+ Free REVO Mini Scraper" at bounding box center [1057, 549] width 335 height 15
copy p "+ Free REVO Mini Scraper"
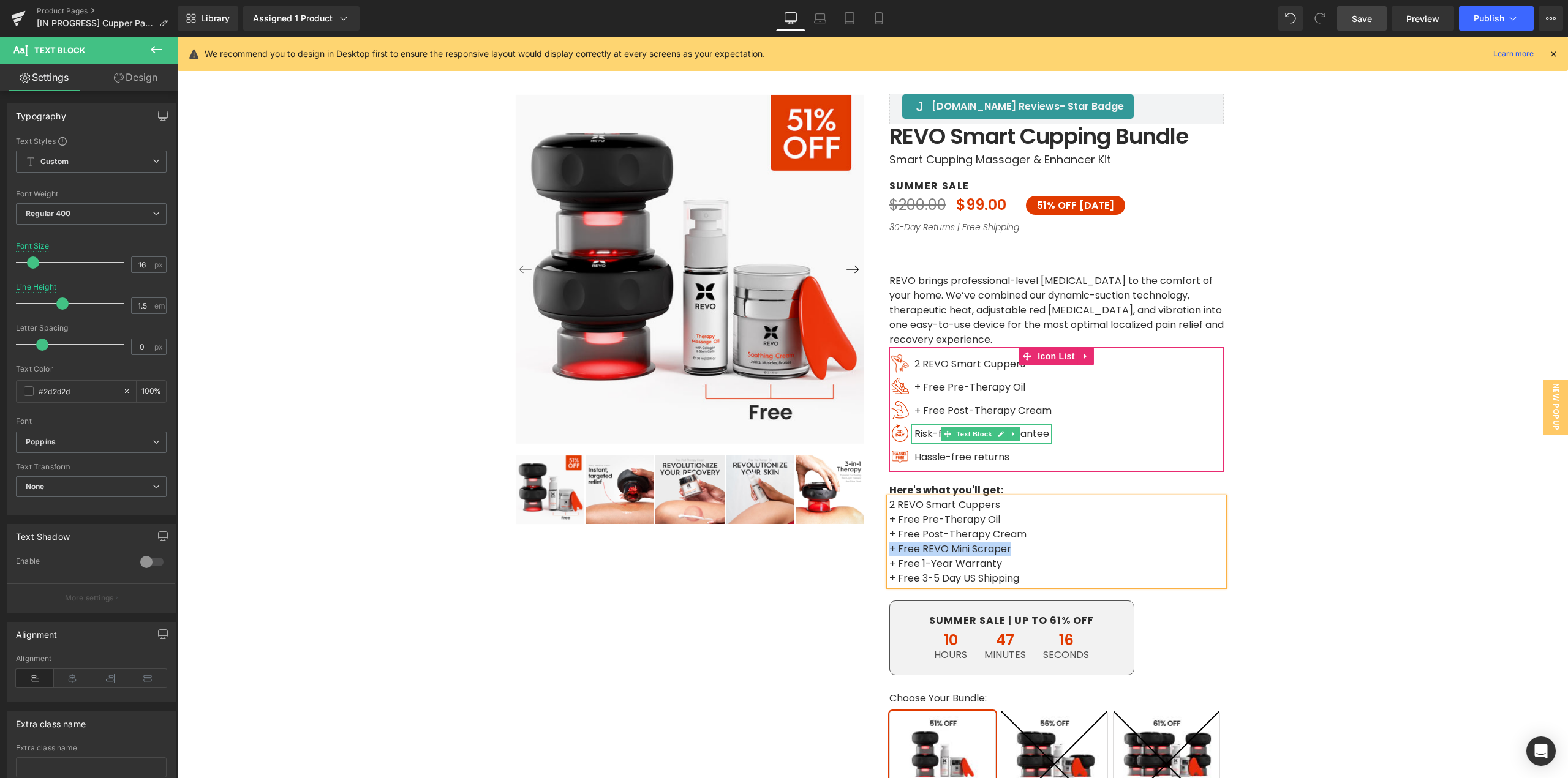
click at [924, 433] on span "Risk-free 30-day guarantee" at bounding box center [981, 434] width 135 height 14
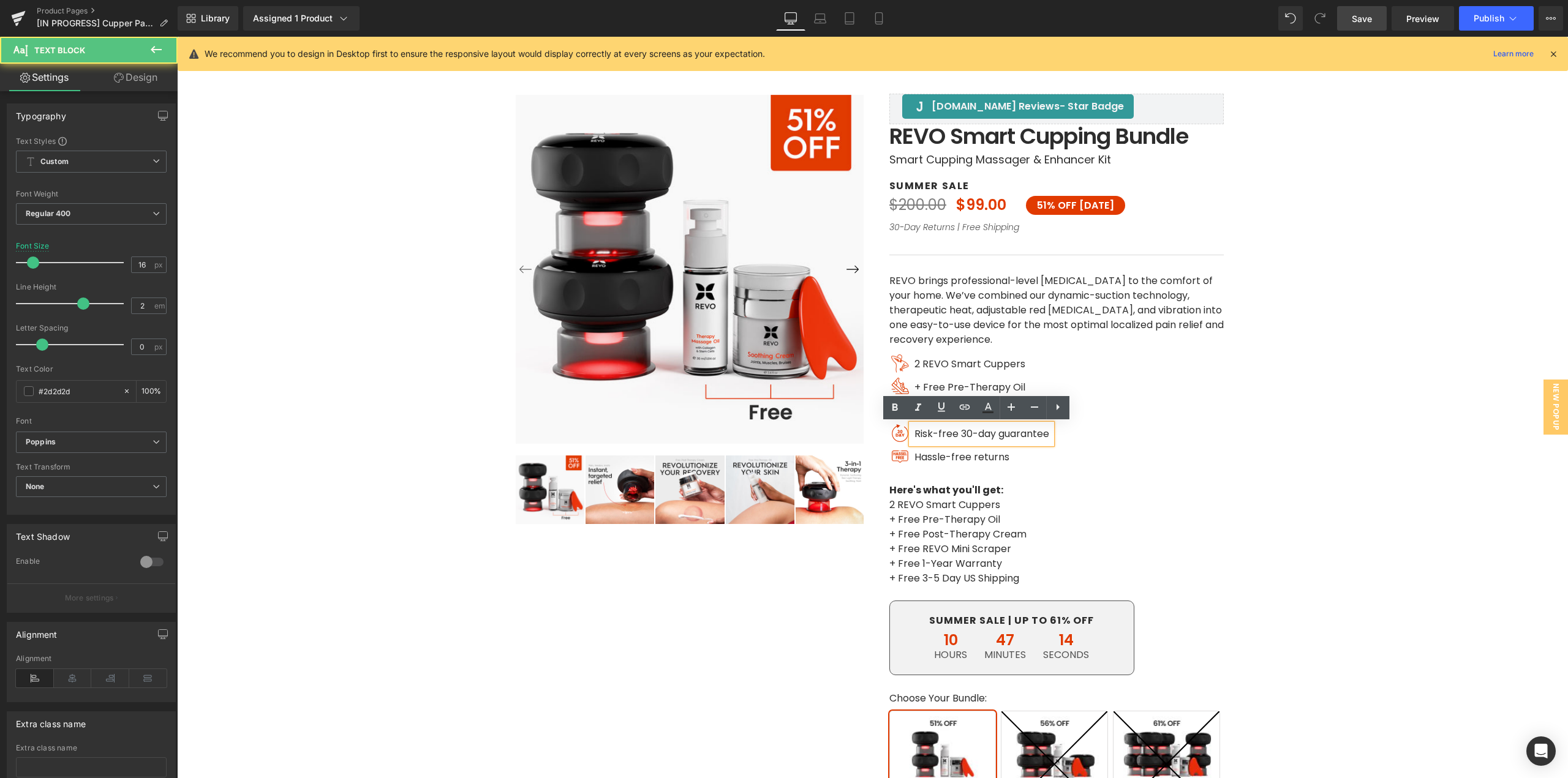
click at [928, 435] on span "Risk-free 30-day guarantee" at bounding box center [981, 434] width 135 height 14
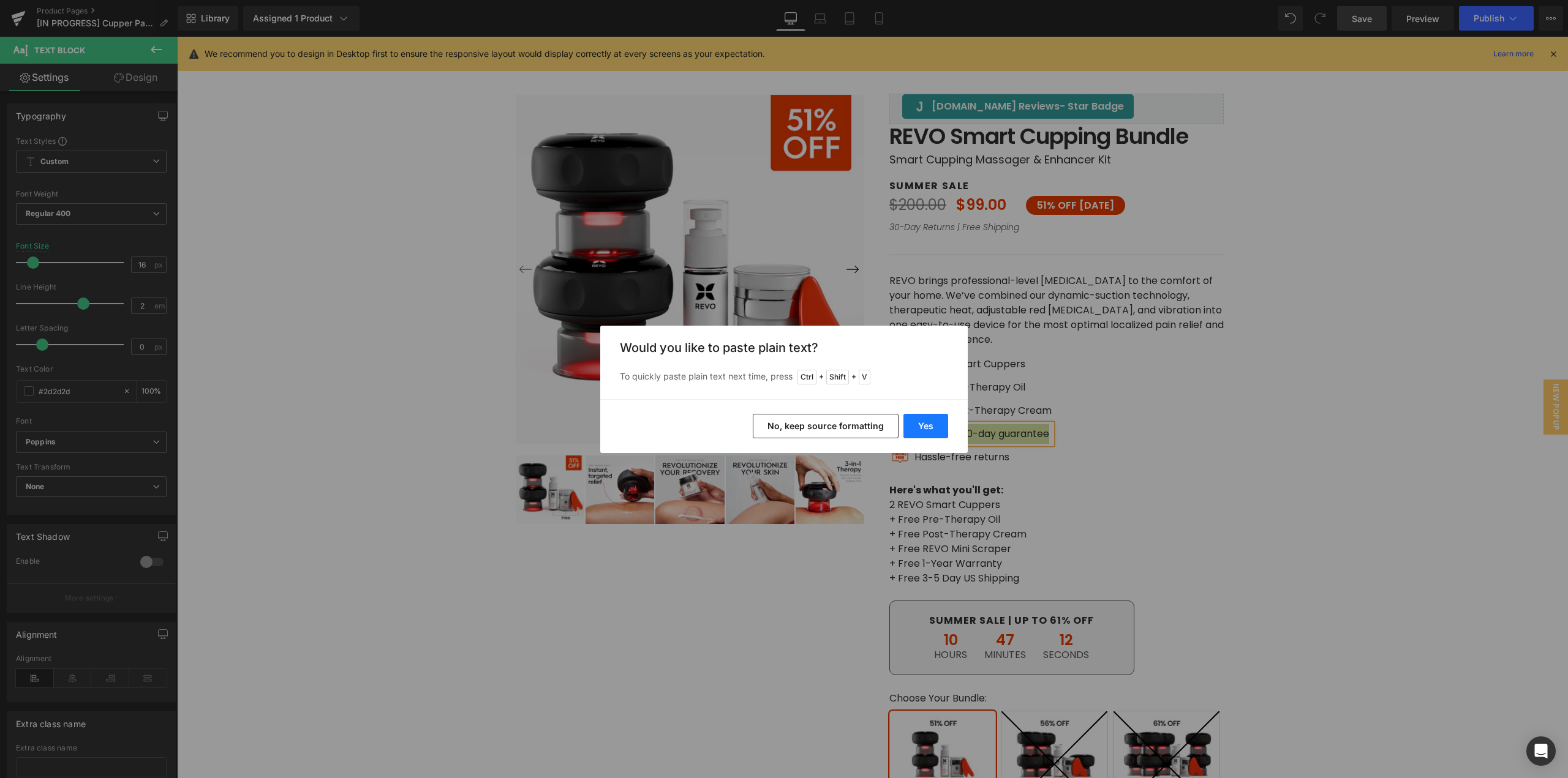
click at [928, 434] on button "Yes" at bounding box center [926, 426] width 45 height 25
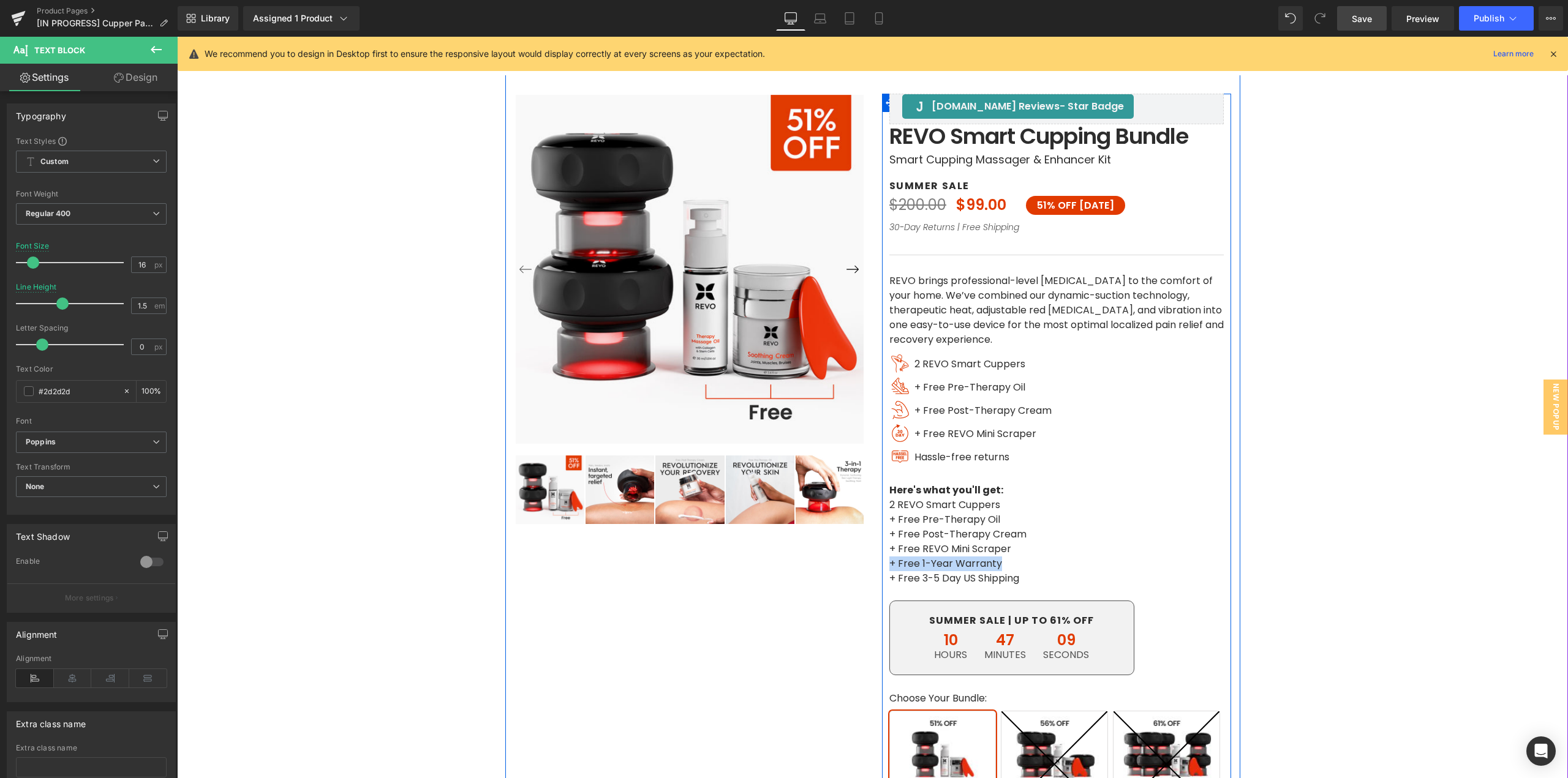
drag, startPoint x: 923, startPoint y: 559, endPoint x: 879, endPoint y: 558, distance: 44.0
click at [882, 558] on div "[DOMAIN_NAME] Reviews - Star Badge [DOMAIN_NAME] Reviews [DOMAIN_NAME] Reviews …" at bounding box center [1057, 548] width 349 height 908
copy p "+ Free 1-Year Warranty"
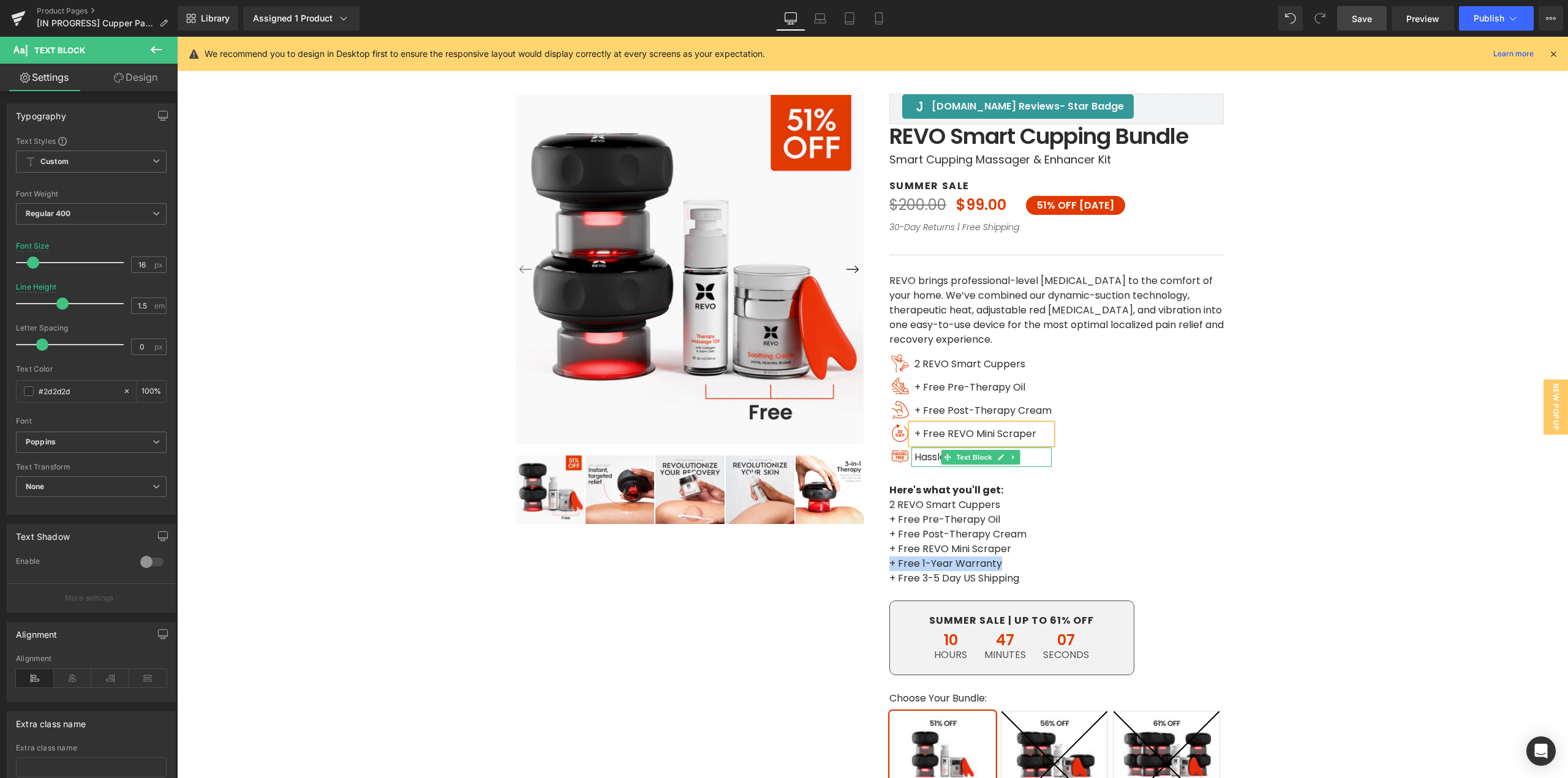
click at [926, 456] on span "Hassle-free returns" at bounding box center [962, 457] width 95 height 14
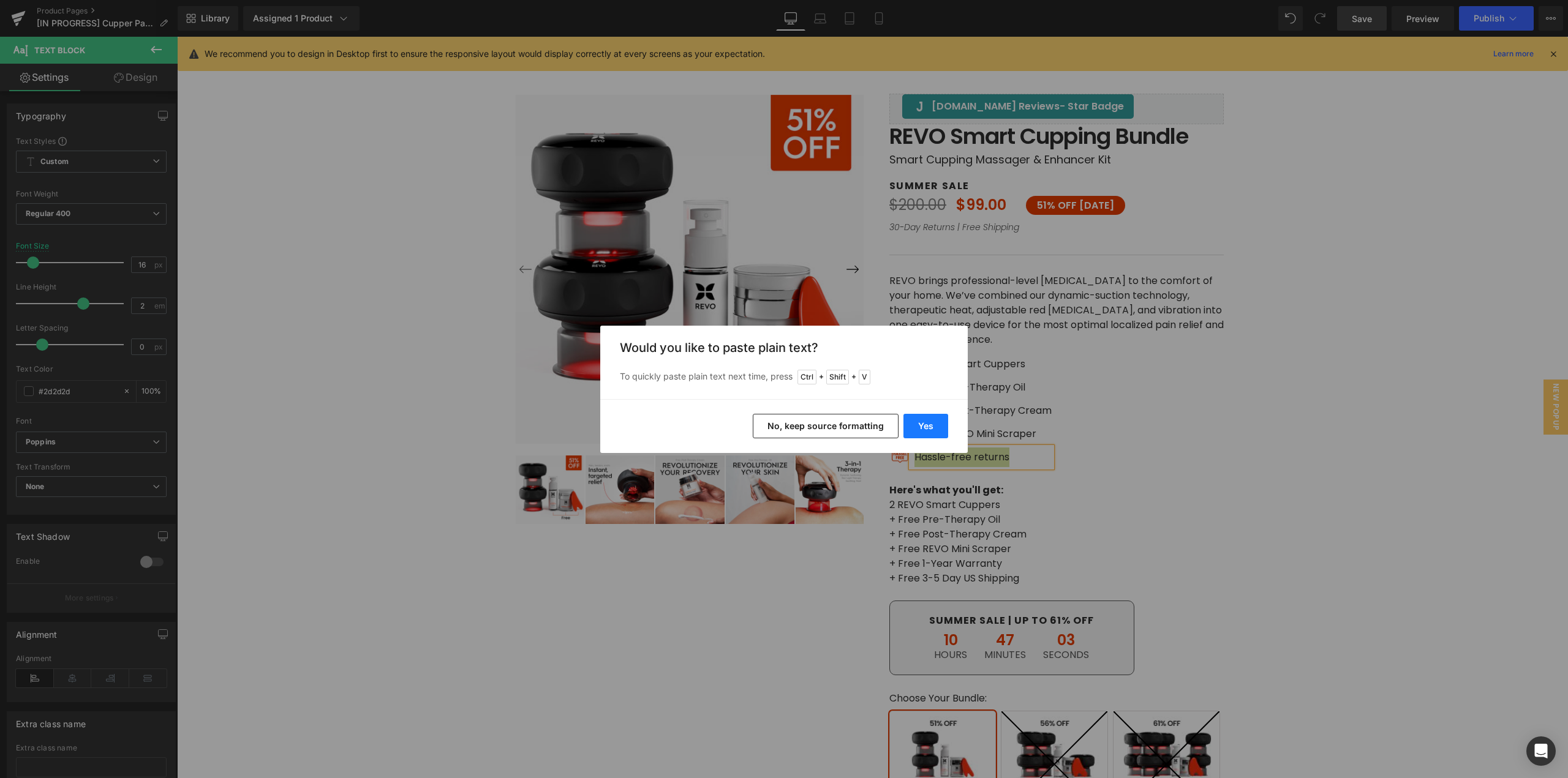
drag, startPoint x: 939, startPoint y: 425, endPoint x: 768, endPoint y: 395, distance: 173.6
click at [939, 425] on button "Yes" at bounding box center [926, 426] width 45 height 25
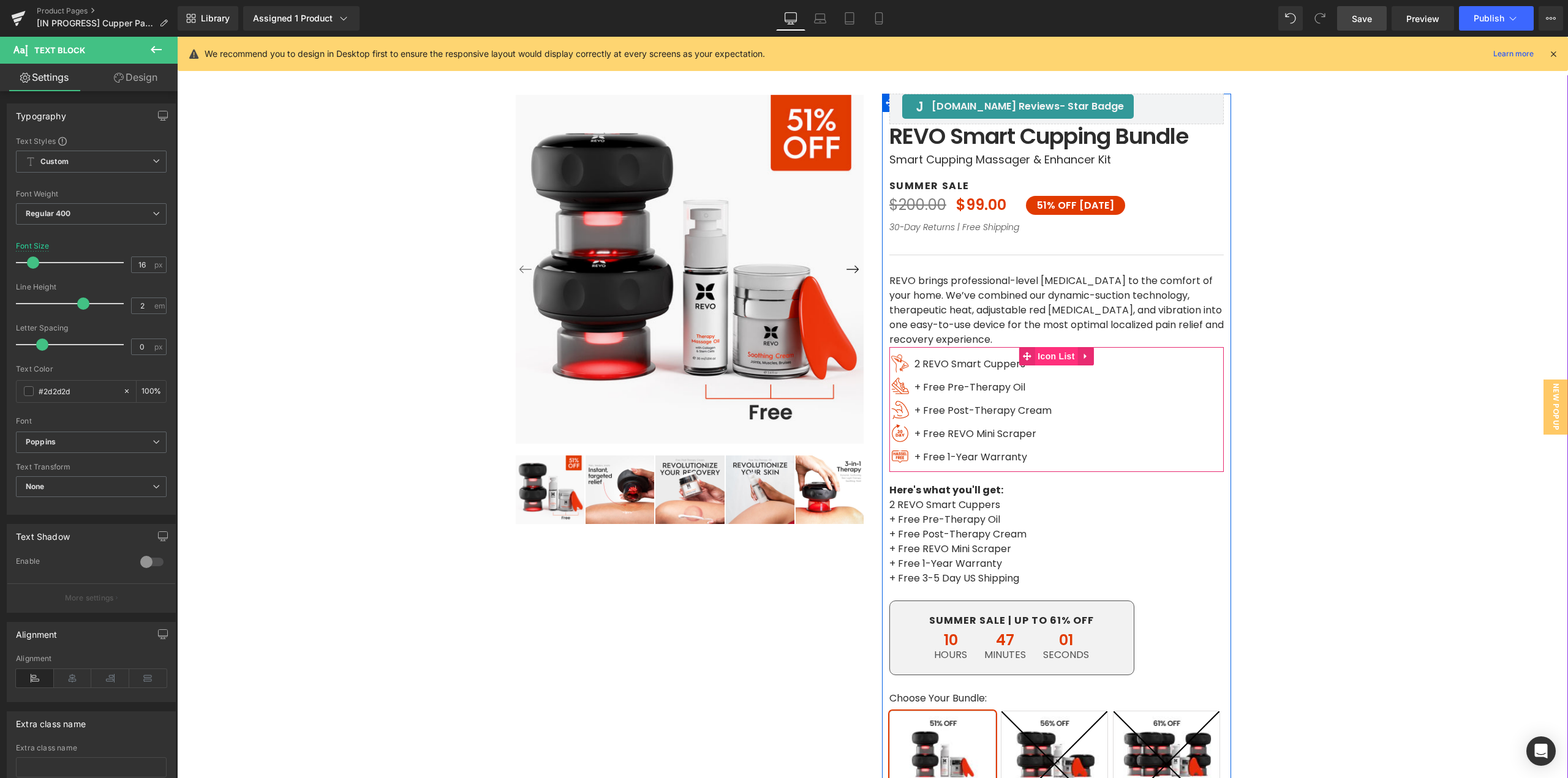
click at [1054, 355] on span "Icon List" at bounding box center [1056, 356] width 43 height 18
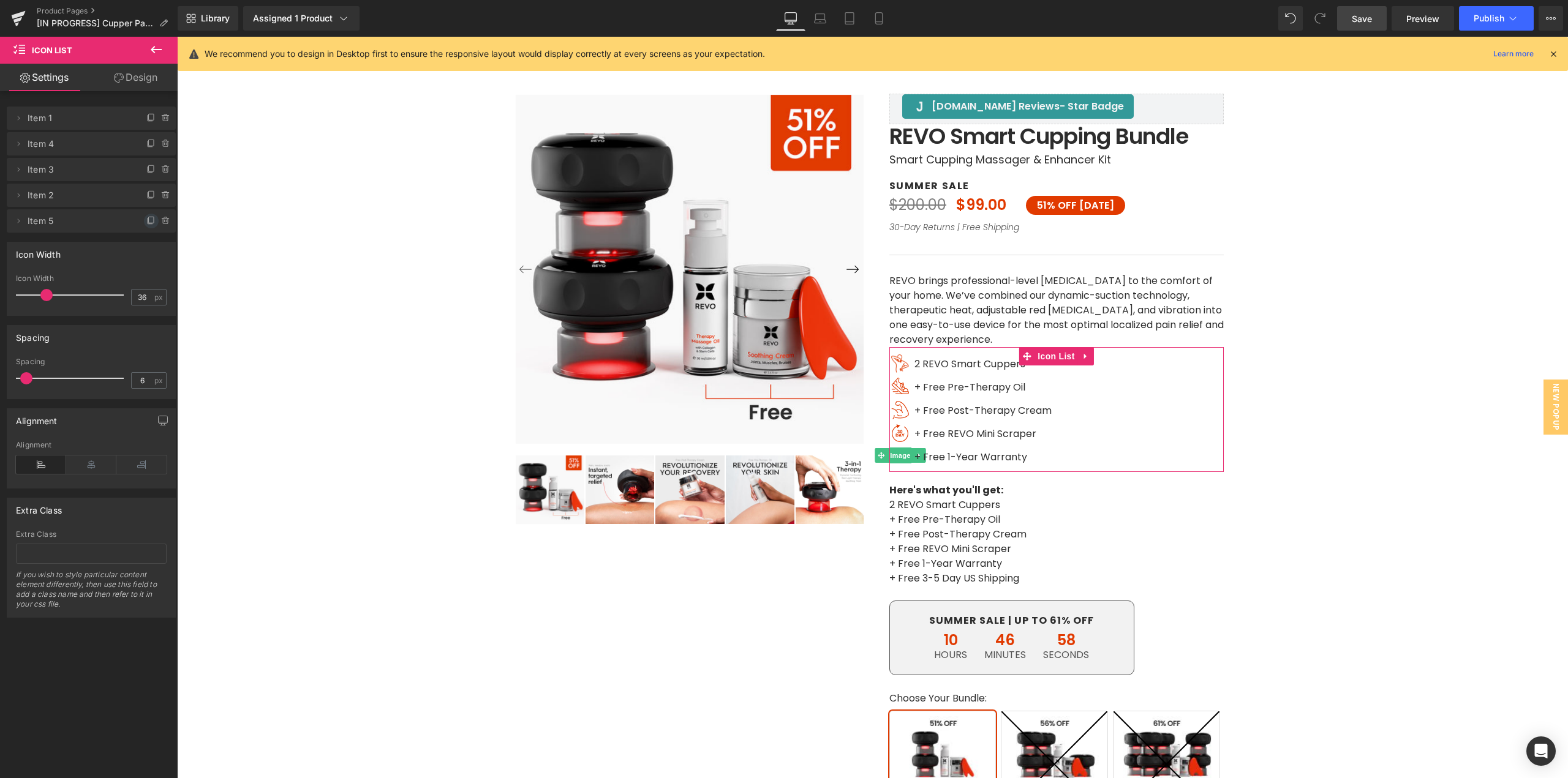
click at [146, 222] on icon at bounding box center [151, 221] width 9 height 9
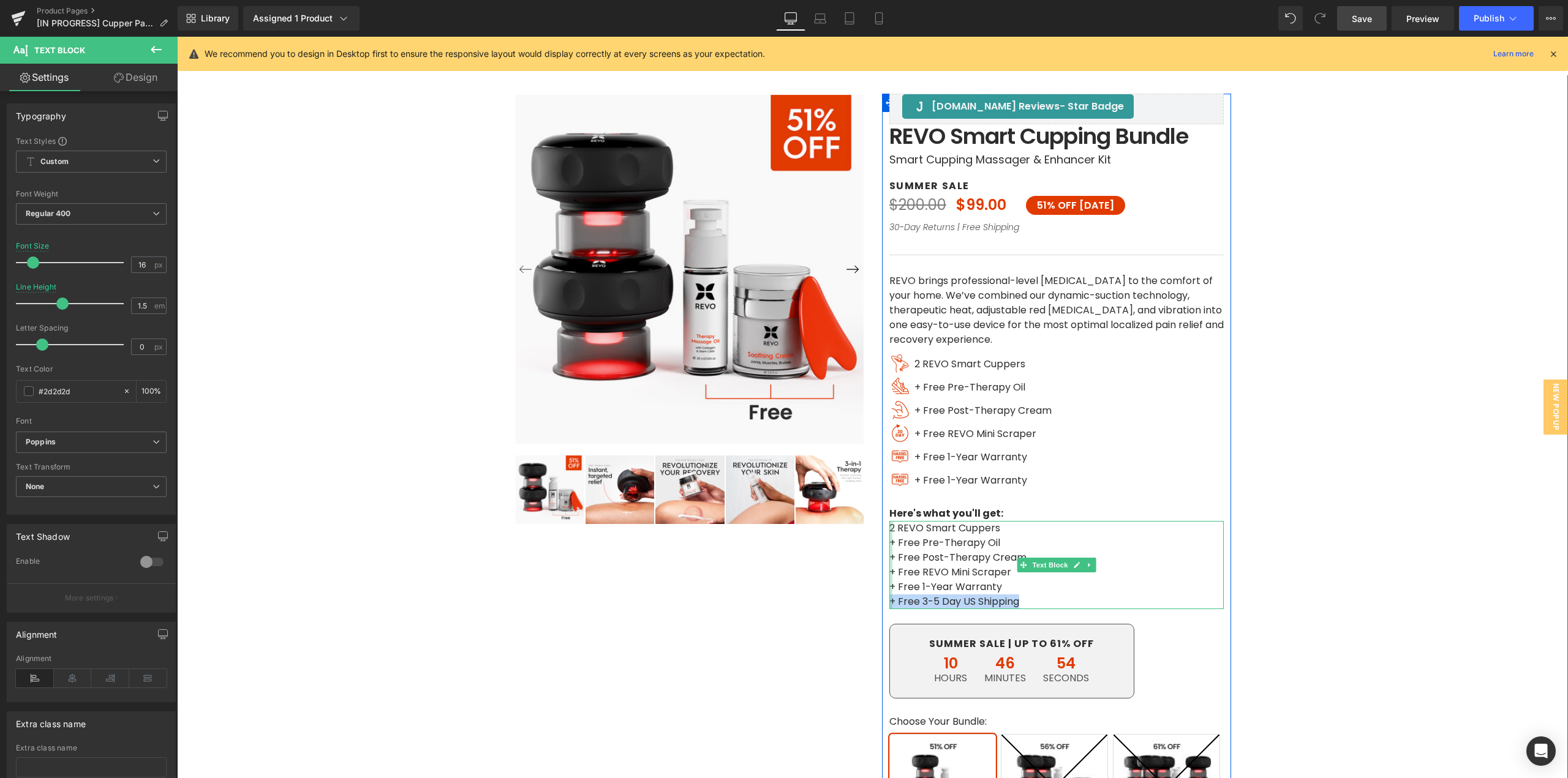
drag, startPoint x: 1020, startPoint y: 602, endPoint x: 887, endPoint y: 600, distance: 133.0
click at [890, 600] on div "2 REVO Smart Cuppers + Free Pre-Therapy Oil + Free Post-Therapy Cream + Free RE…" at bounding box center [1057, 565] width 335 height 88
copy p "+ Free 3-5 Day US Shipping"
click at [941, 481] on span at bounding box center [947, 480] width 13 height 15
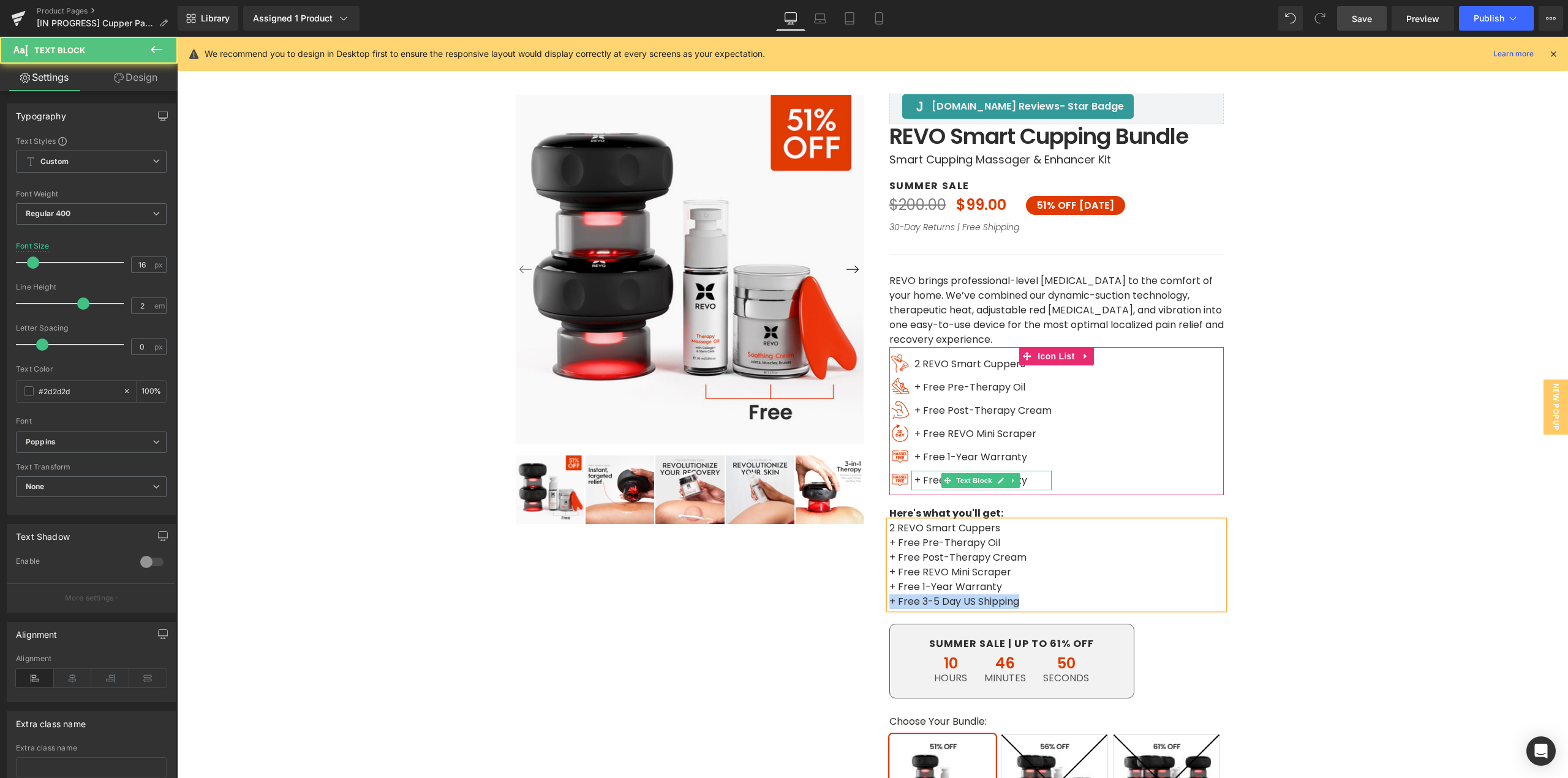
click at [924, 479] on span "+ Free 1-Year Warranty" at bounding box center [971, 480] width 113 height 14
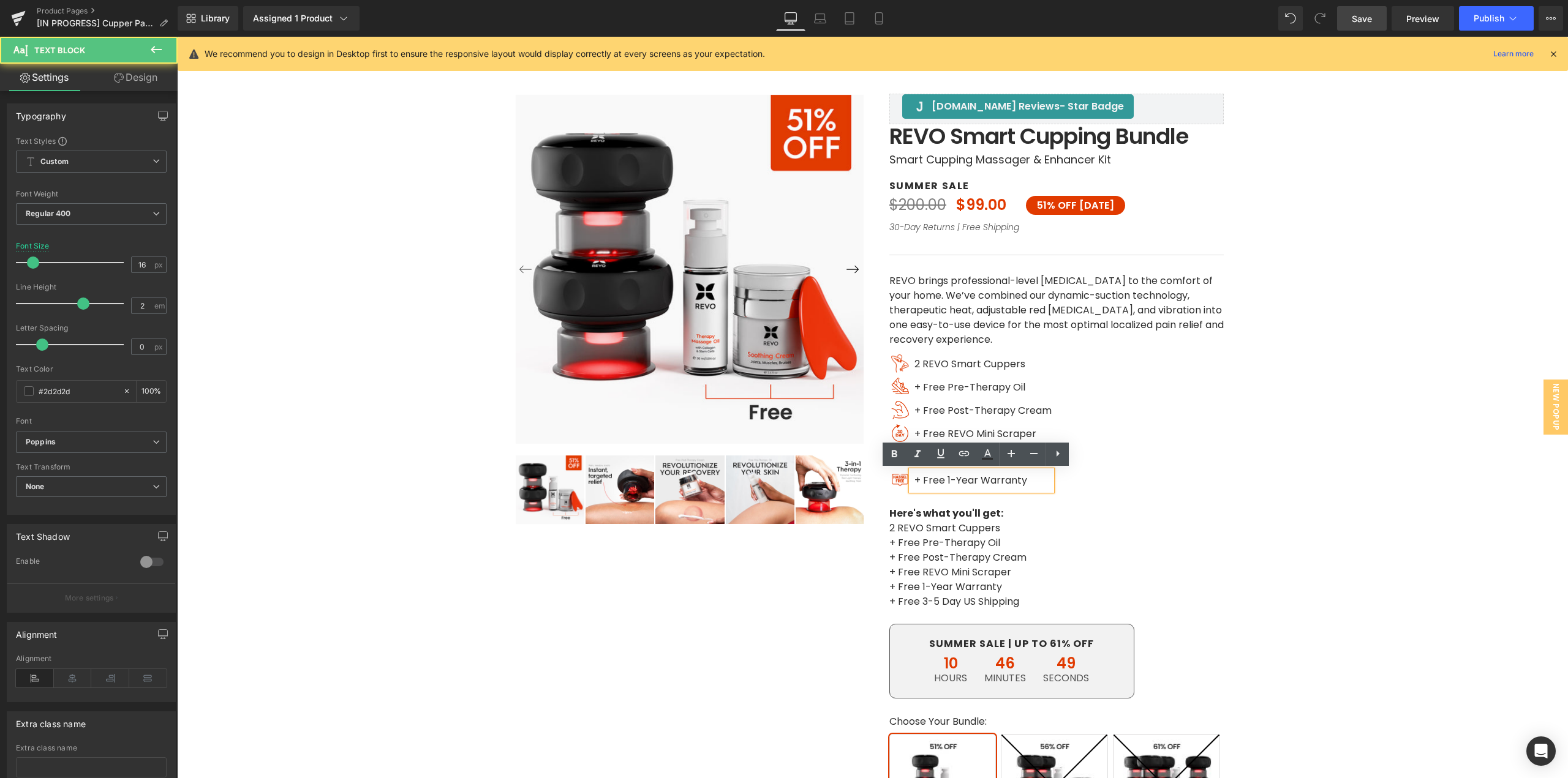
click at [923, 479] on span "+ Free 1-Year Warranty" at bounding box center [971, 480] width 113 height 14
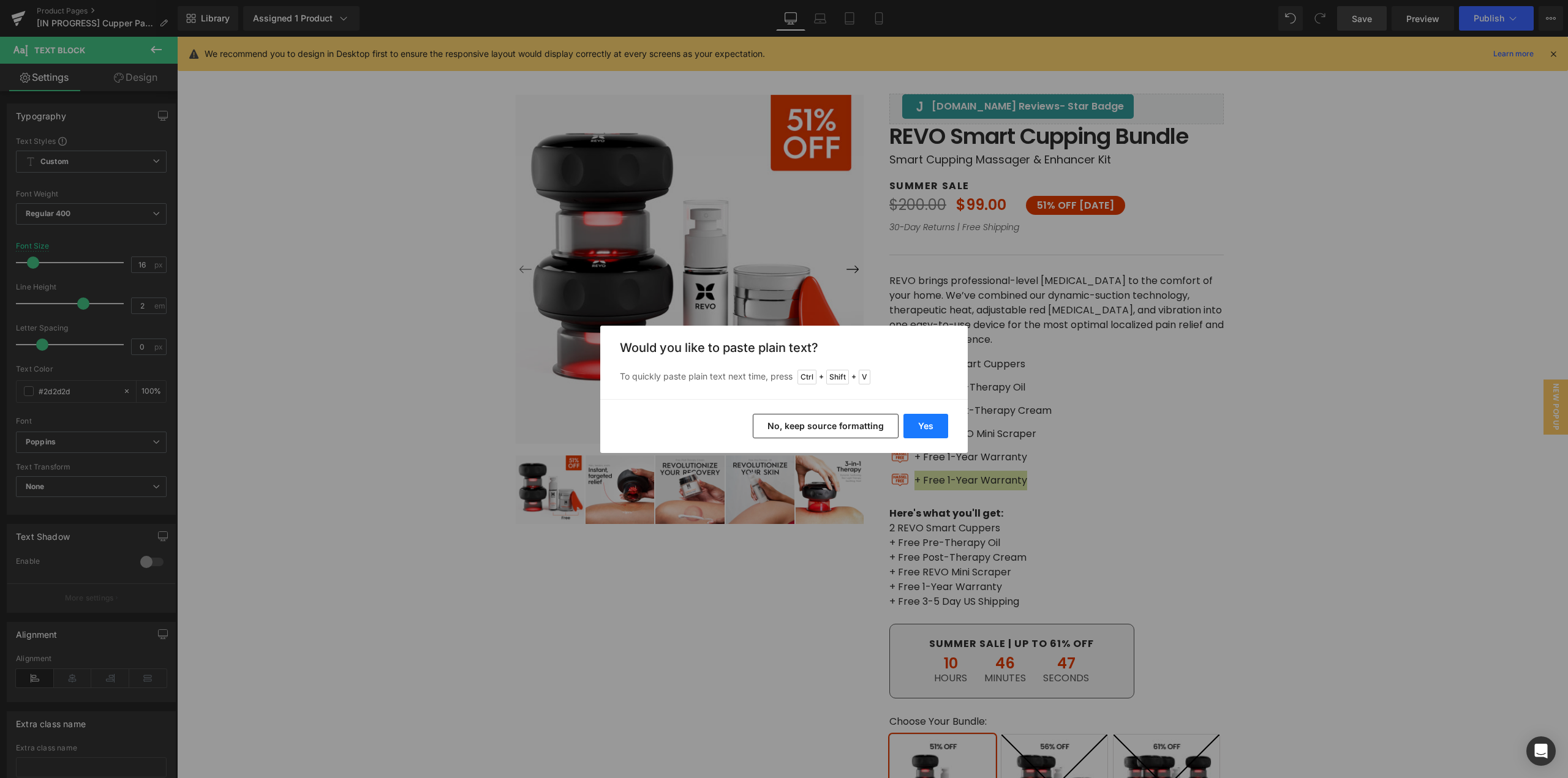
click at [923, 432] on button "Yes" at bounding box center [926, 426] width 45 height 25
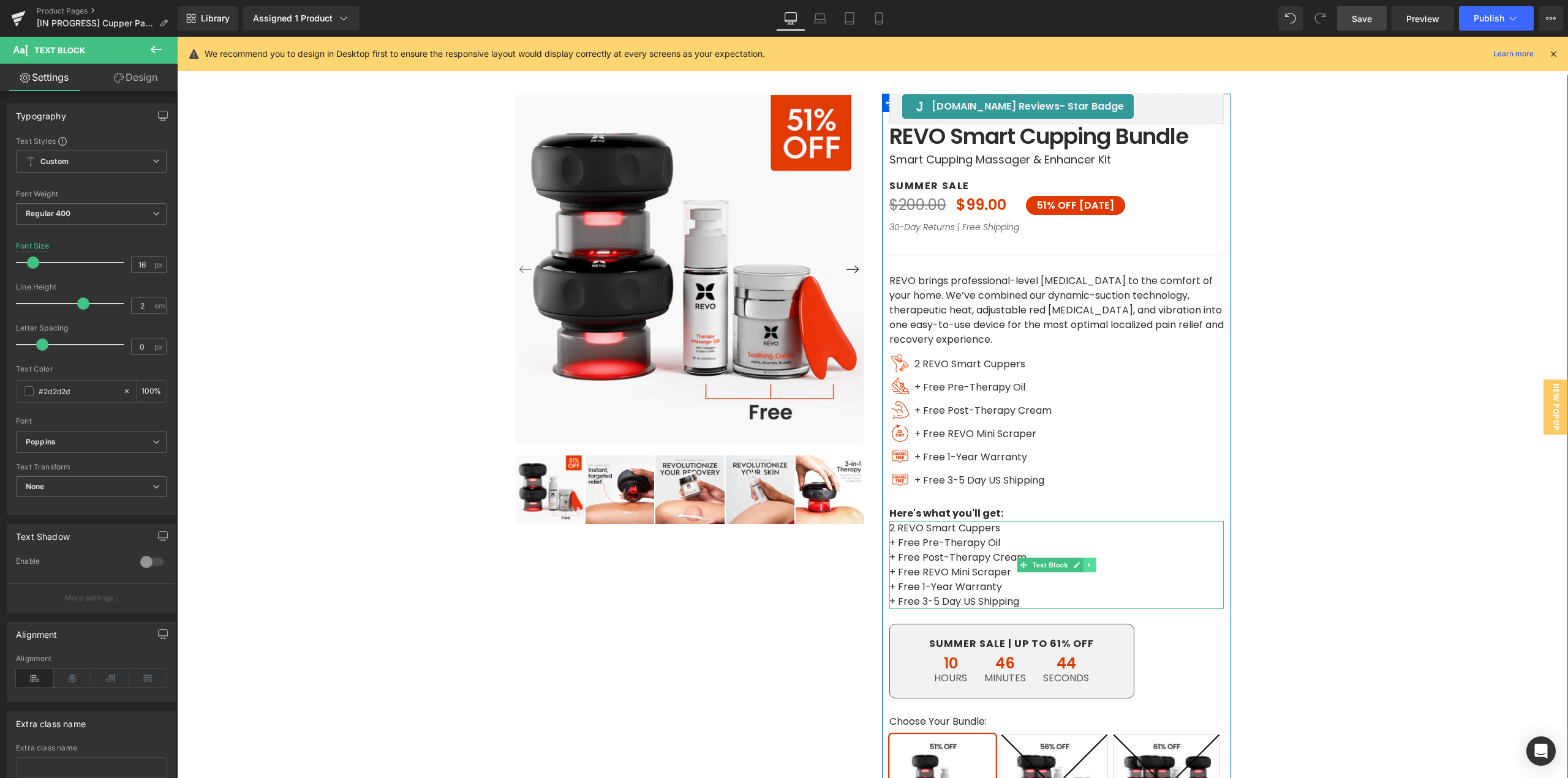
click at [1086, 566] on icon at bounding box center [1089, 565] width 7 height 8
click at [1092, 567] on icon at bounding box center [1095, 565] width 7 height 7
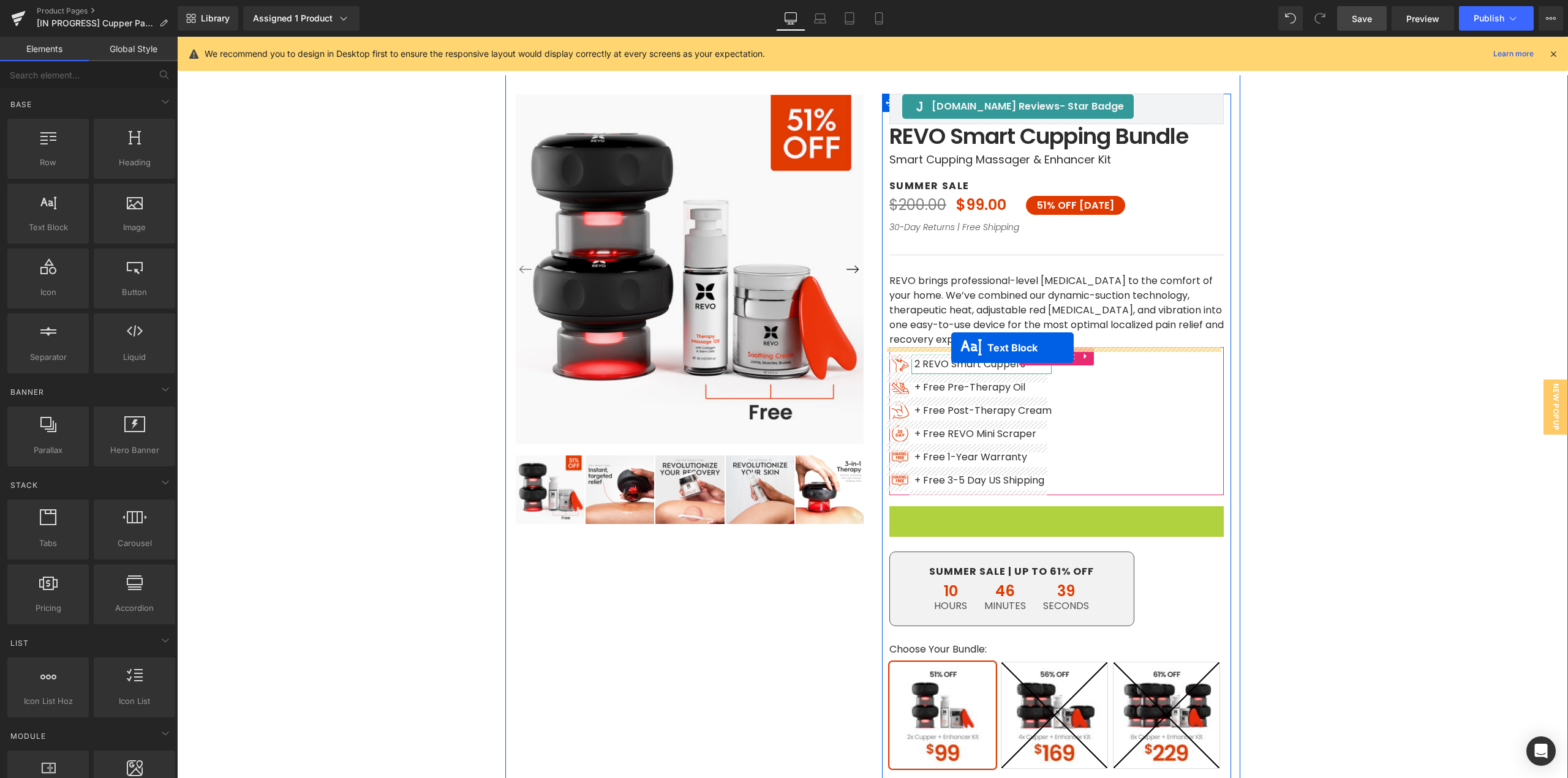
drag, startPoint x: 1033, startPoint y: 515, endPoint x: 951, endPoint y: 348, distance: 186.0
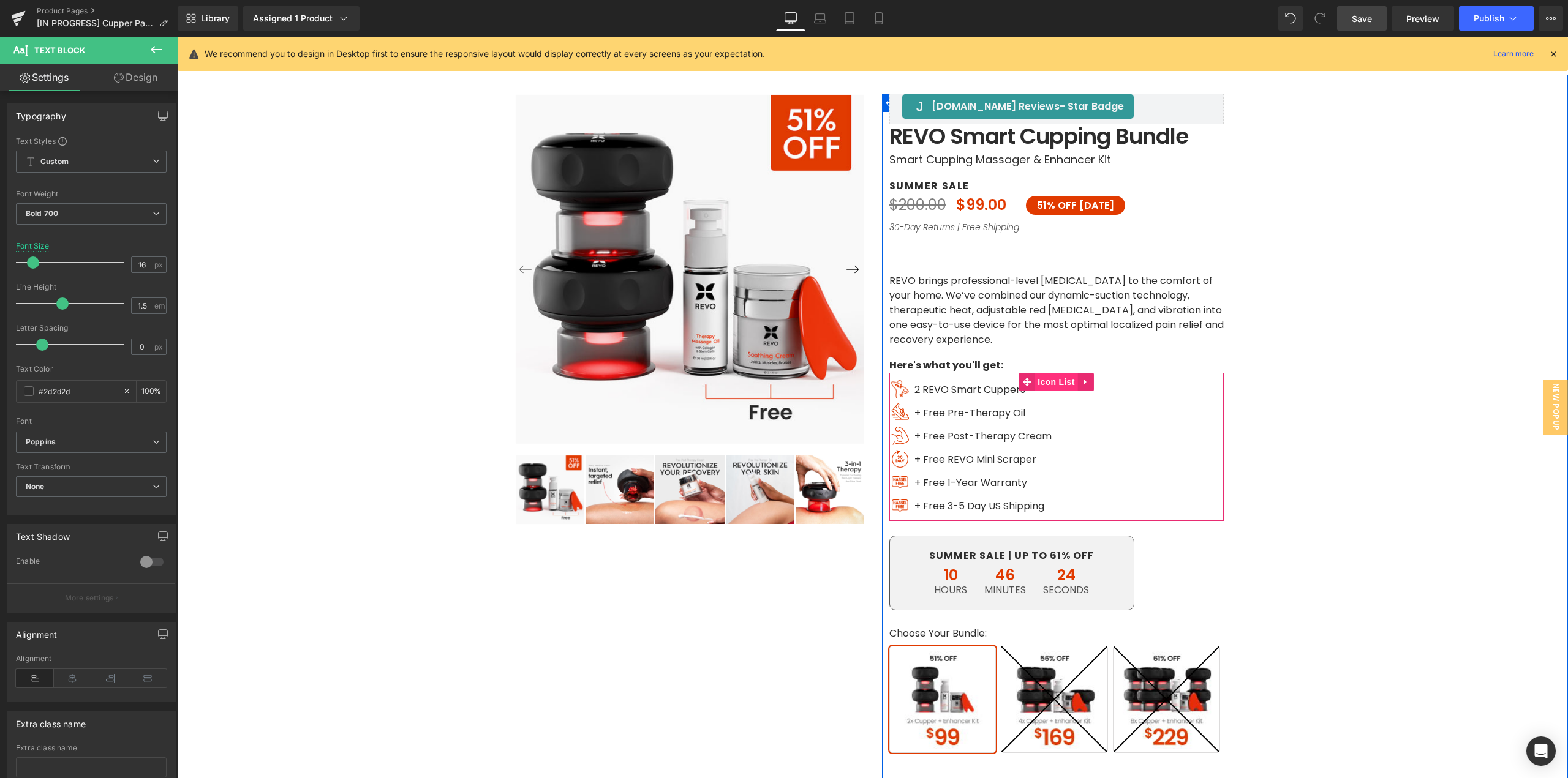
click at [1043, 384] on span "Icon List" at bounding box center [1056, 382] width 43 height 18
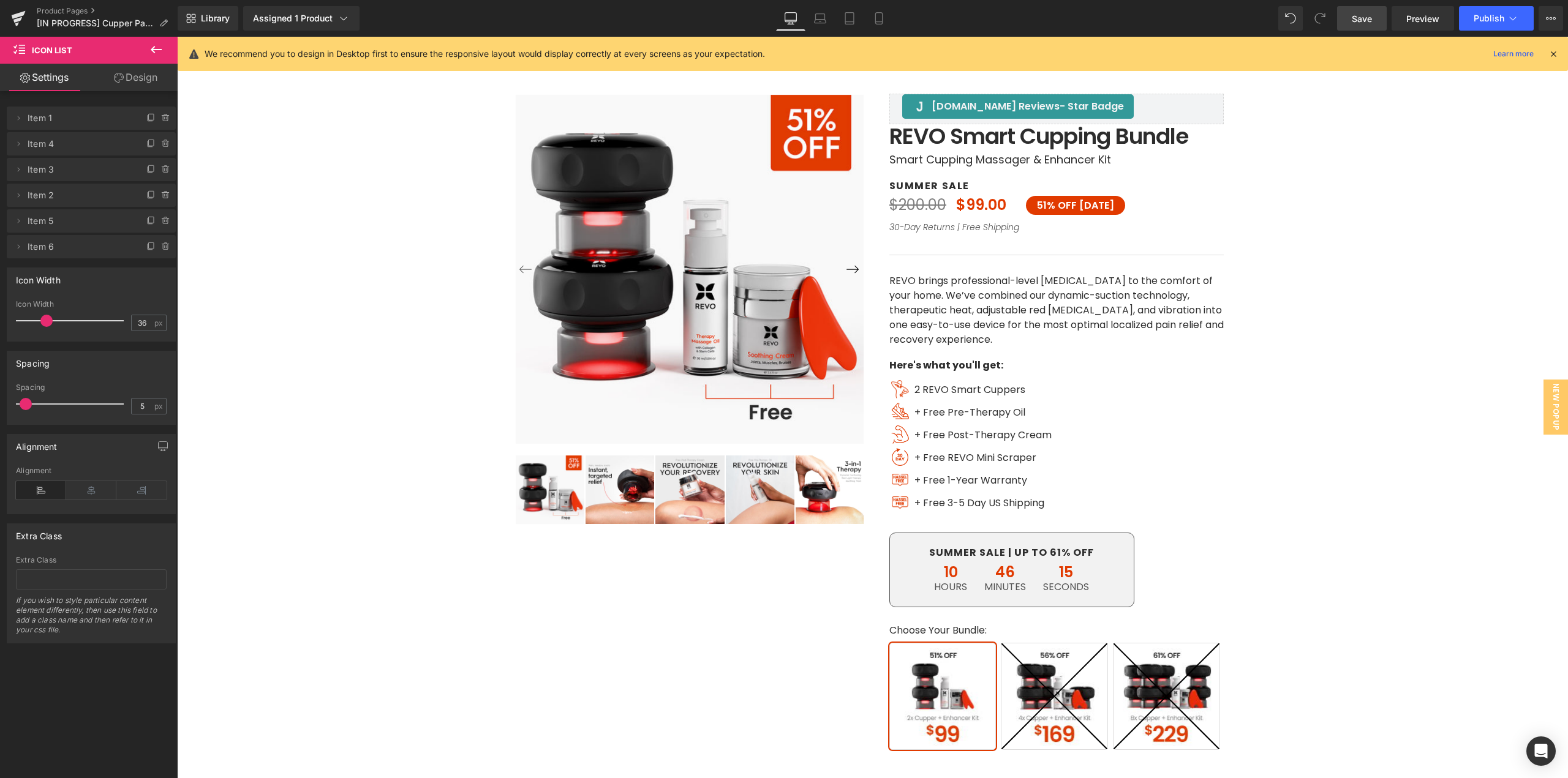
type input "4"
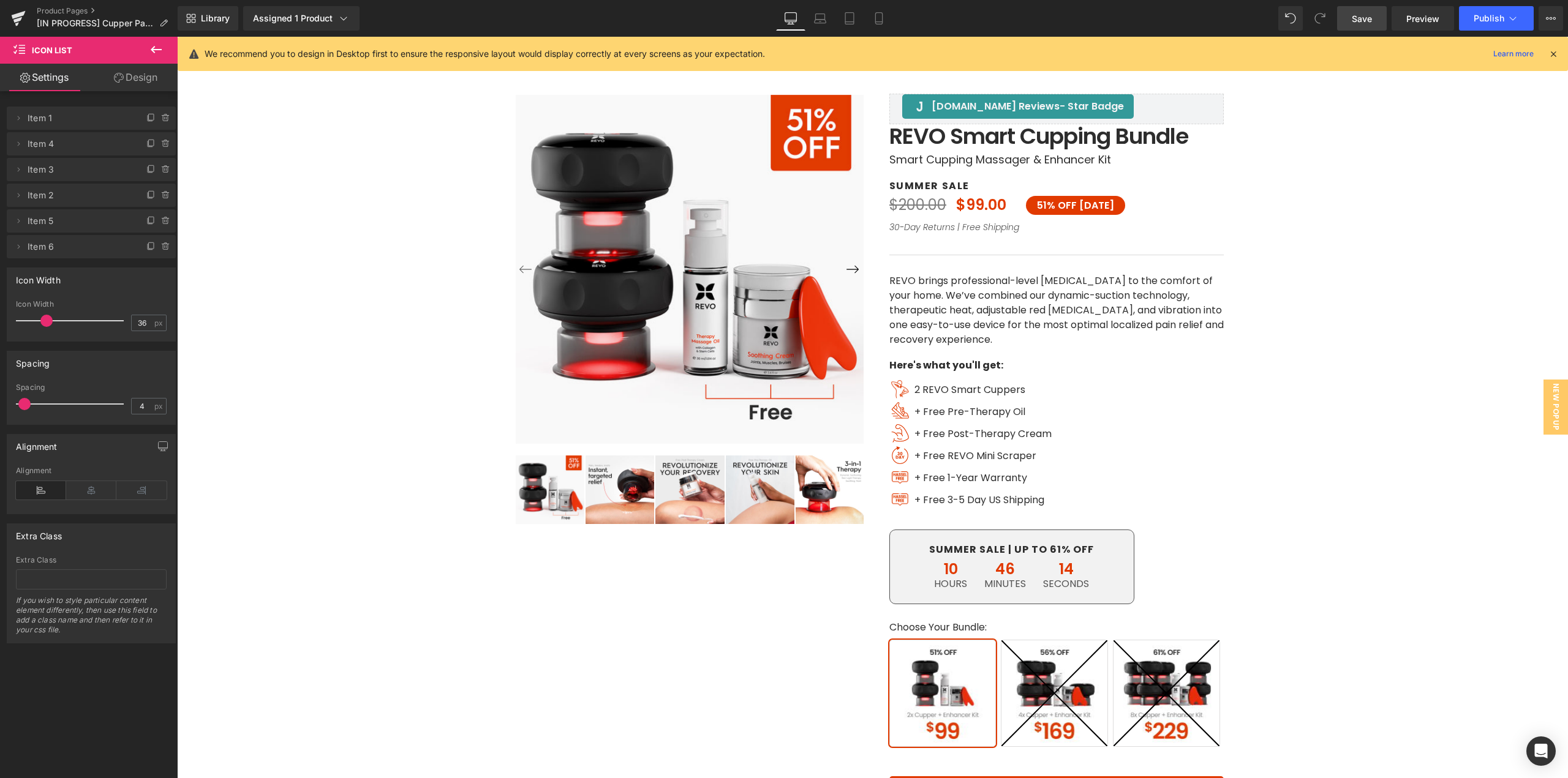
drag, startPoint x: 23, startPoint y: 405, endPoint x: 404, endPoint y: 398, distance: 381.1
click at [22, 405] on span at bounding box center [24, 404] width 12 height 12
drag, startPoint x: 692, startPoint y: 40, endPoint x: 937, endPoint y: 433, distance: 463.1
click at [918, 411] on span "+ Free Pre-Therapy Oil" at bounding box center [969, 412] width 111 height 14
click at [931, 411] on span "+ Free Pre-Therapy Oil" at bounding box center [969, 412] width 111 height 14
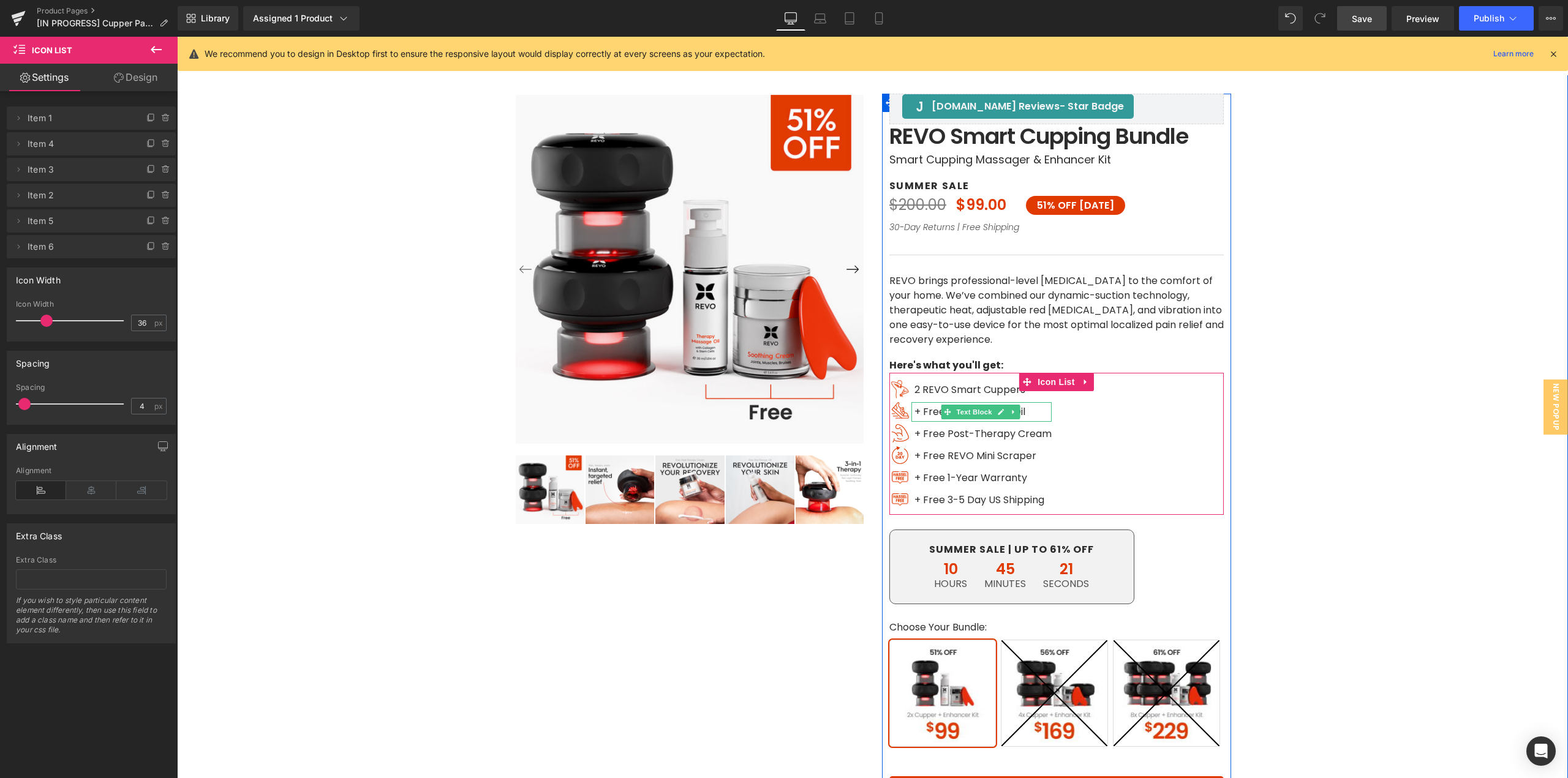
click at [937, 433] on div "+ Free Post-Therapy Cream Text Block" at bounding box center [982, 434] width 140 height 20
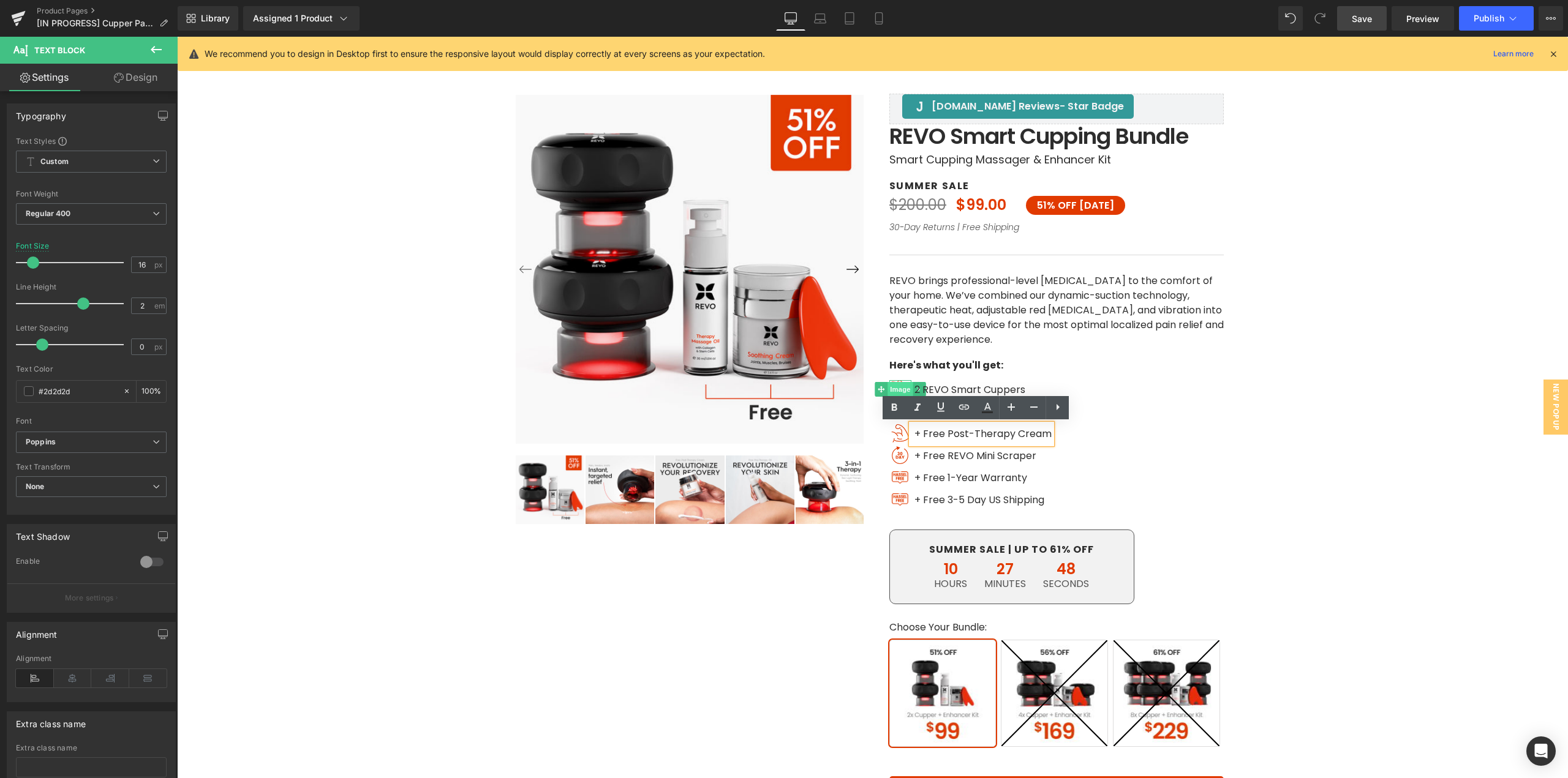
click at [895, 383] on span "Image" at bounding box center [900, 389] width 26 height 15
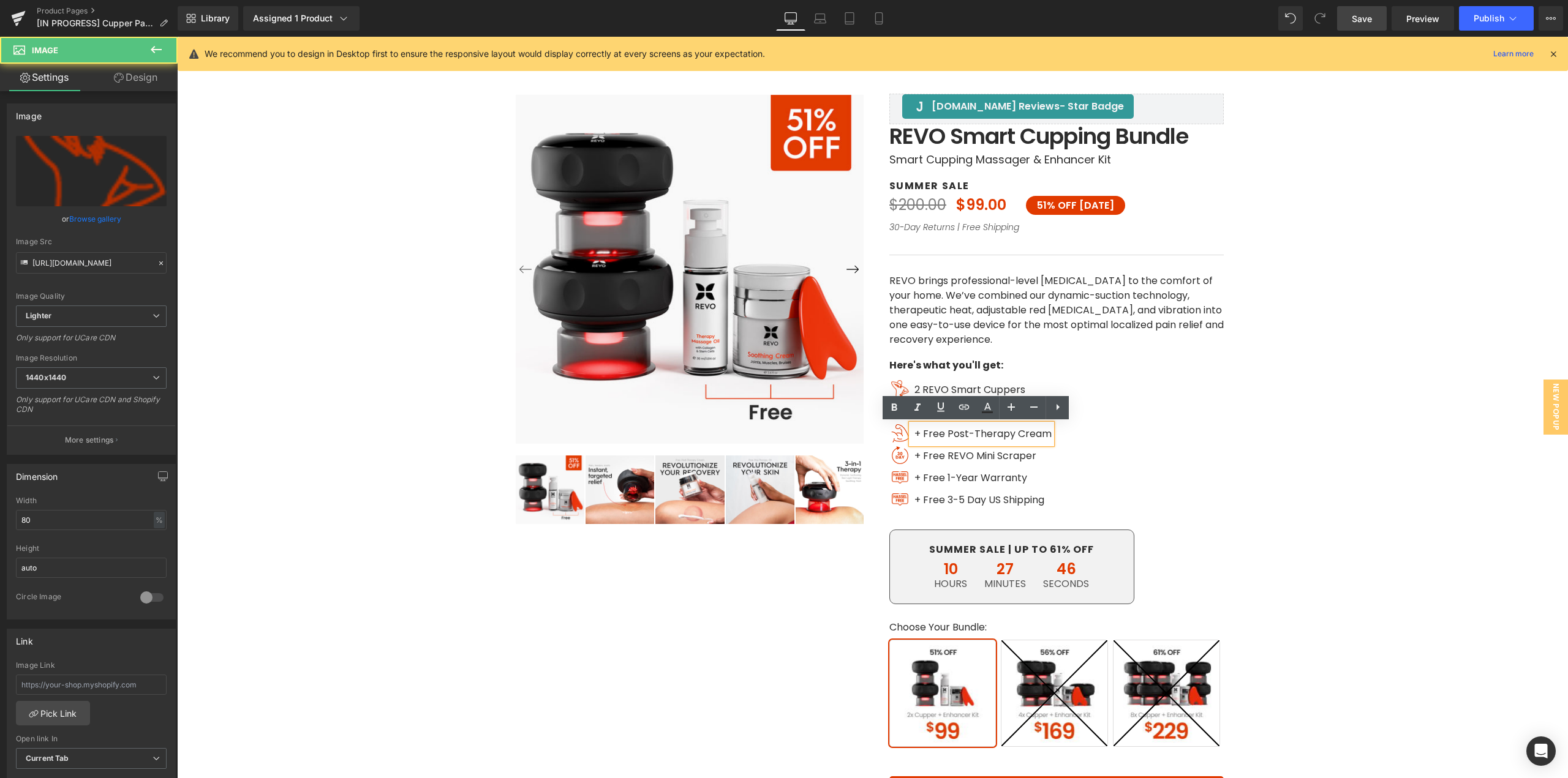
click at [1328, 525] on div "‹ ›" at bounding box center [872, 495] width 1379 height 929
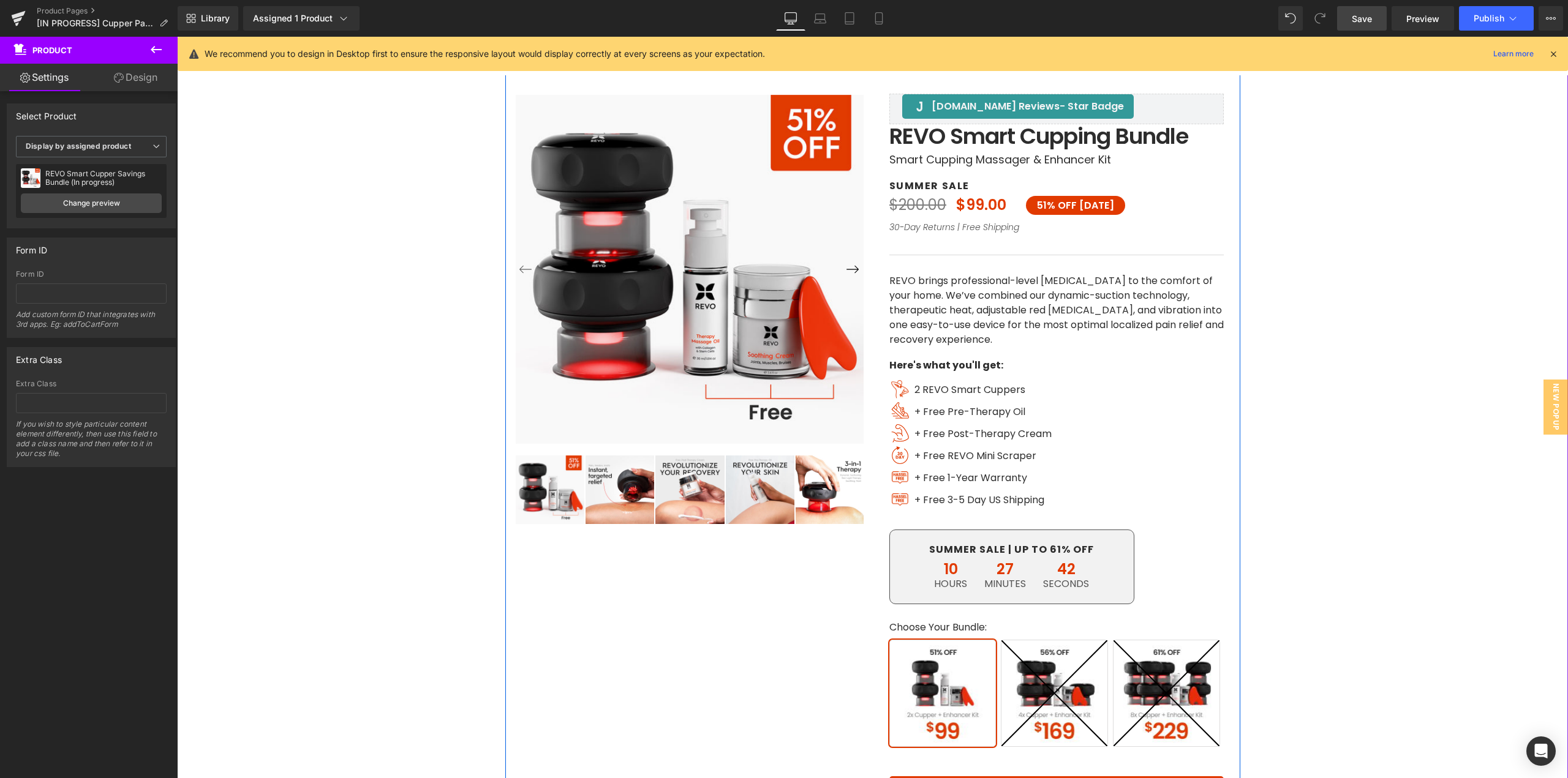
scroll to position [127, 0]
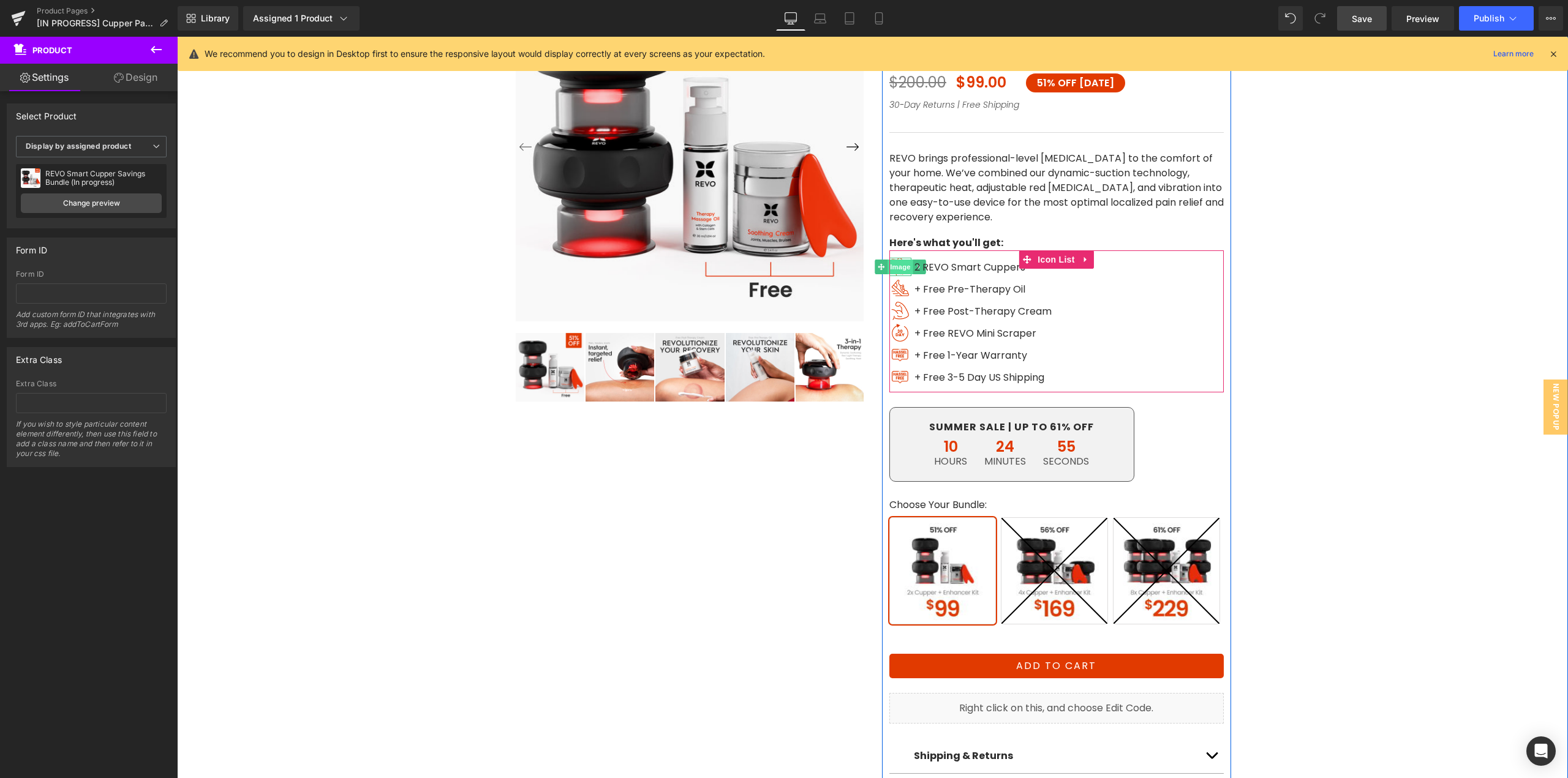
click at [891, 265] on span "Image" at bounding box center [900, 266] width 26 height 15
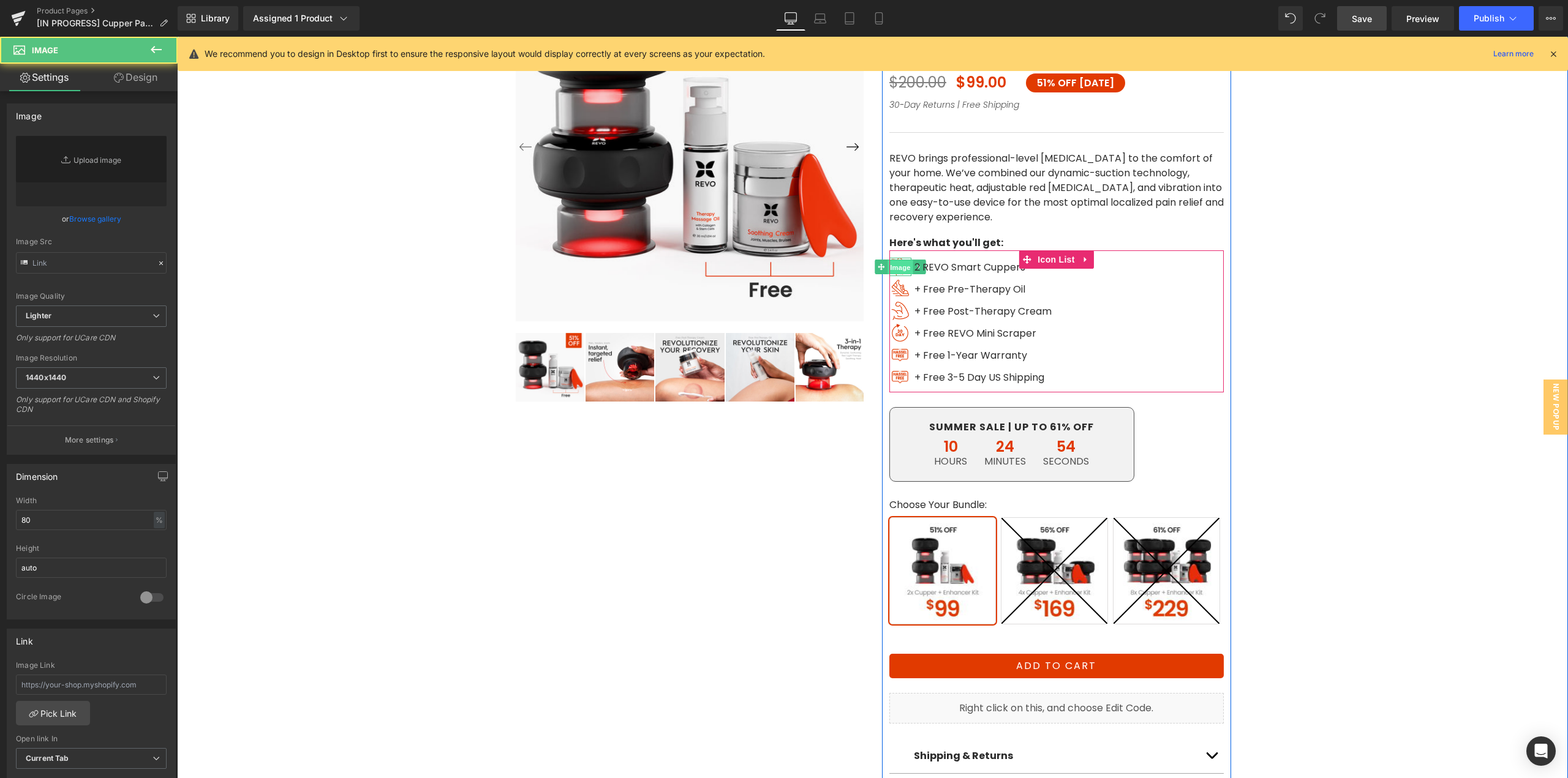
type input "[URL][DOMAIN_NAME]"
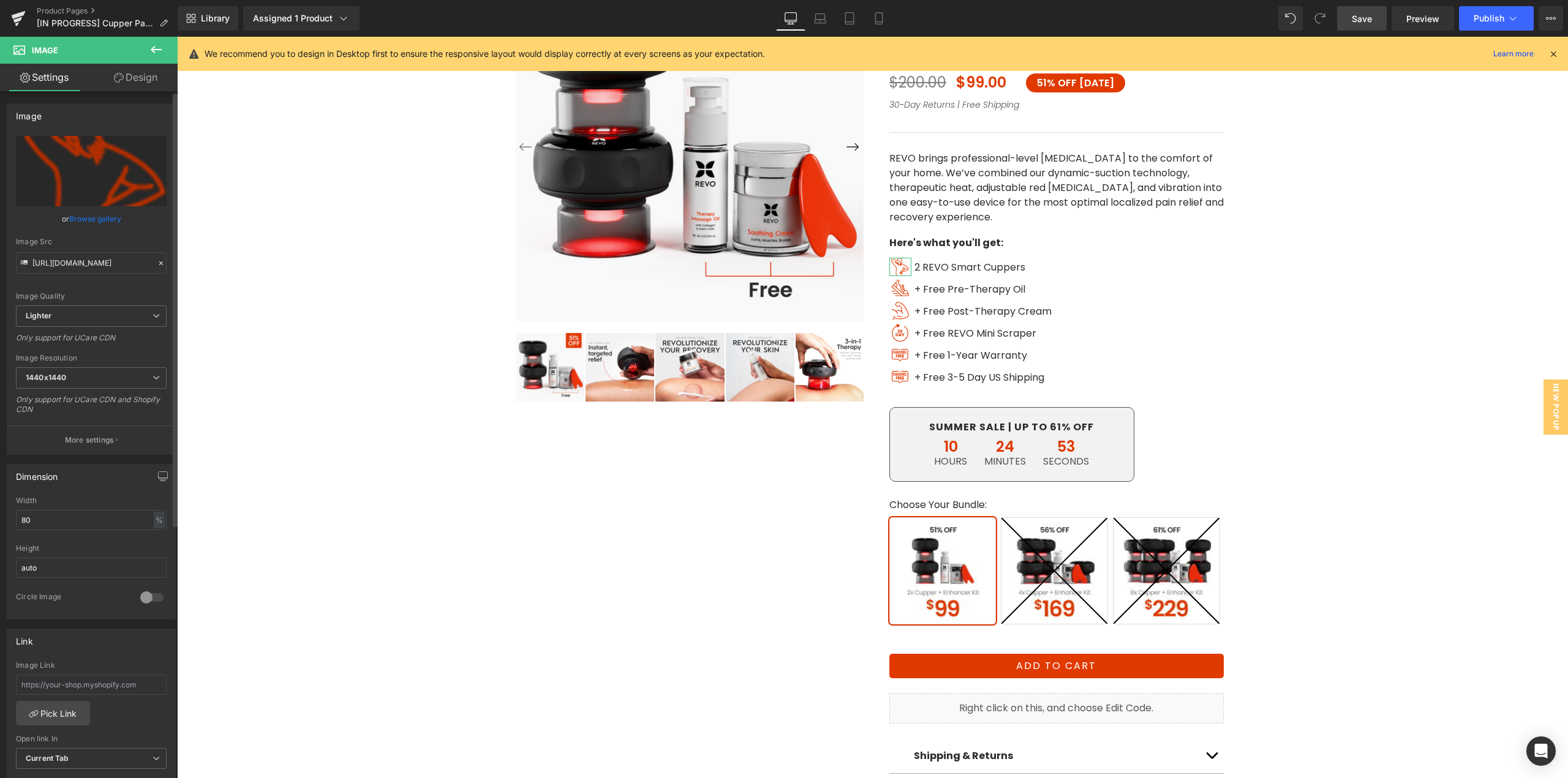
click at [99, 221] on link "Browse gallery" at bounding box center [95, 219] width 52 height 22
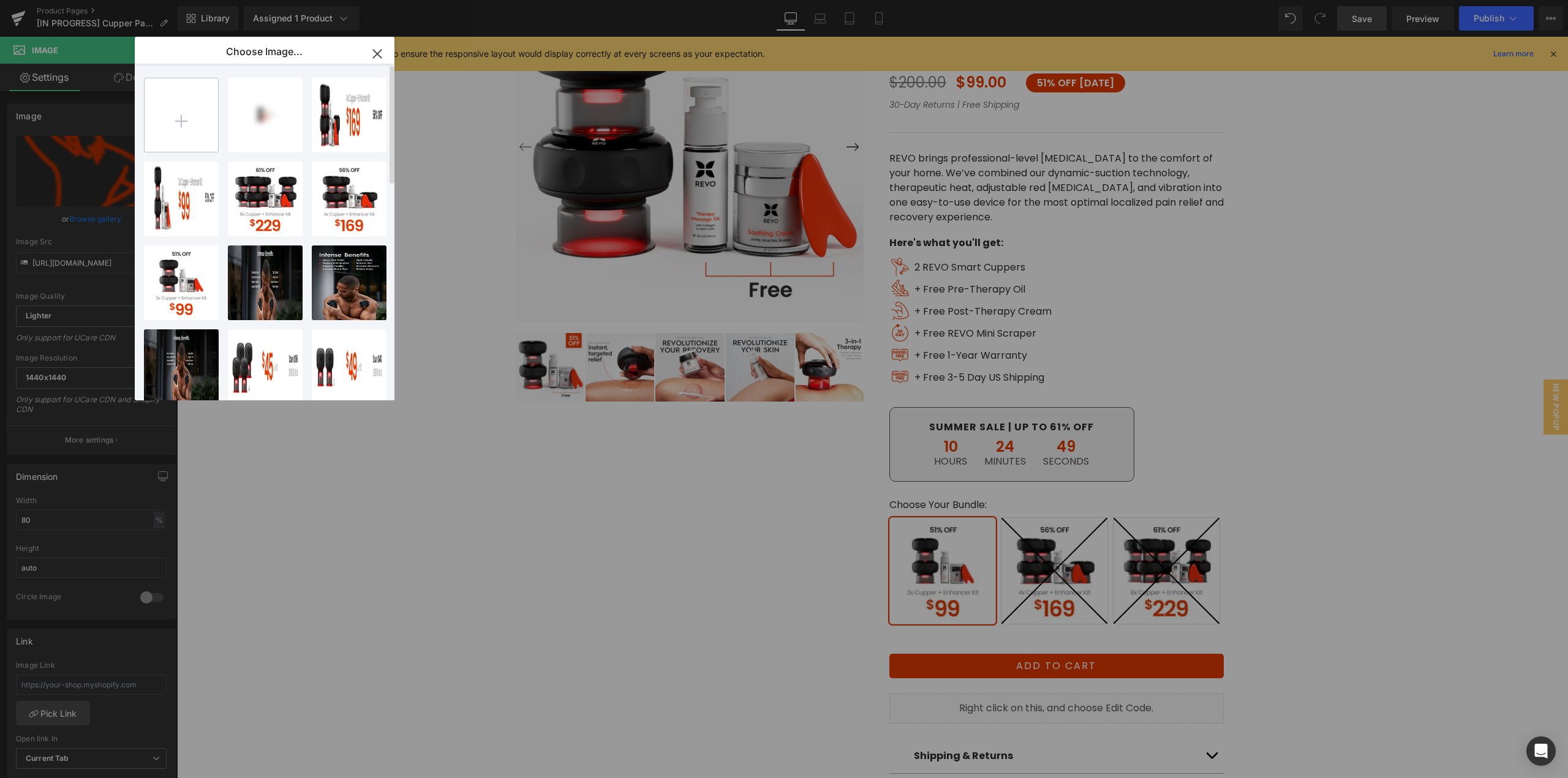
click at [192, 120] on input "file" at bounding box center [181, 115] width 73 height 73
type input "C:\fakepath\Cupper@2x.png"
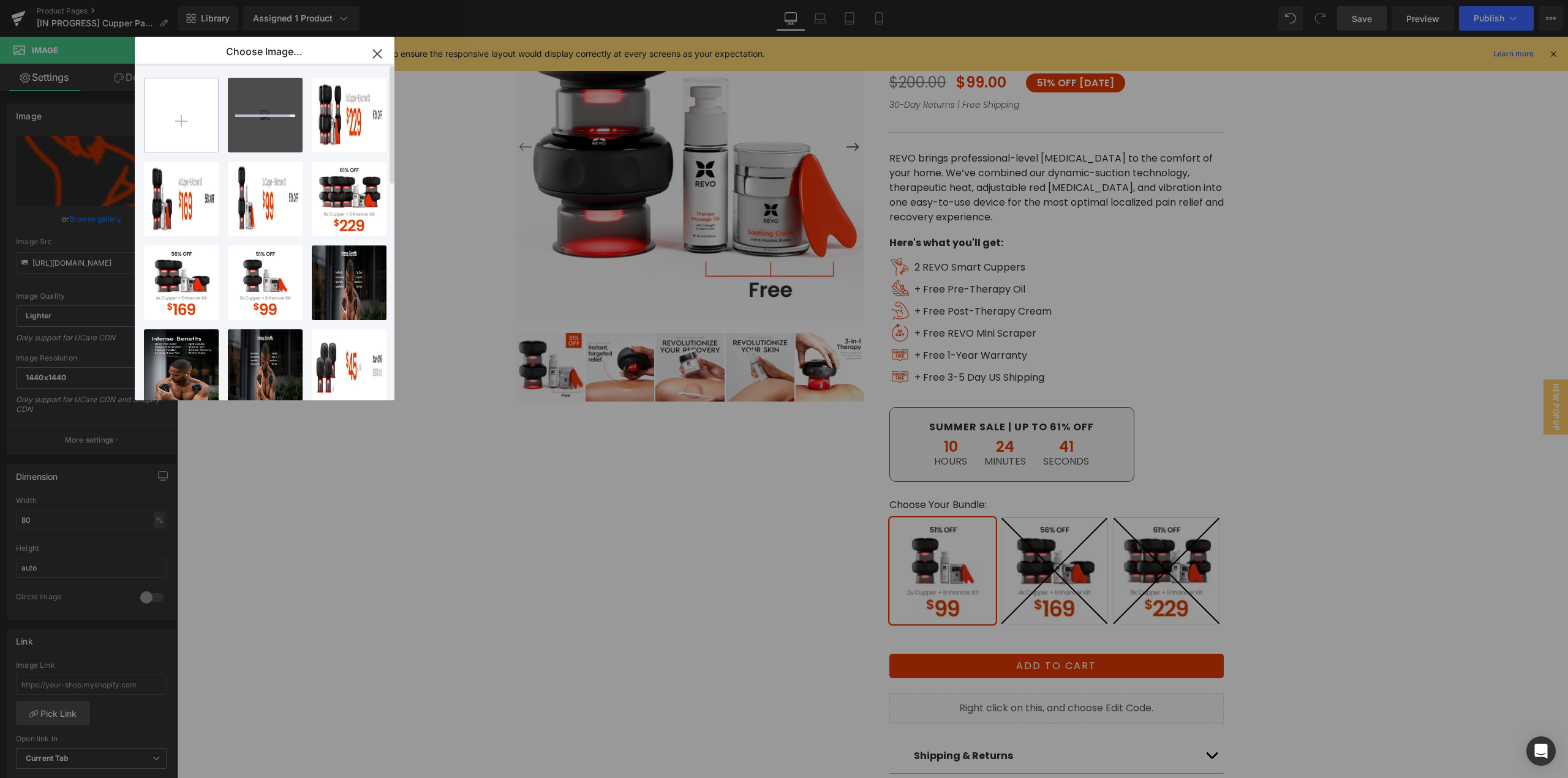
click at [204, 121] on input "file" at bounding box center [181, 115] width 73 height 73
type input "C:\fakepath\Cream@2x.png"
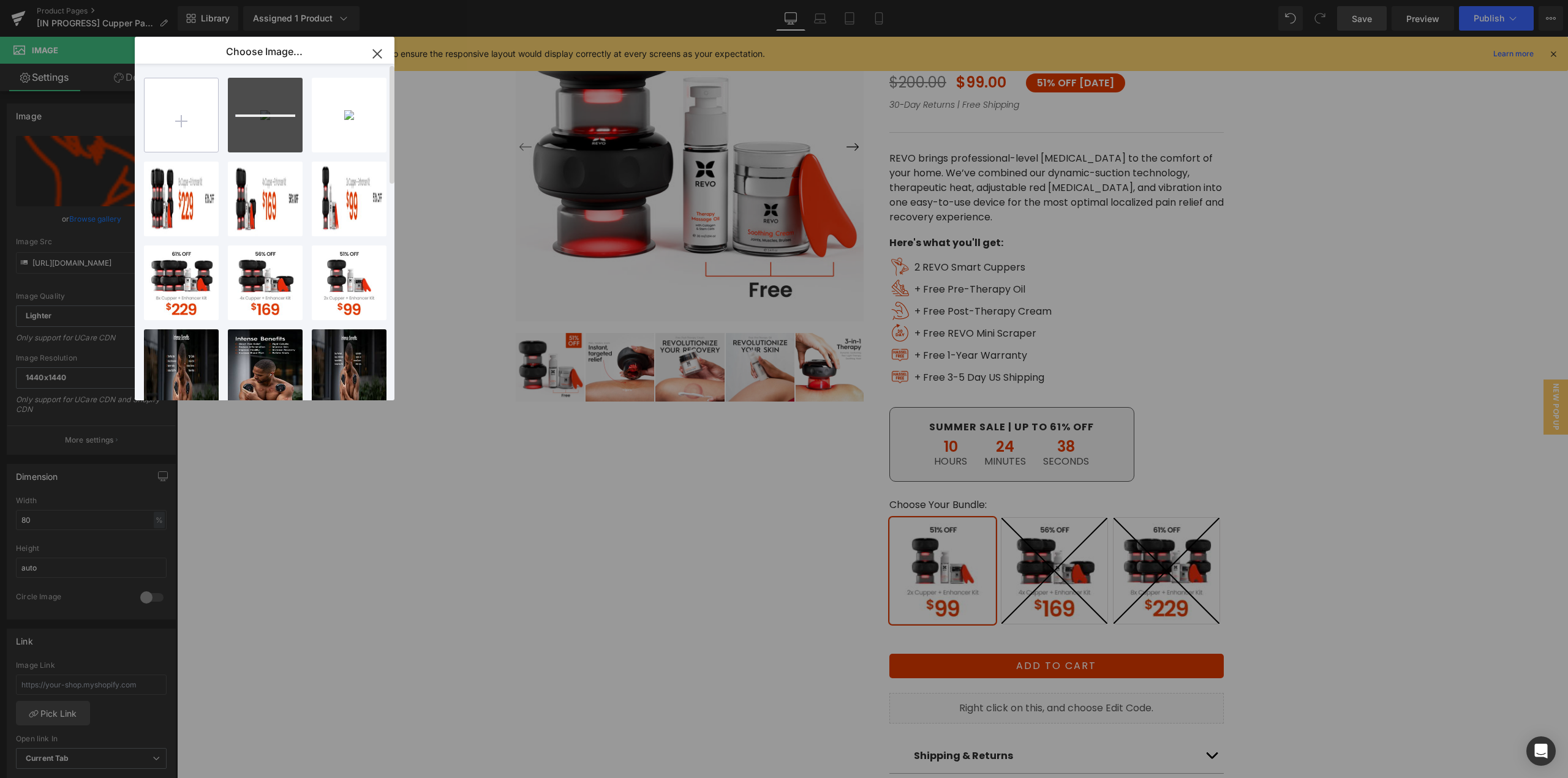
click at [189, 125] on input "file" at bounding box center [181, 115] width 73 height 73
type input "C:\fakepath\Free Shipping@2x.png"
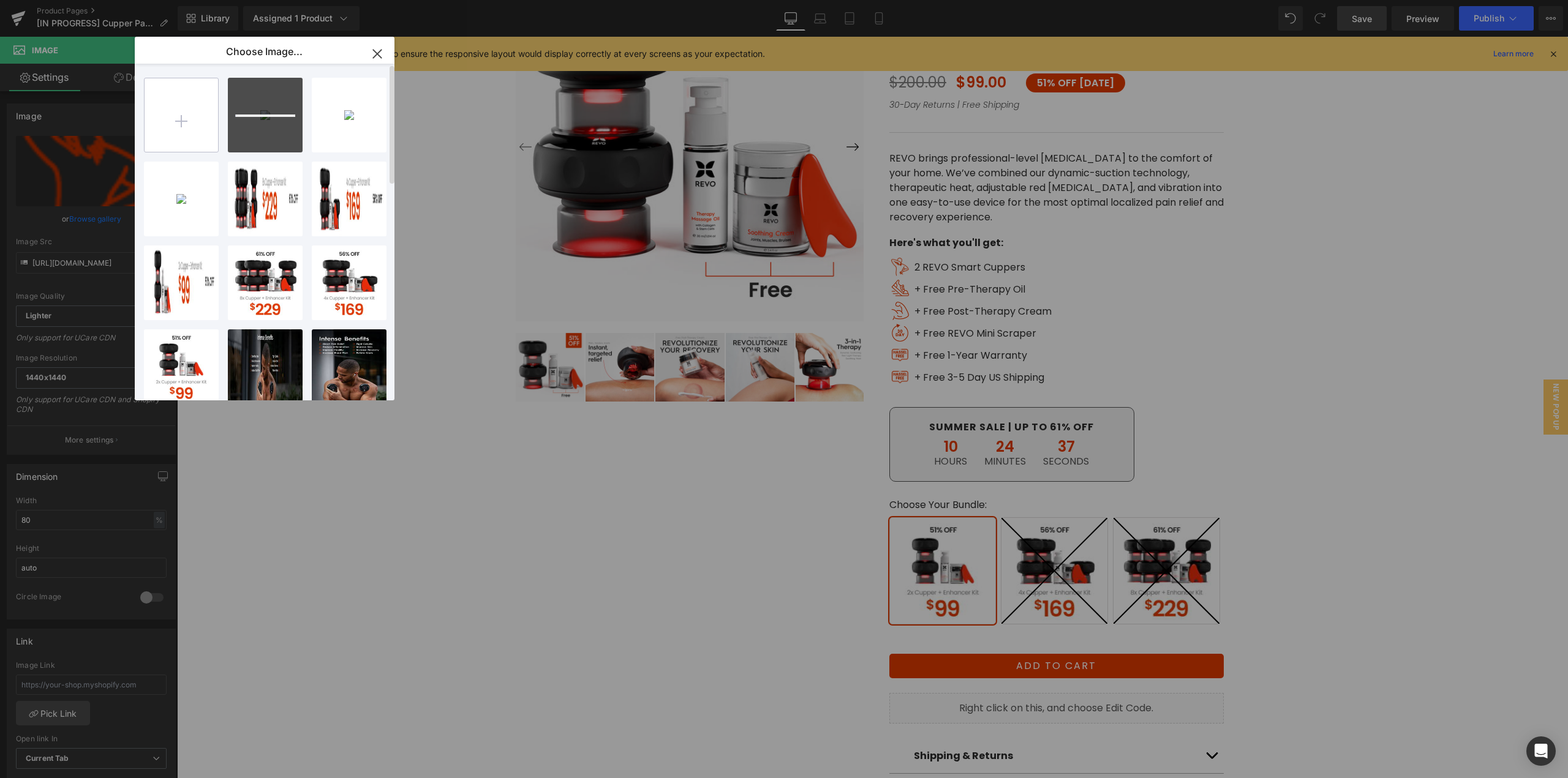
click at [187, 125] on input "file" at bounding box center [181, 115] width 73 height 73
type input "C:\fakepath\Oil@2x.png"
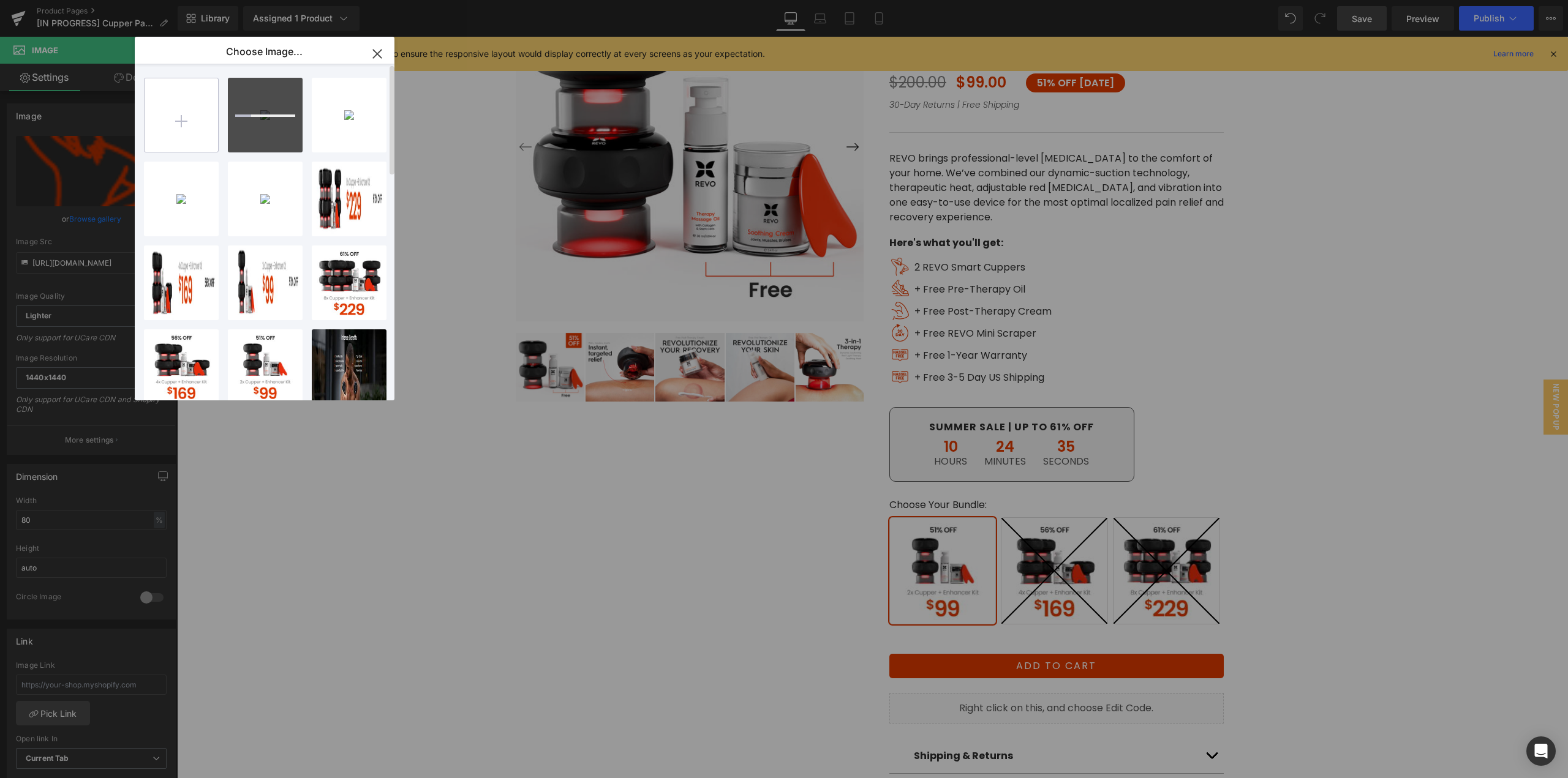
click at [185, 120] on input "file" at bounding box center [181, 115] width 73 height 73
type input "C:\fakepath\Scraper@2x.png"
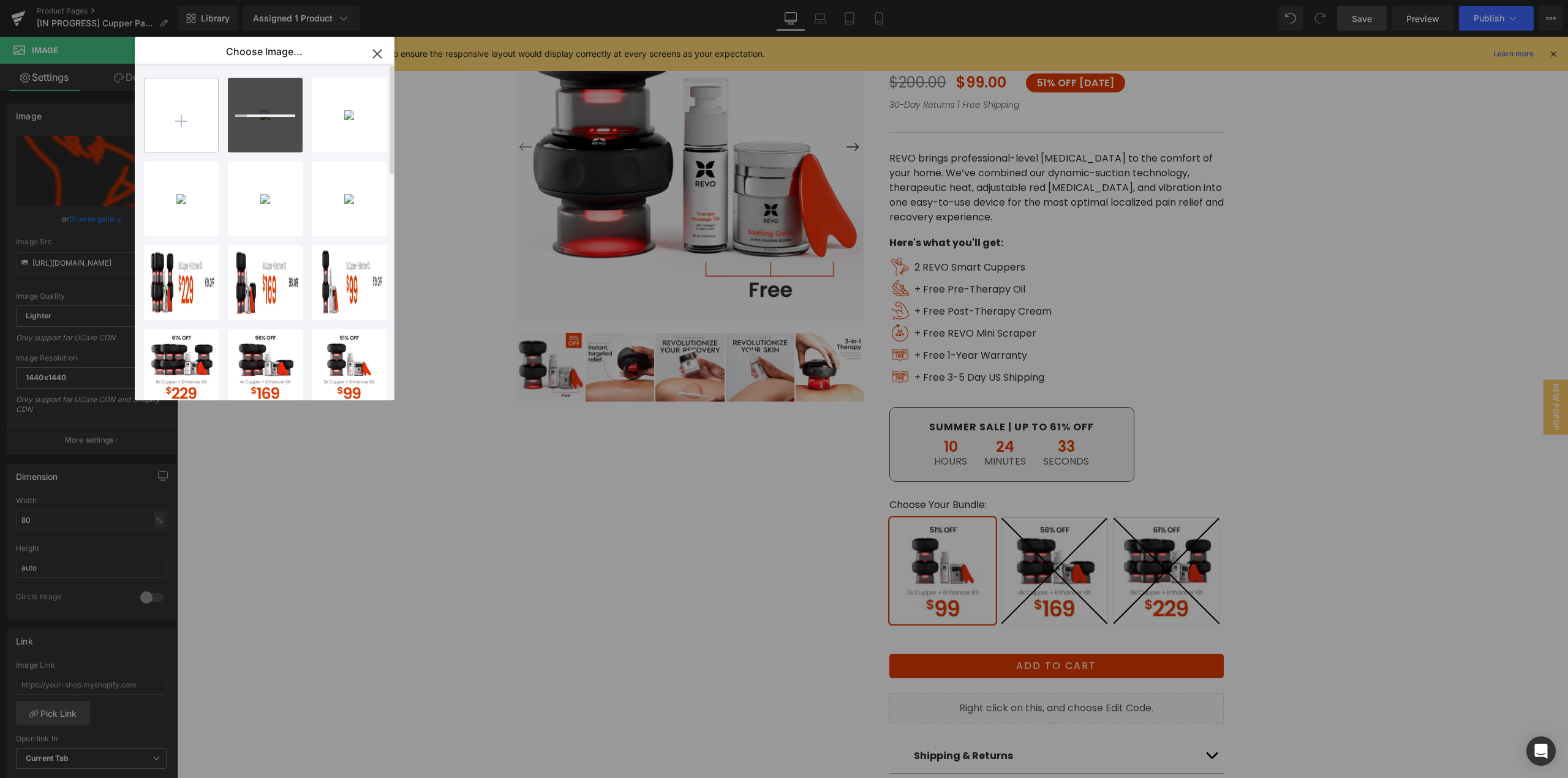
click at [202, 123] on input "file" at bounding box center [181, 115] width 73 height 73
type input "C:\fakepath\Warranty@2x.png"
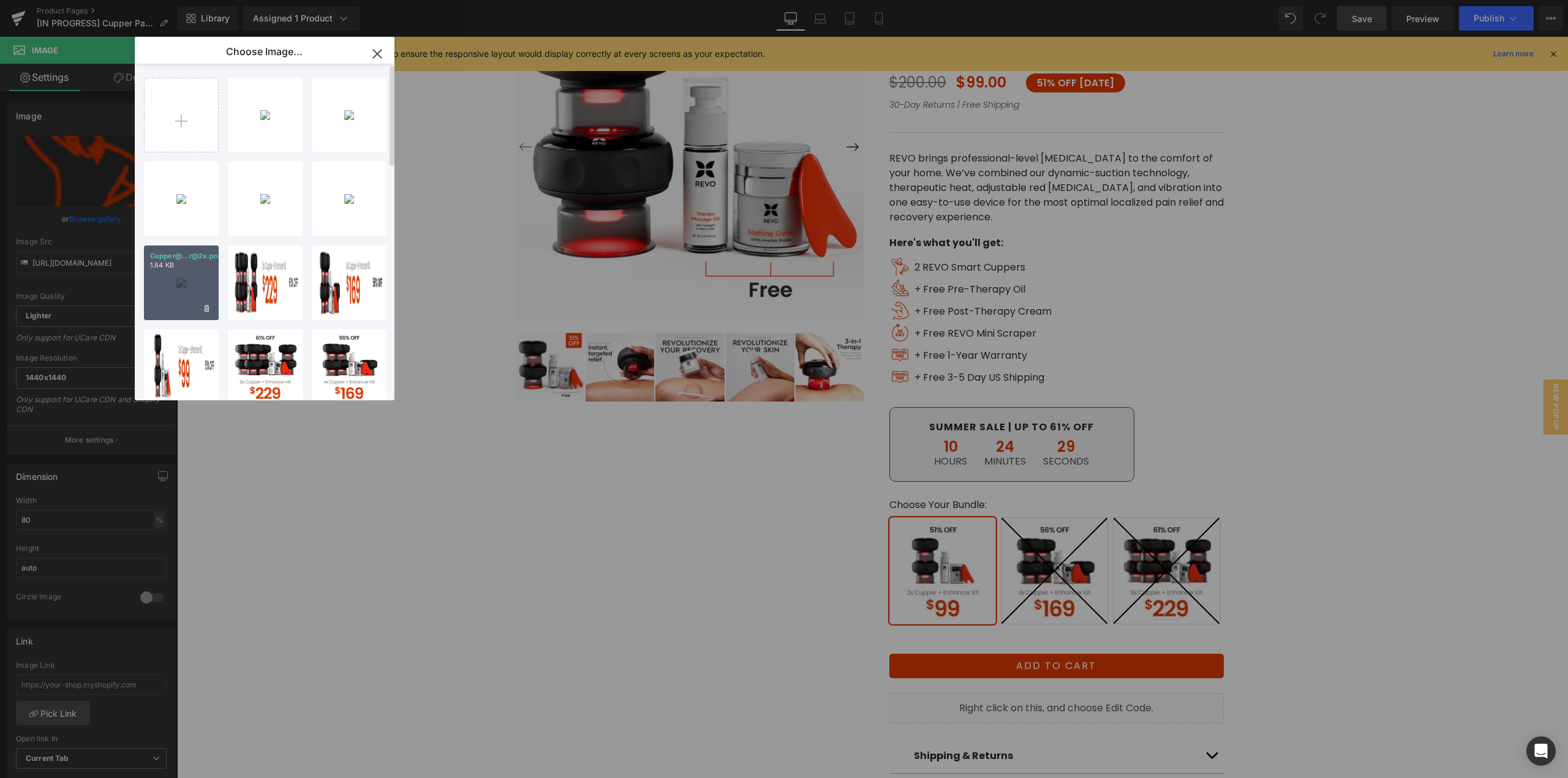
drag, startPoint x: 180, startPoint y: 288, endPoint x: 185, endPoint y: 251, distance: 37.3
click at [180, 288] on div "Cupper@...r@2x.png 1.84 KB" at bounding box center [182, 283] width 75 height 75
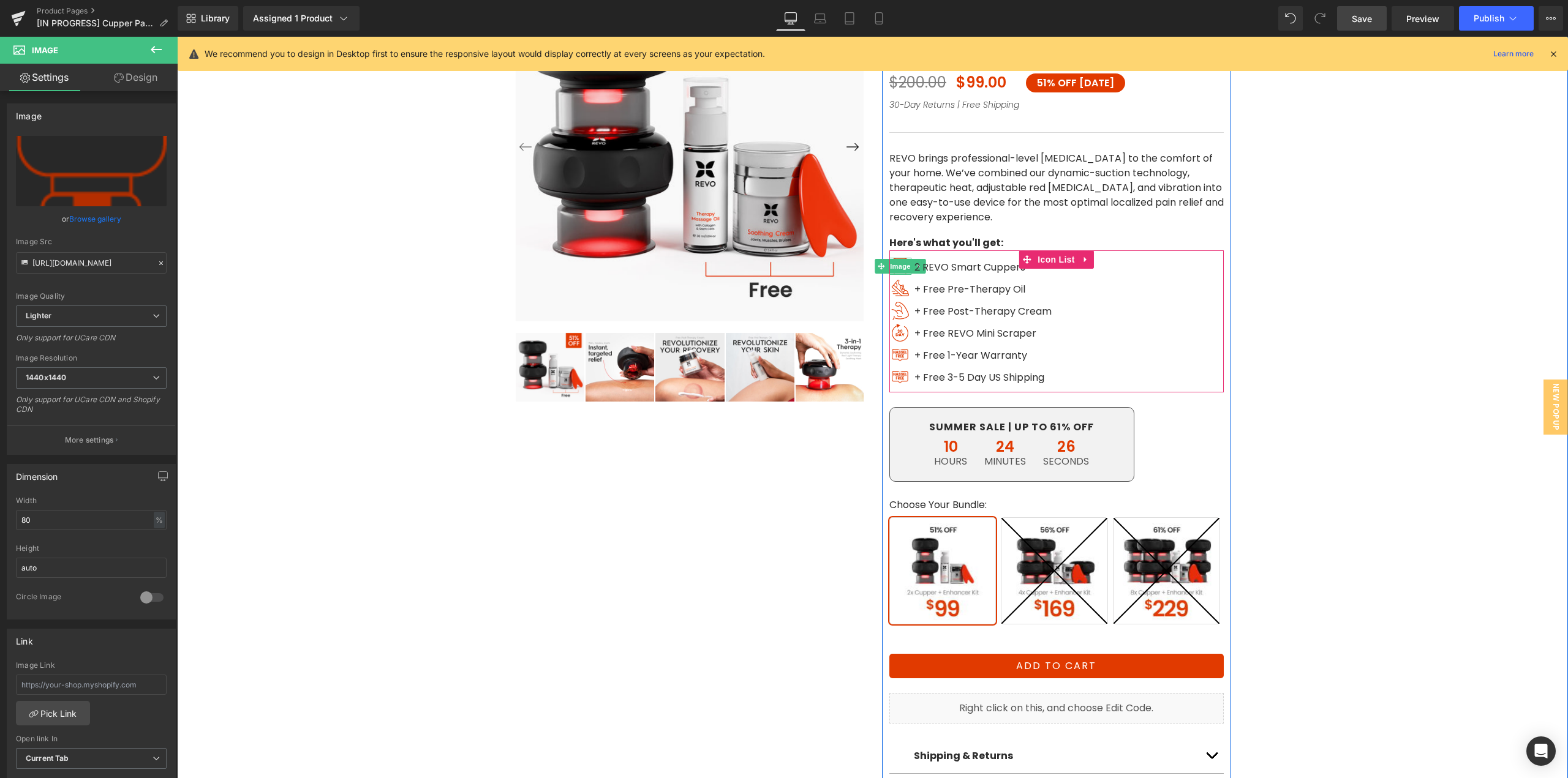
drag, startPoint x: 893, startPoint y: 268, endPoint x: 629, endPoint y: 268, distance: 264.0
click at [893, 268] on span "Image" at bounding box center [900, 266] width 26 height 15
click at [96, 218] on link "Browse gallery" at bounding box center [95, 219] width 52 height 22
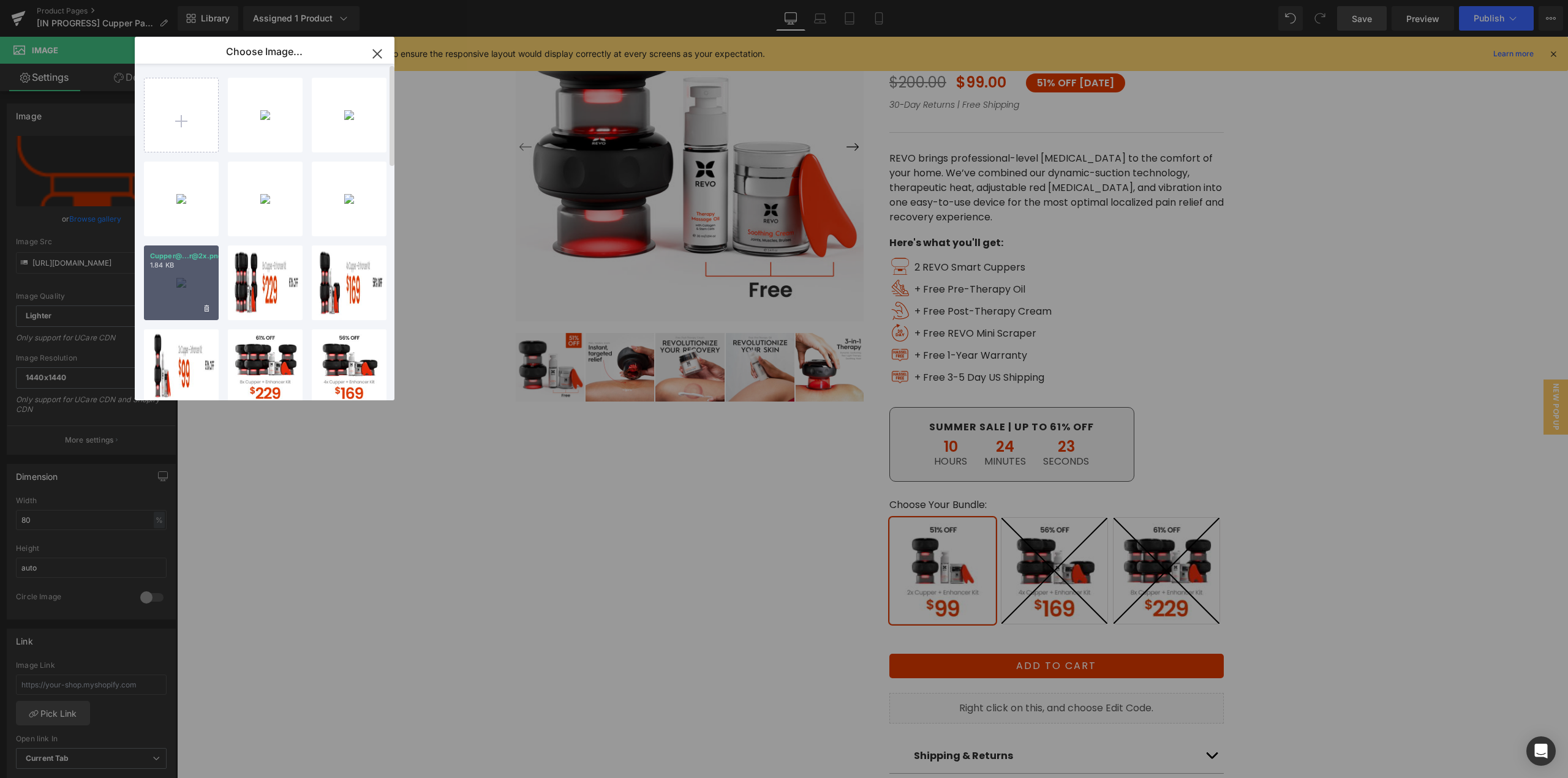
click at [185, 276] on div "Cupper@...r@2x.png 1.84 KB" at bounding box center [182, 283] width 75 height 75
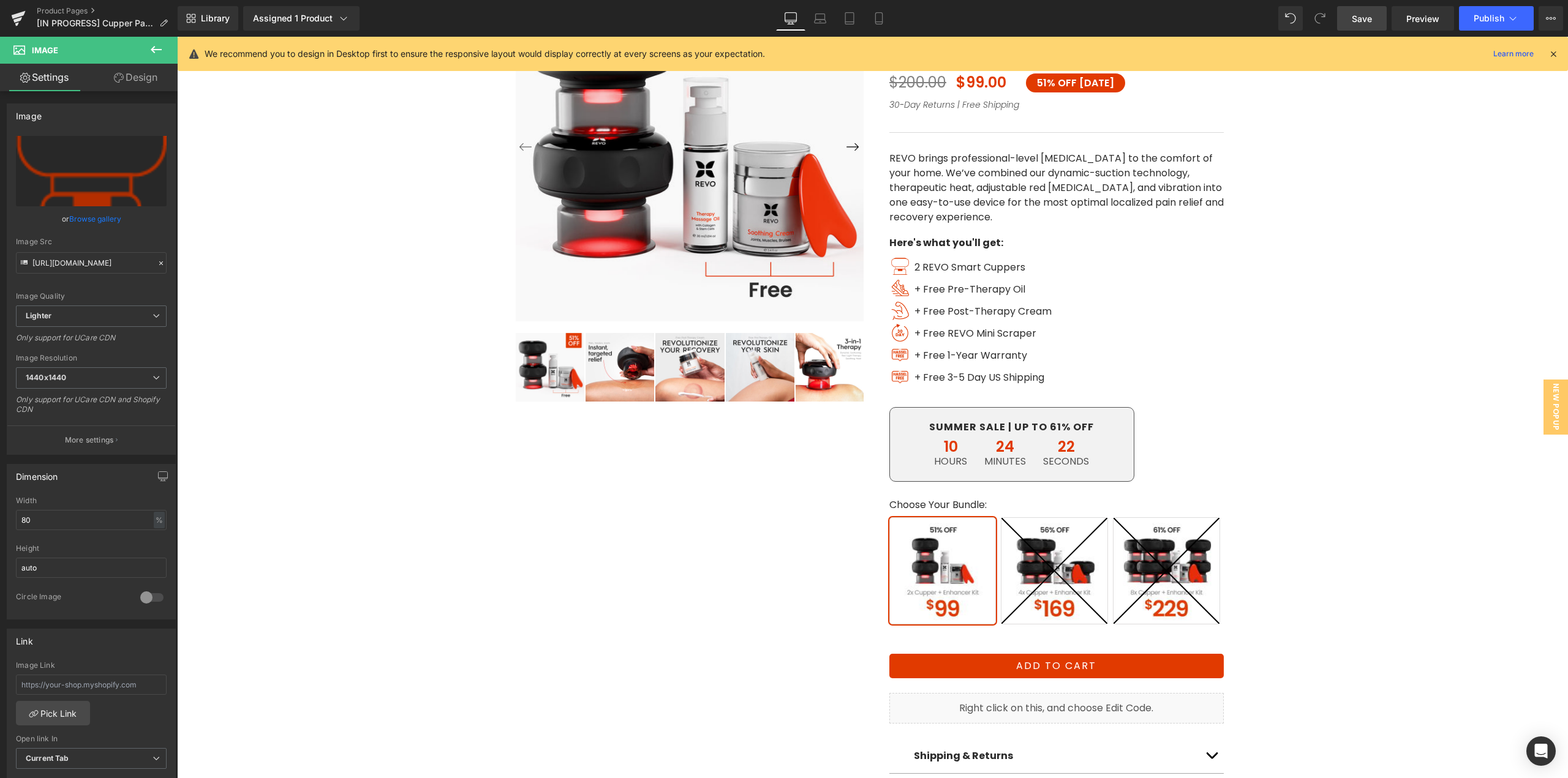
type input "[URL][DOMAIN_NAME]"
drag, startPoint x: 896, startPoint y: 289, endPoint x: 516, endPoint y: 314, distance: 380.8
click at [896, 288] on span "Image" at bounding box center [900, 288] width 26 height 15
click at [92, 216] on link "Browse gallery" at bounding box center [95, 219] width 52 height 22
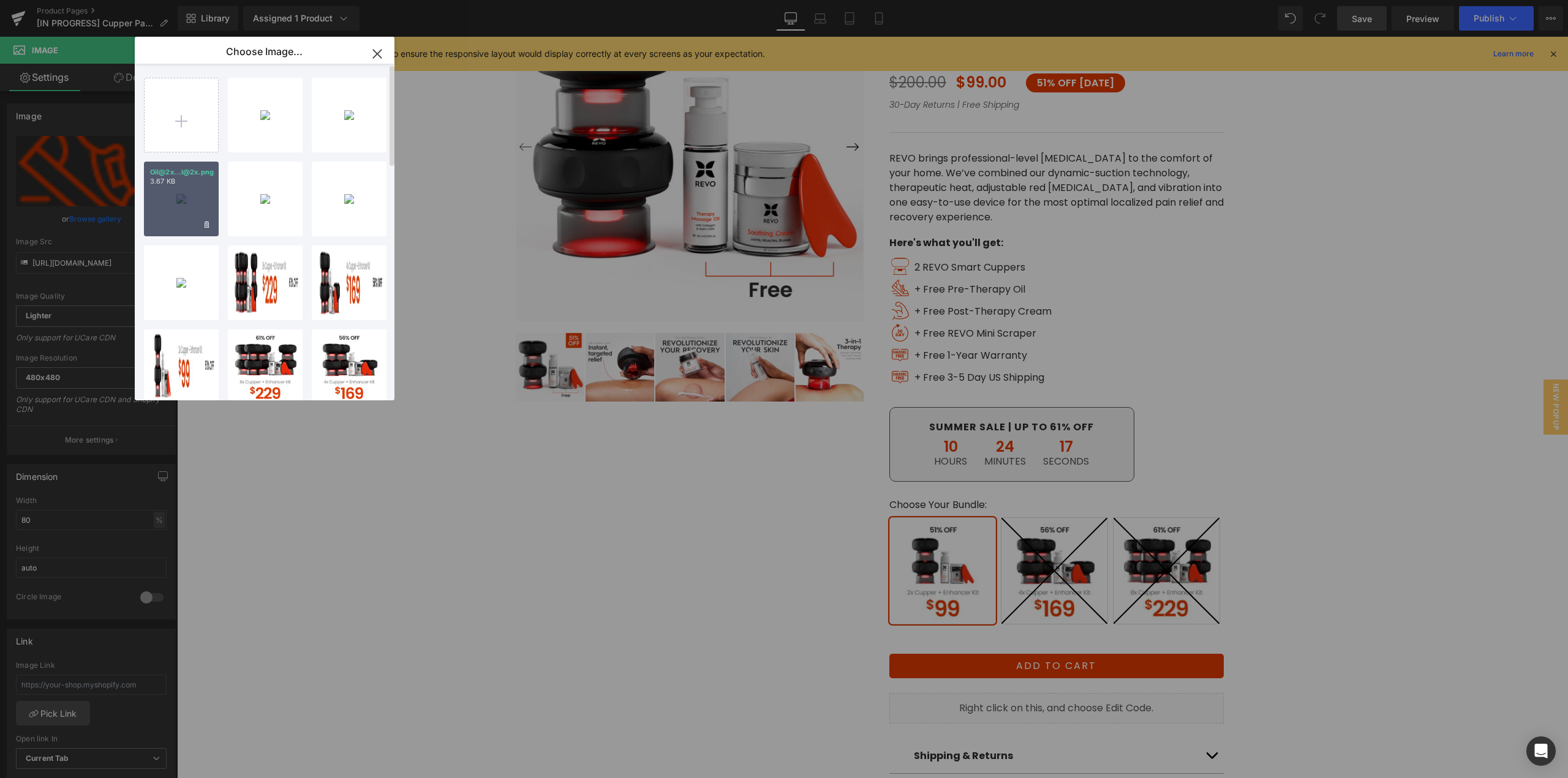
drag, startPoint x: 183, startPoint y: 204, endPoint x: 763, endPoint y: 271, distance: 583.9
click at [183, 204] on div "Oil@2x...l@2x.png 3.67 KB" at bounding box center [182, 199] width 75 height 75
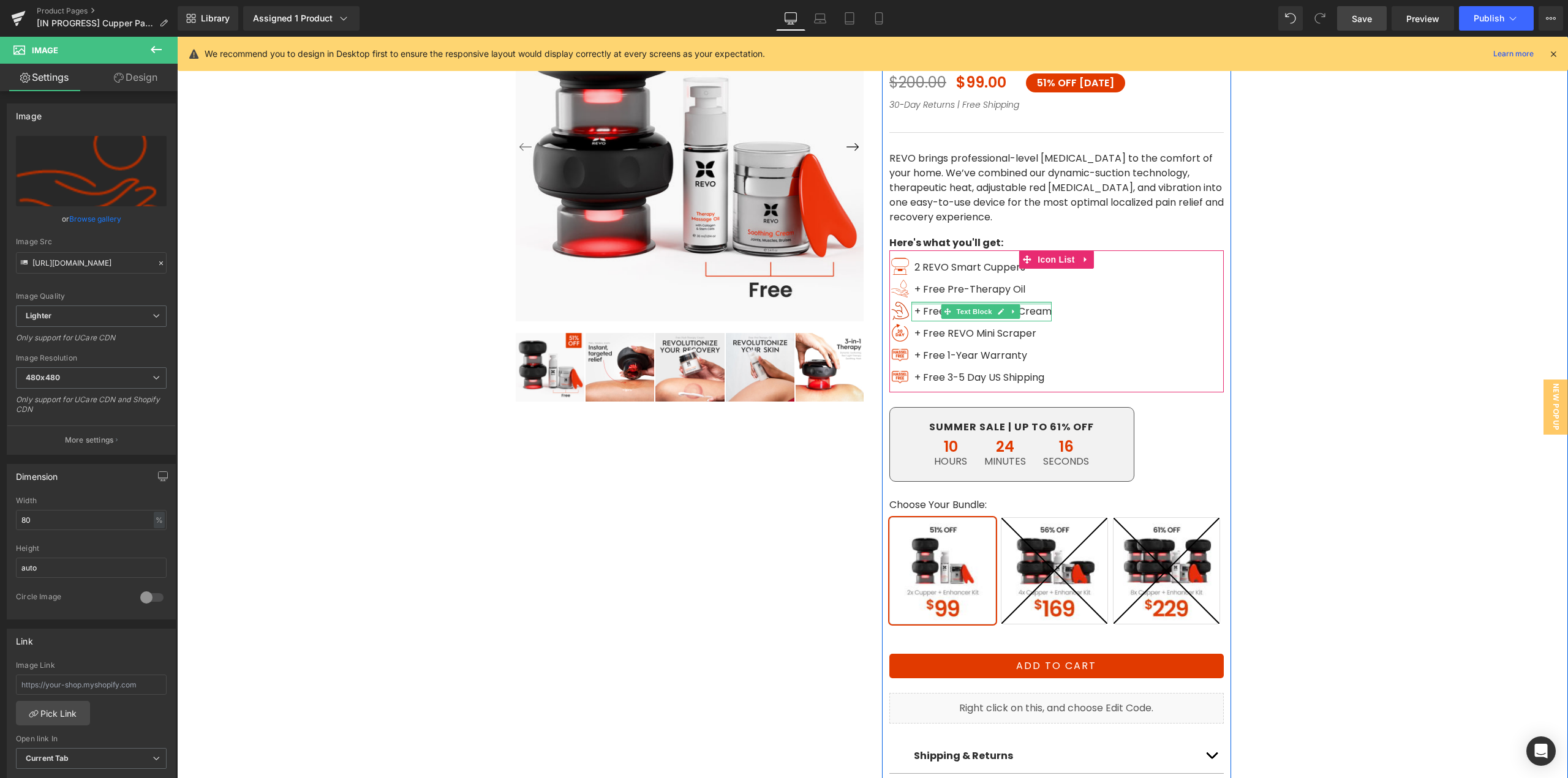
type input "[URL][DOMAIN_NAME]"
drag, startPoint x: 893, startPoint y: 273, endPoint x: 220, endPoint y: 192, distance: 677.9
click at [893, 272] on span "Image" at bounding box center [900, 266] width 26 height 15
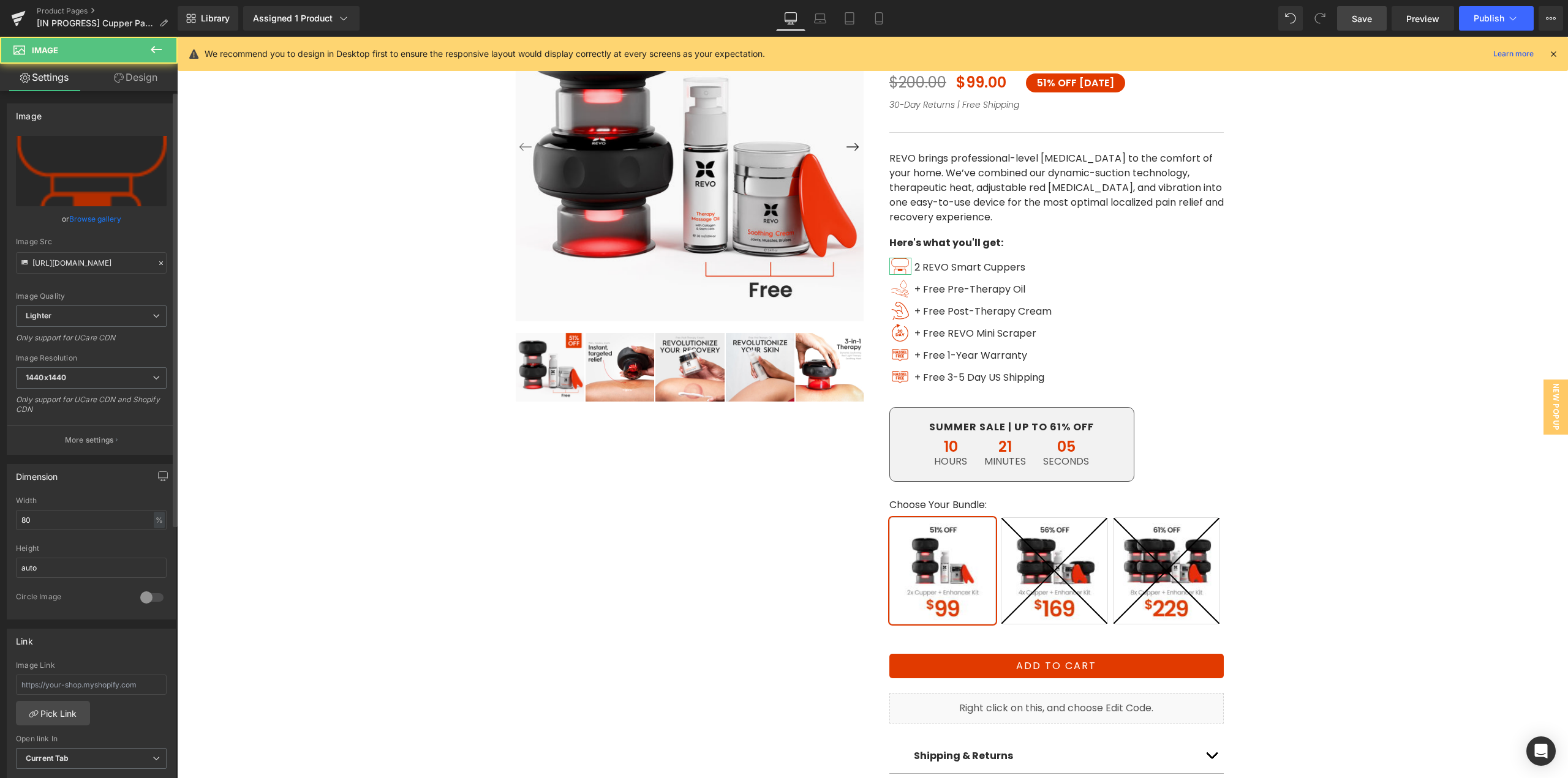
click at [98, 218] on link "Browse gallery" at bounding box center [95, 219] width 52 height 22
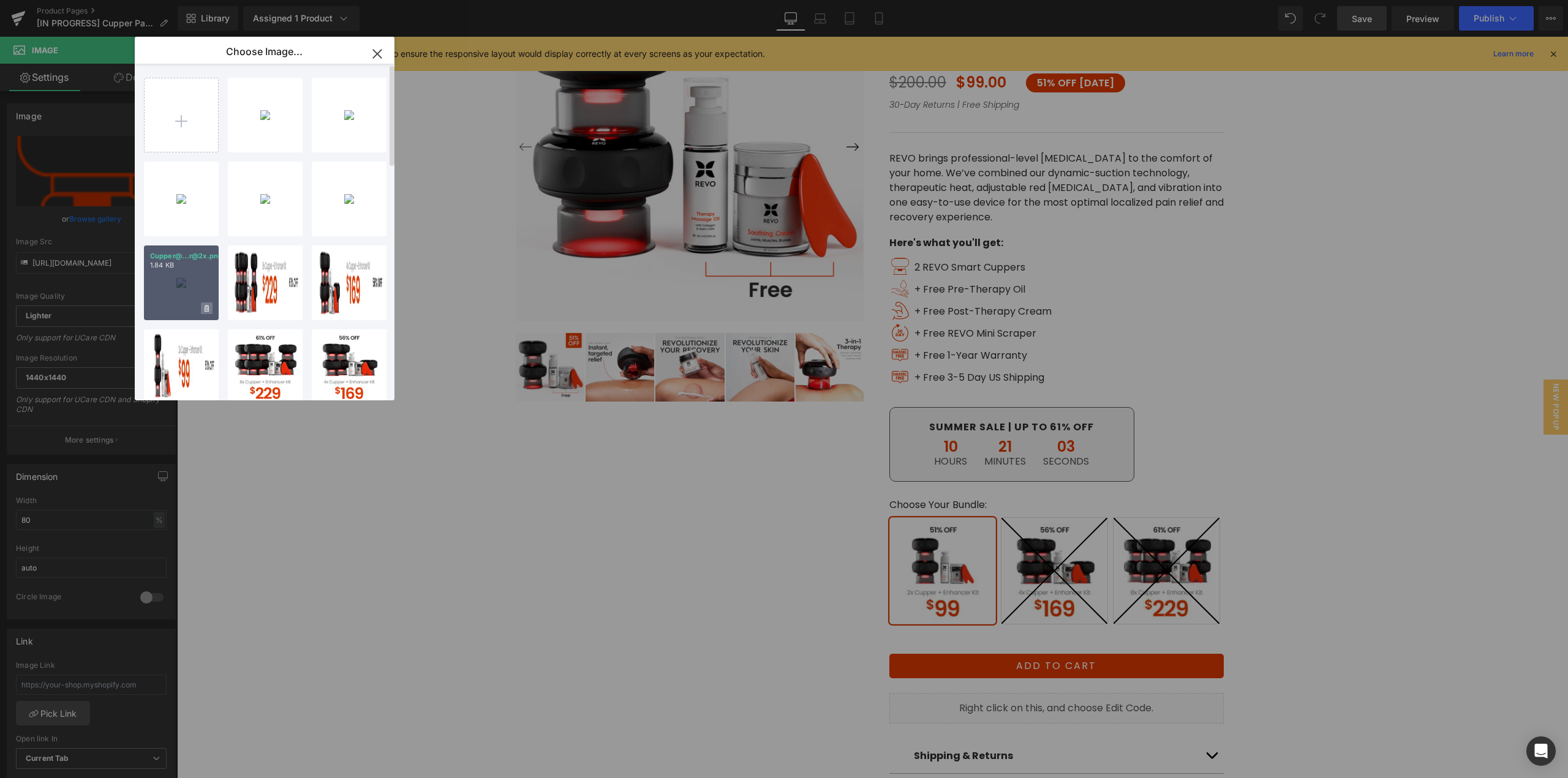
click at [206, 309] on icon at bounding box center [206, 309] width 4 height 8
click at [171, 311] on span "Yes" at bounding box center [165, 308] width 30 height 13
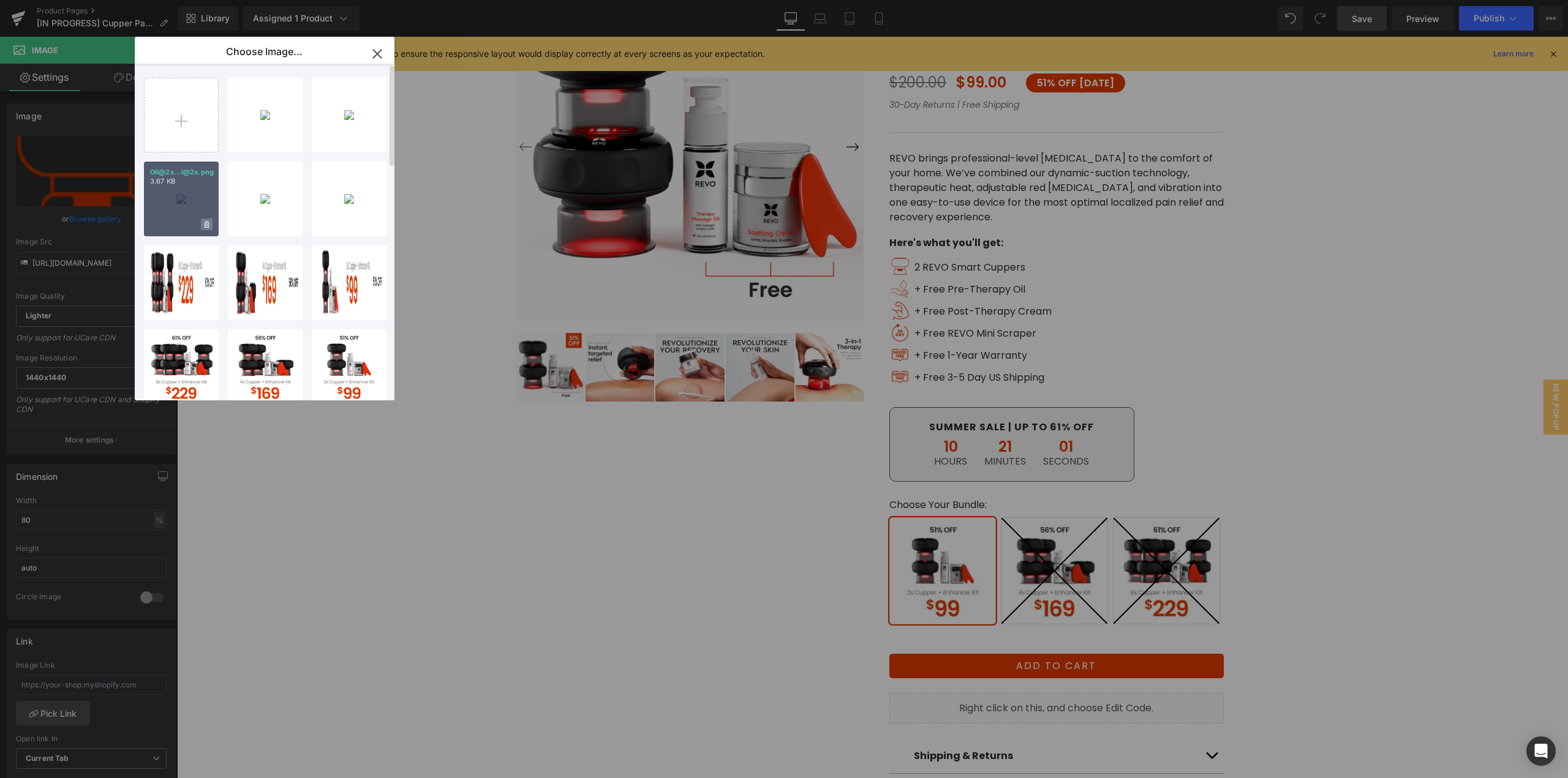
click at [209, 226] on span at bounding box center [207, 225] width 11 height 11
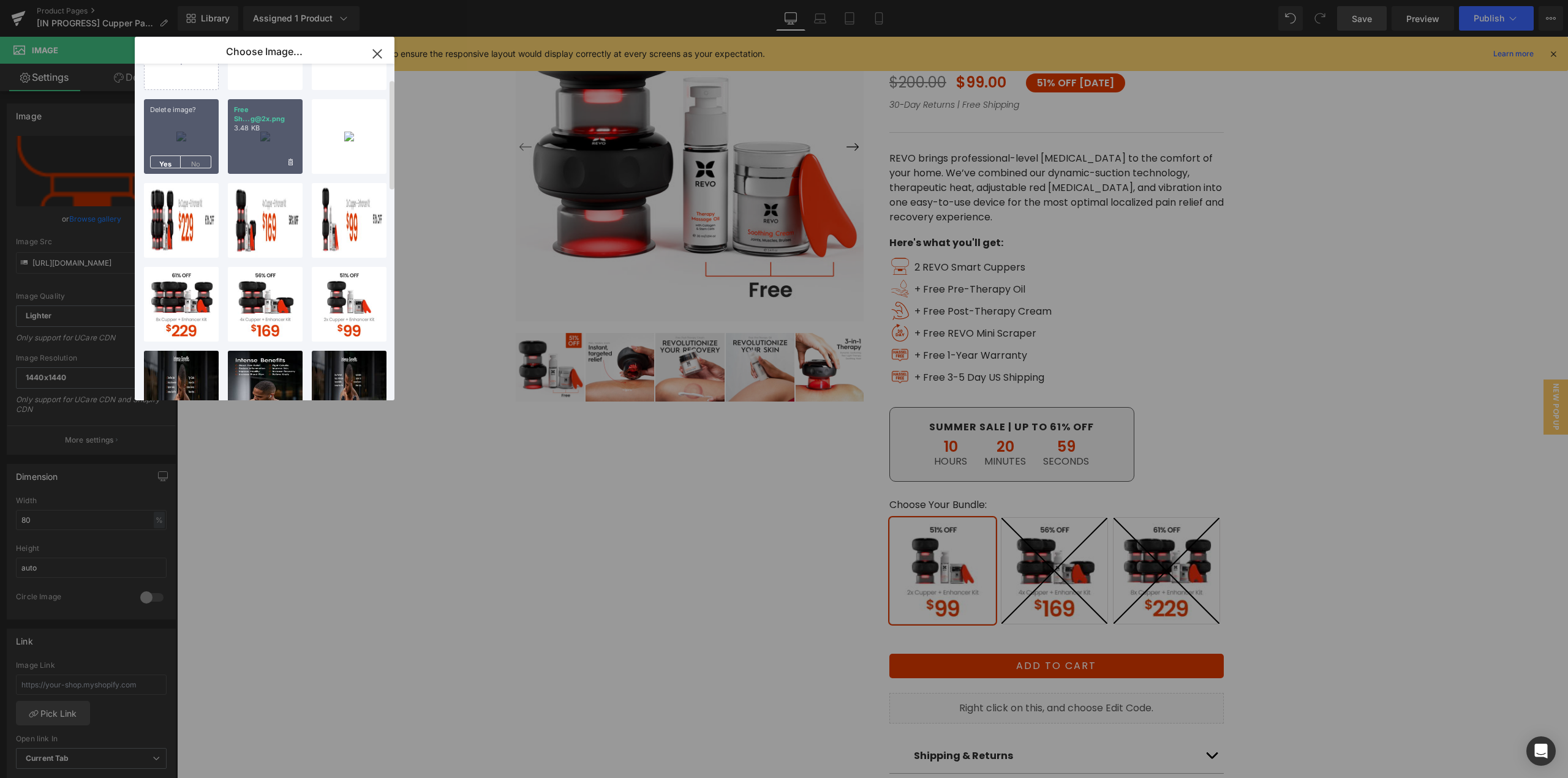
scroll to position [46, 0]
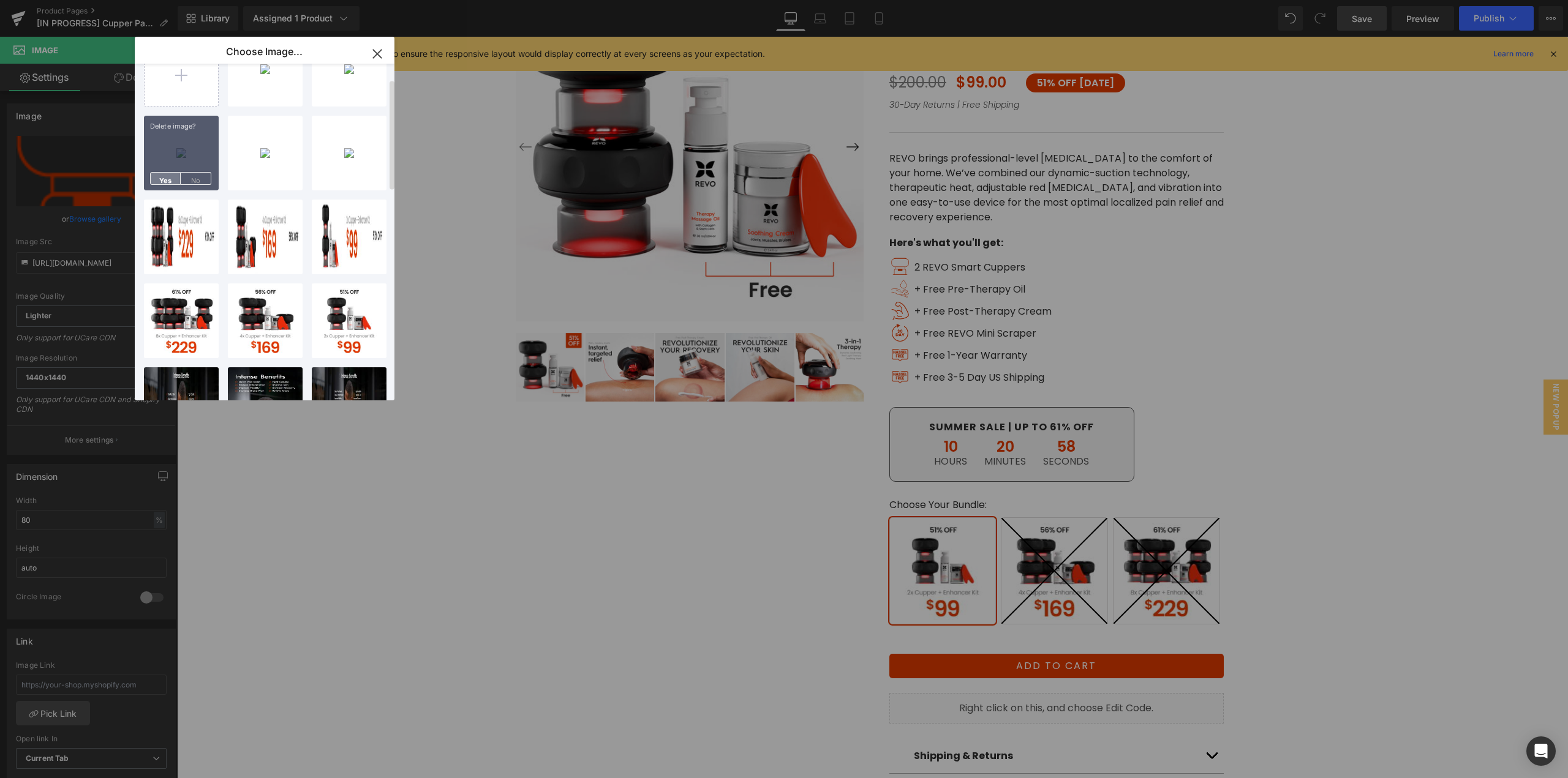
click at [156, 181] on span "Yes" at bounding box center [165, 178] width 30 height 13
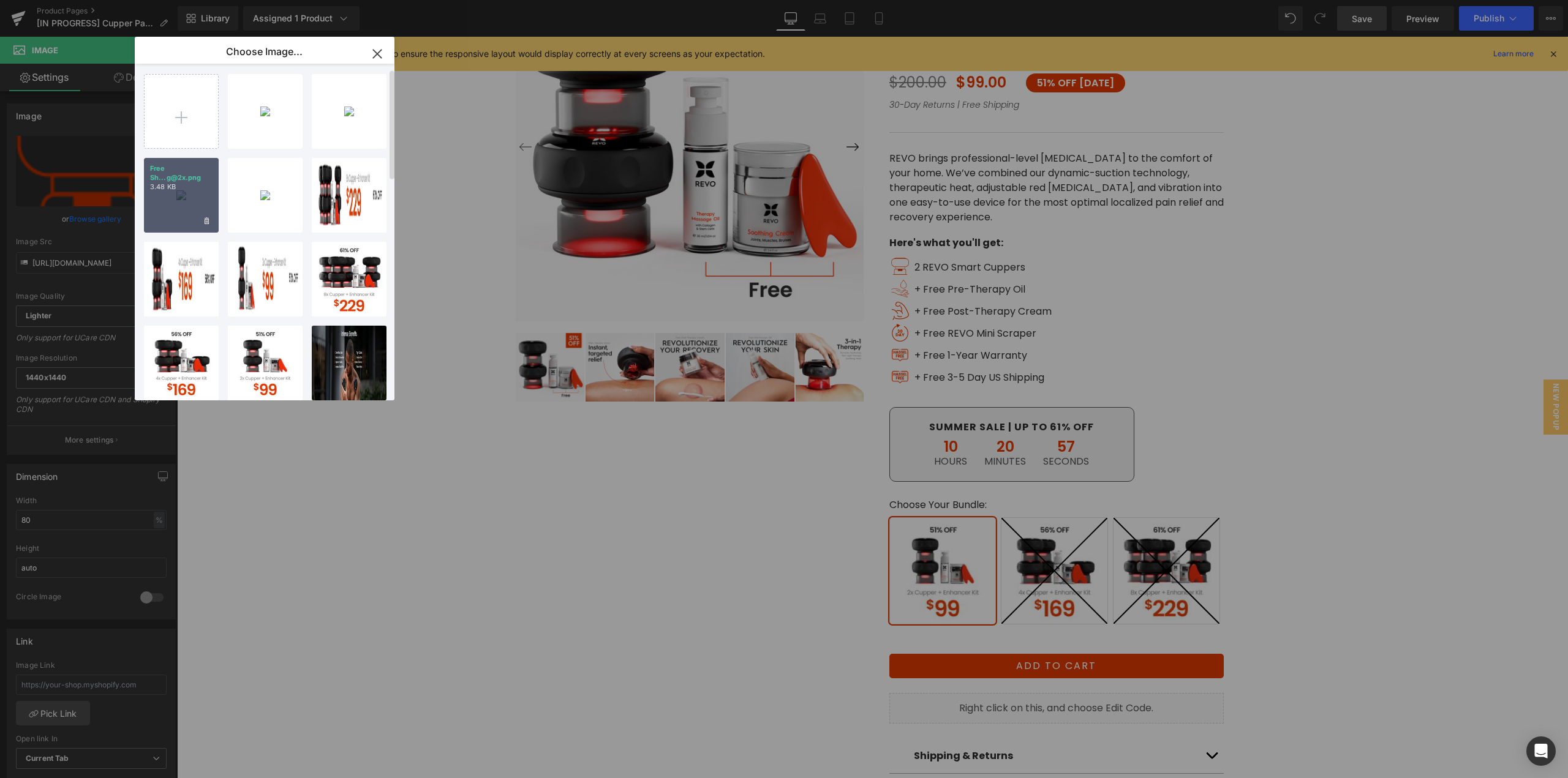
scroll to position [0, 0]
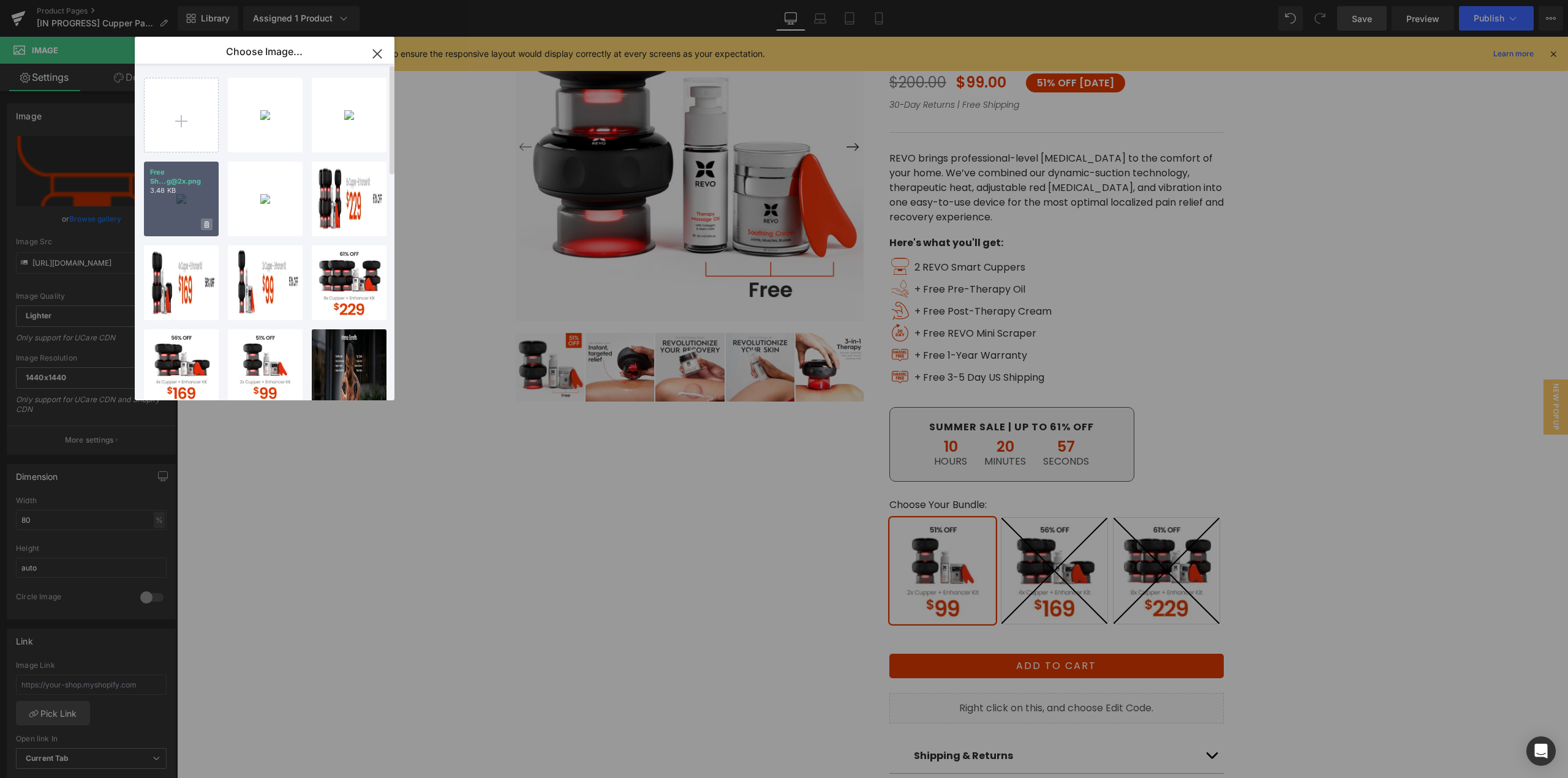
click at [204, 225] on icon at bounding box center [206, 225] width 4 height 8
click at [165, 231] on span "Yes" at bounding box center [165, 225] width 30 height 13
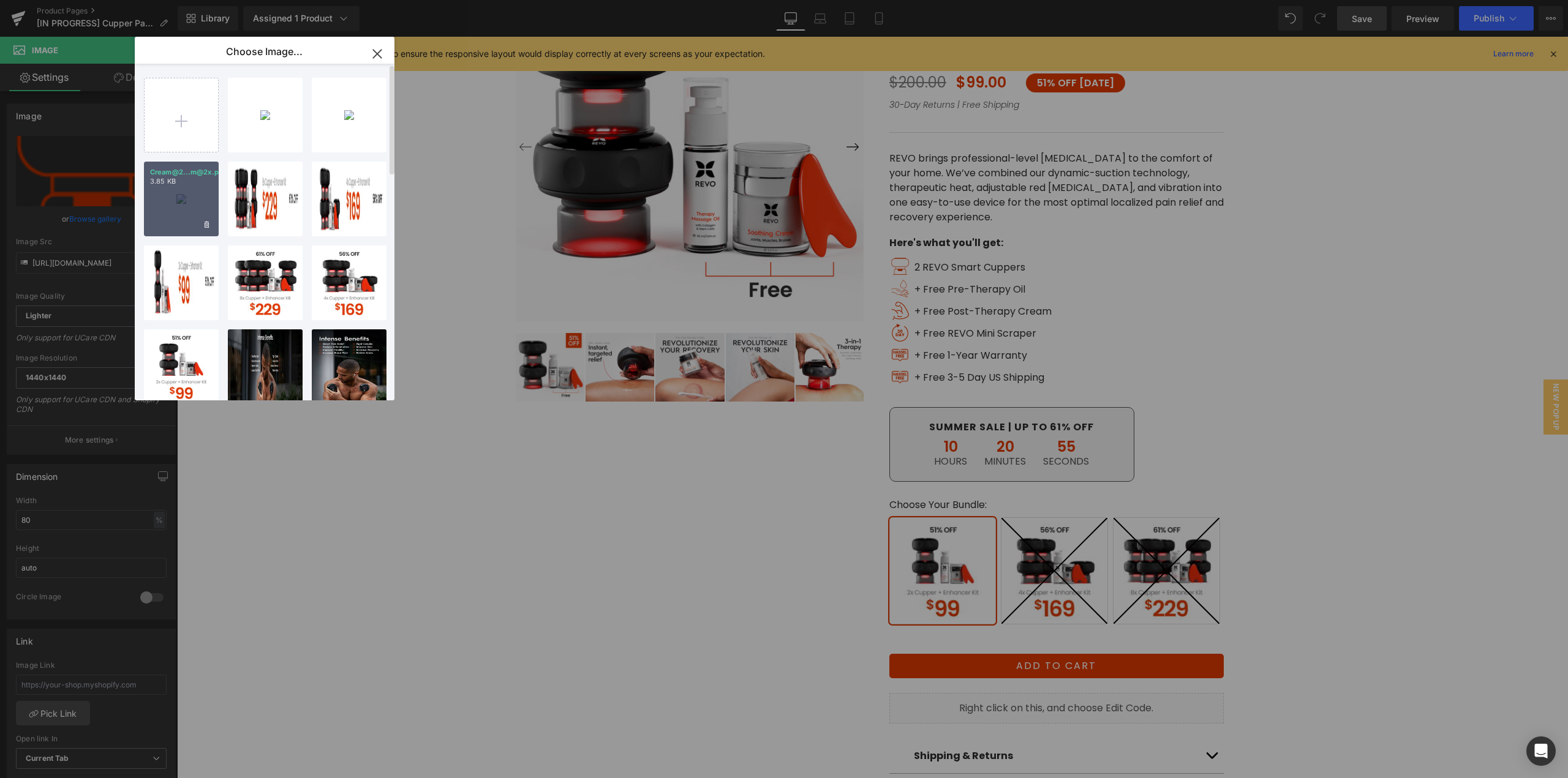
click at [208, 232] on div "Cream@2...m@2x.png 3.85 KB" at bounding box center [182, 199] width 75 height 75
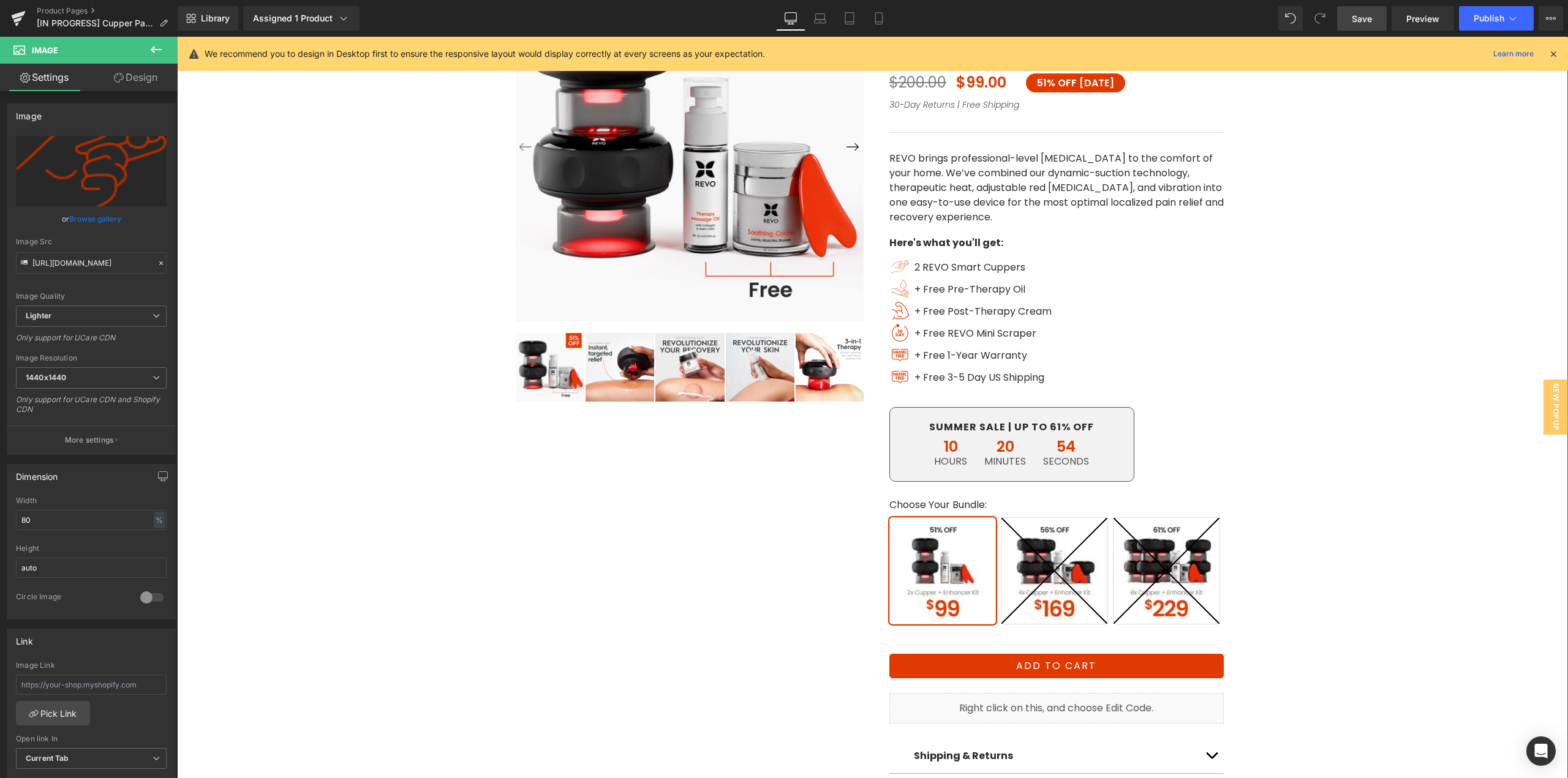
type input "[URL][DOMAIN_NAME]"
click at [104, 219] on link "Browse gallery" at bounding box center [95, 219] width 52 height 22
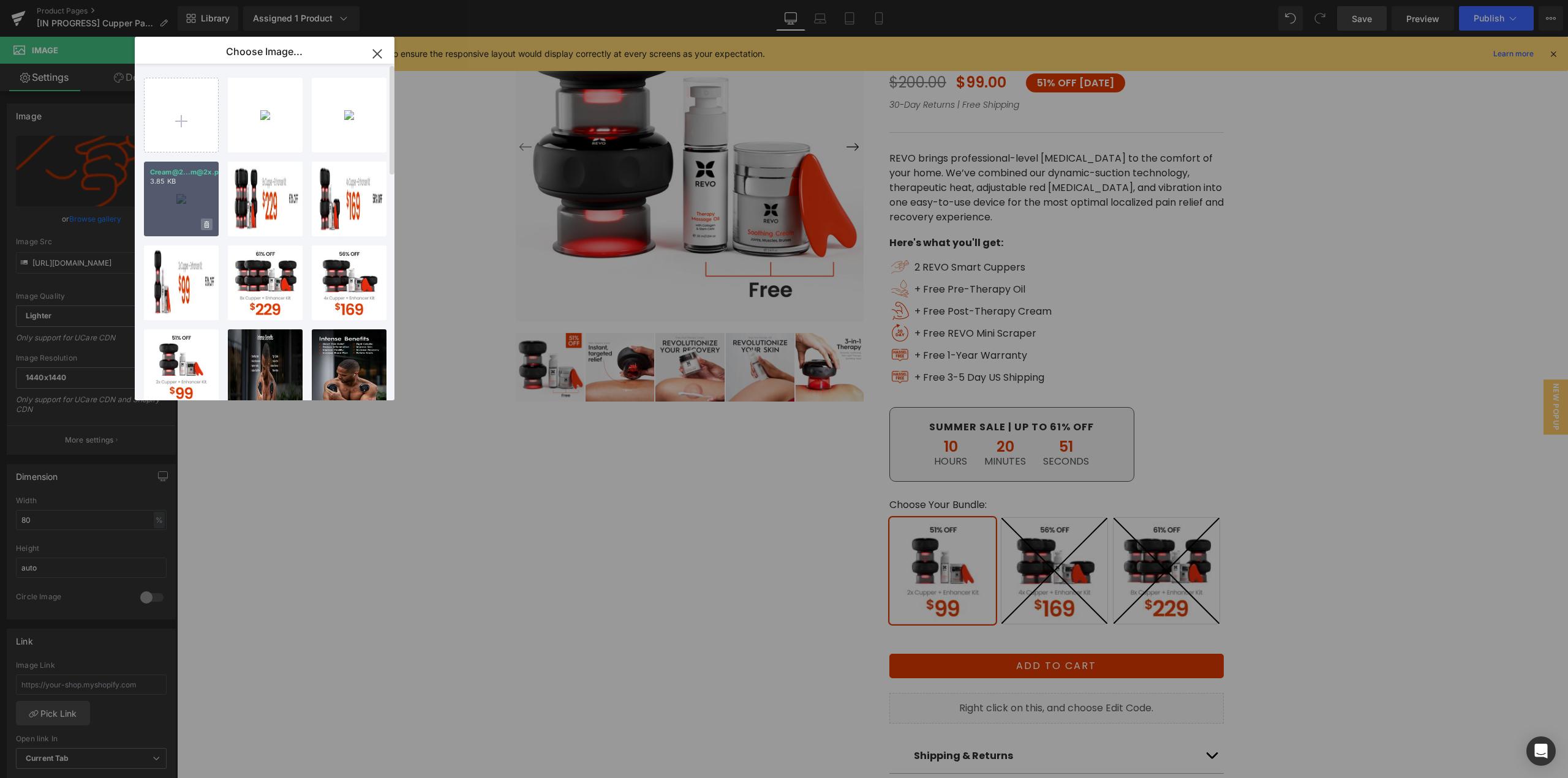
click at [203, 221] on span at bounding box center [207, 225] width 11 height 11
drag, startPoint x: 164, startPoint y: 223, endPoint x: 221, endPoint y: 197, distance: 62.6
click at [165, 223] on span "Yes" at bounding box center [165, 225] width 30 height 13
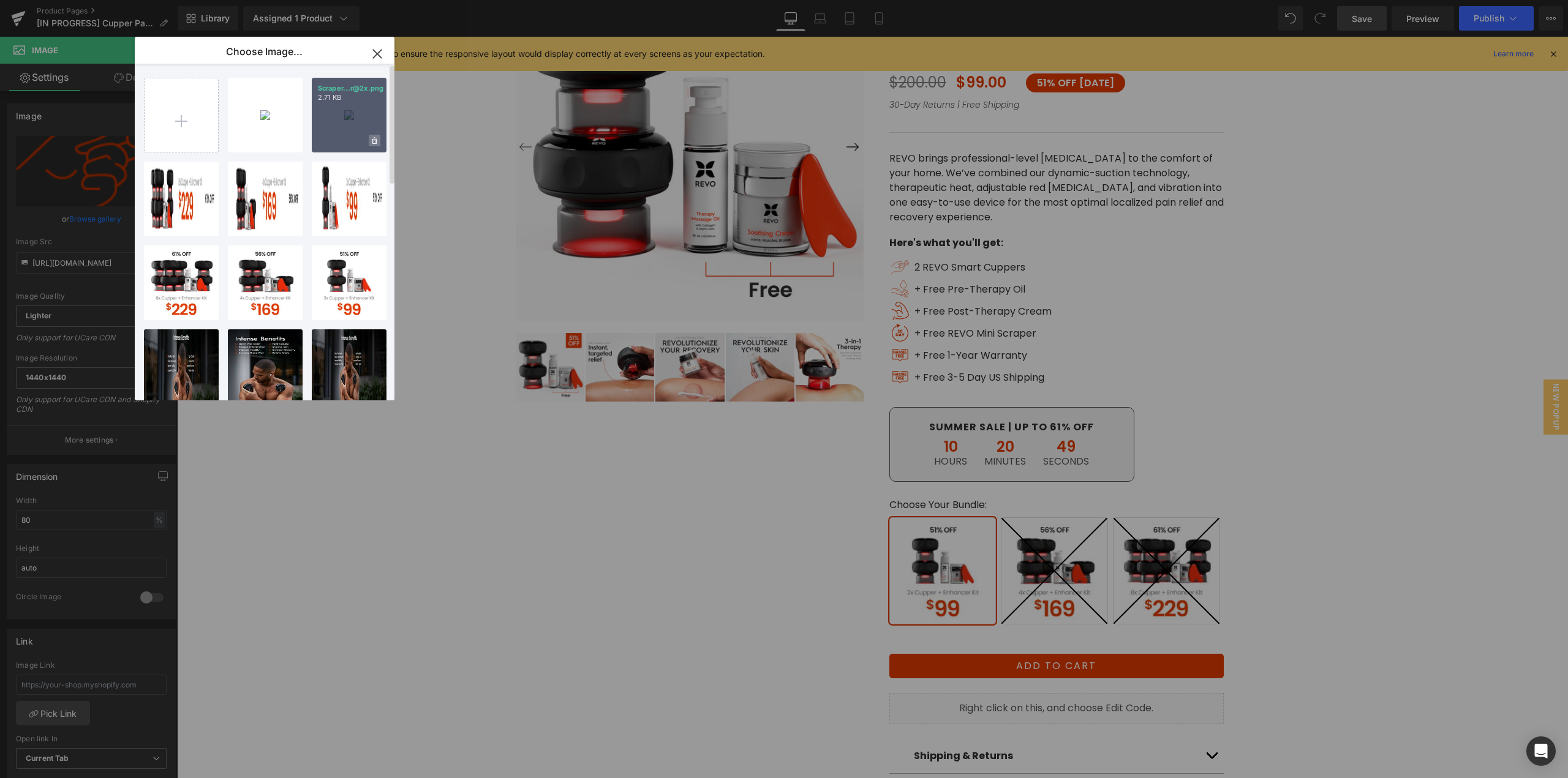
click at [373, 141] on icon at bounding box center [375, 140] width 4 height 7
click at [325, 145] on span "Yes" at bounding box center [333, 140] width 30 height 13
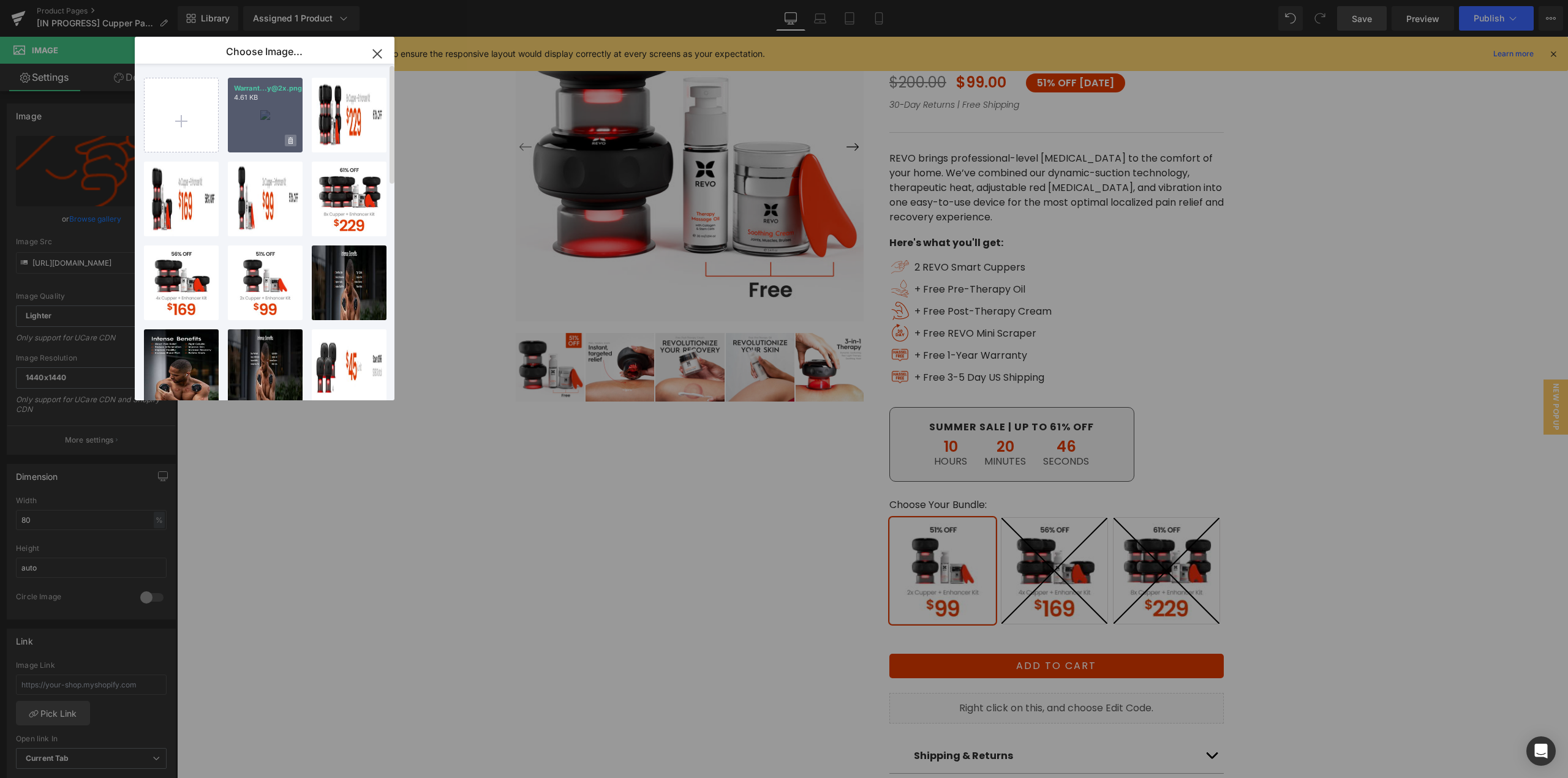
click at [289, 142] on icon at bounding box center [290, 141] width 4 height 8
click at [251, 143] on span "Yes" at bounding box center [249, 140] width 30 height 13
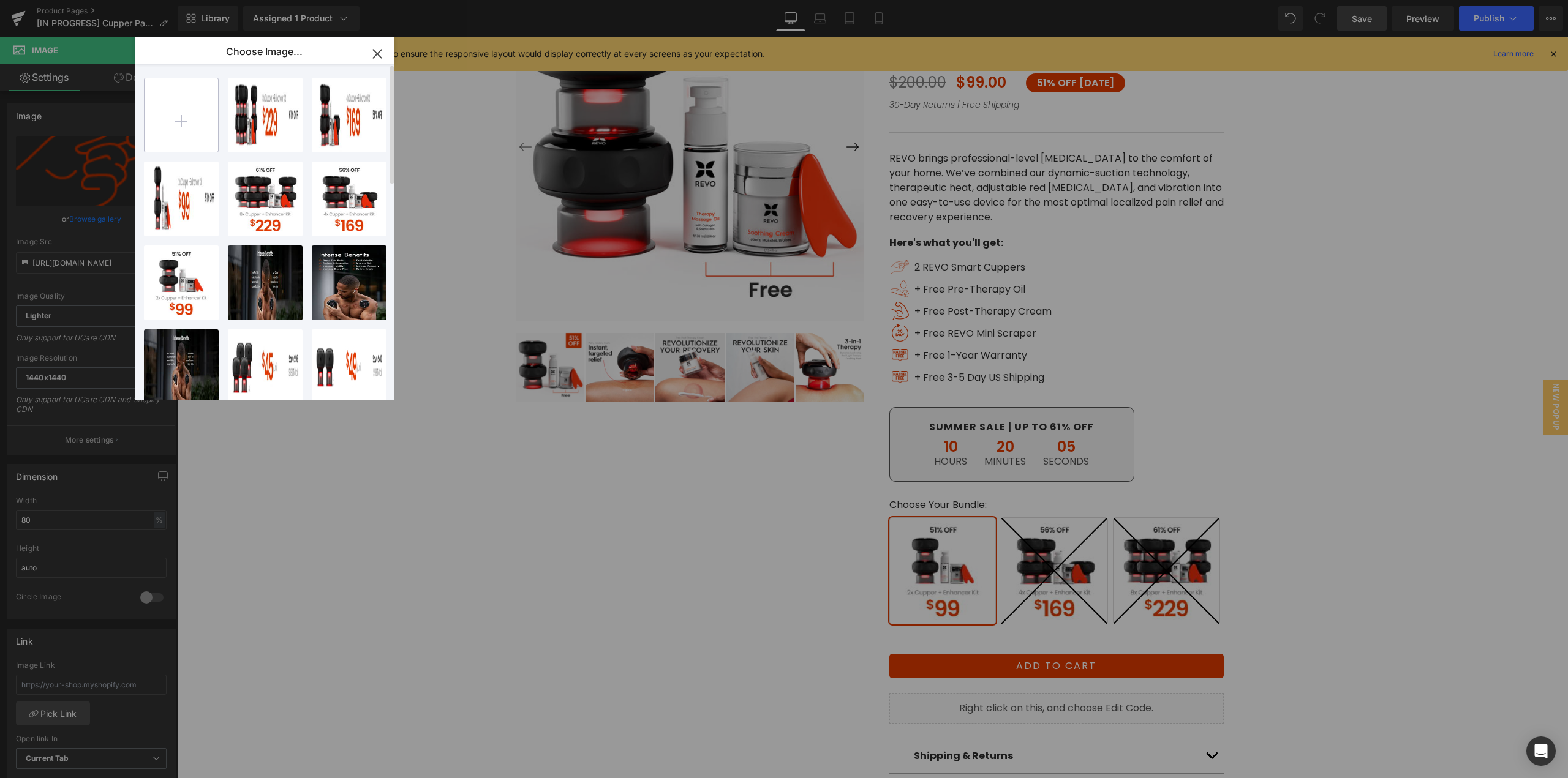
click at [199, 109] on input "file" at bounding box center [181, 115] width 73 height 73
type input "C:\fakepath\Cupper.png"
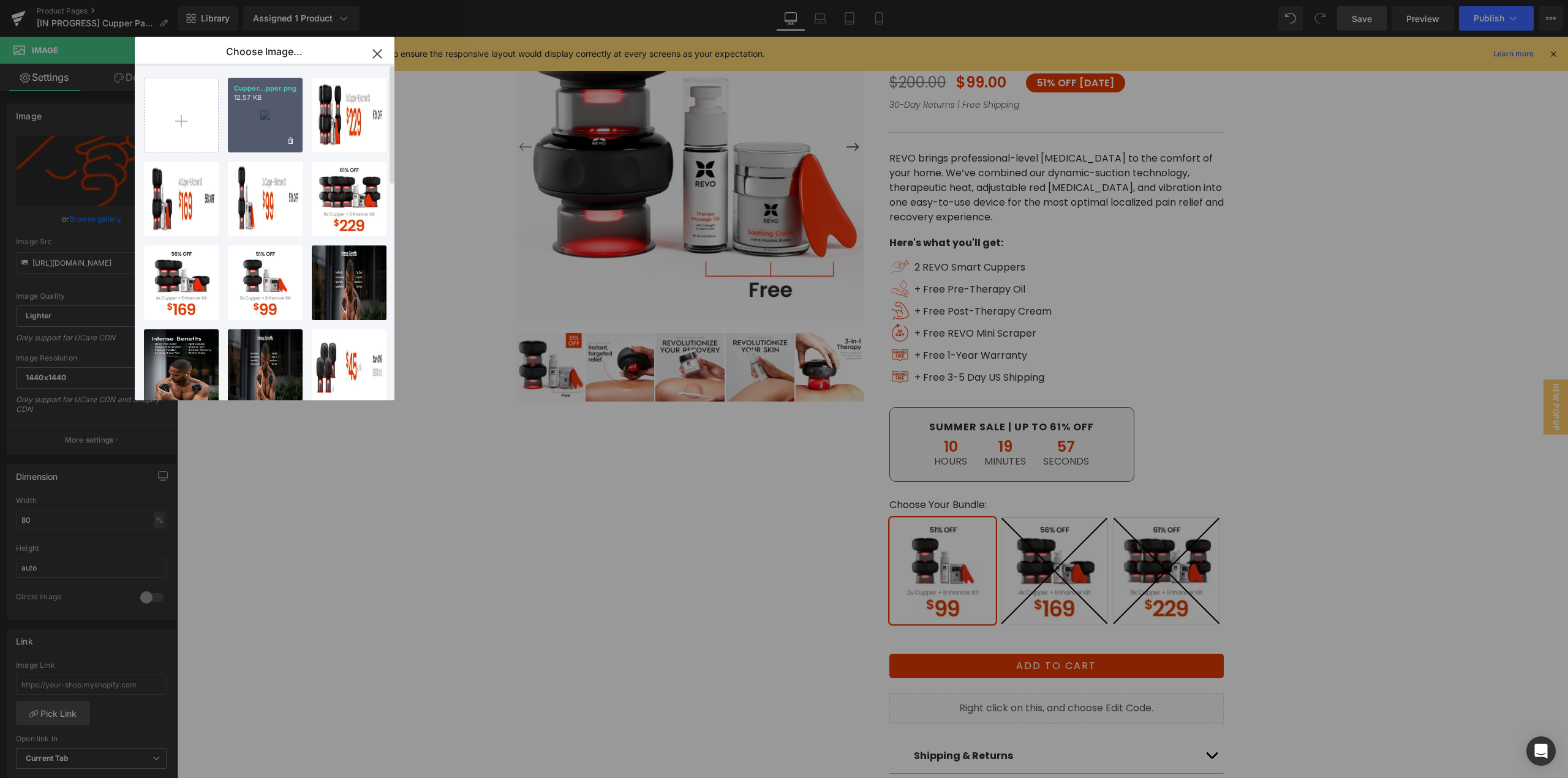
drag, startPoint x: 271, startPoint y: 123, endPoint x: 106, endPoint y: 92, distance: 167.9
click at [271, 123] on div "Cupper...pper.png 12.57 KB" at bounding box center [265, 115] width 75 height 75
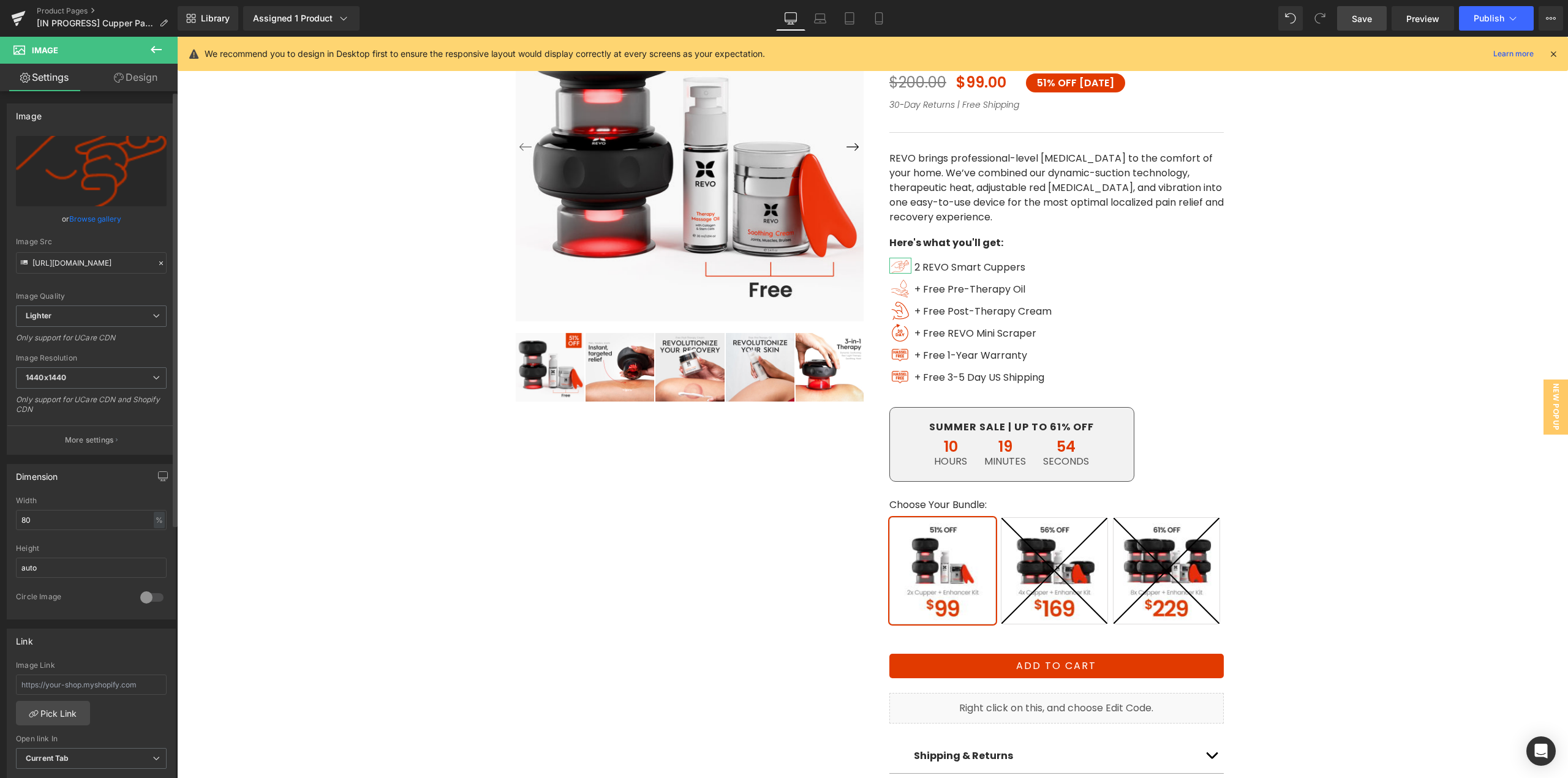
click at [108, 221] on link "Browse gallery" at bounding box center [95, 219] width 52 height 22
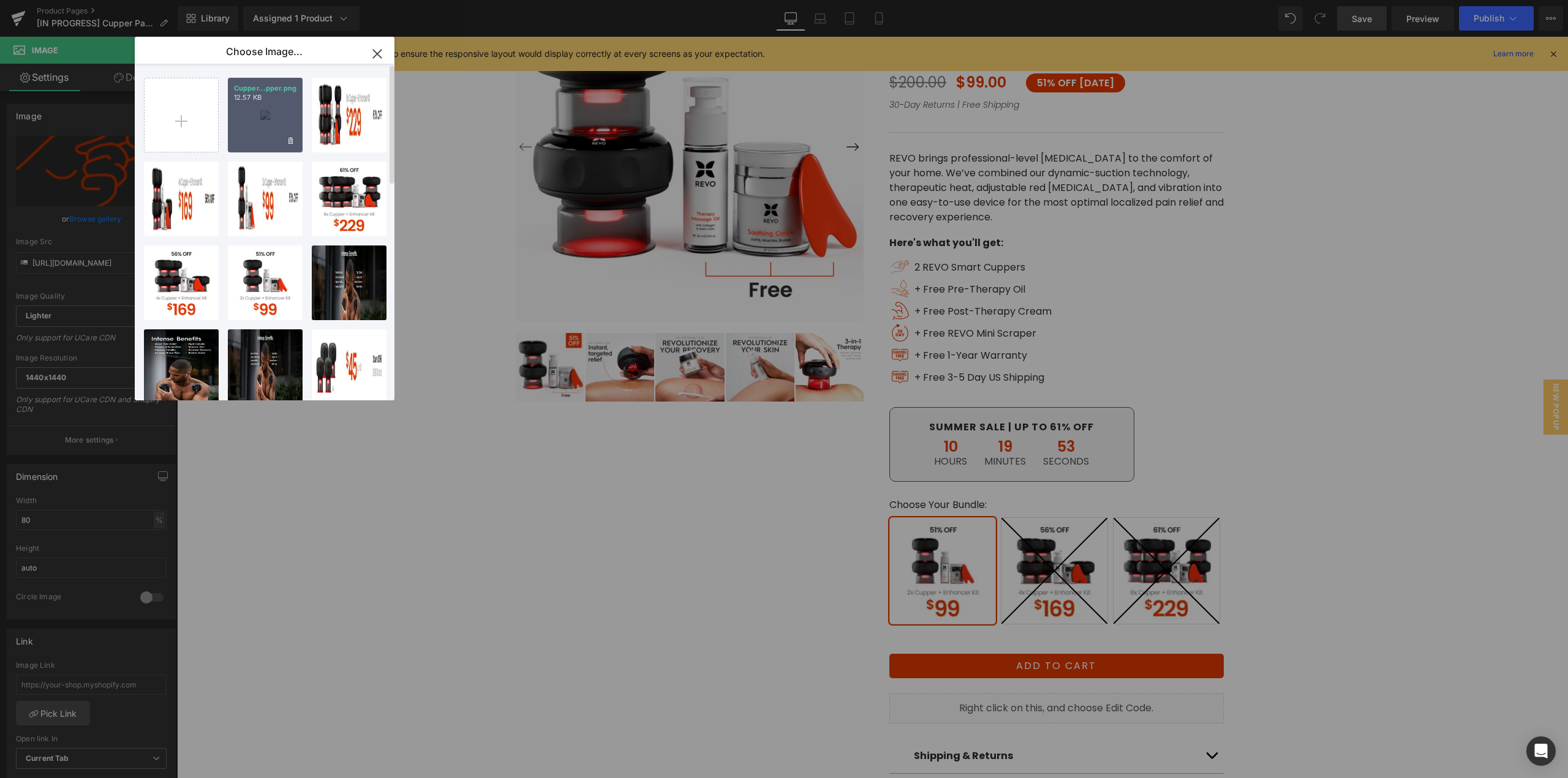
click at [237, 130] on div "Cupper...pper.png 12.57 KB" at bounding box center [265, 115] width 75 height 75
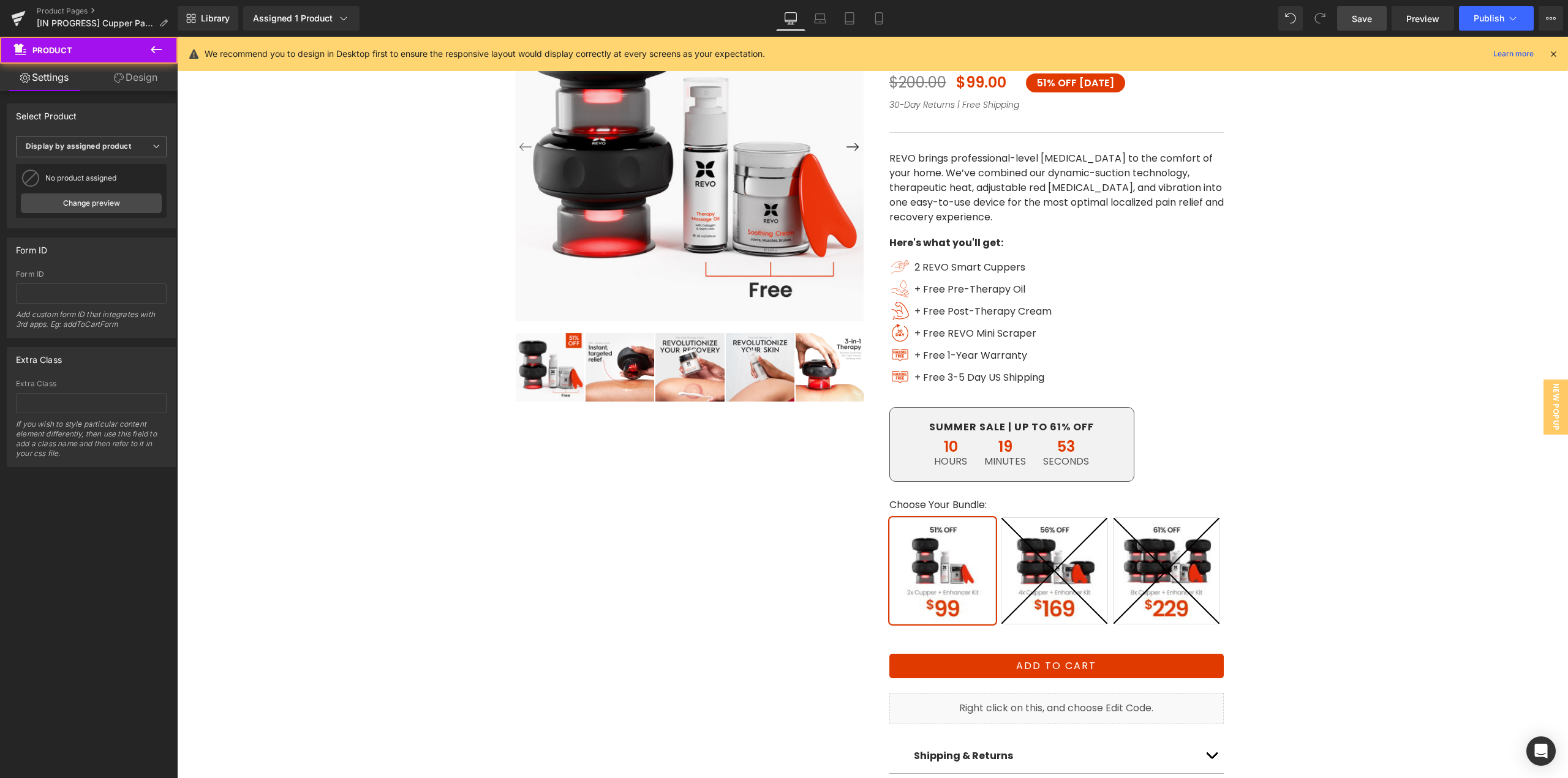
click at [237, 130] on div "‹ ›" at bounding box center [872, 373] width 1379 height 929
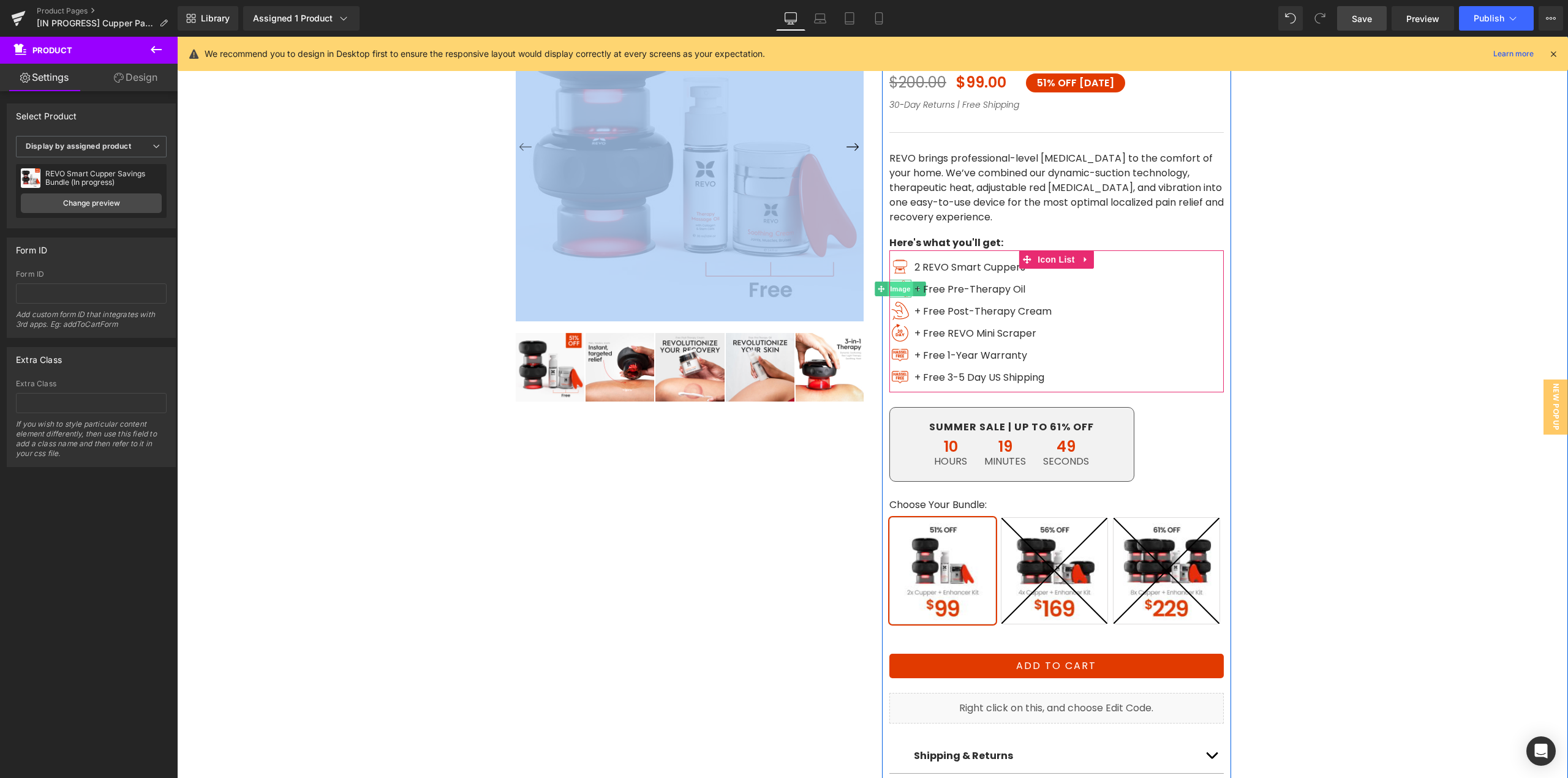
click at [896, 290] on span "Image" at bounding box center [900, 288] width 26 height 15
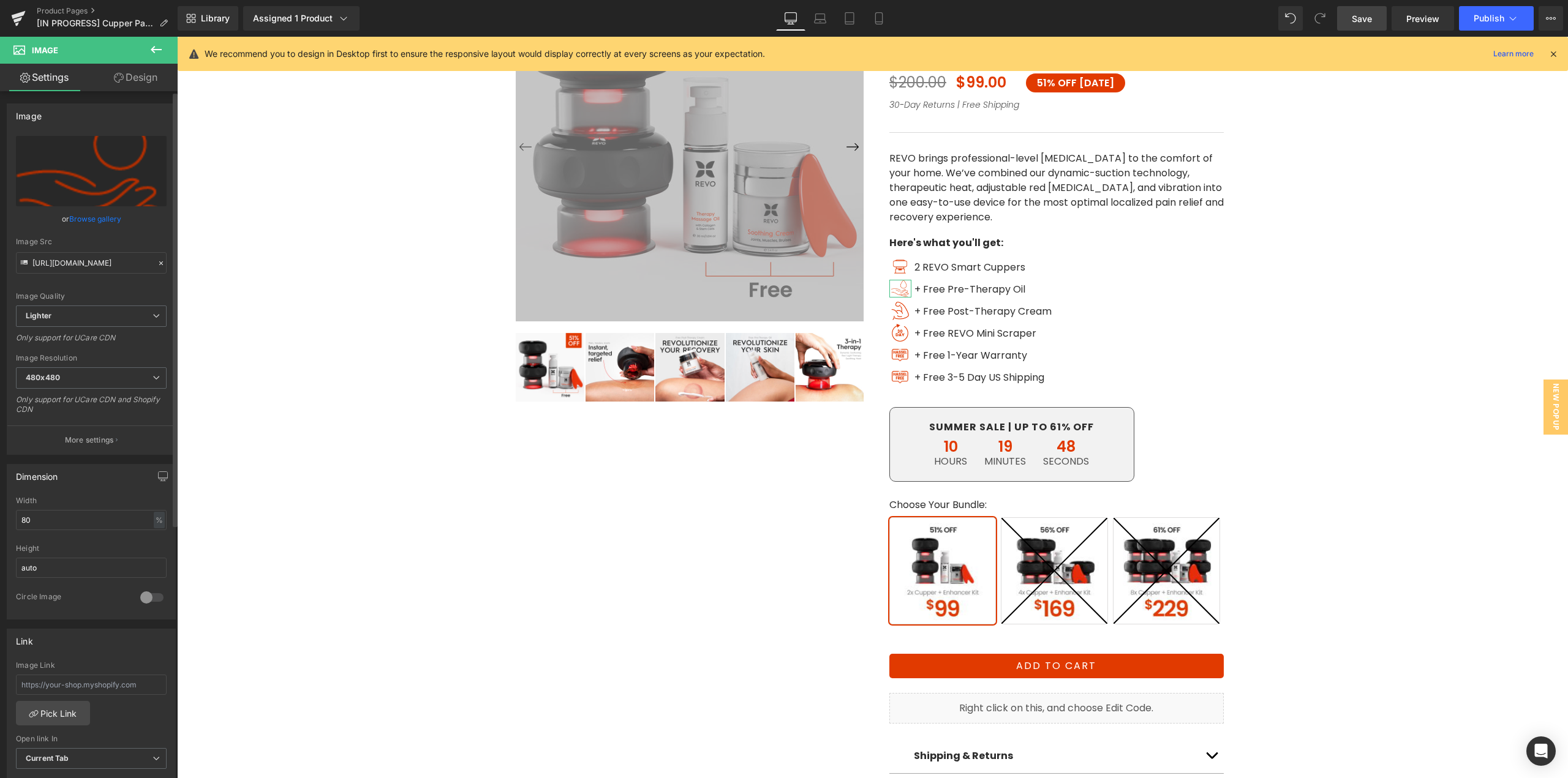
click at [94, 220] on link "Browse gallery" at bounding box center [95, 219] width 52 height 22
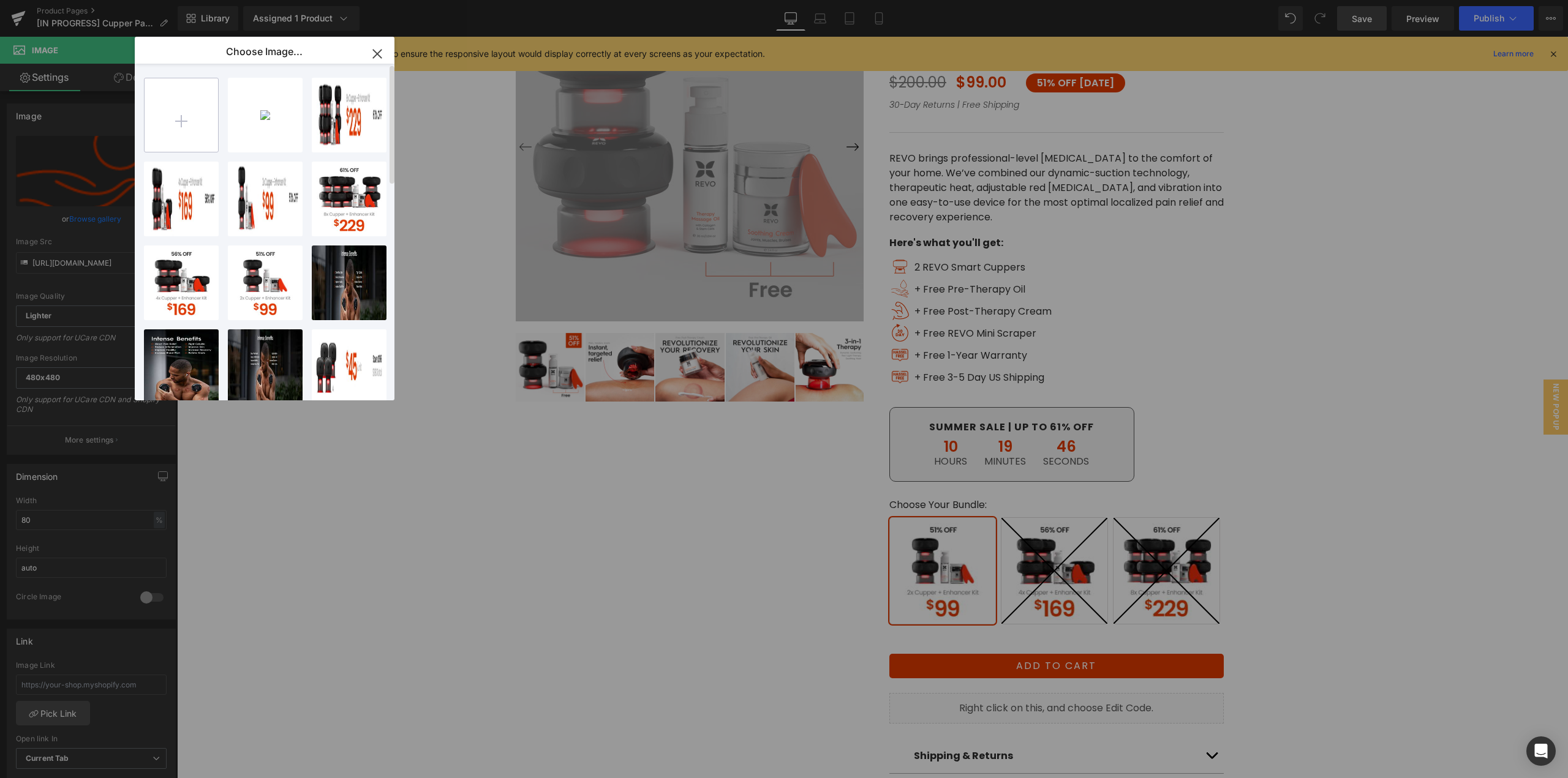
click at [189, 115] on input "file" at bounding box center [181, 115] width 73 height 73
type input "C:\fakepath\Oil.png"
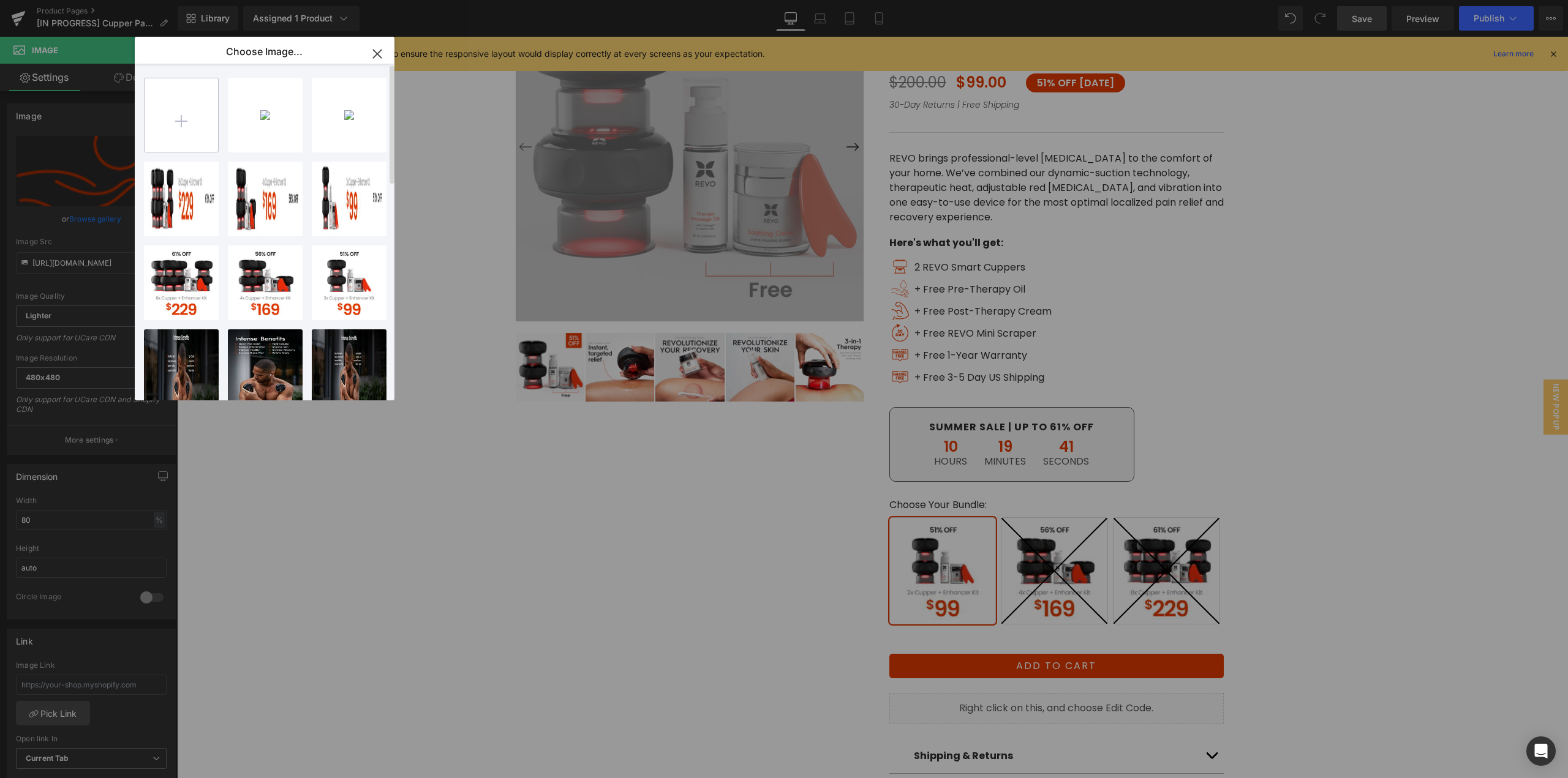
click at [177, 137] on input "file" at bounding box center [181, 115] width 73 height 73
type input "C:\fakepath\Cream.png"
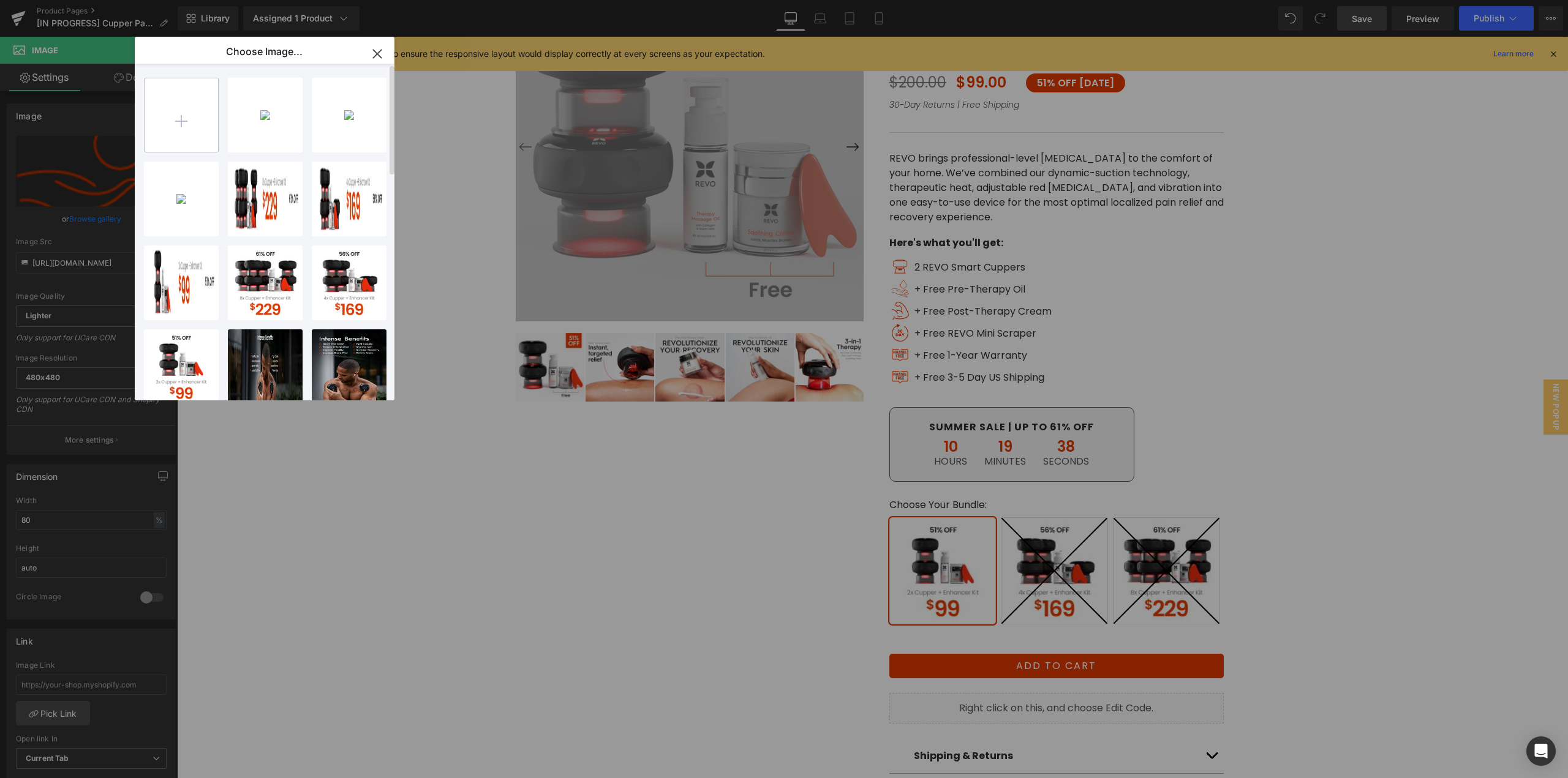
click at [170, 125] on input "file" at bounding box center [181, 115] width 73 height 73
type input "C:\fakepath\Scrapper.png"
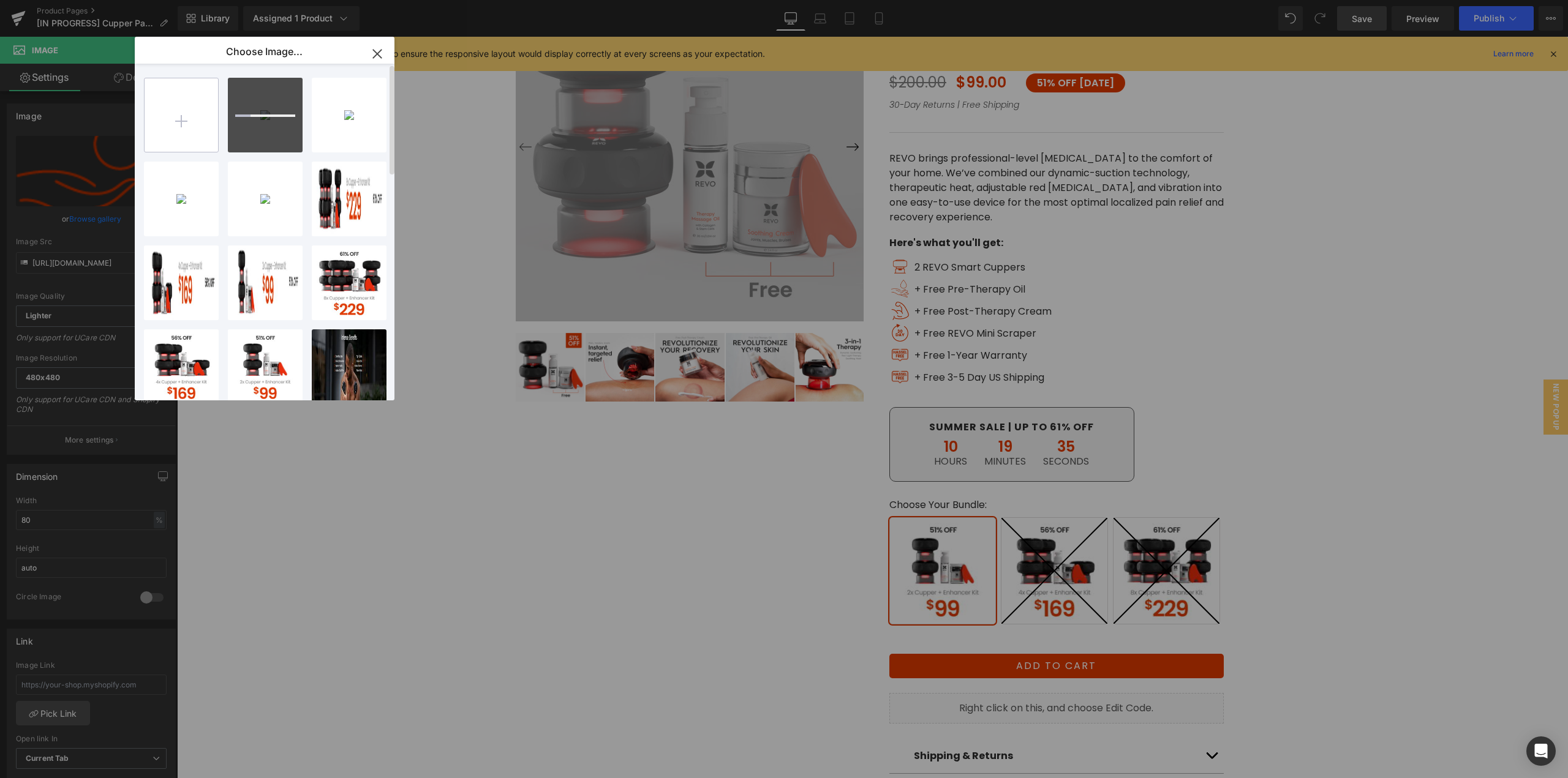
click at [183, 121] on input "file" at bounding box center [181, 115] width 73 height 73
type input "C:\fakepath\Warranty.png"
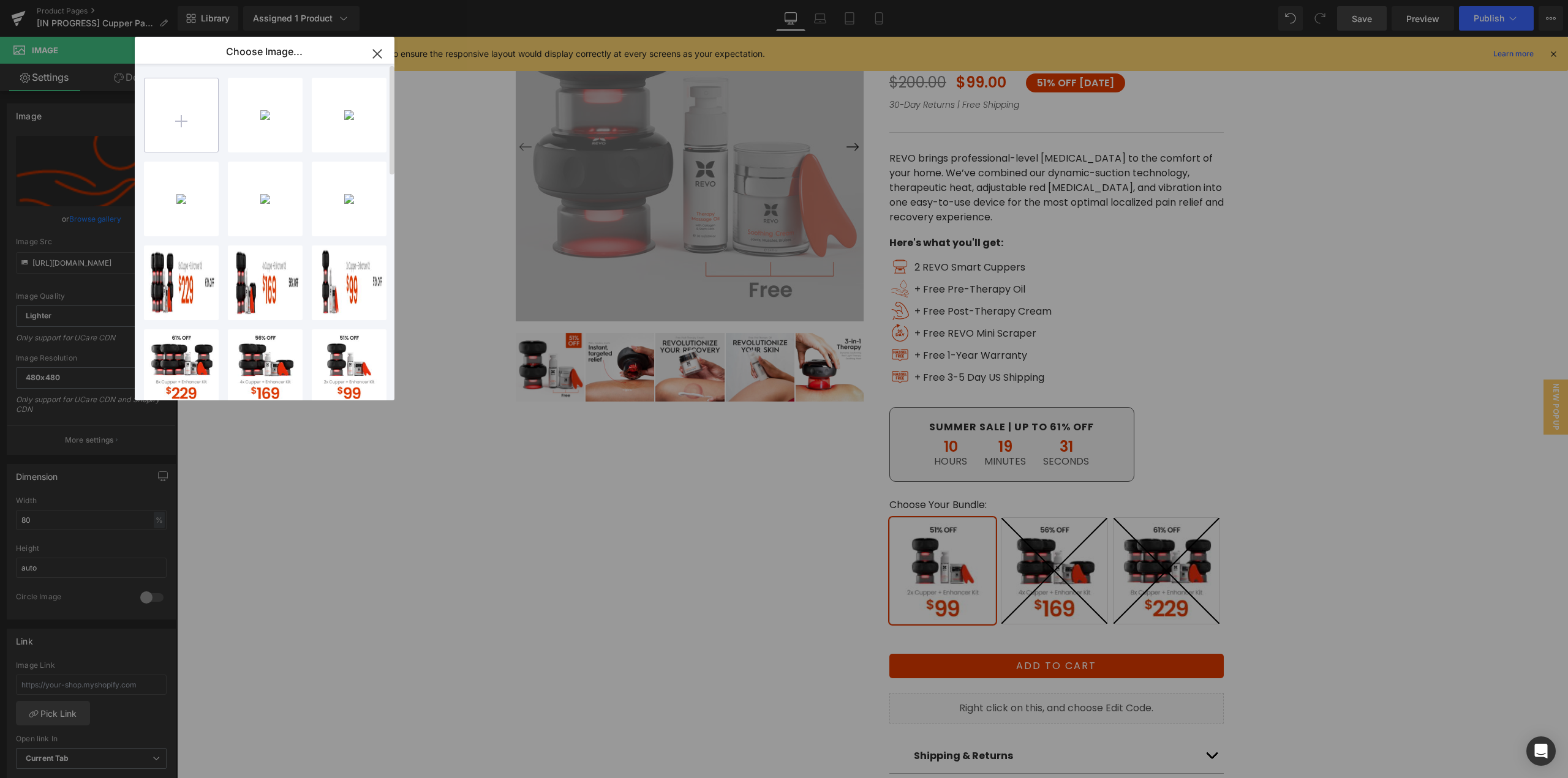
click at [163, 120] on input "file" at bounding box center [181, 115] width 73 height 73
type input "C:\fakepath\Shipping.png"
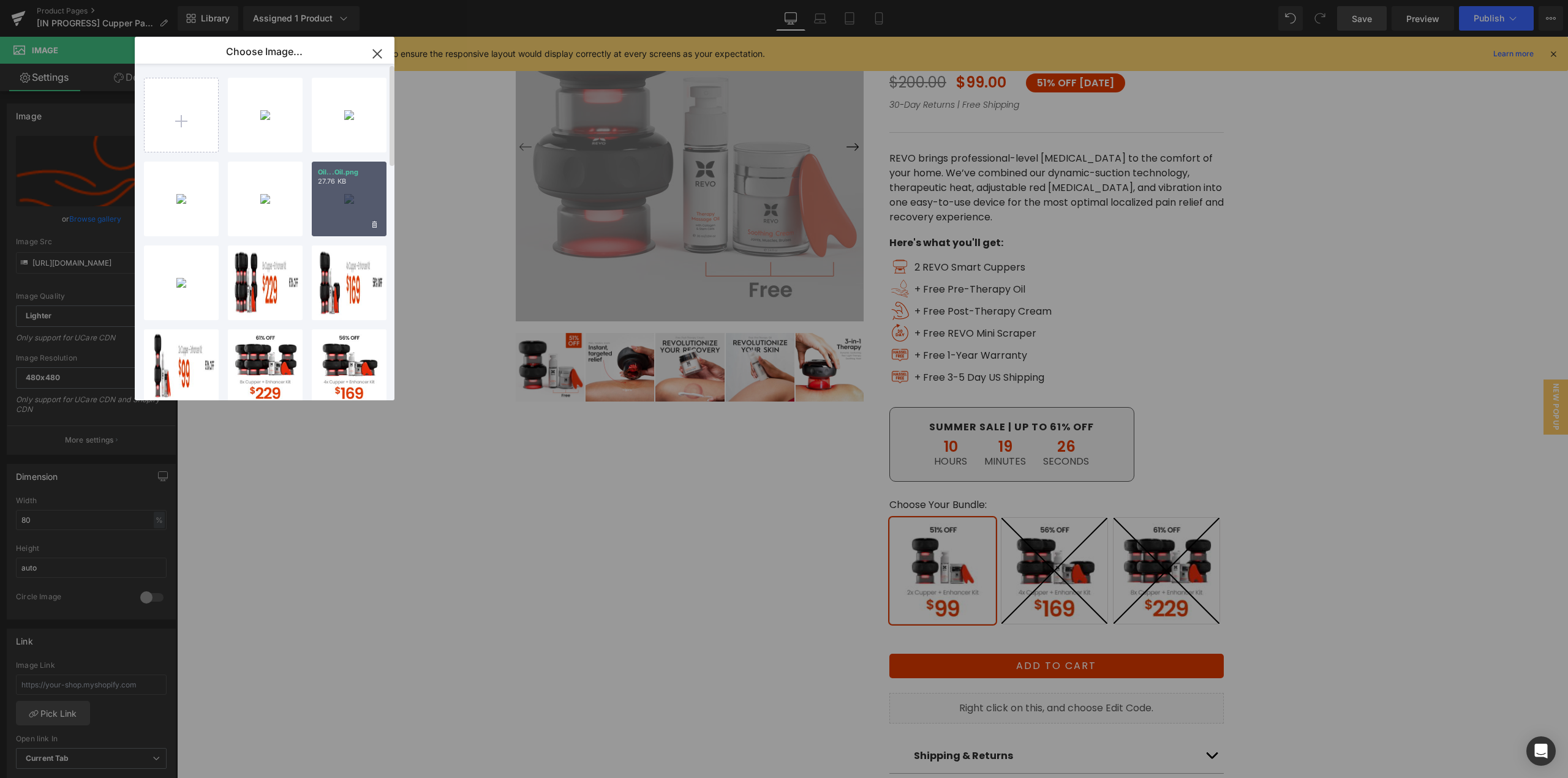
drag, startPoint x: 342, startPoint y: 214, endPoint x: 204, endPoint y: 182, distance: 141.7
click at [342, 214] on div "Oil...Oil.png 27.76 KB" at bounding box center [349, 199] width 75 height 75
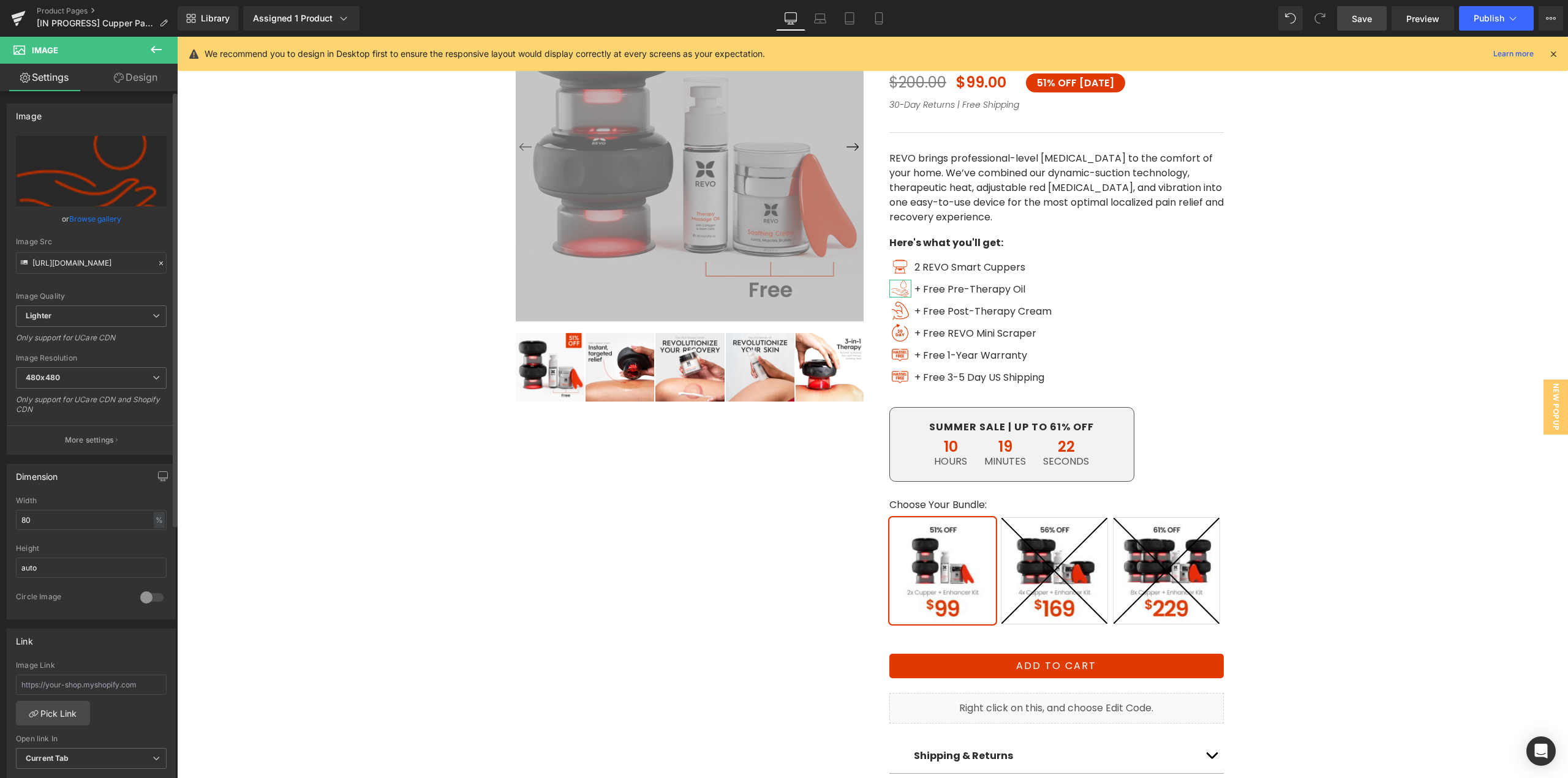
click at [81, 222] on link "Browse gallery" at bounding box center [95, 219] width 52 height 22
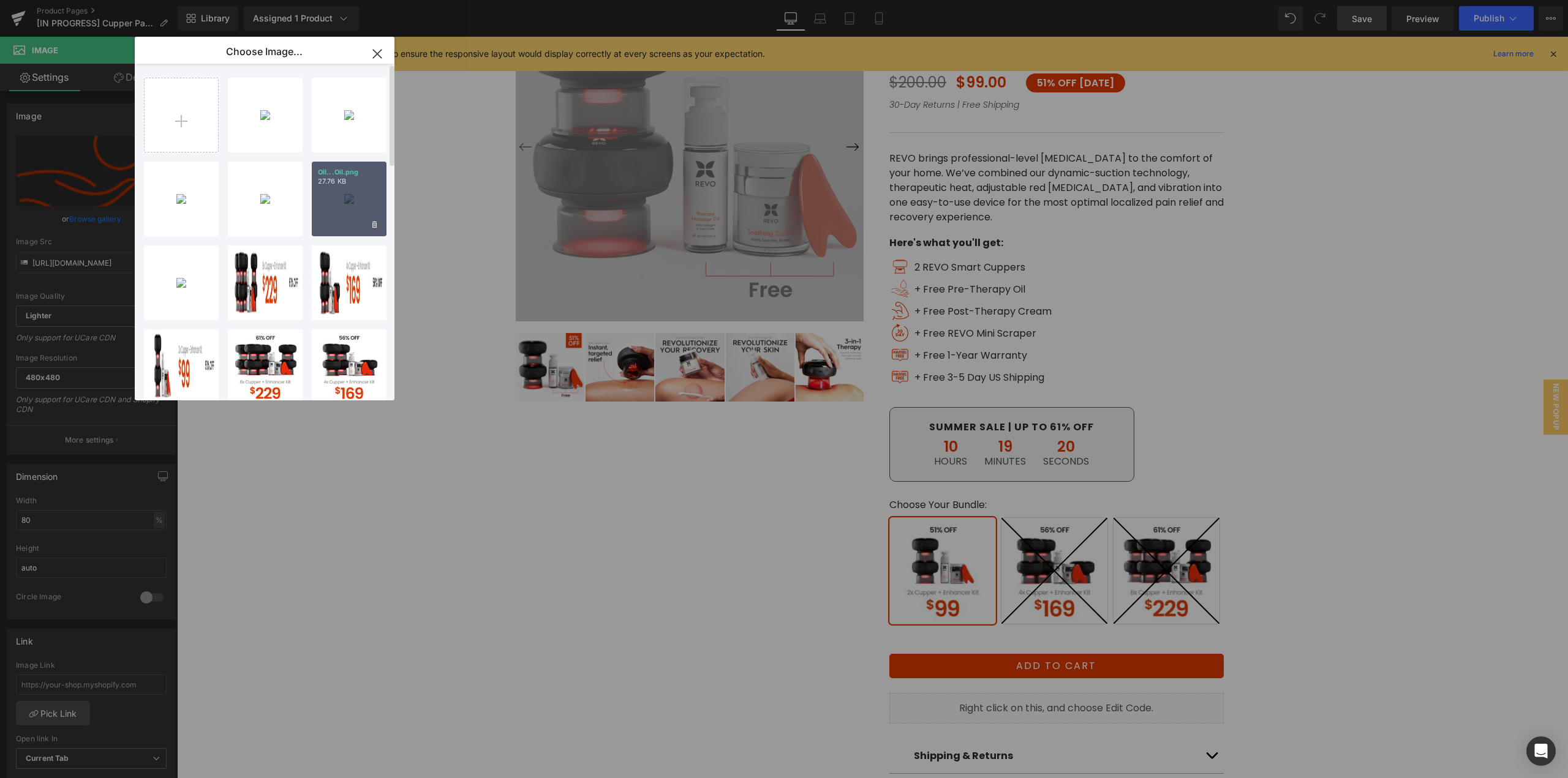
click at [344, 222] on div "Oil...Oil.png 27.76 KB" at bounding box center [349, 199] width 75 height 75
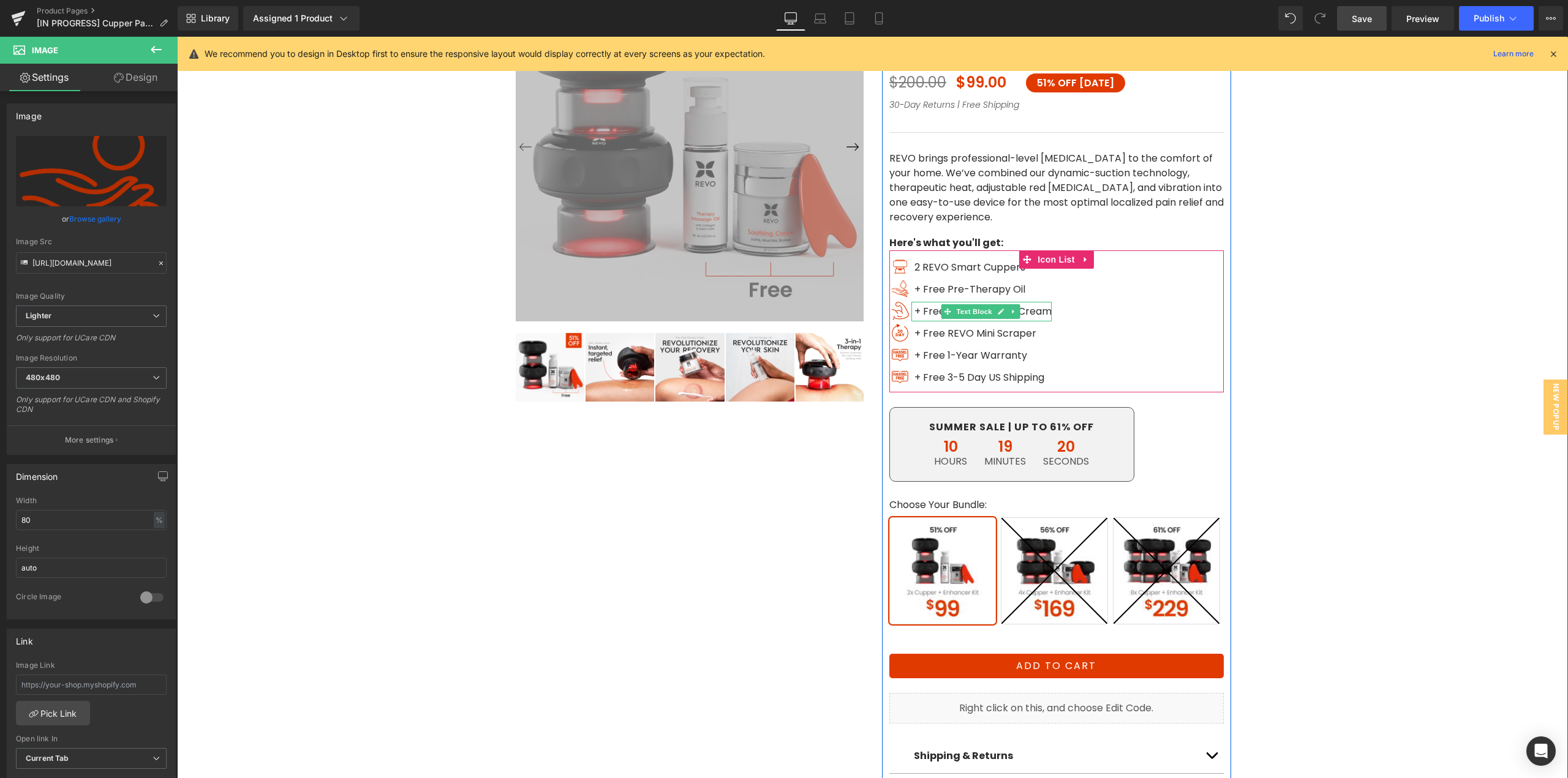
type input "[URL][DOMAIN_NAME]"
click at [897, 314] on span "Image" at bounding box center [900, 311] width 26 height 15
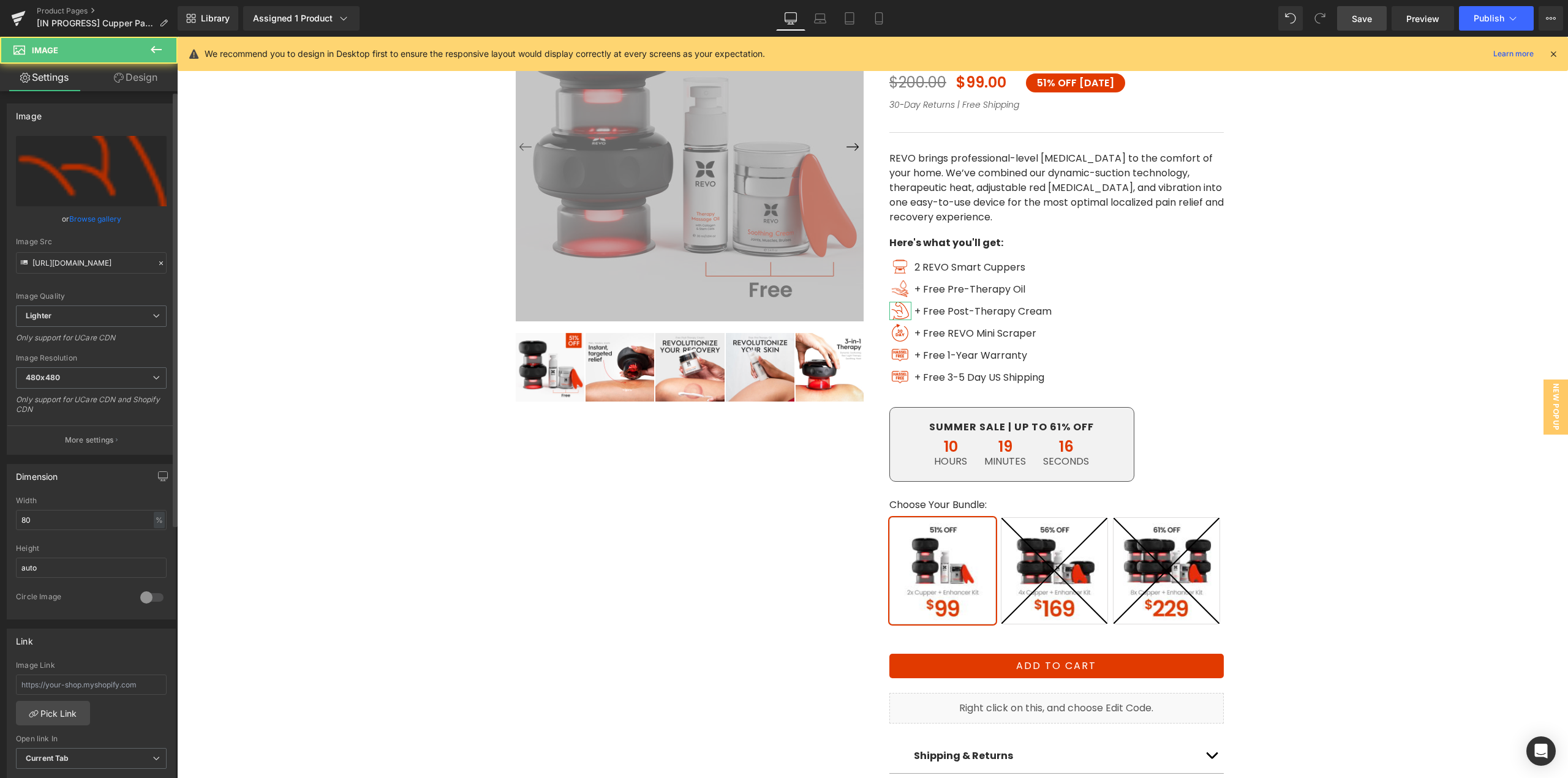
click at [73, 216] on link "Browse gallery" at bounding box center [95, 219] width 52 height 22
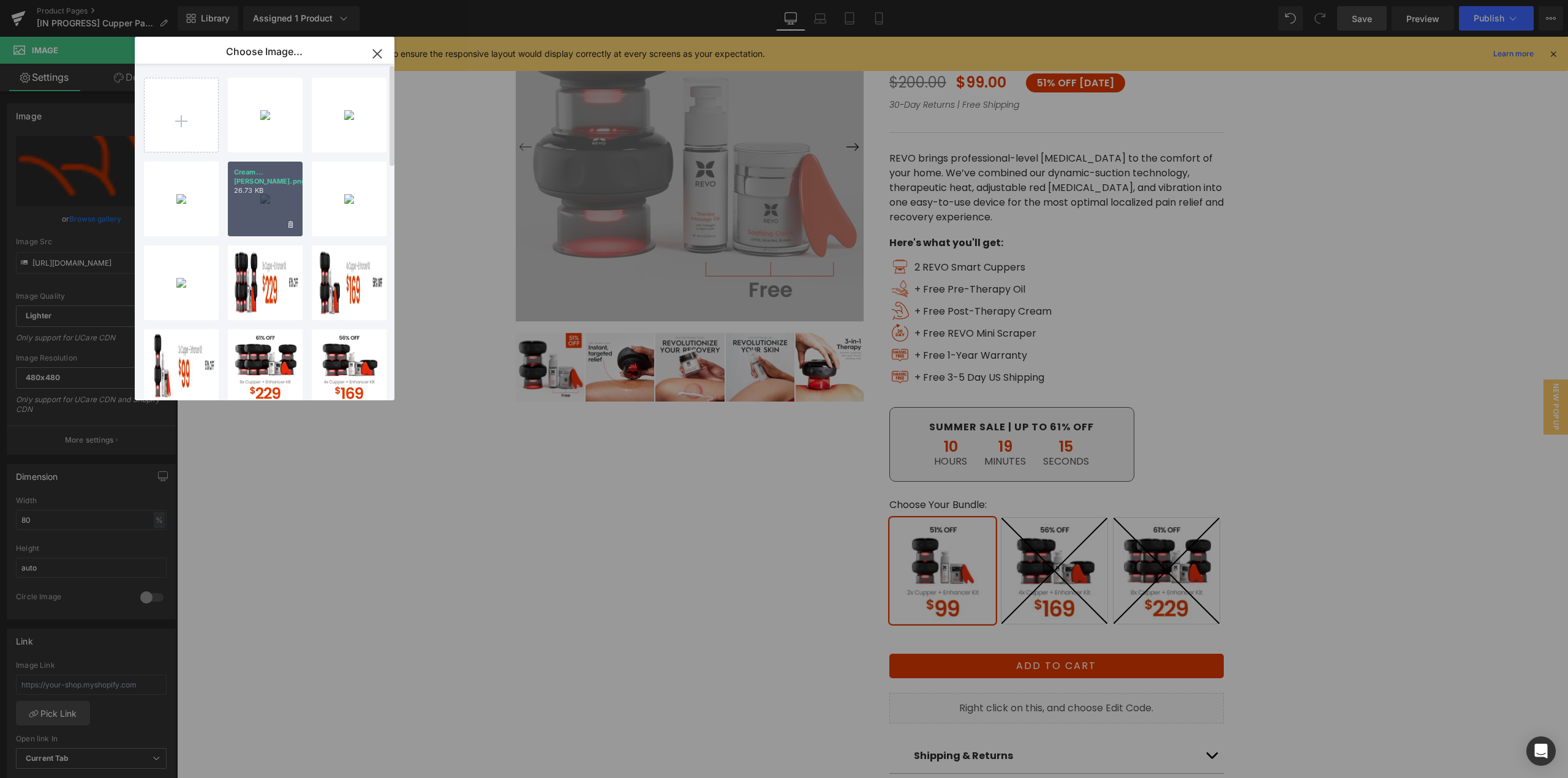
click at [269, 195] on div "Cream...[PERSON_NAME].png 26.73 KB" at bounding box center [265, 199] width 75 height 75
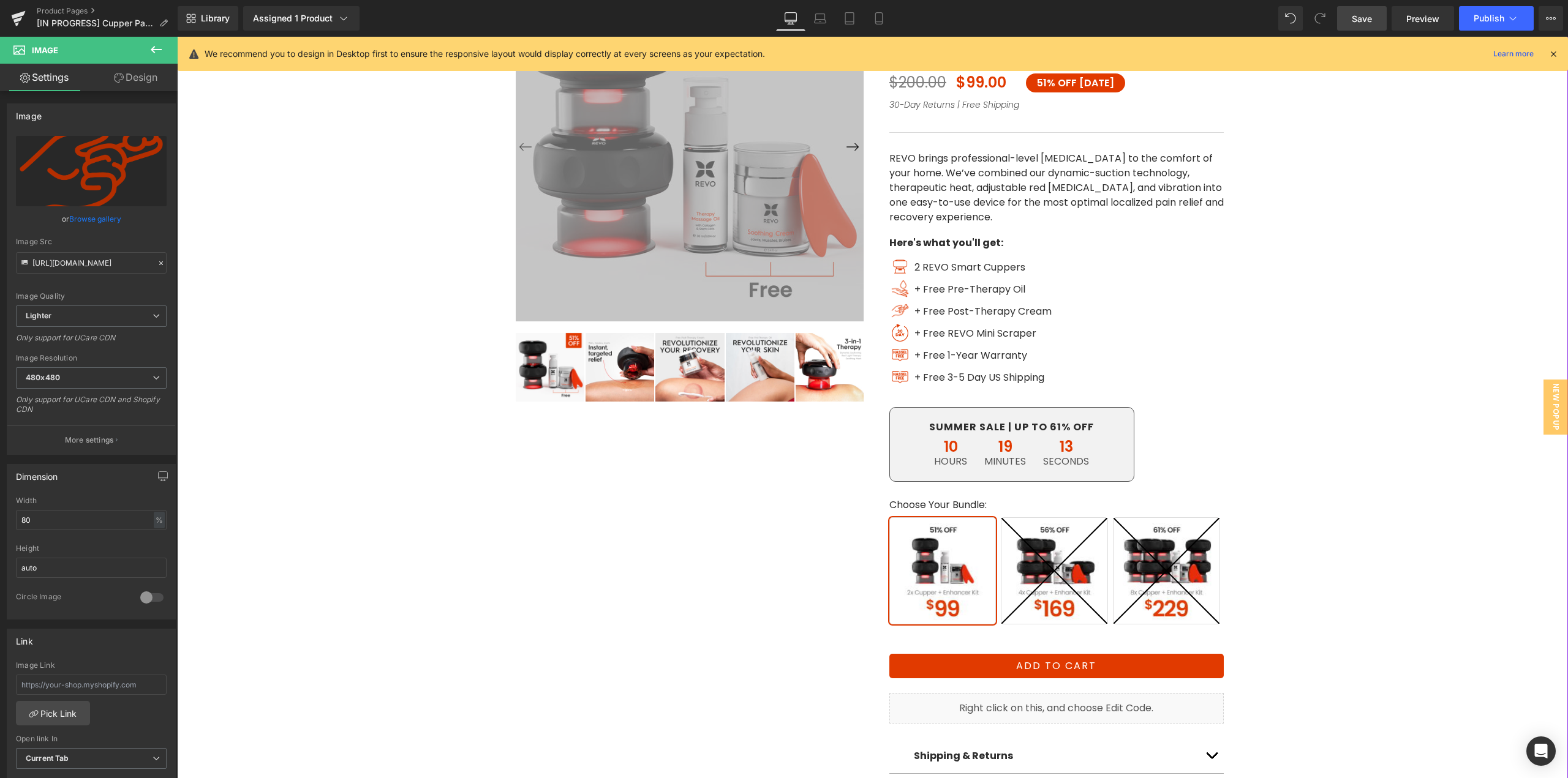
type input "[URL][DOMAIN_NAME]"
click at [894, 335] on span "Image" at bounding box center [900, 333] width 26 height 15
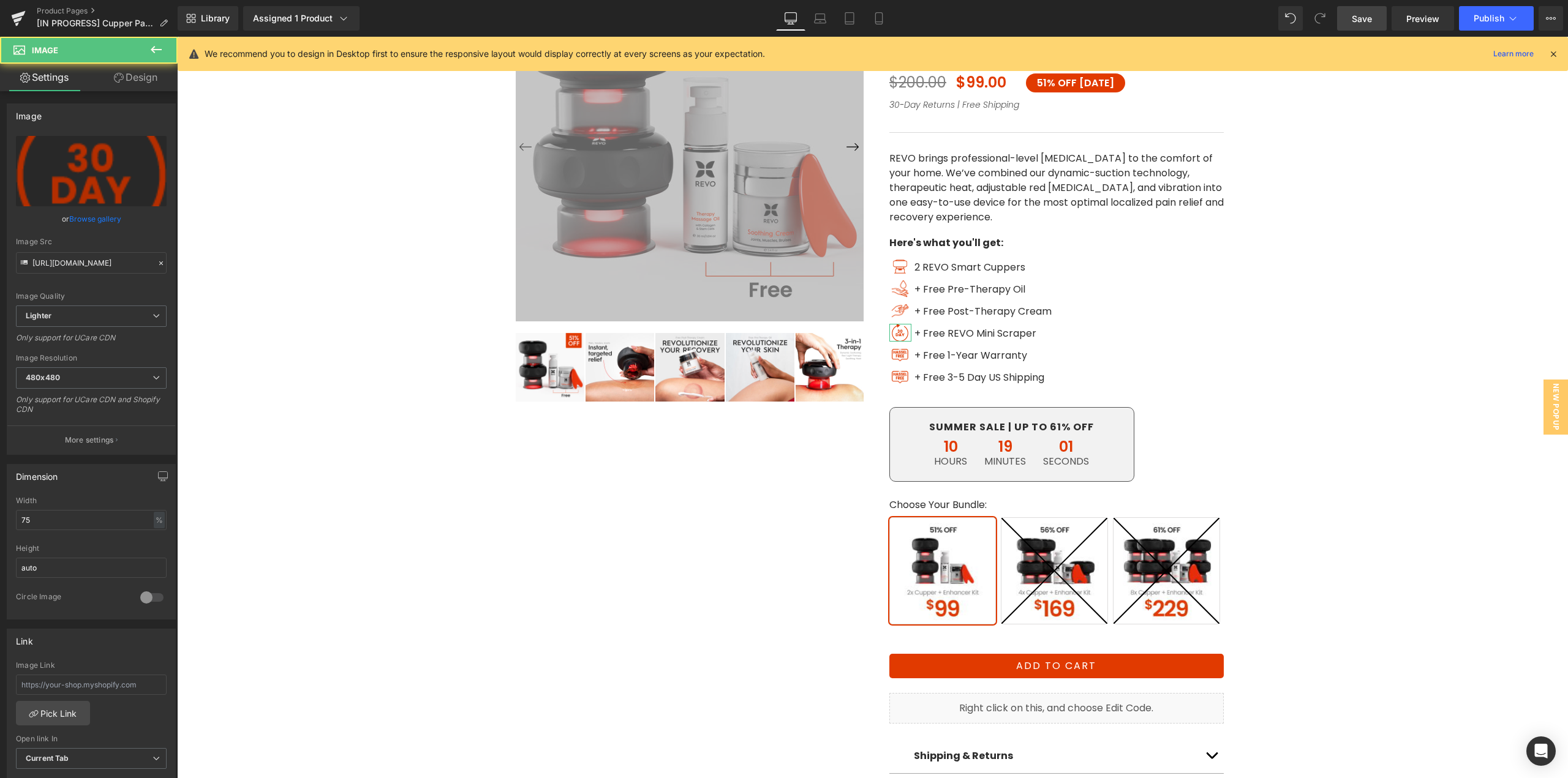
click at [108, 221] on link "Browse gallery" at bounding box center [95, 219] width 52 height 22
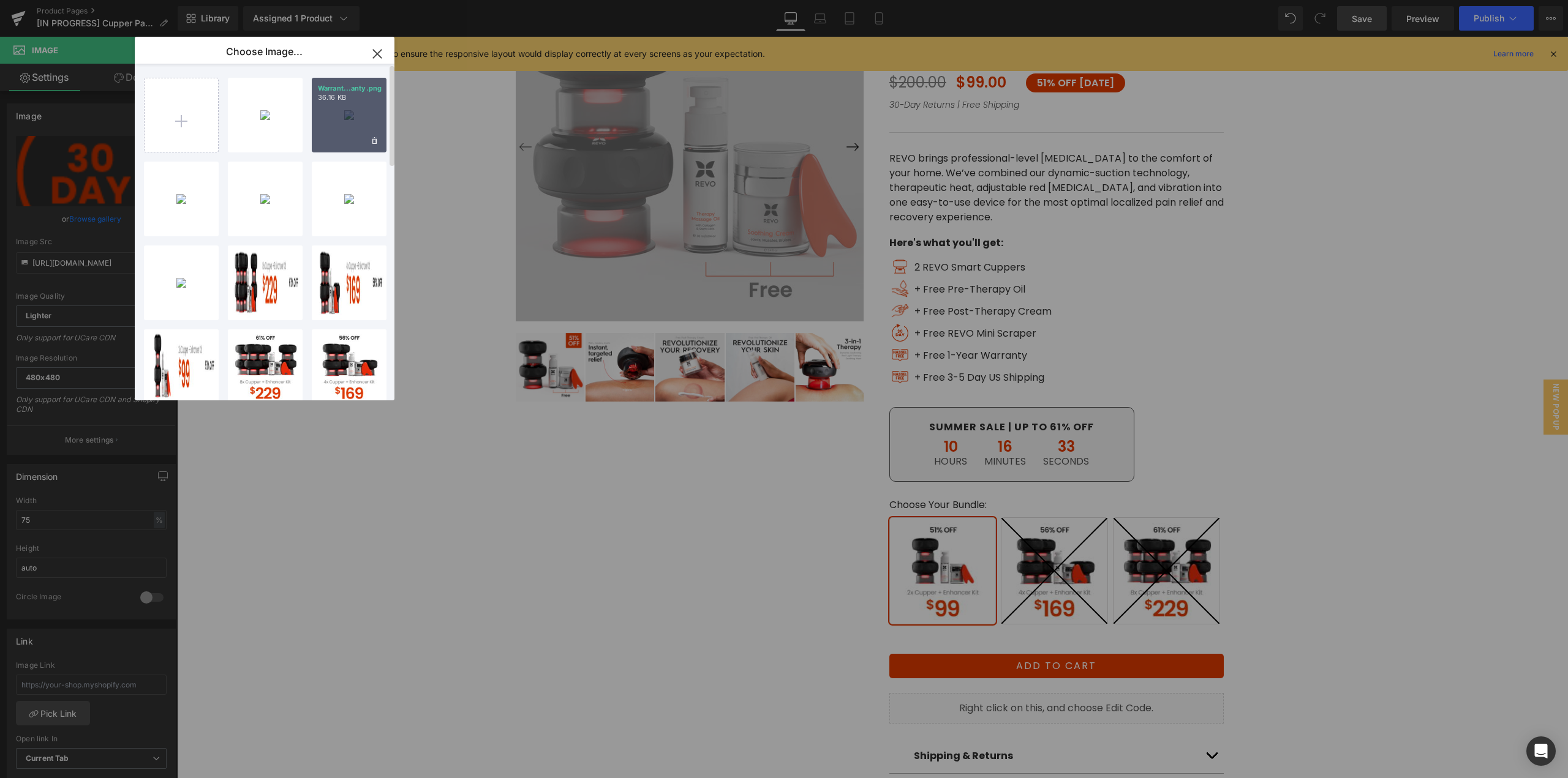
drag, startPoint x: 349, startPoint y: 129, endPoint x: 202, endPoint y: 114, distance: 147.8
click at [349, 129] on div "Warrant...anty.png 36.16 KB" at bounding box center [349, 115] width 75 height 75
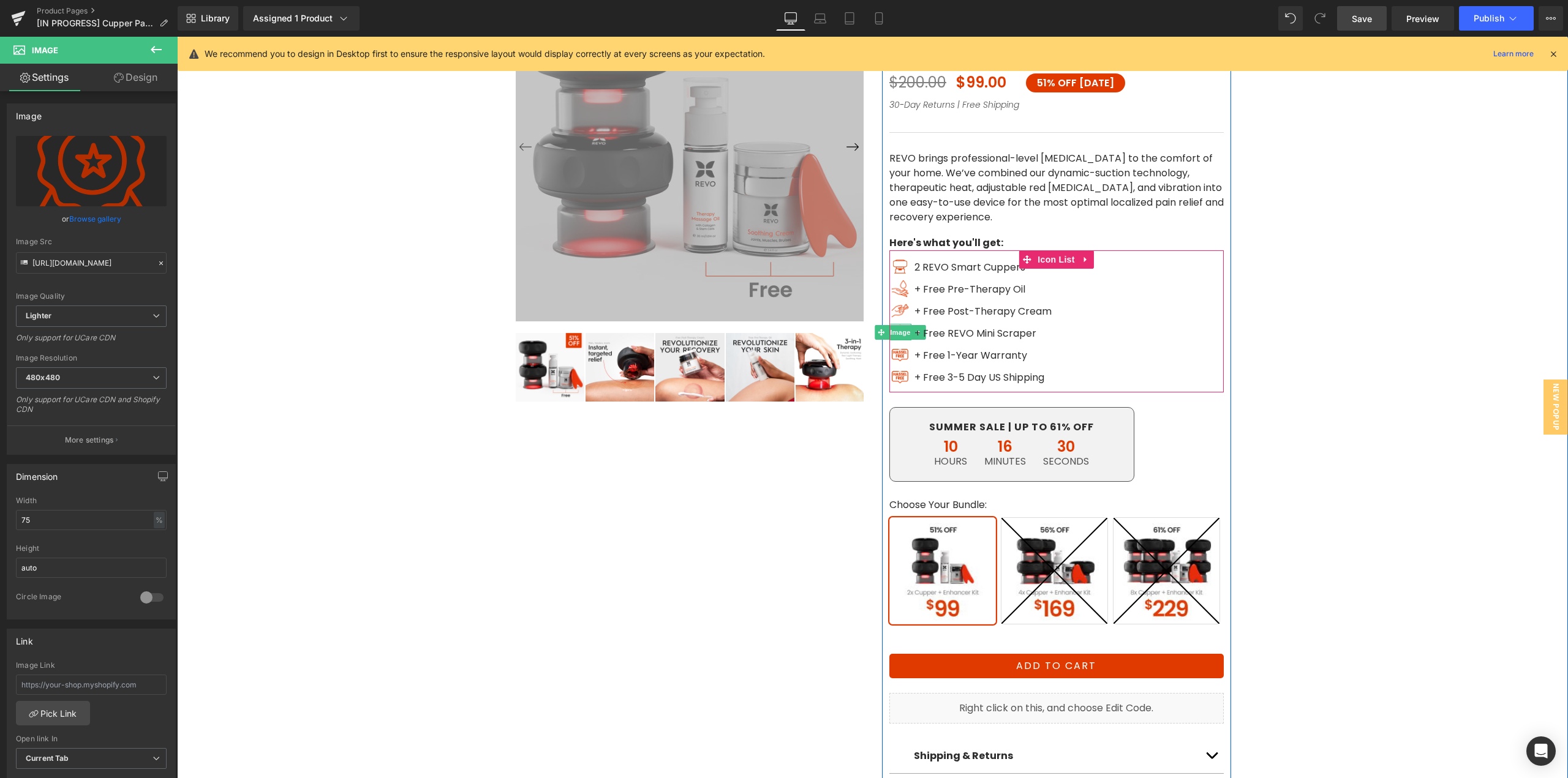
drag, startPoint x: 330, startPoint y: 246, endPoint x: 211, endPoint y: 240, distance: 119.2
click at [895, 333] on span "Image" at bounding box center [900, 332] width 26 height 15
click at [107, 221] on link "Browse gallery" at bounding box center [95, 219] width 52 height 22
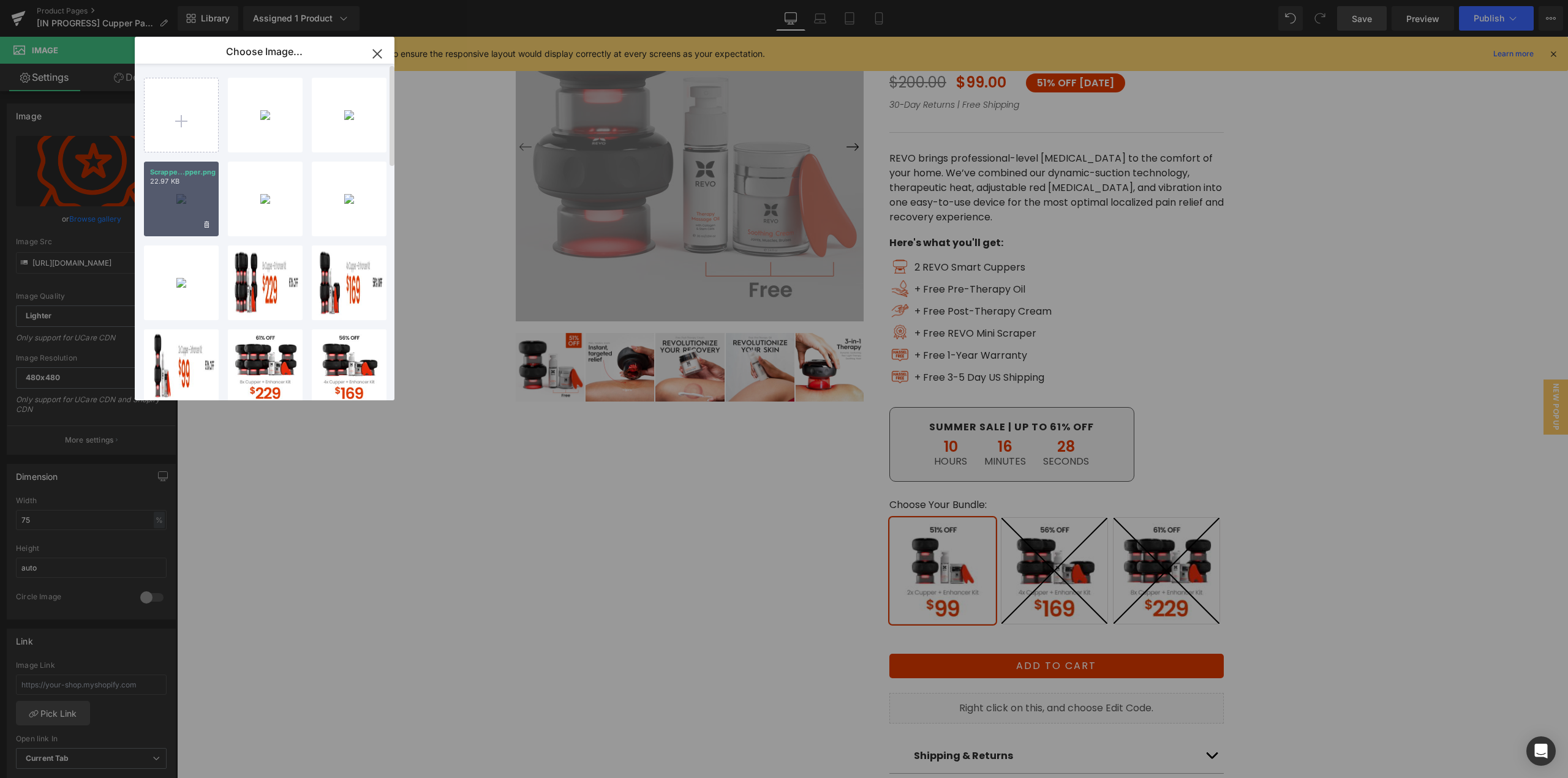
click at [177, 213] on div "Scrappe...pper.png 22.97 KB" at bounding box center [182, 199] width 75 height 75
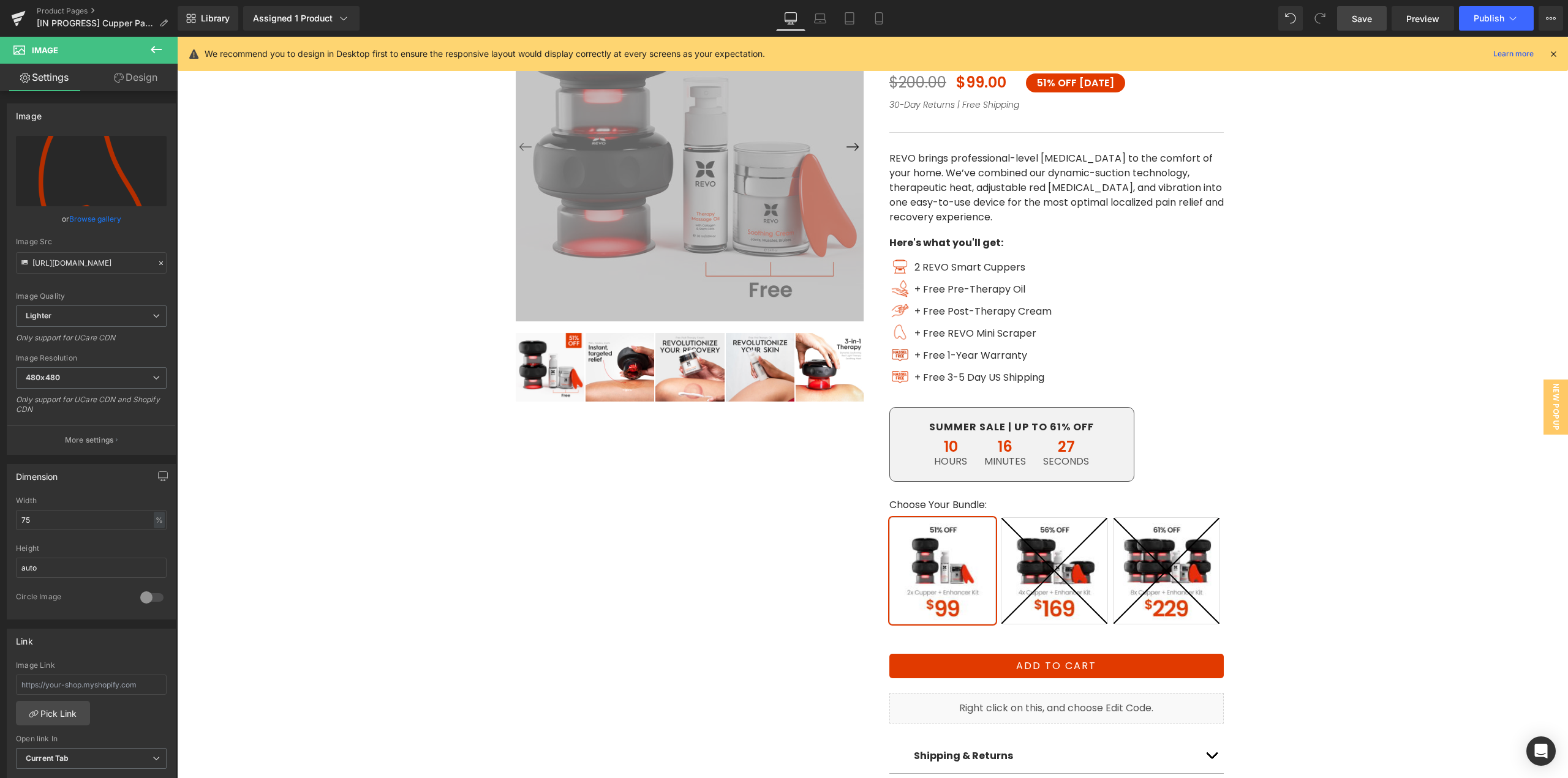
type input "[URL][DOMAIN_NAME]"
click at [893, 350] on span "Image" at bounding box center [900, 354] width 26 height 15
click at [87, 221] on link "Browse gallery" at bounding box center [95, 219] width 52 height 22
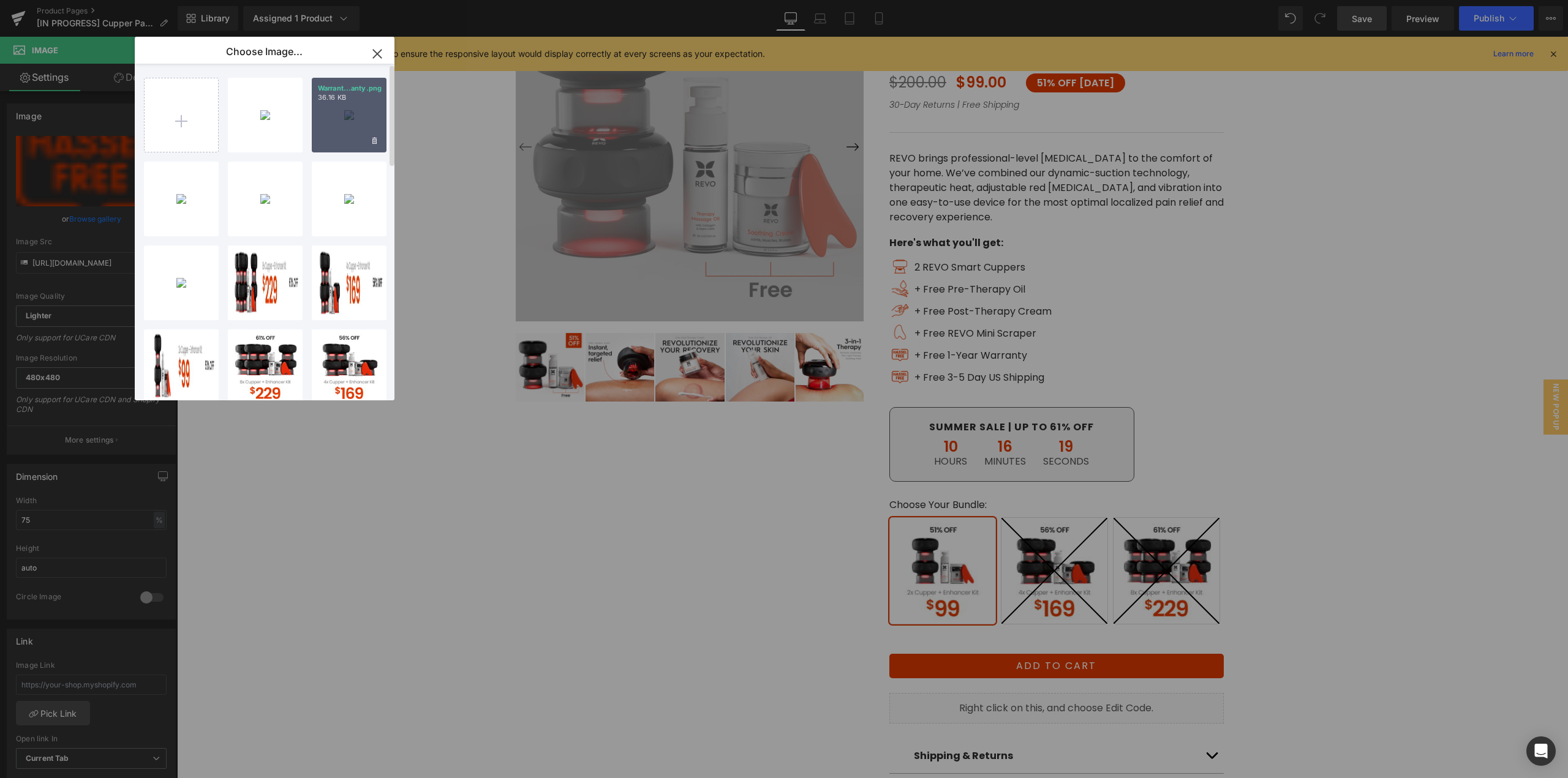
click at [319, 136] on div "Warrant...anty.png 36.16 KB" at bounding box center [349, 115] width 75 height 75
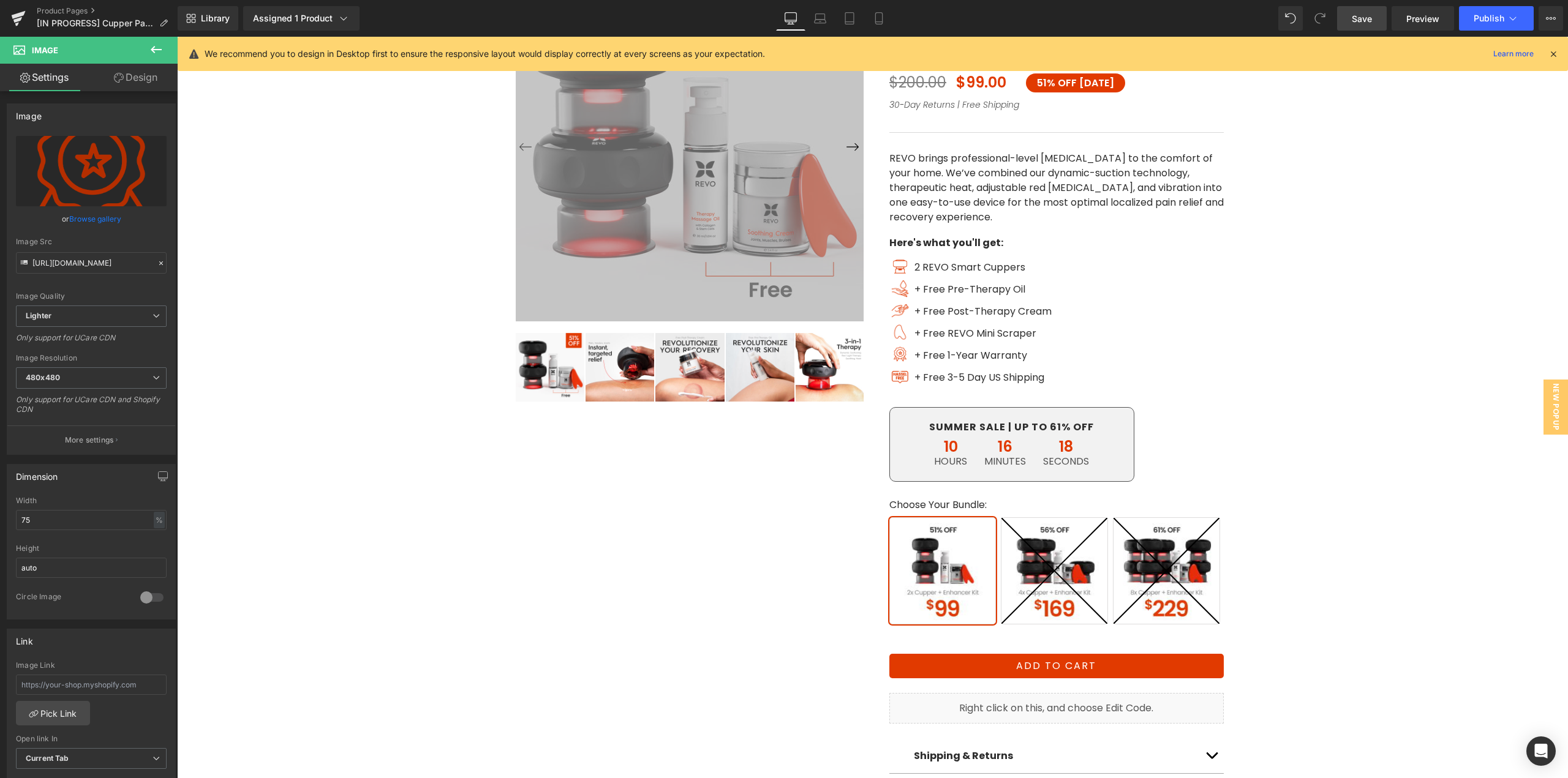
type input "[URL][DOMAIN_NAME]"
click at [891, 376] on span "Image" at bounding box center [900, 376] width 26 height 15
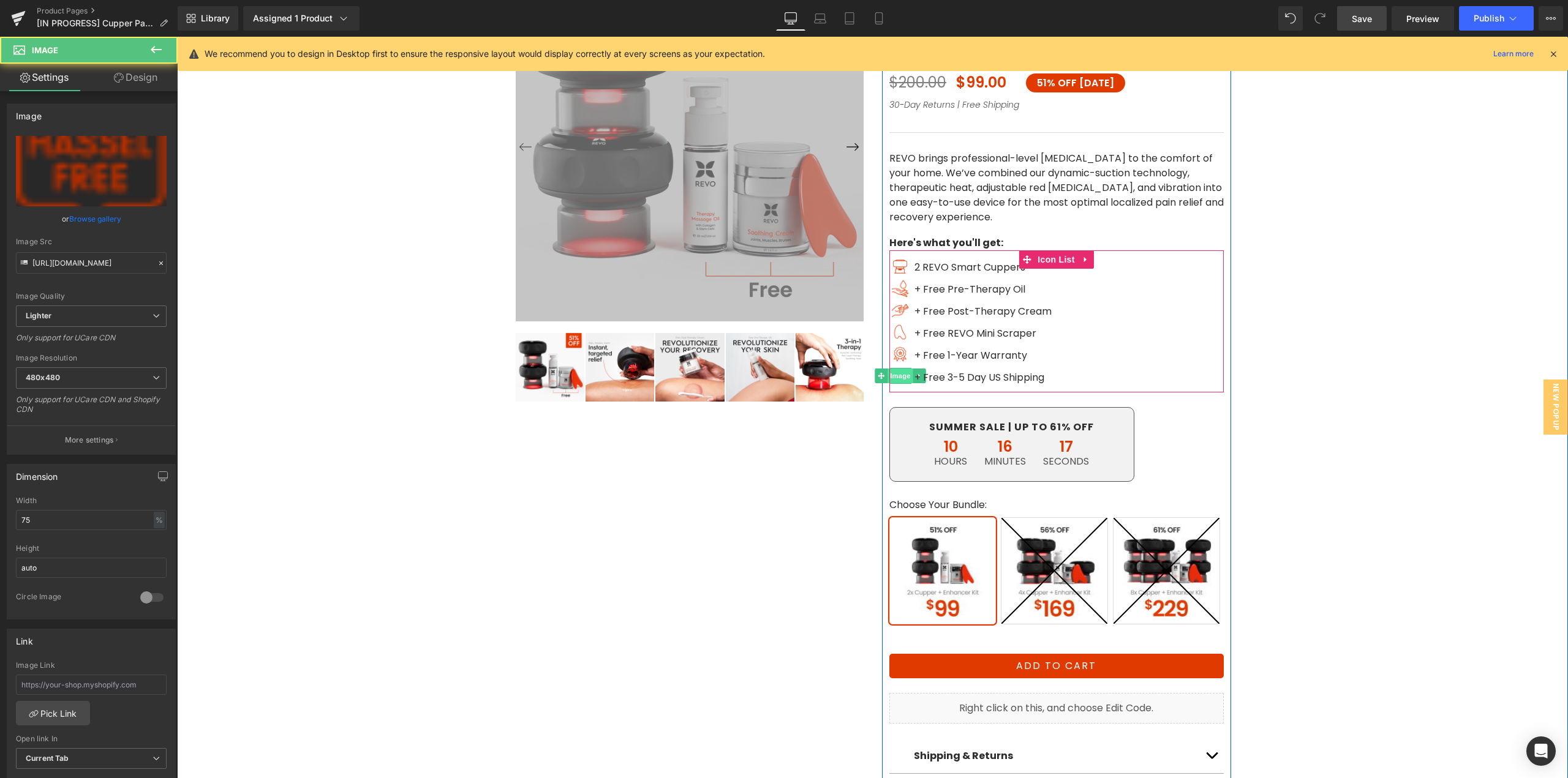
click at [892, 374] on span "Image" at bounding box center [900, 376] width 26 height 15
click at [103, 216] on link "Browse gallery" at bounding box center [95, 219] width 52 height 22
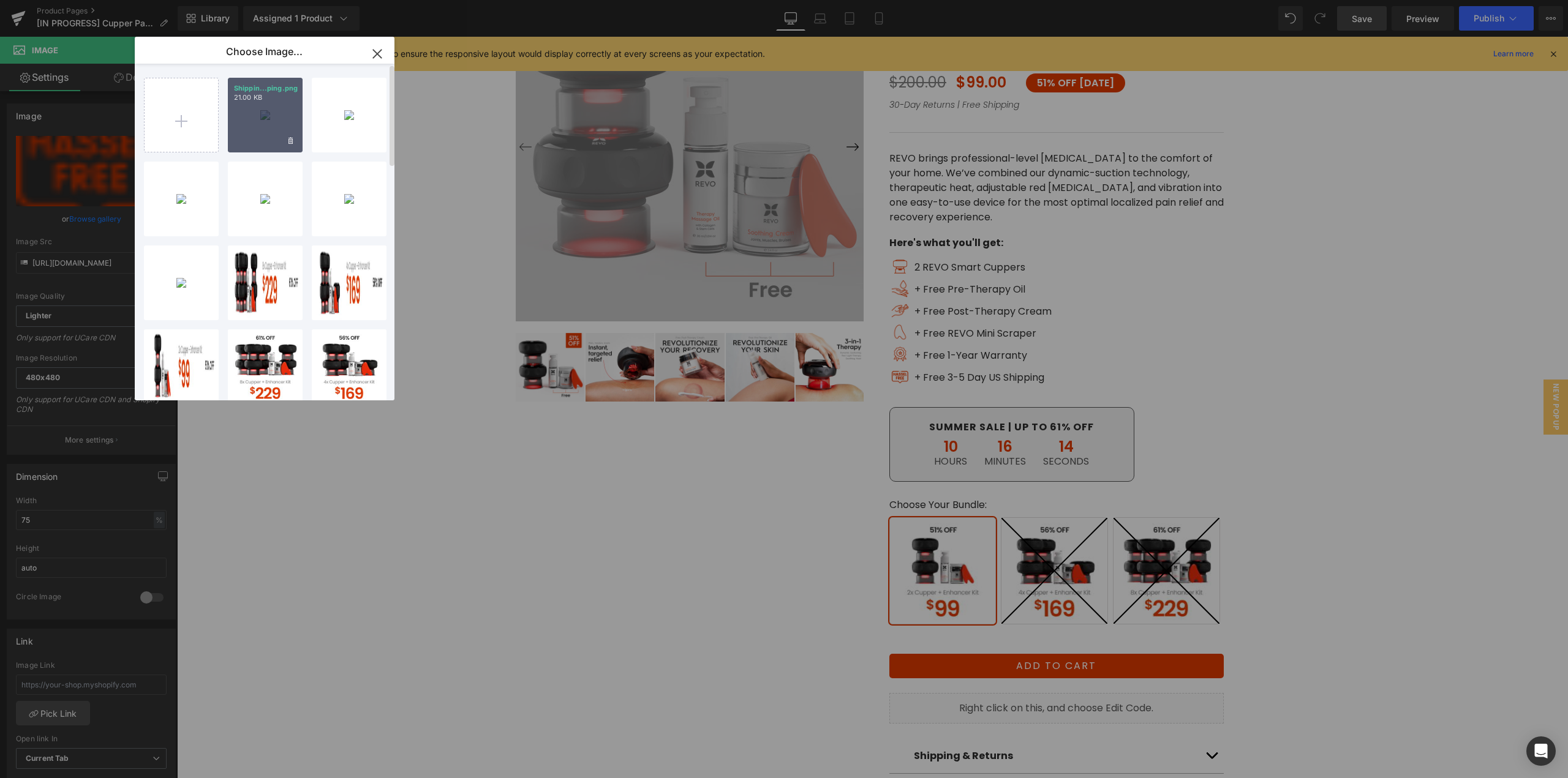
drag, startPoint x: 263, startPoint y: 133, endPoint x: 959, endPoint y: 285, distance: 712.4
click at [263, 133] on div "Shippin...ping.png 21.00 KB" at bounding box center [265, 115] width 75 height 75
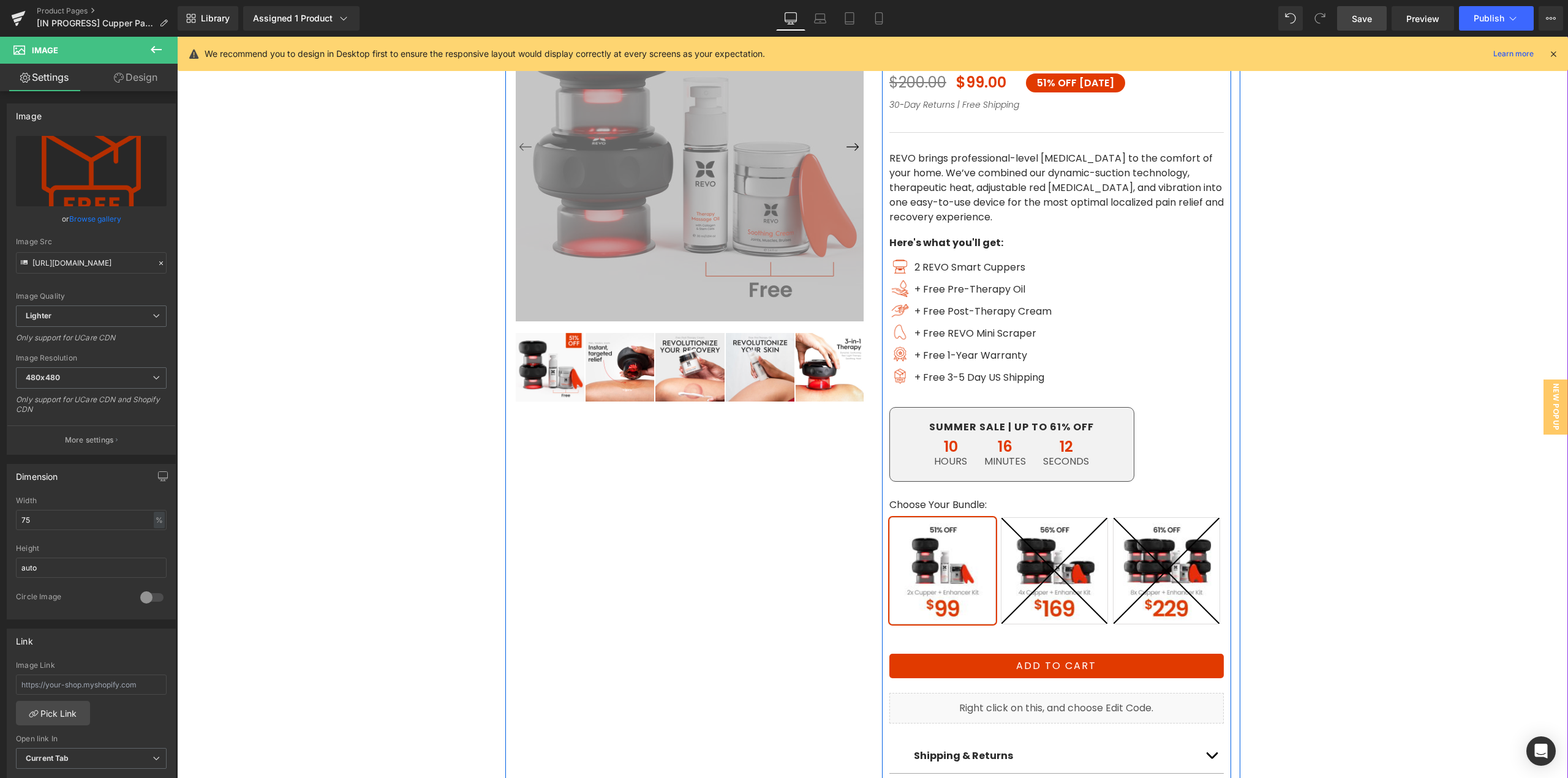
type input "[URL][DOMAIN_NAME]"
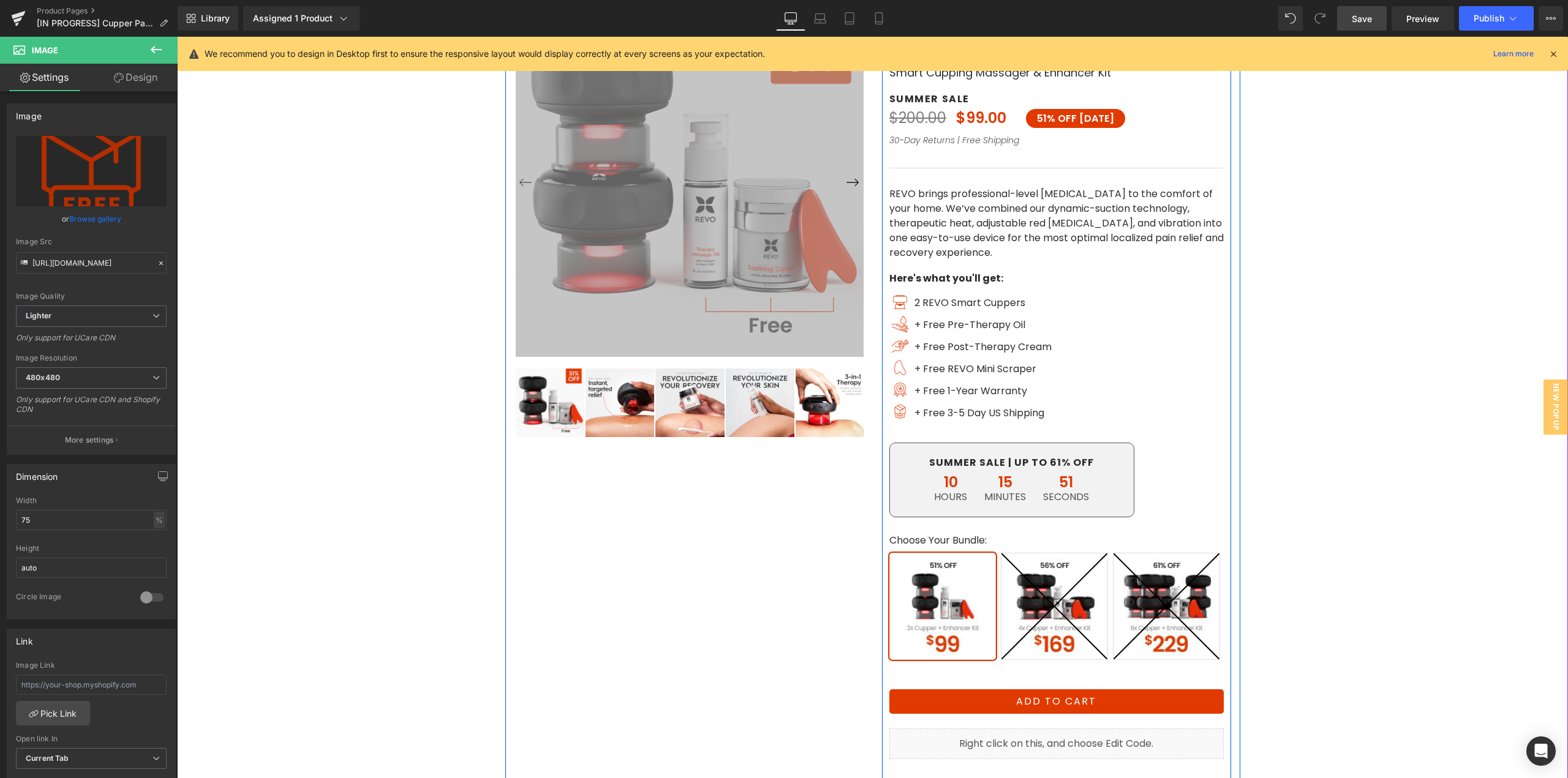
scroll to position [66, 0]
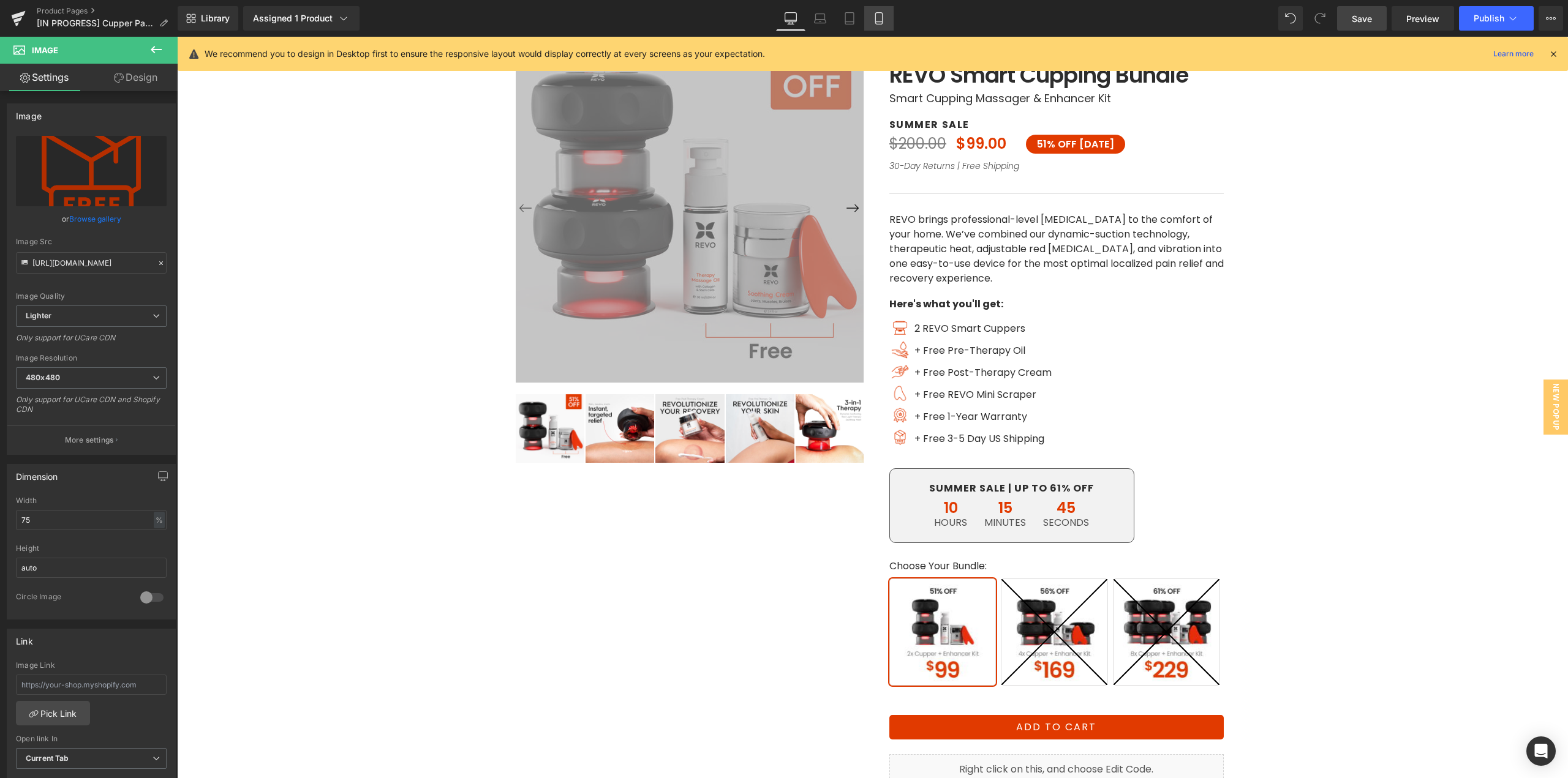
click at [880, 21] on icon at bounding box center [879, 18] width 12 height 12
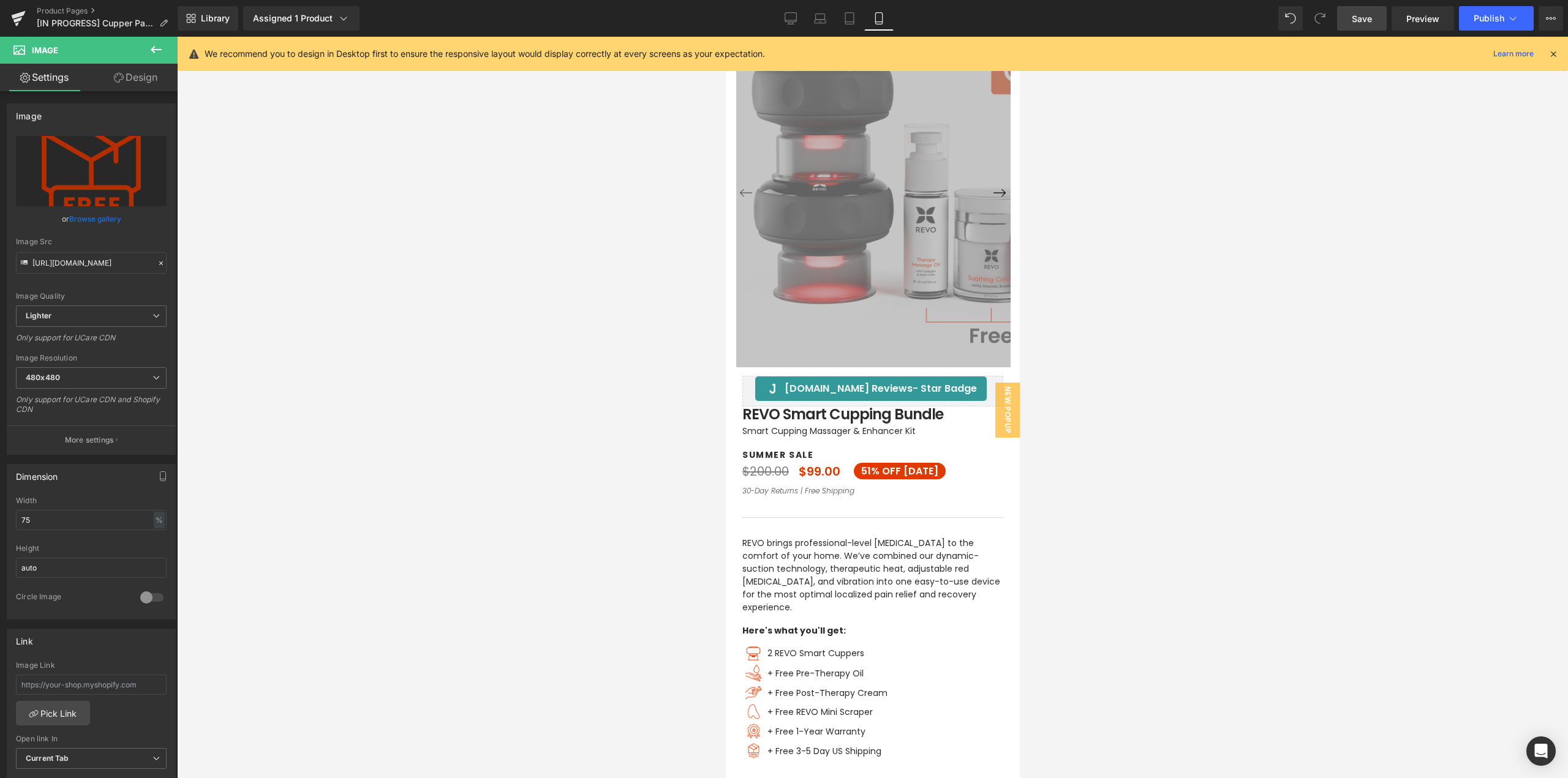
scroll to position [366, 0]
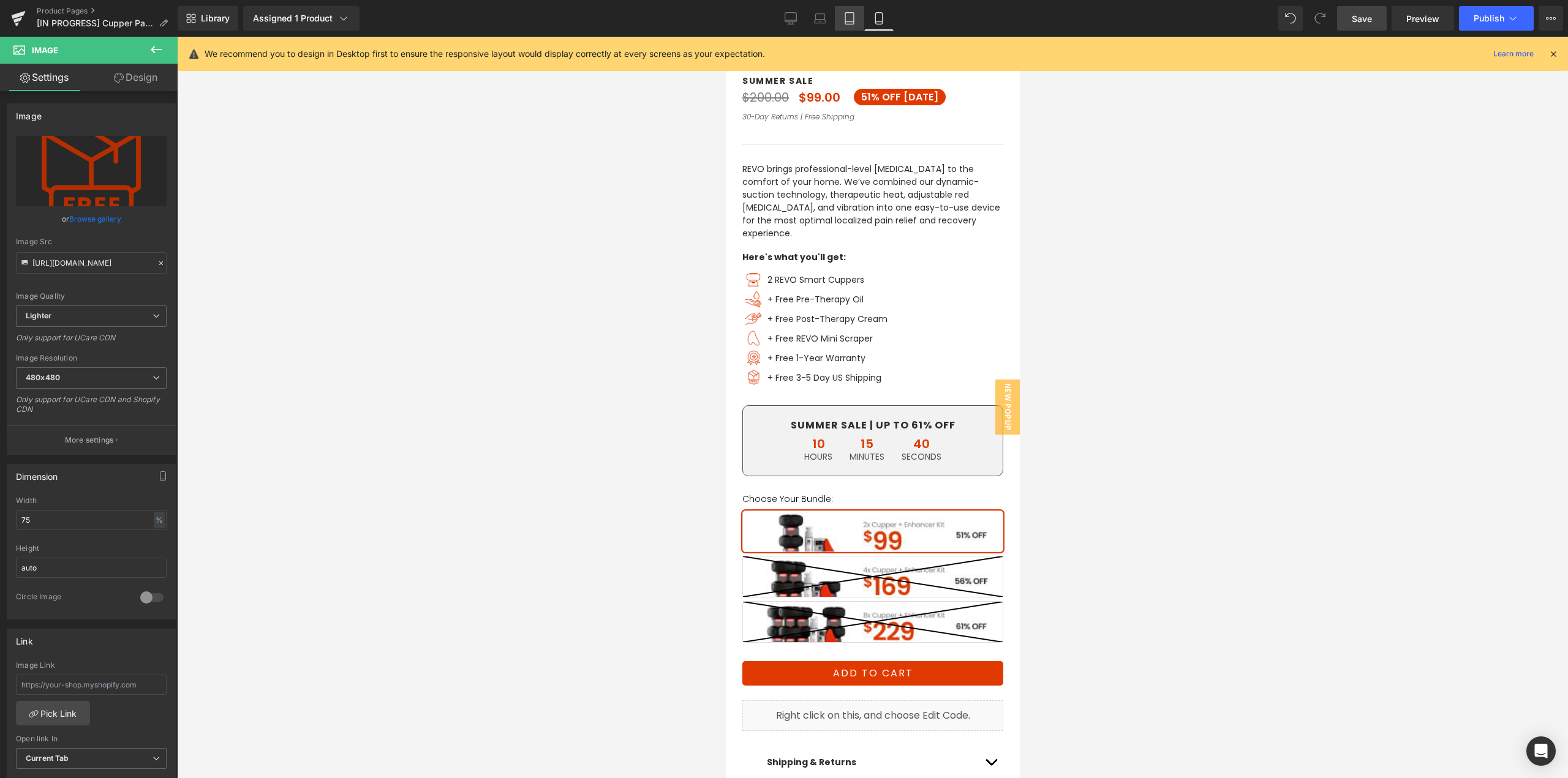
click at [849, 19] on icon at bounding box center [849, 18] width 12 height 12
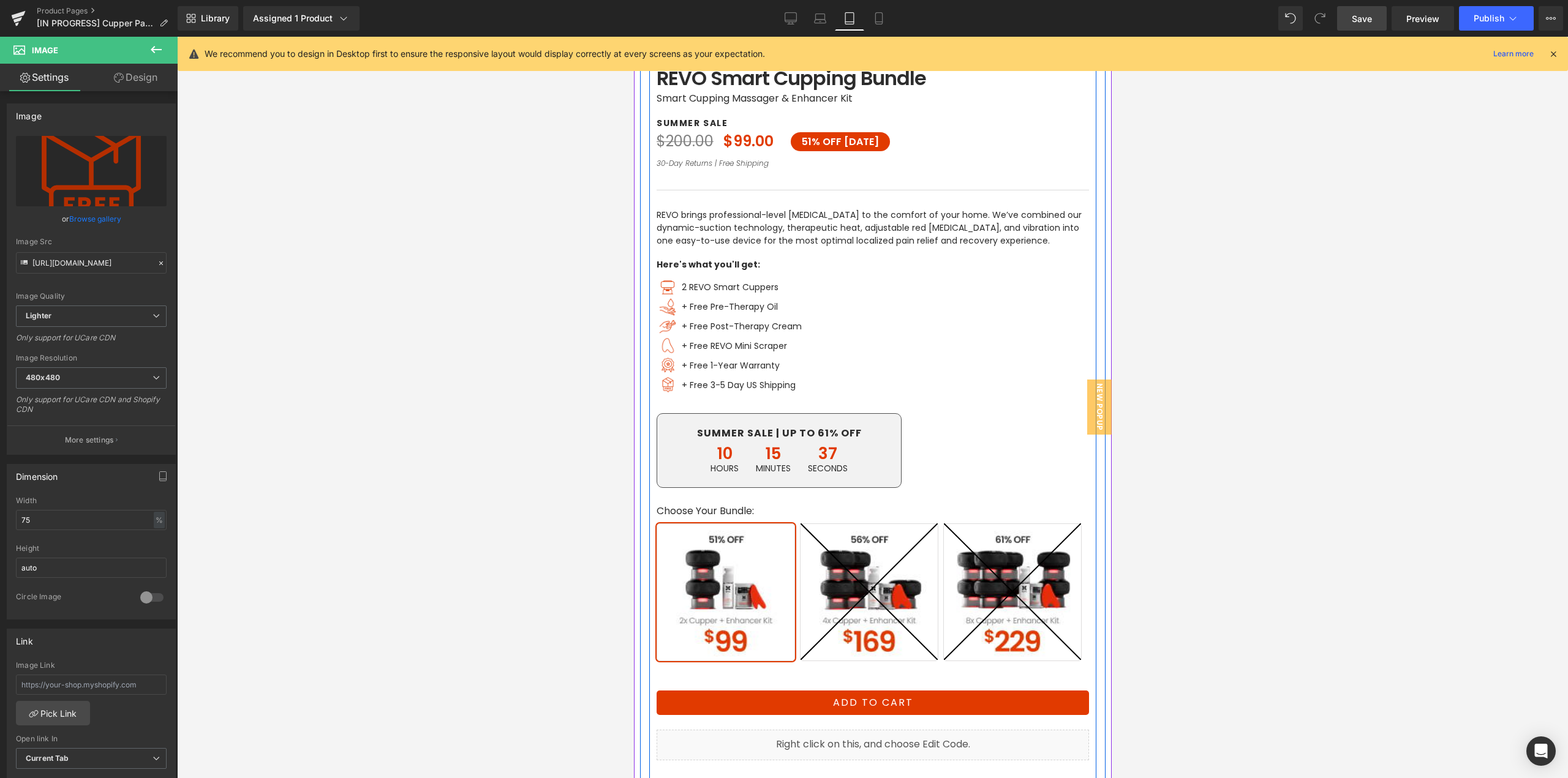
scroll to position [475, 0]
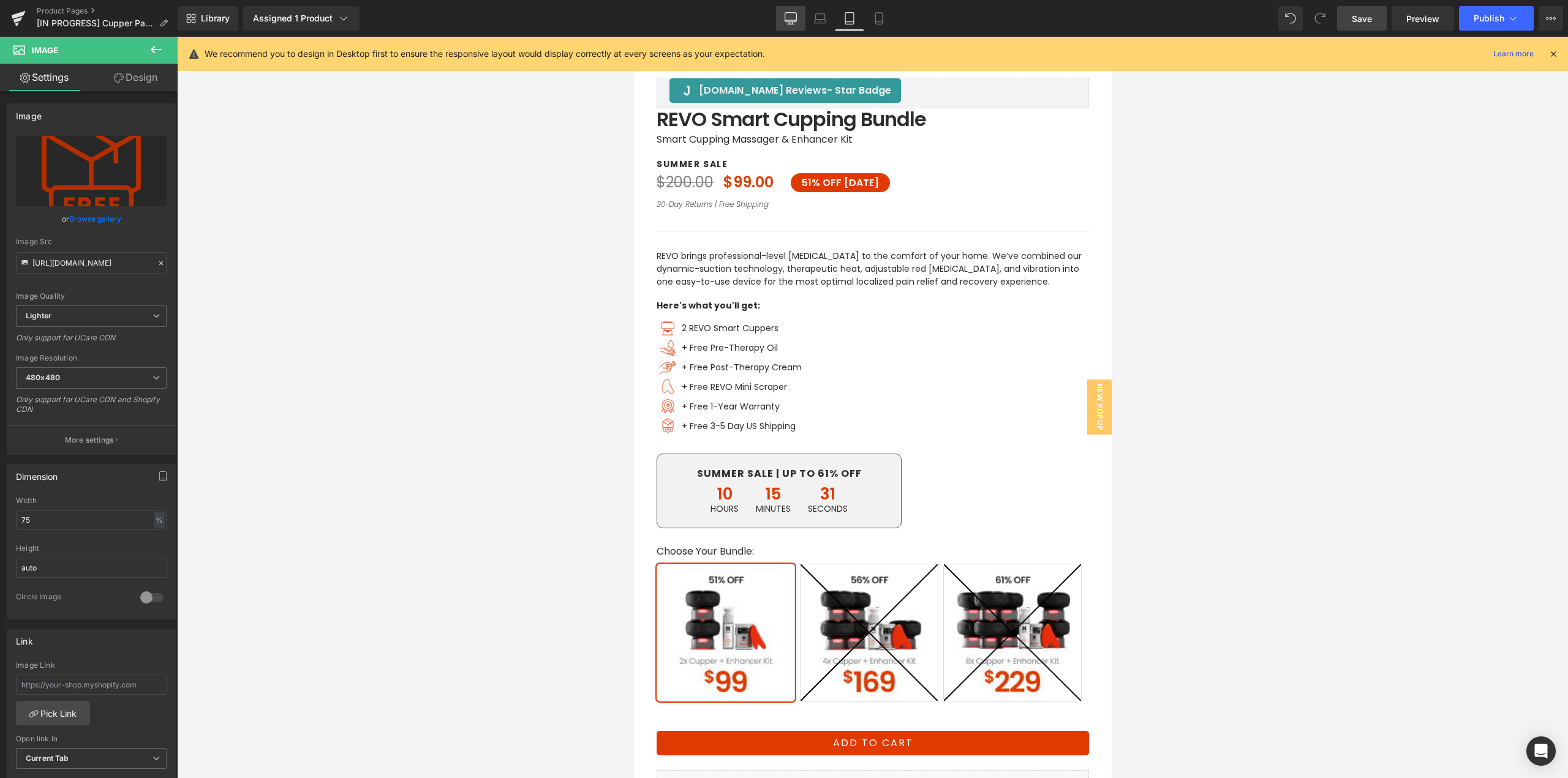
drag, startPoint x: 793, startPoint y: 29, endPoint x: 580, endPoint y: 262, distance: 315.7
click at [793, 29] on link "Desktop" at bounding box center [791, 18] width 29 height 25
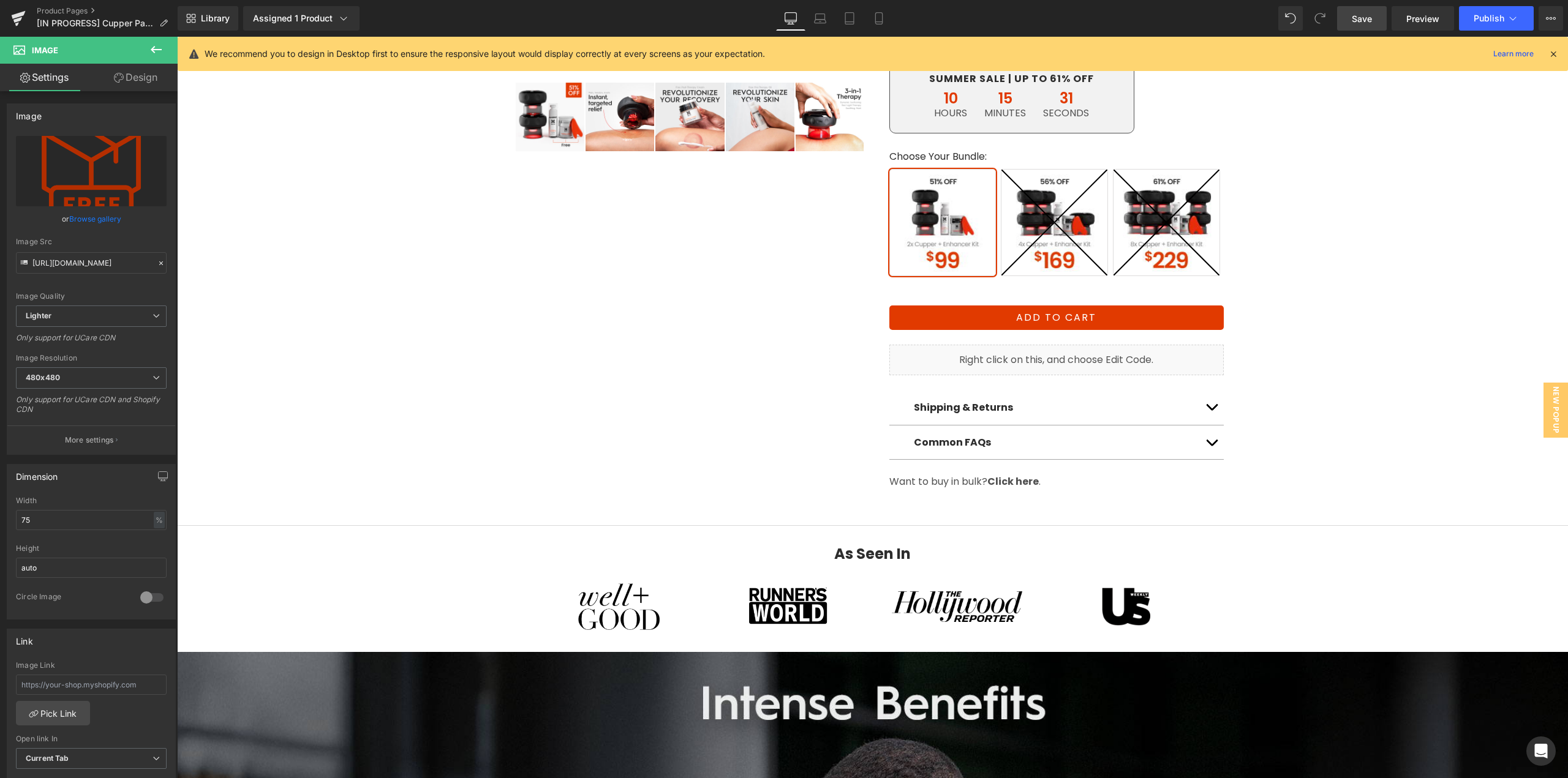
scroll to position [78, 0]
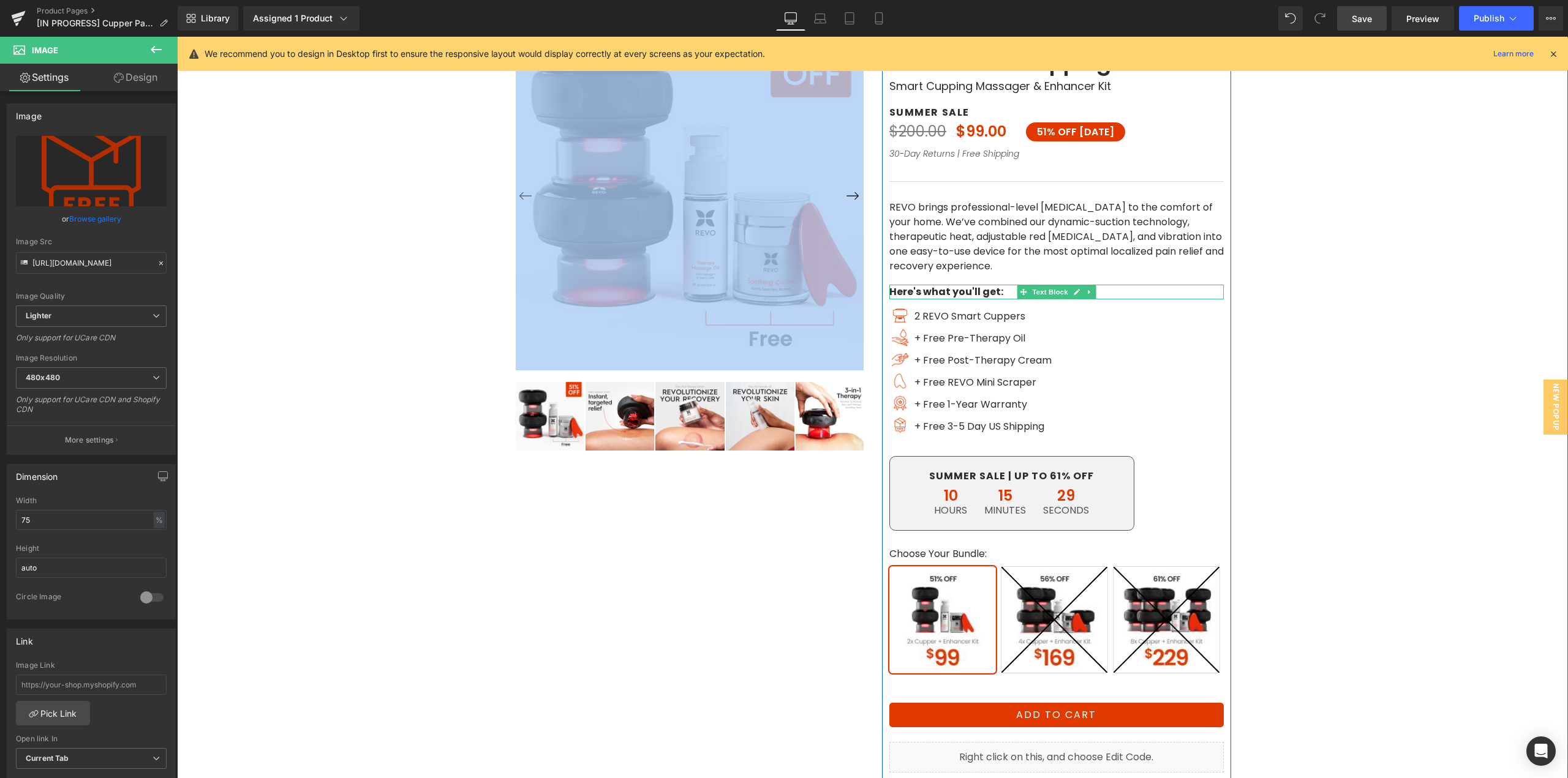
drag, startPoint x: 974, startPoint y: 292, endPoint x: 837, endPoint y: 285, distance: 137.2
click at [974, 292] on p "Here's what you'll get:" at bounding box center [1057, 292] width 335 height 15
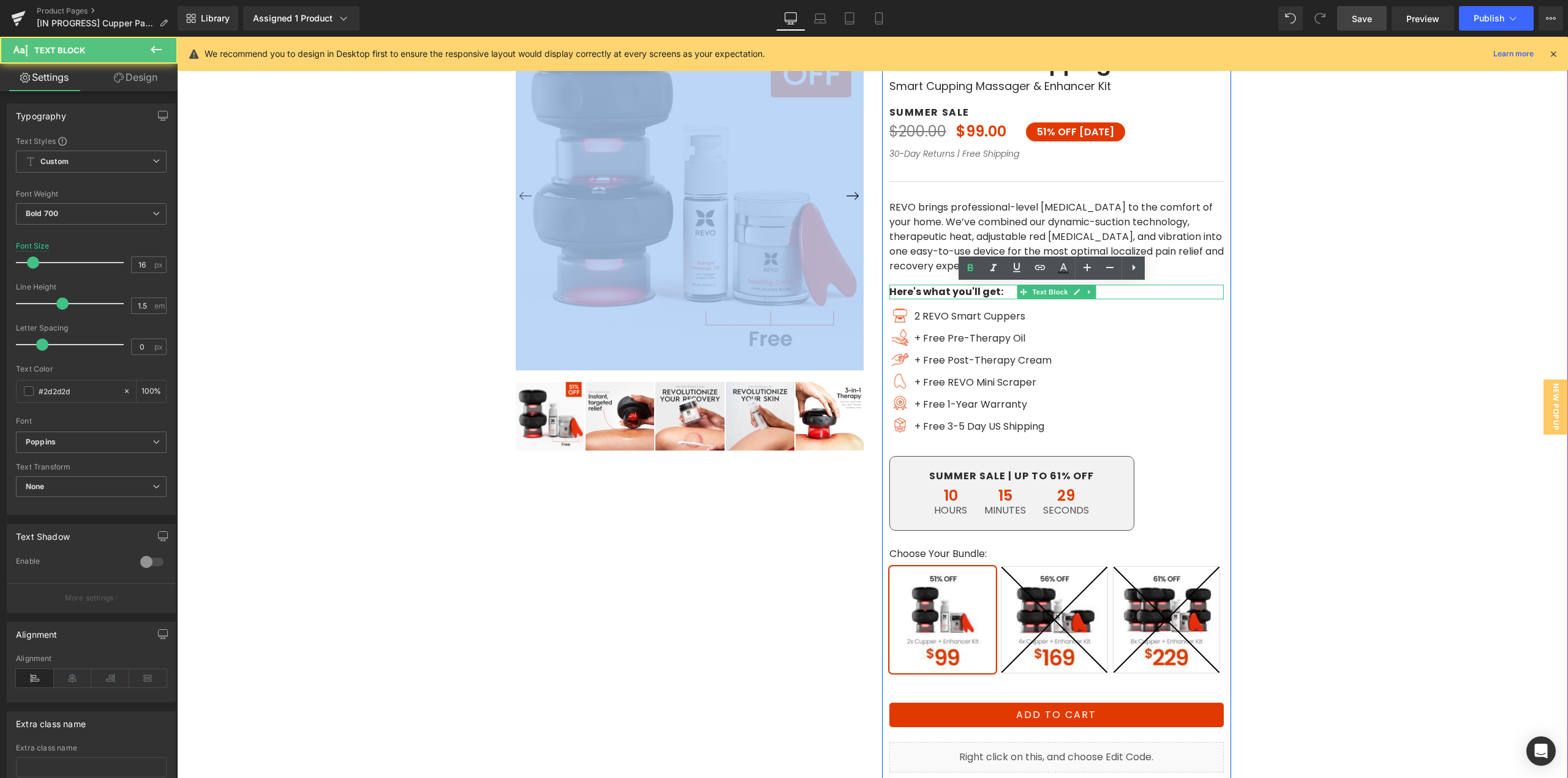
click at [837, 285] on div "‹ ›" at bounding box center [873, 422] width 735 height 929
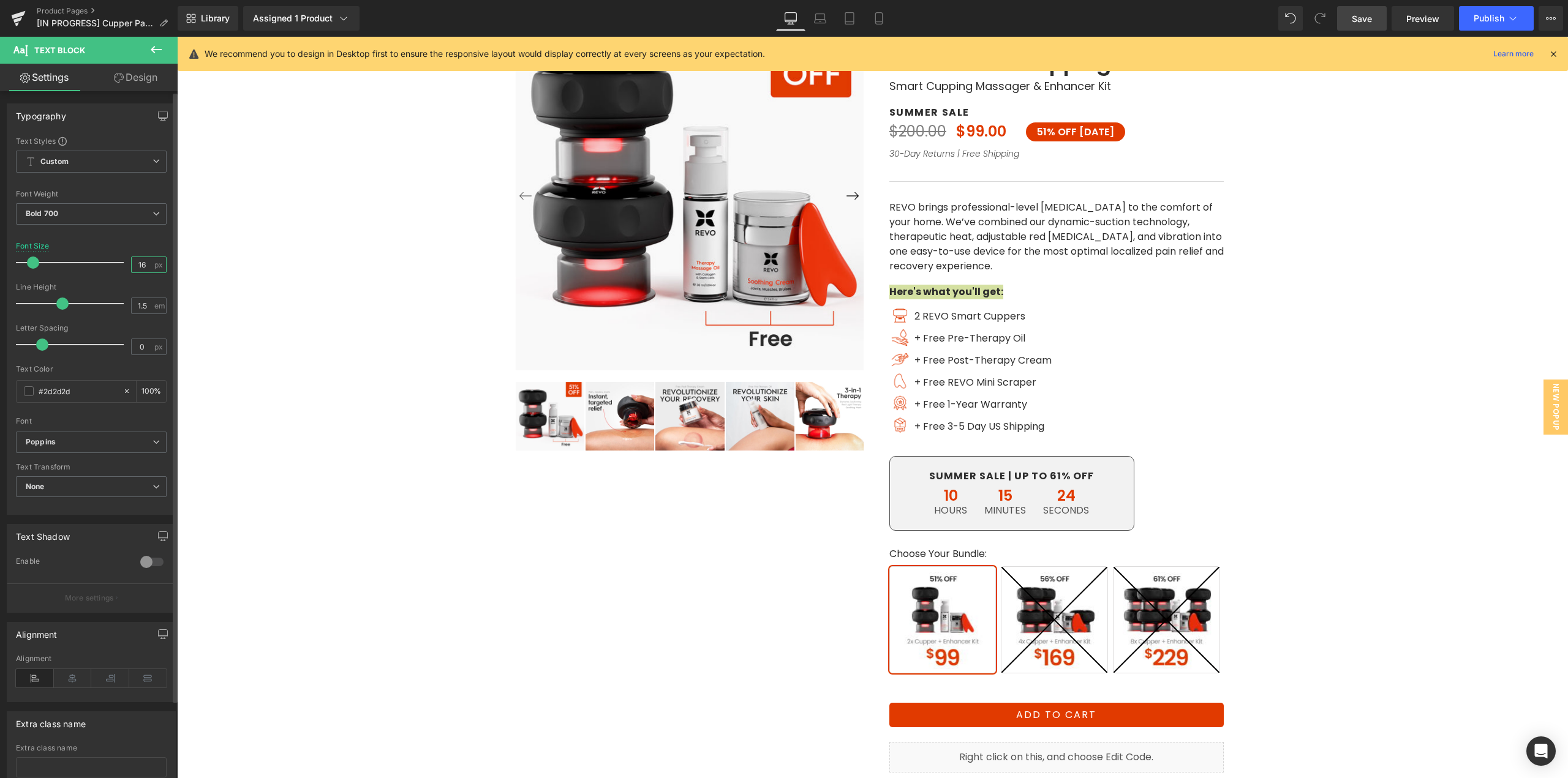
drag, startPoint x: 145, startPoint y: 262, endPoint x: 128, endPoint y: 263, distance: 17.0
click at [132, 263] on input "16" at bounding box center [142, 265] width 22 height 15
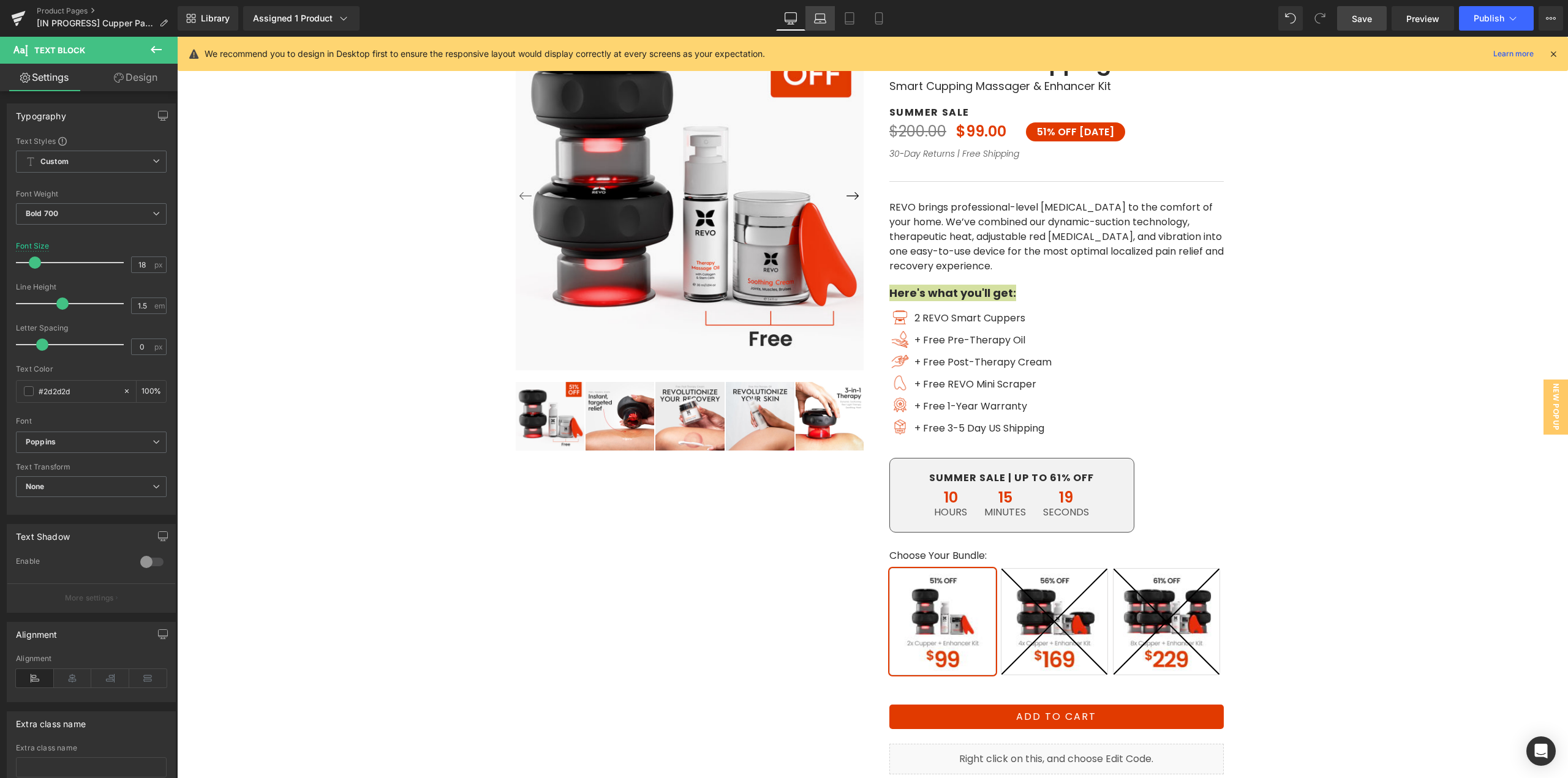
click at [817, 18] on icon at bounding box center [820, 18] width 12 height 12
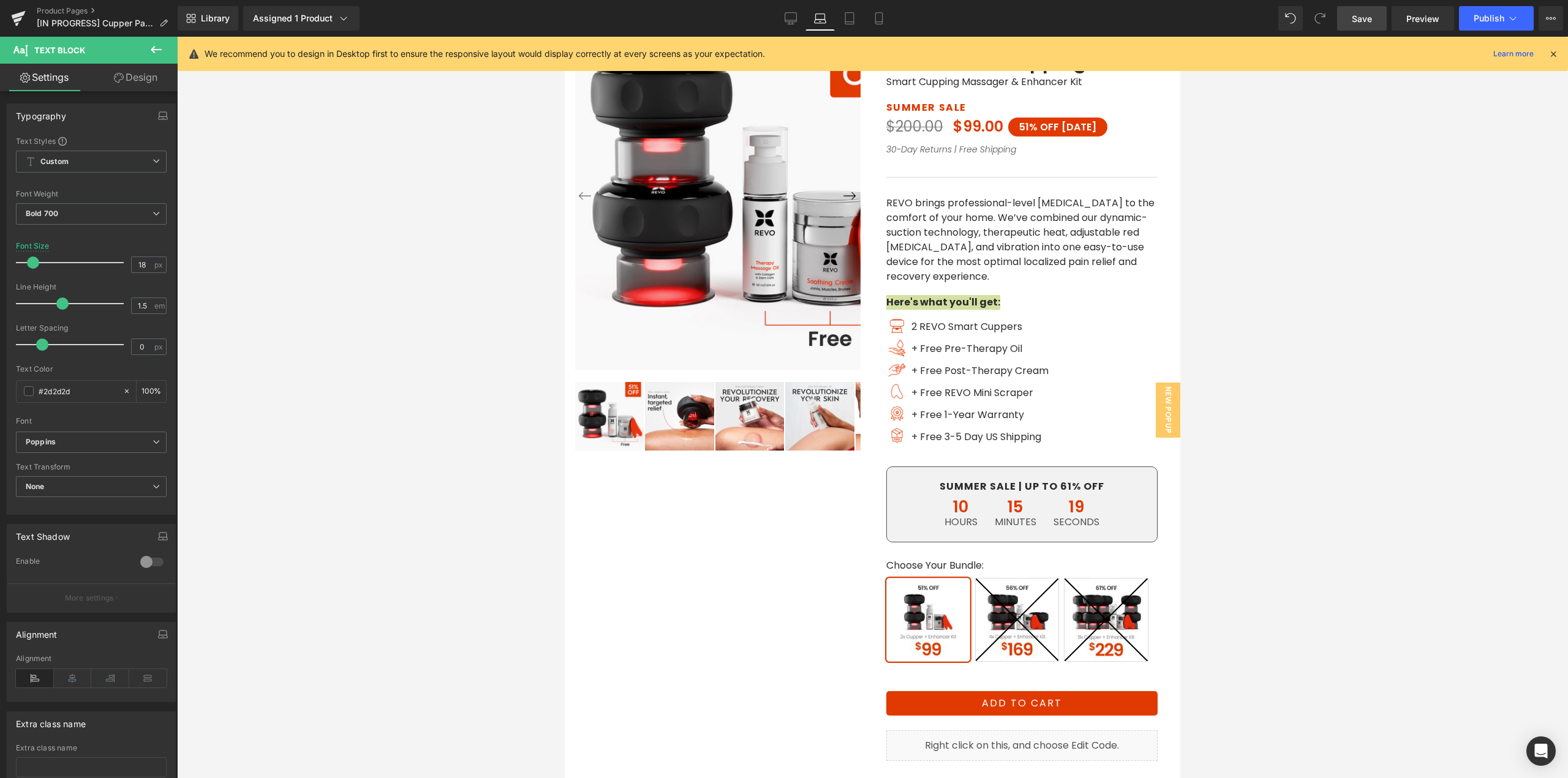
type input "16"
type input "100"
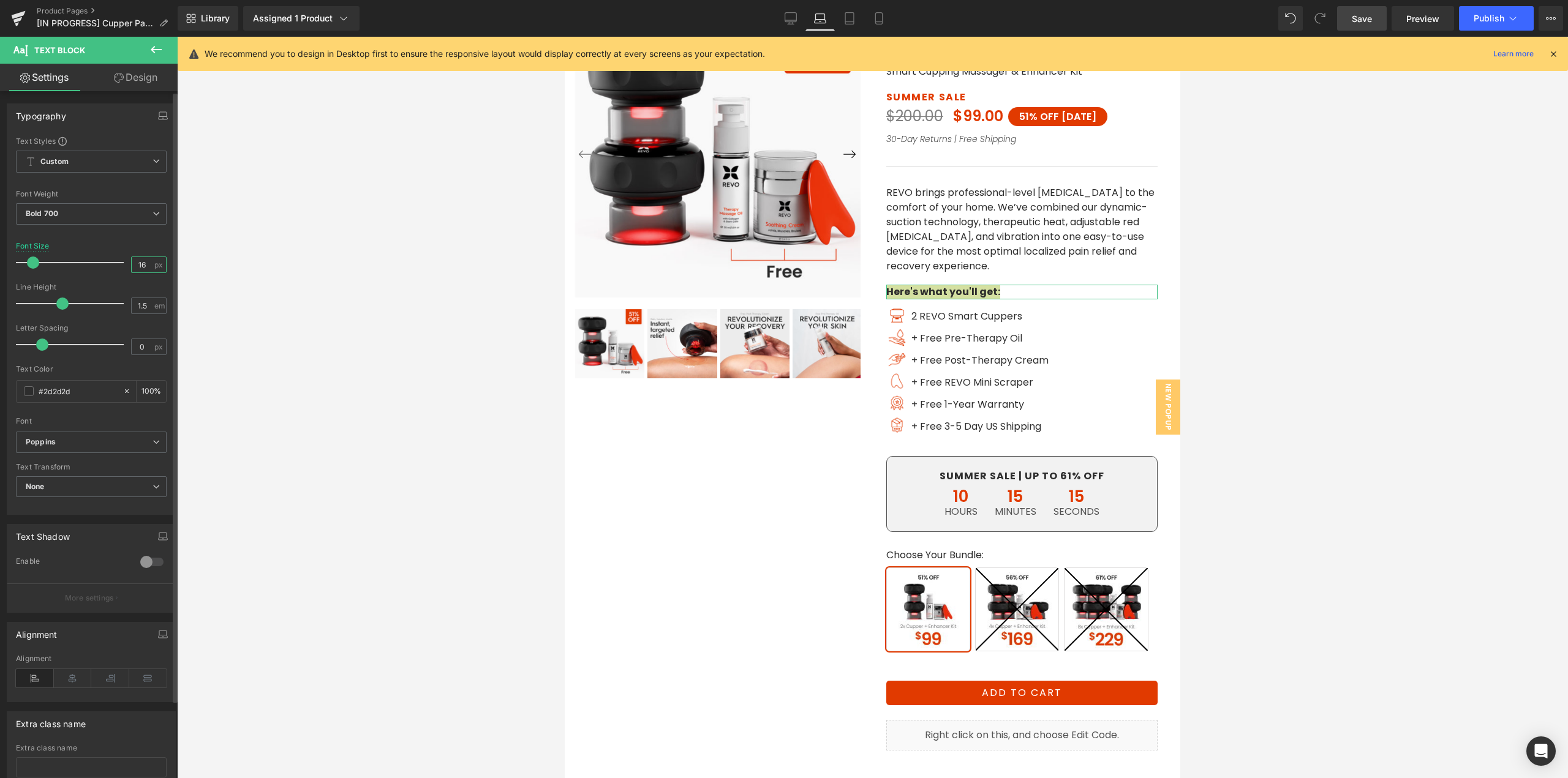
click at [144, 263] on input "16" at bounding box center [142, 265] width 22 height 15
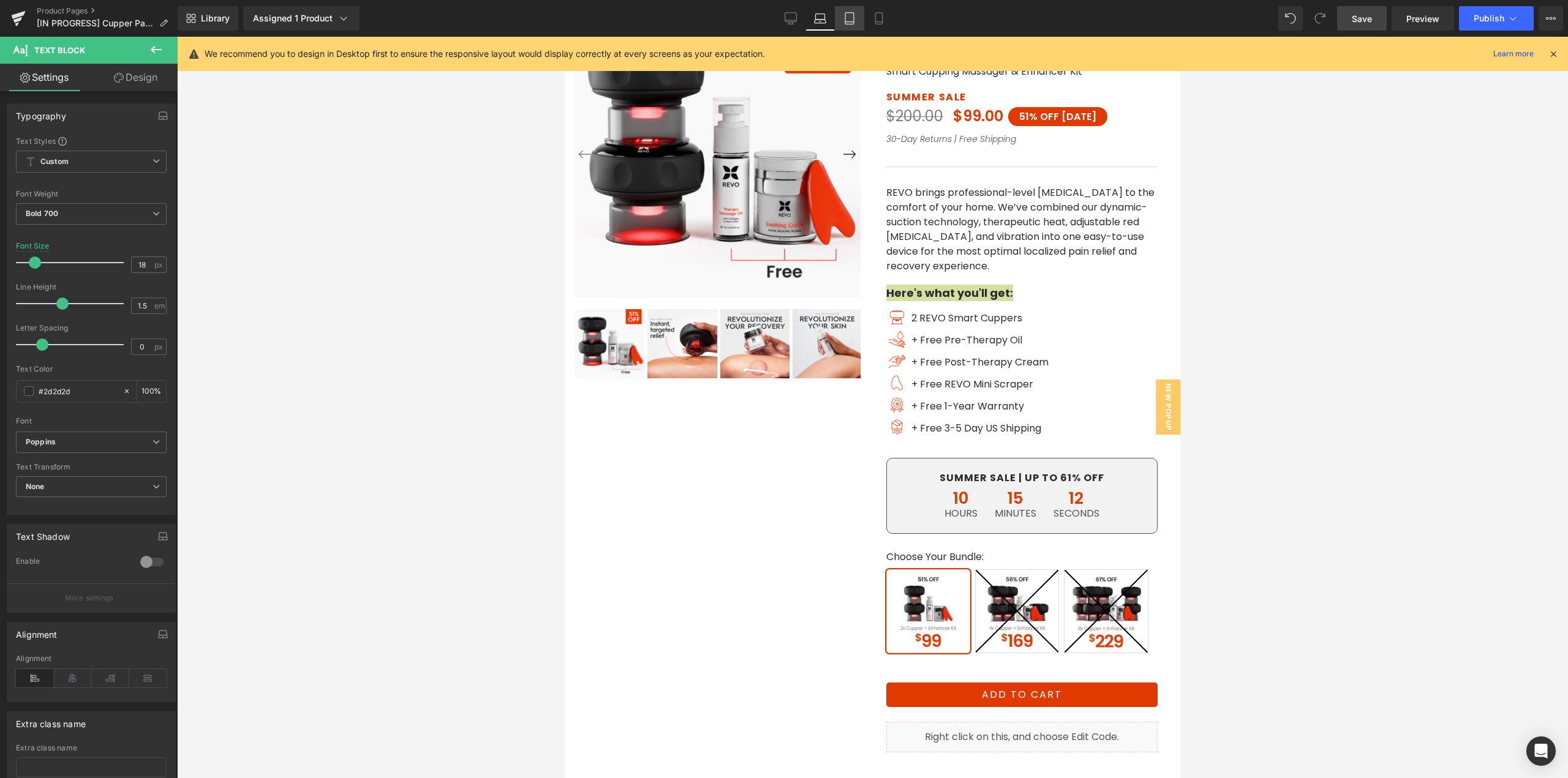
click at [849, 20] on icon at bounding box center [849, 18] width 12 height 12
type input "14"
type input "100"
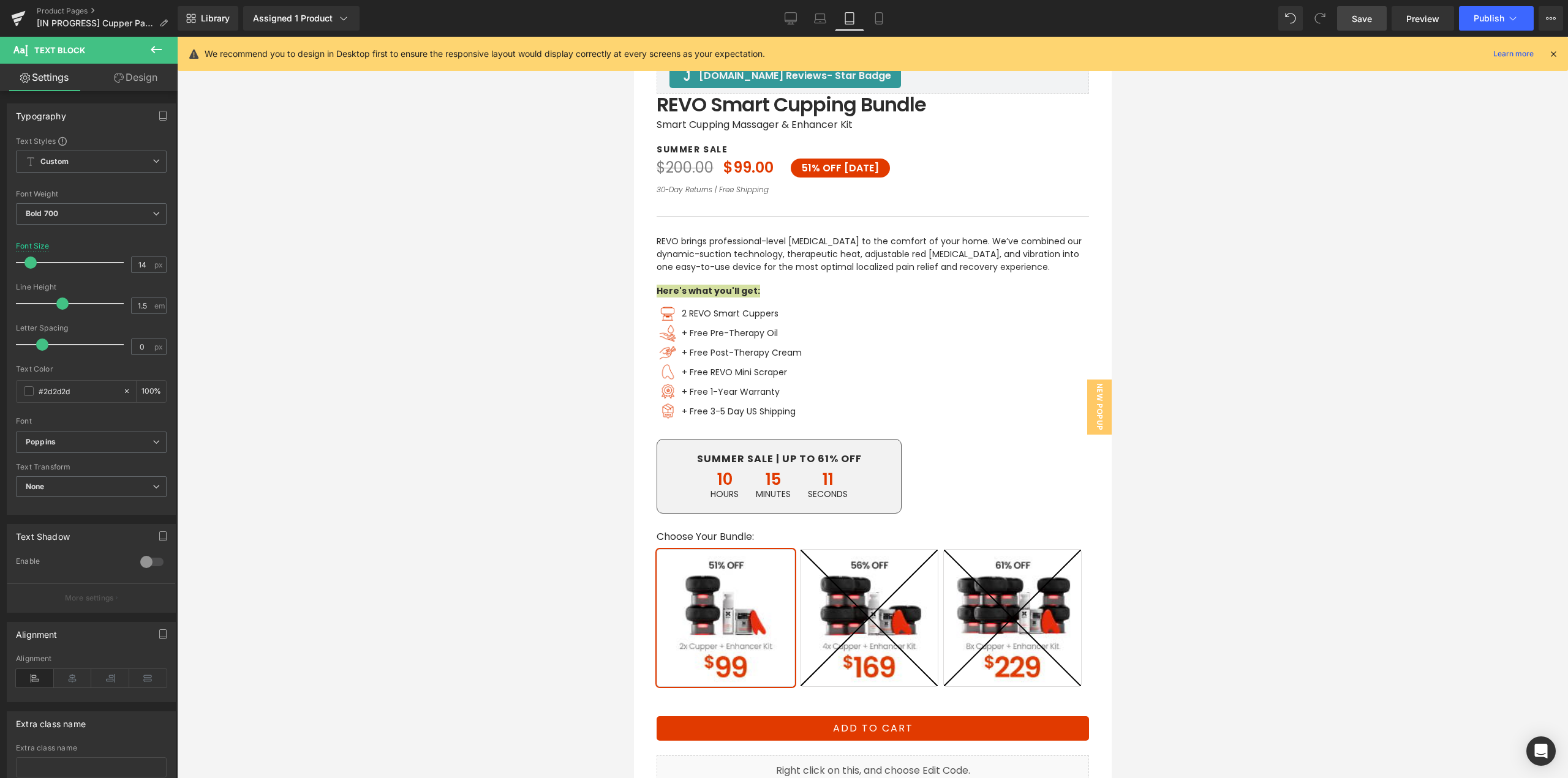
scroll to position [490, 0]
drag, startPoint x: 146, startPoint y: 265, endPoint x: 76, endPoint y: 266, distance: 70.0
click at [76, 266] on div "Font Size 14 px" at bounding box center [91, 262] width 151 height 41
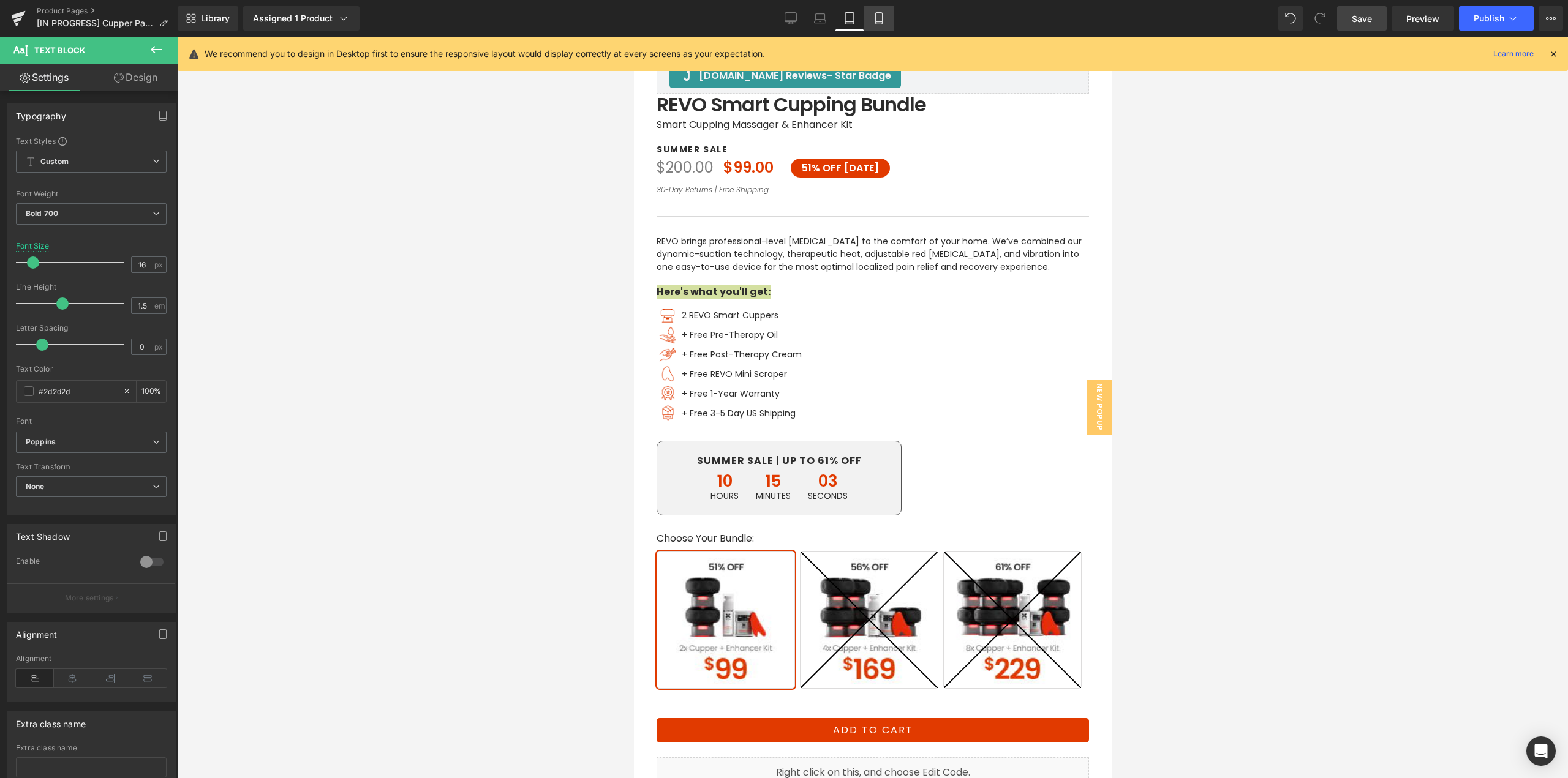
click at [885, 16] on icon at bounding box center [879, 18] width 12 height 12
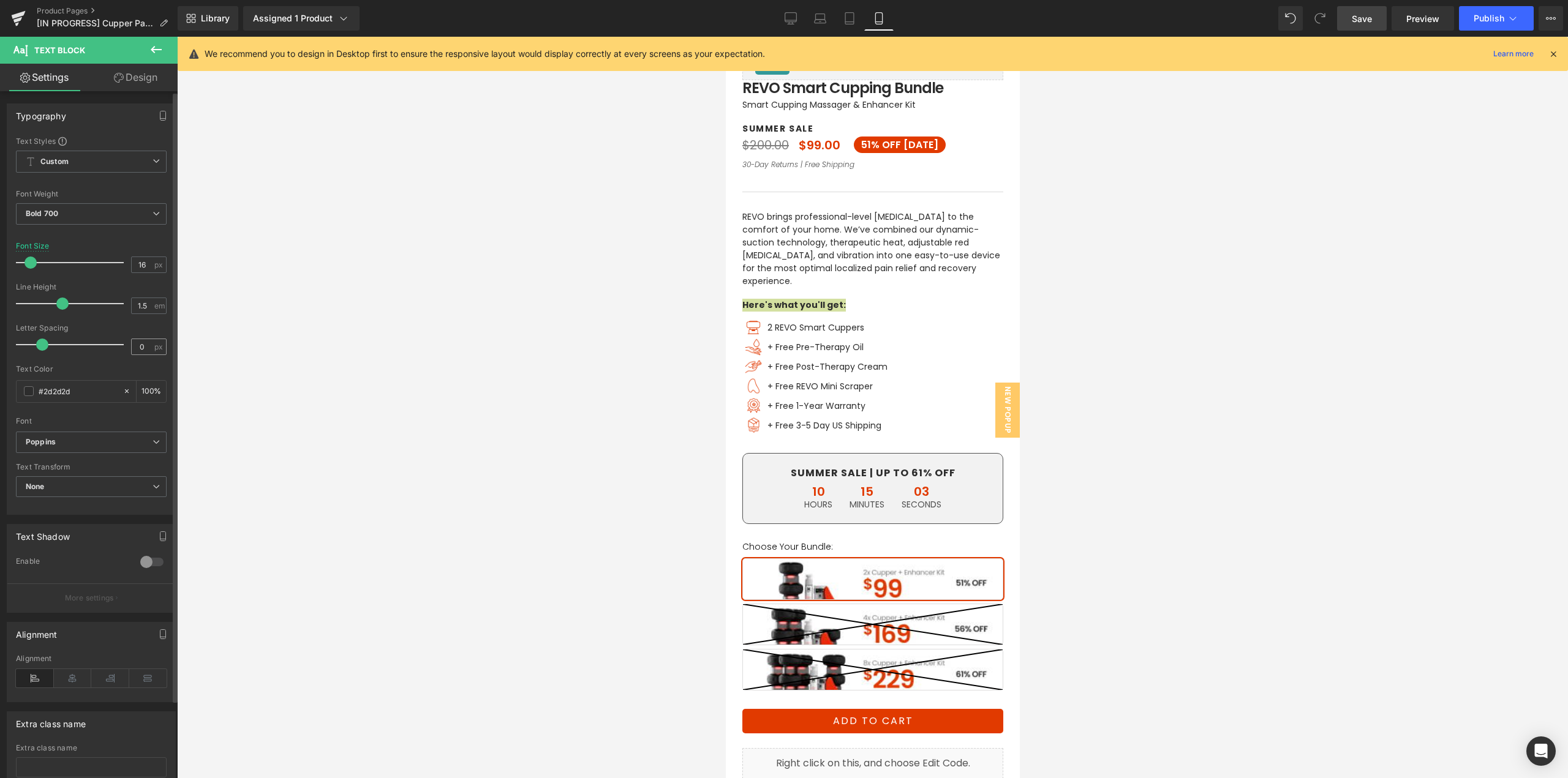
type input "14"
type input "100"
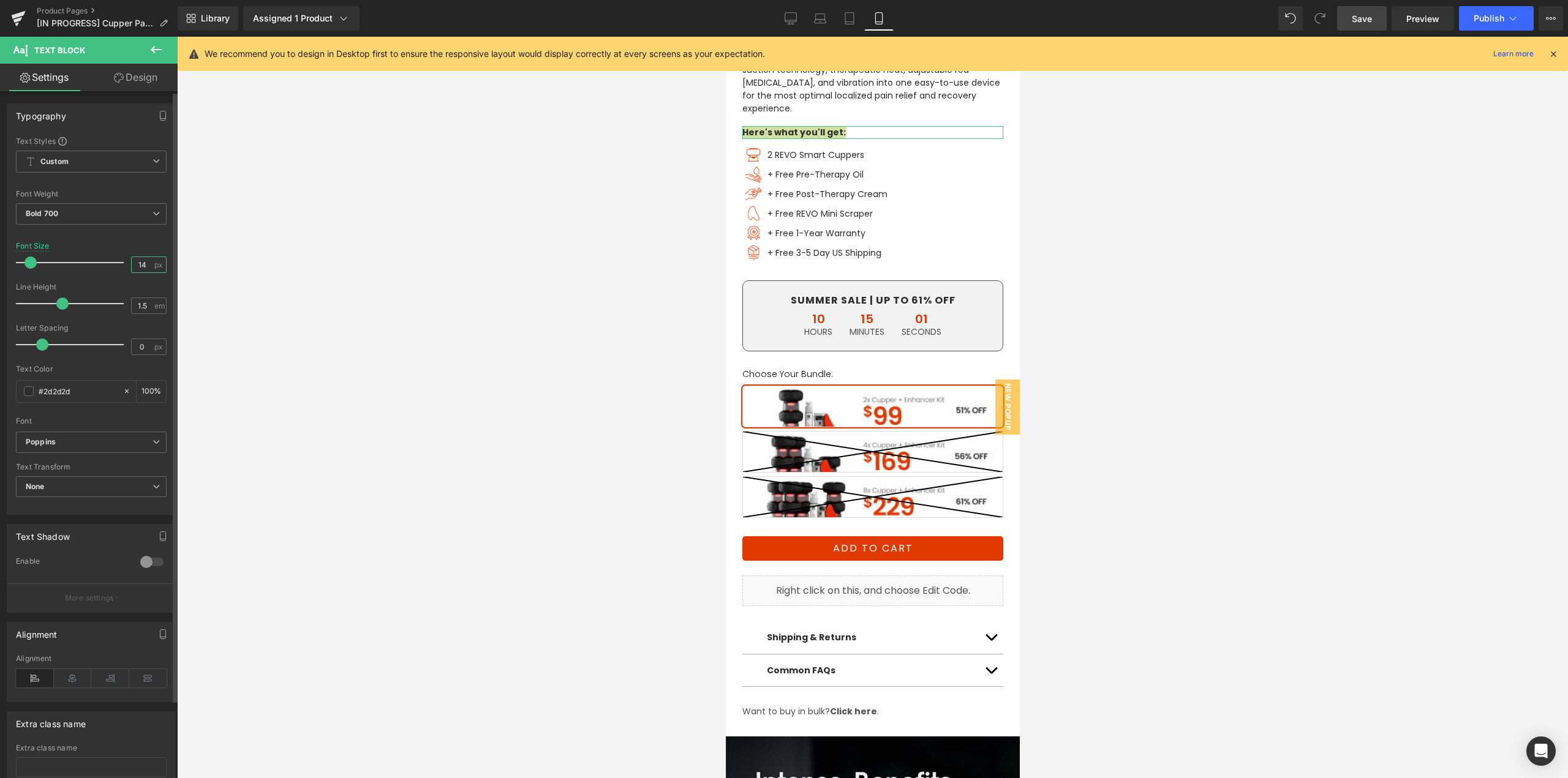
click at [140, 266] on input "14" at bounding box center [142, 265] width 22 height 15
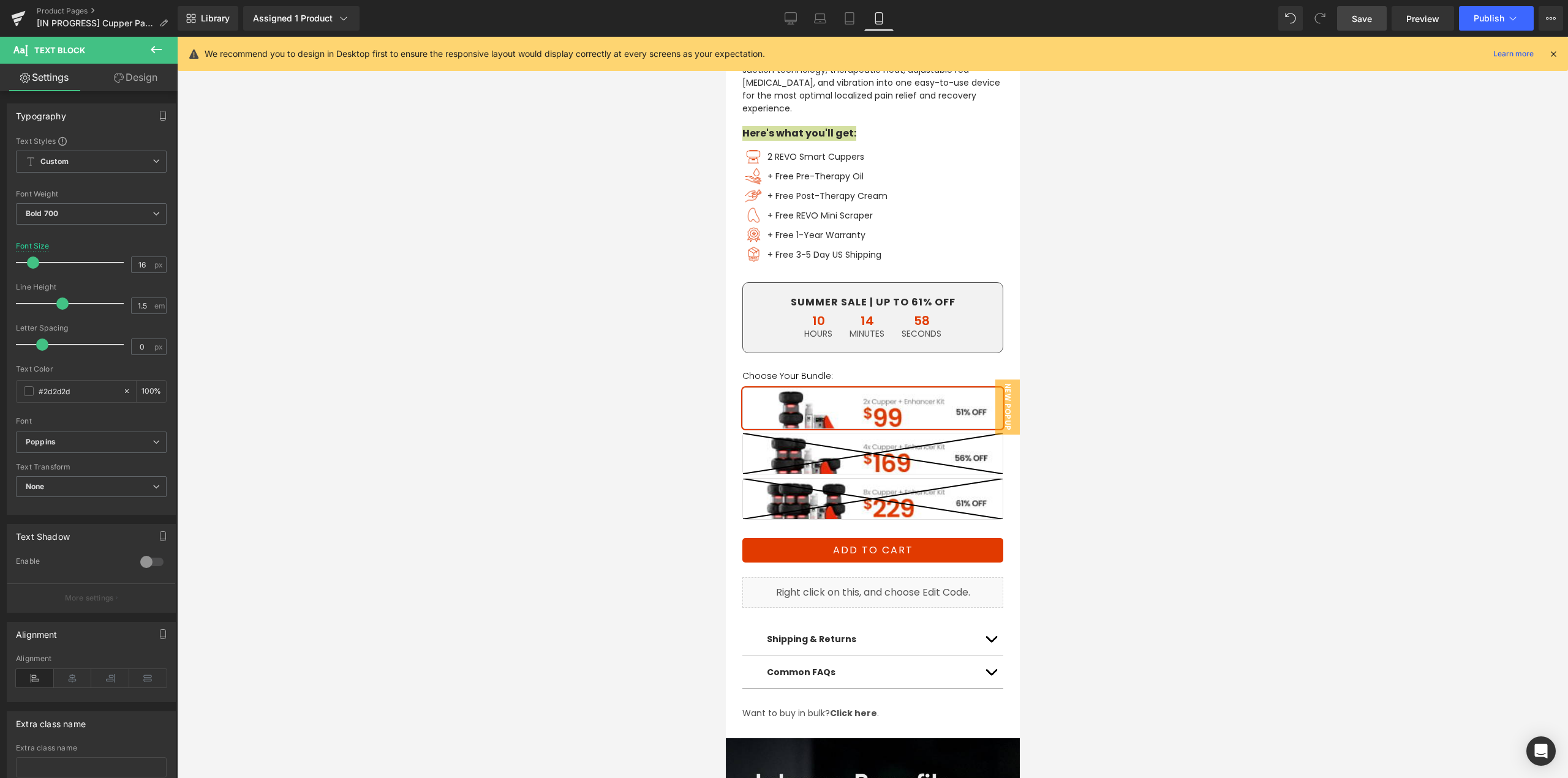
drag, startPoint x: 1363, startPoint y: 16, endPoint x: 1274, endPoint y: 151, distance: 161.7
click at [1364, 17] on span "Save" at bounding box center [1362, 18] width 20 height 13
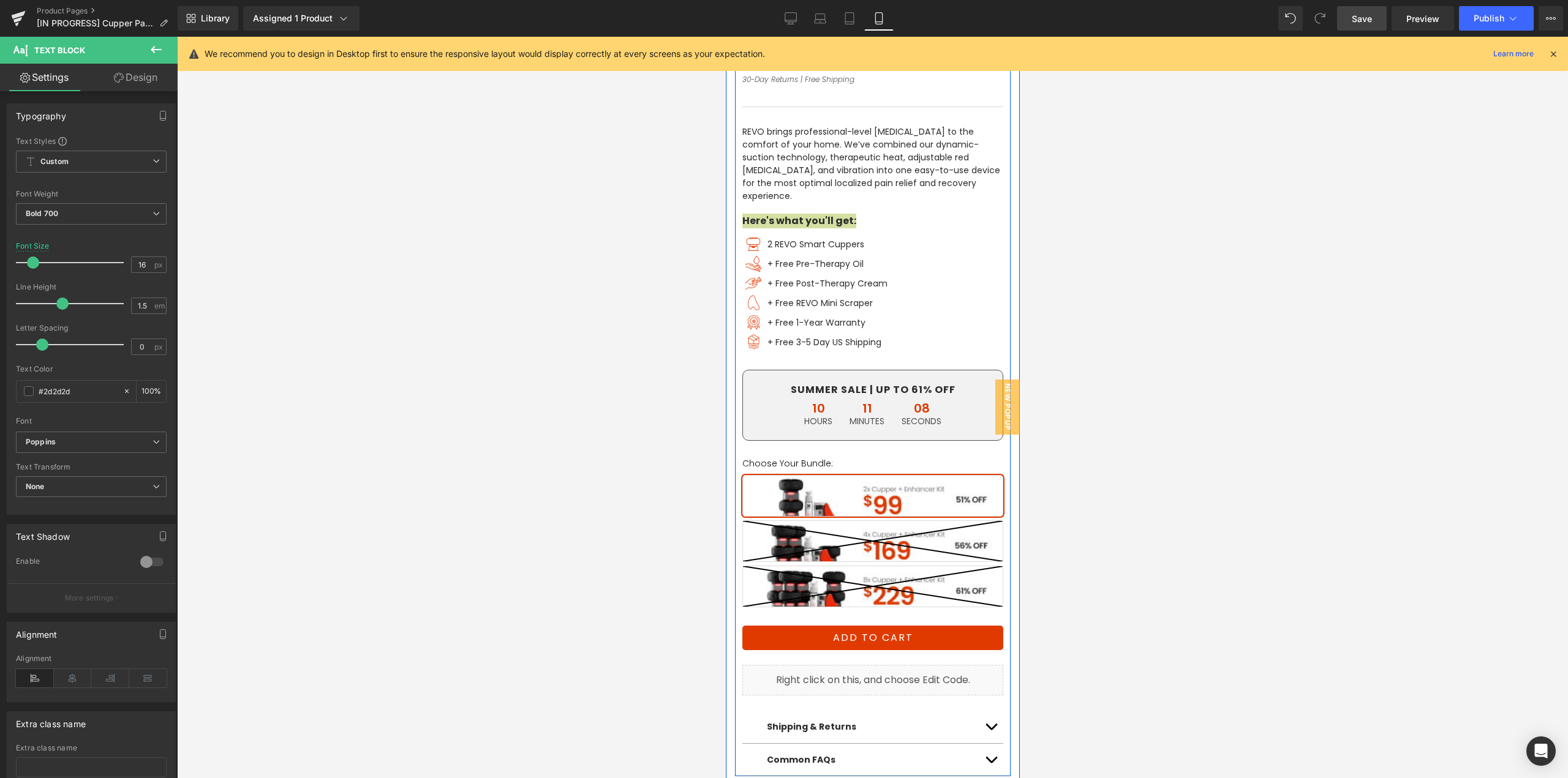
scroll to position [124, 0]
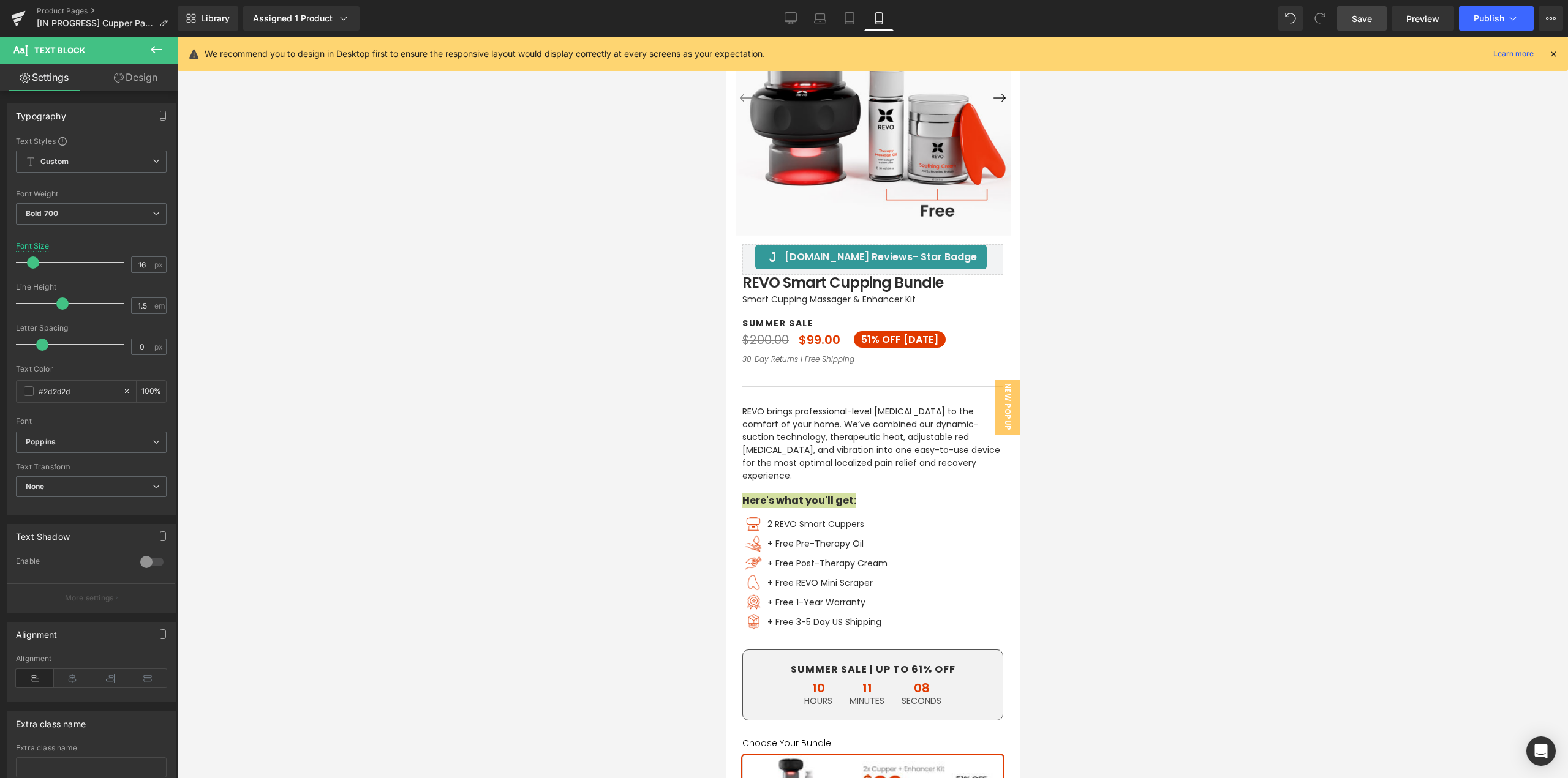
click at [1201, 498] on div at bounding box center [873, 407] width 1391 height 741
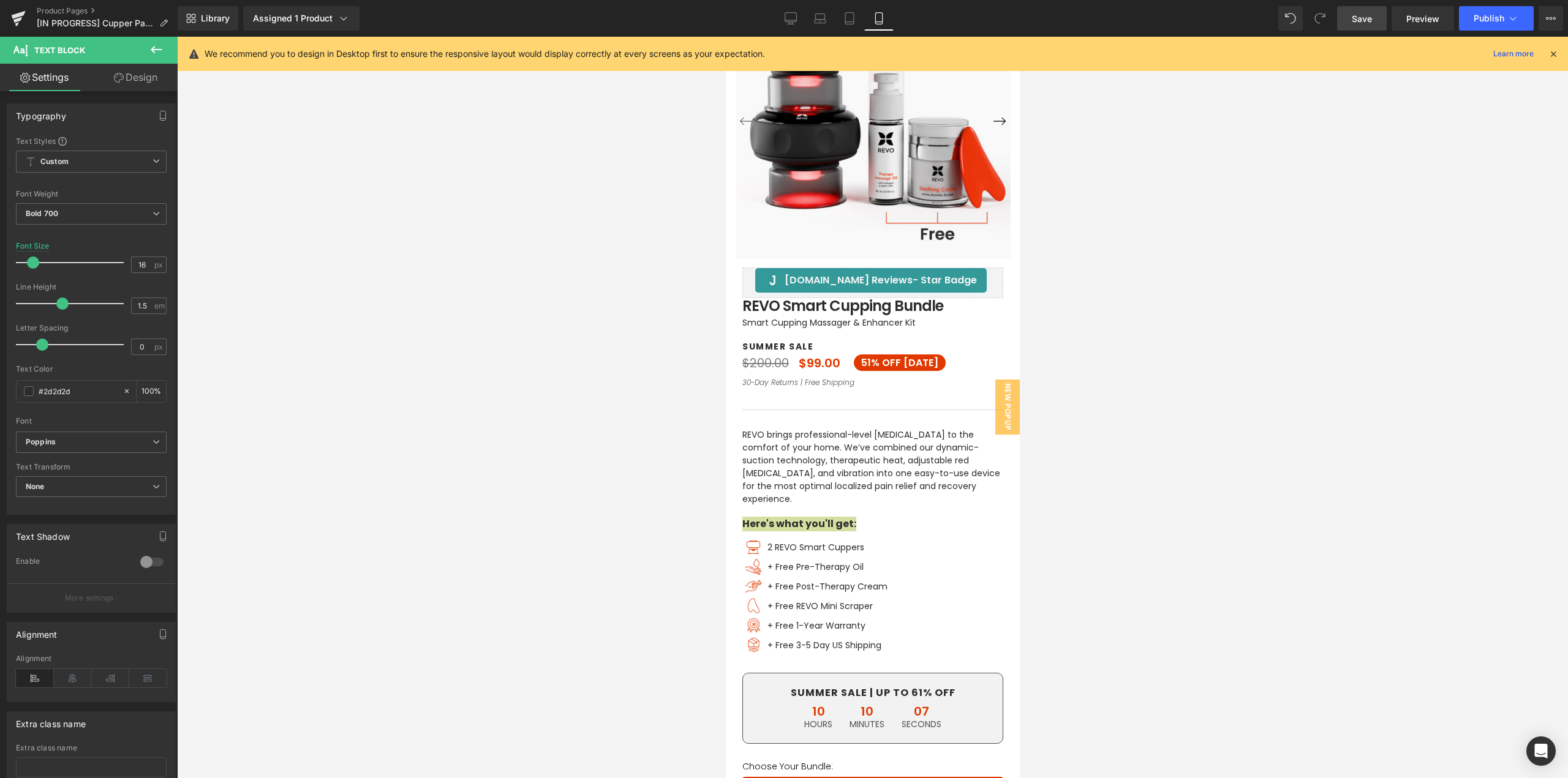
scroll to position [0, 0]
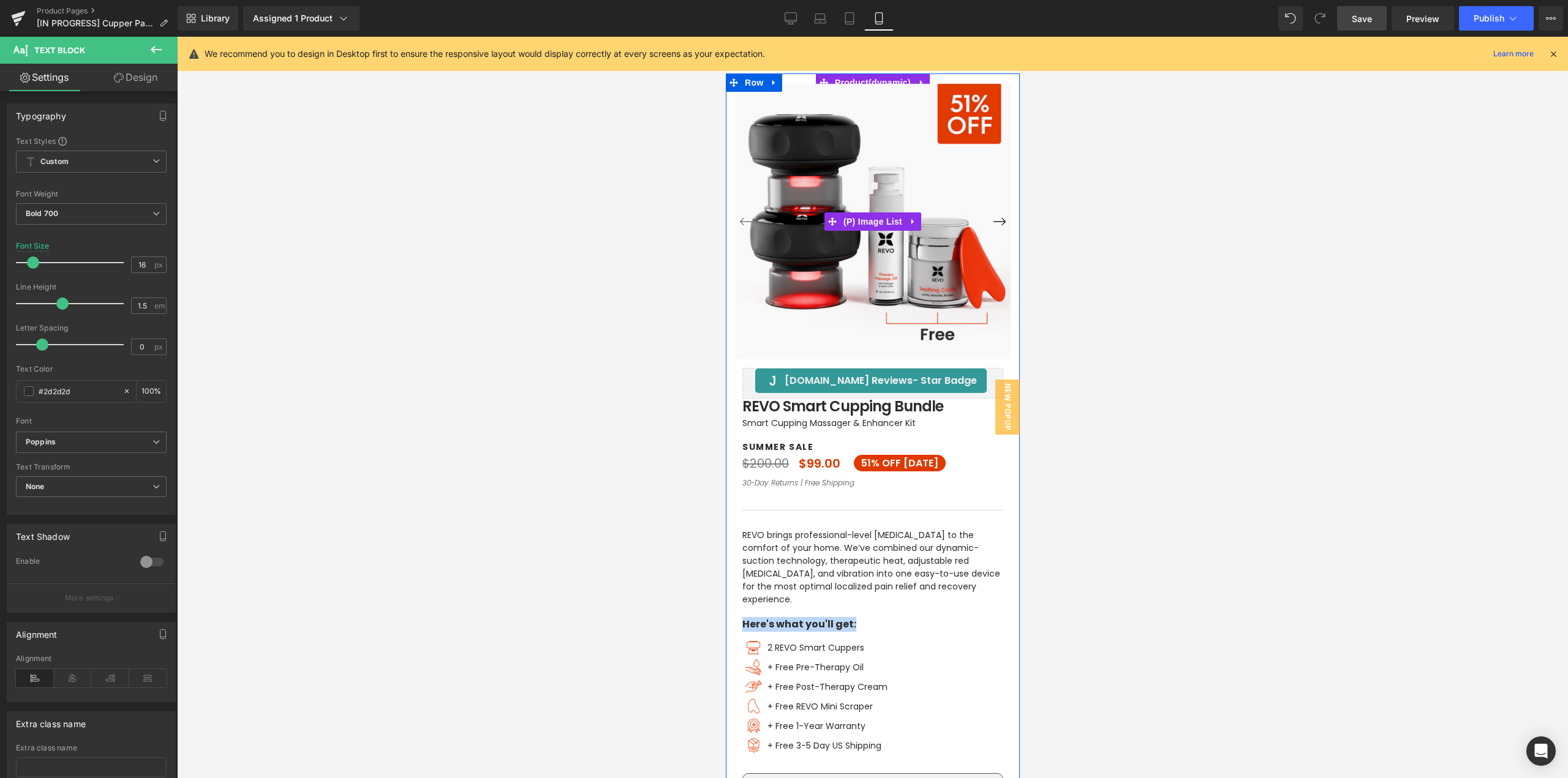
click at [997, 221] on button "›" at bounding box center [999, 221] width 22 height 22
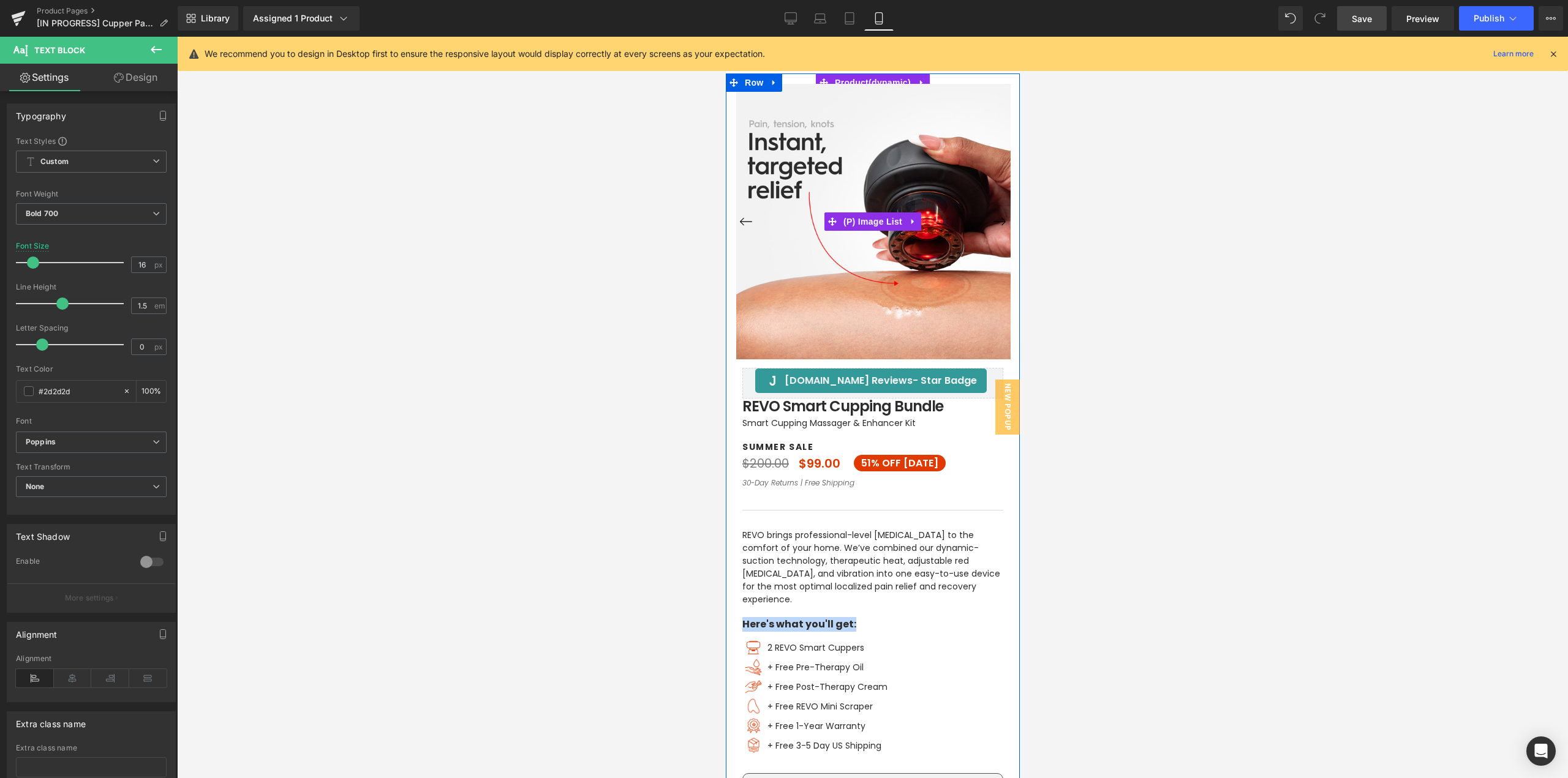
click at [997, 221] on button "›" at bounding box center [999, 221] width 22 height 22
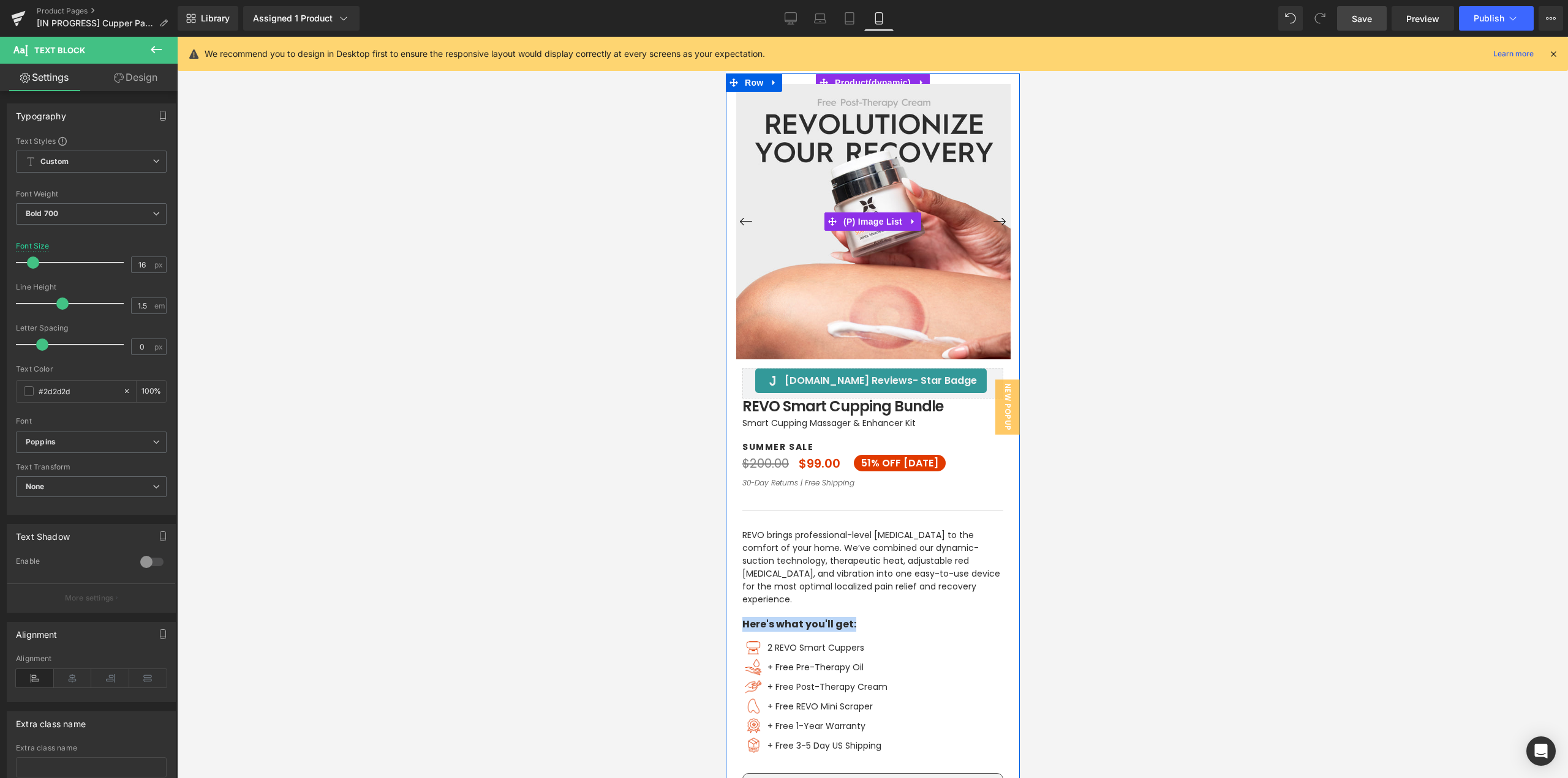
click at [997, 221] on button "›" at bounding box center [999, 221] width 22 height 22
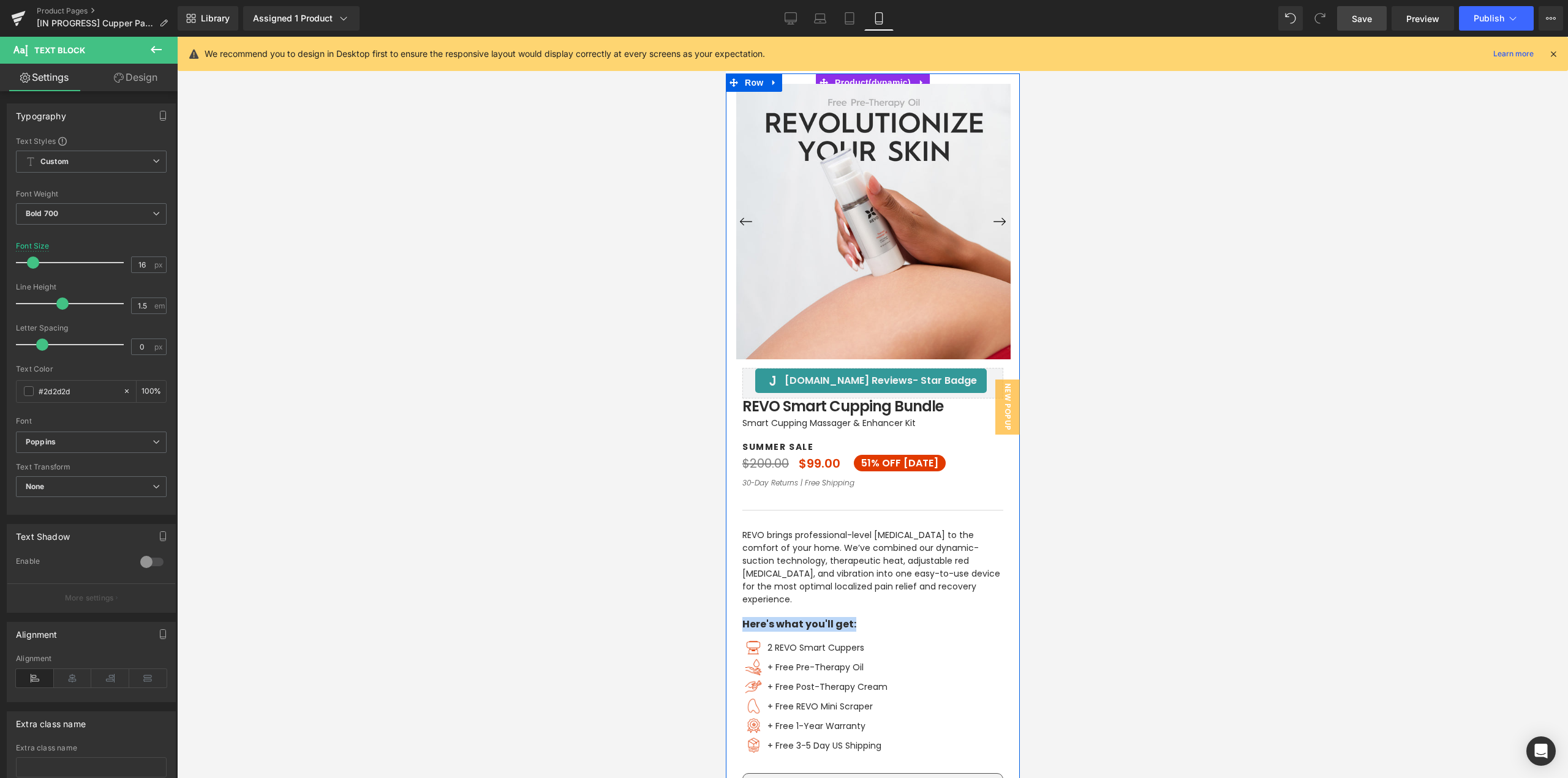
scroll to position [183, 0]
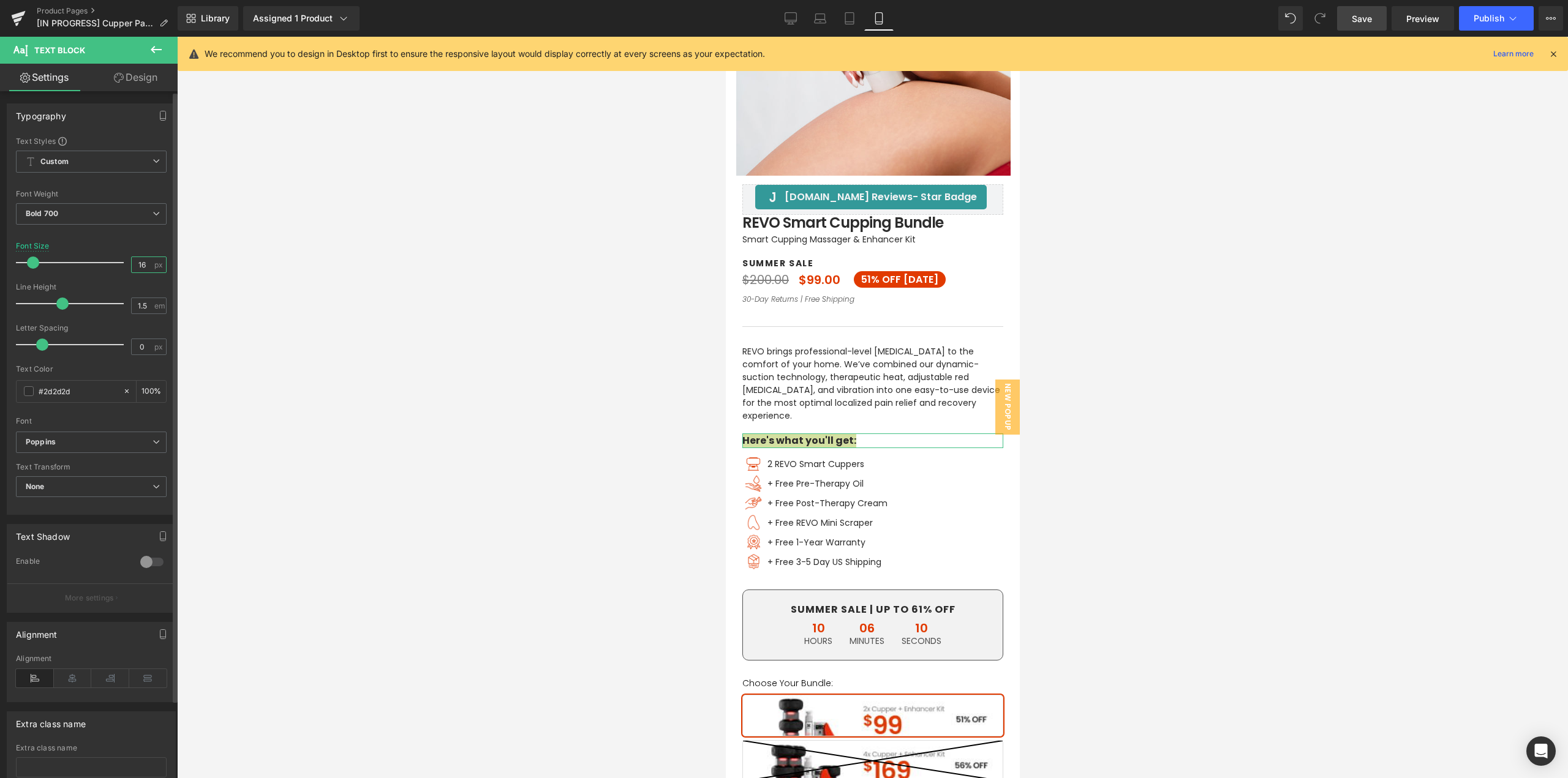
drag, startPoint x: 142, startPoint y: 263, endPoint x: 106, endPoint y: 263, distance: 36.0
click at [106, 263] on div "Font Size 16 px" at bounding box center [91, 262] width 151 height 41
drag, startPoint x: 848, startPoint y: 21, endPoint x: 803, endPoint y: 18, distance: 45.1
click at [848, 20] on icon at bounding box center [849, 18] width 12 height 12
click at [816, 19] on icon at bounding box center [821, 16] width 9 height 6
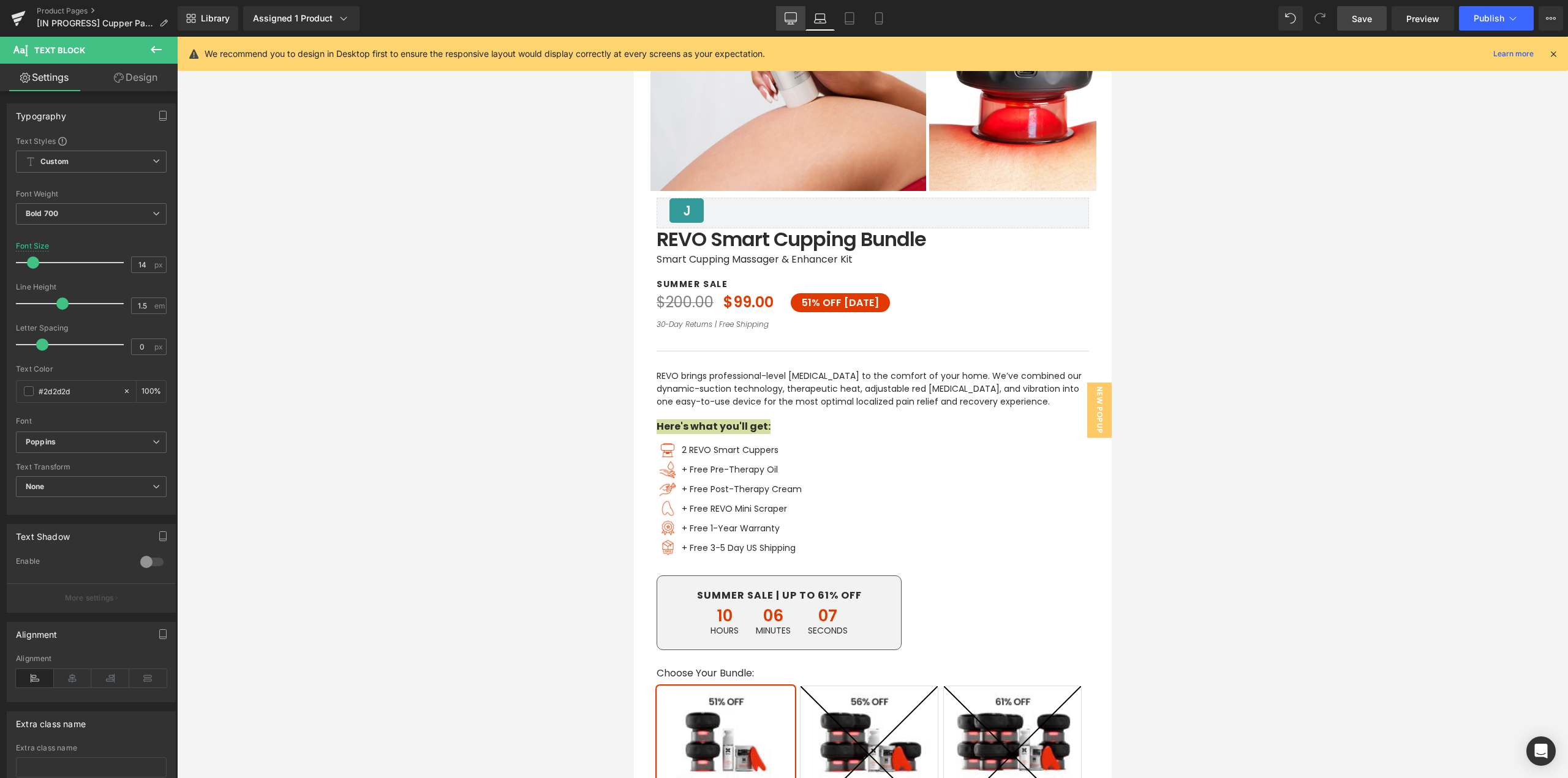
type input "16"
type input "100"
click at [793, 18] on icon at bounding box center [790, 18] width 12 height 12
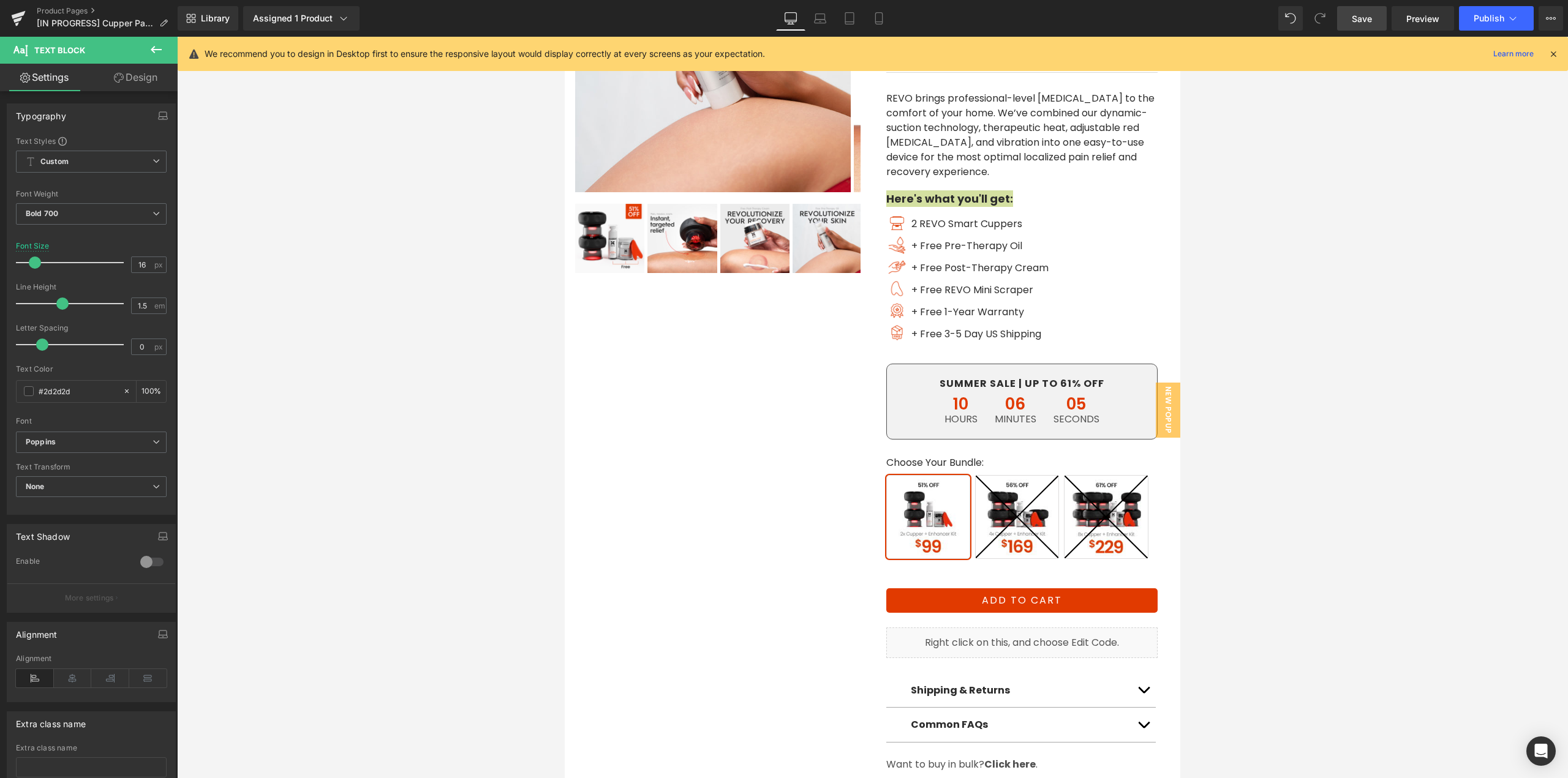
type input "18"
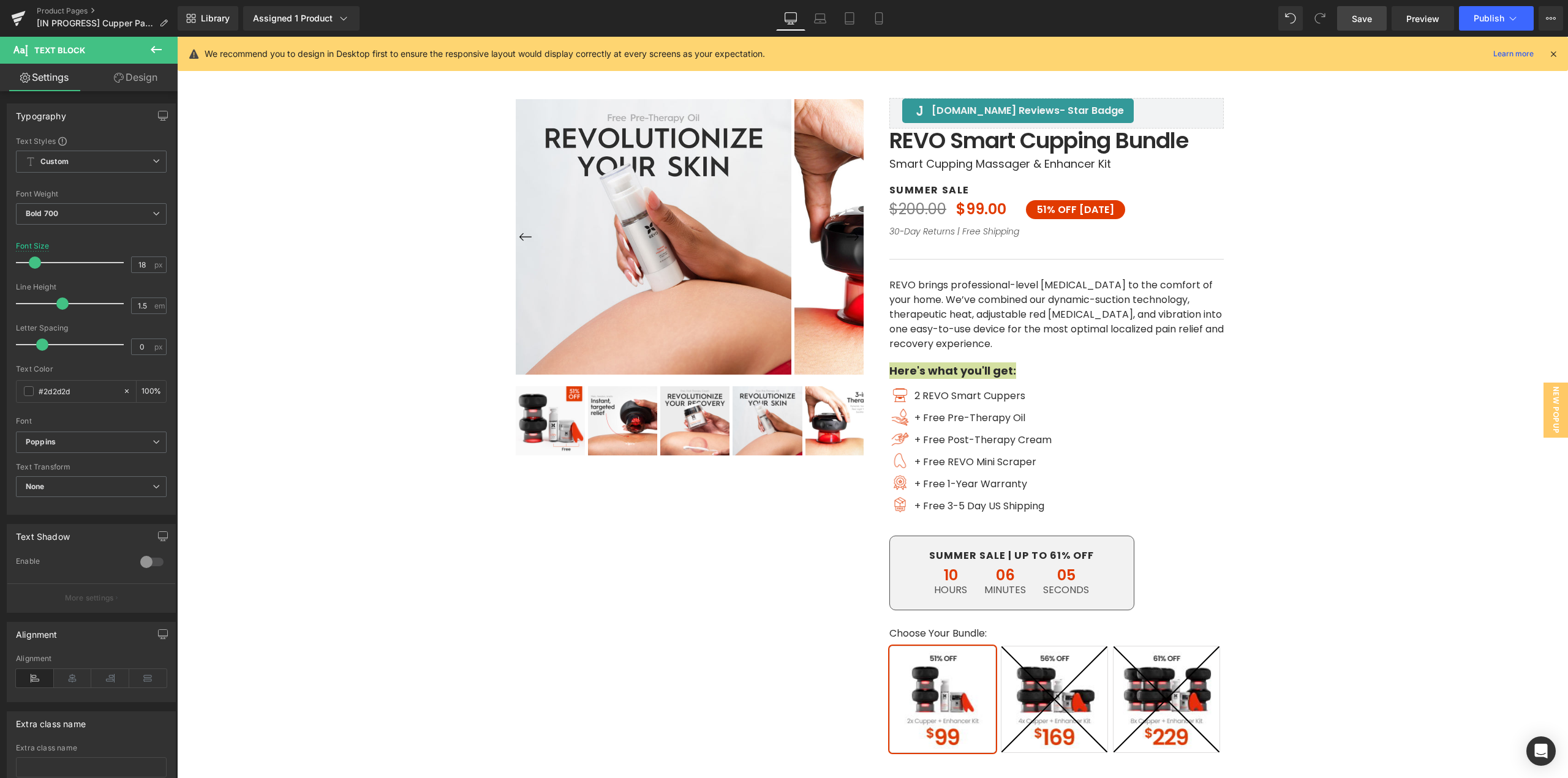
type input "100"
drag, startPoint x: 1367, startPoint y: 26, endPoint x: 1111, endPoint y: 97, distance: 265.7
click at [1367, 26] on link "Save" at bounding box center [1362, 18] width 49 height 25
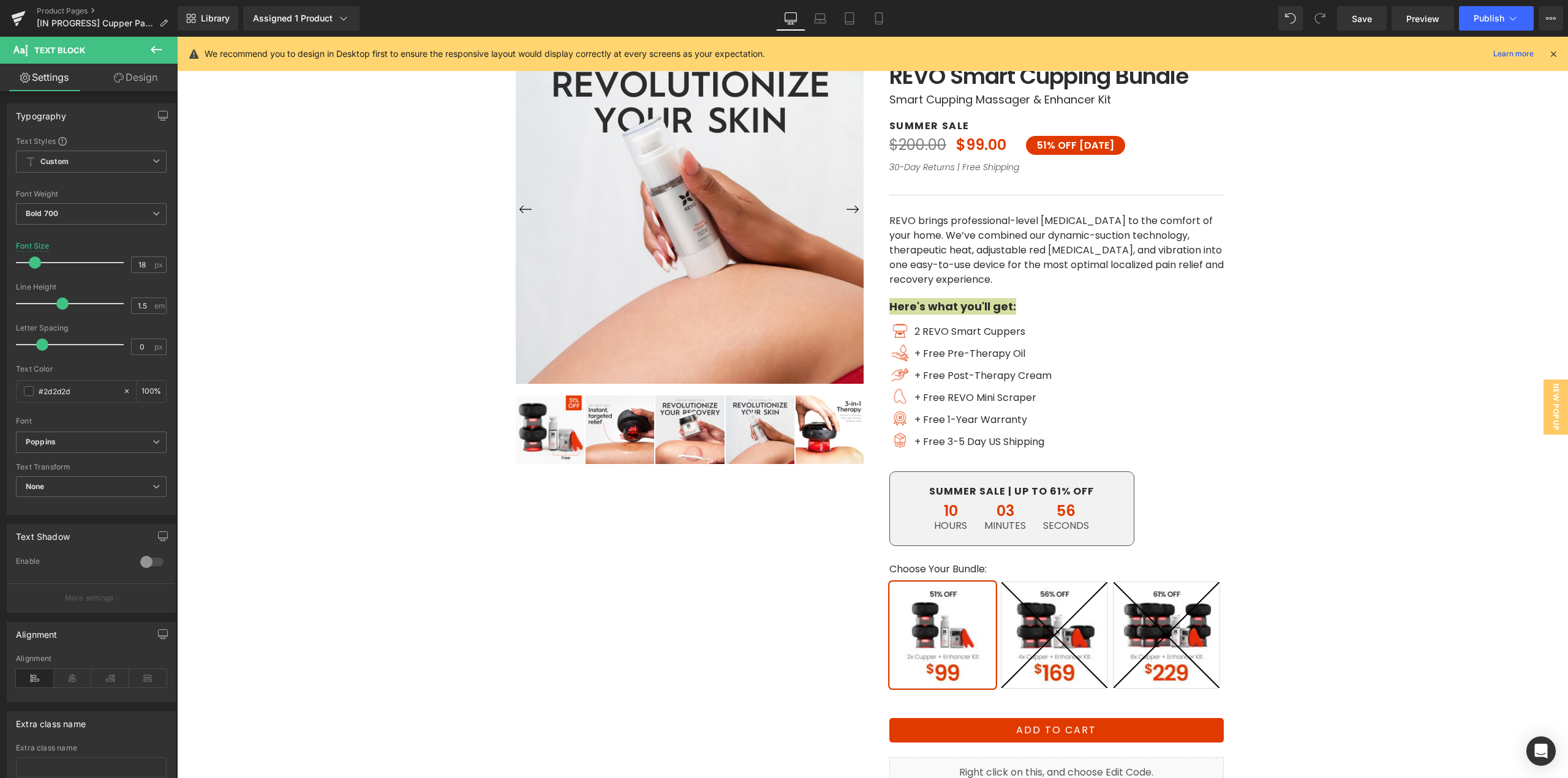
scroll to position [61, 0]
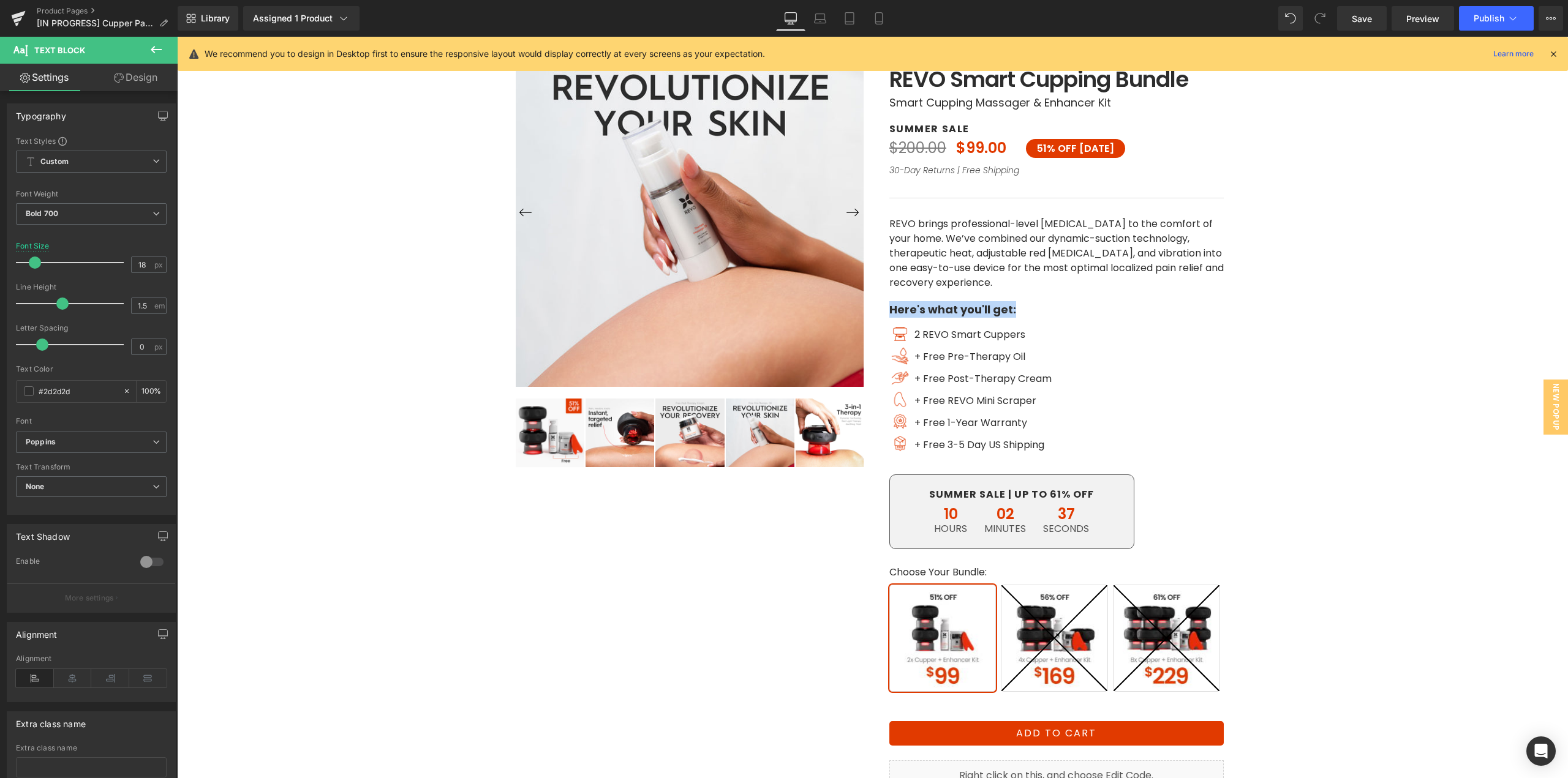
click at [1167, 379] on div "Image 2 REVO Smart Cuppers Text Block Image + Free Pre-Therapy Oil Text Block I…" at bounding box center [1057, 392] width 335 height 135
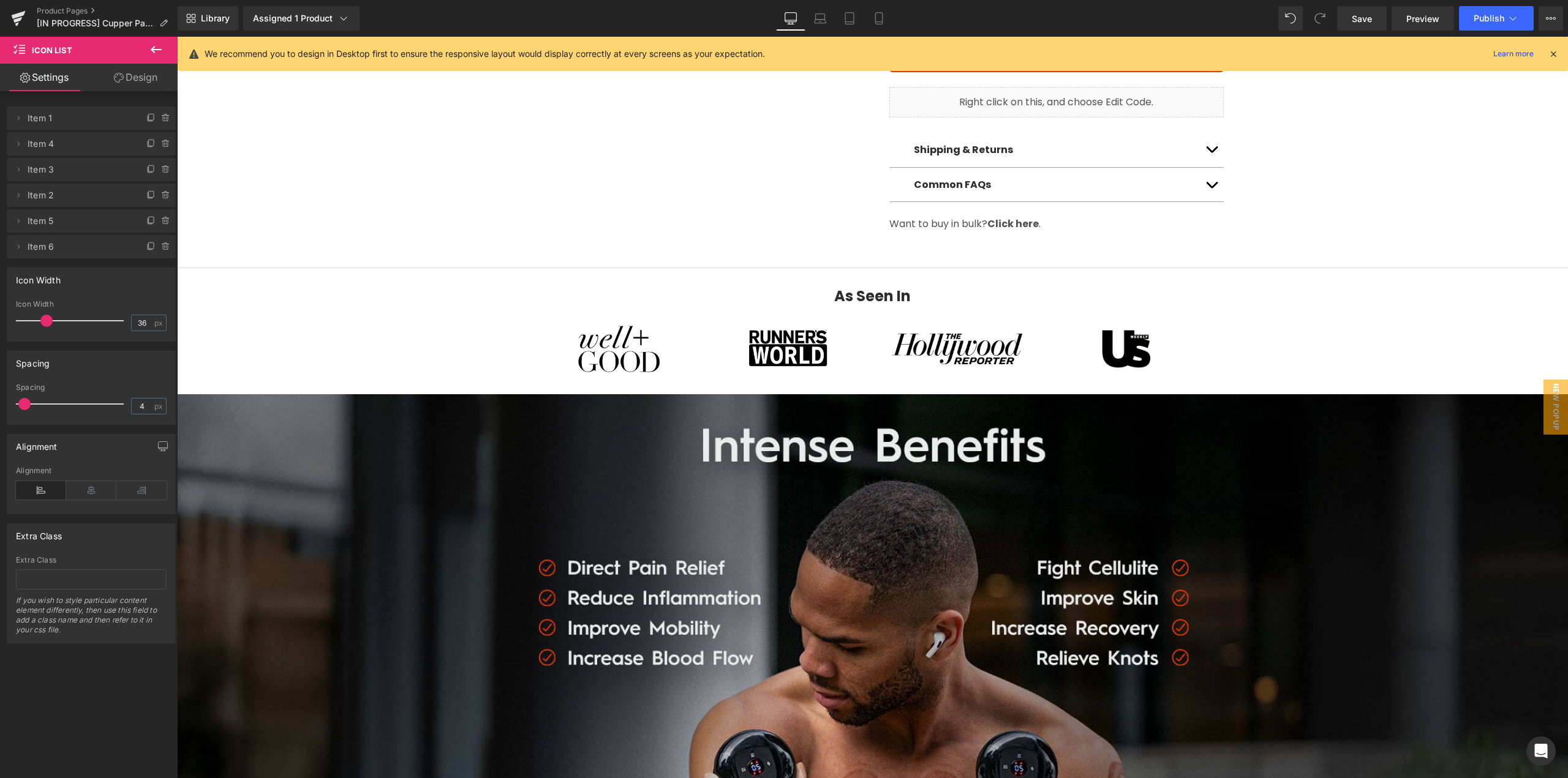
scroll to position [918, 0]
